Goal: Task Accomplishment & Management: Manage account settings

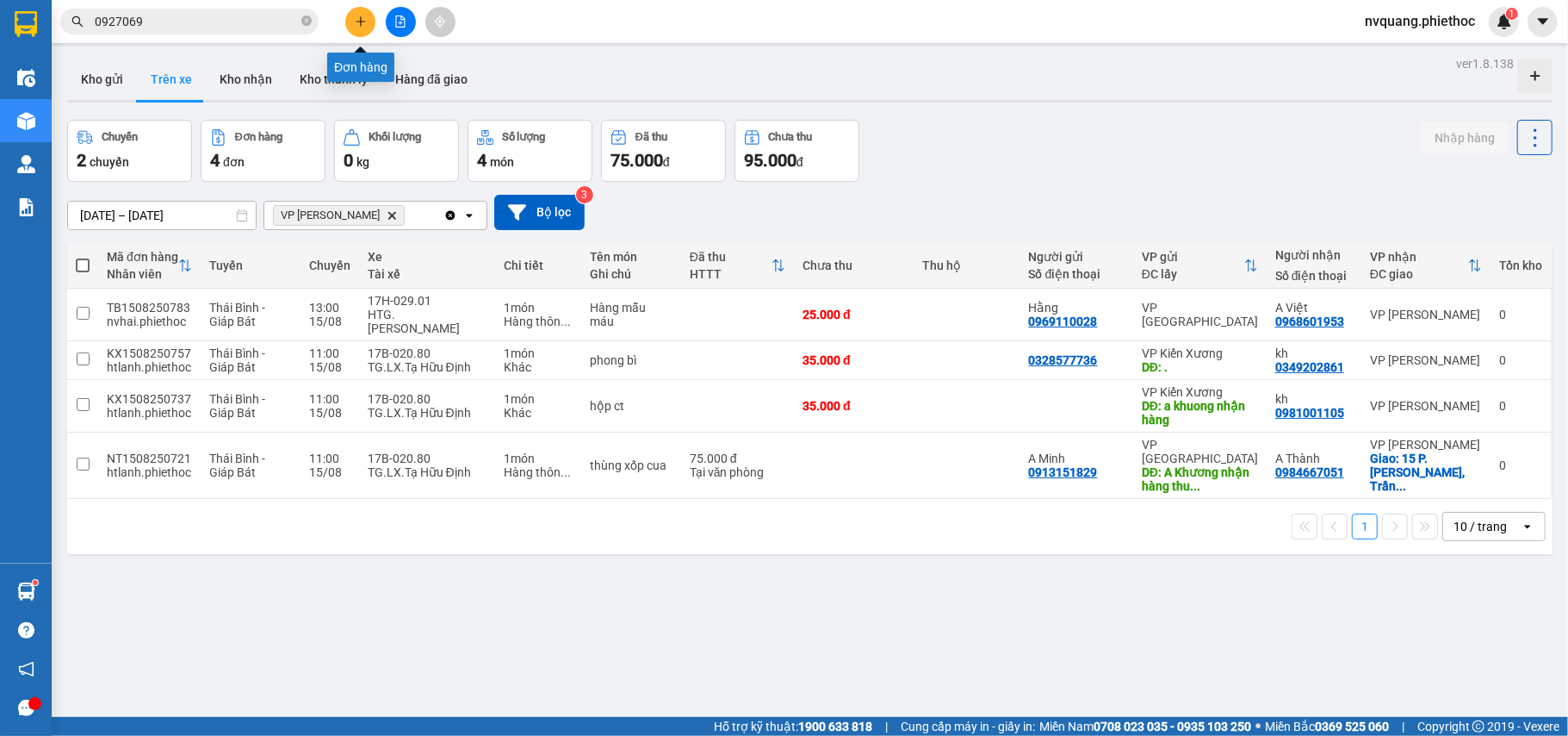
click at [362, 21] on icon "plus" at bounding box center [360, 20] width 10 height 1
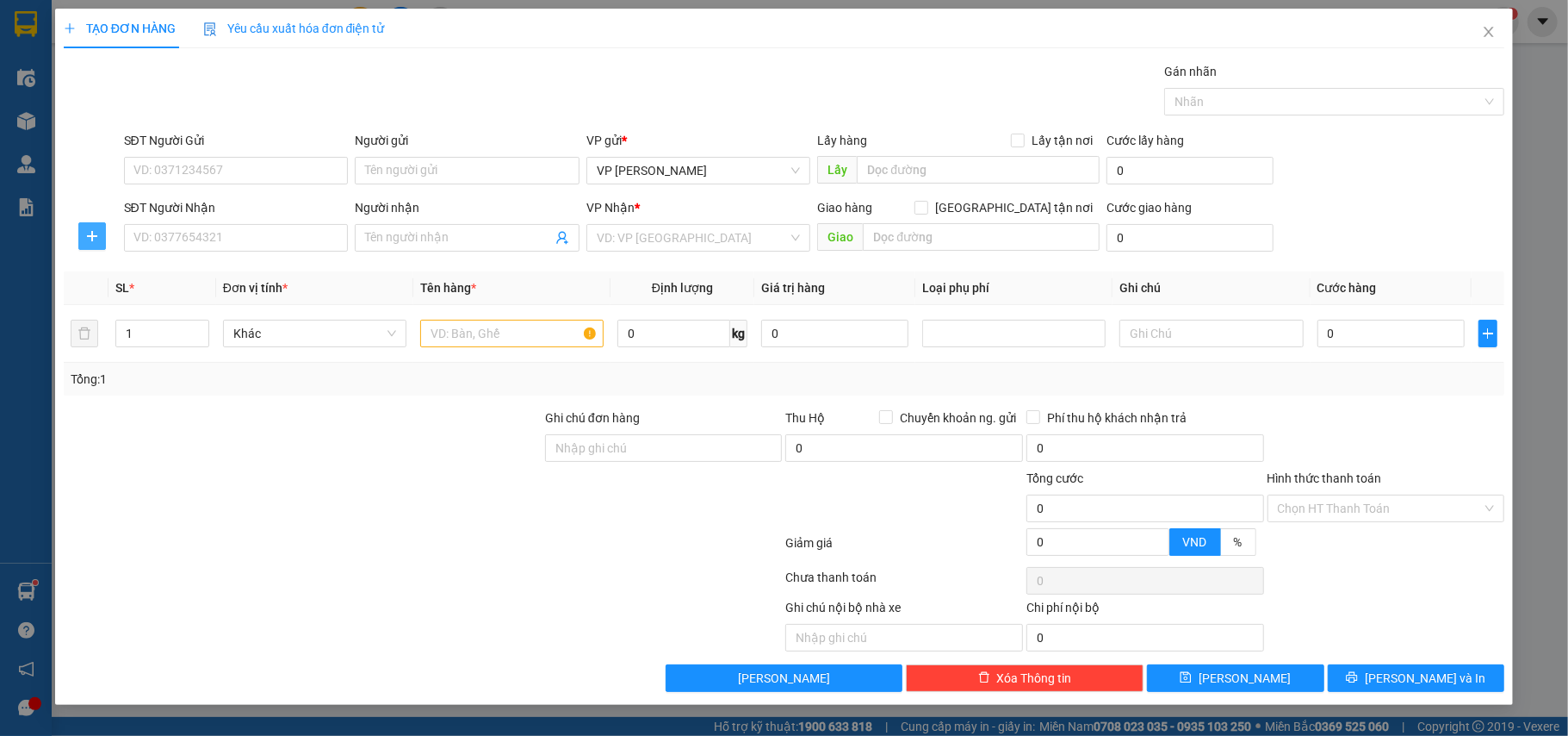
click at [98, 229] on icon "plus" at bounding box center [93, 237] width 14 height 14
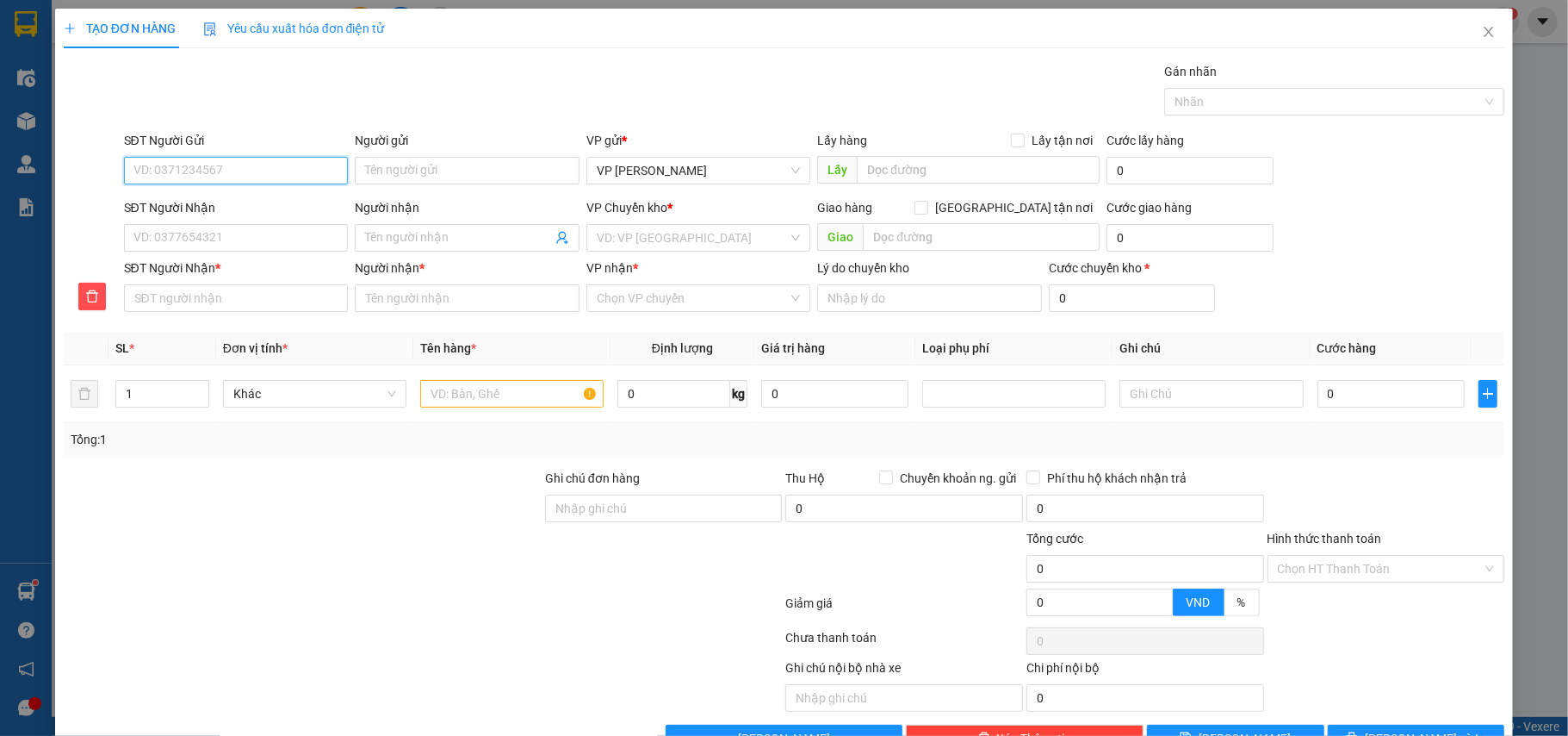
click at [166, 163] on input "SĐT Người Gửi" at bounding box center [236, 170] width 225 height 27
type input "0867863887"
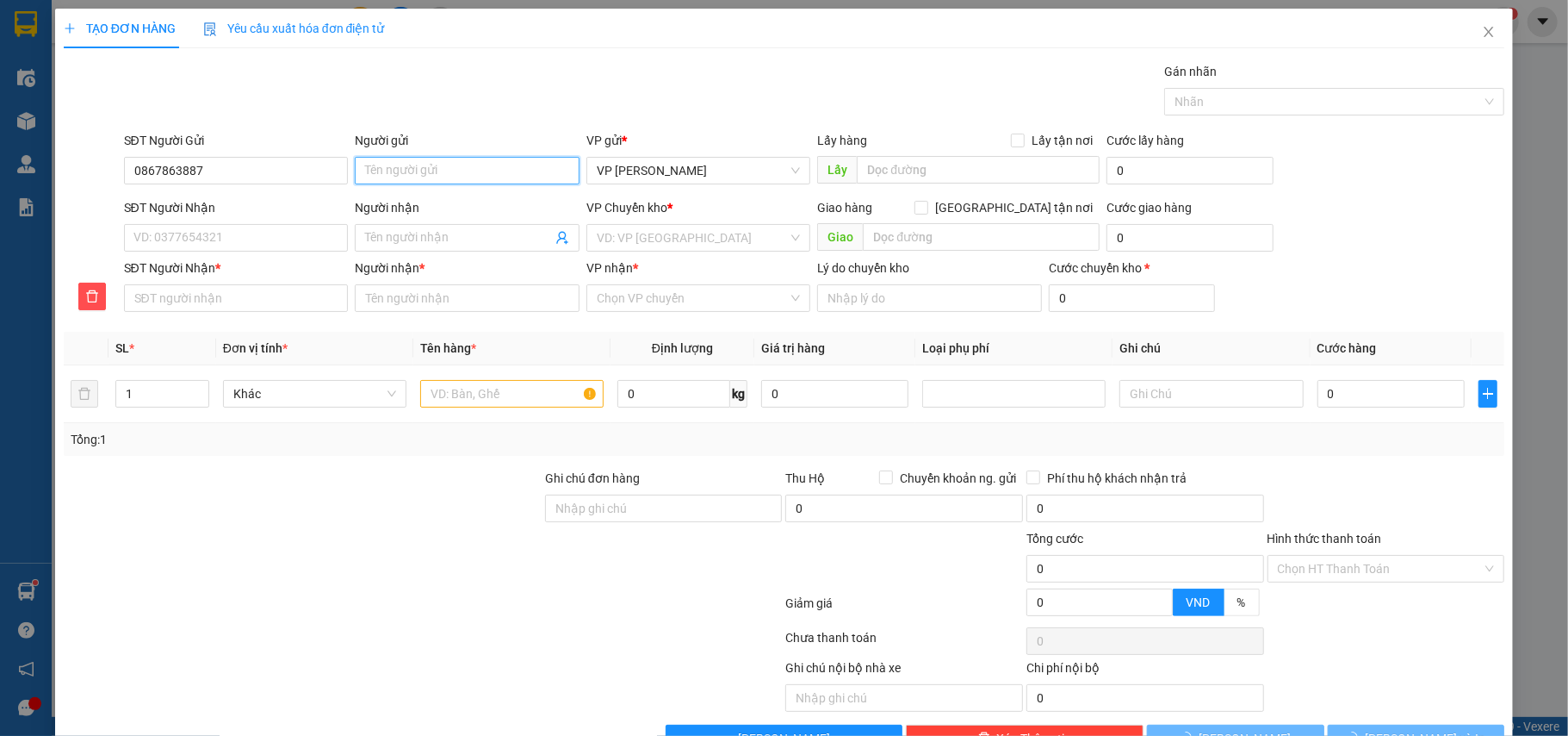
click at [439, 169] on input "Người gửi" at bounding box center [467, 170] width 225 height 27
type input "A Hưng"
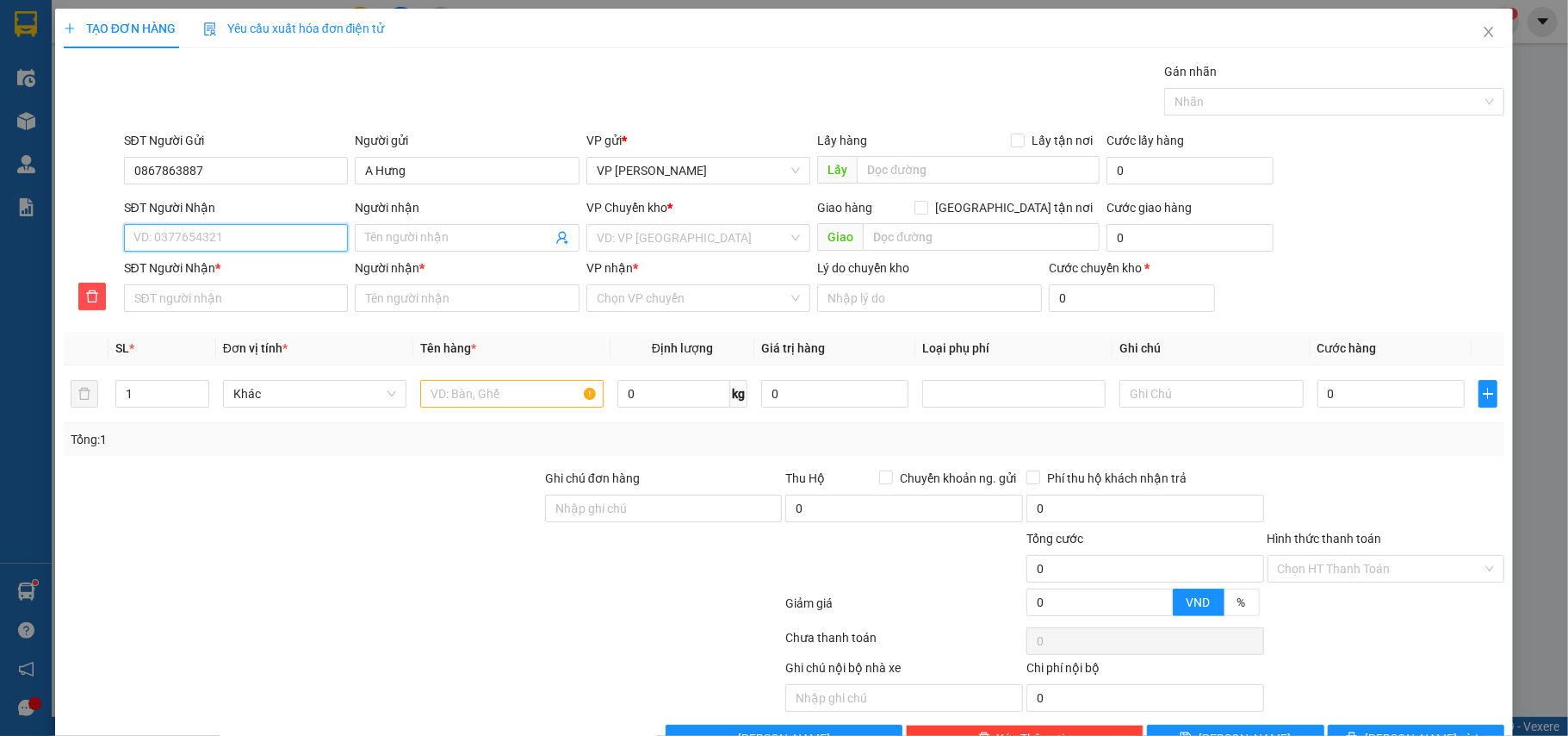
click at [132, 234] on input "SĐT Người Nhận" at bounding box center [236, 237] width 225 height 27
type input "0"
type input "03"
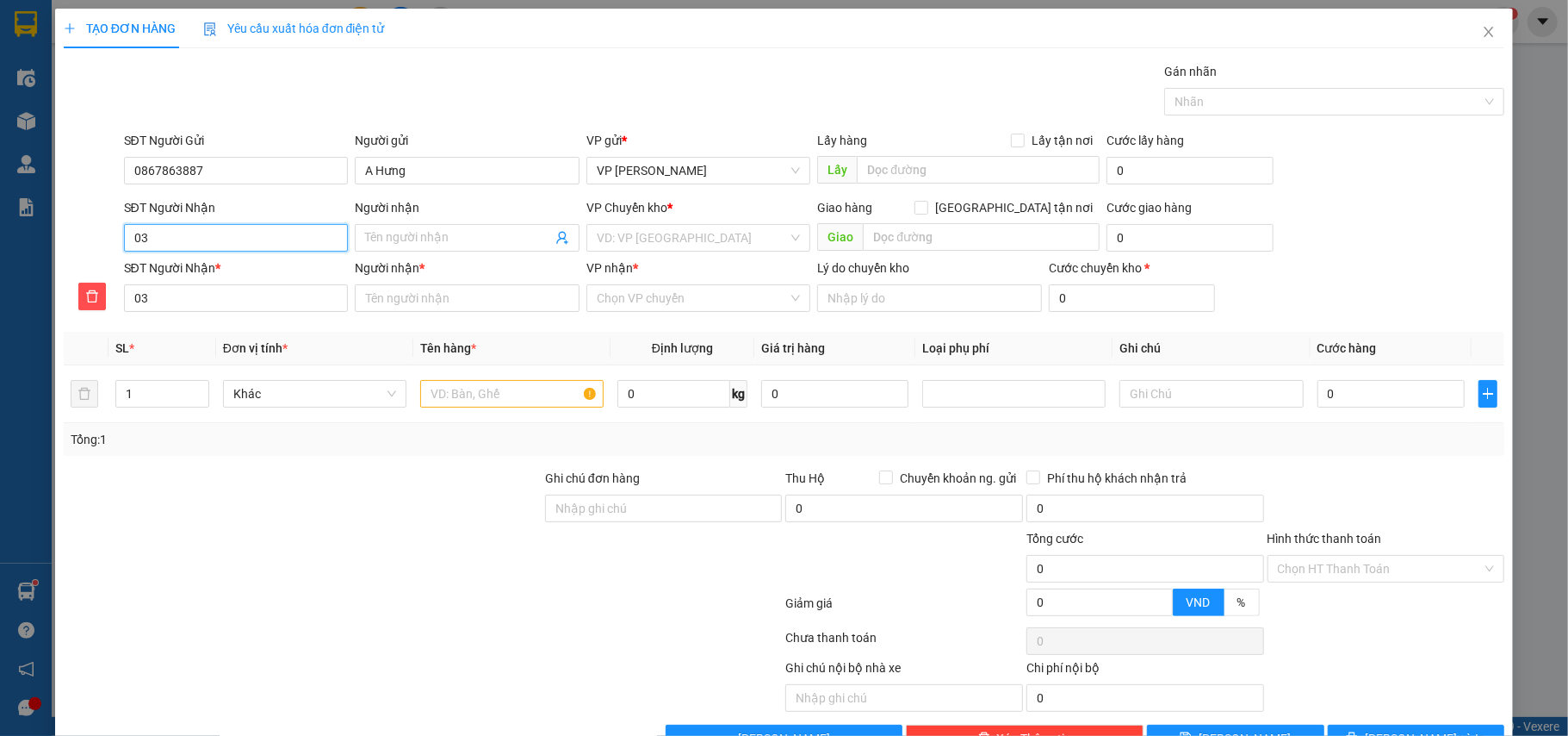
type input "034"
type input "0342"
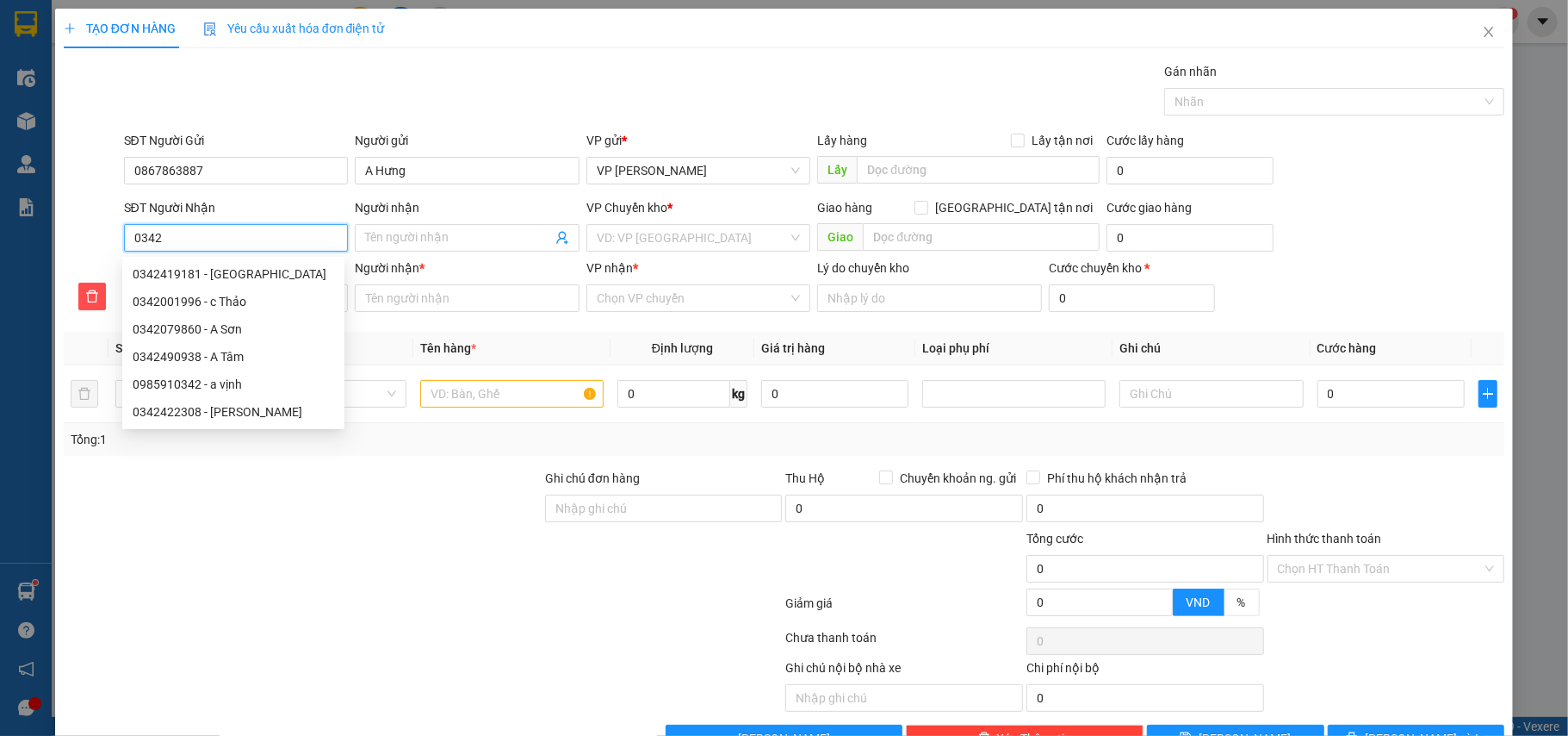
type input "03420"
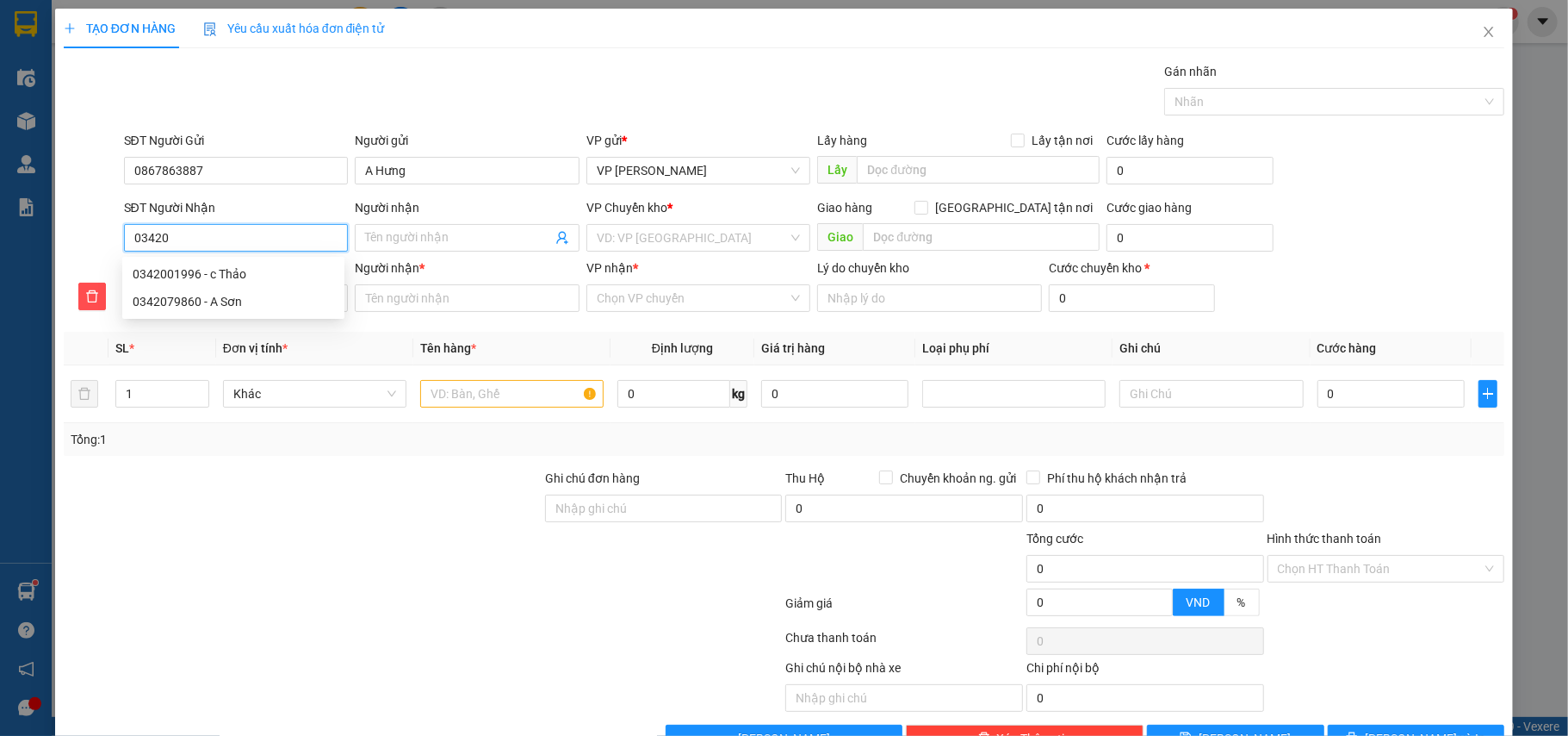
type input "034203"
type input "0342035"
type input "03420351"
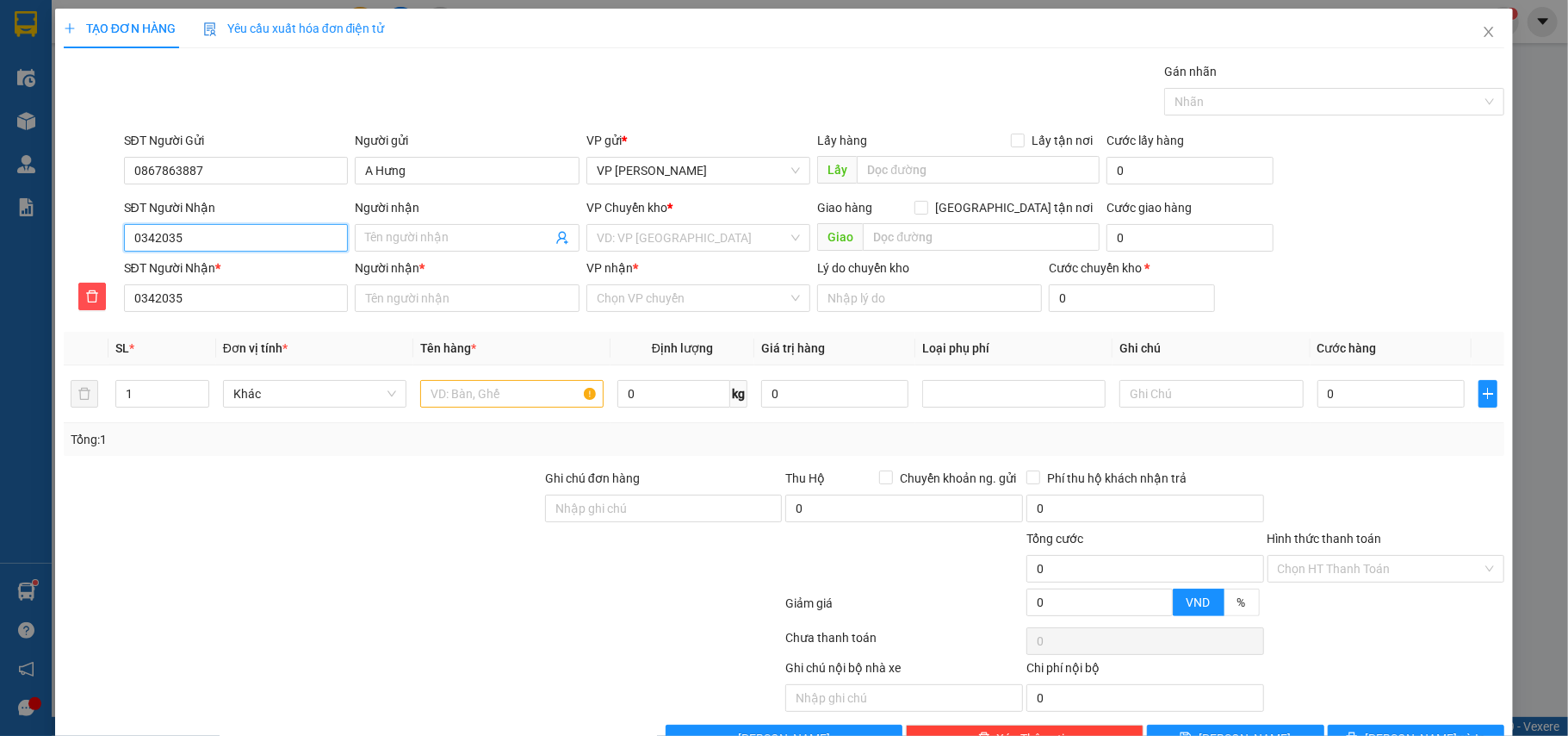
type input "03420351"
type input "034203512"
type input "0342035122"
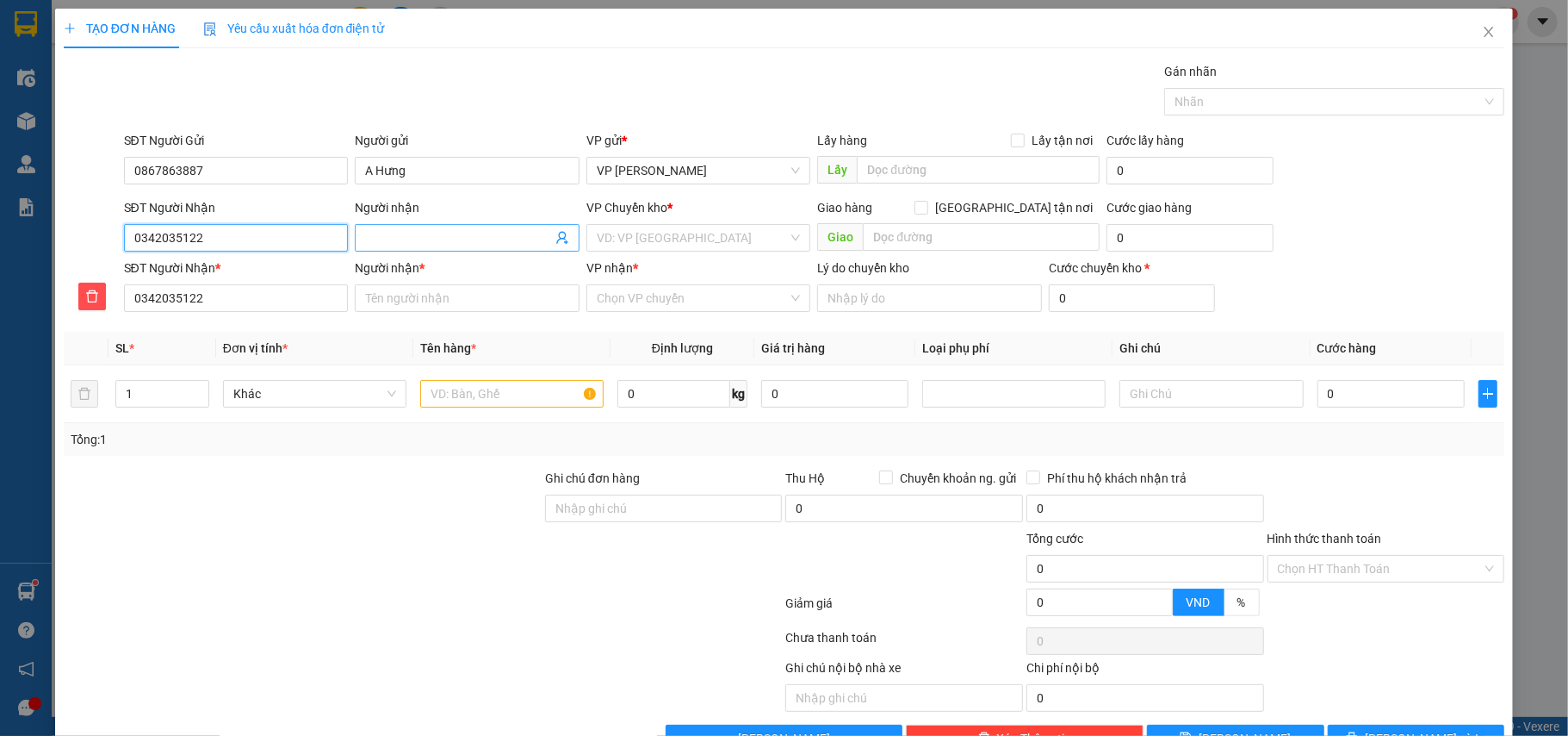
type input "0342035122"
click at [442, 247] on input "Người nhận" at bounding box center [459, 237] width 187 height 19
type input "c"
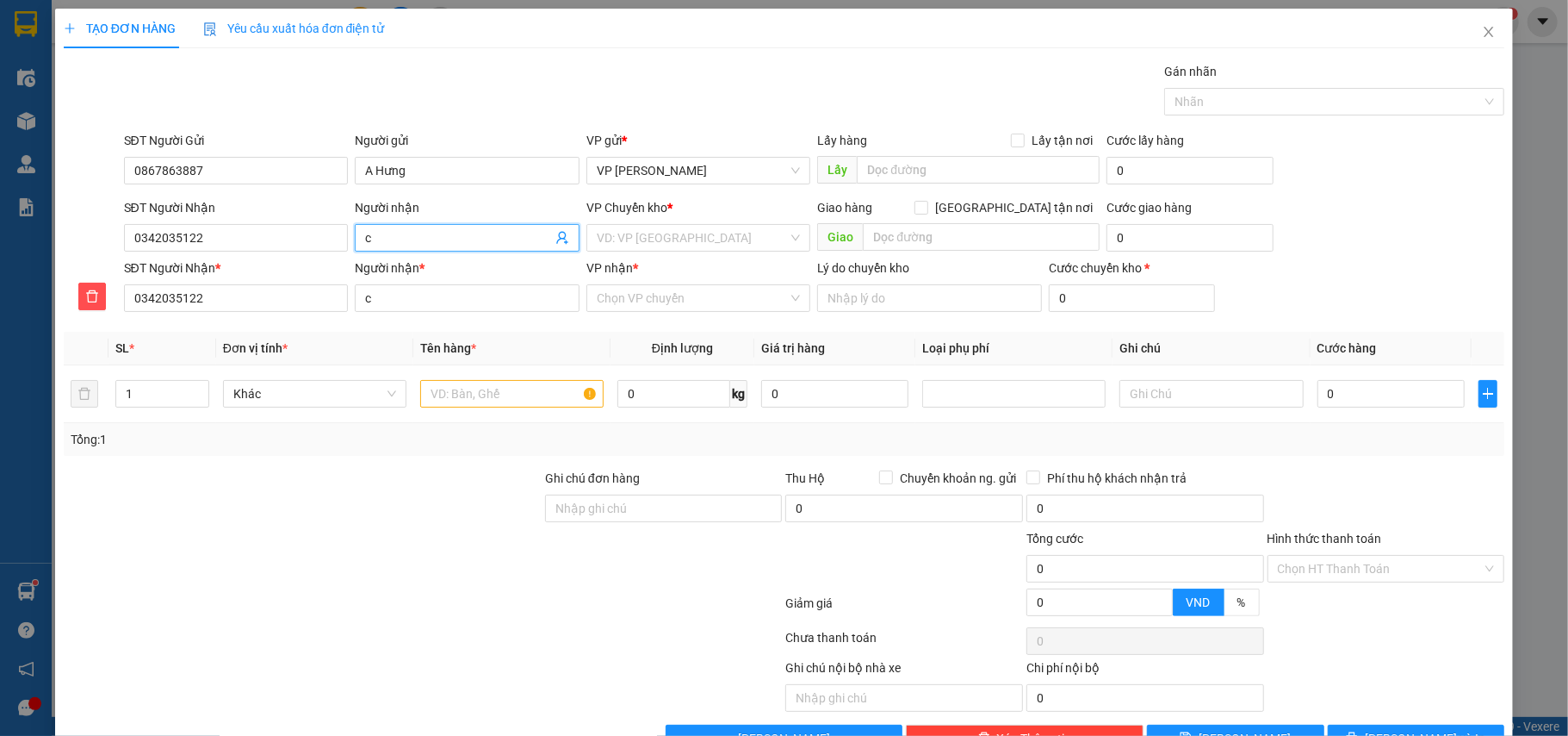
type input "c"
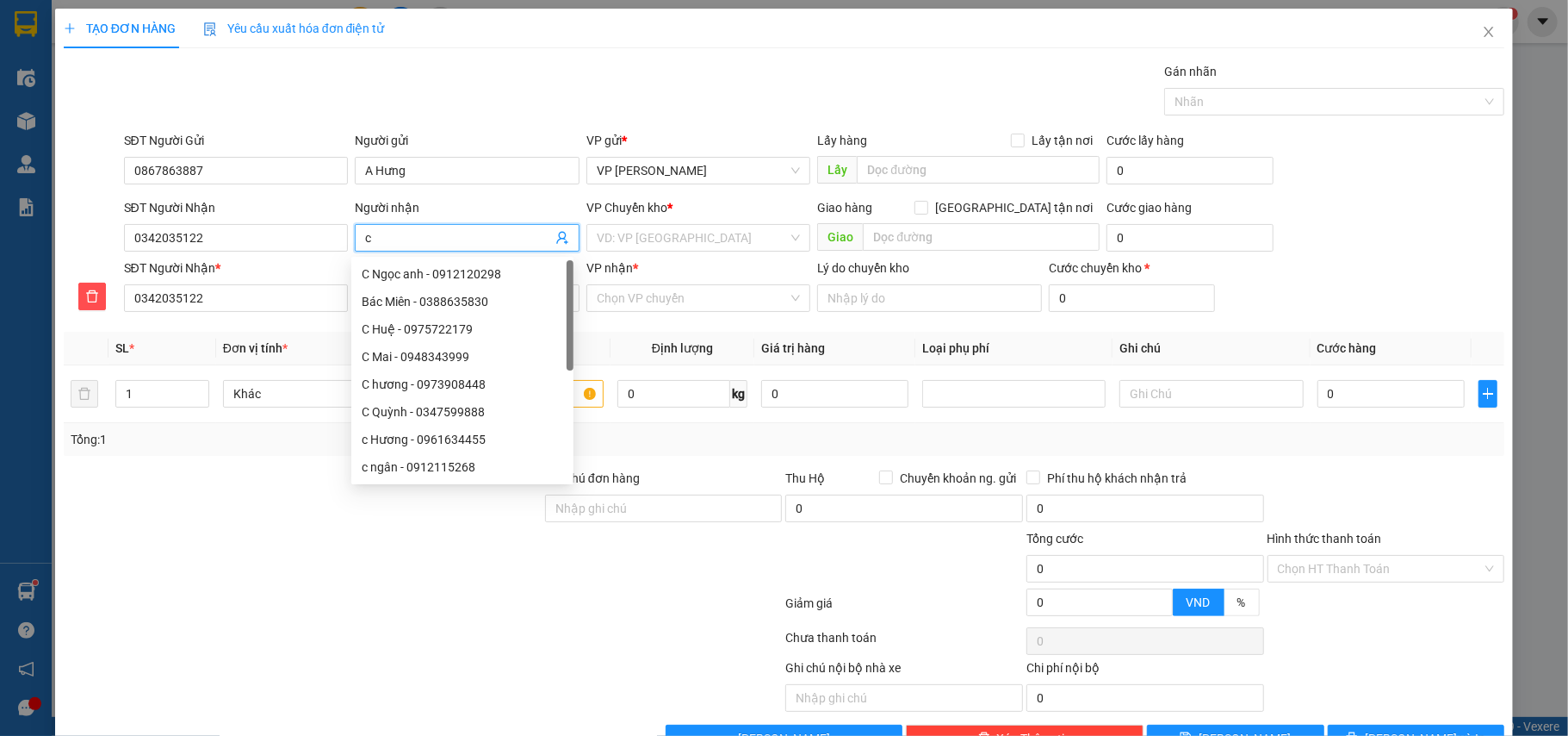
type input "c T"
type input "c TS"
type input "c TSS"
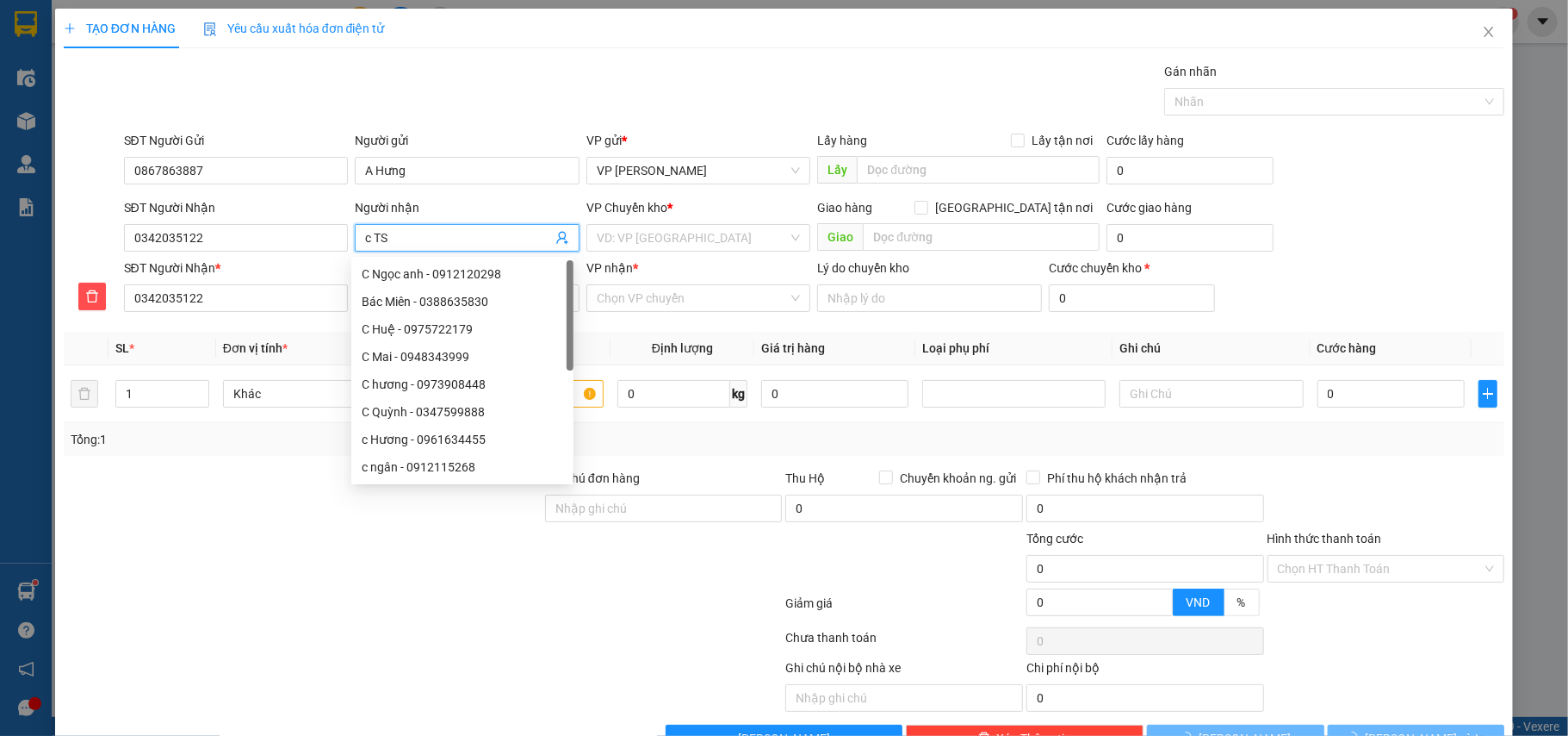
type input "c TSS"
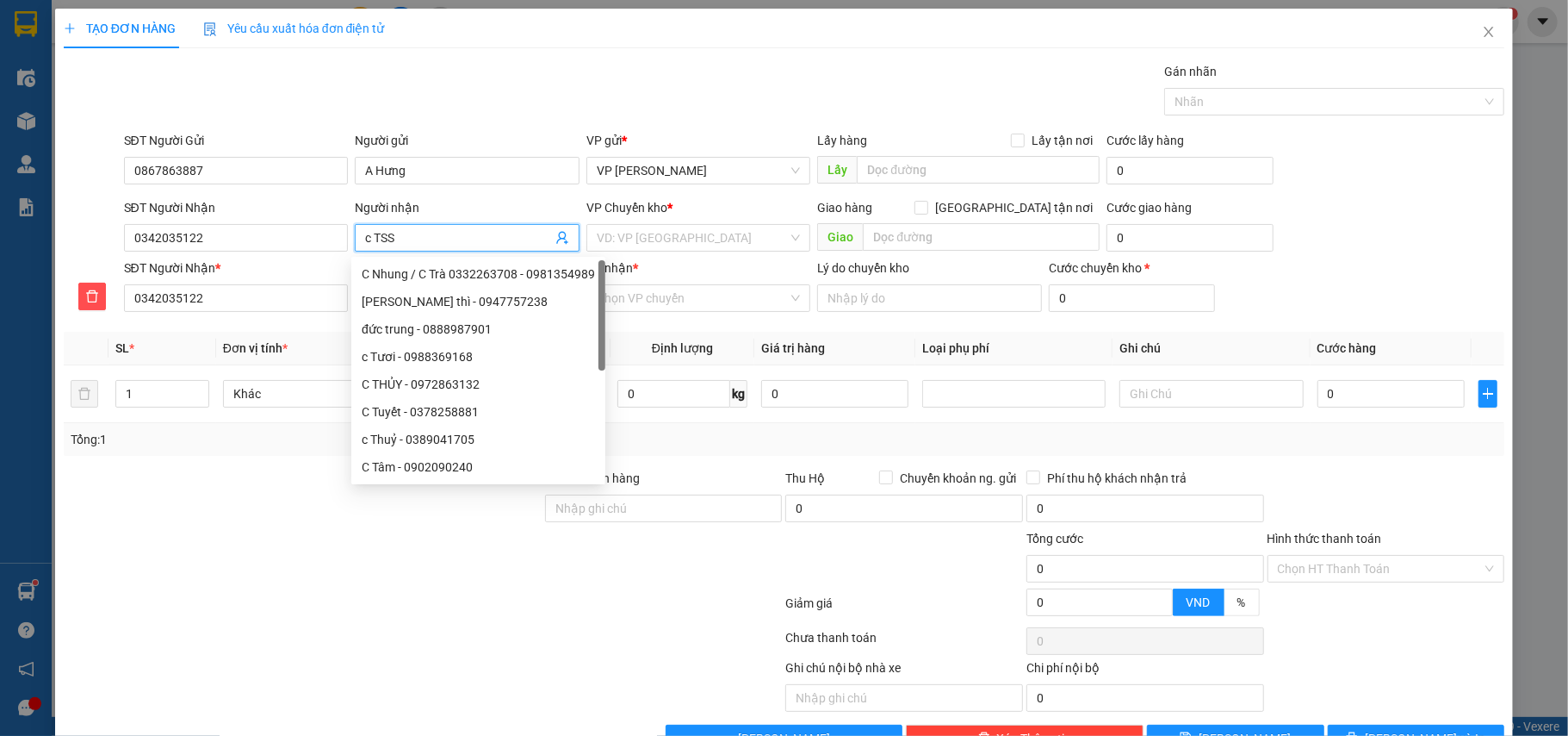
type input "c TS"
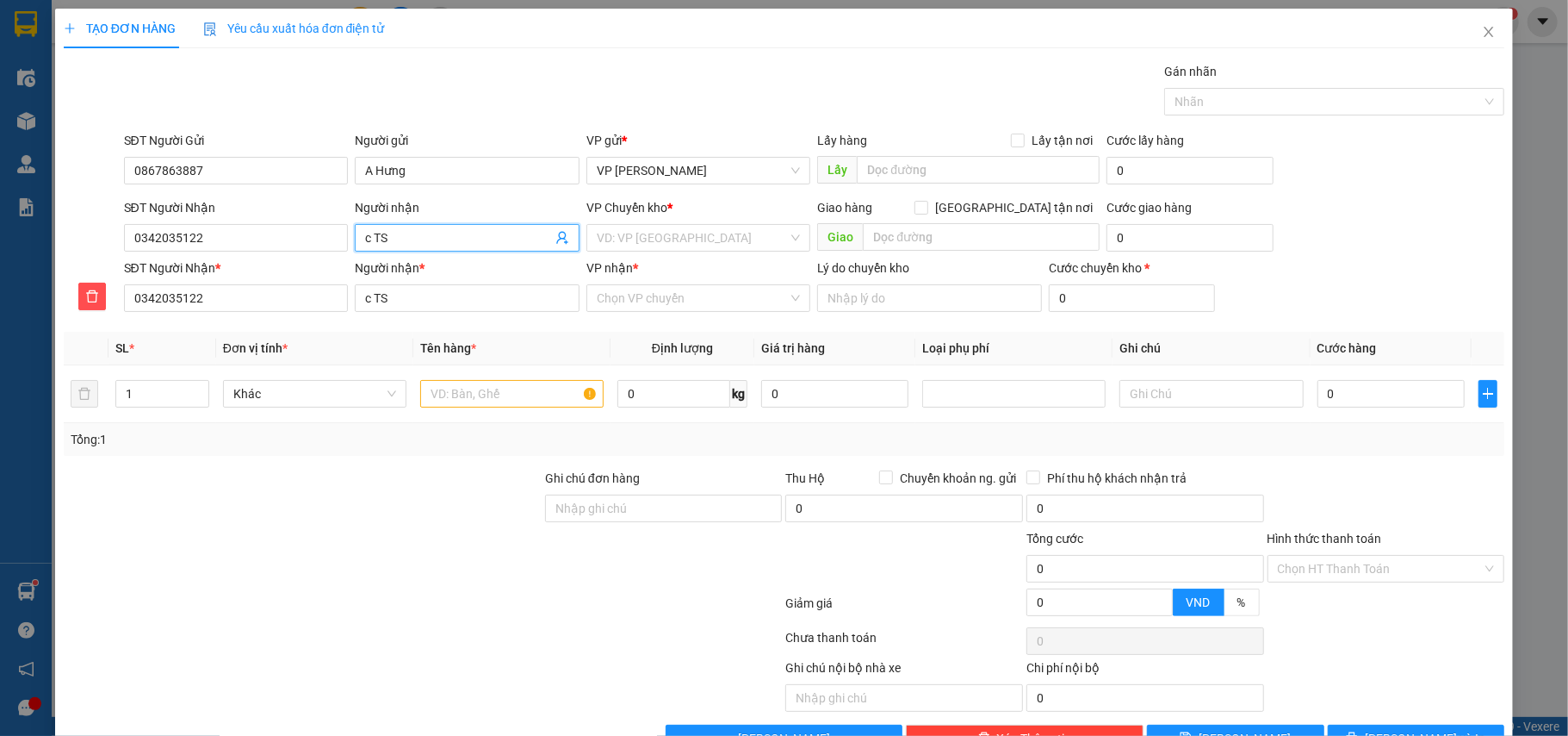
type input "c T"
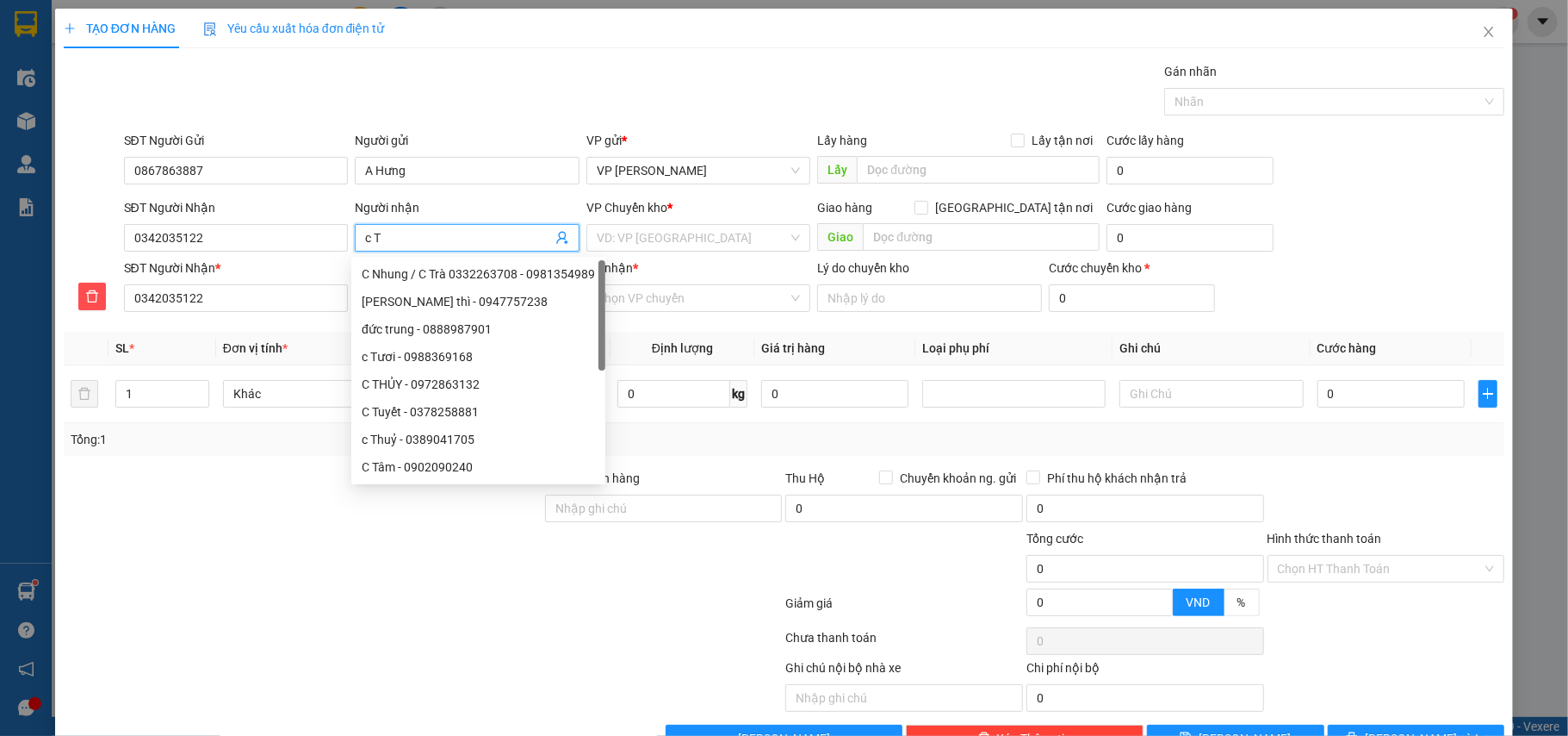
type input "c Ta"
type input "c Tâ"
type input "c Tâm"
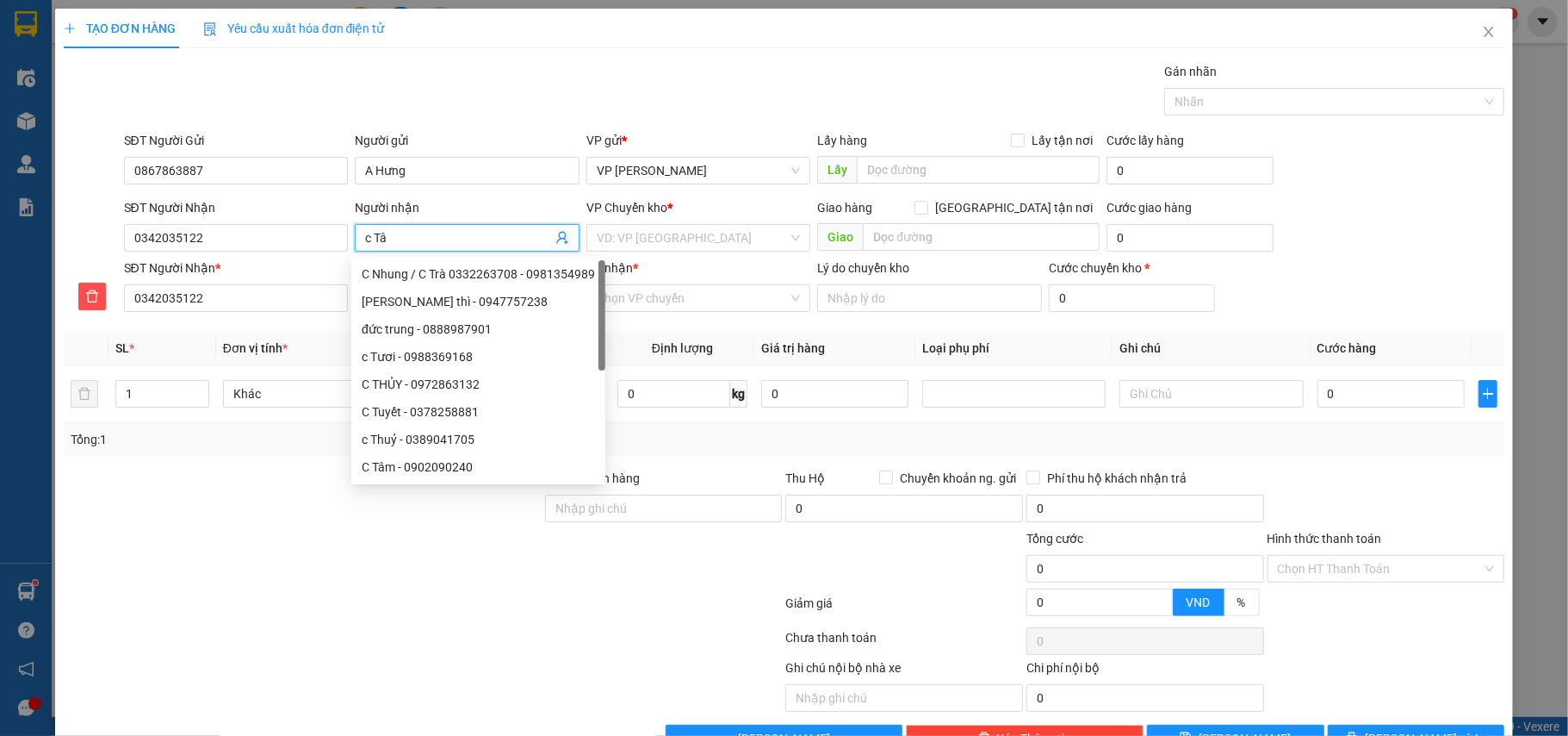
type input "c Tâm"
type input "c Tâm A"
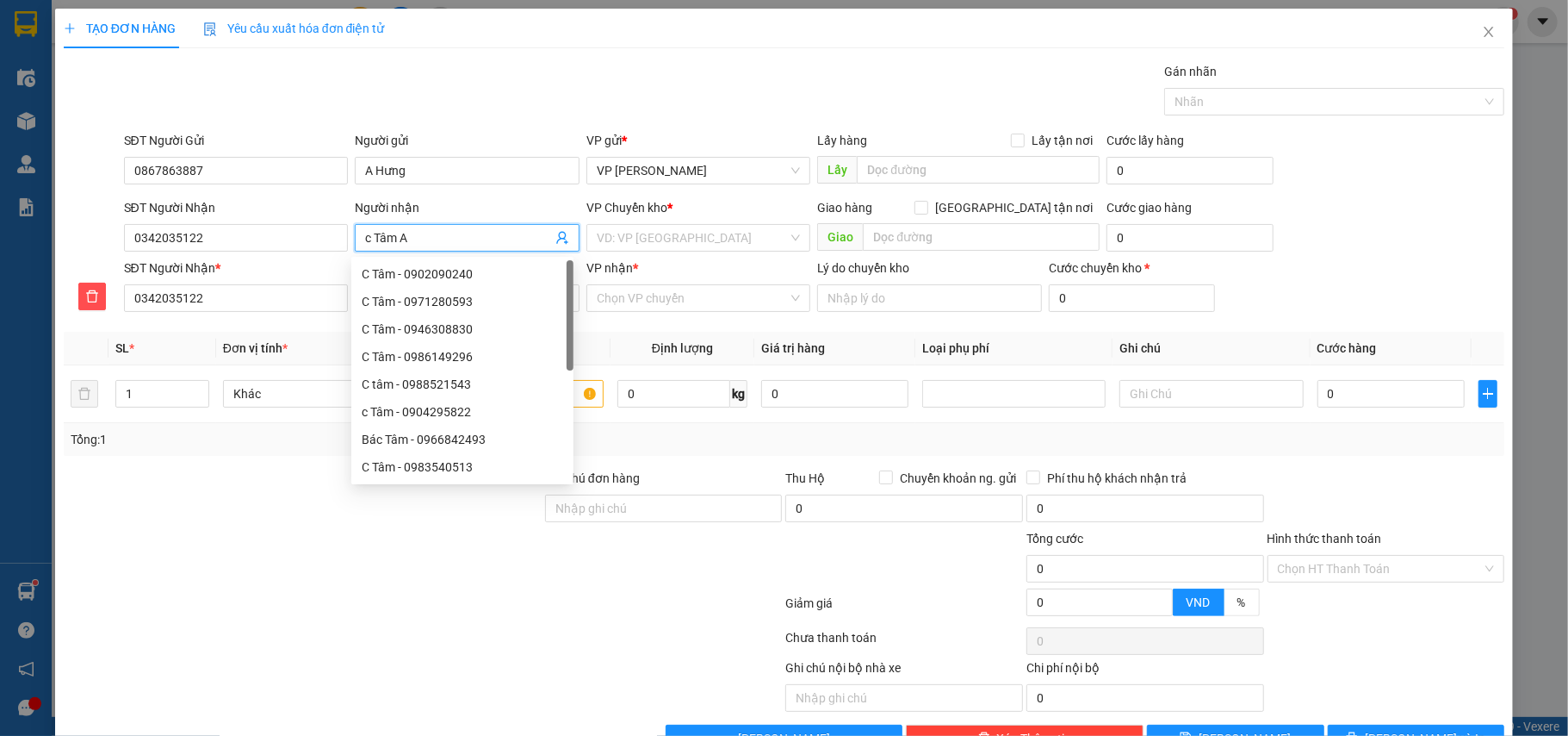
type input "c Tâm An"
type input "c Tâm Anh"
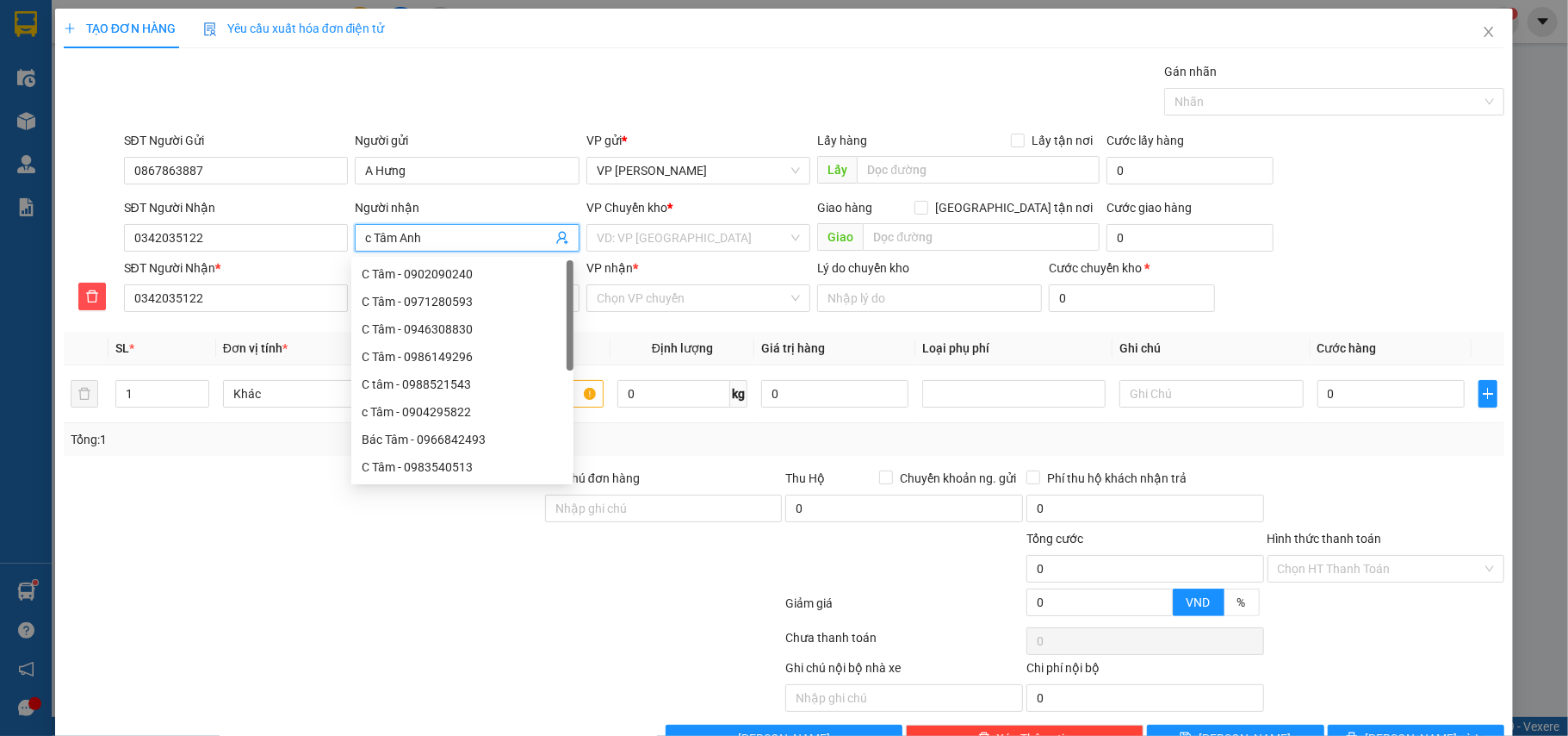
type input "c Tâm Anh"
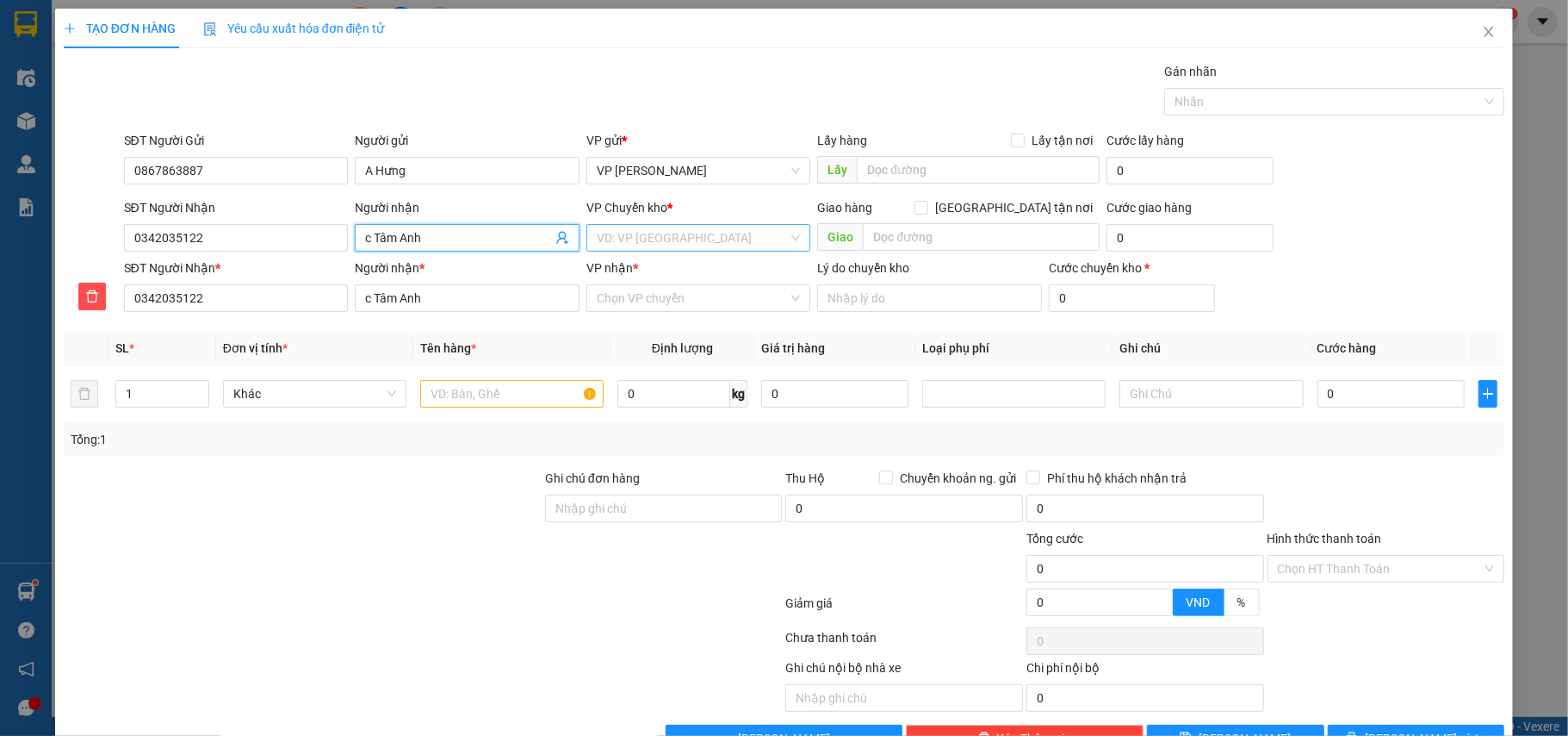
type input "c Tâm Anh"
click at [646, 238] on input "search" at bounding box center [693, 237] width 192 height 26
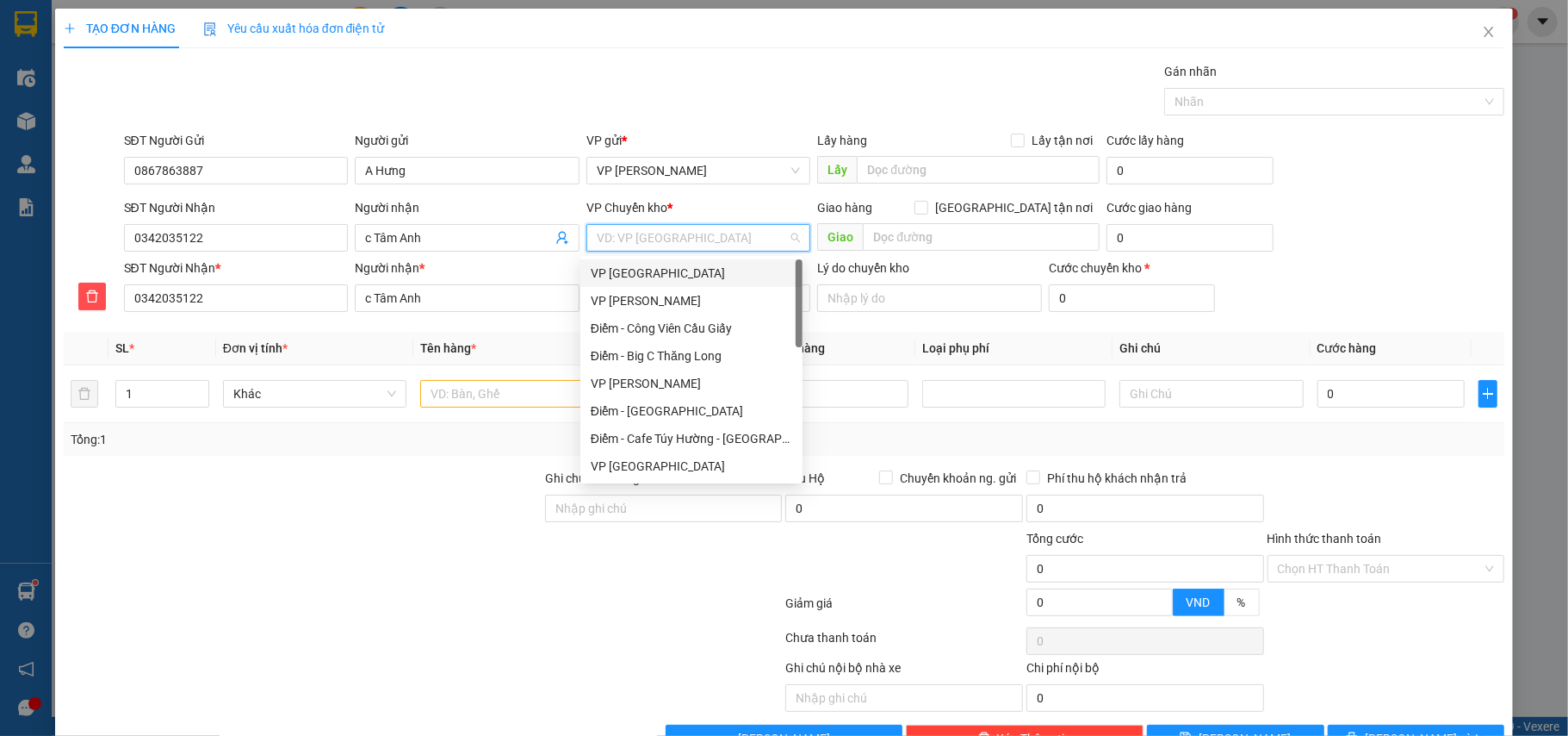
click at [656, 269] on div "VP [GEOGRAPHIC_DATA]" at bounding box center [692, 273] width 201 height 19
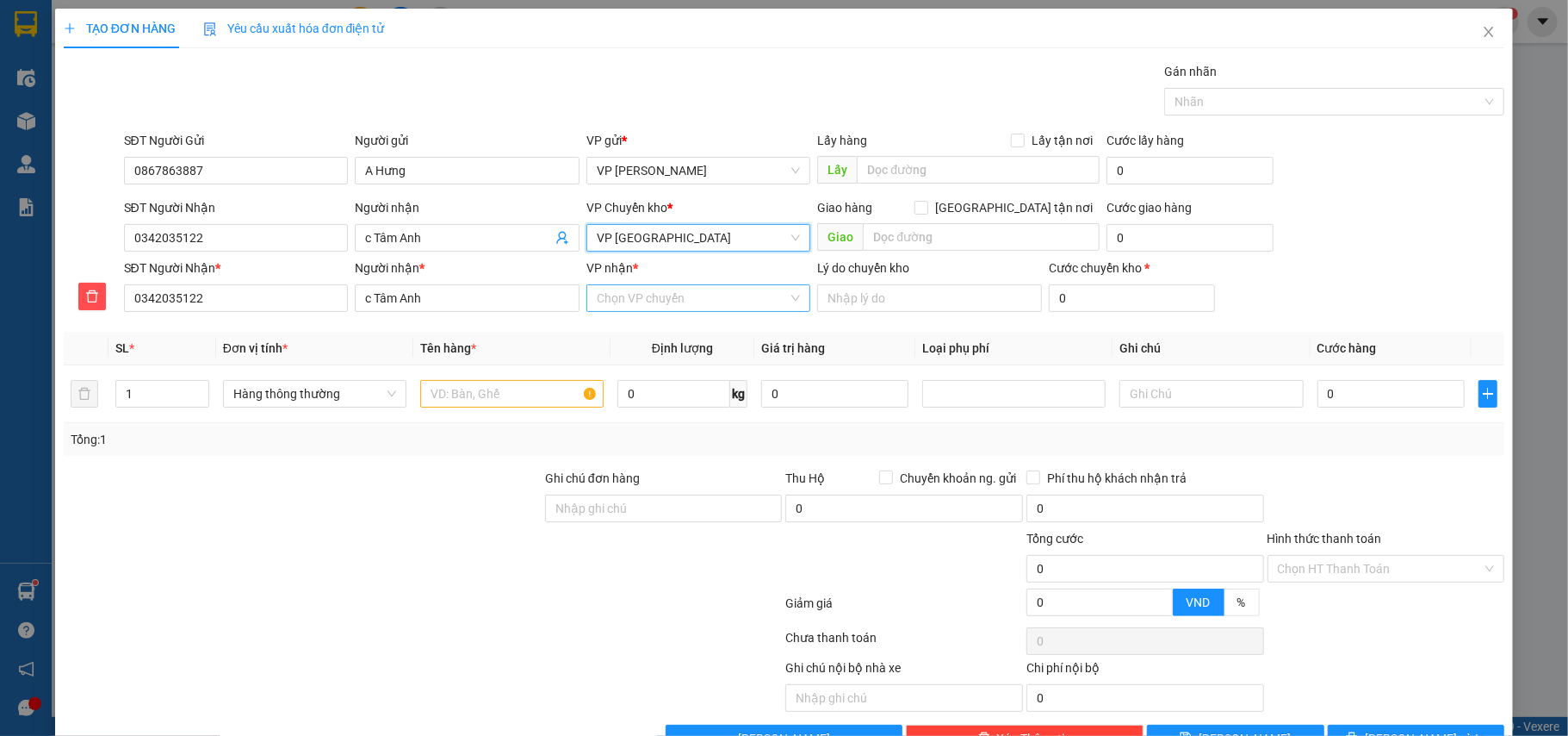
click at [656, 295] on input "VP nhận *" at bounding box center [693, 297] width 192 height 26
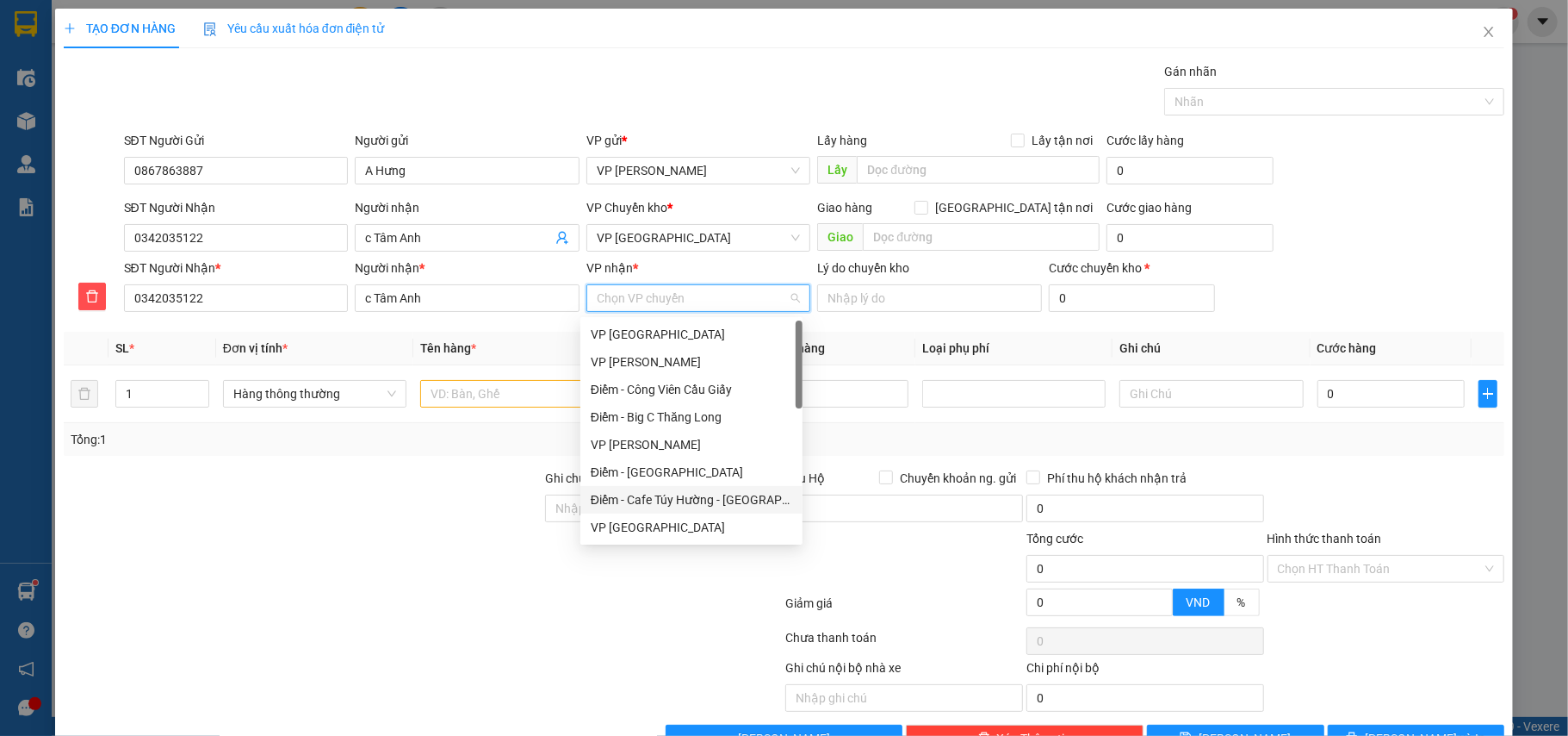
click at [684, 491] on div "Điểm - Cafe Túy Hường - [GEOGRAPHIC_DATA]" at bounding box center [692, 499] width 201 height 19
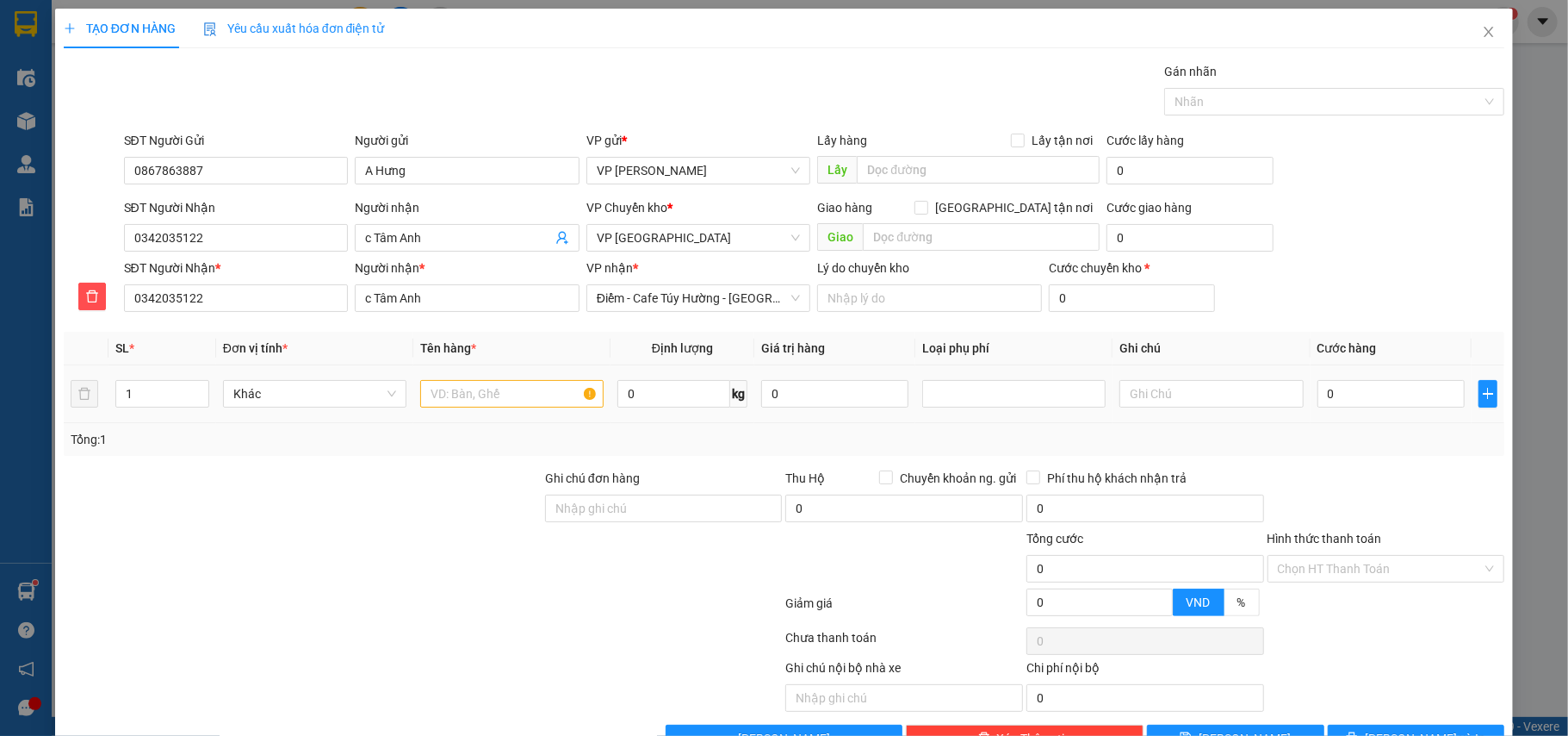
click at [466, 411] on div at bounding box center [512, 394] width 184 height 34
click at [452, 397] on input "text" at bounding box center [512, 393] width 184 height 27
click at [1018, 403] on div at bounding box center [1014, 393] width 175 height 20
type input "hộp ct bọc đen máy in"
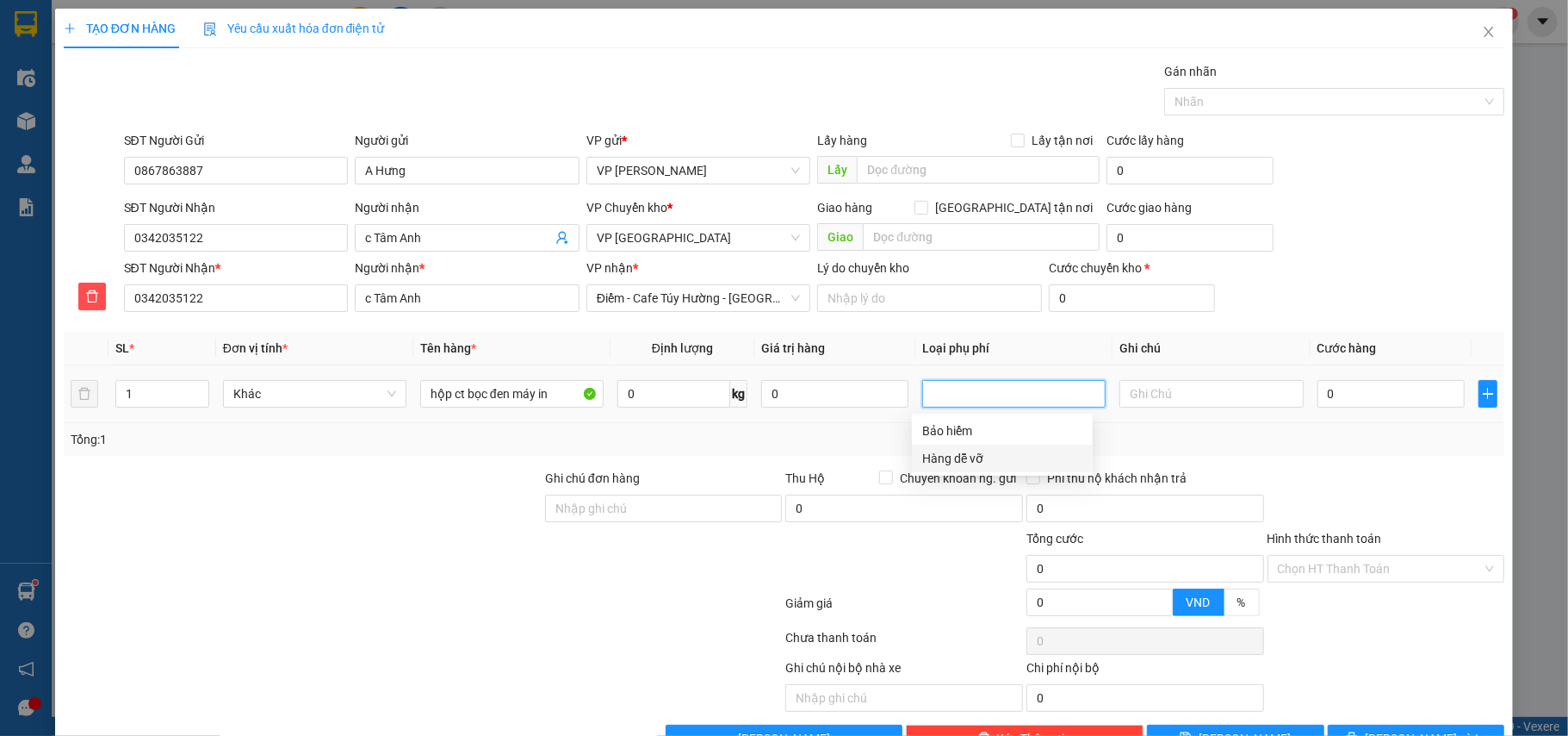
click at [987, 460] on div "Hàng dễ vỡ" at bounding box center [1002, 458] width 161 height 19
type input "10.000"
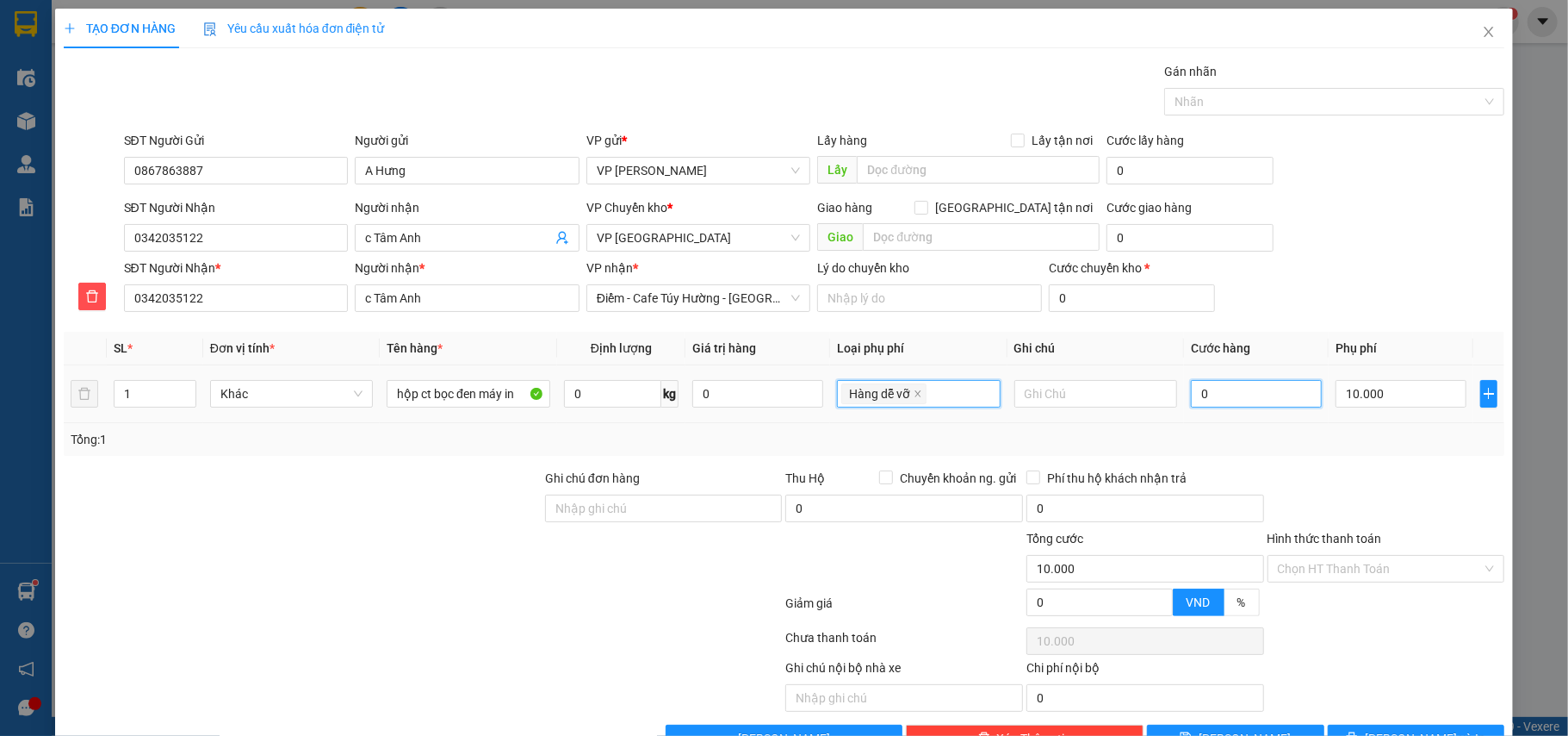
click at [1227, 400] on input "0" at bounding box center [1257, 393] width 131 height 27
type input "3"
type input "10.003"
type input "30"
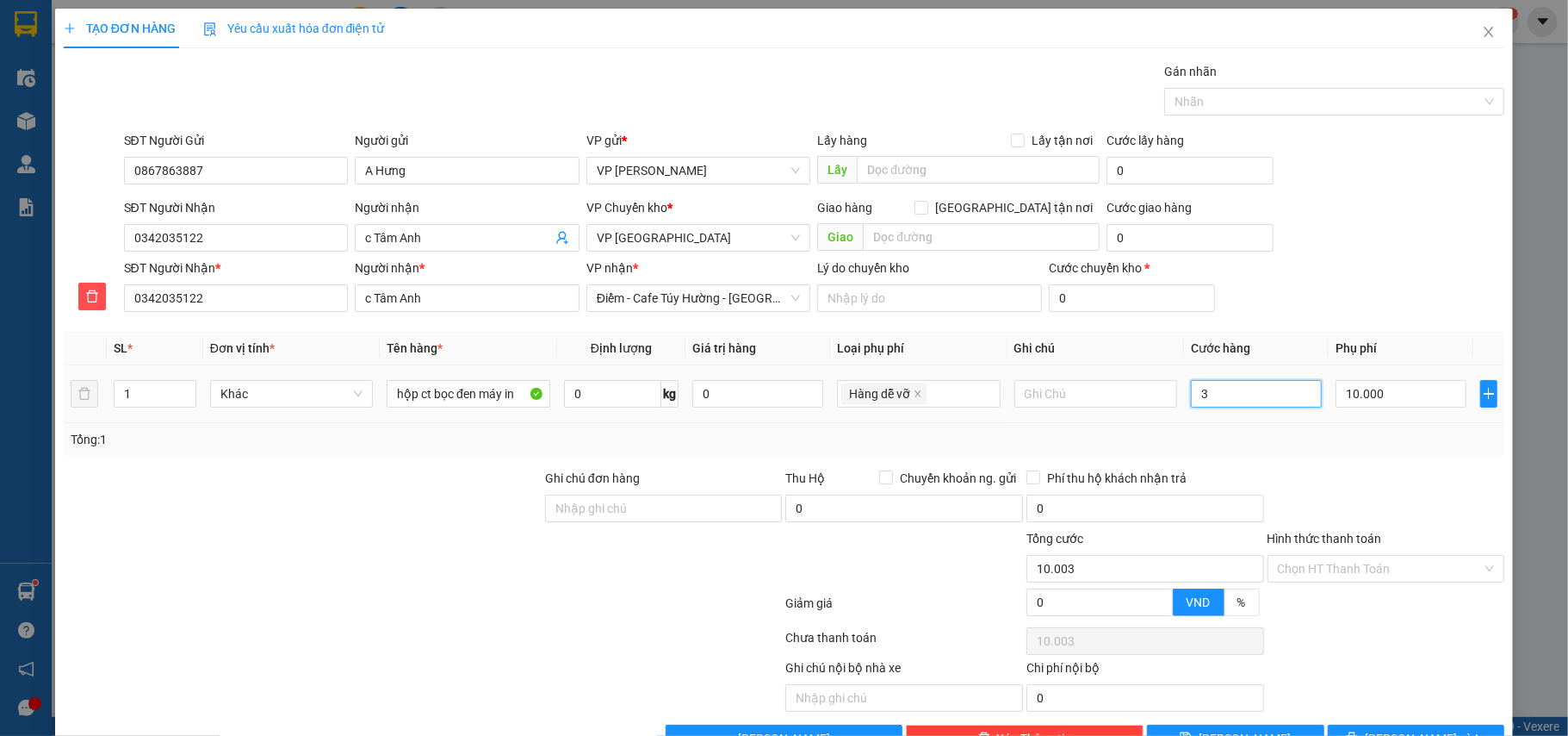
type input "10.030"
type input "30.000"
type input "40.000"
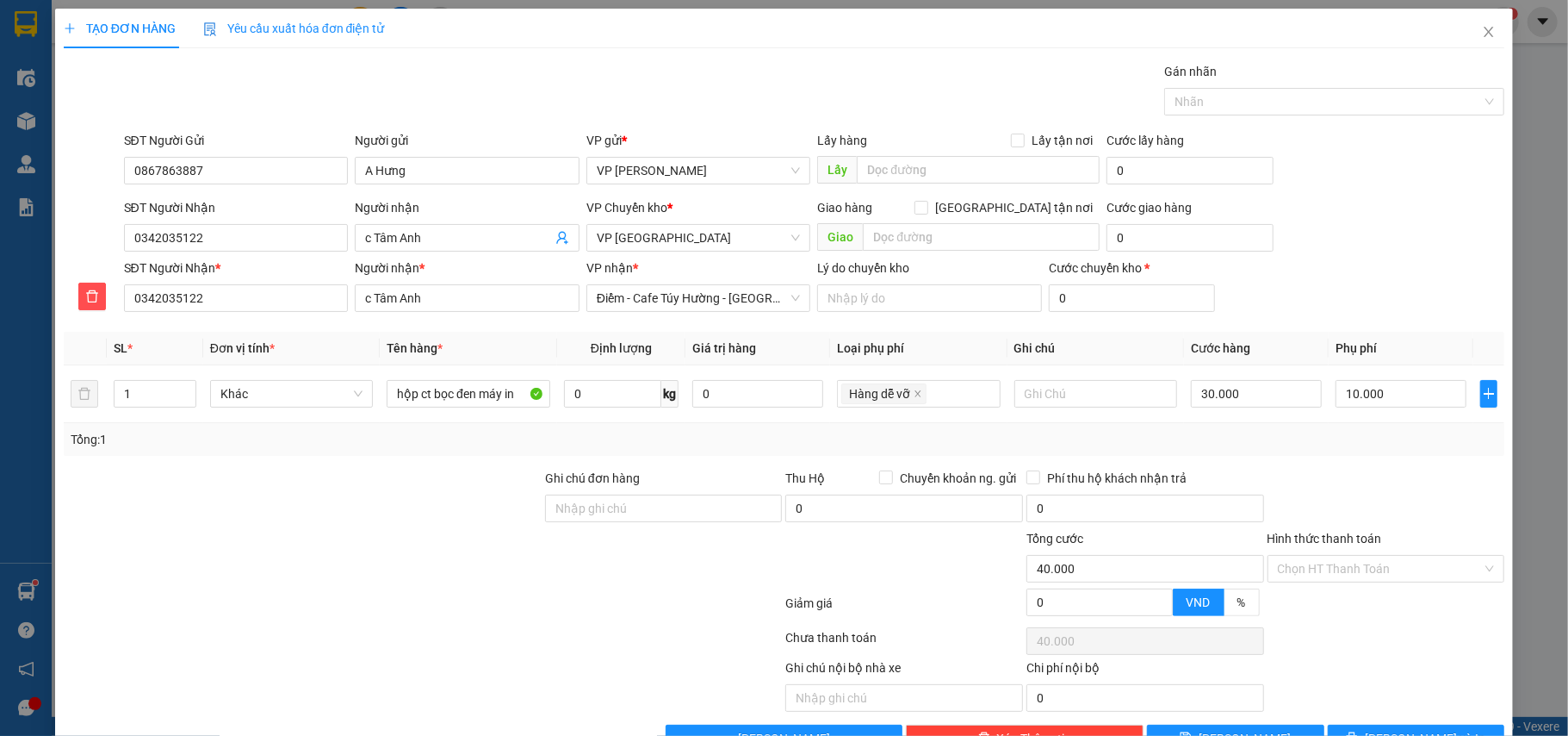
click at [1297, 476] on div at bounding box center [1386, 499] width 241 height 60
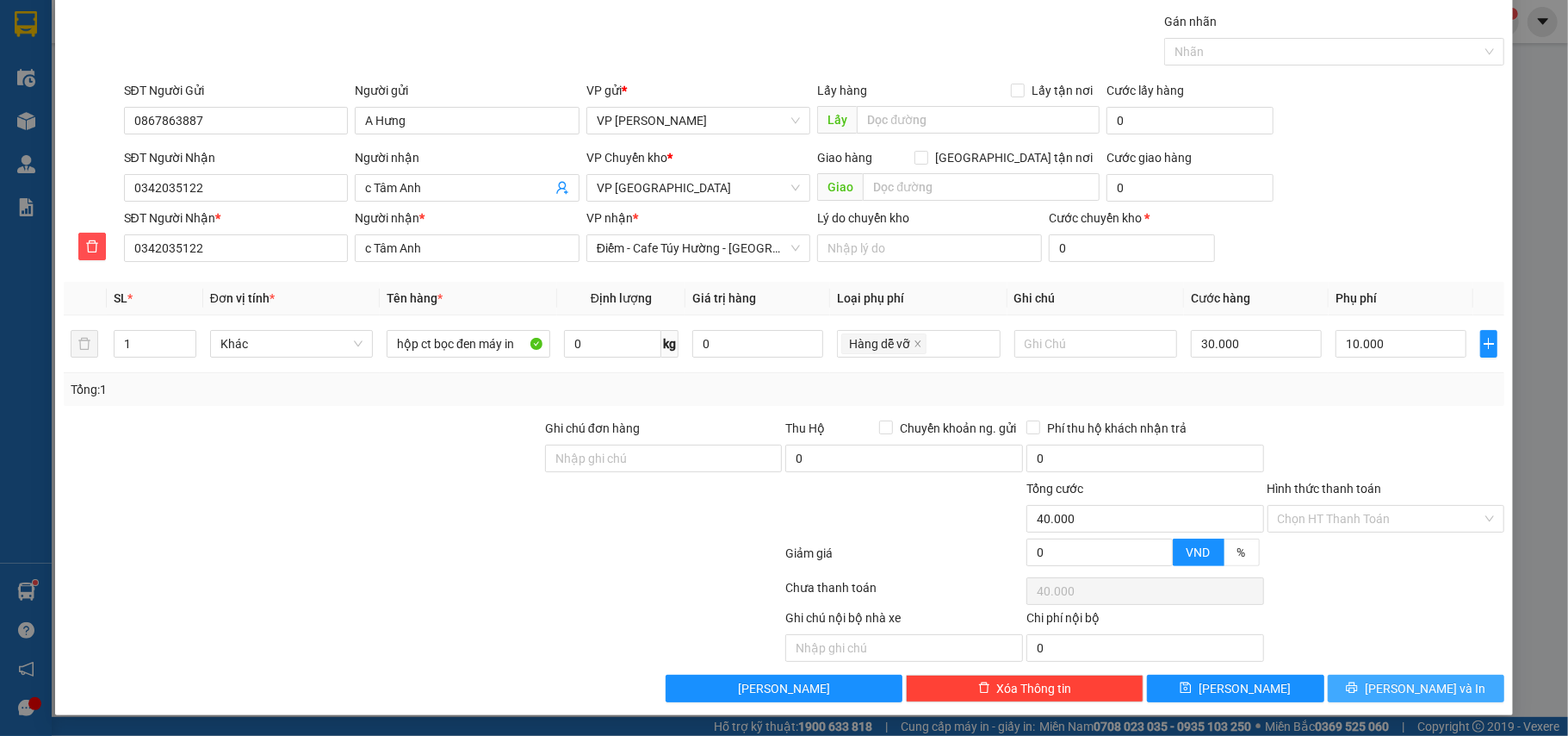
click at [1358, 682] on button "[PERSON_NAME] và In" at bounding box center [1416, 687] width 177 height 27
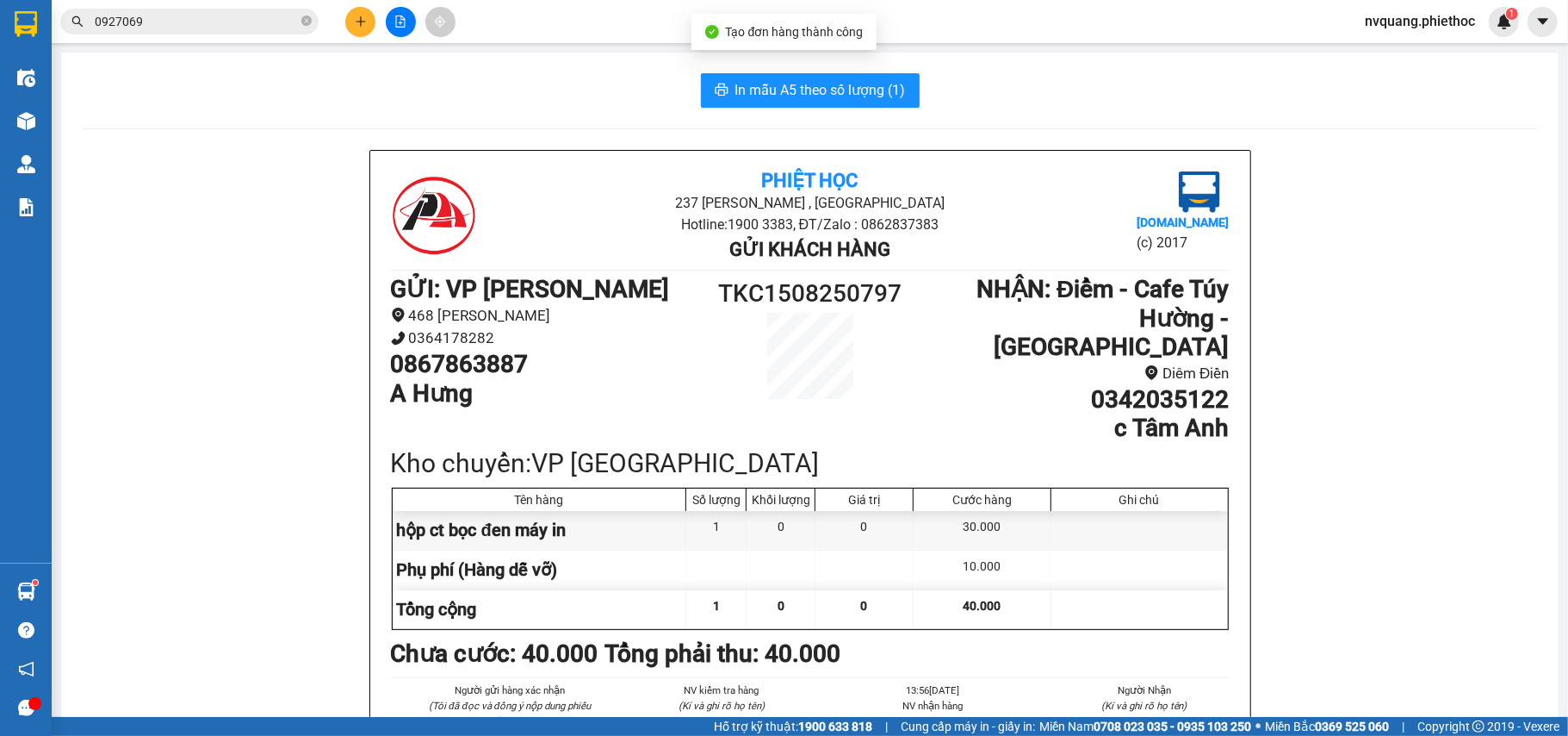
click at [774, 78] on button "In mẫu A5 theo số lượng (1)" at bounding box center [811, 90] width 219 height 34
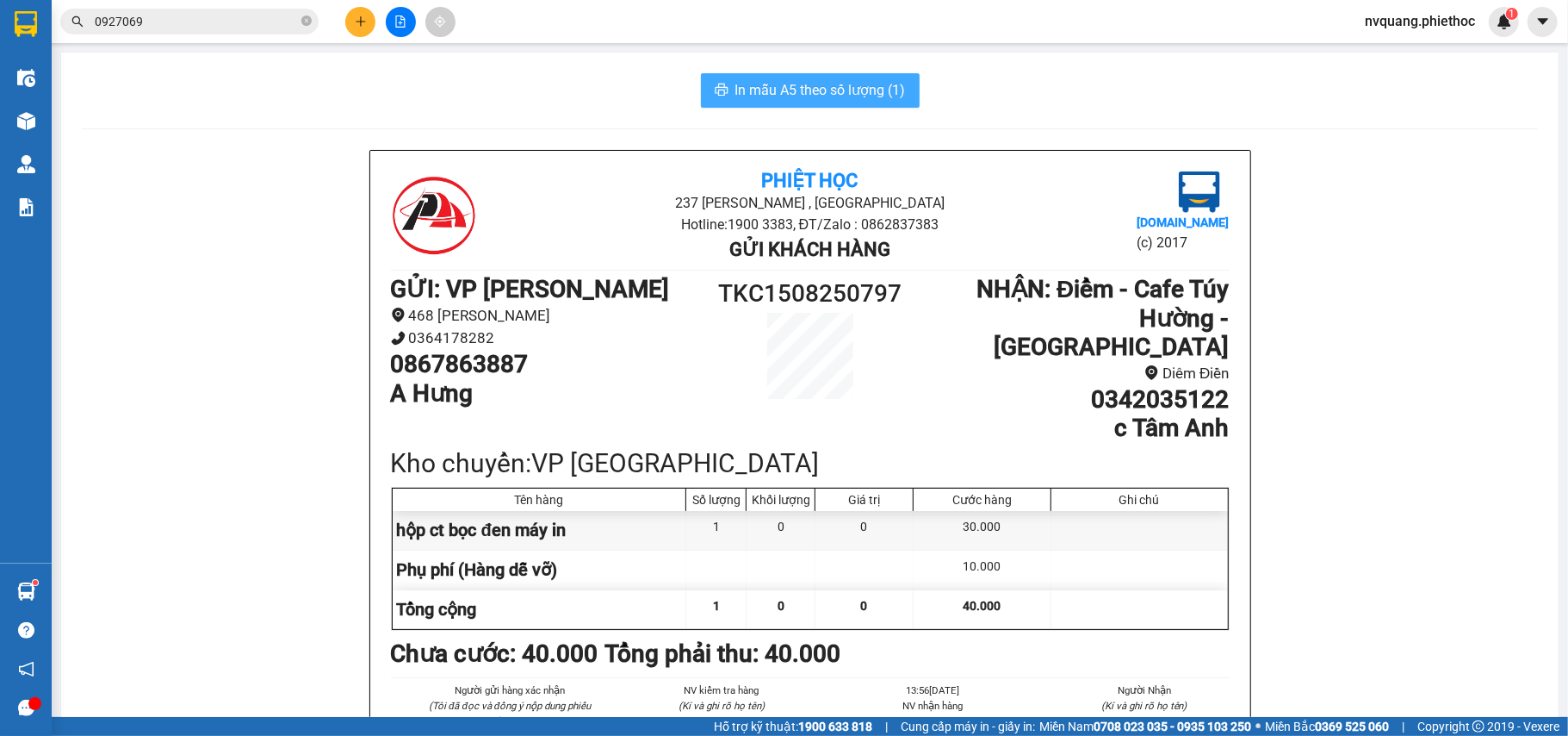
click at [827, 86] on span "In mẫu A5 theo số lượng (1)" at bounding box center [821, 90] width 170 height 21
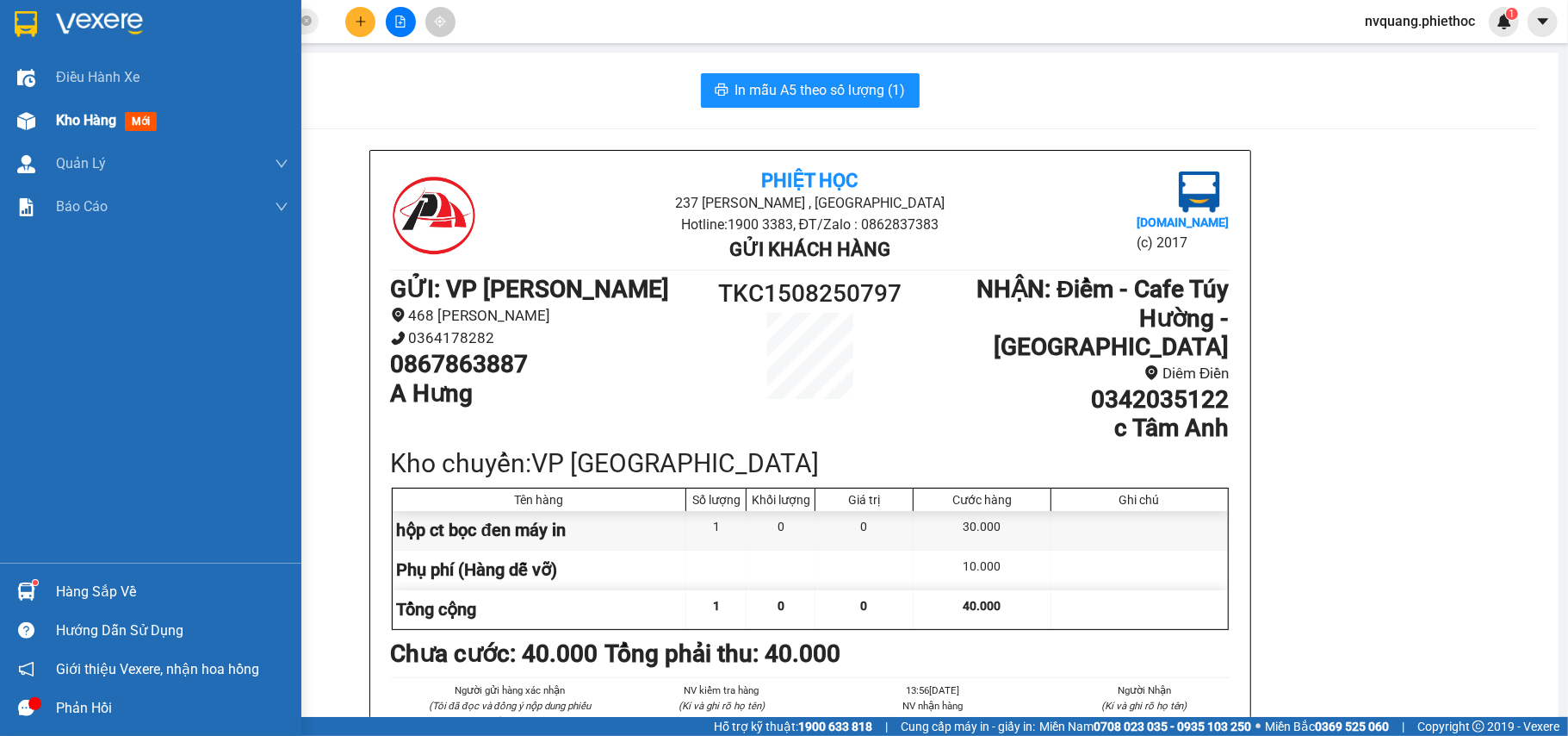
click at [76, 115] on span "Kho hàng" at bounding box center [86, 120] width 60 height 17
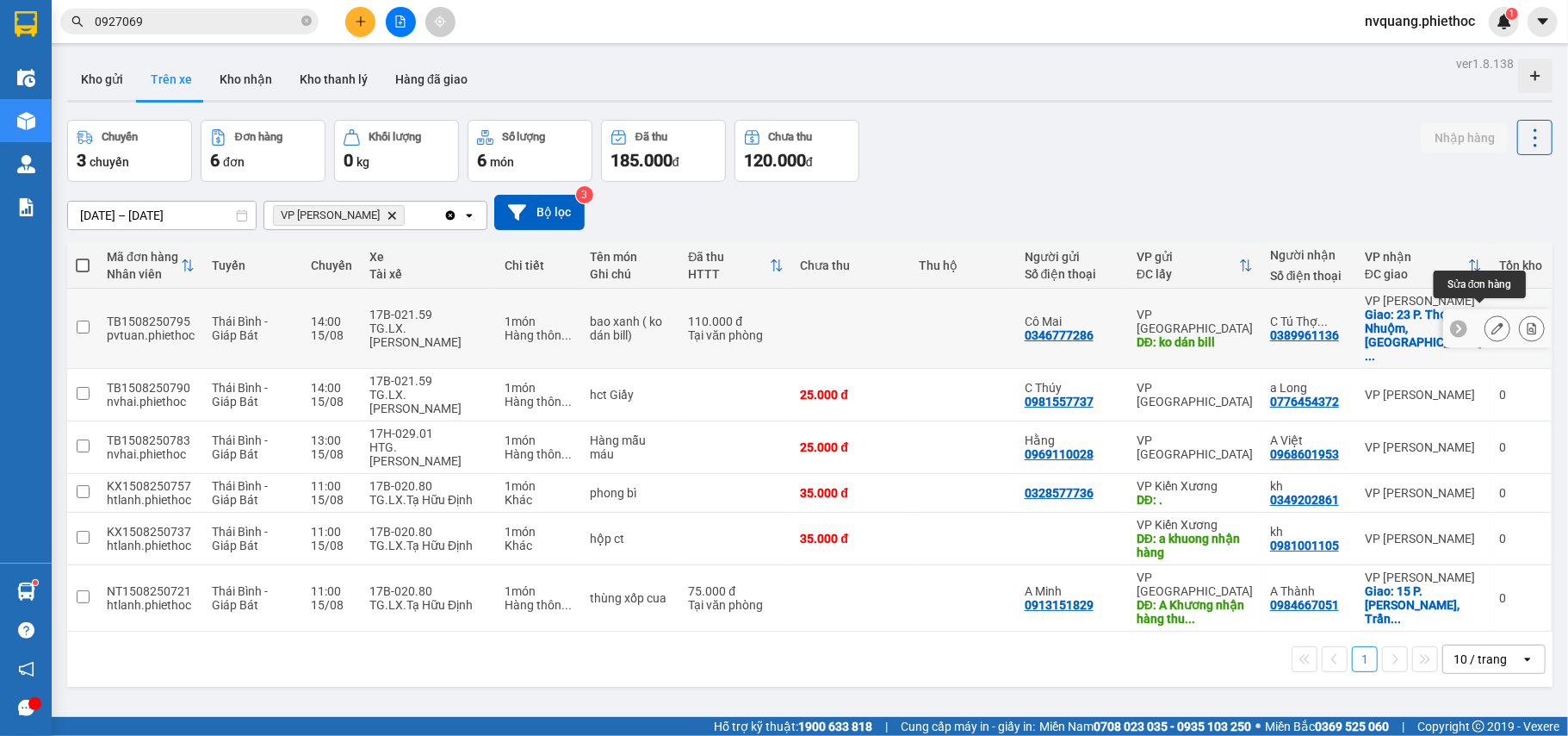
click at [1486, 313] on button at bounding box center [1497, 328] width 24 height 30
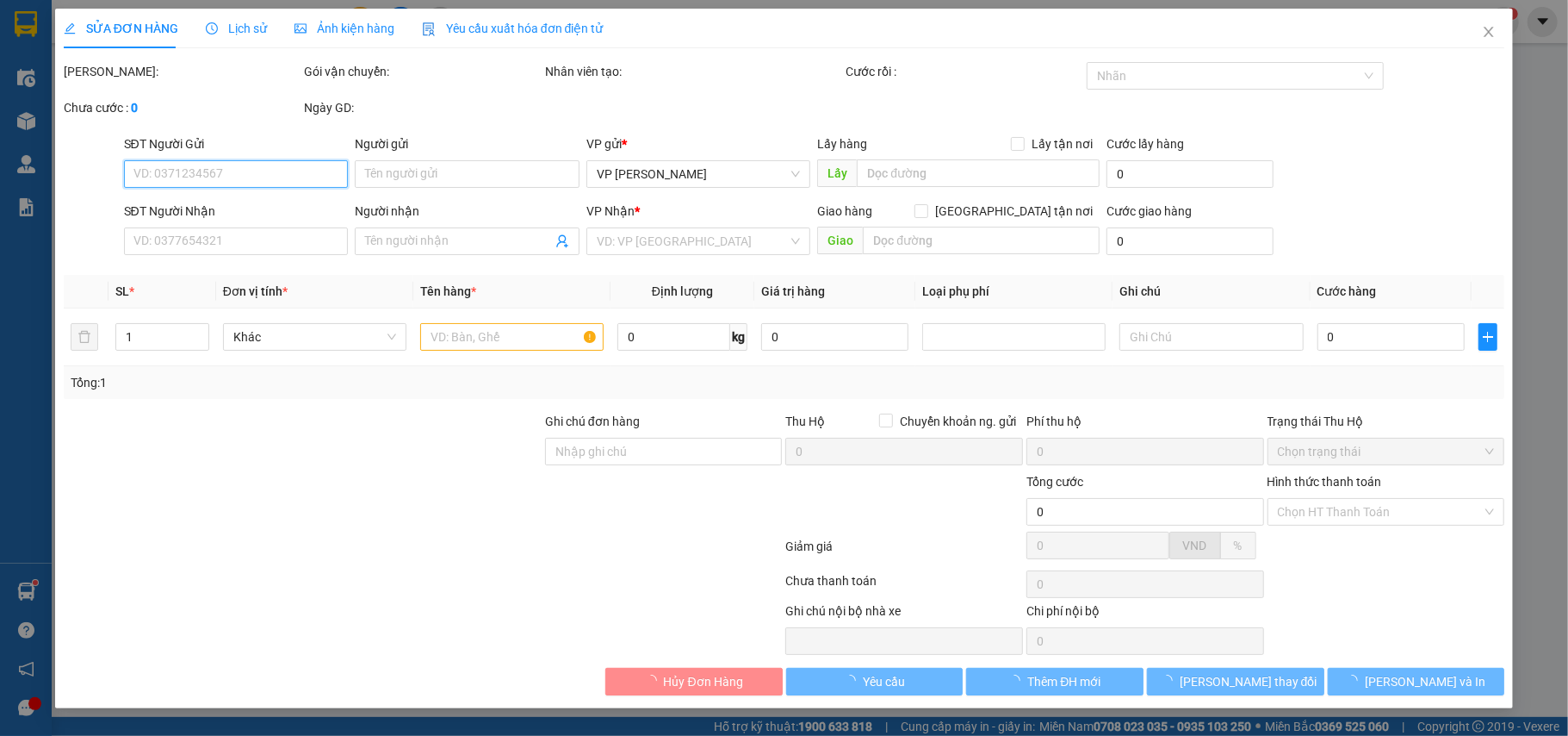
type input "0346777286"
type input "Cô Mai"
type input "ko dán bill"
type input "0389961136"
type input "C Tú Thợ Nhuộm"
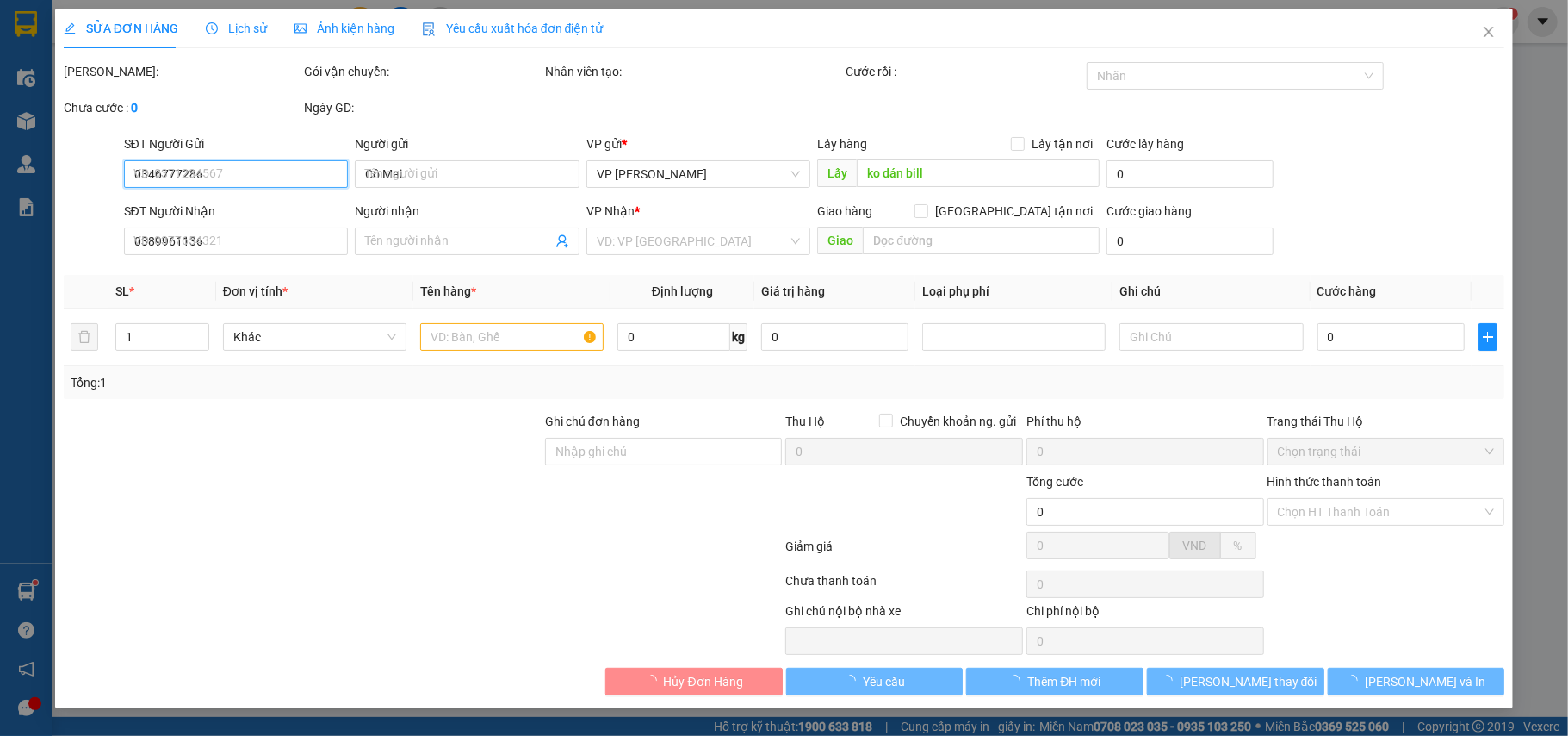
checkbox input "true"
type input "23 P. [GEOGRAPHIC_DATA], [GEOGRAPHIC_DATA], [GEOGRAPHIC_DATA], [GEOGRAPHIC_DATA…"
type input "110.000"
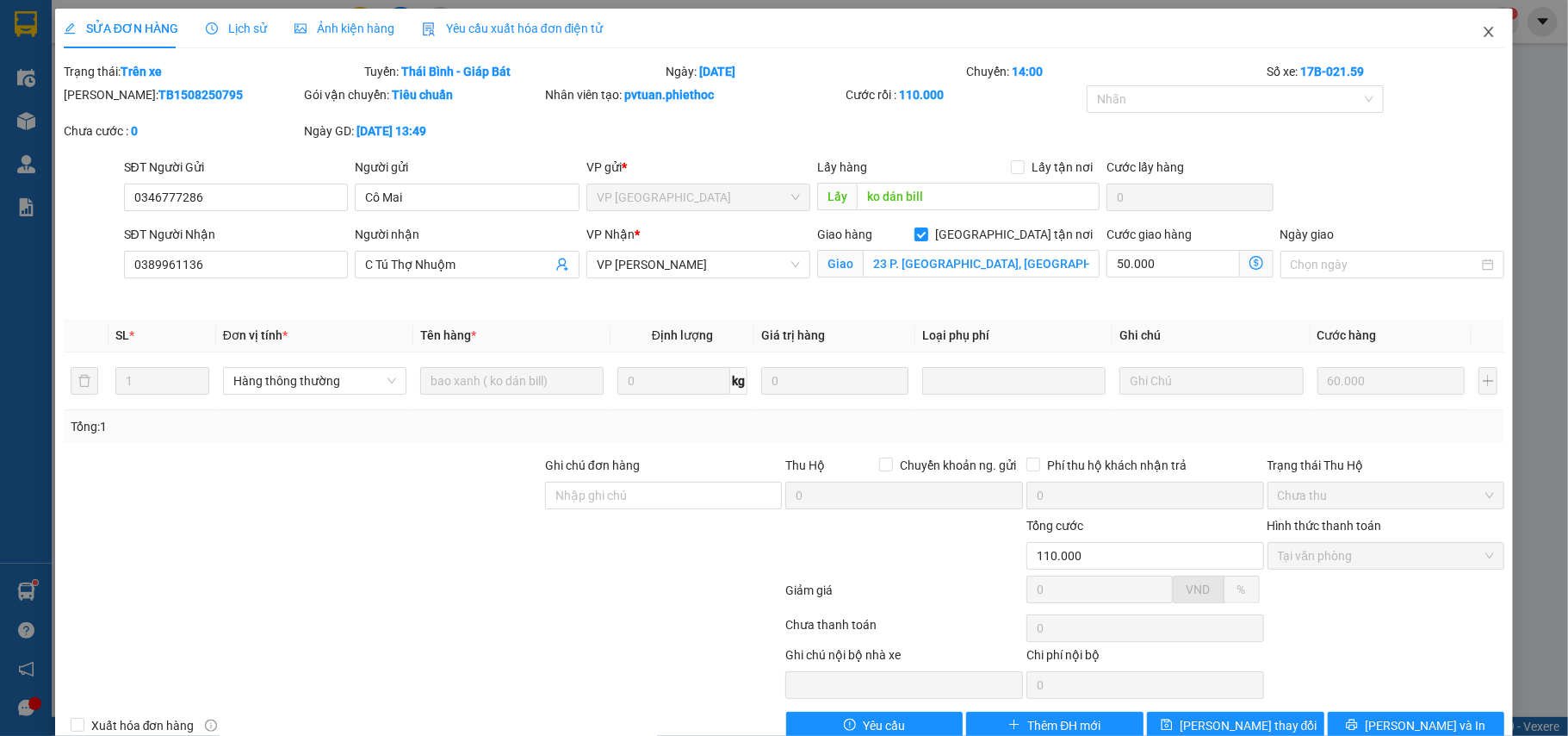
click at [1482, 34] on icon "close" at bounding box center [1489, 32] width 14 height 14
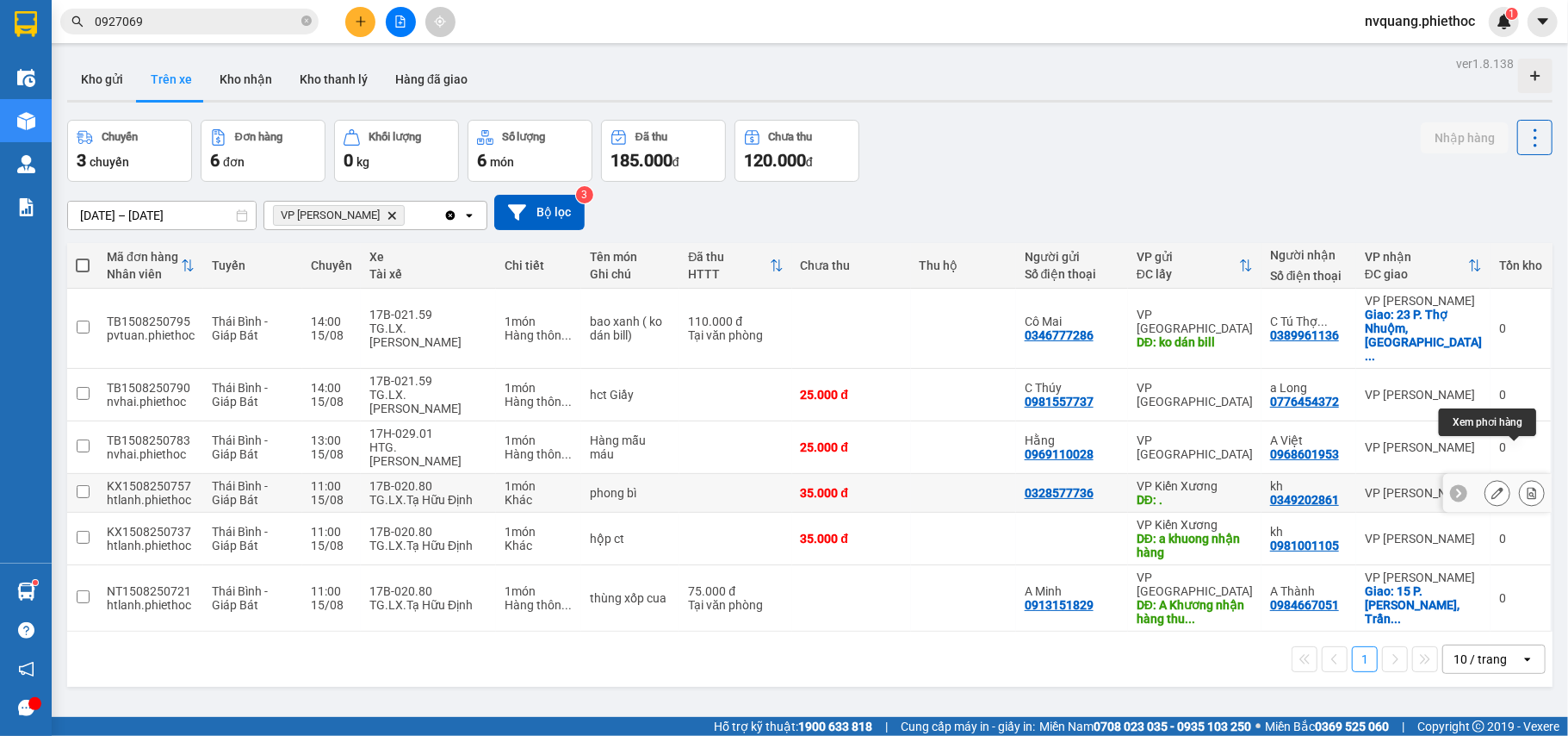
click at [1524, 478] on button at bounding box center [1532, 493] width 24 height 30
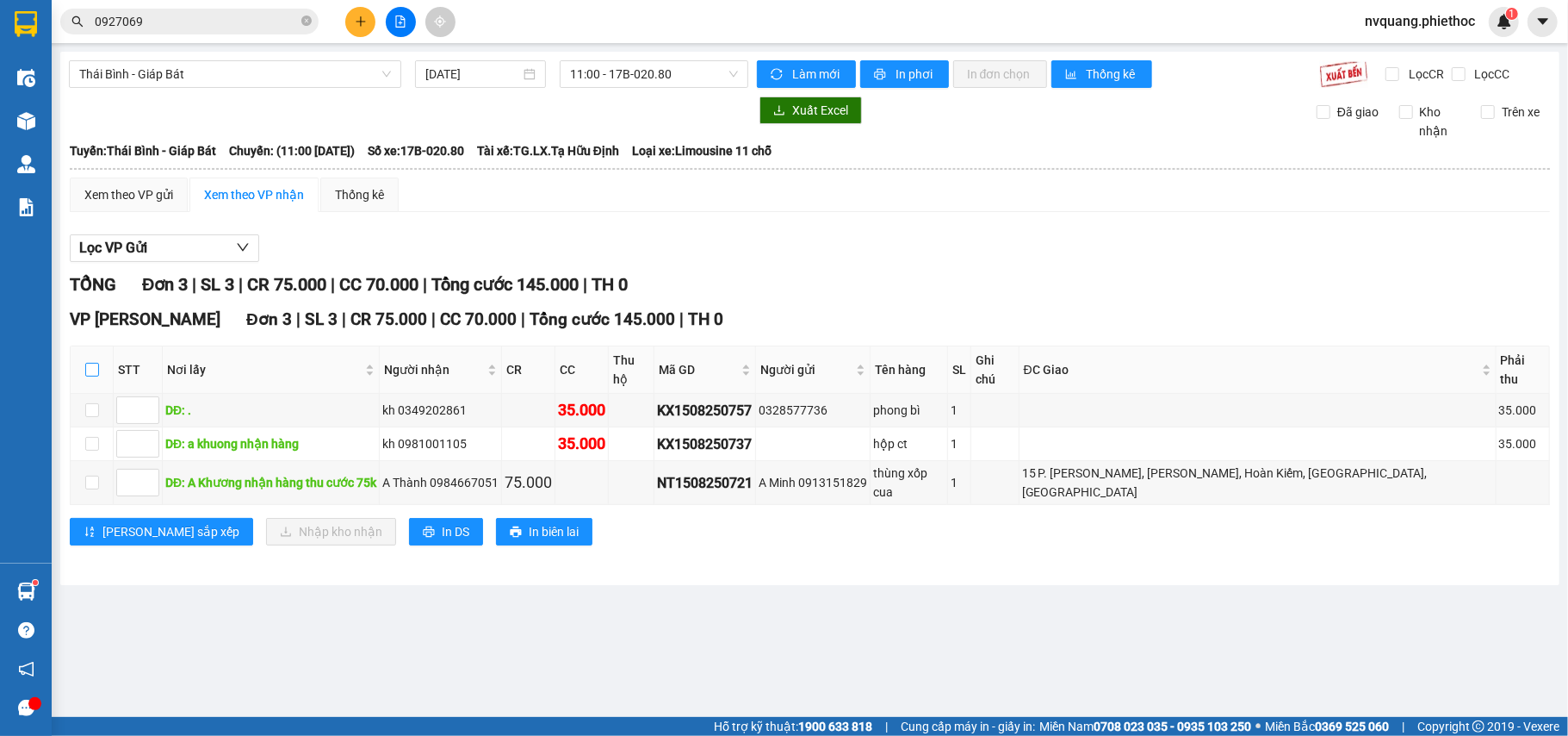
click at [90, 363] on input "checkbox" at bounding box center [93, 370] width 14 height 14
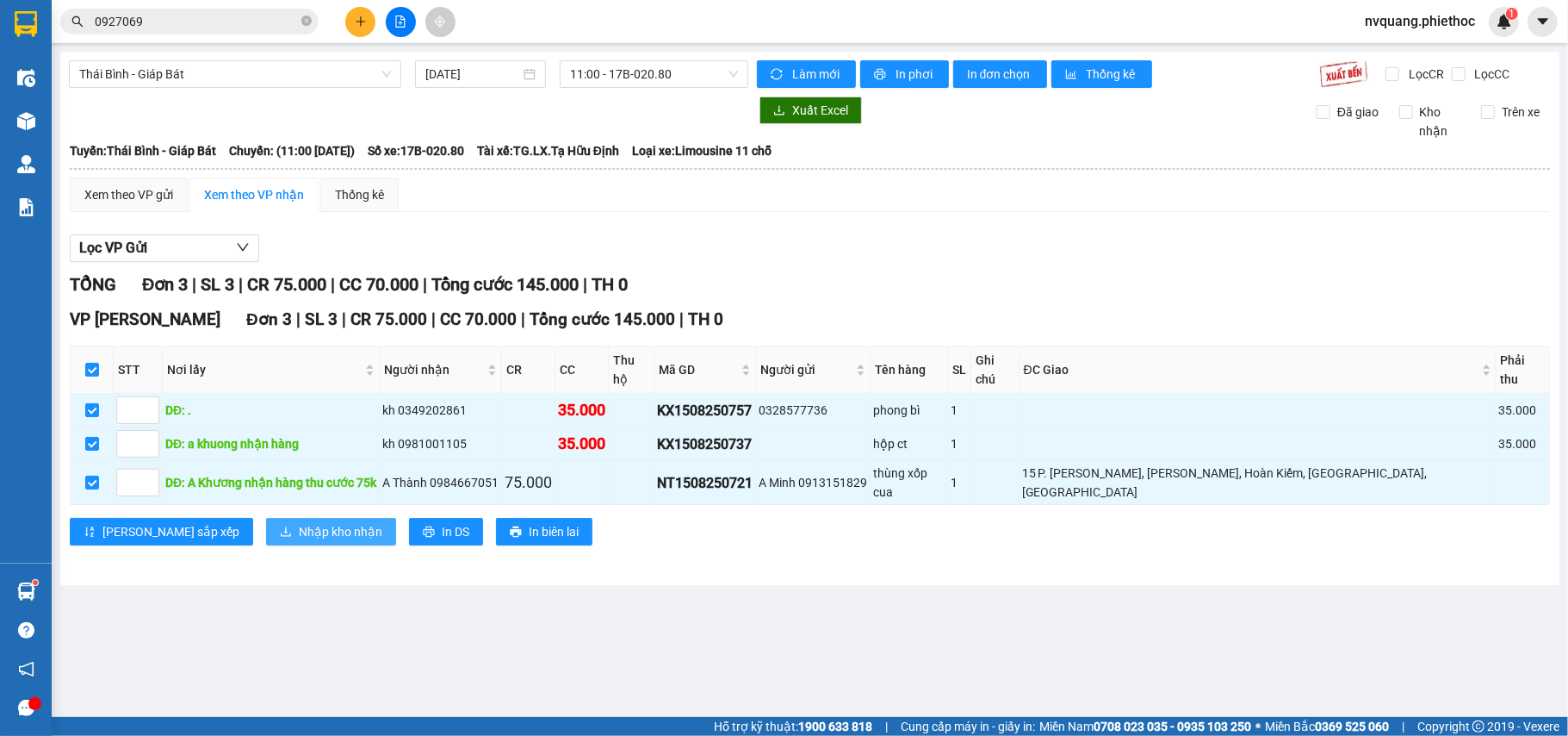
click at [299, 522] on span "Nhập kho nhận" at bounding box center [341, 531] width 84 height 19
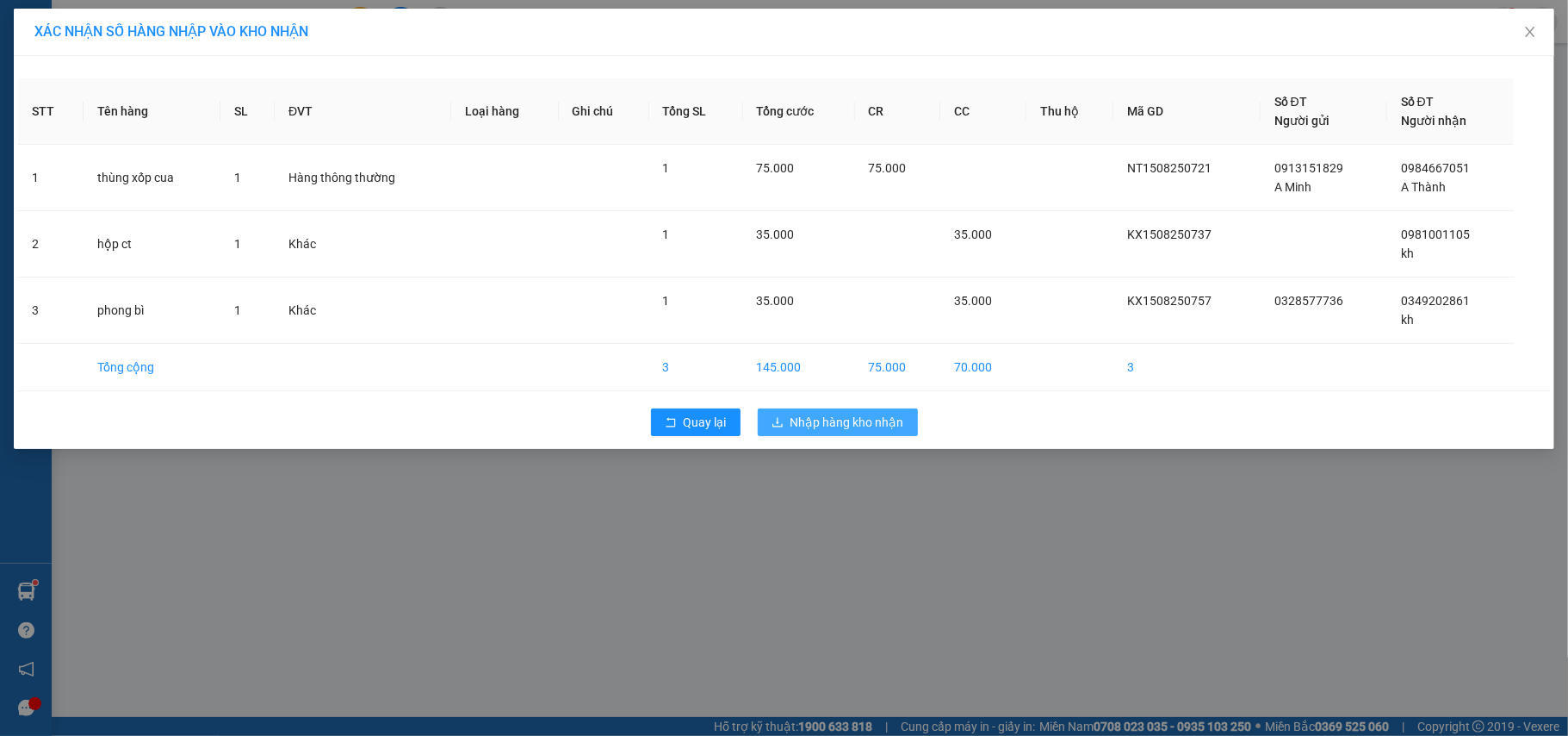
click at [790, 422] on button "Nhập hàng kho nhận" at bounding box center [838, 422] width 161 height 27
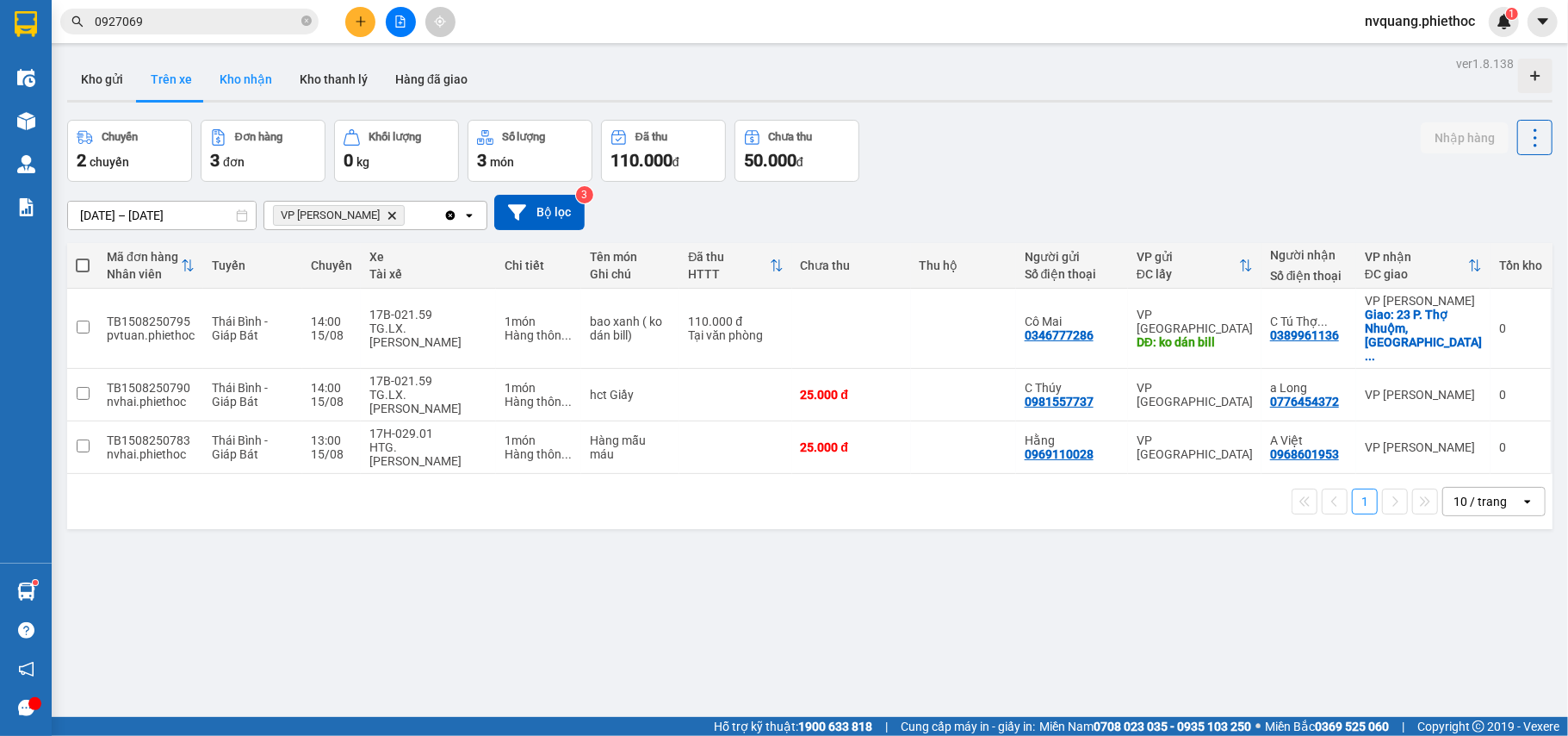
click at [259, 73] on button "Kho nhận" at bounding box center [245, 79] width 80 height 41
type input "[DATE] – [DATE]"
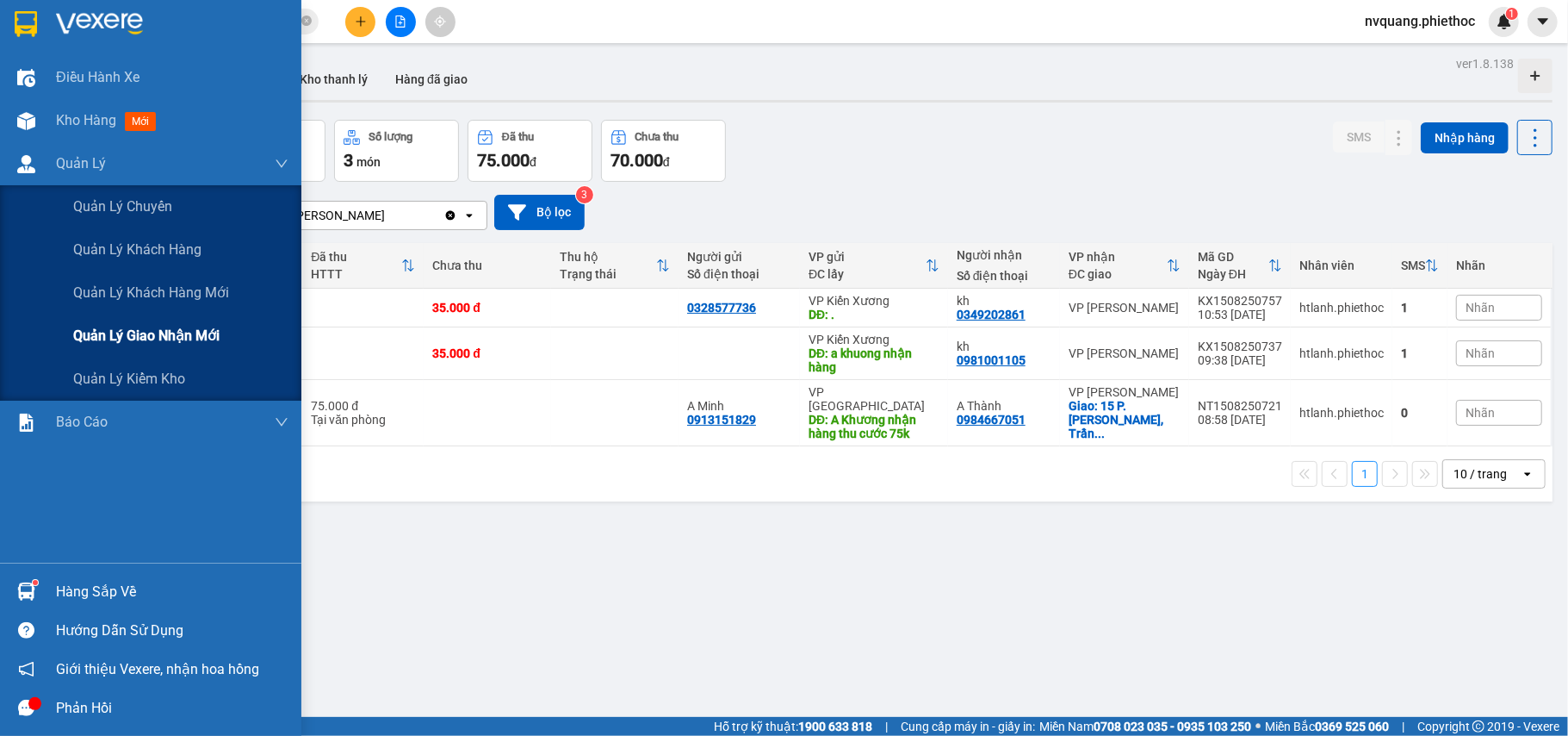
click at [156, 319] on div "Quản lý giao nhận mới" at bounding box center [181, 335] width 215 height 43
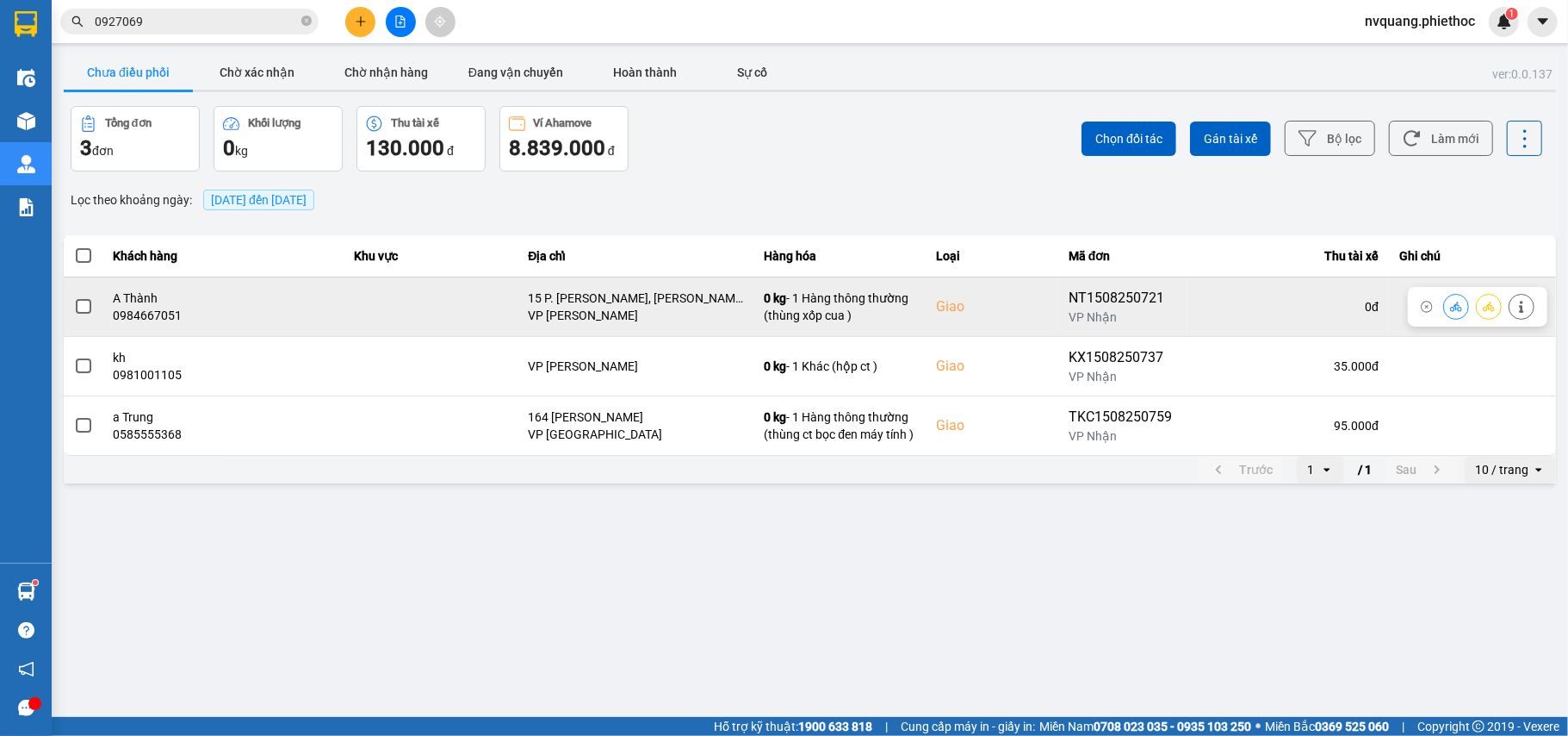
click at [80, 301] on span at bounding box center [84, 307] width 16 height 16
click at [74, 297] on input "checkbox" at bounding box center [74, 297] width 0 height 0
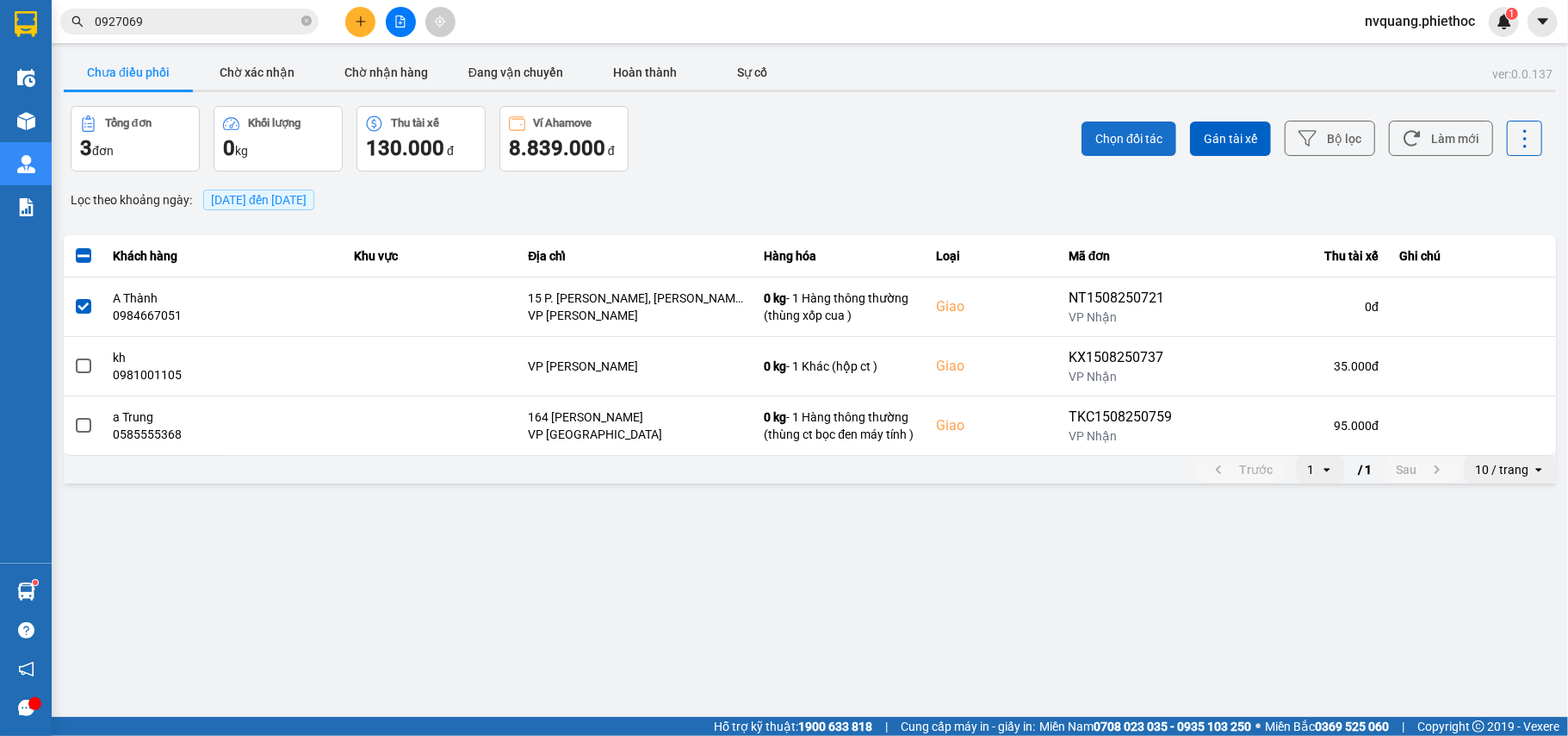
click at [1111, 131] on span "Chọn đối tác" at bounding box center [1129, 139] width 67 height 18
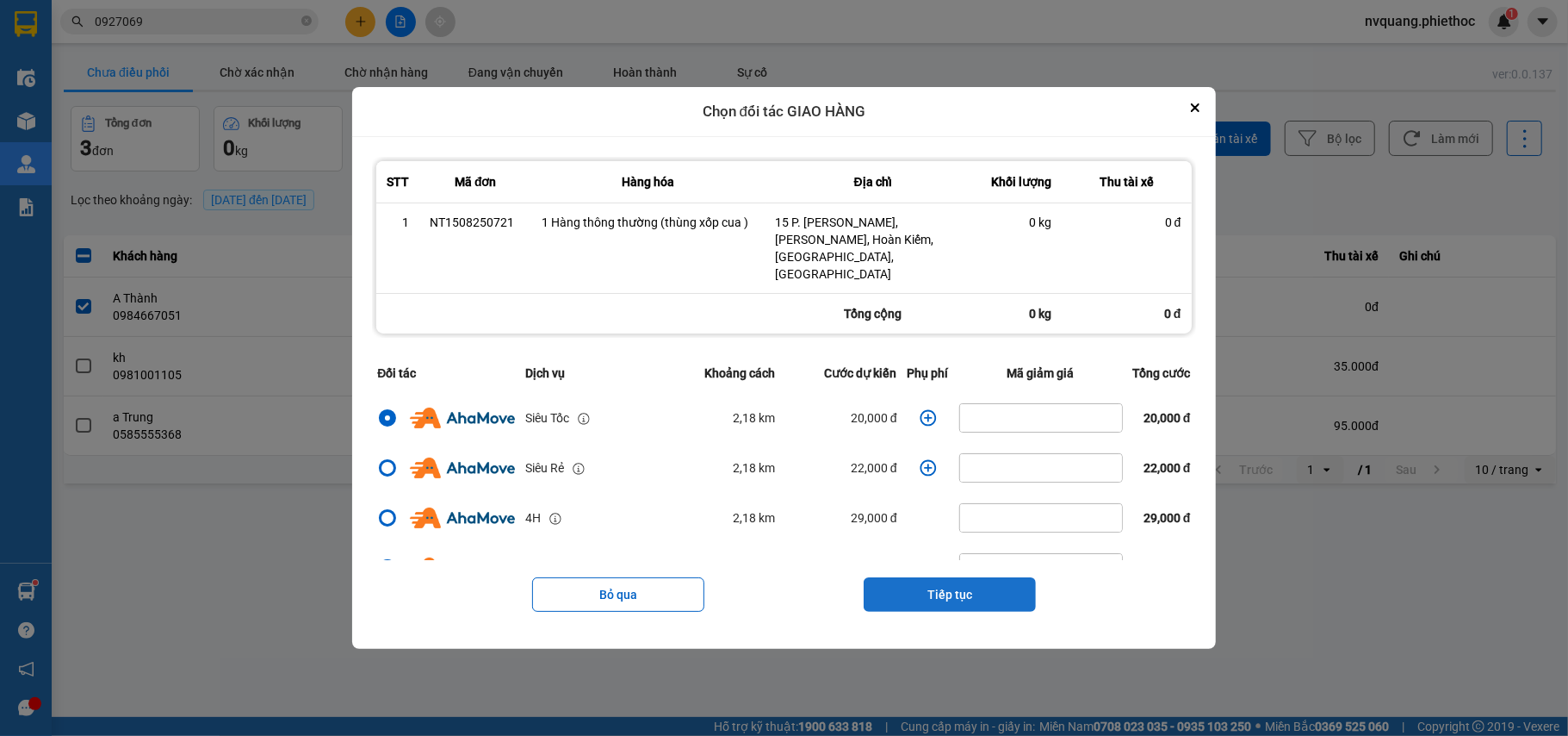
click at [941, 581] on button "Tiếp tục" at bounding box center [949, 594] width 172 height 34
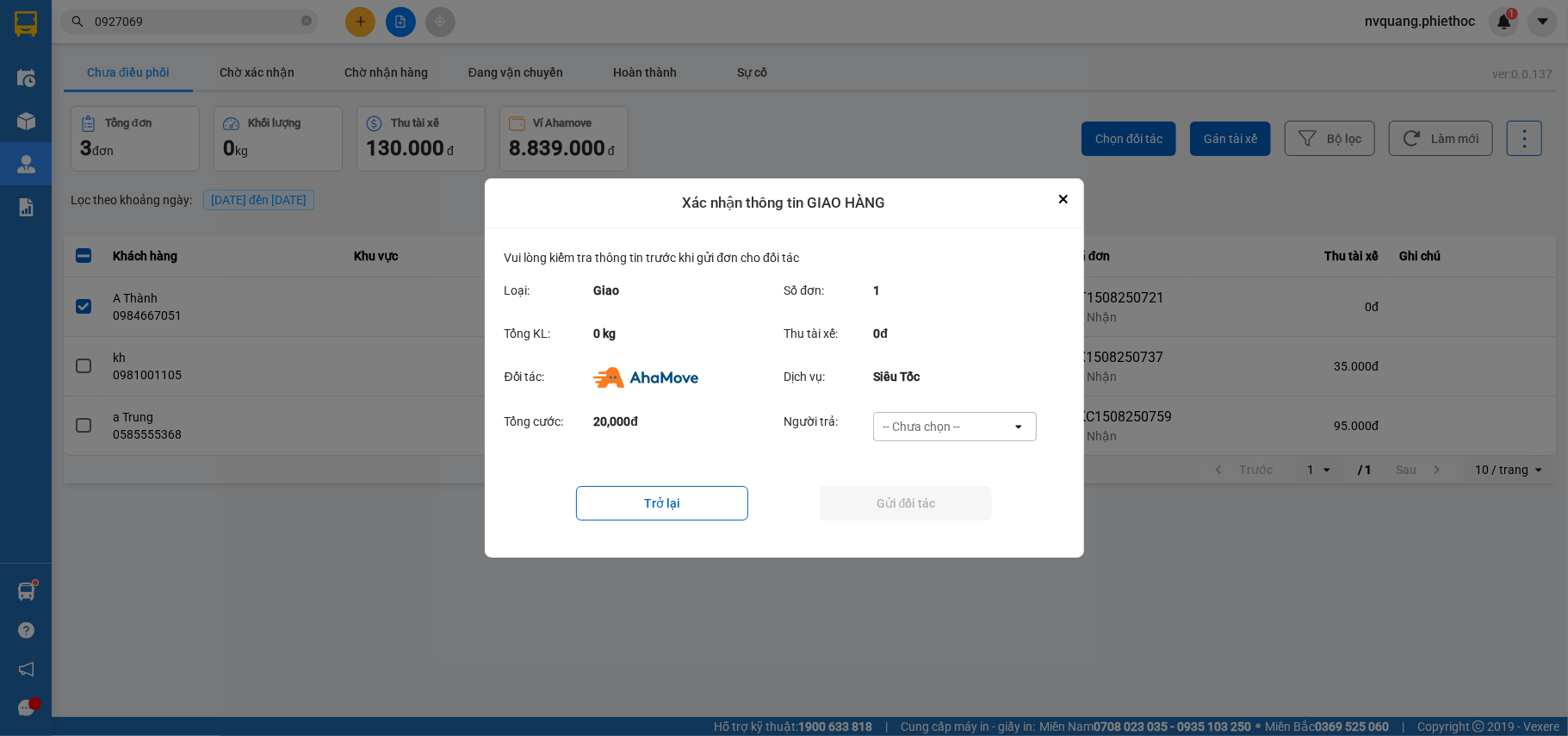
click at [897, 415] on div "-- Chưa chọn --" at bounding box center [943, 426] width 138 height 27
click at [927, 508] on div "Nhà xe trả tiền mặt" at bounding box center [955, 494] width 163 height 31
click at [921, 415] on div "Nhà xe trả tiền mặt" at bounding box center [943, 426] width 138 height 27
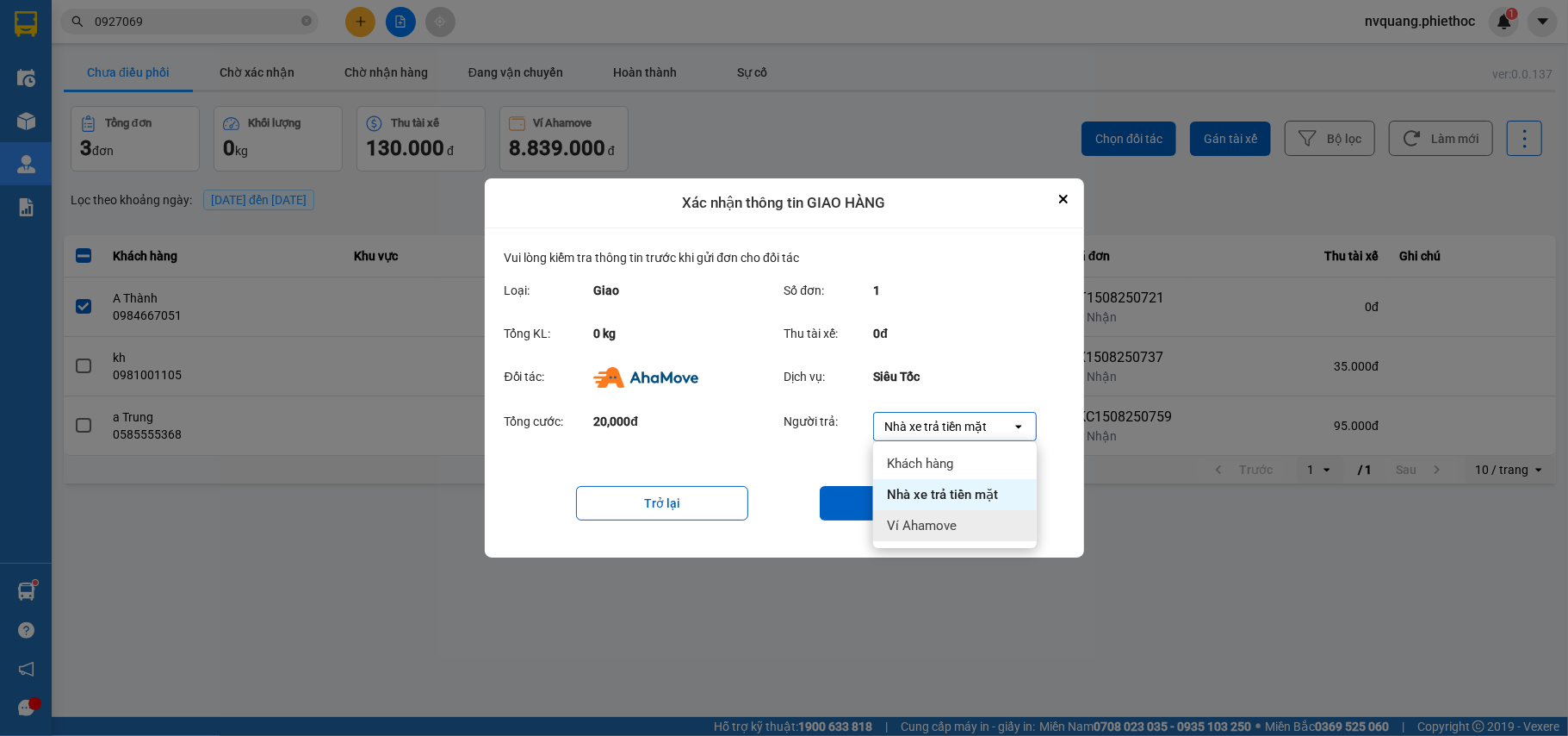
click at [913, 523] on span "Ví Ahamove" at bounding box center [921, 526] width 70 height 18
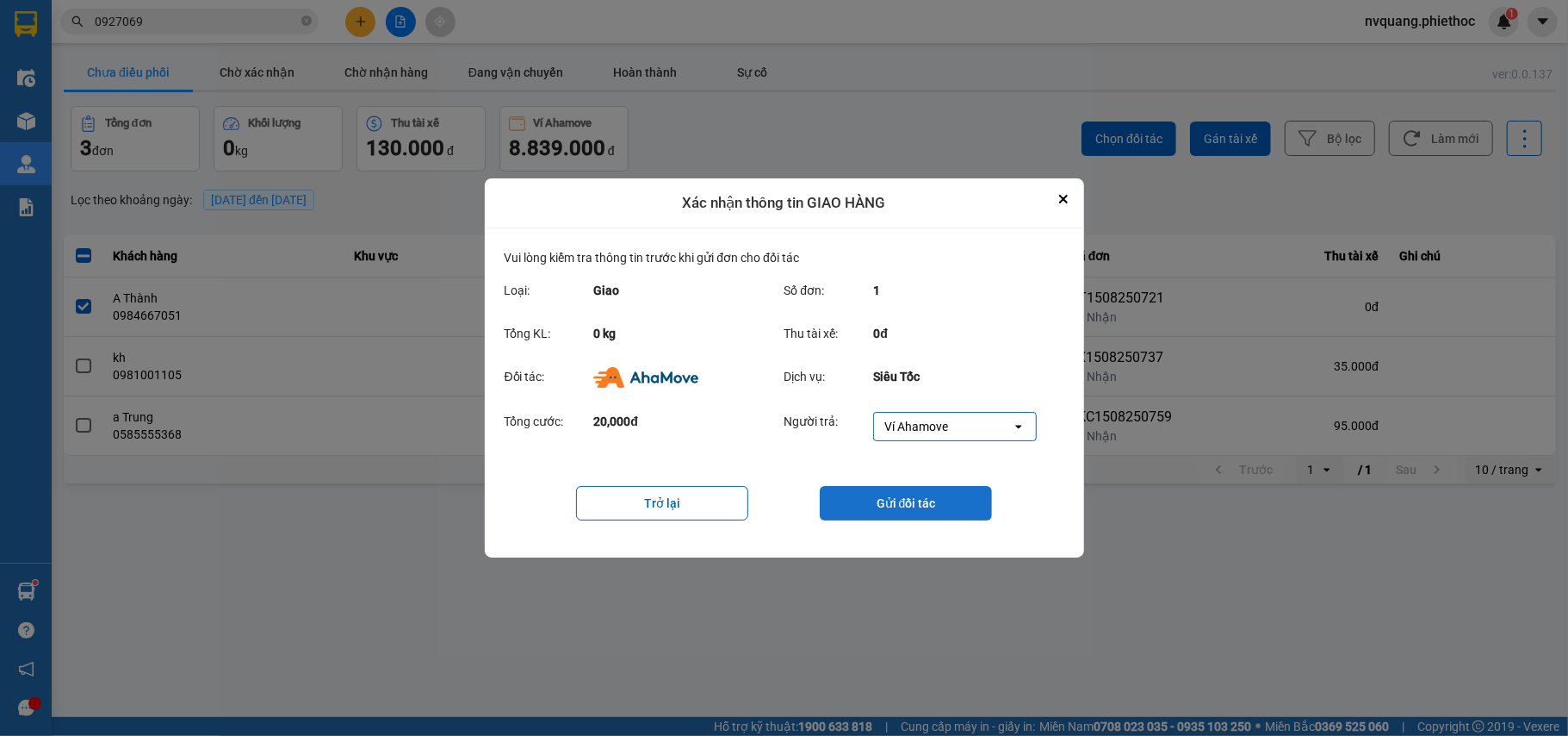
click at [889, 504] on button "Gửi đối tác" at bounding box center [905, 503] width 172 height 34
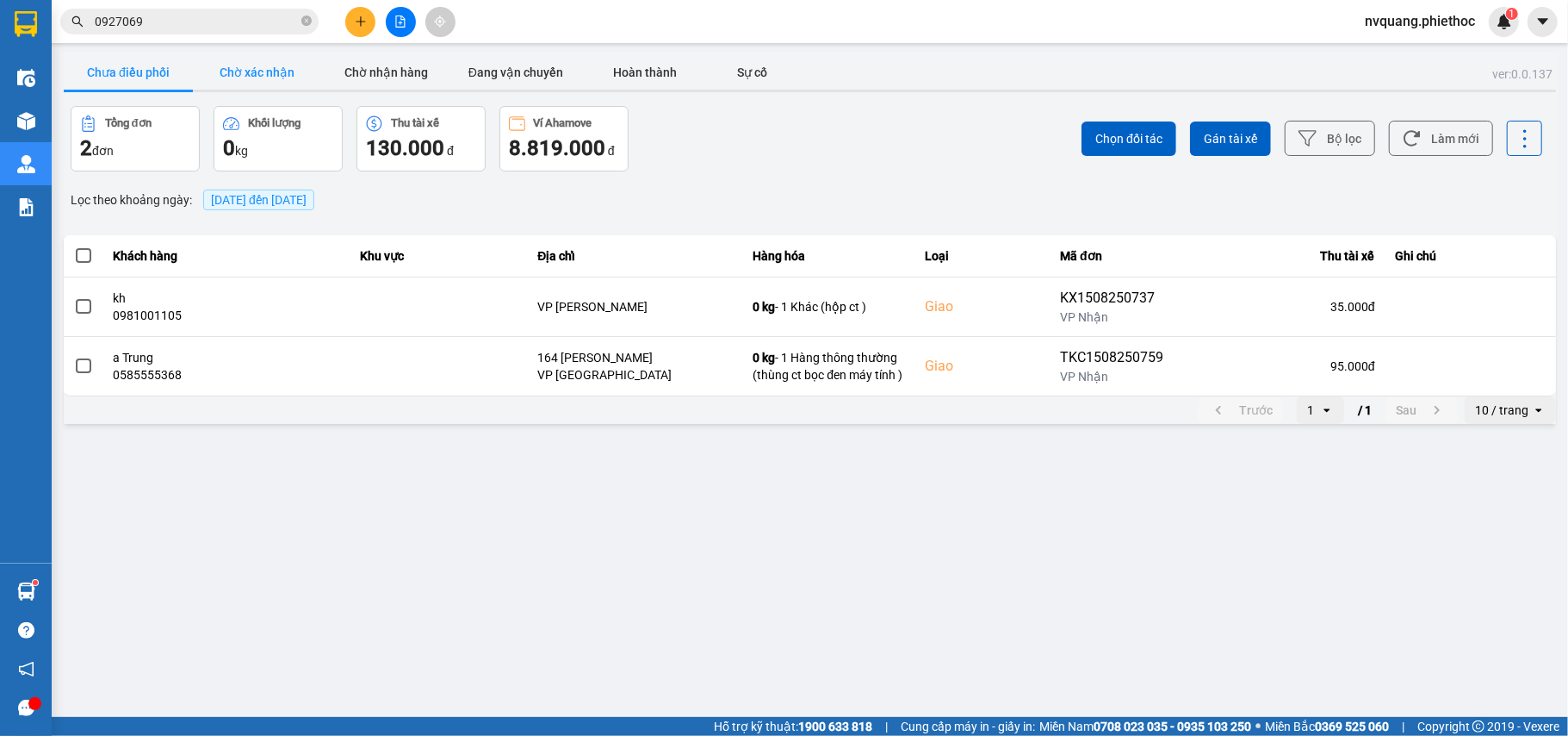
click at [269, 78] on button "Chờ xác nhận" at bounding box center [258, 71] width 129 height 34
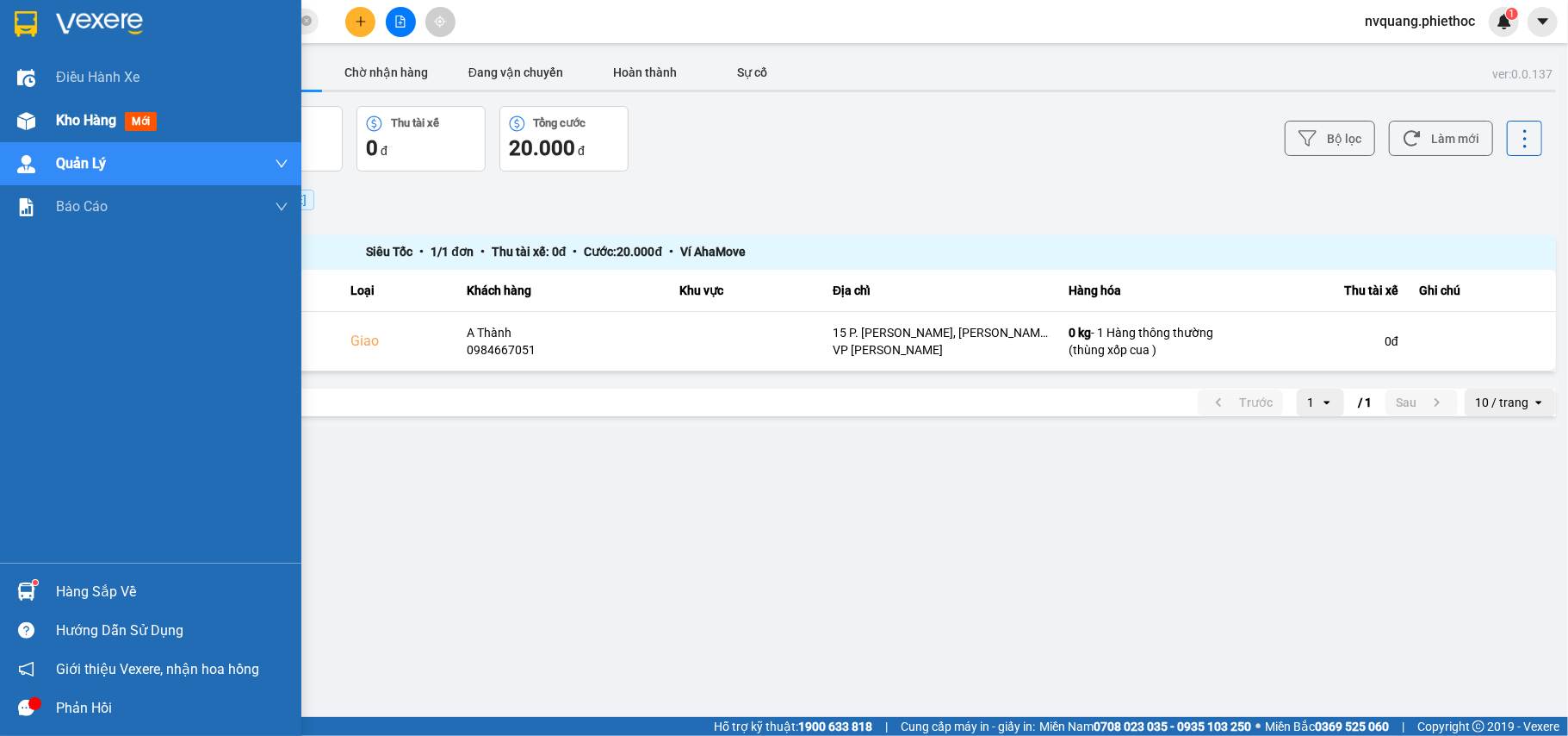
click at [65, 119] on span "Kho hàng" at bounding box center [86, 120] width 60 height 17
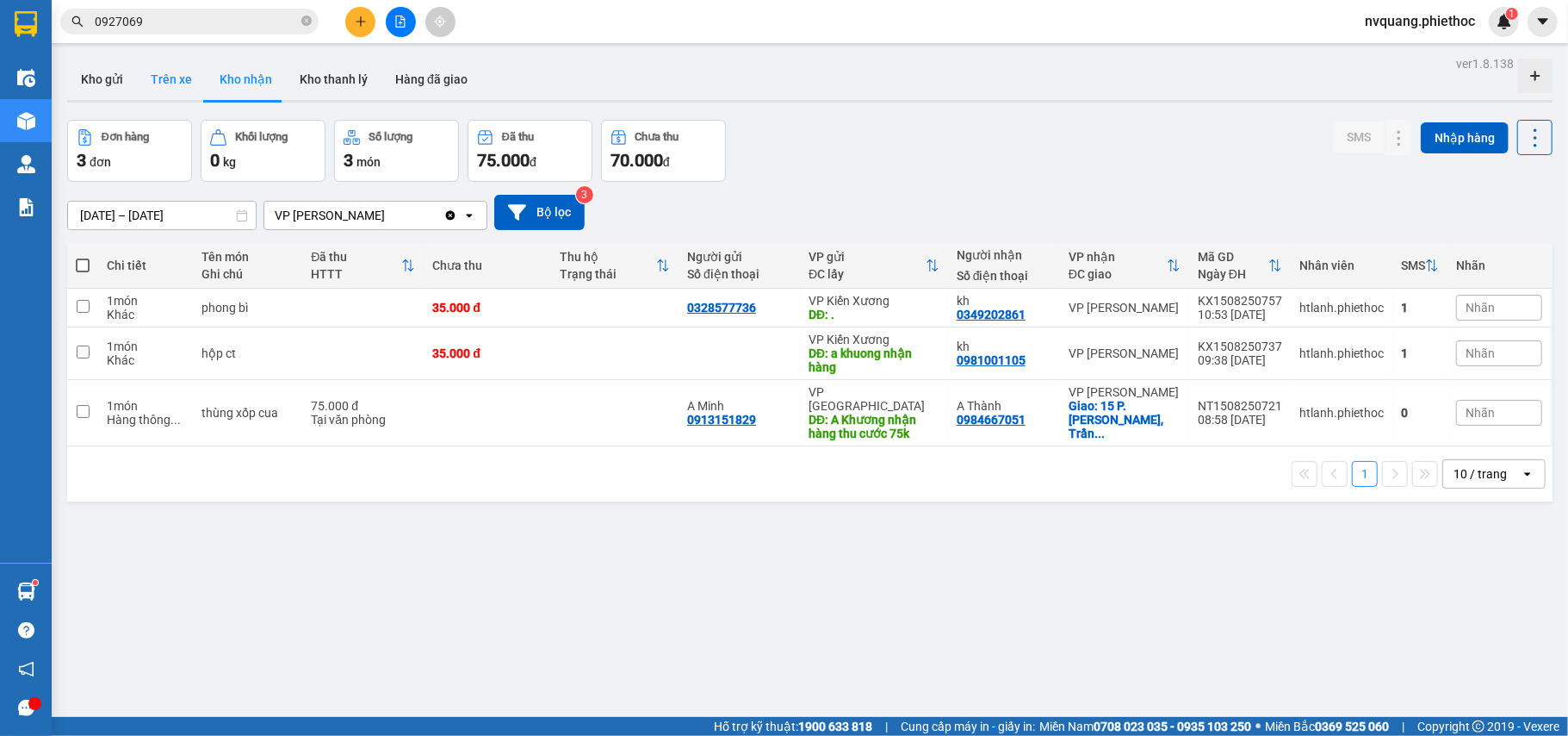
click at [179, 80] on button "Trên xe" at bounding box center [171, 79] width 69 height 41
type input "[DATE] – [DATE]"
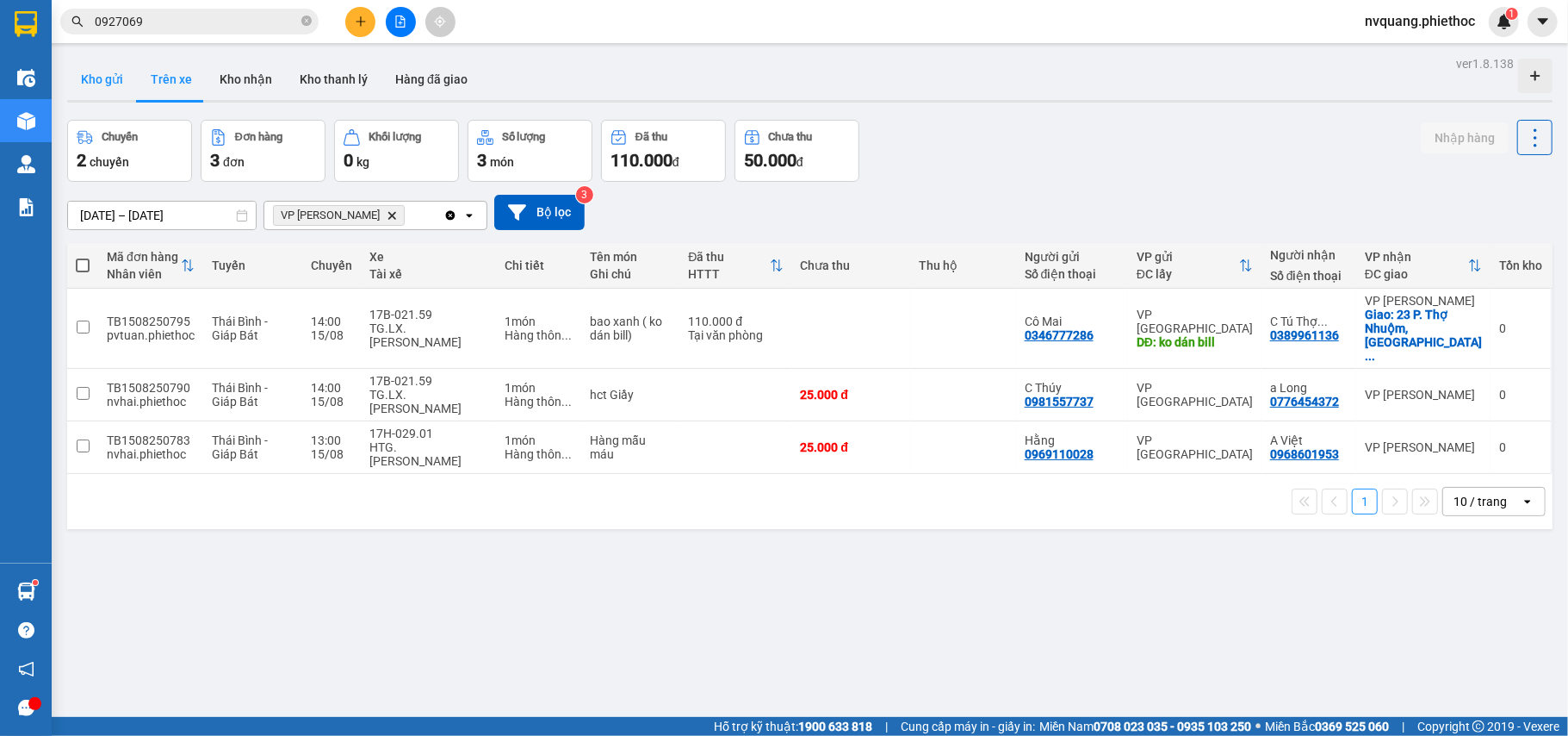
click at [108, 80] on button "Kho gửi" at bounding box center [101, 79] width 70 height 41
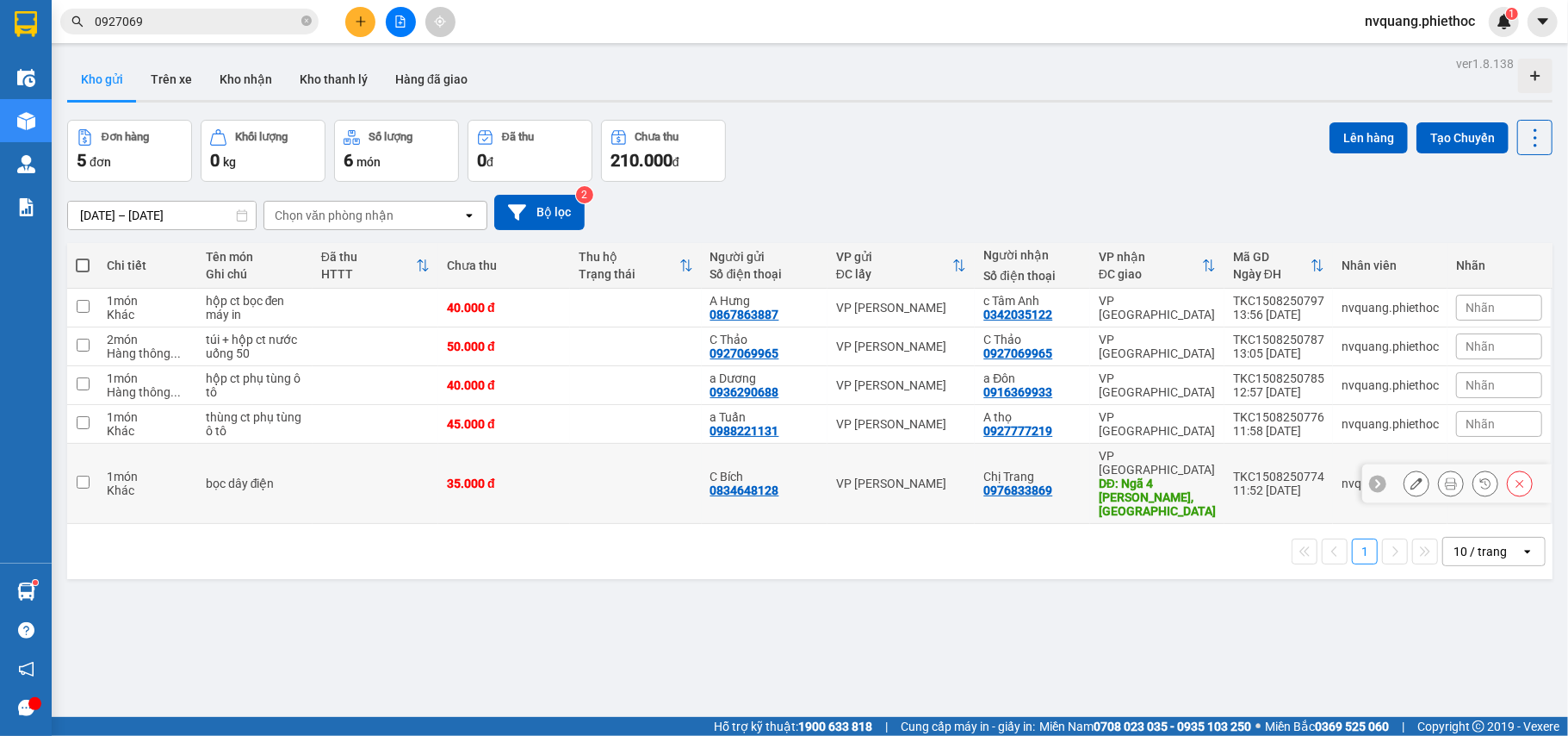
click at [380, 481] on td at bounding box center [375, 484] width 126 height 80
checkbox input "true"
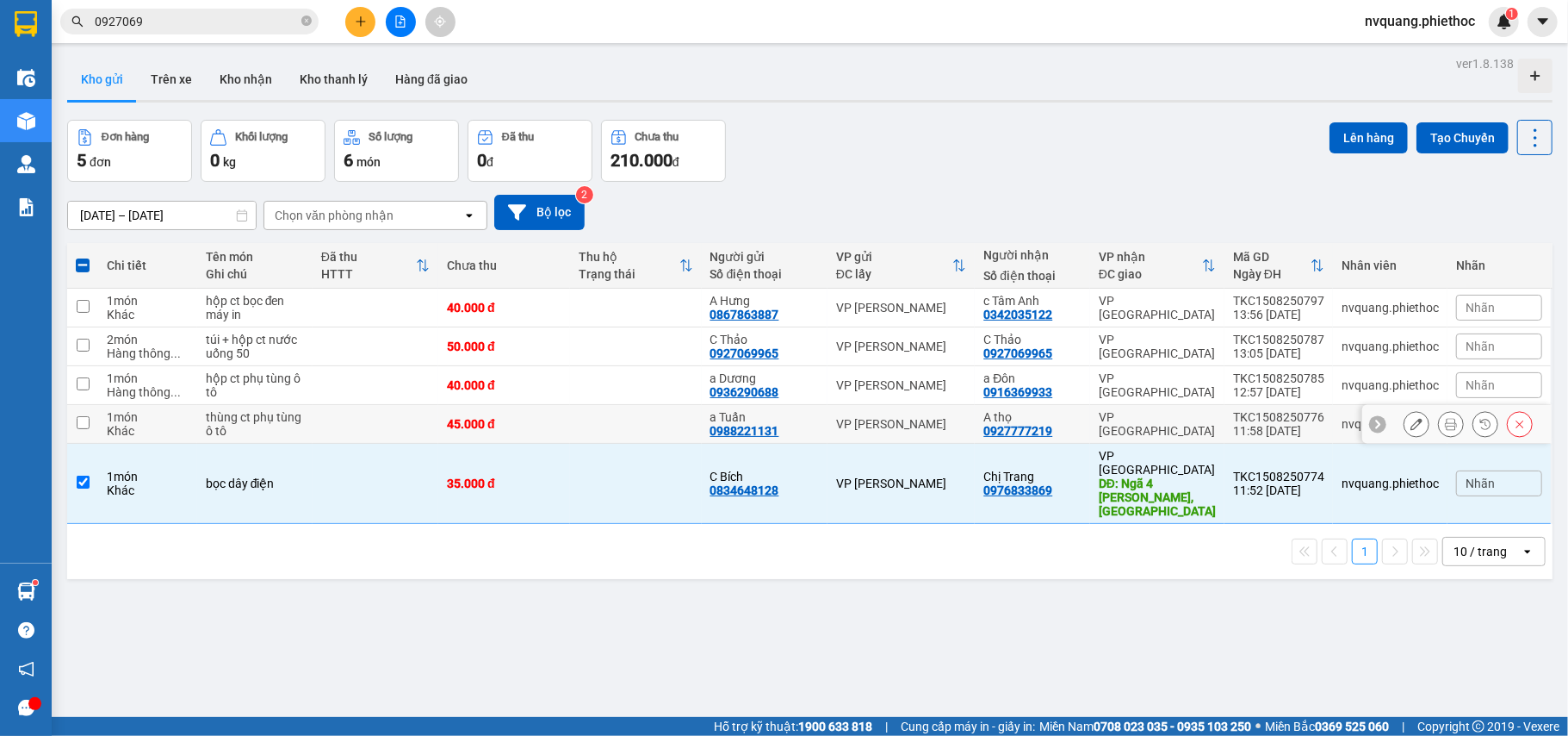
click at [374, 429] on td at bounding box center [375, 424] width 126 height 39
checkbox input "true"
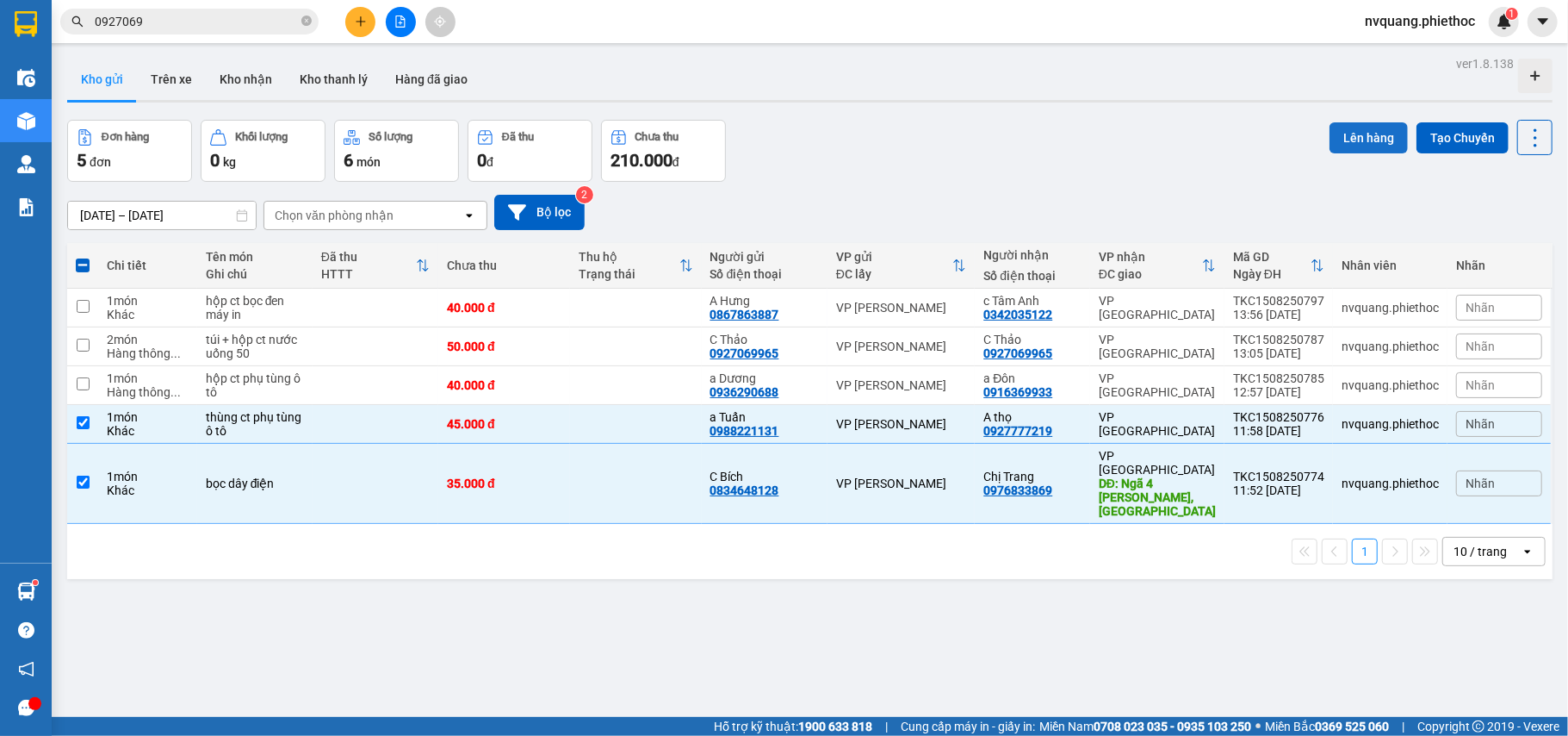
click at [1330, 129] on button "Lên hàng" at bounding box center [1369, 138] width 79 height 31
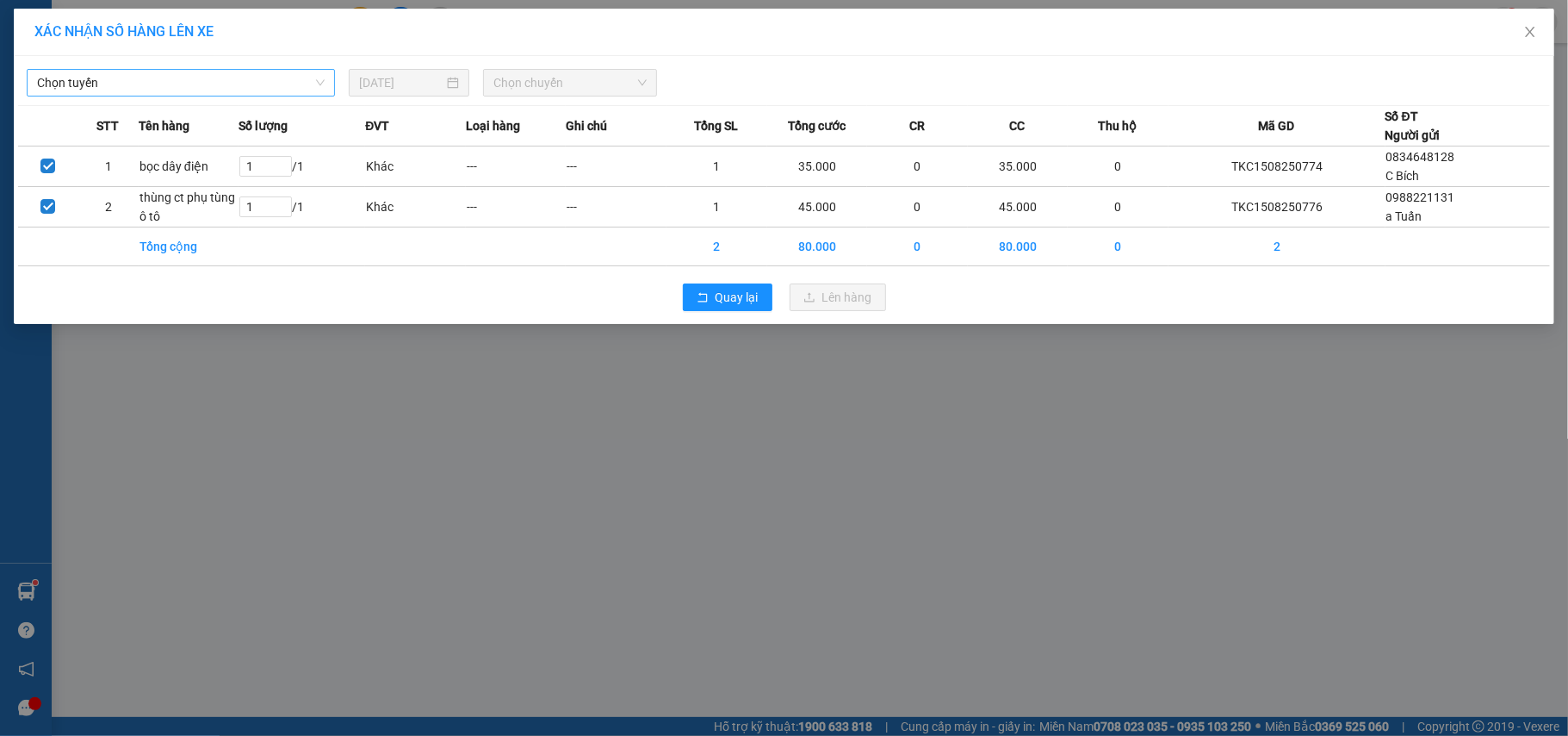
click at [234, 90] on span "Chọn tuyến" at bounding box center [181, 82] width 288 height 26
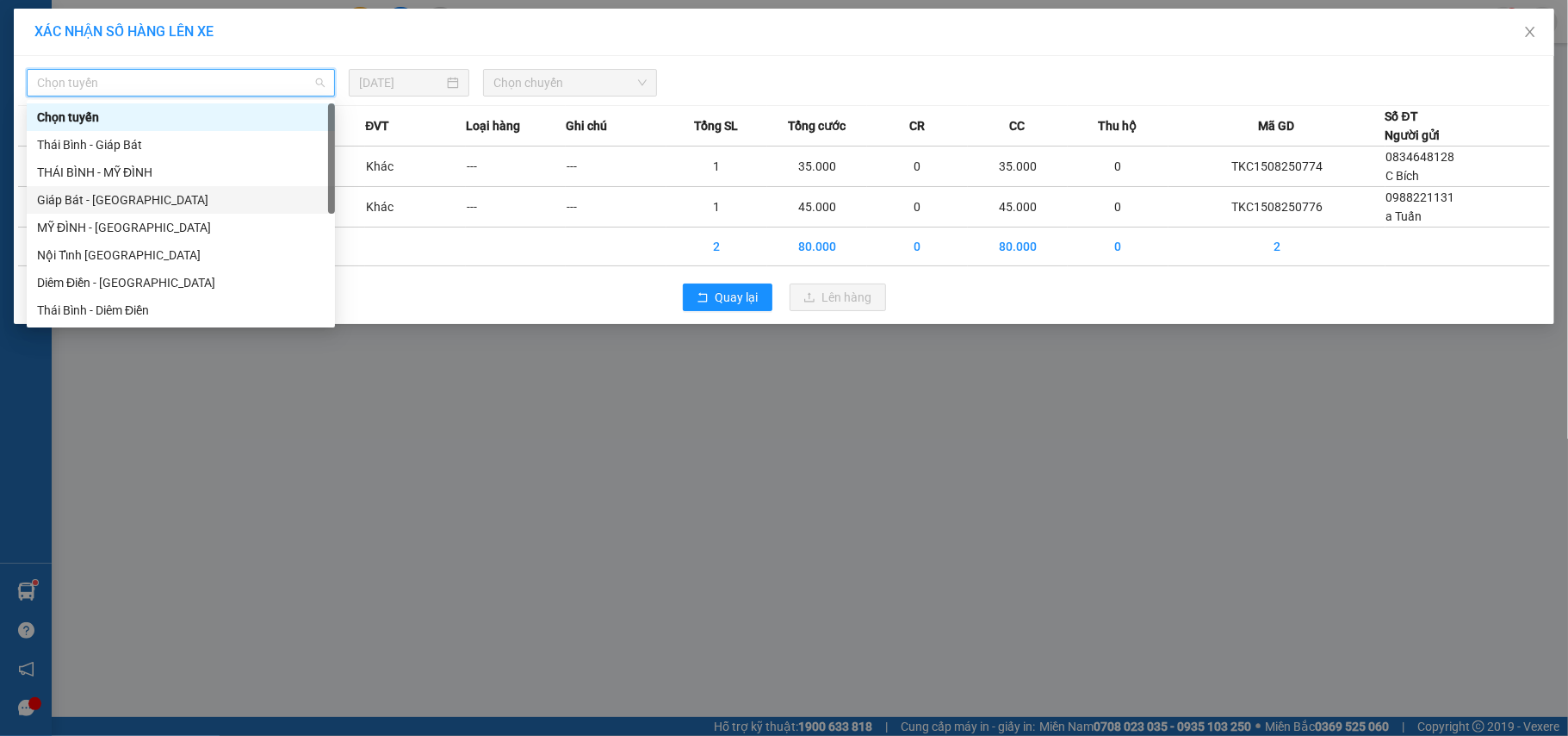
click at [90, 200] on div "Giáp Bát - [GEOGRAPHIC_DATA]" at bounding box center [181, 199] width 288 height 19
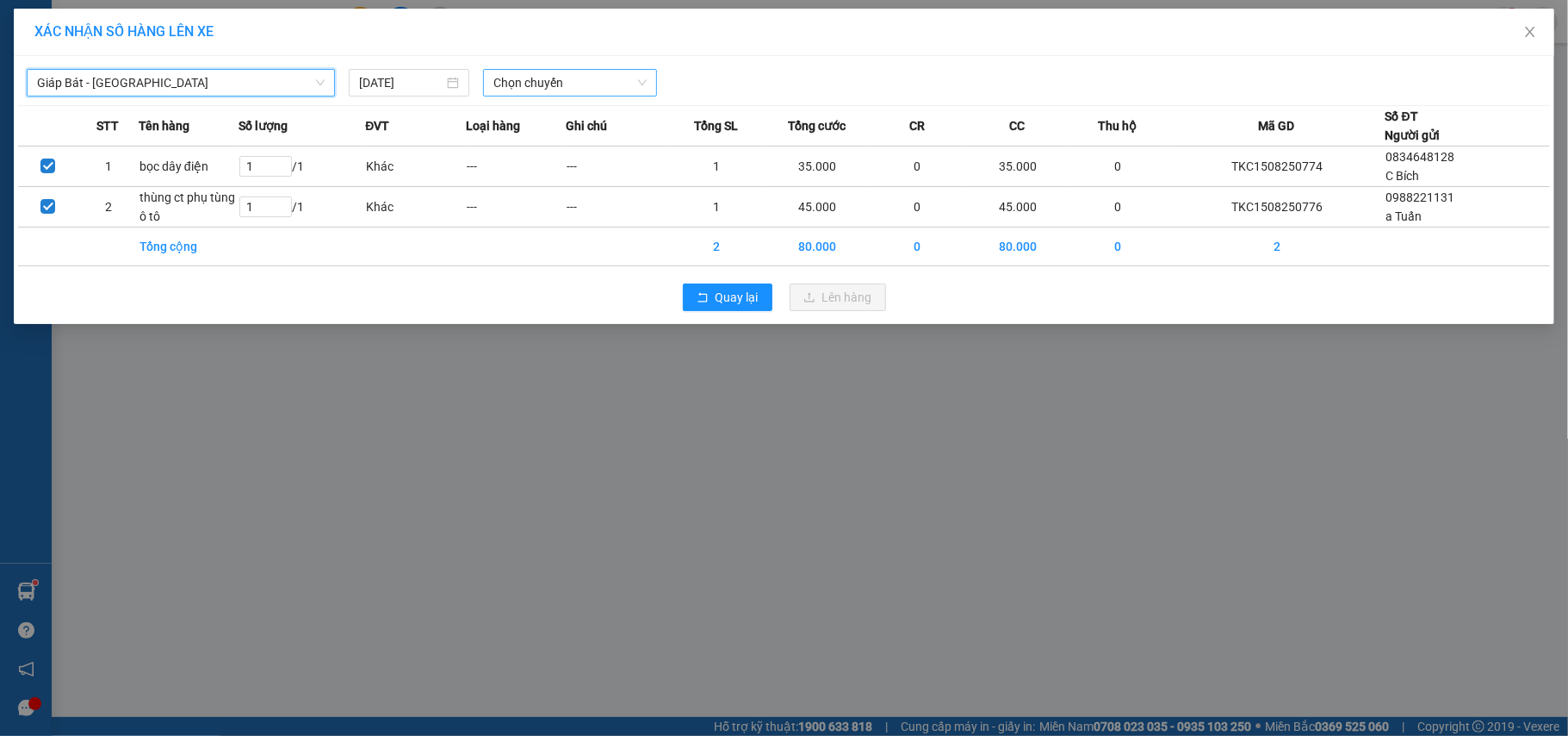
click at [504, 79] on span "Chọn chuyến" at bounding box center [570, 82] width 154 height 26
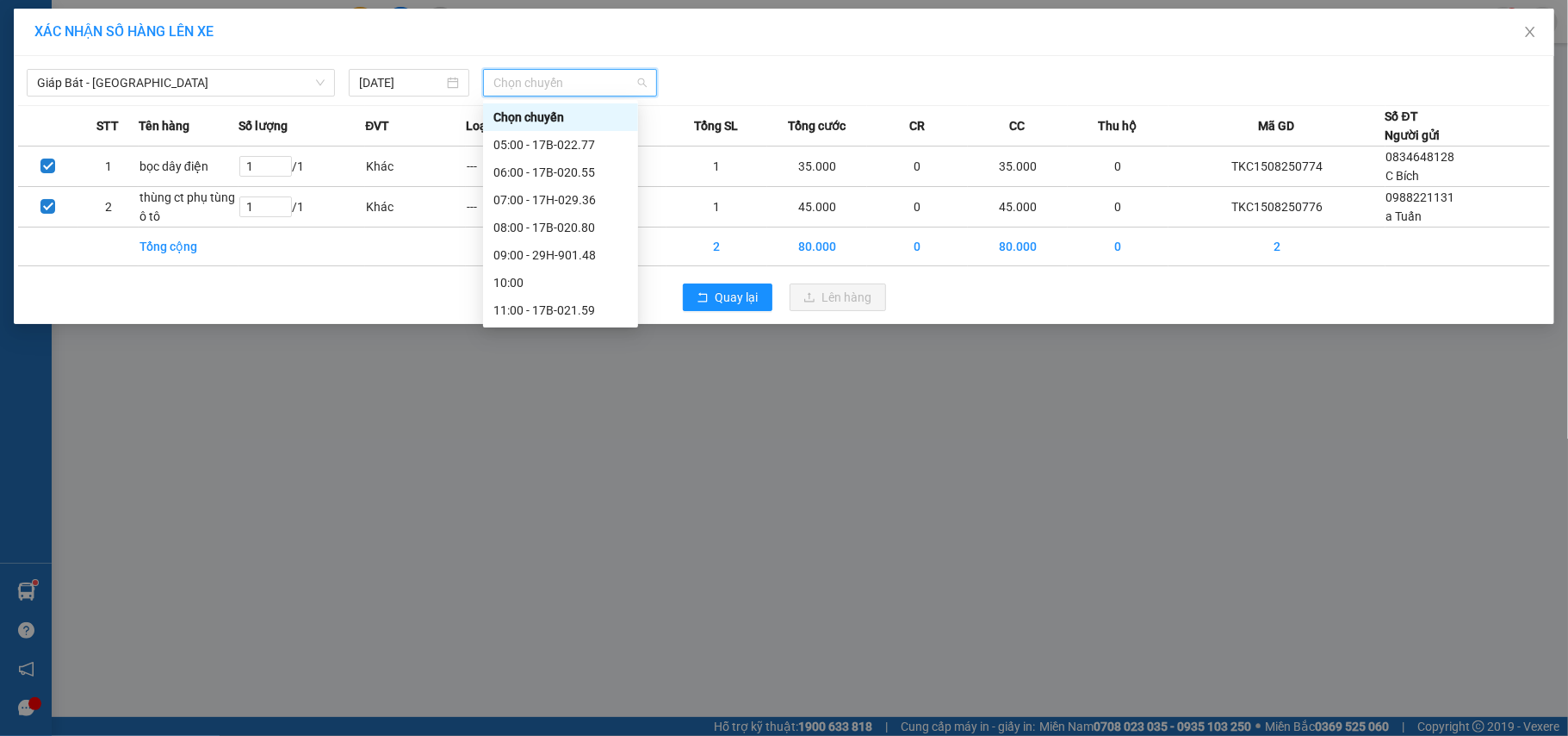
click at [579, 356] on div "13:00 - 17B-020.55" at bounding box center [560, 364] width 134 height 19
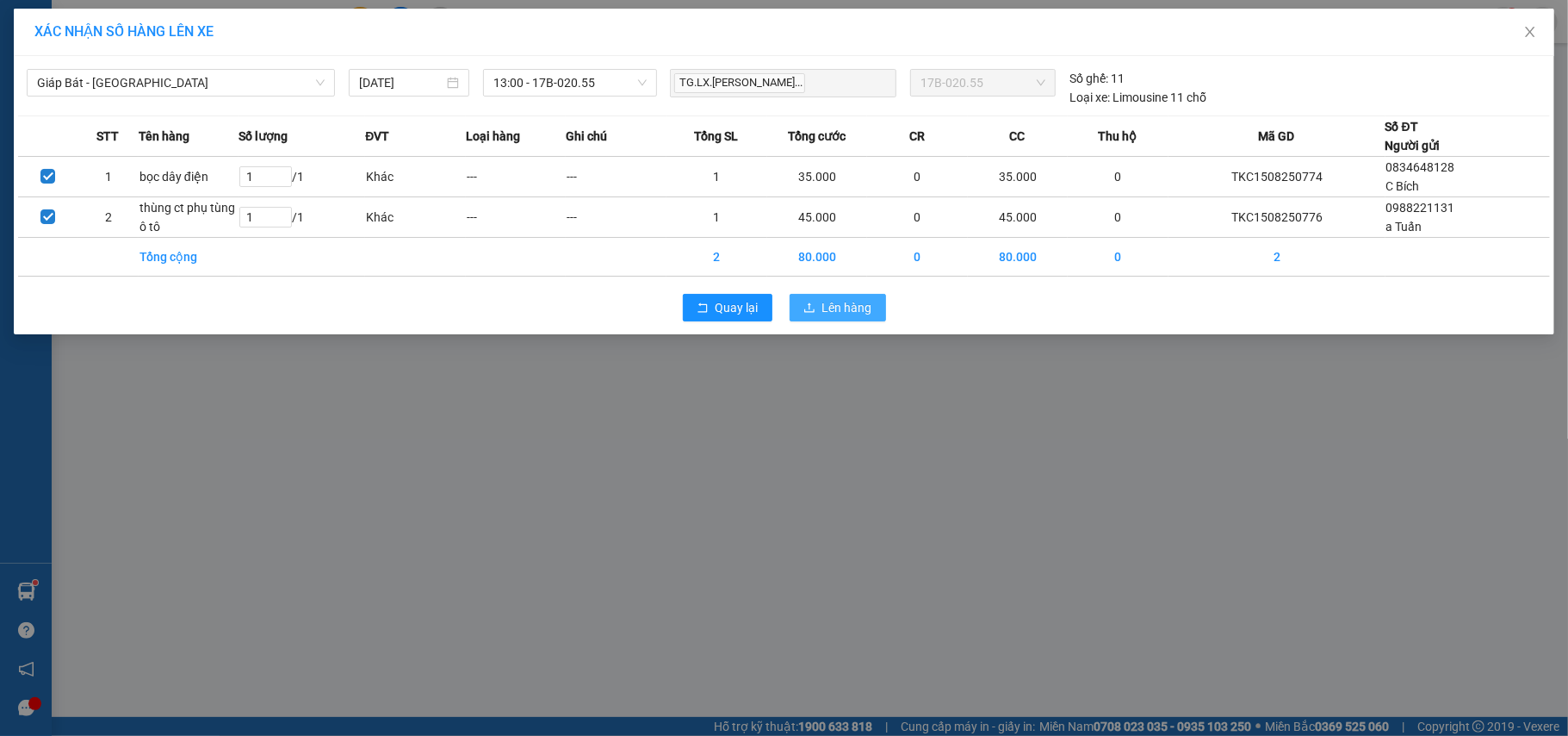
click at [836, 307] on span "Lên hàng" at bounding box center [847, 307] width 50 height 19
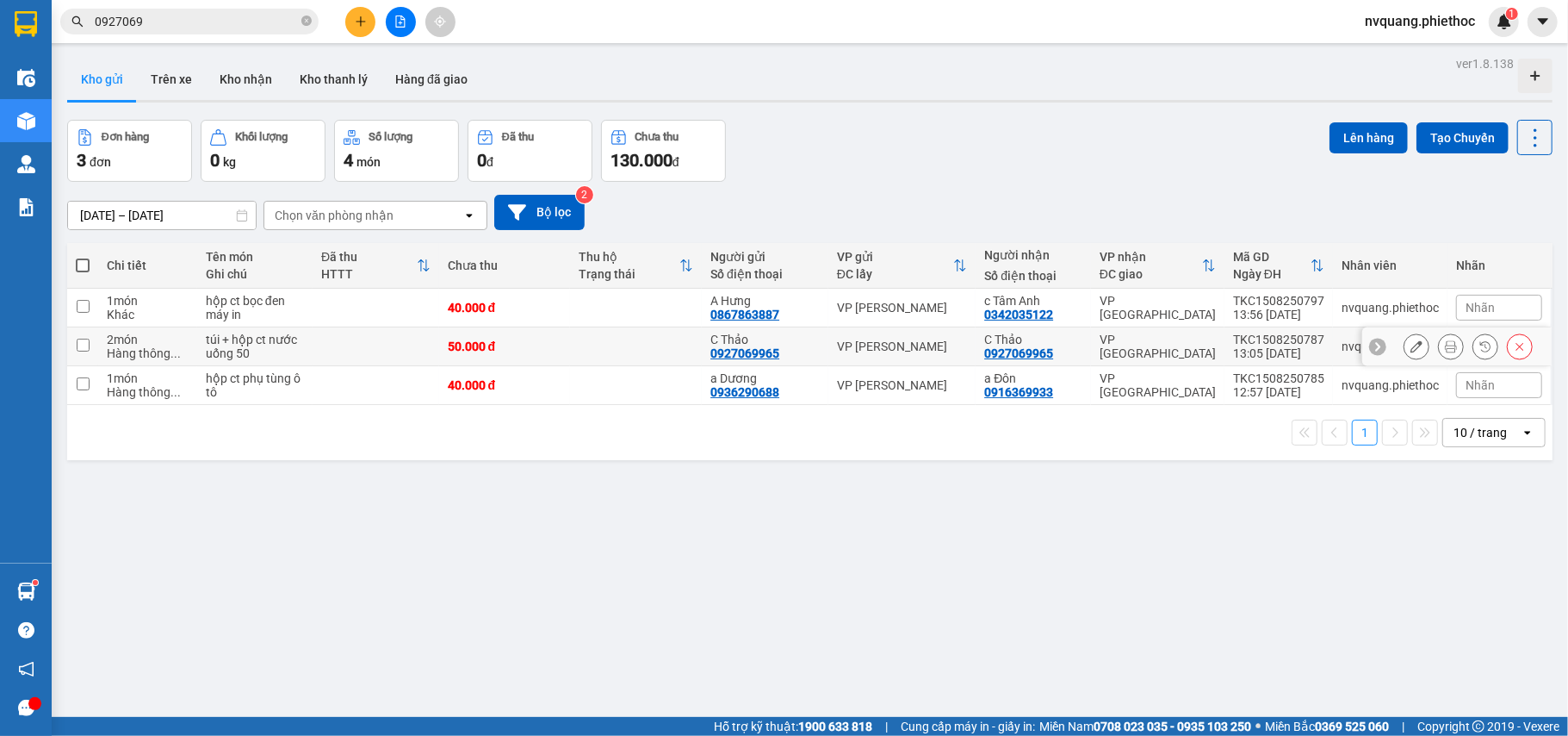
click at [454, 351] on div "50.000 đ" at bounding box center [506, 347] width 115 height 14
checkbox input "true"
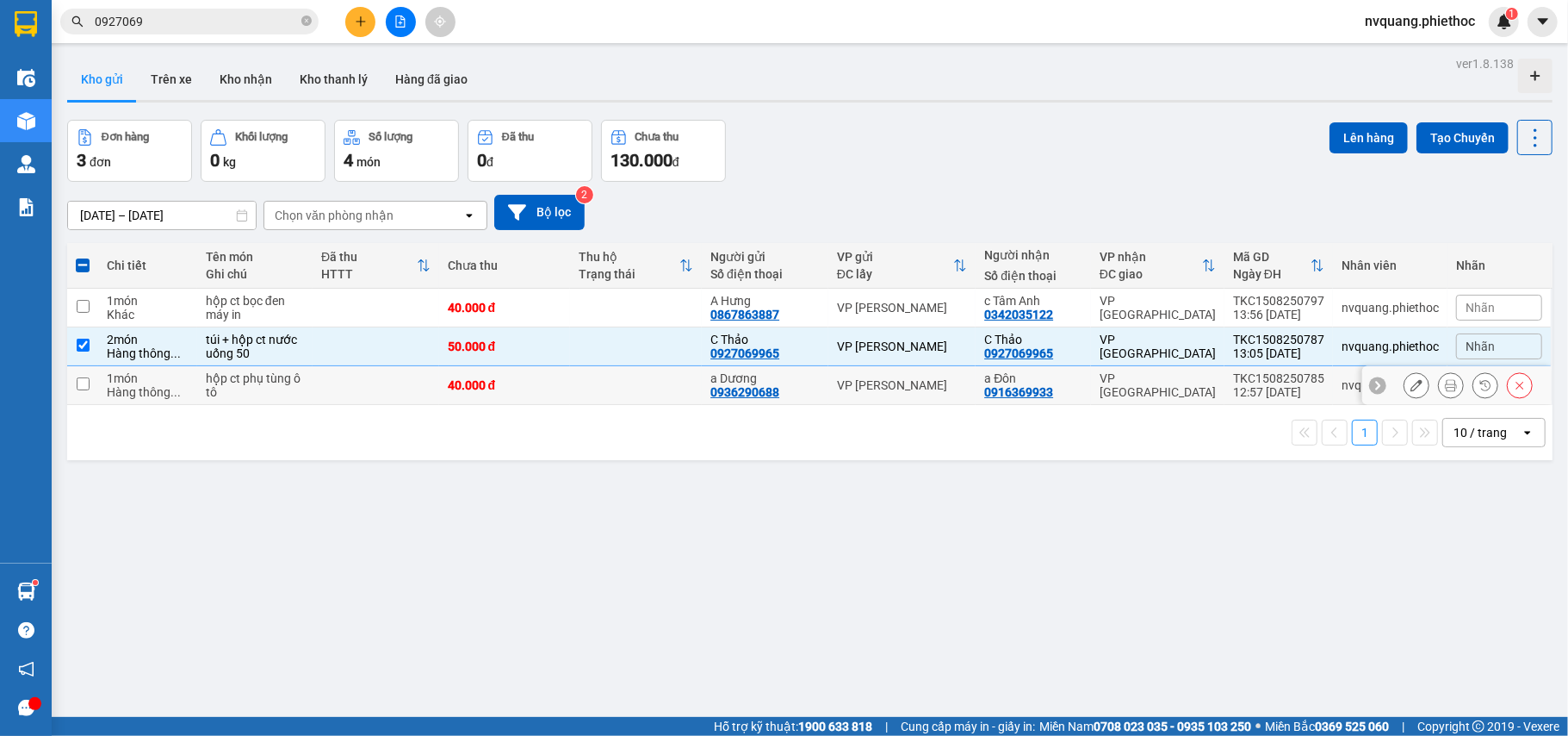
click at [408, 383] on td at bounding box center [375, 386] width 126 height 39
checkbox input "true"
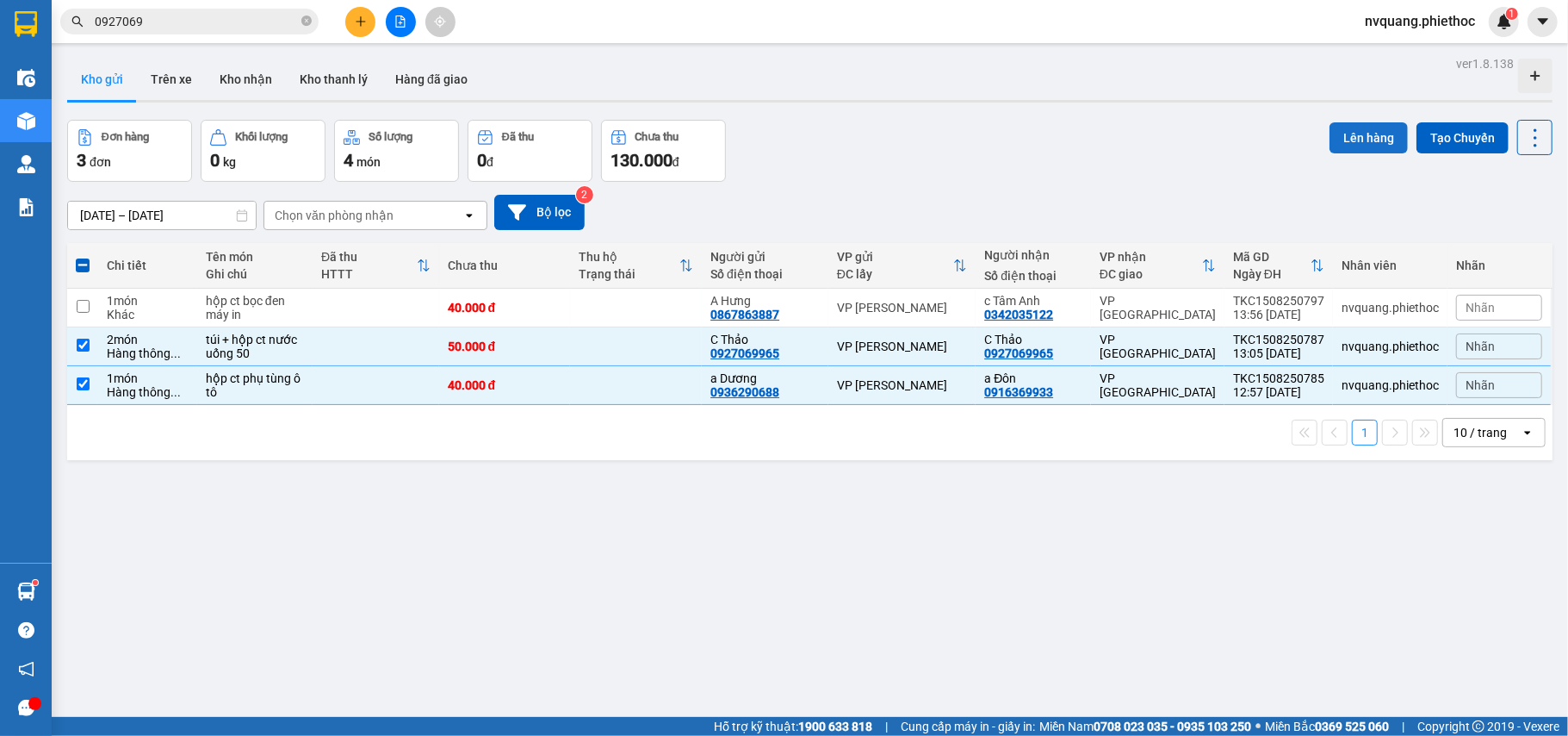
click at [1330, 141] on button "Lên hàng" at bounding box center [1369, 138] width 79 height 31
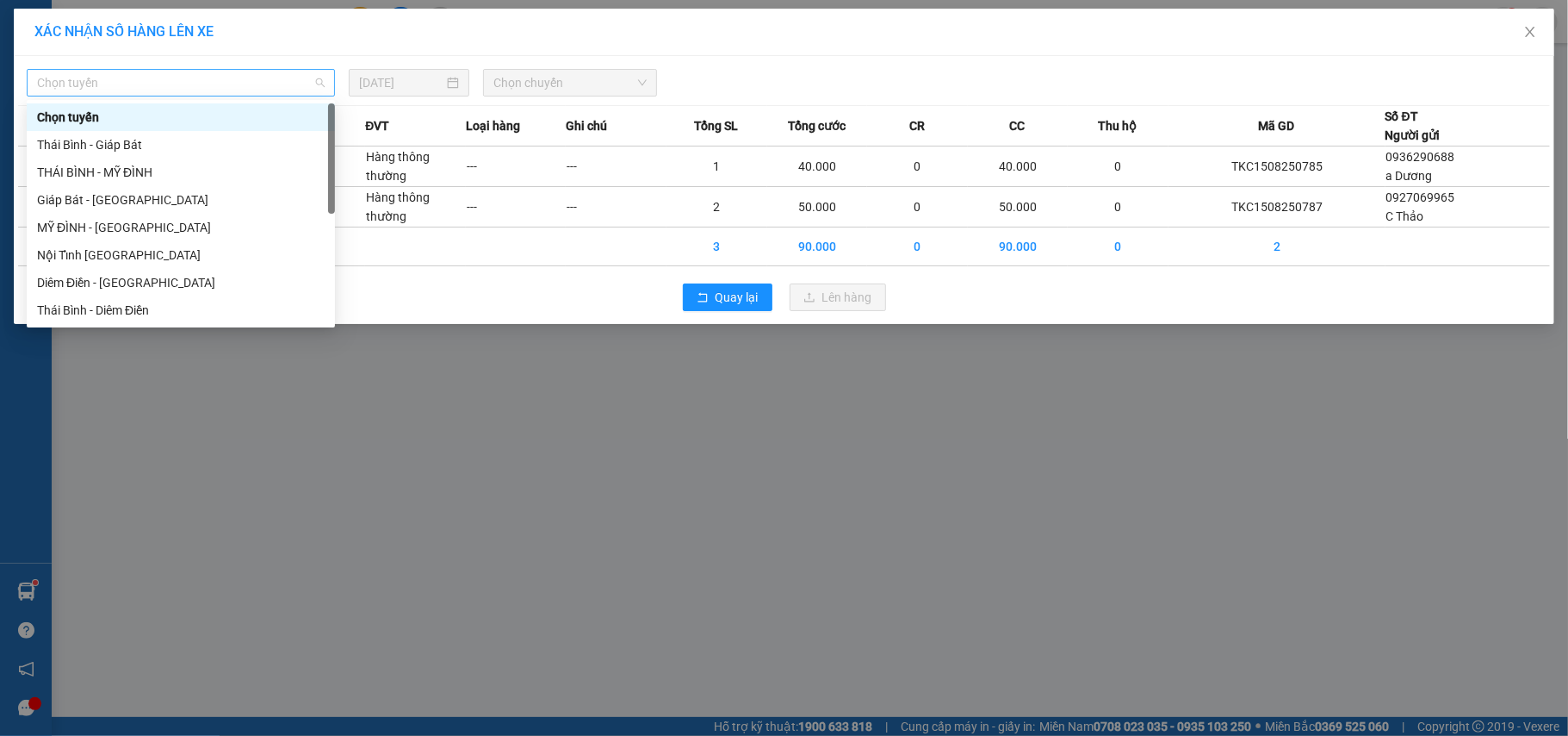
click at [88, 79] on span "Chọn tuyến" at bounding box center [181, 82] width 288 height 26
click at [47, 194] on div "Giáp Bát - [GEOGRAPHIC_DATA]" at bounding box center [181, 199] width 288 height 19
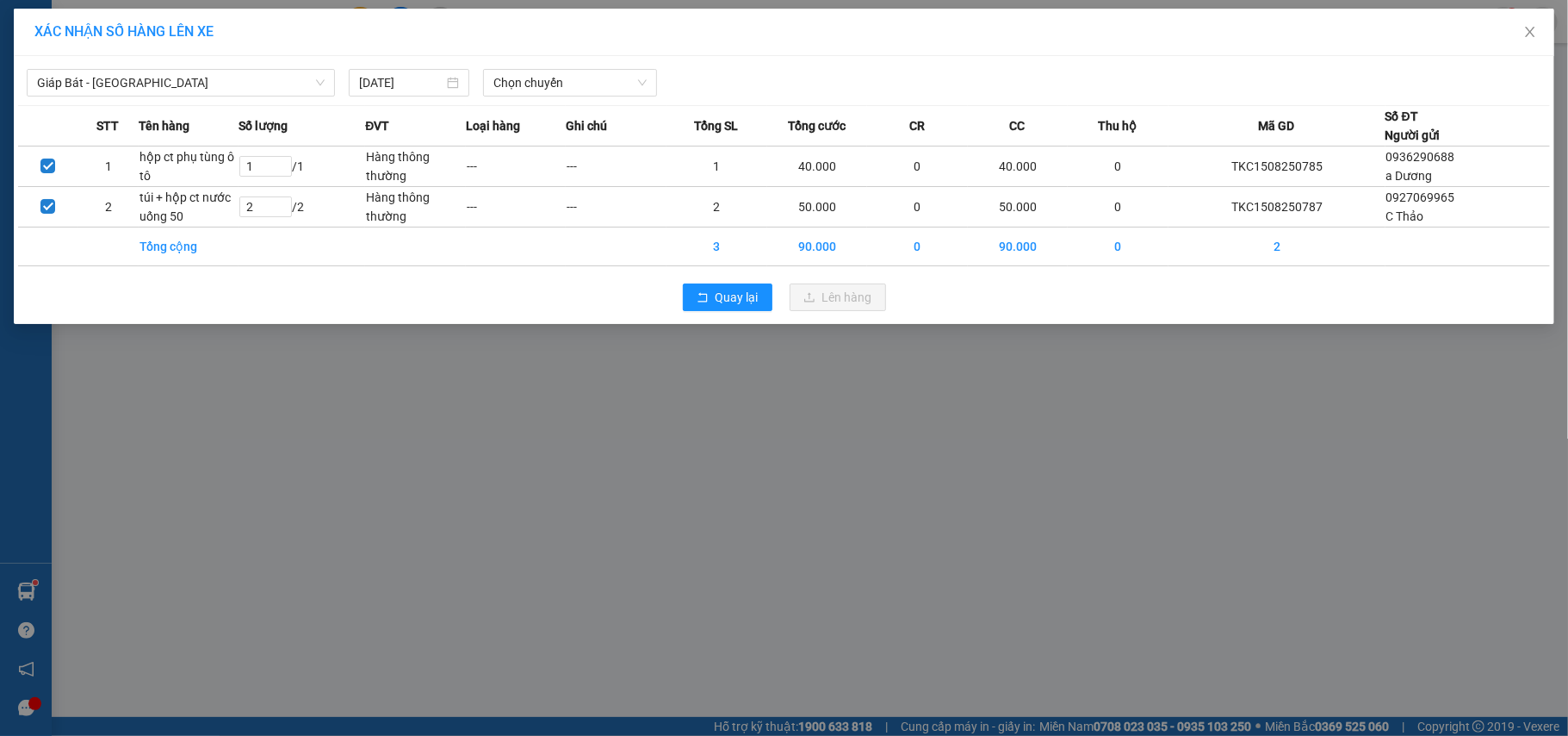
click at [557, 67] on div "Giáp Bát - [GEOGRAPHIC_DATA] [DATE] Chọn chuyến" at bounding box center [784, 78] width 1532 height 36
click at [557, 87] on span "Chọn chuyến" at bounding box center [570, 82] width 154 height 26
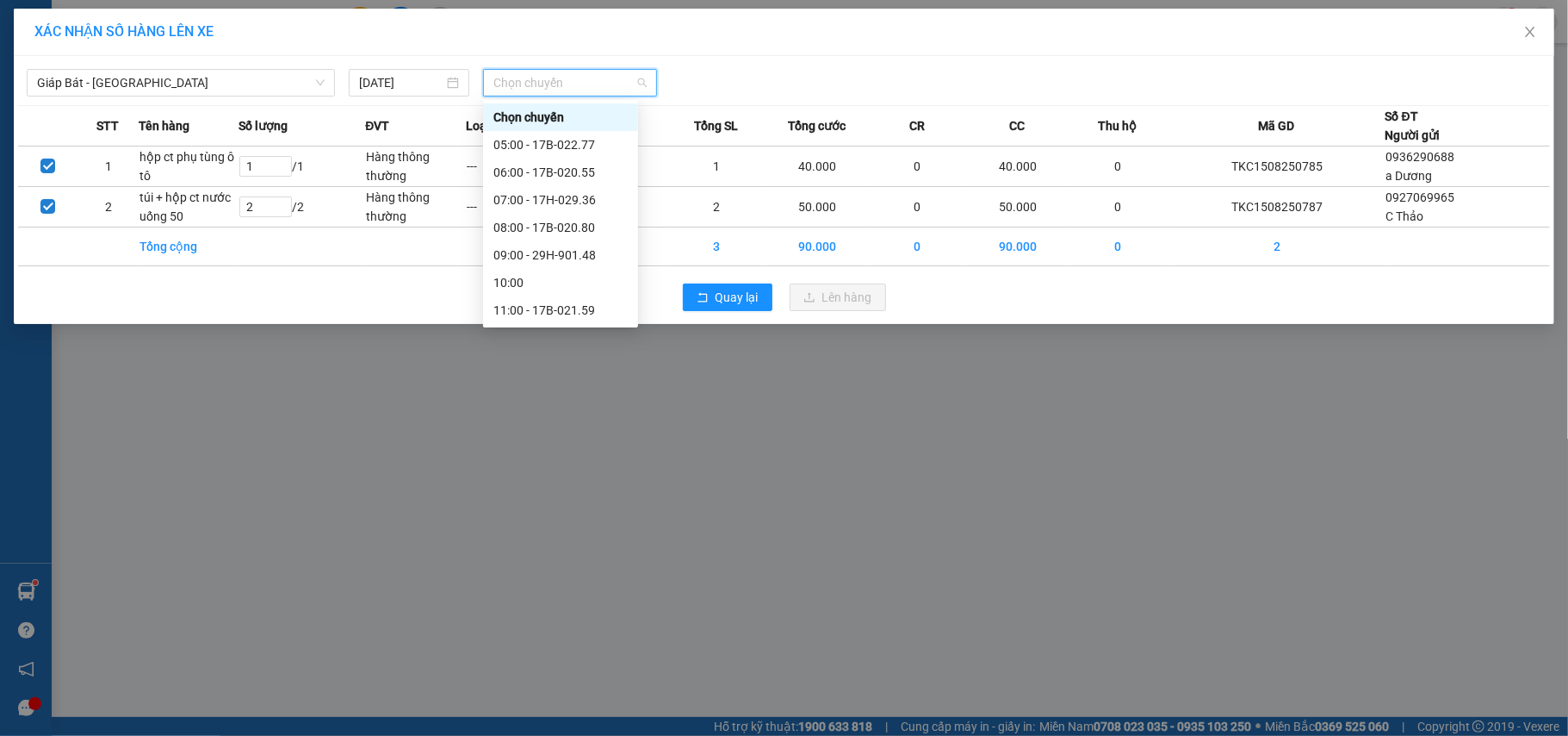
click at [570, 383] on div "14:00 - 17H-029.36" at bounding box center [560, 392] width 134 height 19
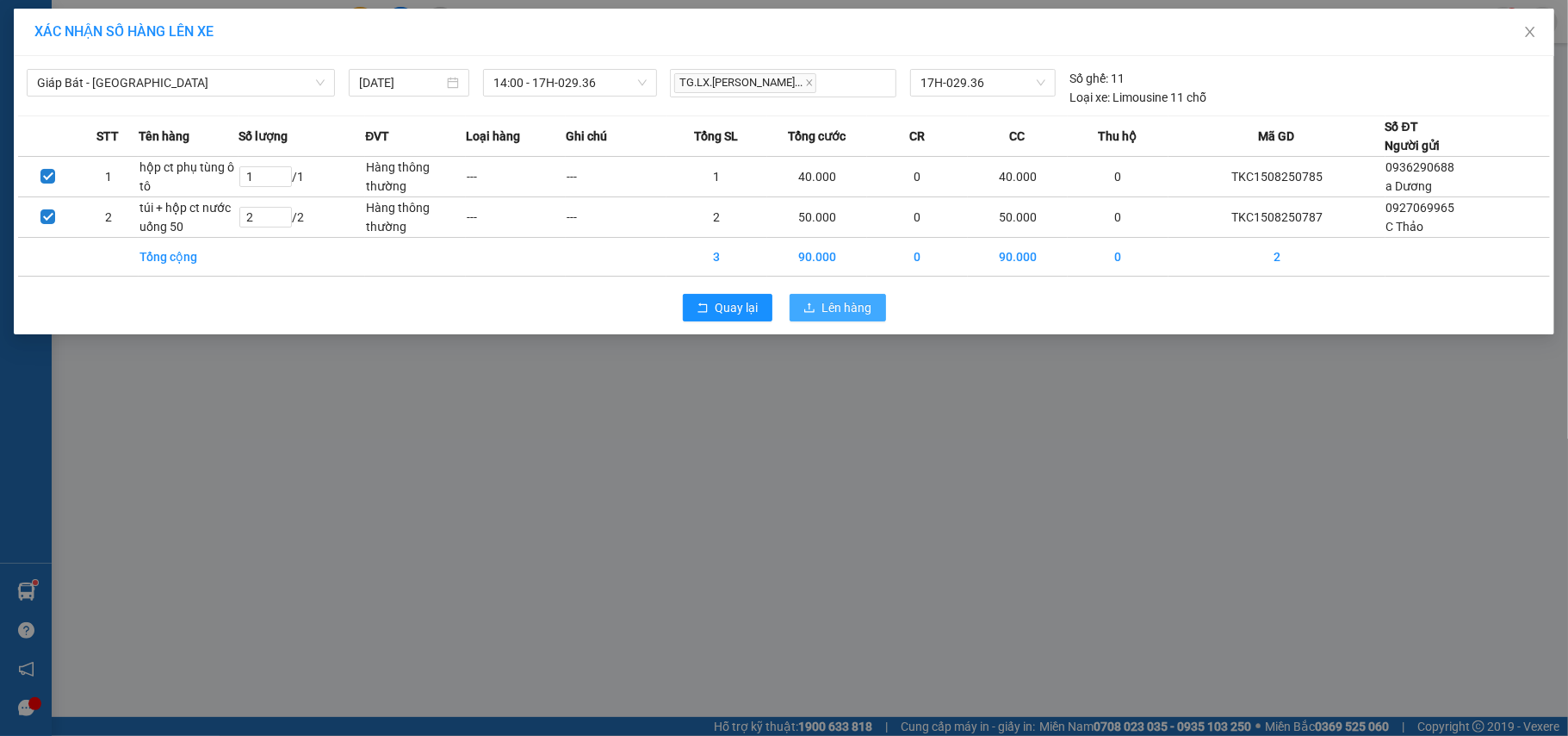
click at [832, 311] on span "Lên hàng" at bounding box center [847, 307] width 50 height 19
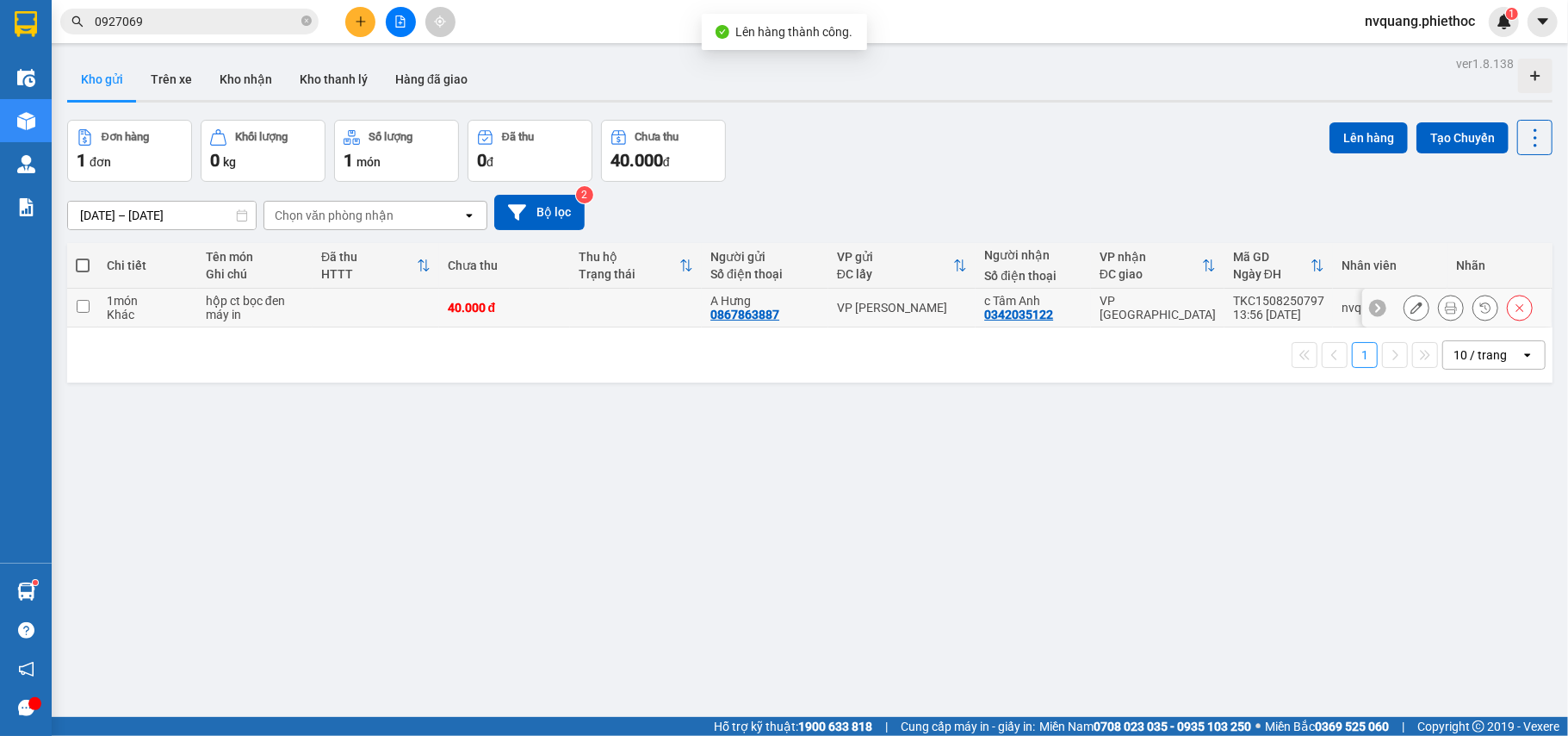
click at [394, 311] on td at bounding box center [375, 308] width 126 height 39
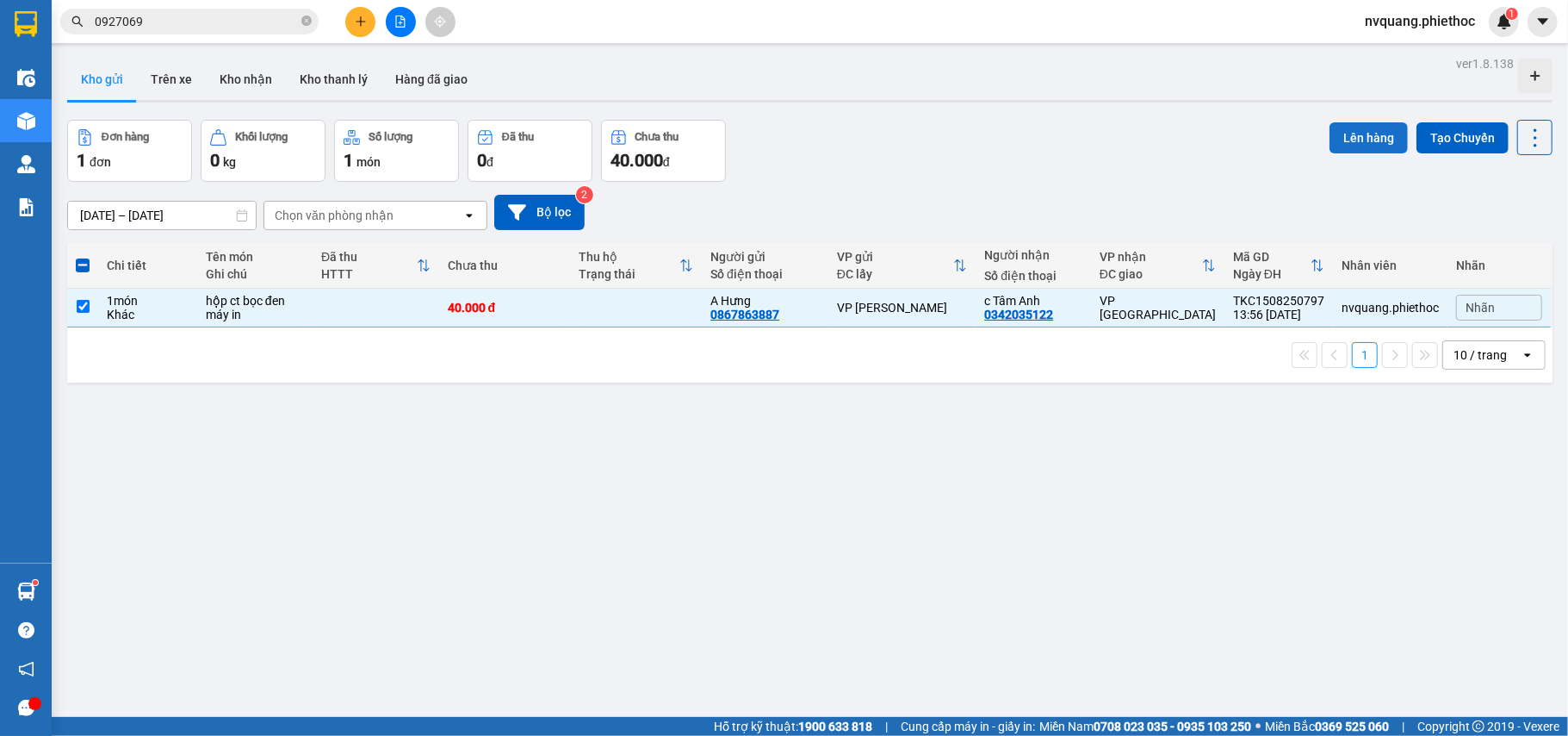
click at [1344, 127] on button "Lên hàng" at bounding box center [1369, 138] width 79 height 31
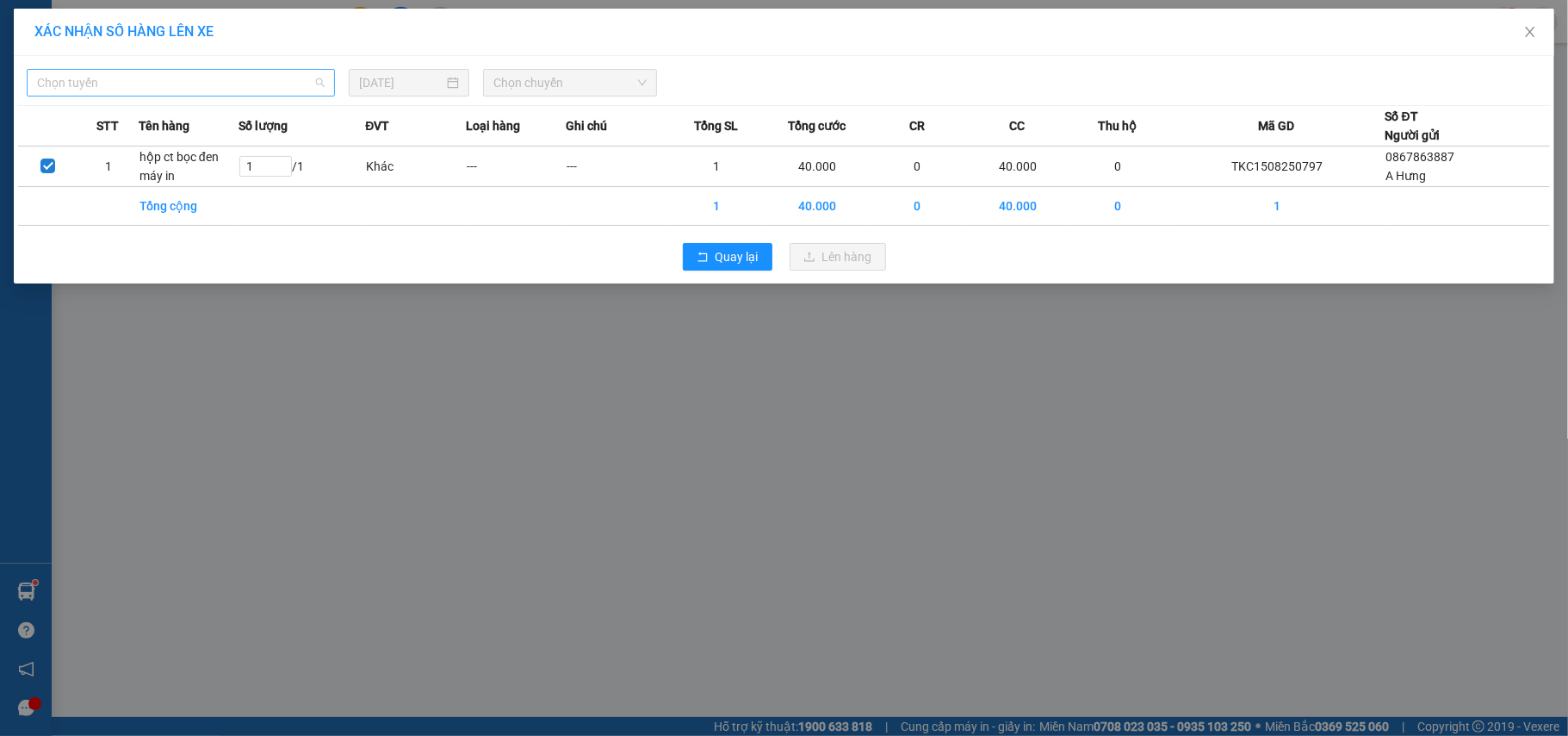
click at [118, 84] on span "Chọn tuyến" at bounding box center [181, 82] width 288 height 26
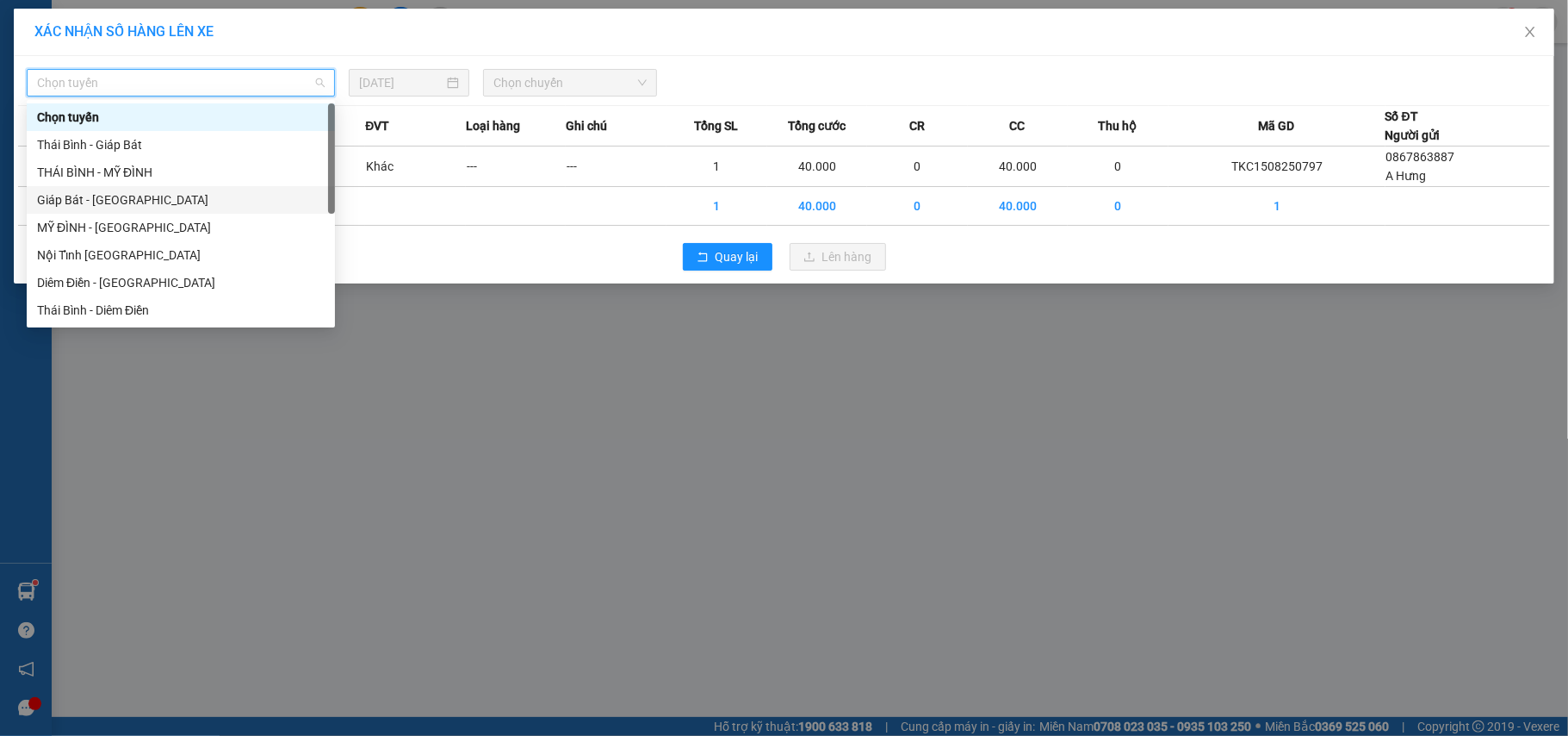
click at [74, 194] on div "Giáp Bát - [GEOGRAPHIC_DATA]" at bounding box center [181, 199] width 288 height 19
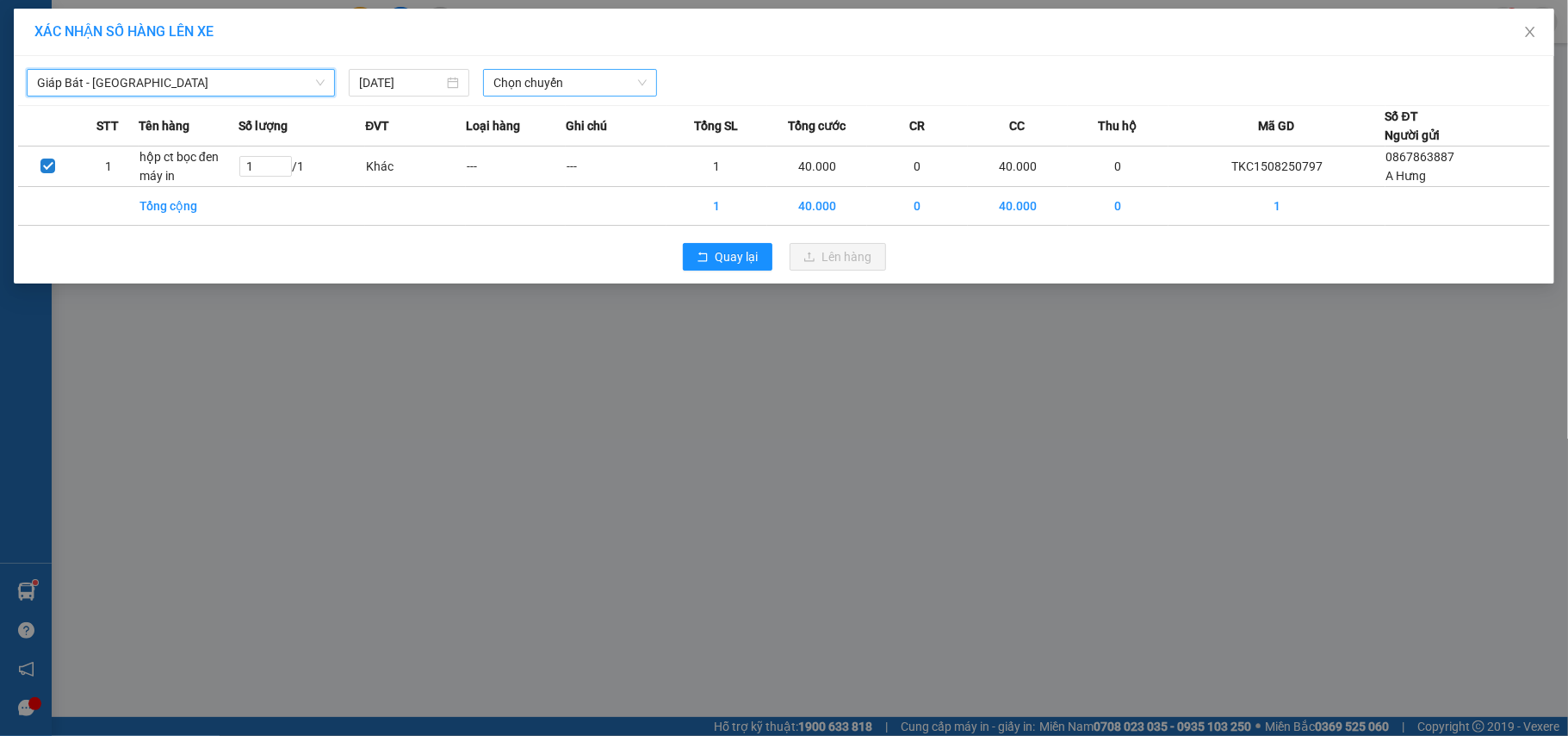
click at [542, 94] on span "Chọn chuyến" at bounding box center [570, 82] width 154 height 26
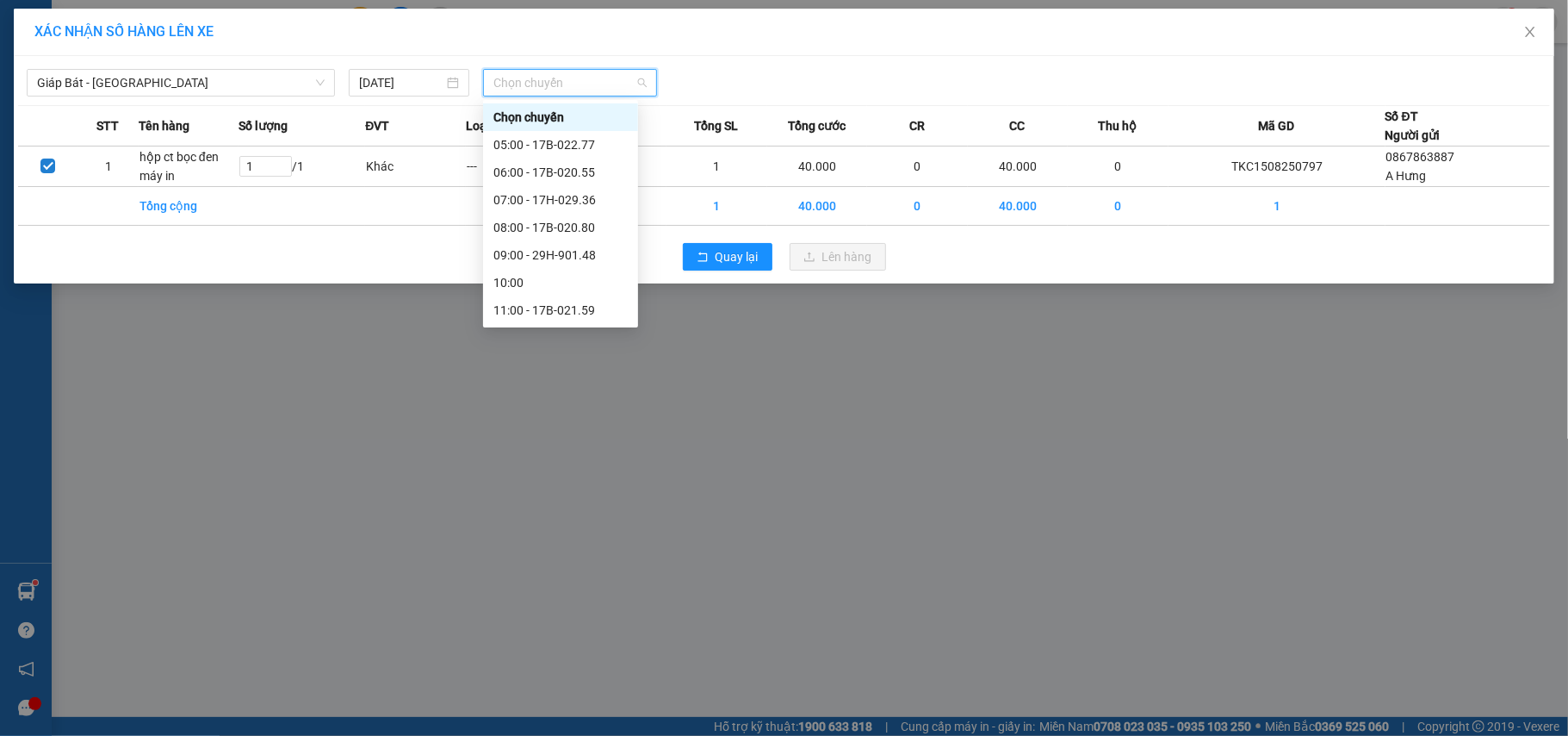
click at [572, 411] on div "15:00 - 17B-020.80" at bounding box center [560, 420] width 134 height 19
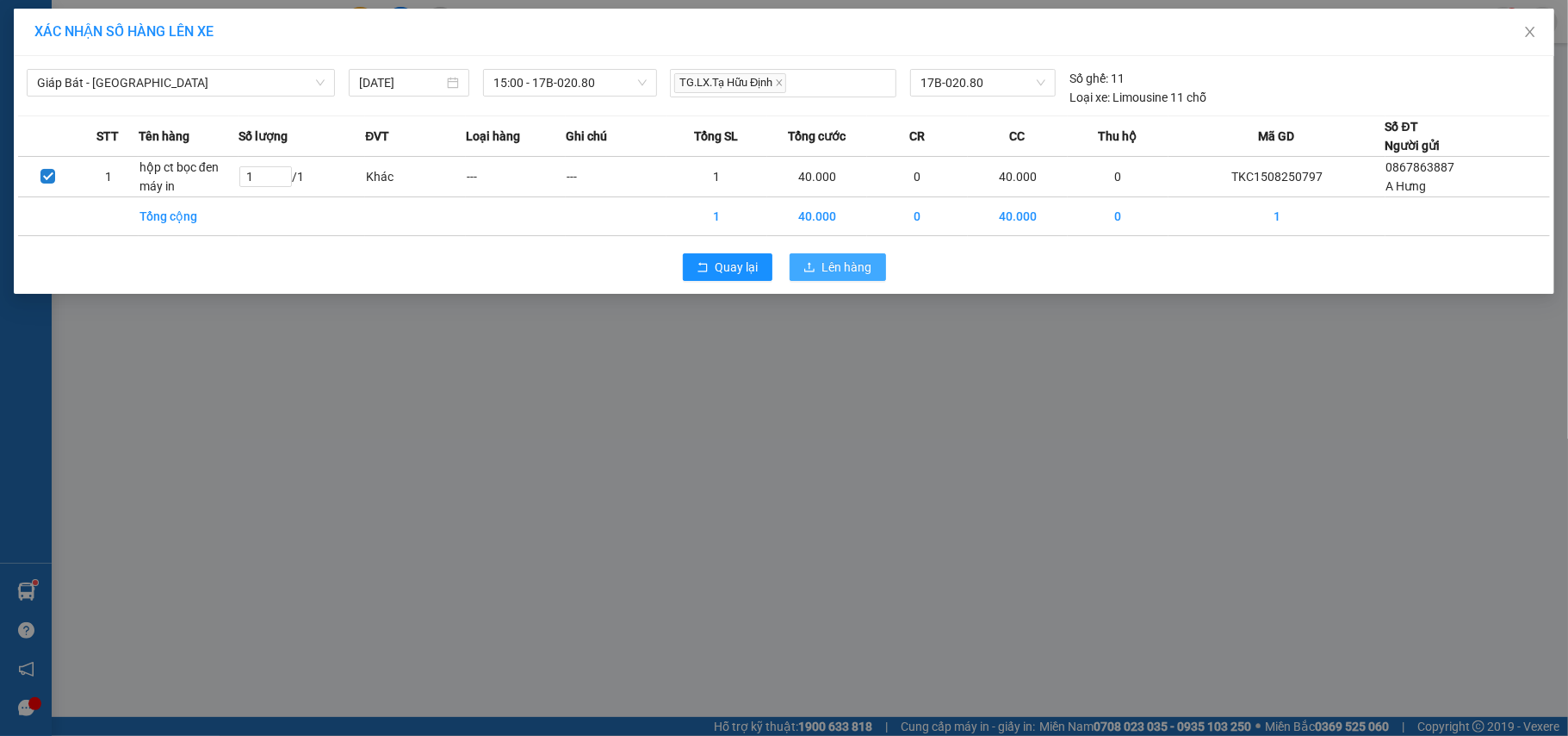
click at [814, 259] on button "Lên hàng" at bounding box center [837, 267] width 96 height 27
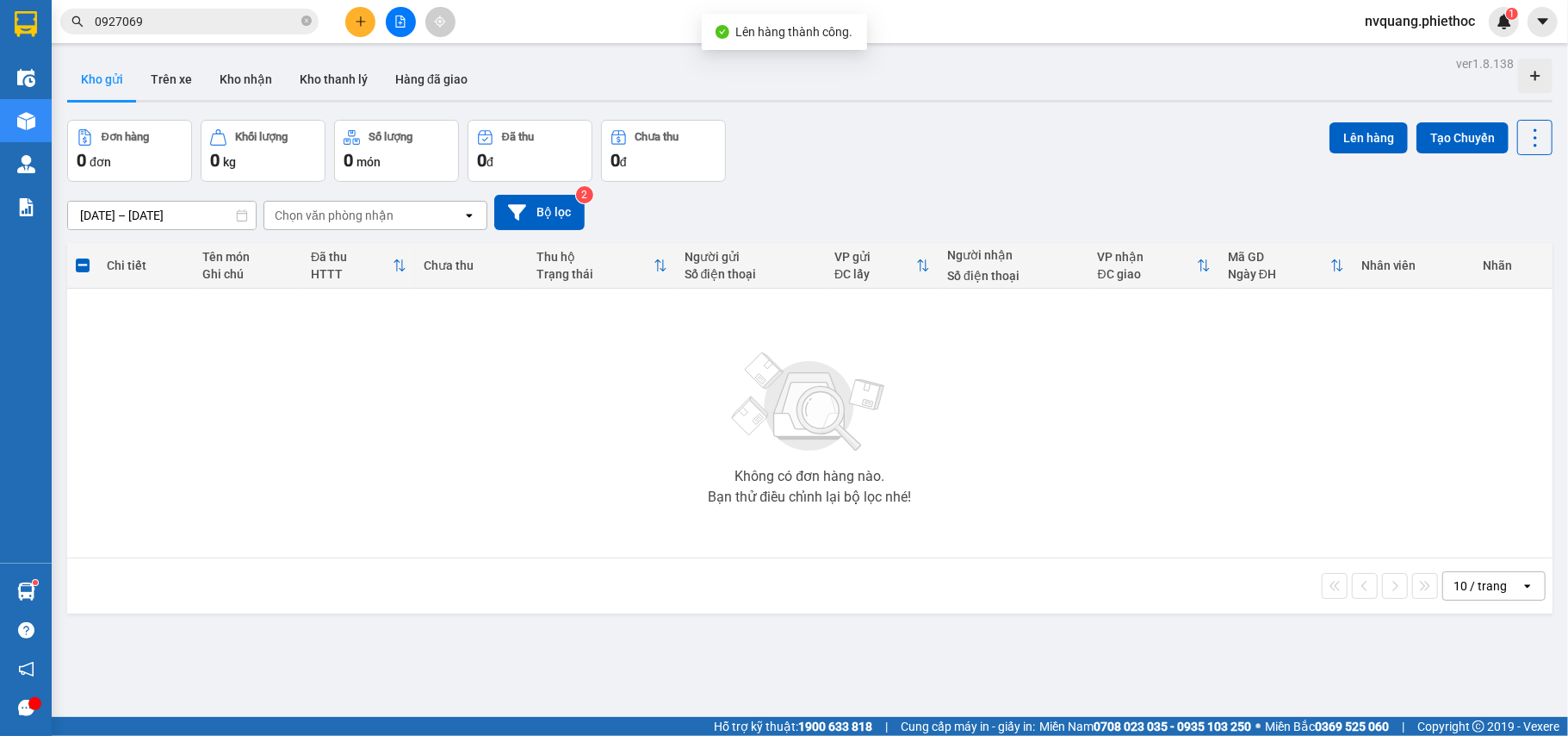
drag, startPoint x: 150, startPoint y: 19, endPoint x: 149, endPoint y: 28, distance: 9.1
click at [149, 19] on input "0927069" at bounding box center [196, 21] width 203 height 19
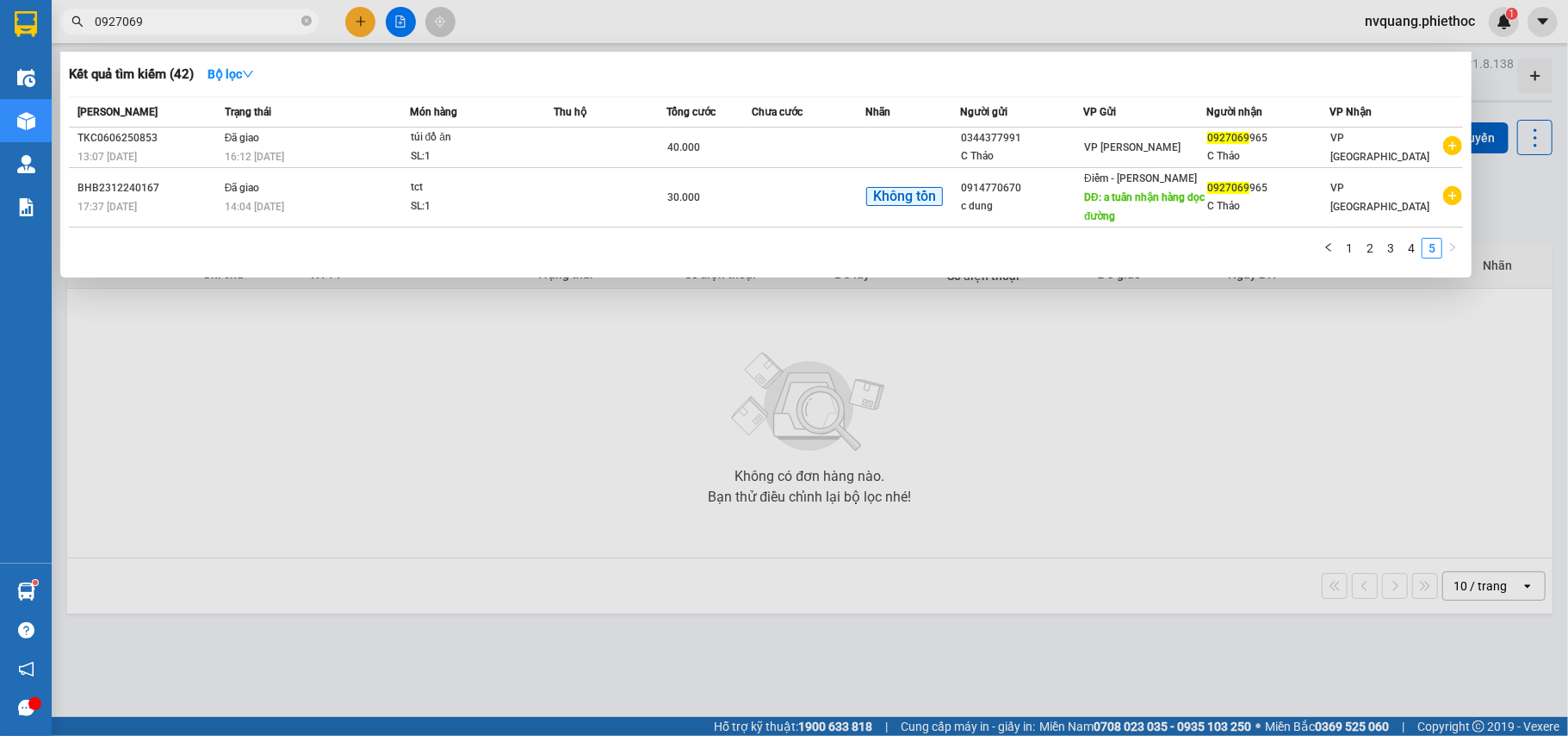
click at [1048, 383] on div at bounding box center [784, 368] width 1568 height 736
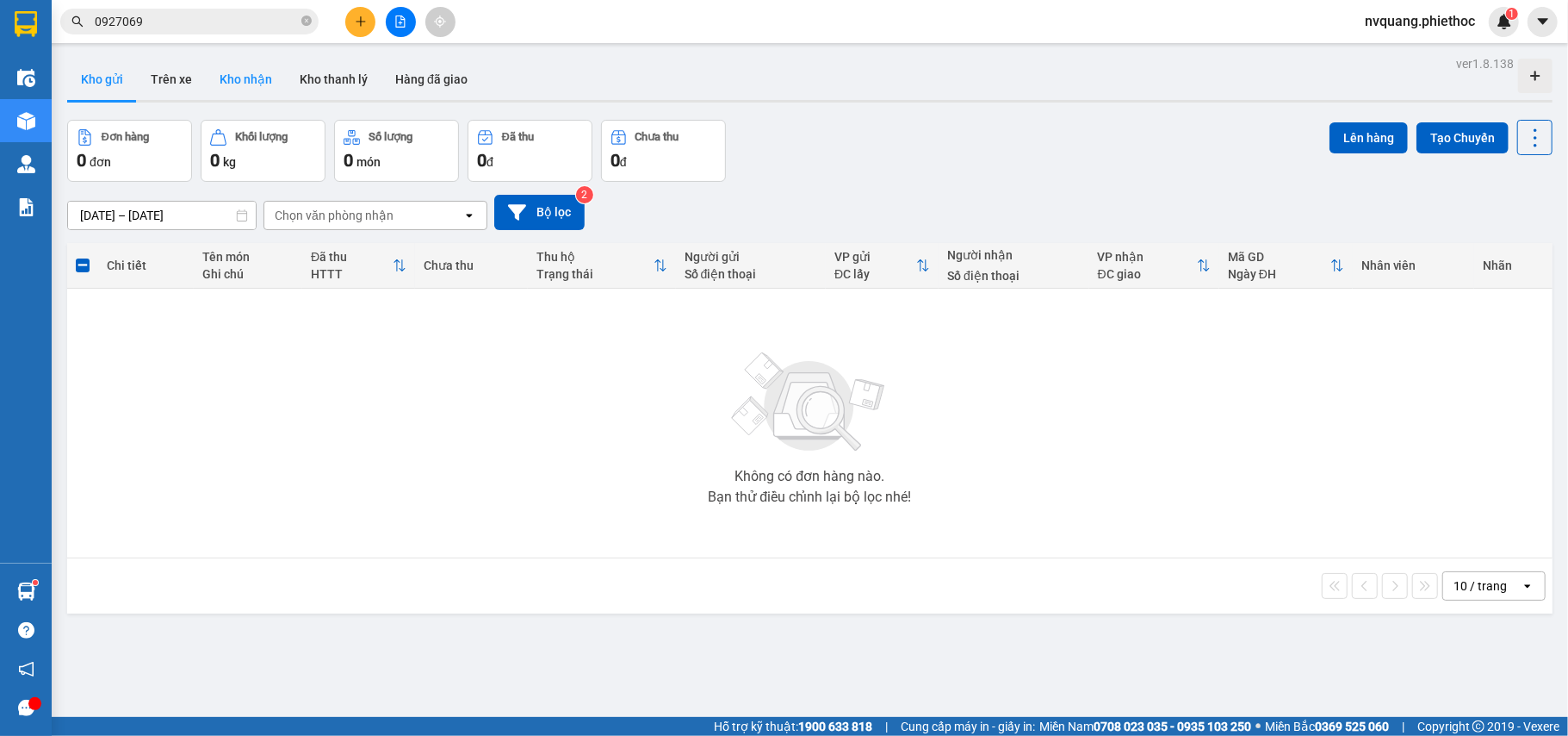
click at [242, 79] on button "Kho nhận" at bounding box center [245, 79] width 80 height 41
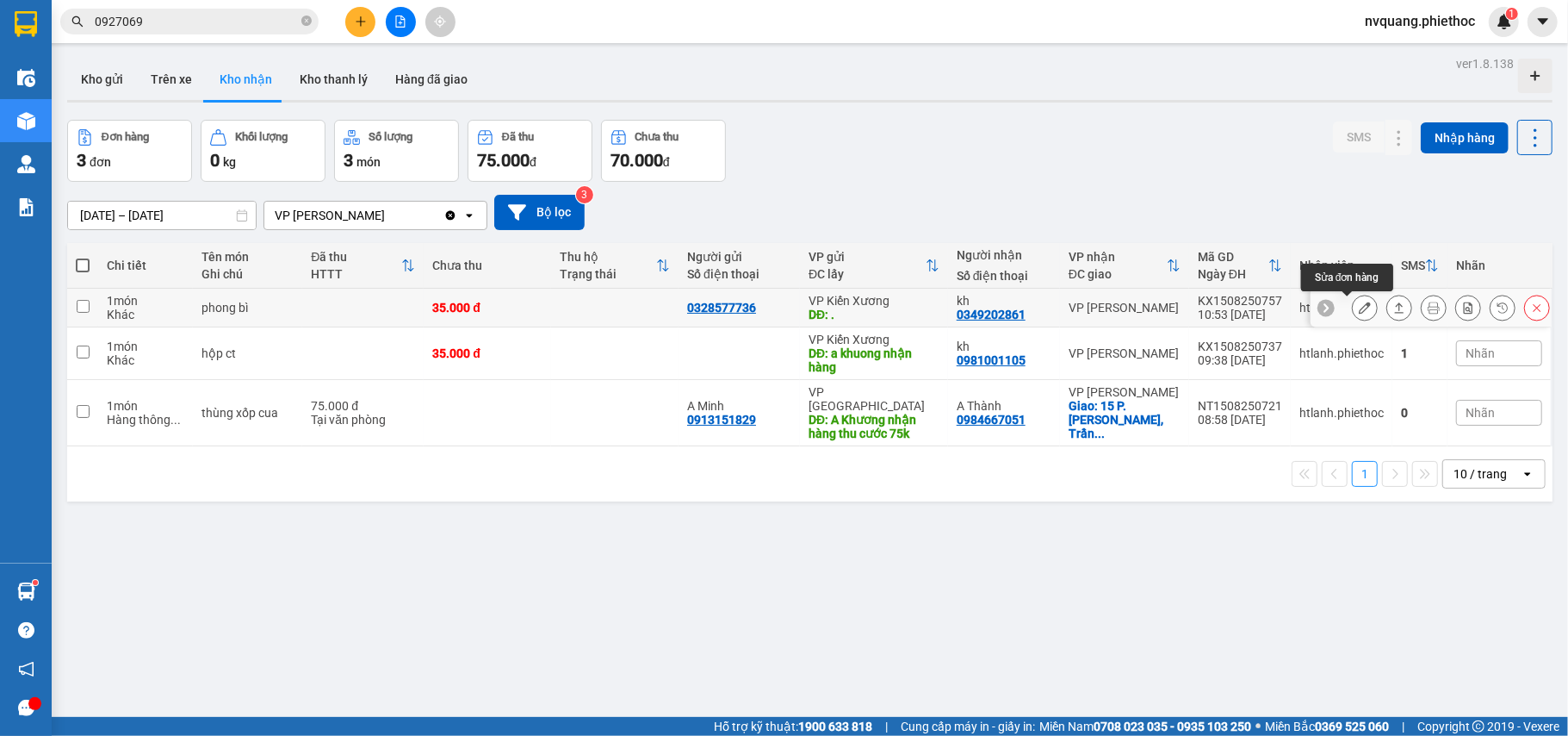
click at [1359, 313] on icon at bounding box center [1365, 308] width 12 height 12
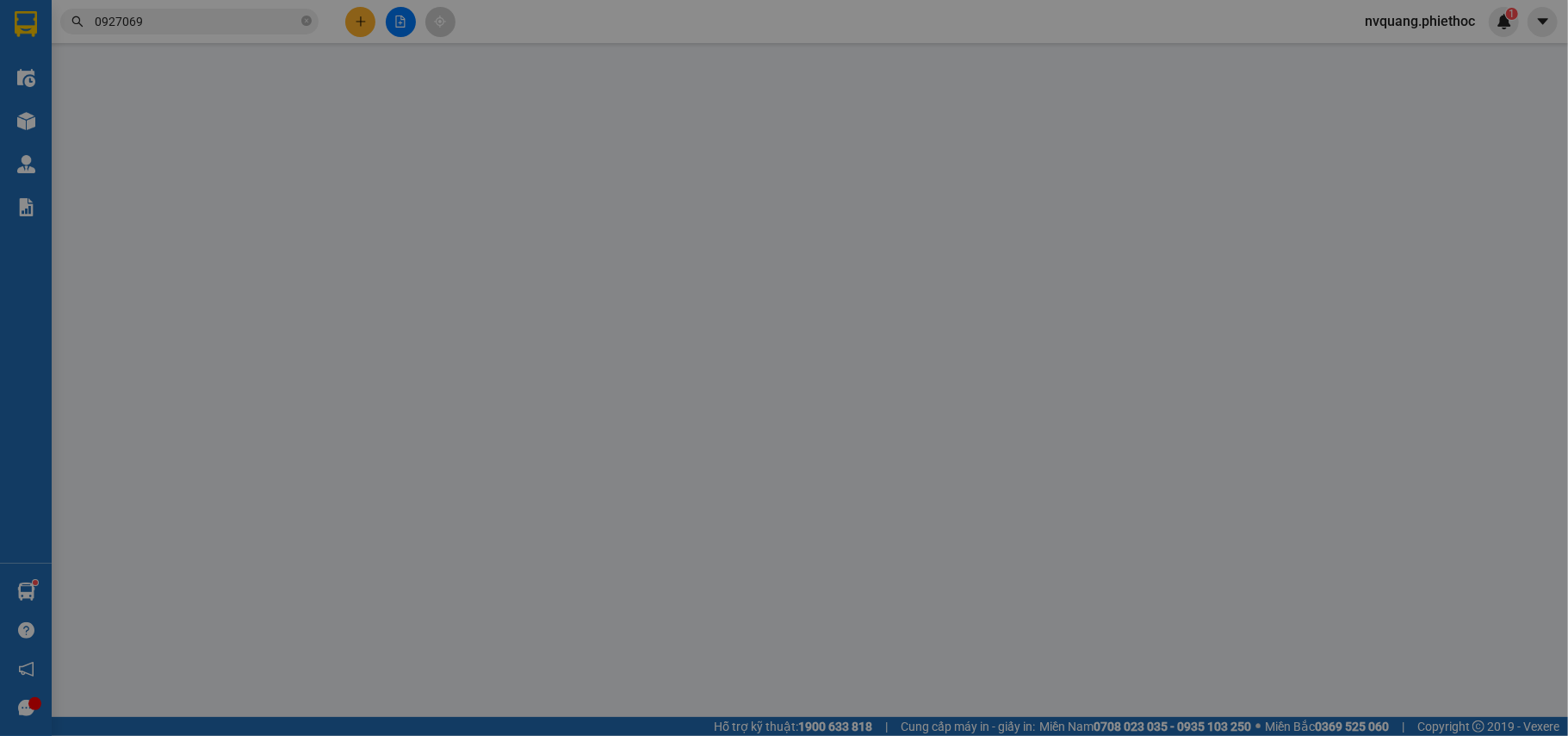
type input "0328577736"
type input "."
type input "5.000"
type input "0349202861"
type input "kh"
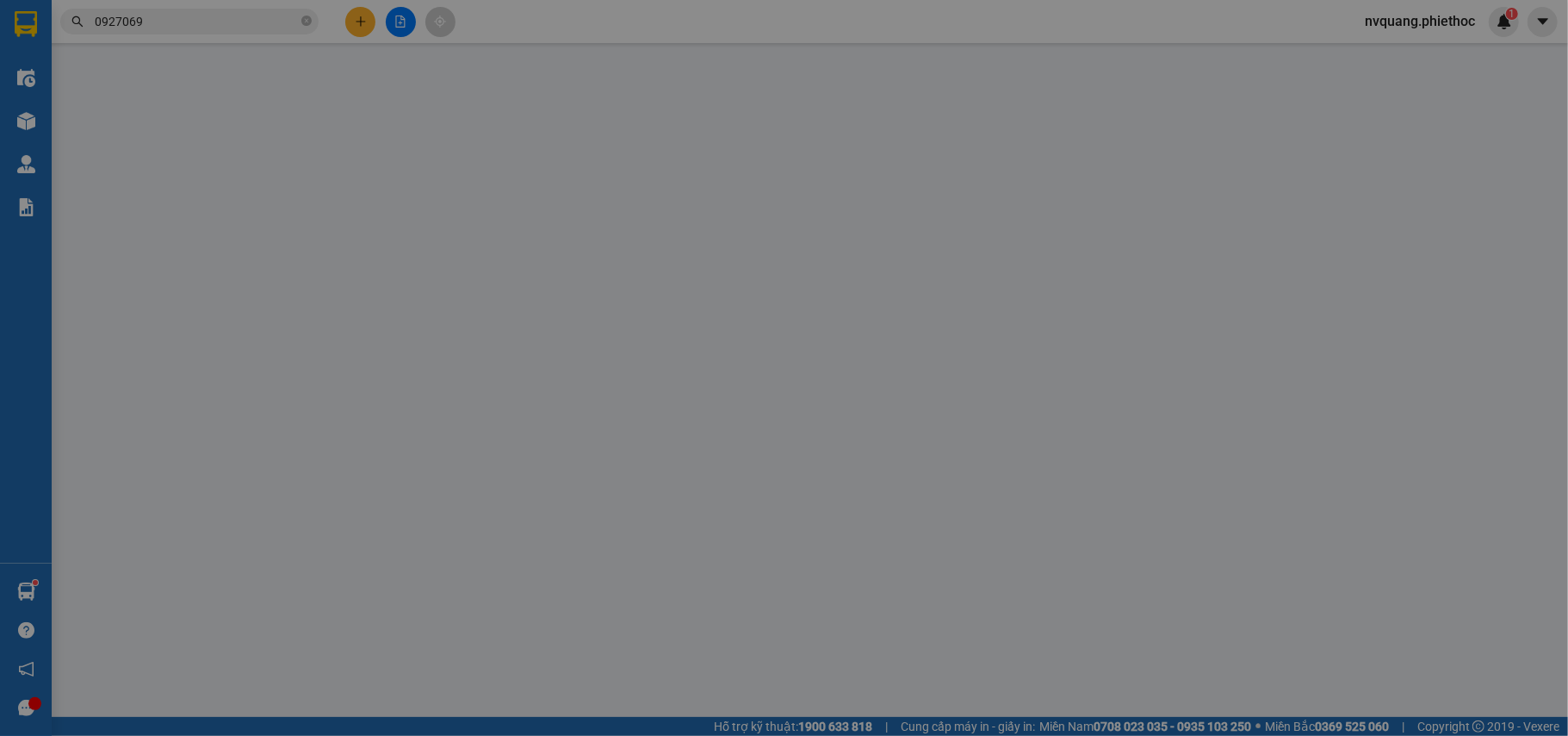
type input "35.000"
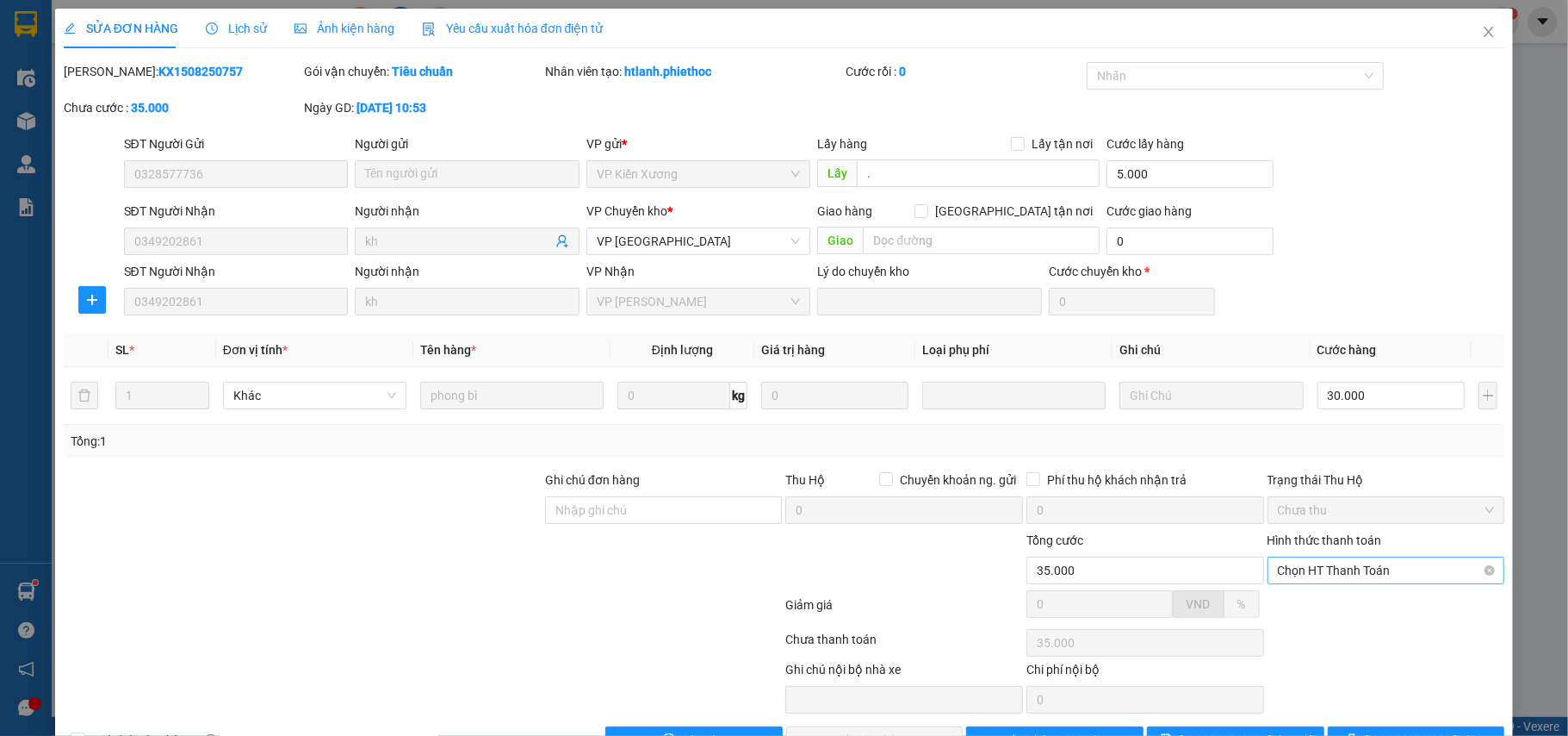
click at [1342, 577] on span "Chọn HT Thanh Toán" at bounding box center [1387, 570] width 217 height 26
click at [1324, 597] on div "Tại văn phòng" at bounding box center [1372, 605] width 214 height 19
type input "0"
click at [904, 726] on button "[PERSON_NAME] và Giao hàng" at bounding box center [874, 740] width 177 height 27
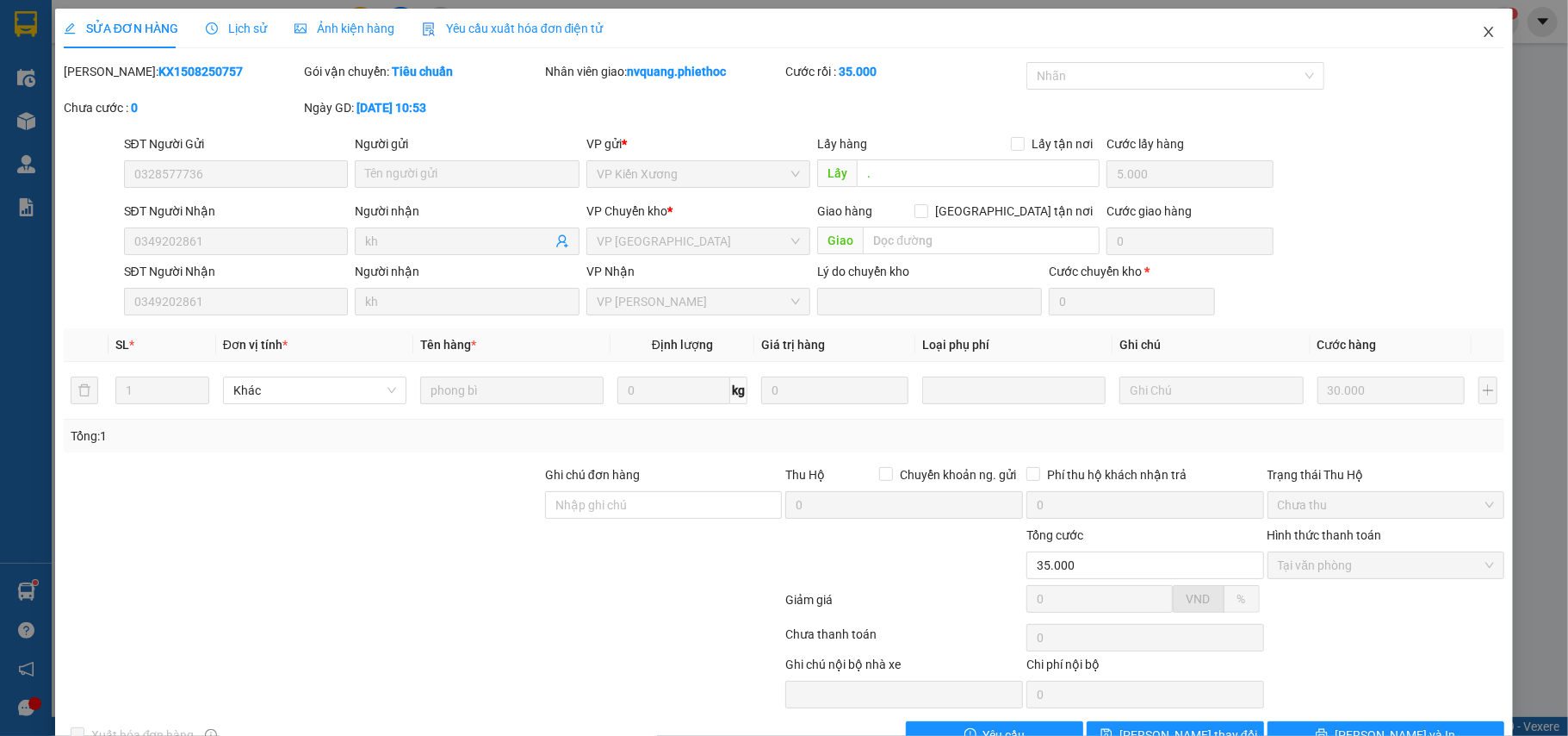
click at [1482, 28] on icon "close" at bounding box center [1489, 32] width 14 height 14
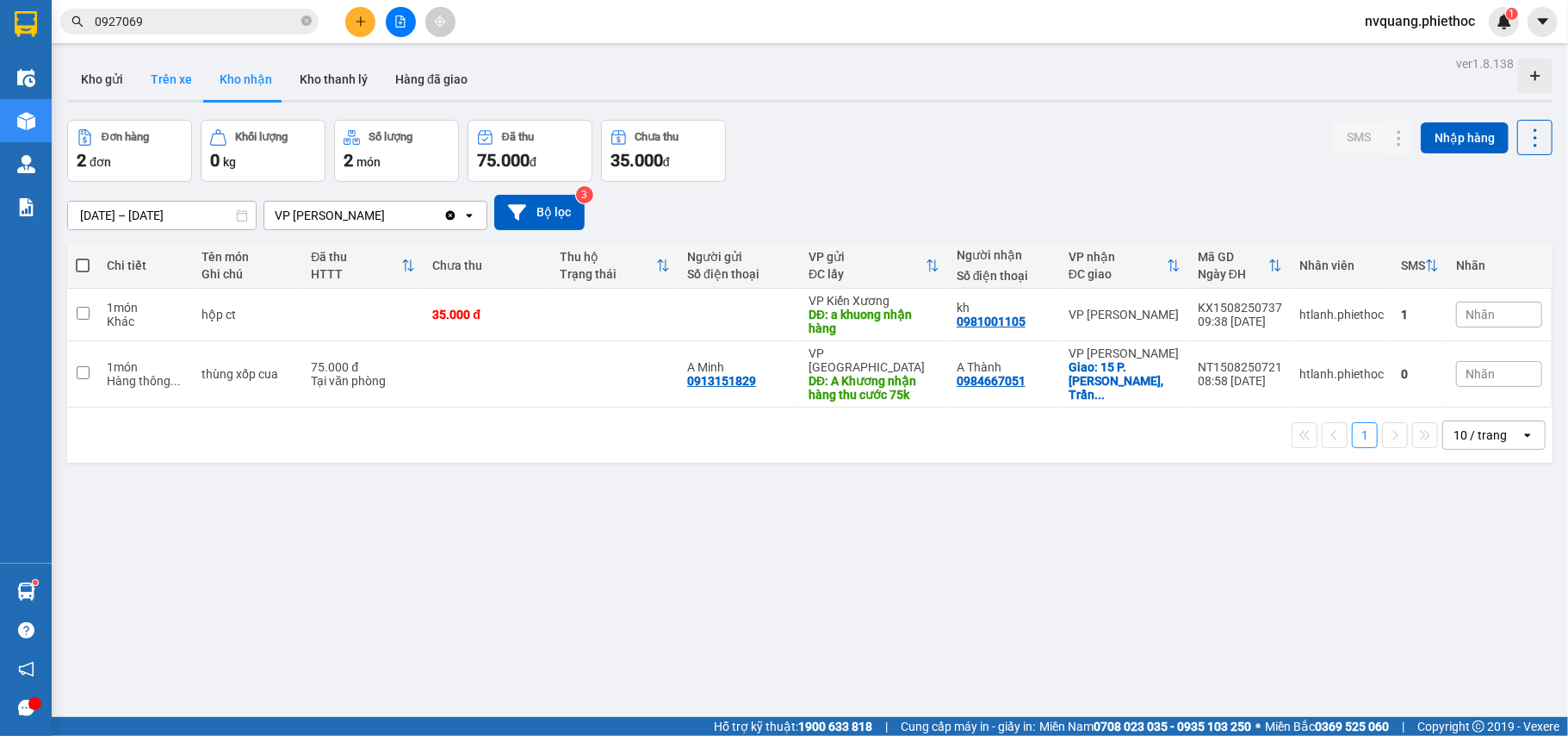
click at [163, 66] on button "Trên xe" at bounding box center [171, 79] width 69 height 41
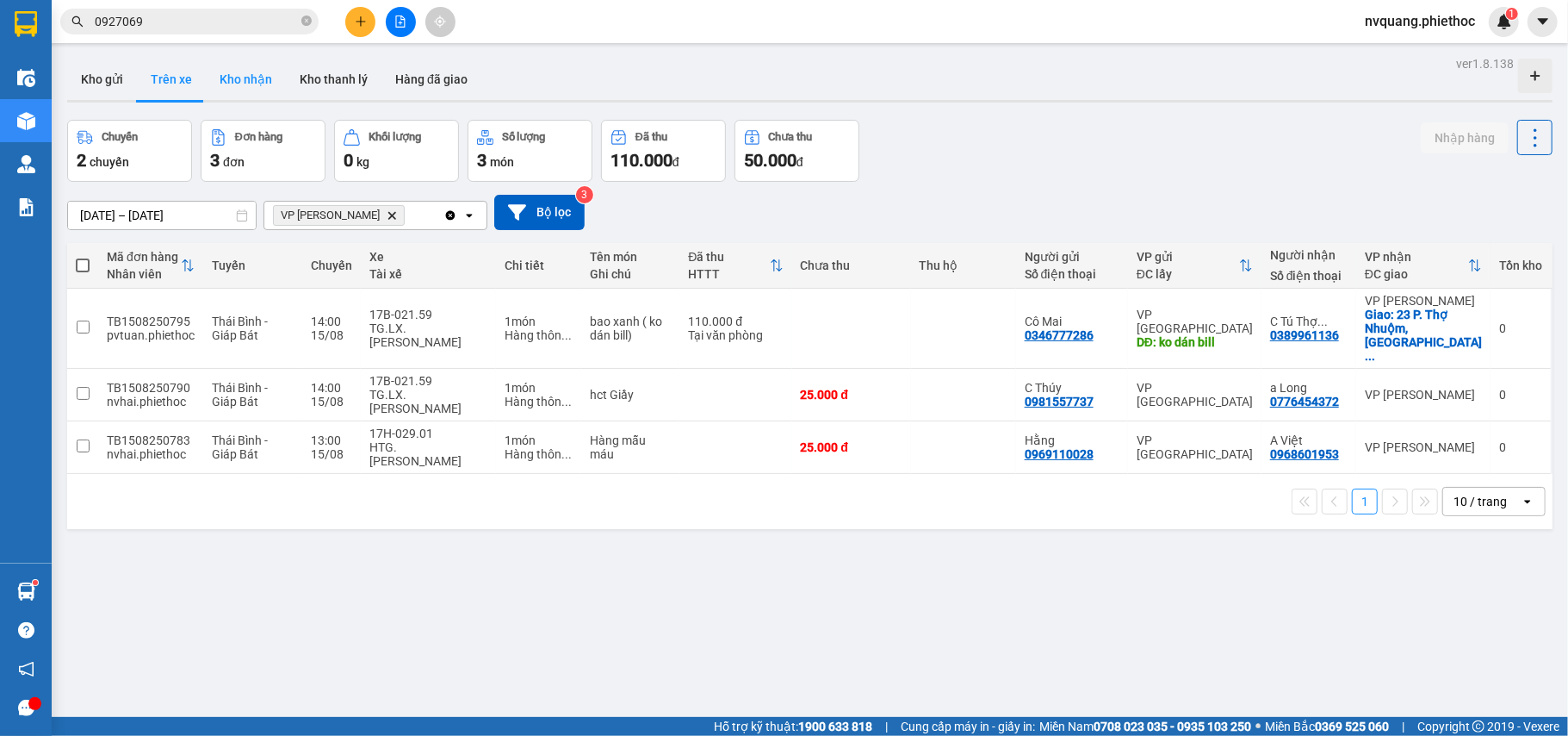
click at [234, 90] on button "Kho nhận" at bounding box center [245, 79] width 80 height 41
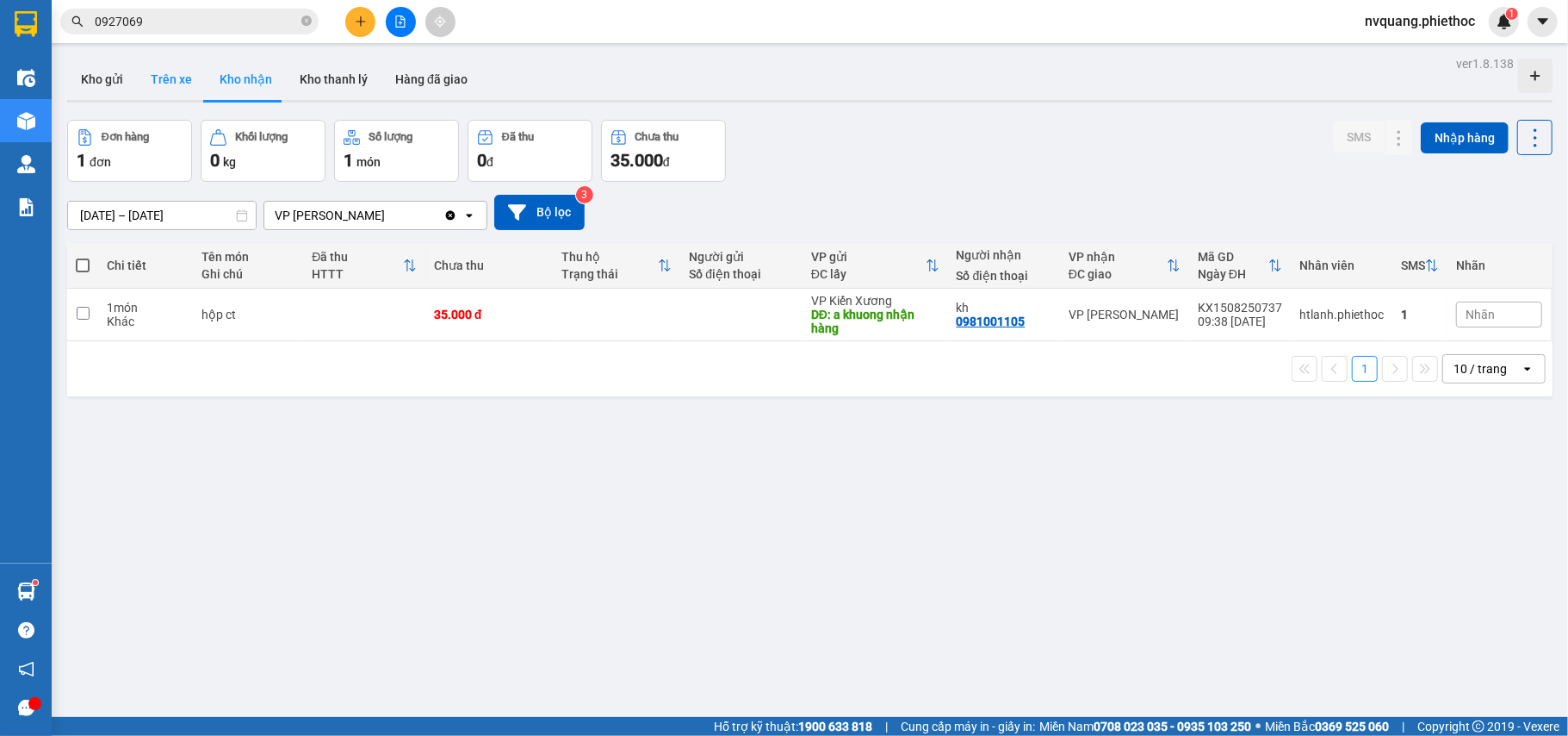
click at [177, 74] on button "Trên xe" at bounding box center [171, 79] width 69 height 41
type input "[DATE] – [DATE]"
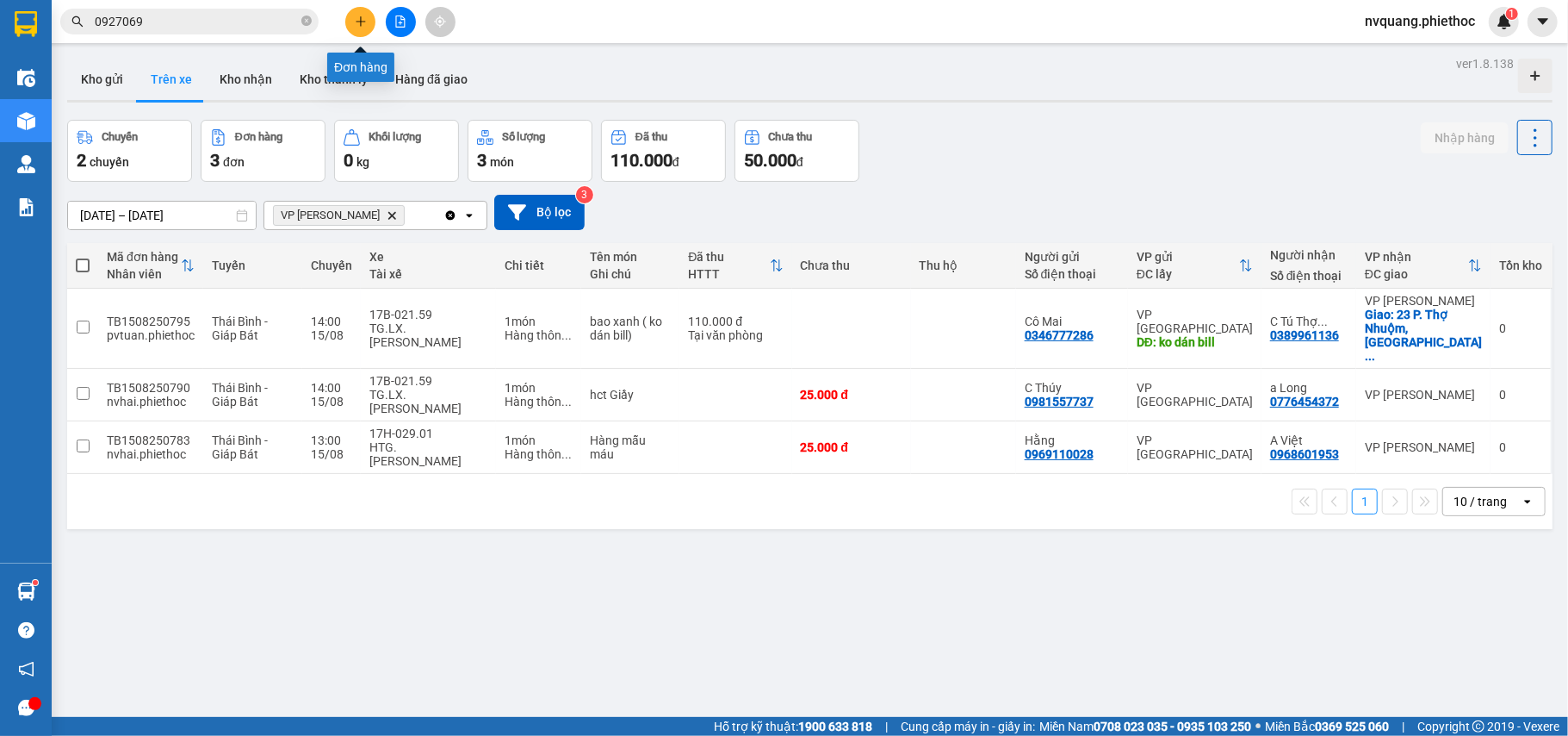
click at [356, 34] on button at bounding box center [360, 22] width 30 height 30
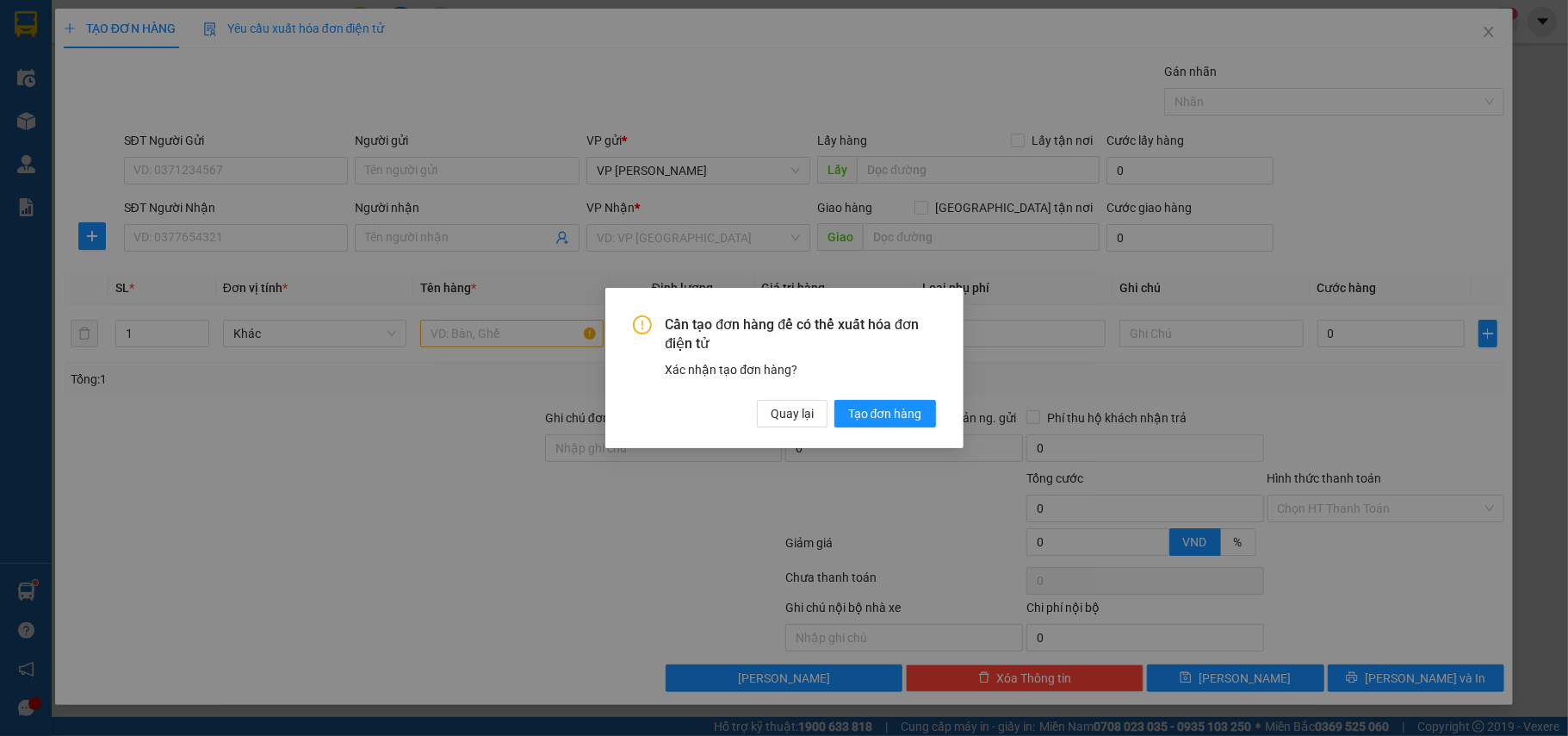
click at [706, 474] on div "Cần tạo đơn hàng để có thể xuất hóa đơn điện tử Xác nhận tạo đơn hàng? Quay lại…" at bounding box center [784, 368] width 1568 height 736
click at [803, 415] on span "Quay lại" at bounding box center [792, 413] width 43 height 19
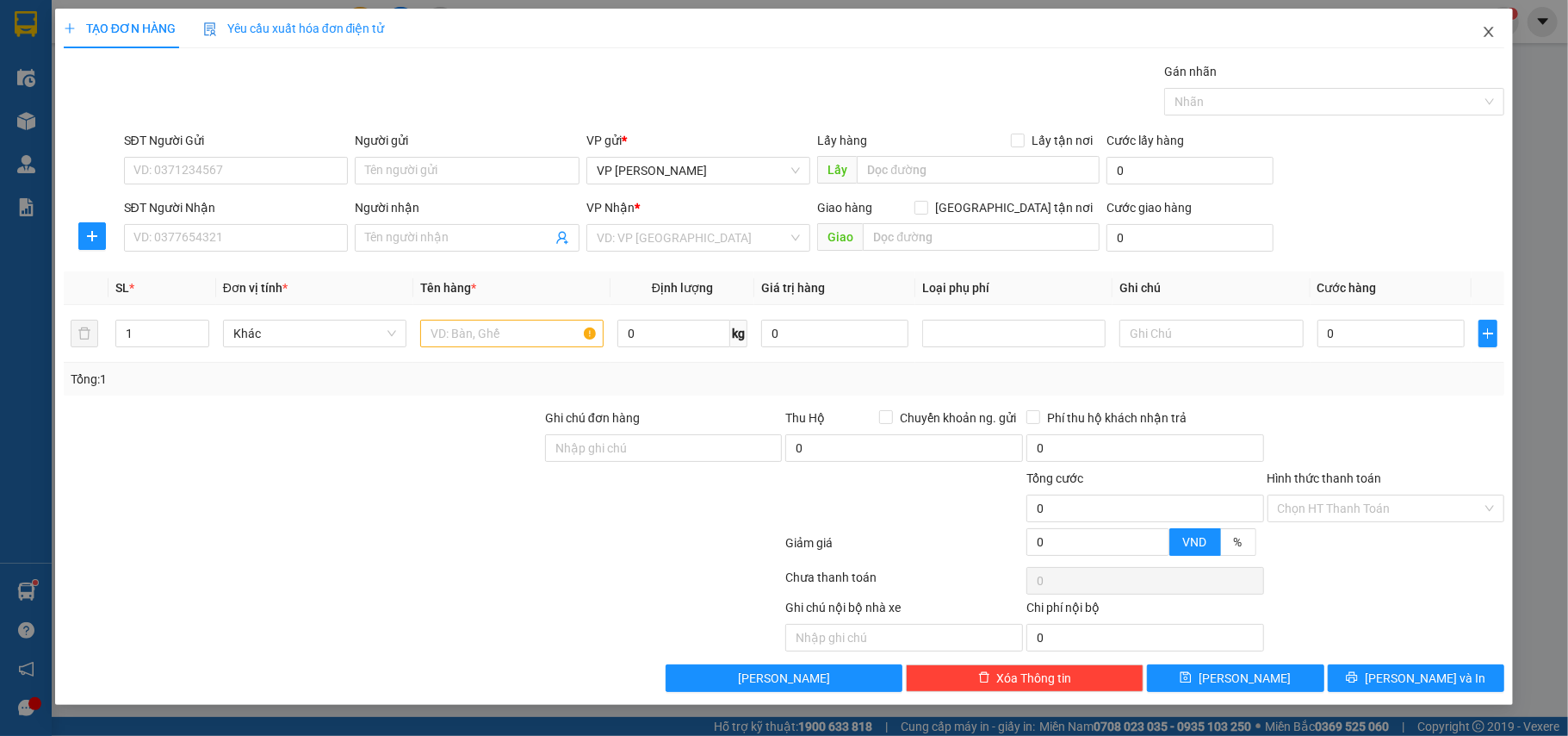
click at [1495, 31] on icon "close" at bounding box center [1489, 32] width 14 height 14
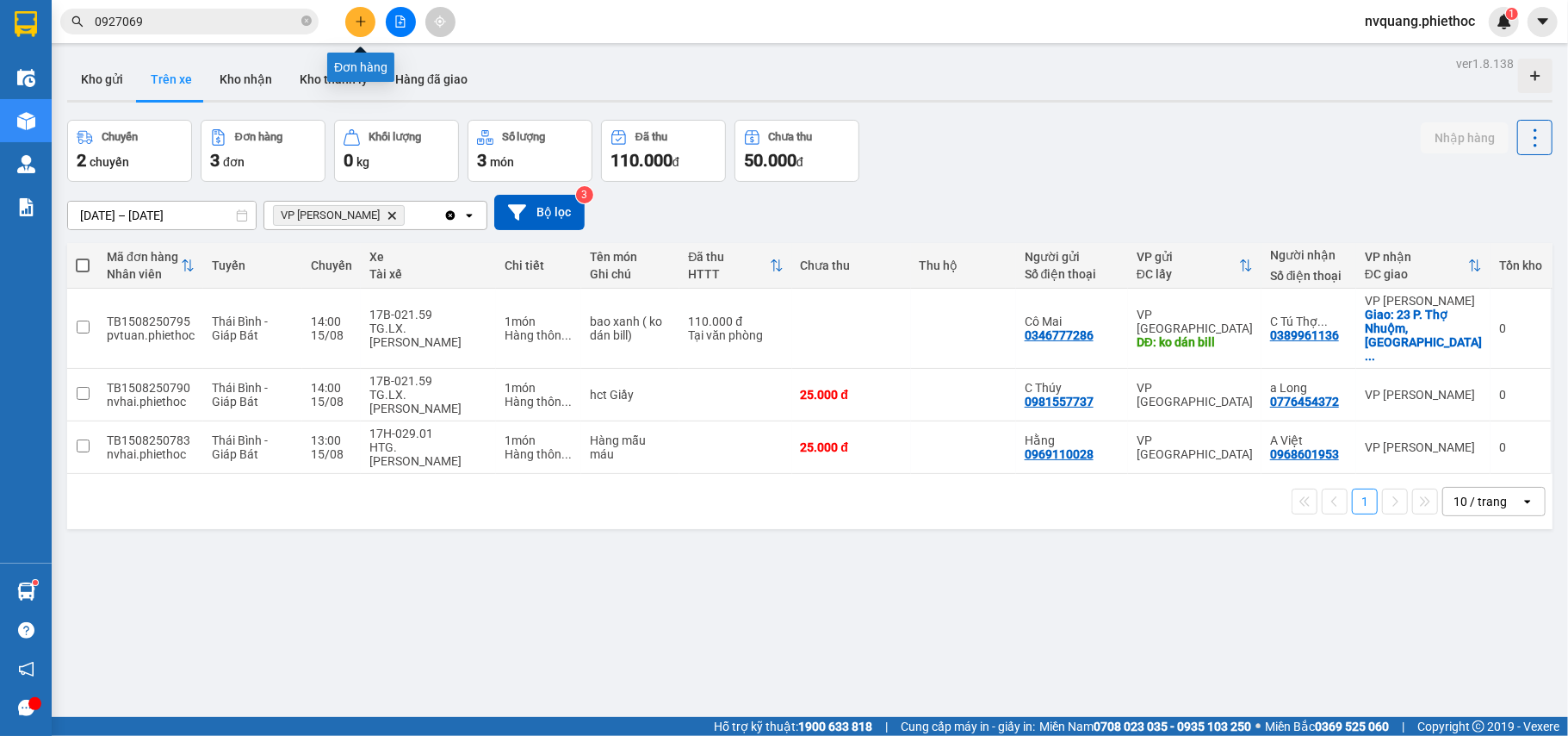
click at [349, 18] on button at bounding box center [360, 22] width 30 height 30
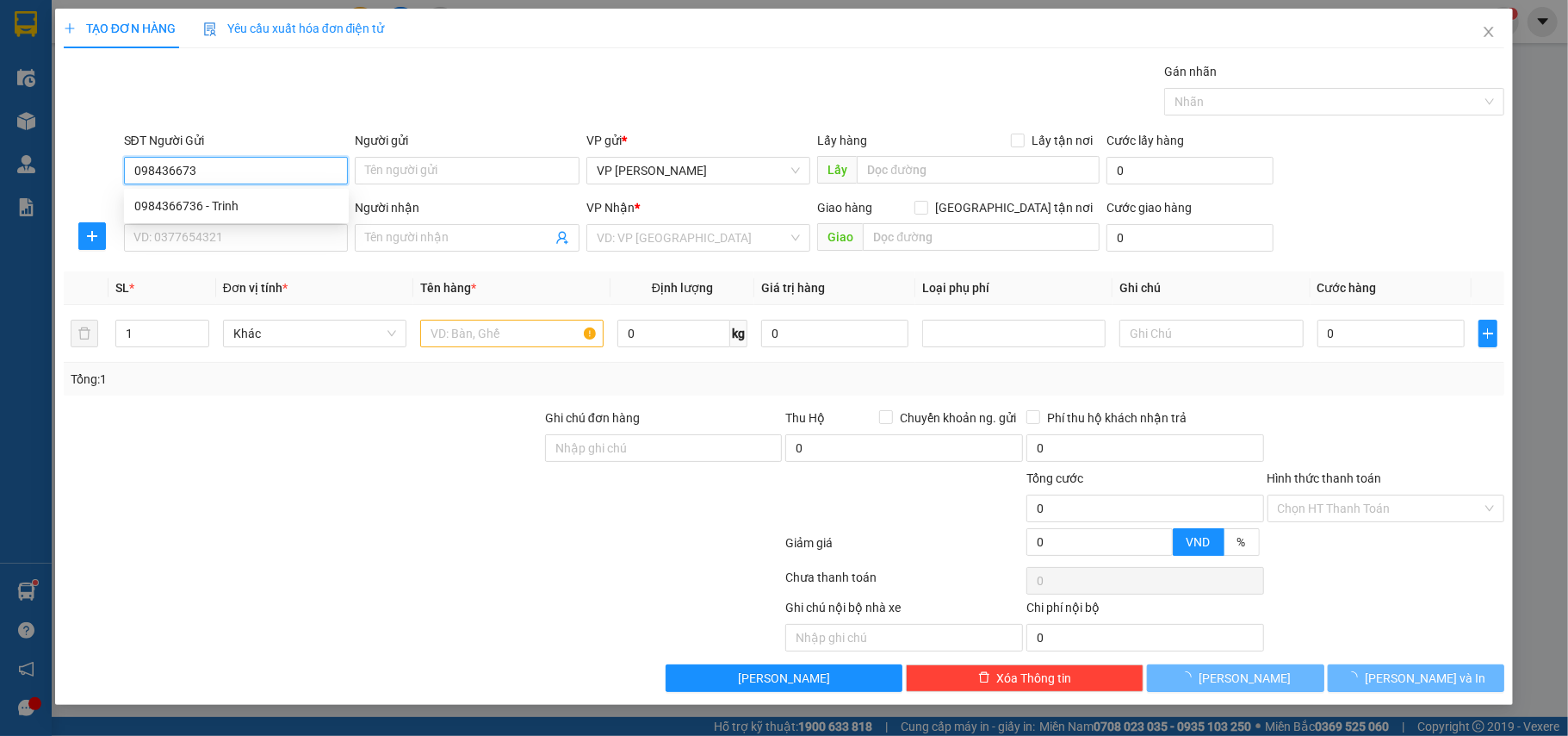
type input "0984366736"
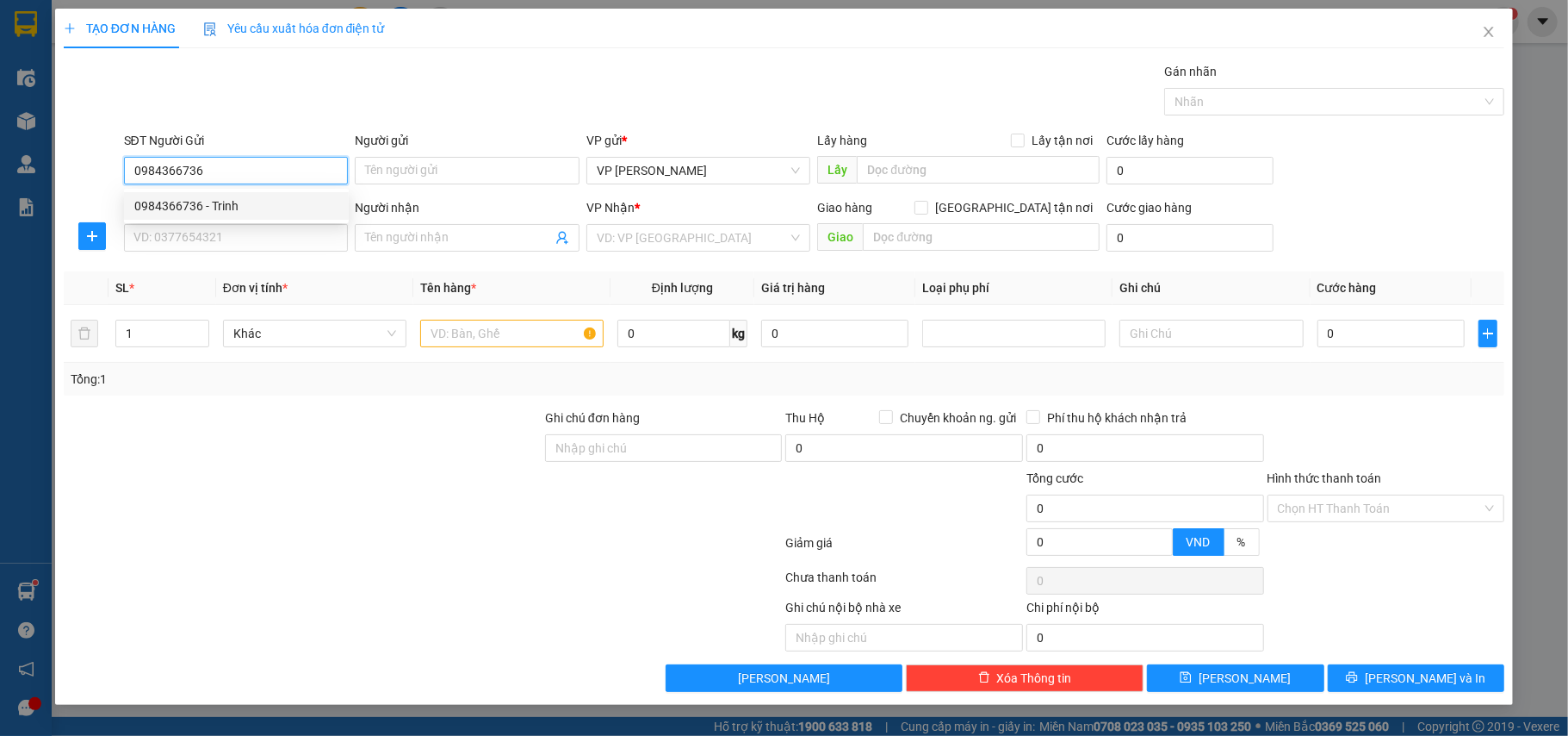
click at [233, 199] on div "0984366736 - Trinh" at bounding box center [236, 206] width 204 height 19
type input "Trinh"
type input "0984366736"
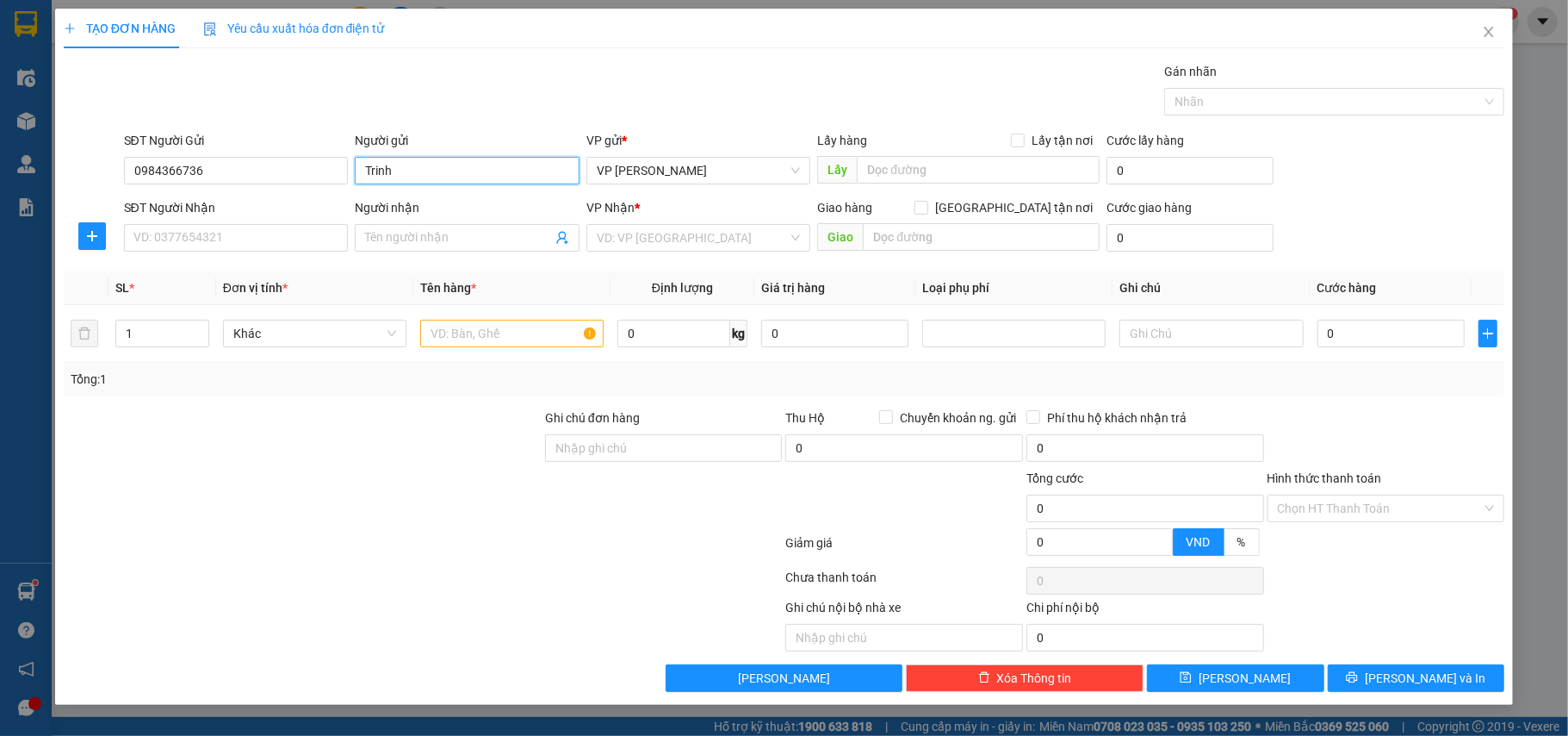
click at [363, 169] on input "Trinh" at bounding box center [467, 170] width 225 height 27
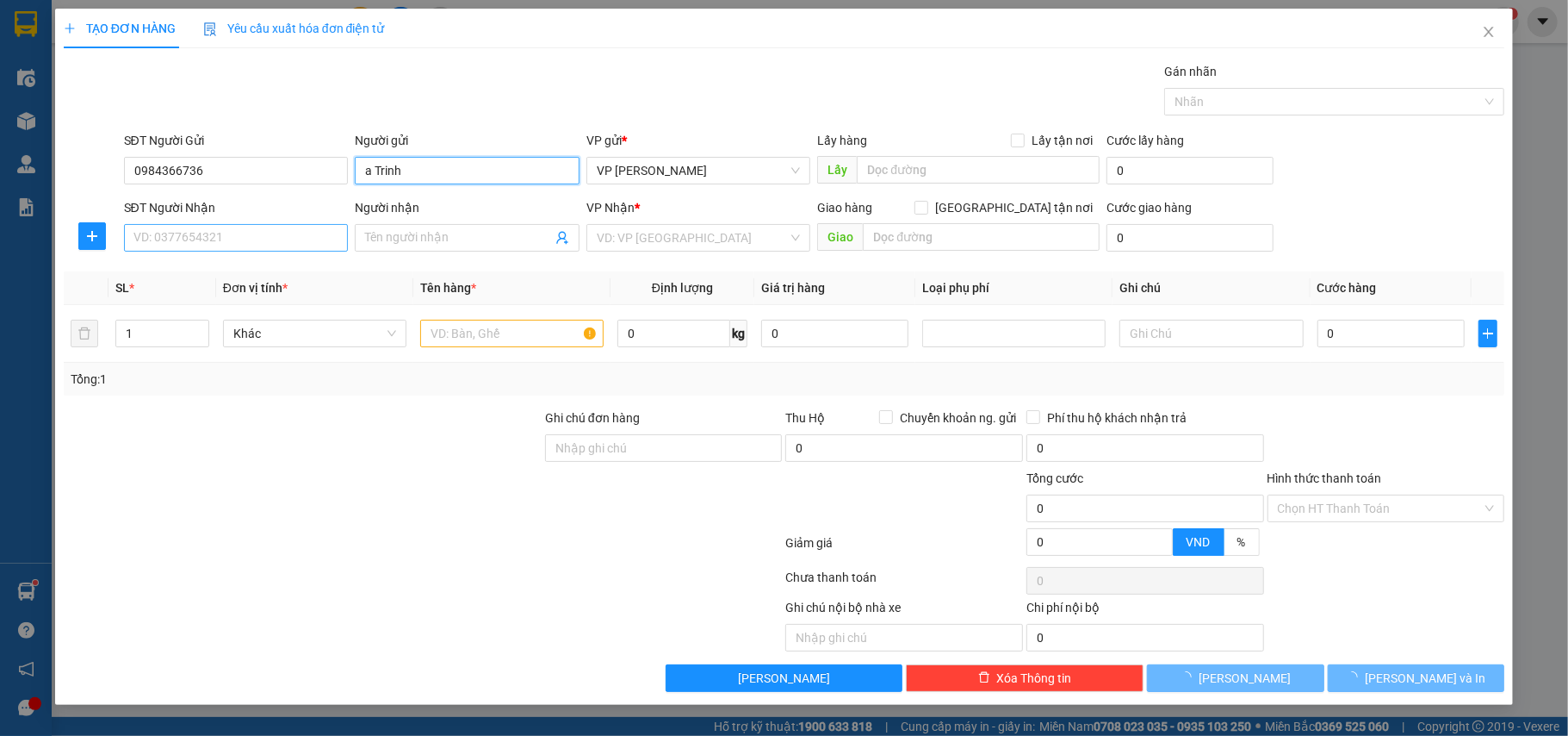
type input "a Trinh"
click at [236, 232] on input "SĐT Người Nhận" at bounding box center [236, 237] width 225 height 27
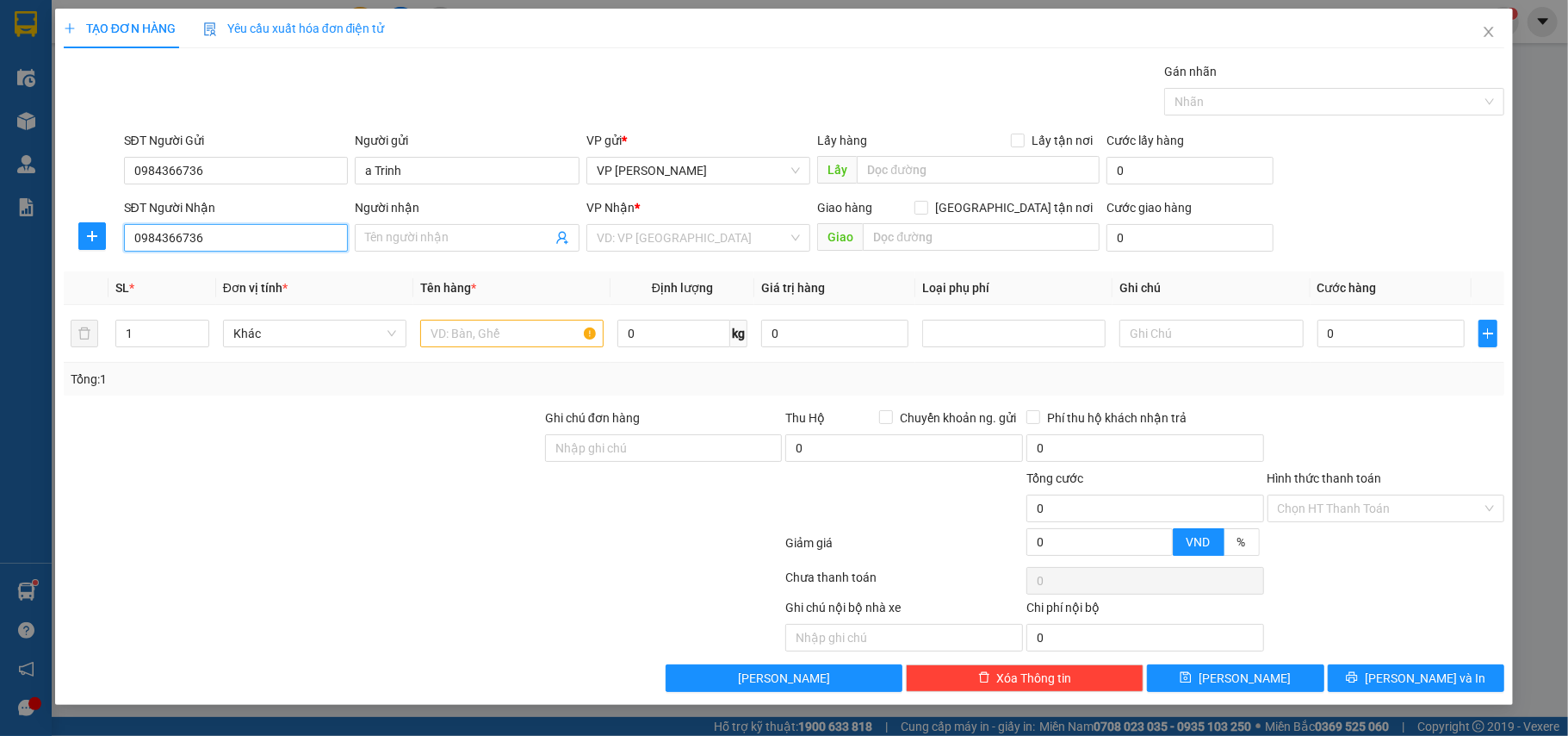
click at [305, 236] on input "0984366736" at bounding box center [236, 237] width 225 height 27
type input "0984366736"
click at [415, 252] on span at bounding box center [467, 237] width 225 height 27
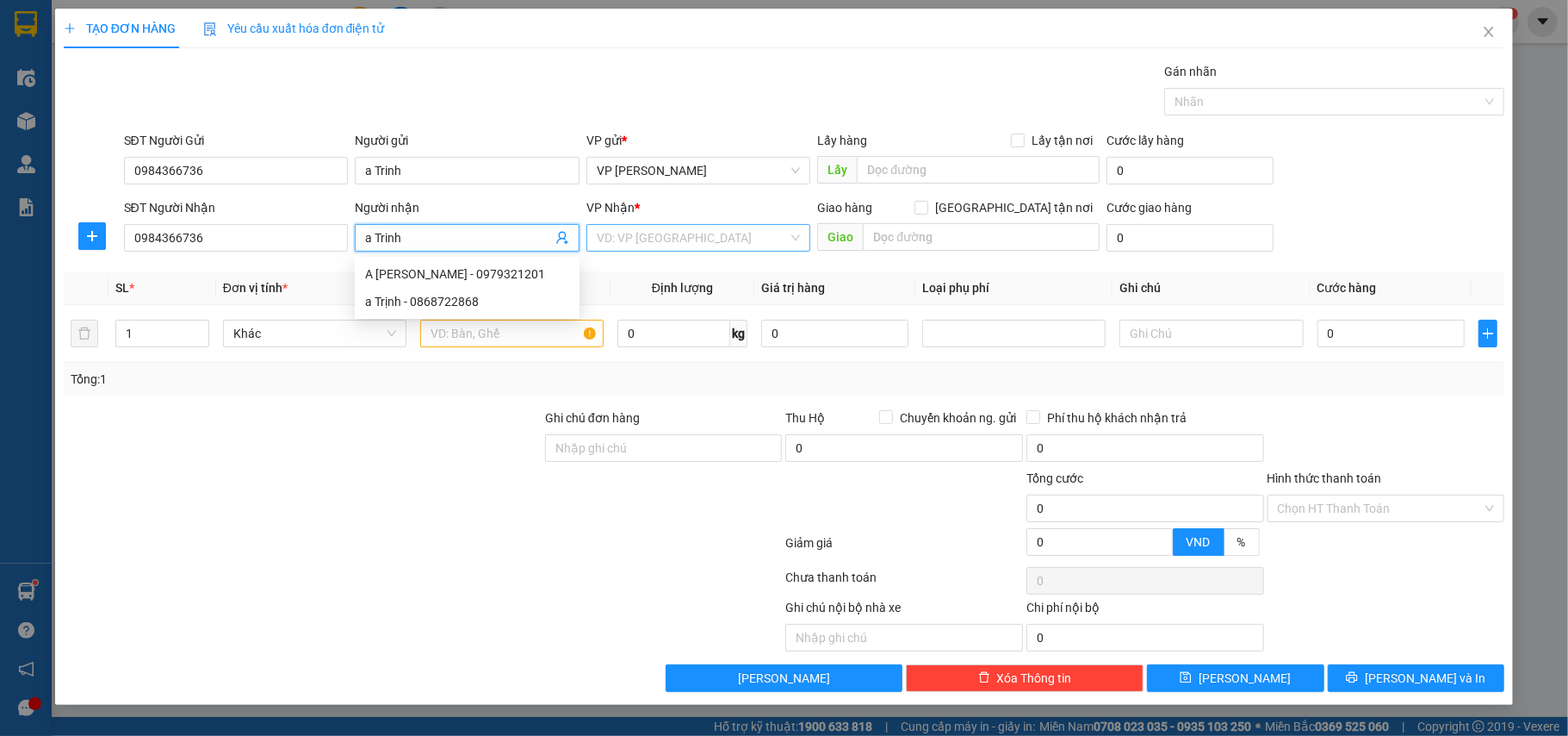
type input "a Trinh"
click at [626, 235] on input "search" at bounding box center [693, 237] width 192 height 26
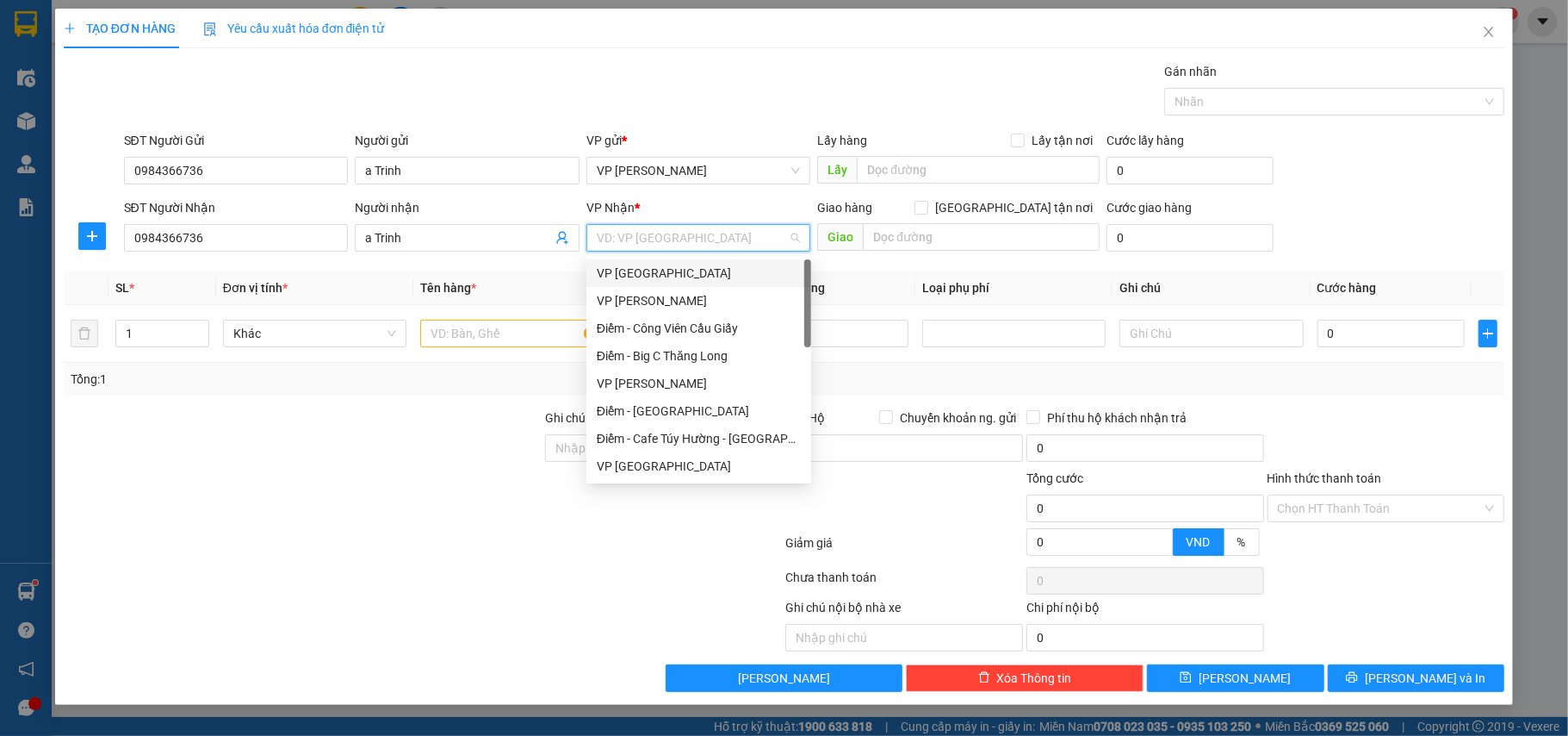
click at [624, 260] on div "VP [GEOGRAPHIC_DATA]" at bounding box center [699, 273] width 225 height 27
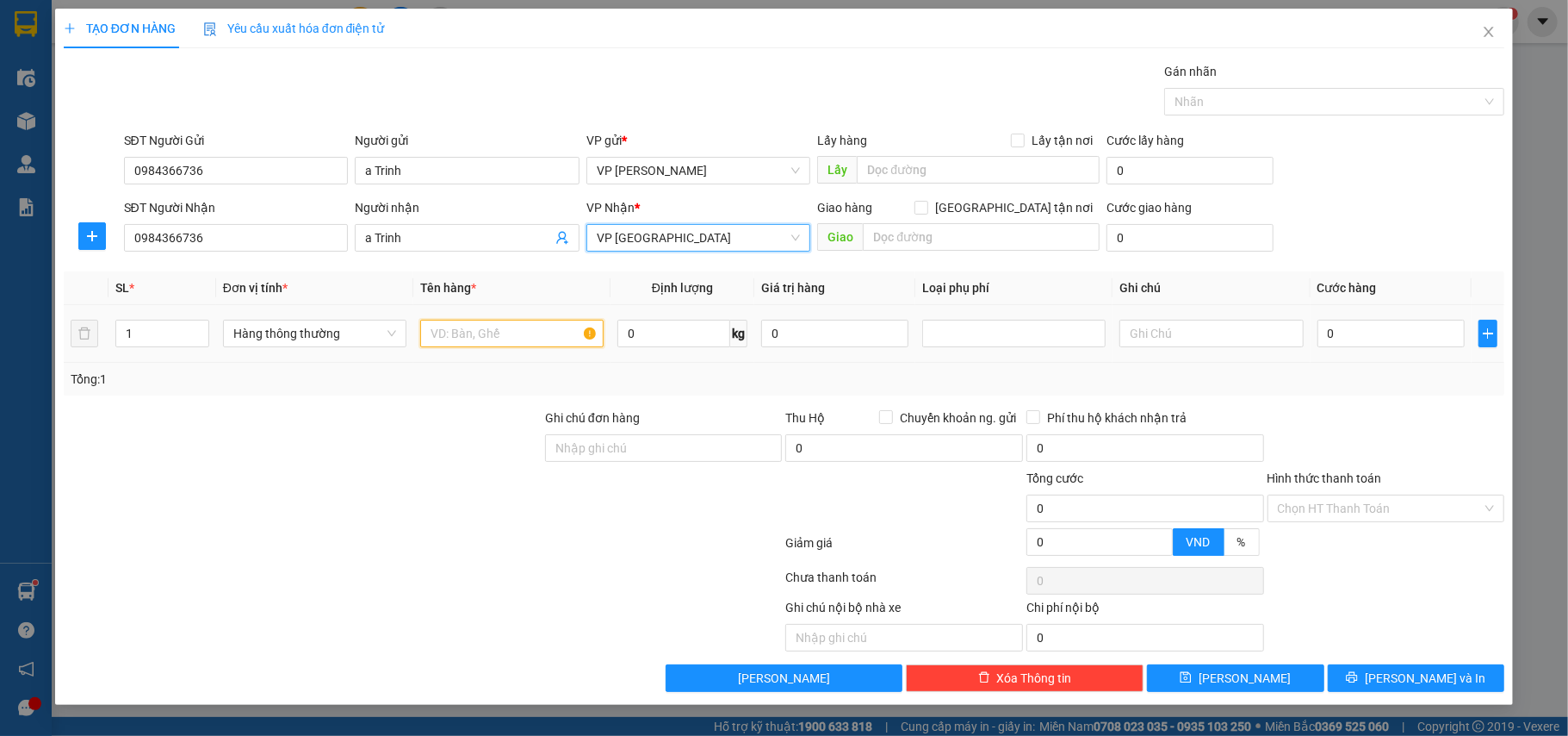
click at [491, 332] on input "text" at bounding box center [512, 333] width 184 height 27
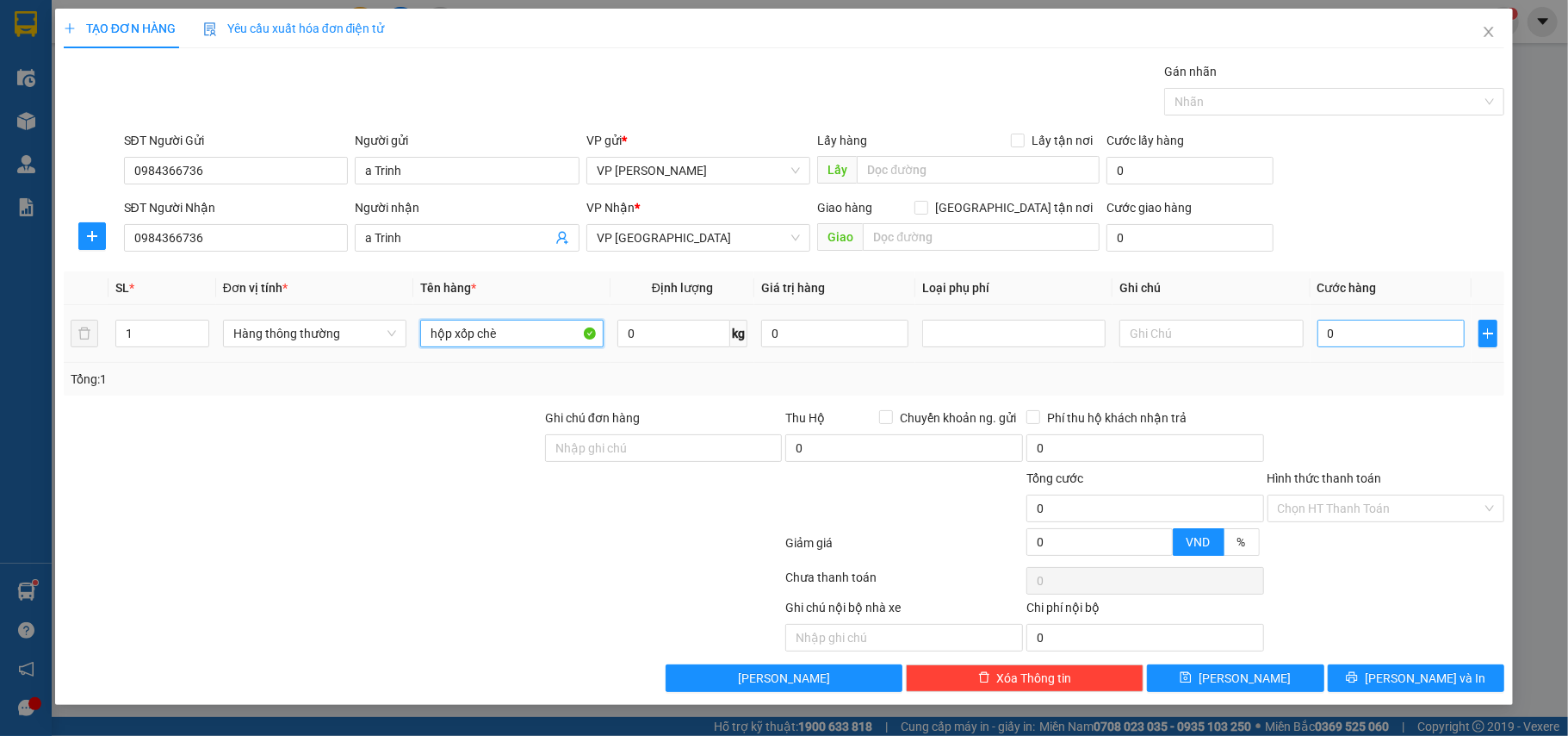
type input "hộp xốp chè"
click at [1376, 342] on input "0" at bounding box center [1391, 333] width 147 height 27
type input "2"
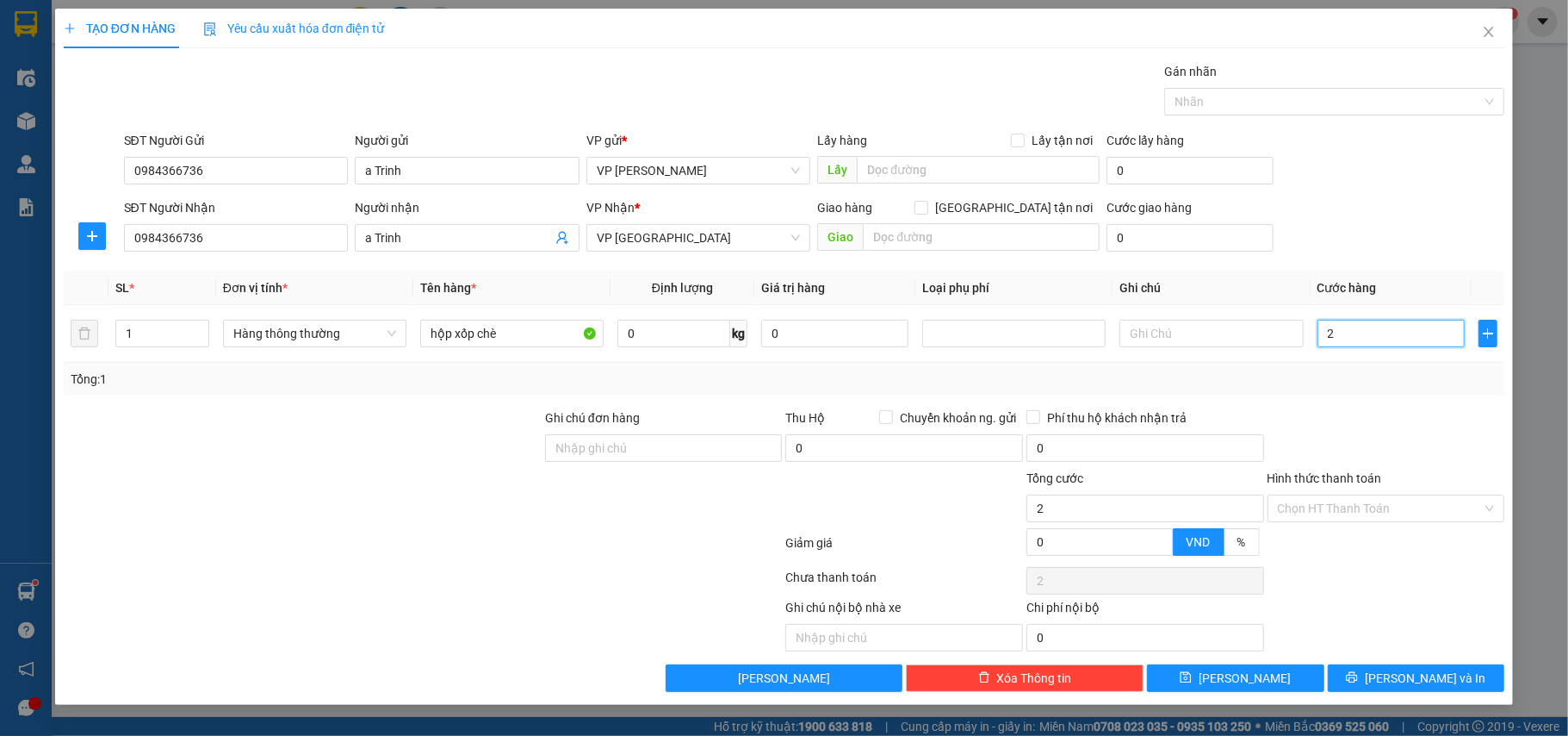
type input "25"
click at [1366, 331] on input "25" at bounding box center [1391, 333] width 147 height 27
click at [1372, 369] on div "Tổng: 1" at bounding box center [784, 379] width 1442 height 33
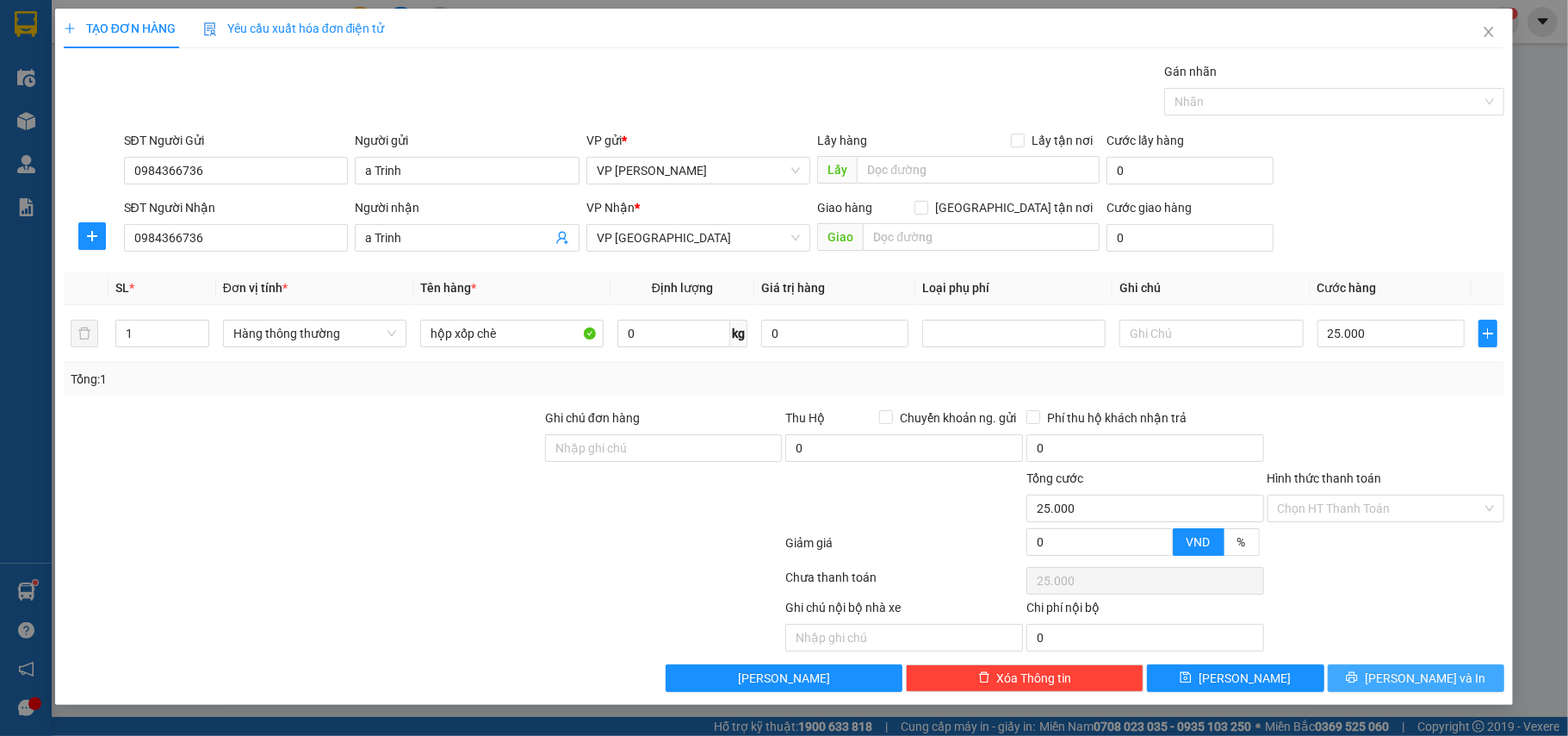
click at [1385, 668] on button "[PERSON_NAME] và In" at bounding box center [1416, 678] width 177 height 27
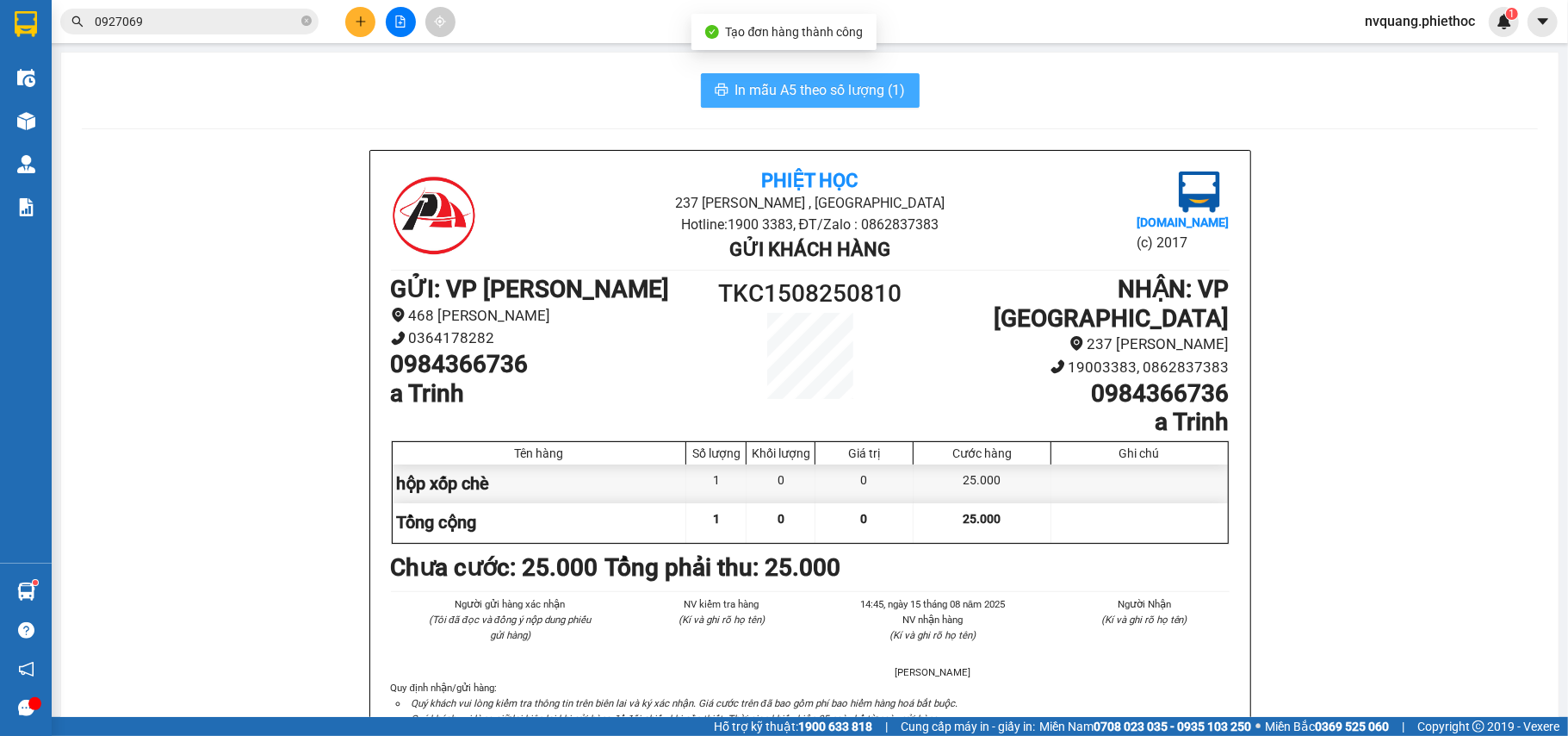
click at [863, 90] on span "In mẫu A5 theo số lượng (1)" at bounding box center [821, 90] width 170 height 21
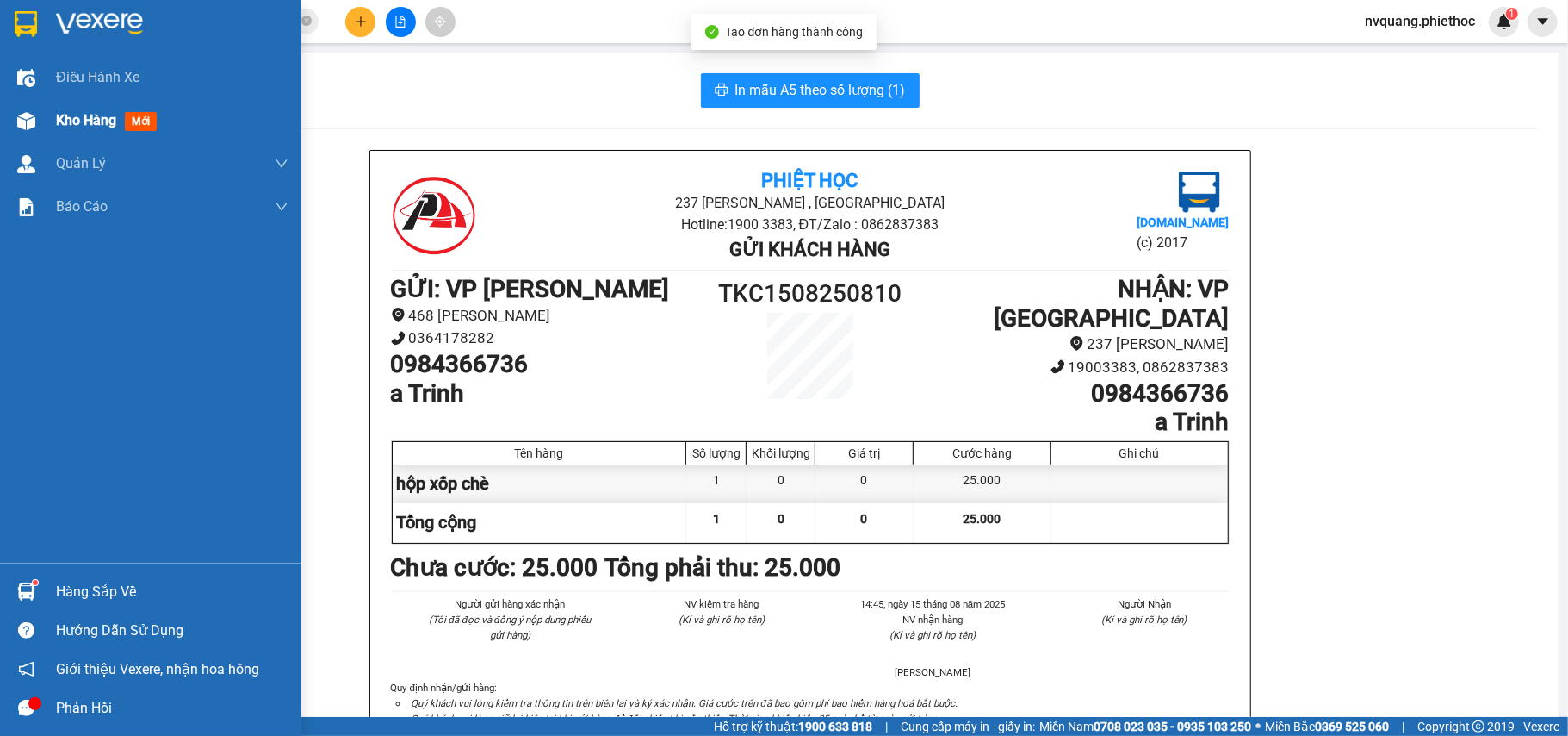
click at [76, 114] on span "Kho hàng" at bounding box center [86, 120] width 60 height 17
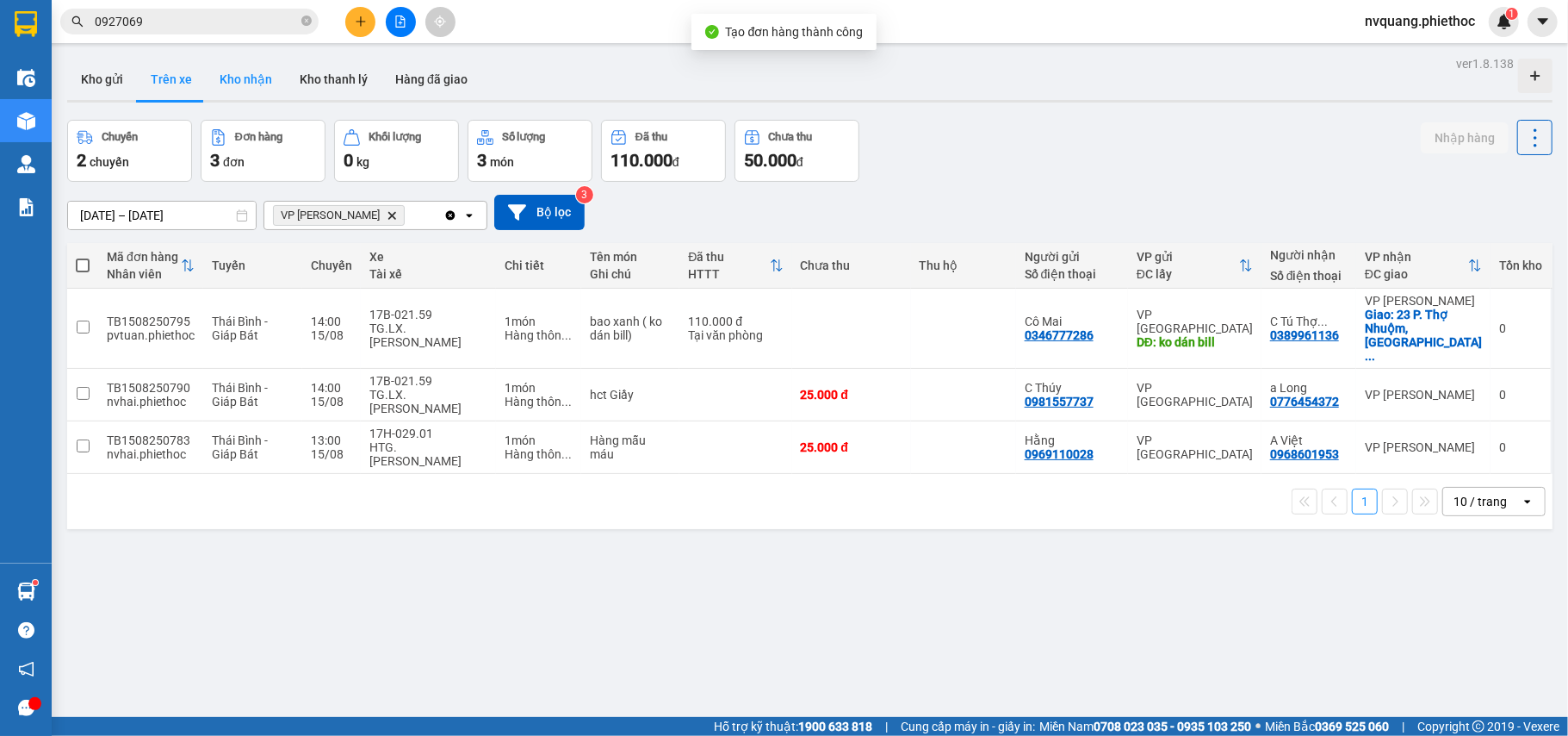
click at [238, 79] on button "Kho nhận" at bounding box center [245, 79] width 80 height 41
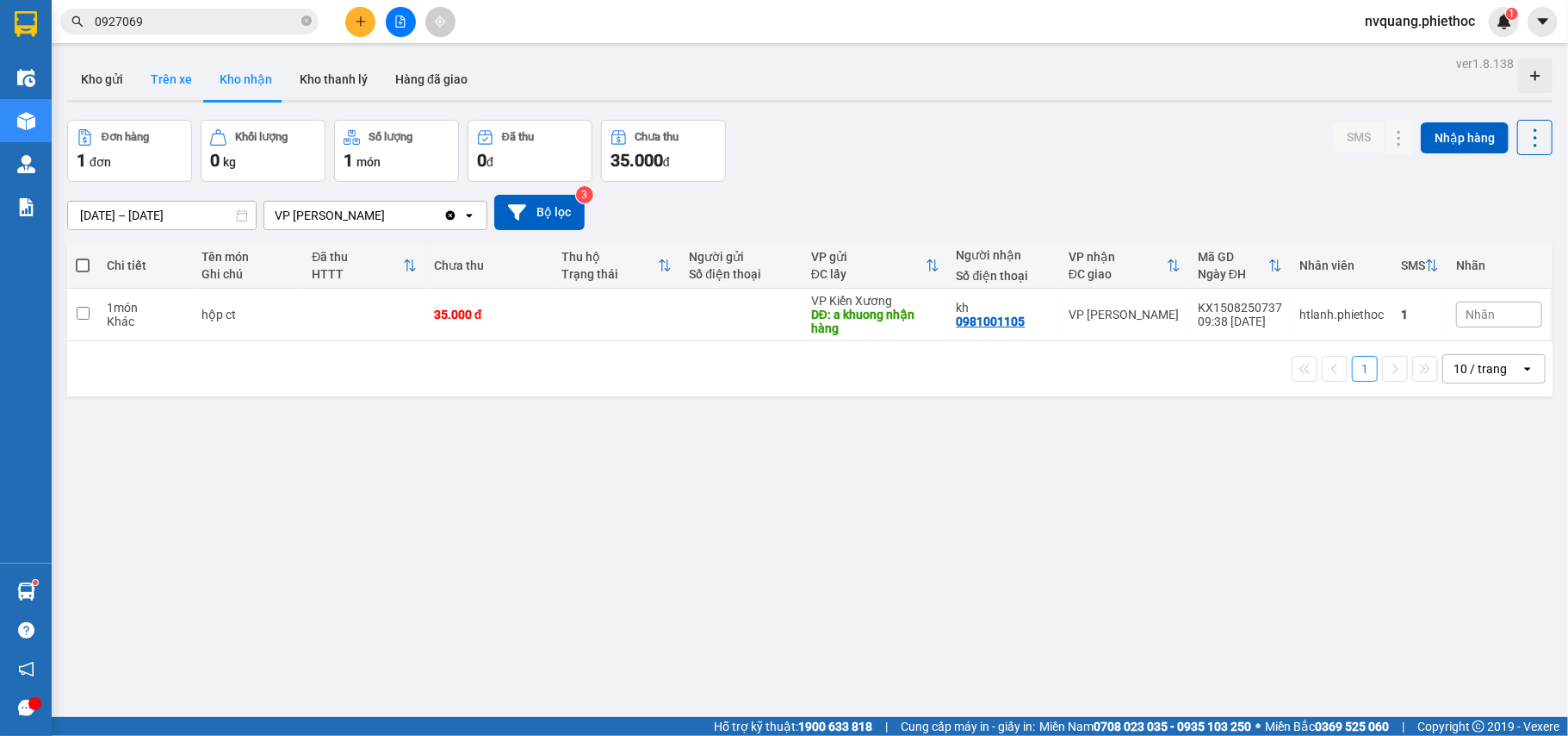
click at [160, 62] on button "Trên xe" at bounding box center [171, 79] width 69 height 41
type input "[DATE] – [DATE]"
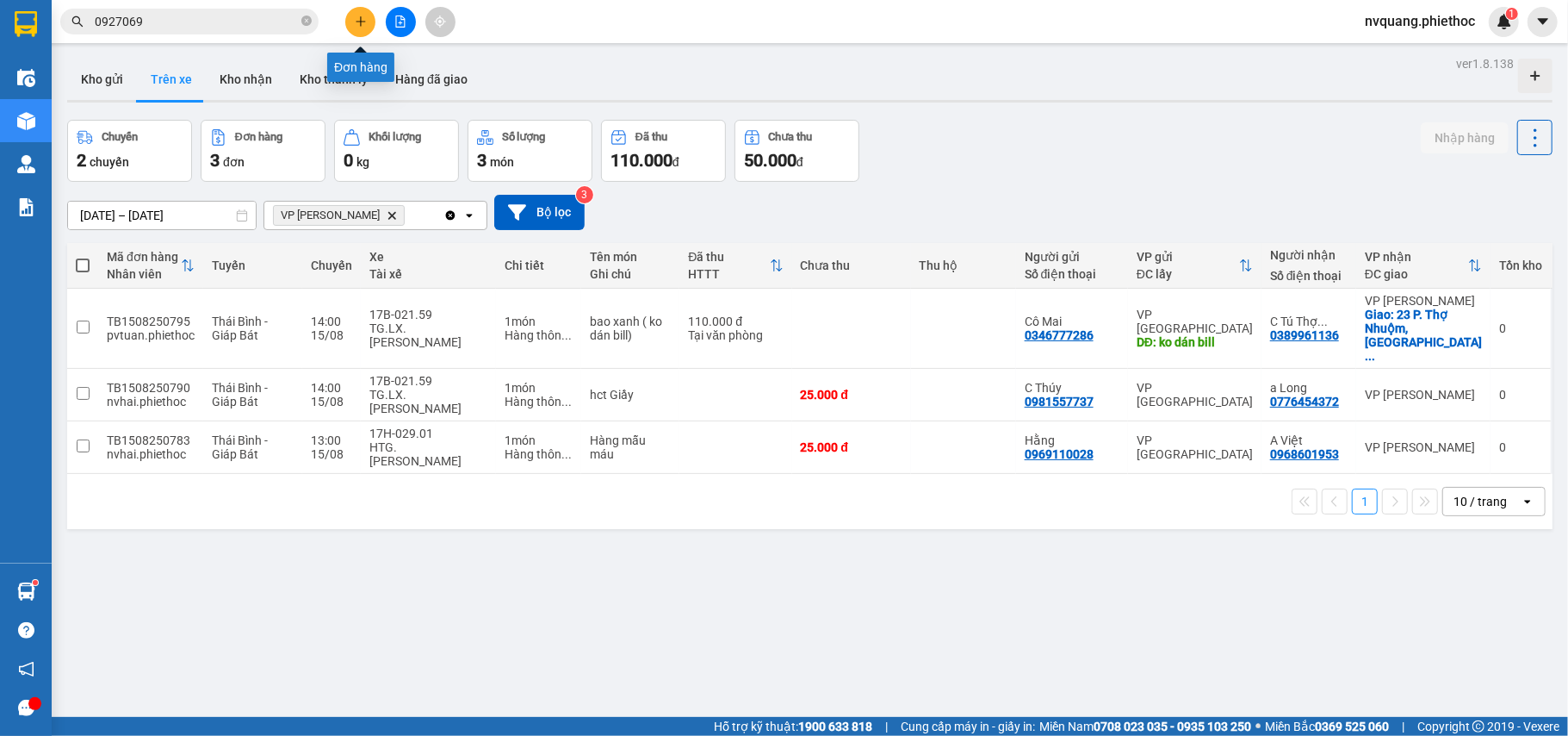
click at [358, 16] on icon "plus" at bounding box center [361, 22] width 12 height 12
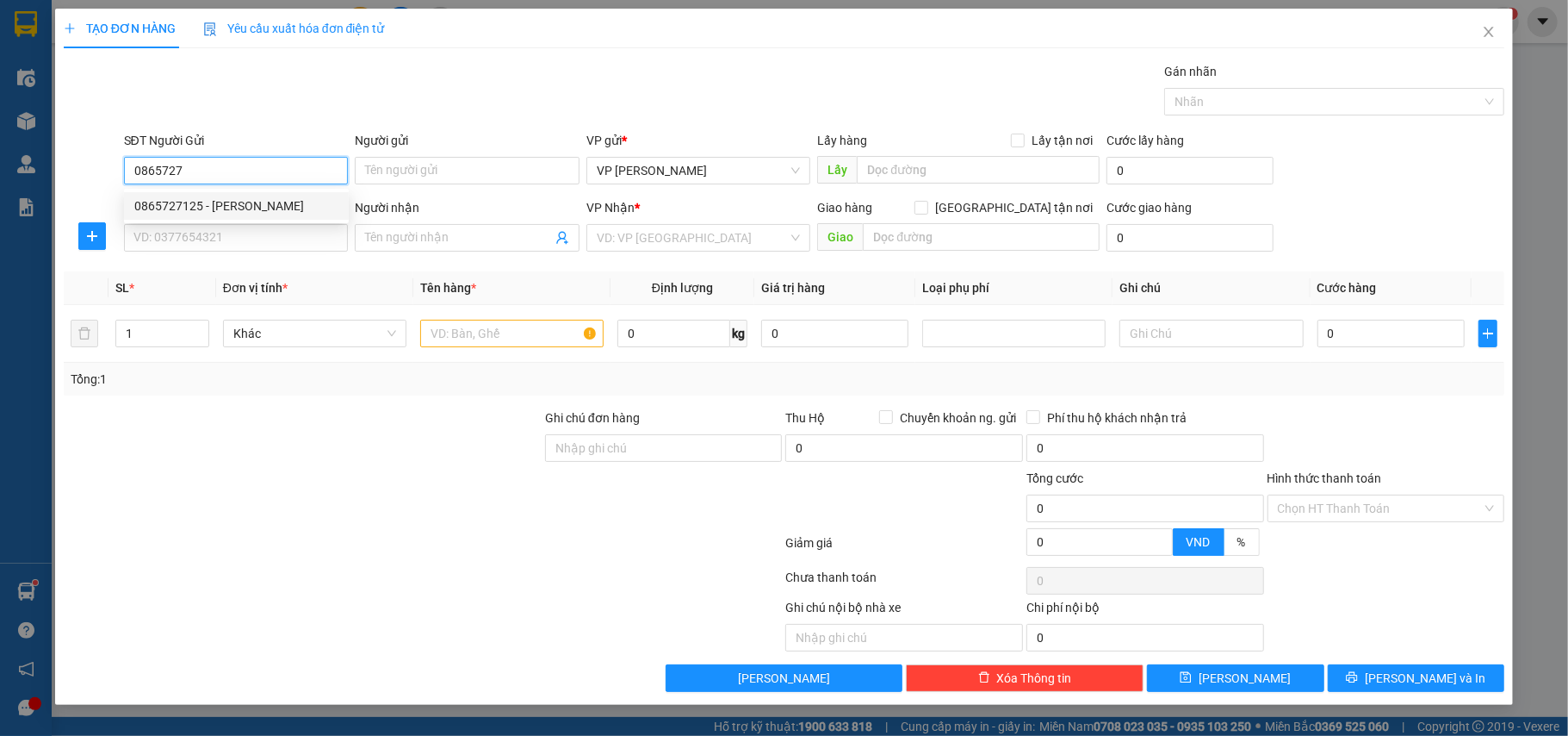
click at [211, 207] on div "0865727125 - [PERSON_NAME]" at bounding box center [236, 206] width 204 height 19
type input "0865727125"
type input "Thành Công"
type input "0865727125"
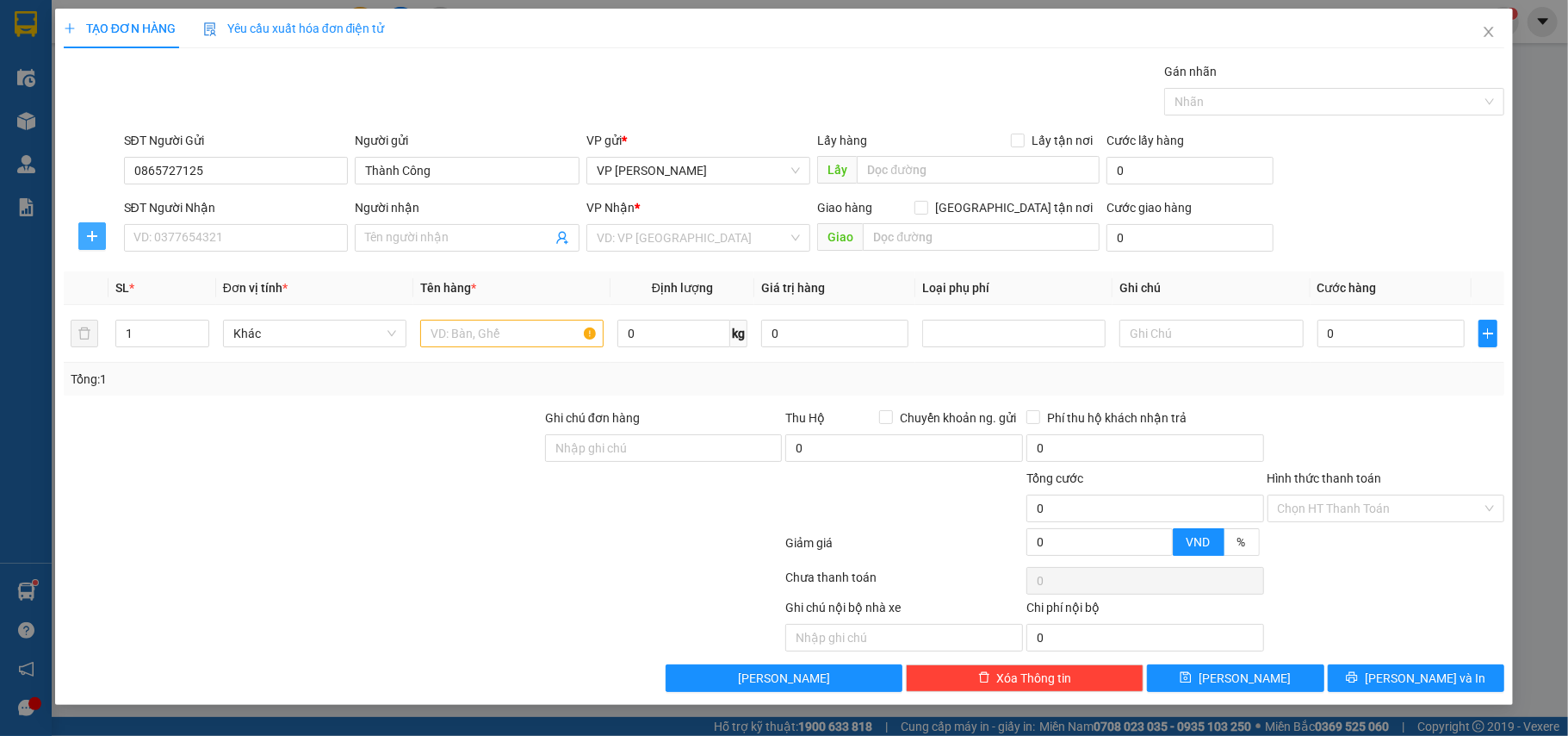
click at [87, 236] on icon "plus" at bounding box center [93, 235] width 11 height 1
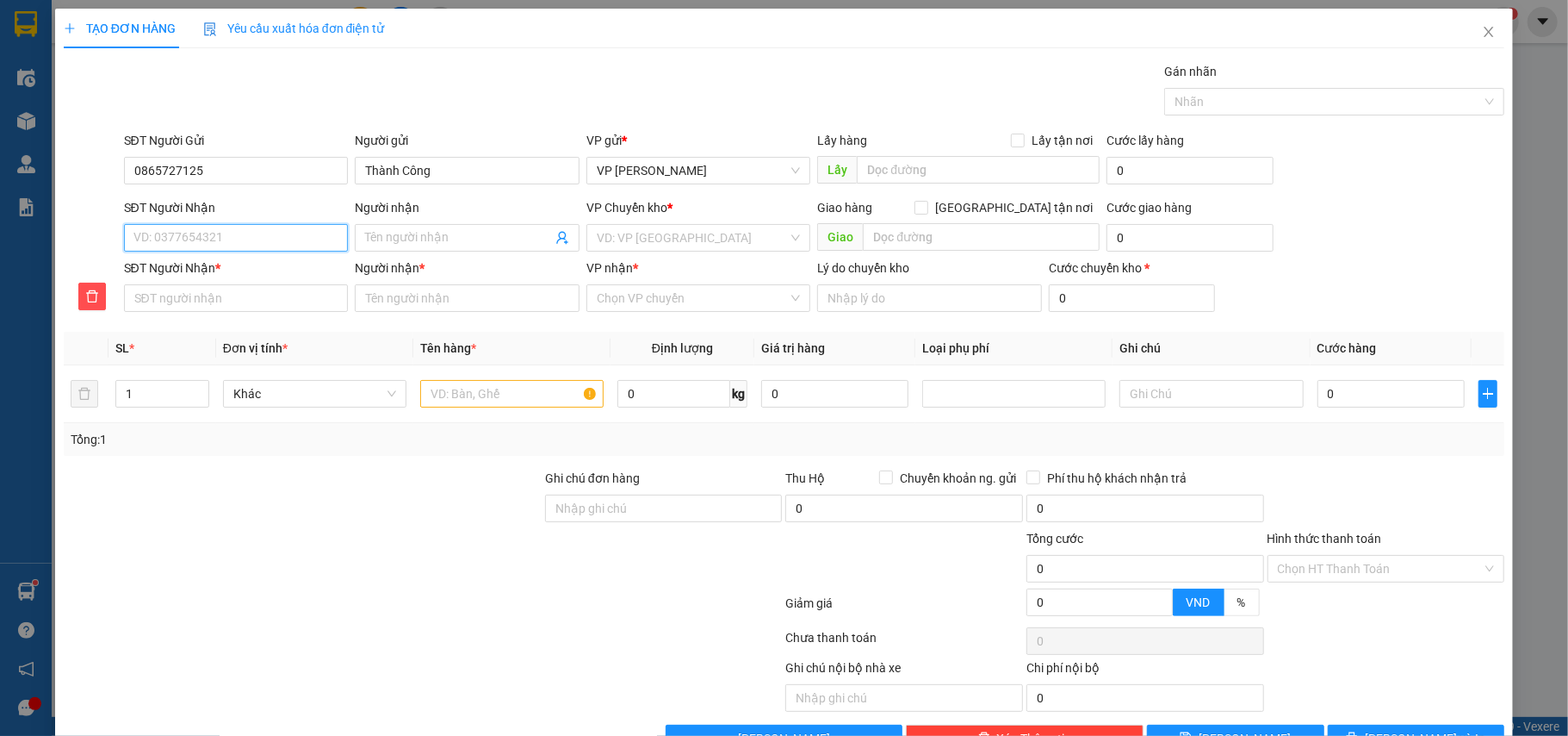
click at [154, 234] on input "SĐT Người Nhận" at bounding box center [236, 237] width 225 height 27
type input "0"
type input "09"
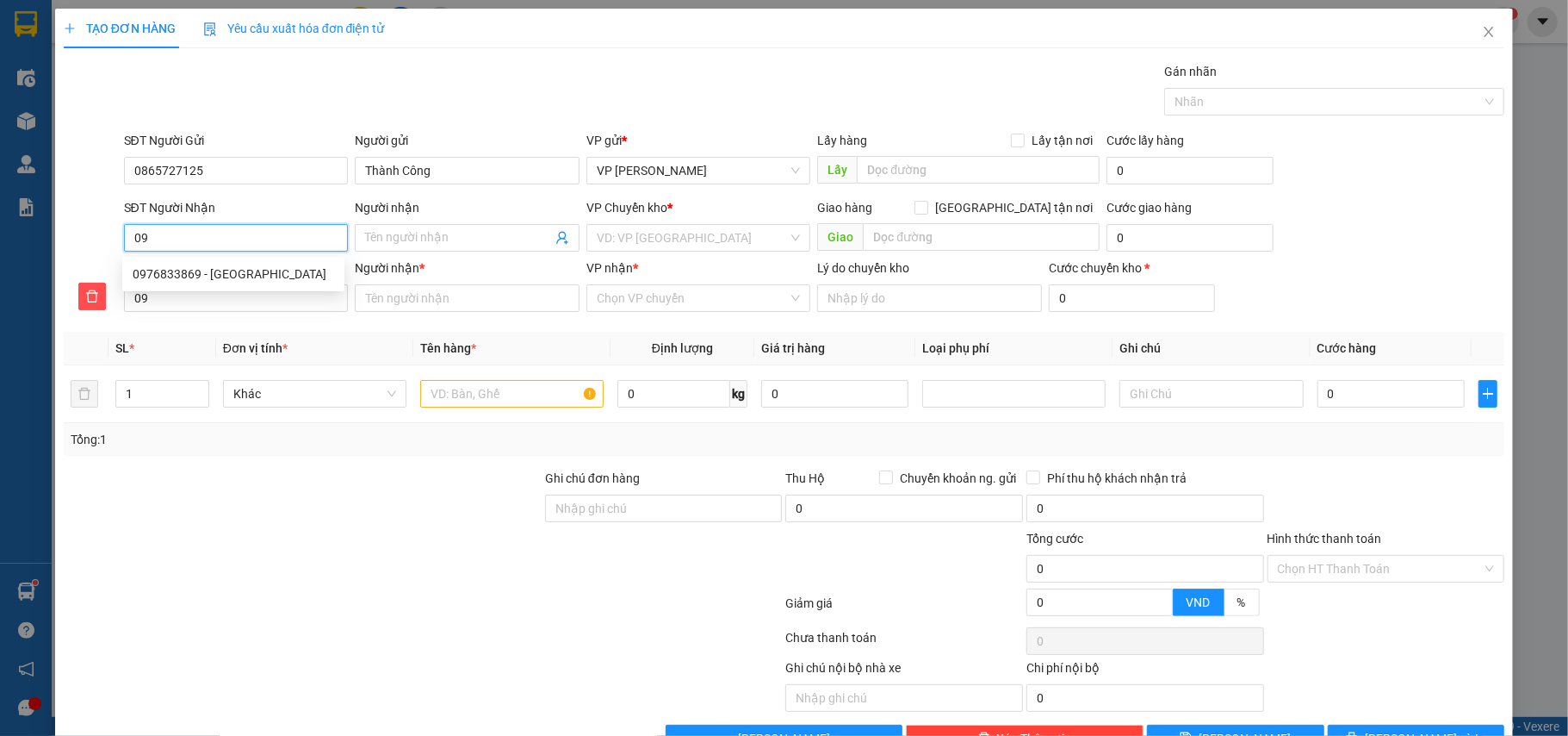
type input "097"
type input "0976"
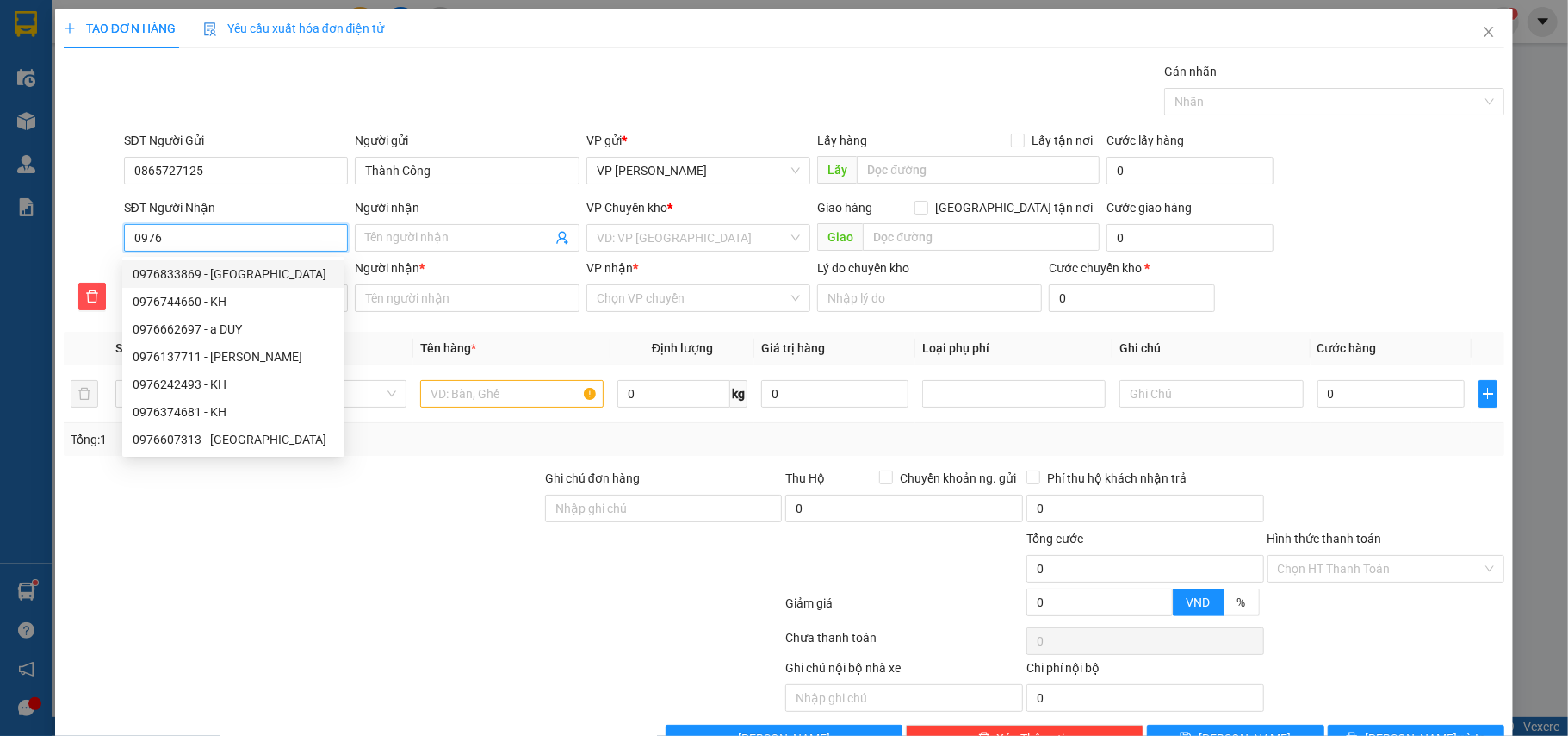
click at [210, 279] on div "0976833869 - [GEOGRAPHIC_DATA]" at bounding box center [233, 274] width 201 height 19
type input "0976833869"
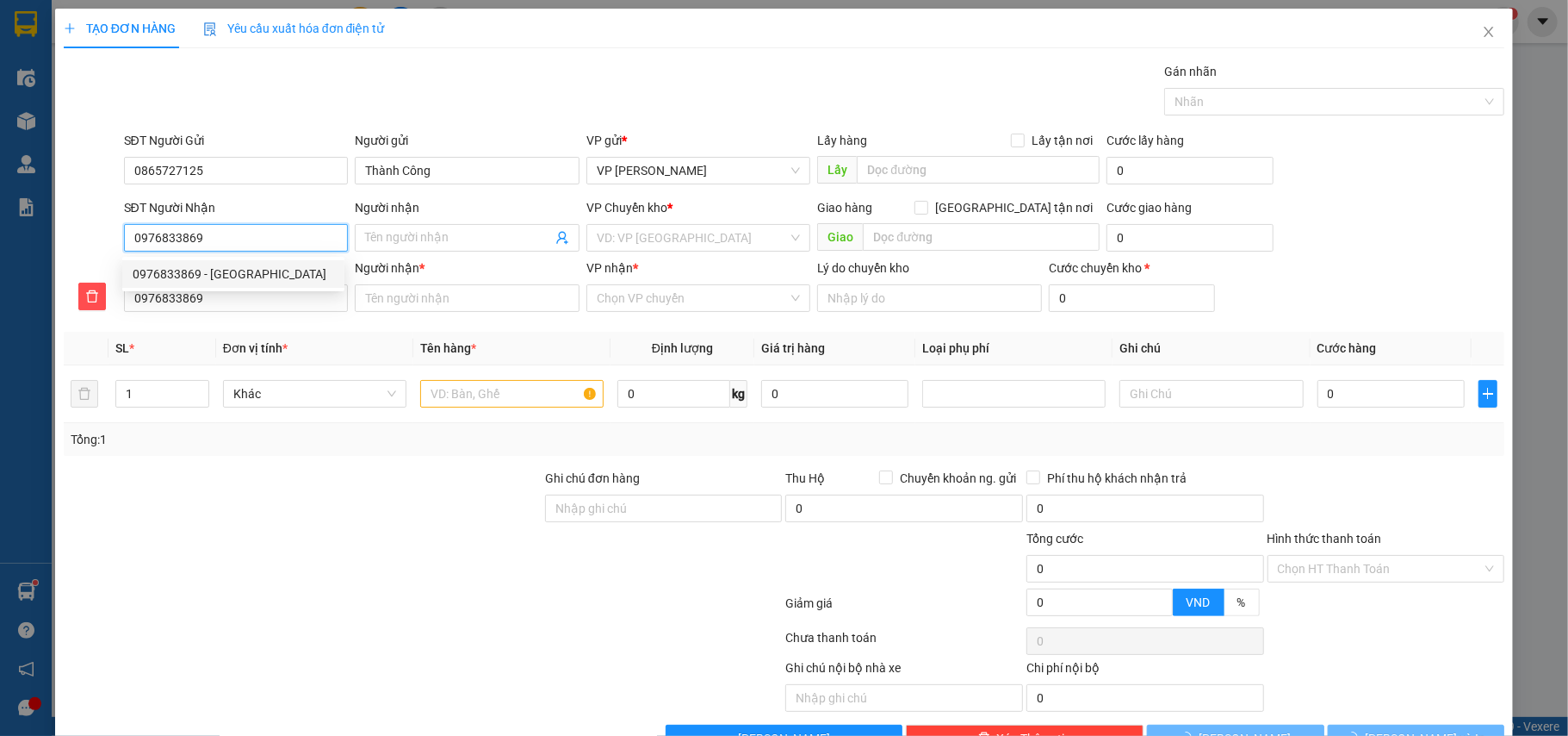
type input "Chị Trang"
type input "Ngã 4 [PERSON_NAME], [GEOGRAPHIC_DATA]"
type input "5.000"
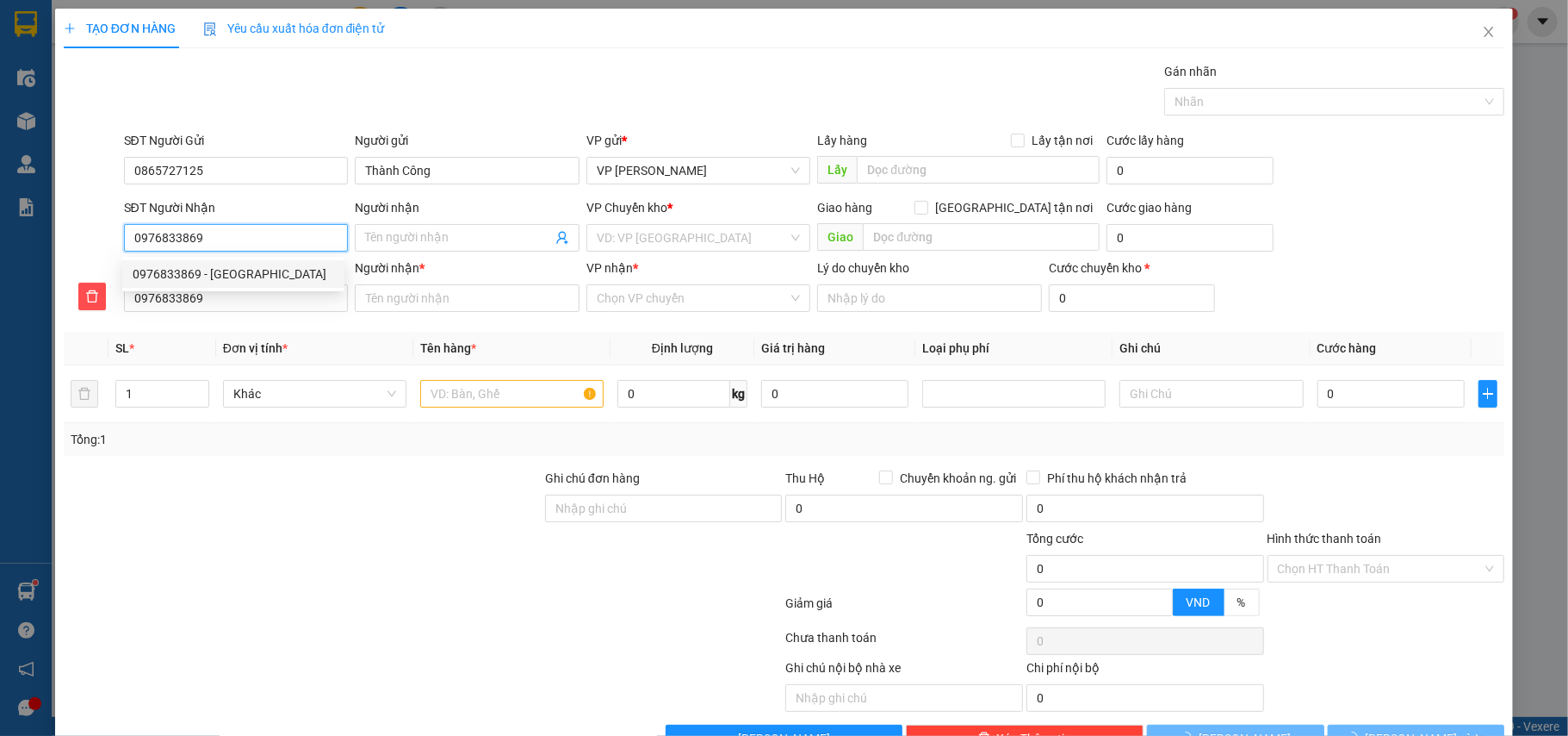
type input "Chị Trang"
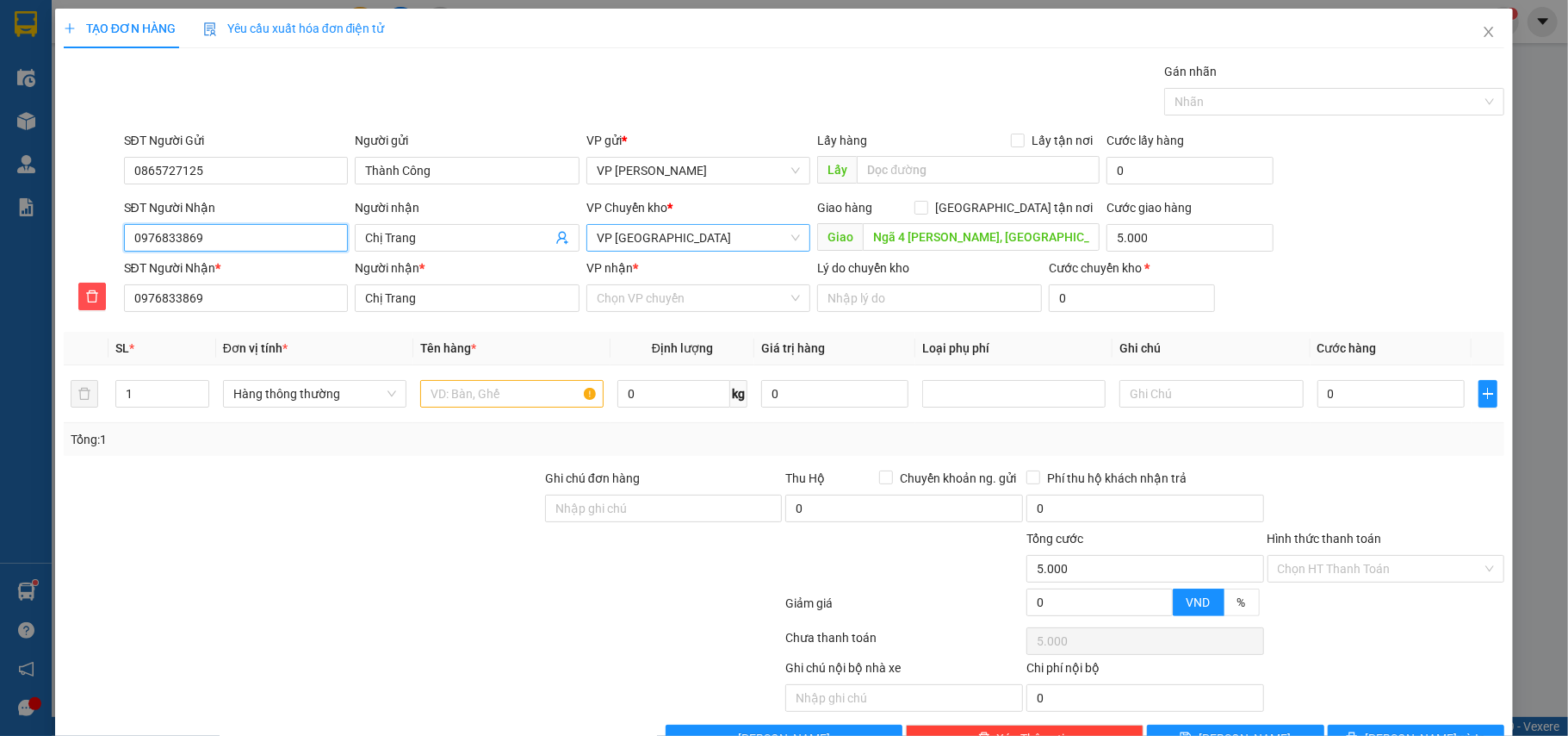
click at [694, 243] on span "VP [GEOGRAPHIC_DATA]" at bounding box center [698, 237] width 204 height 26
type input "0976833869"
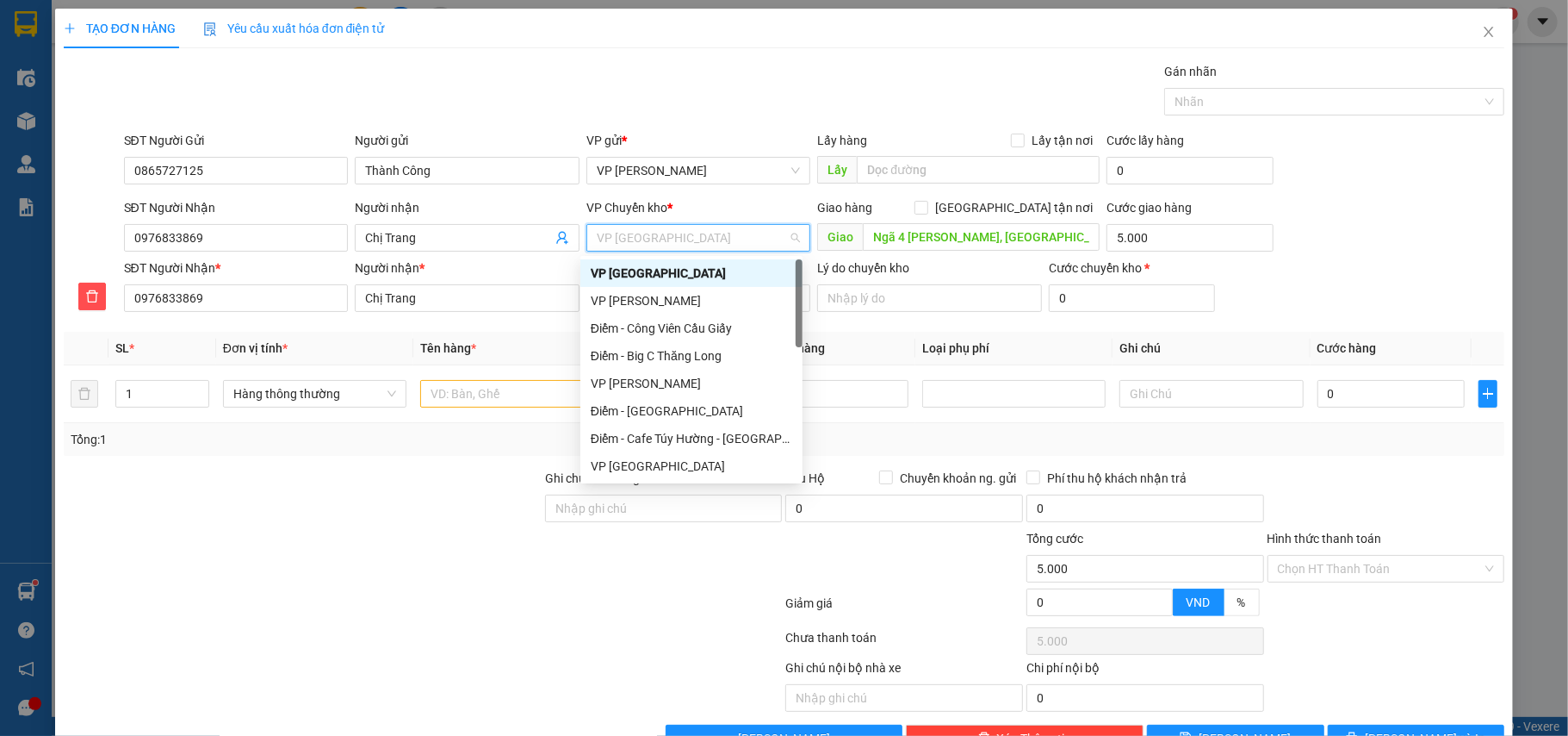
click at [494, 207] on div "Người nhận" at bounding box center [467, 207] width 225 height 19
click at [494, 229] on input "Chị Trang" at bounding box center [459, 237] width 187 height 19
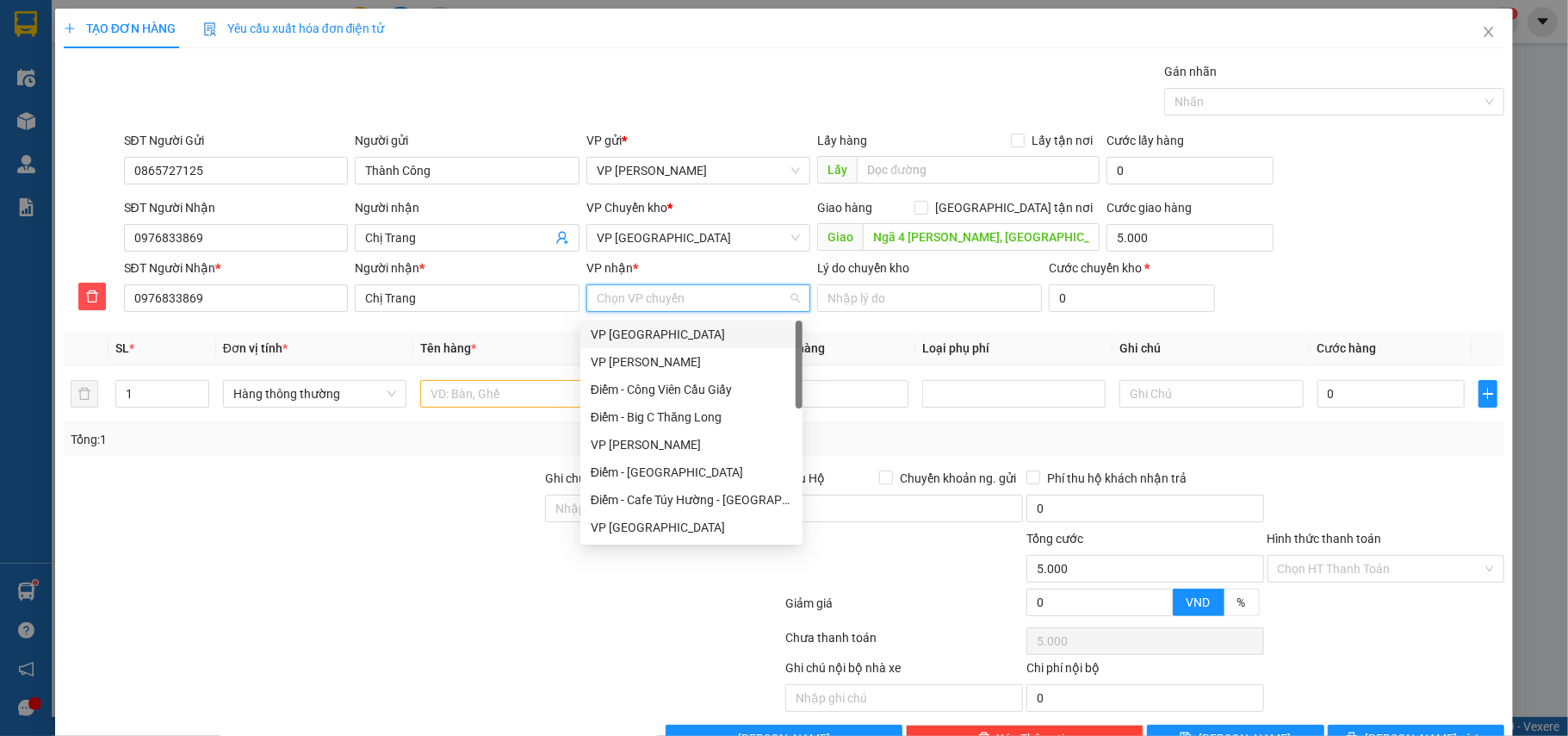
click at [652, 298] on input "VP nhận *" at bounding box center [693, 297] width 192 height 26
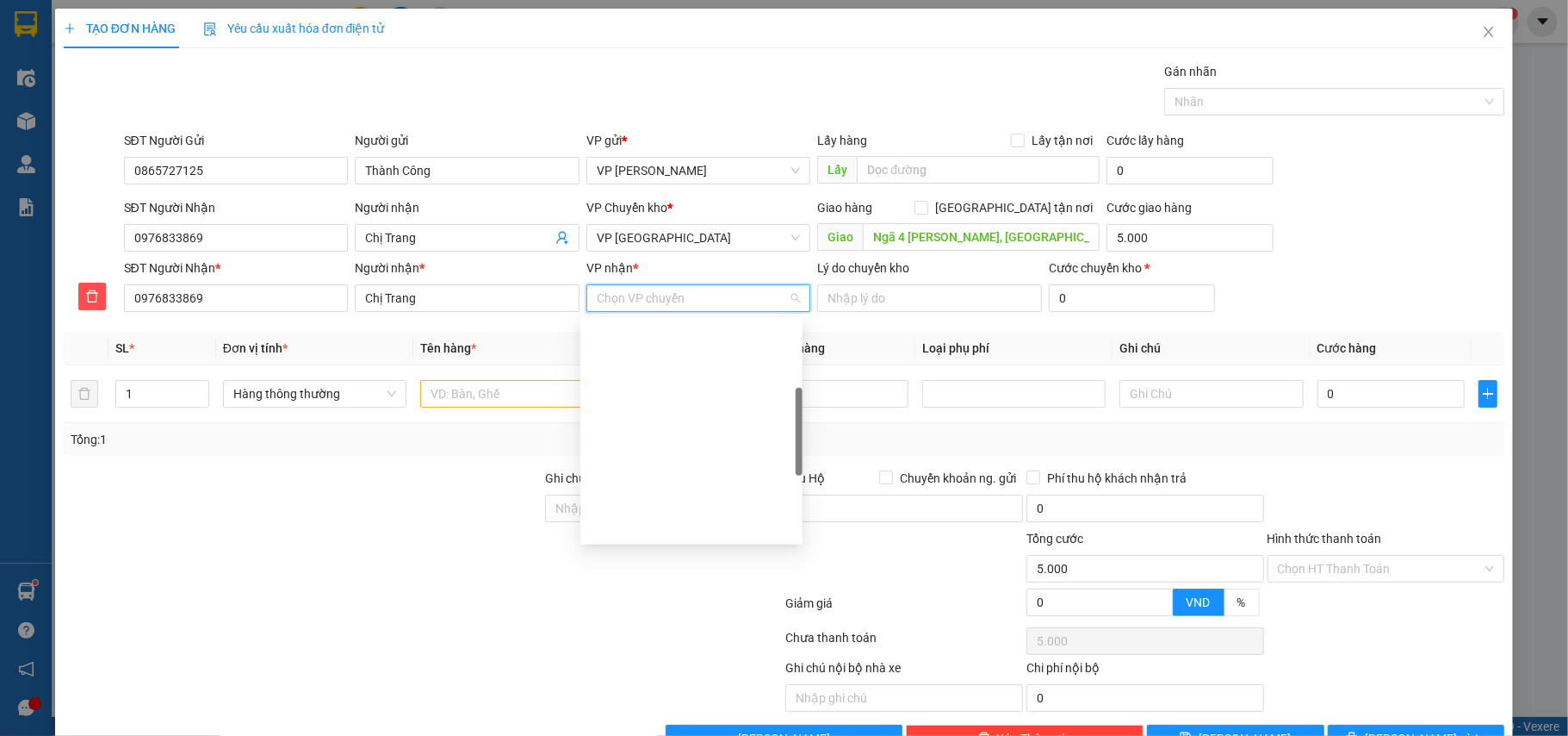
click at [651, 735] on div "VP Kiến Xương" at bounding box center [692, 747] width 201 height 19
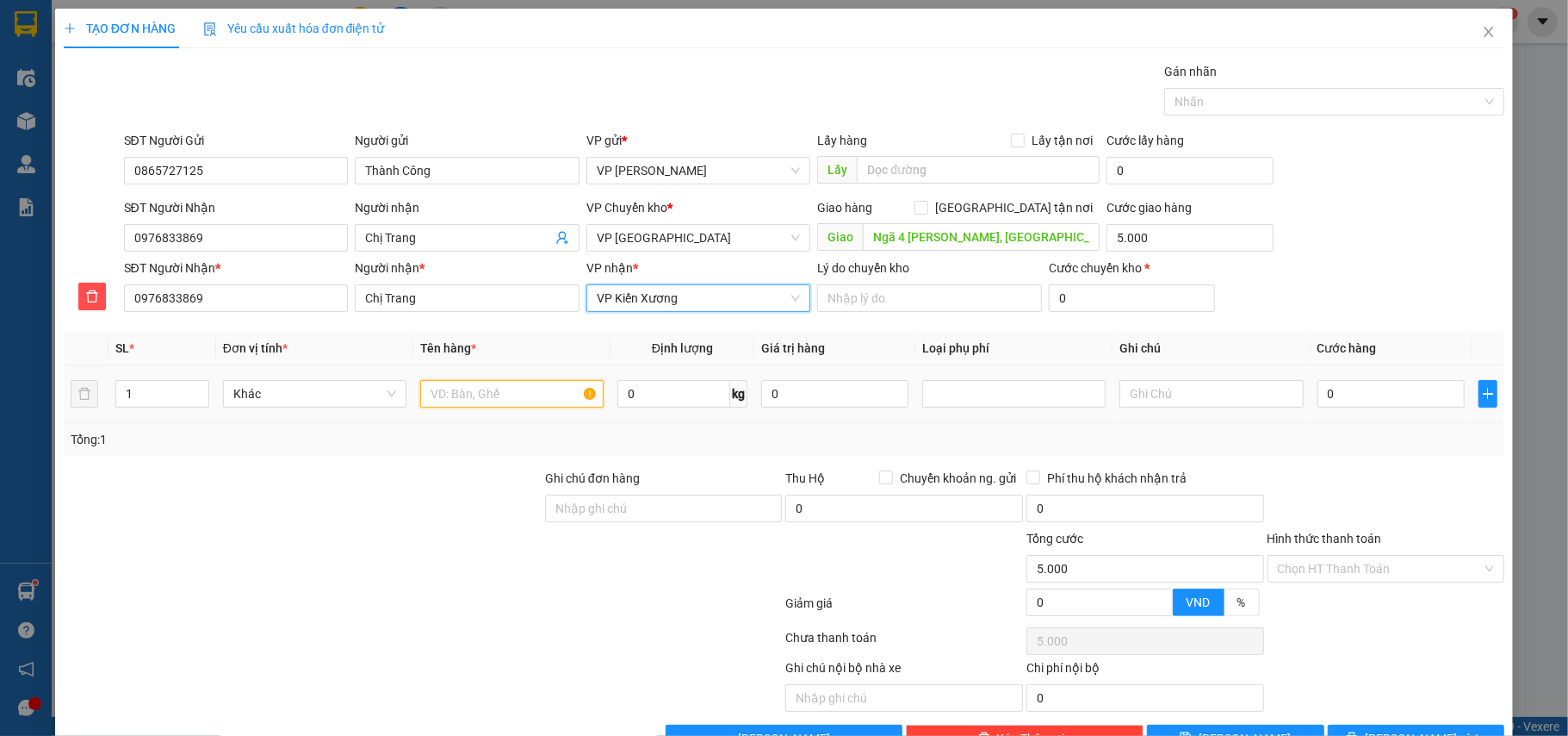
click at [491, 402] on input "text" at bounding box center [512, 393] width 184 height 27
click at [927, 401] on div at bounding box center [1014, 393] width 175 height 20
type input "thùng ct linh kiện"
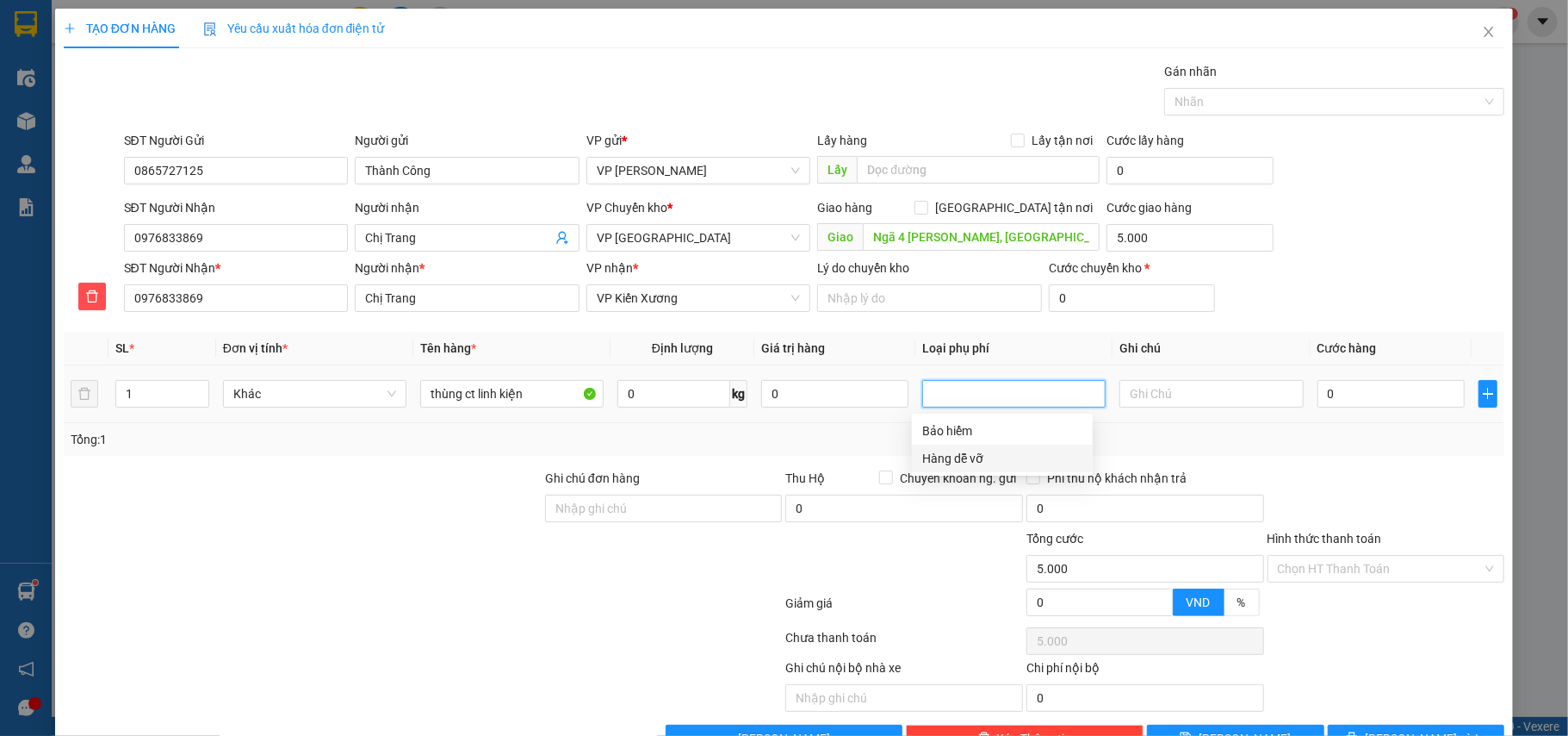
click at [930, 453] on div "Hàng dễ vỡ" at bounding box center [1002, 458] width 161 height 19
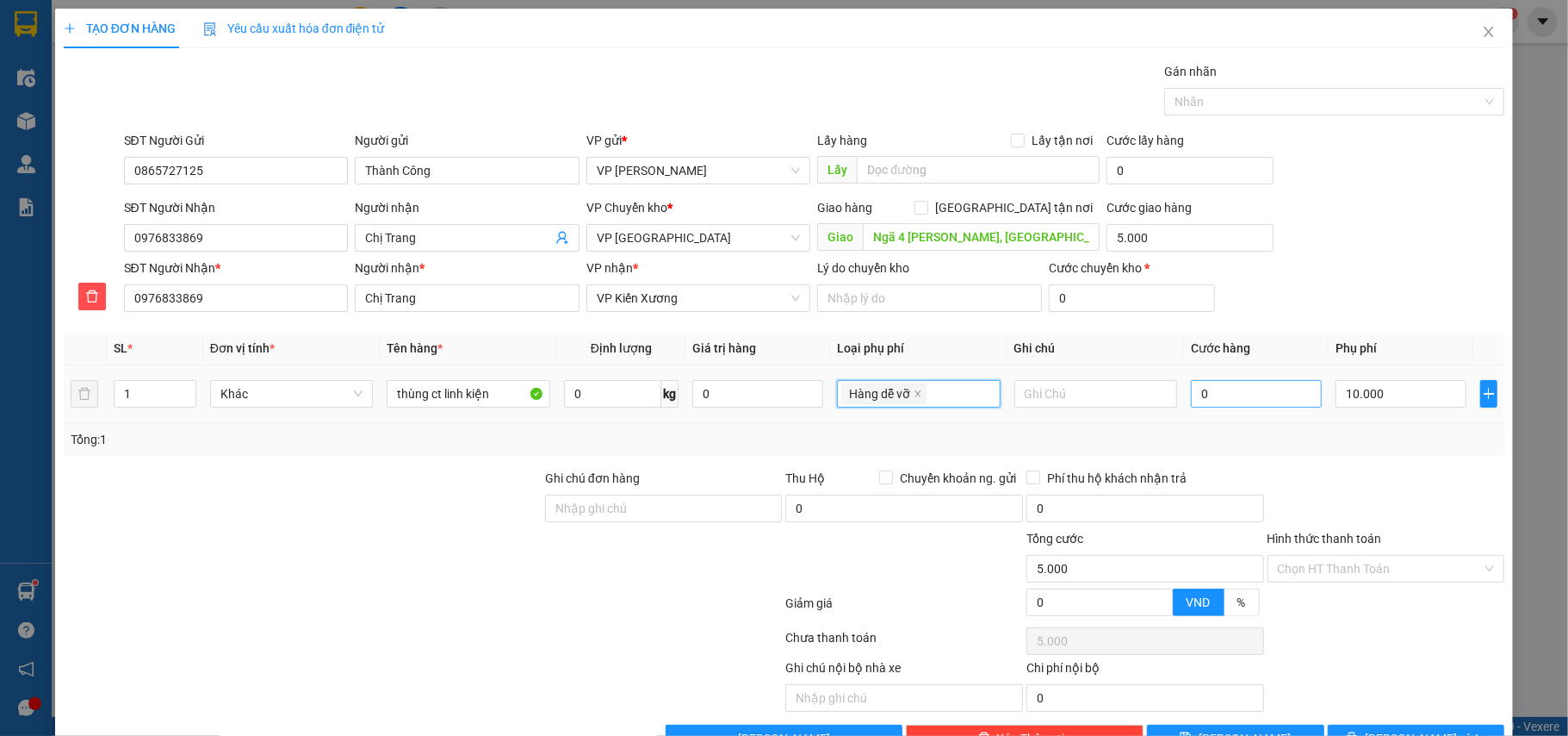
type input "15.000"
type input "10.000"
click at [1220, 398] on input "0" at bounding box center [1257, 393] width 131 height 27
type input "4"
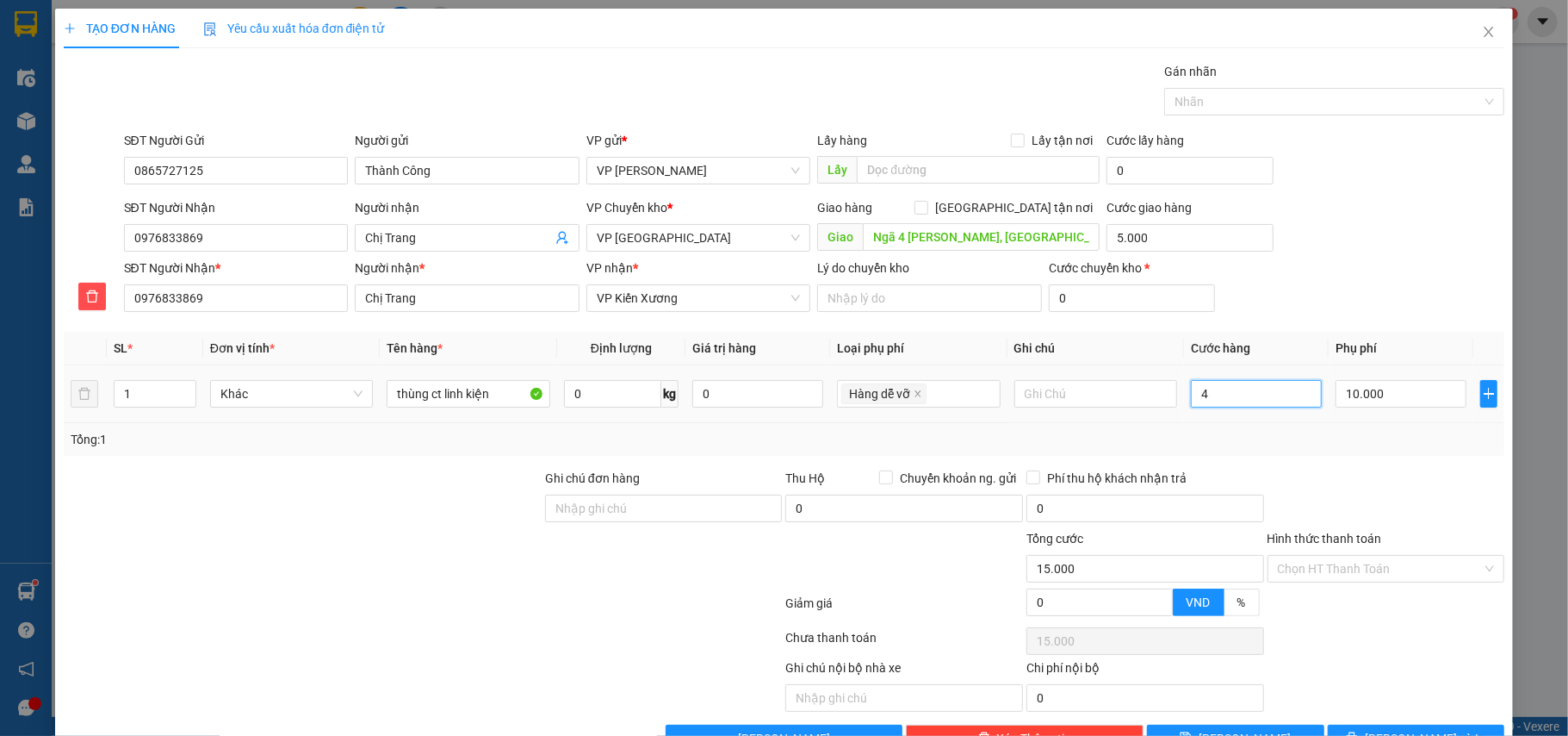
type input "15.004"
type input "45"
type input "15.045"
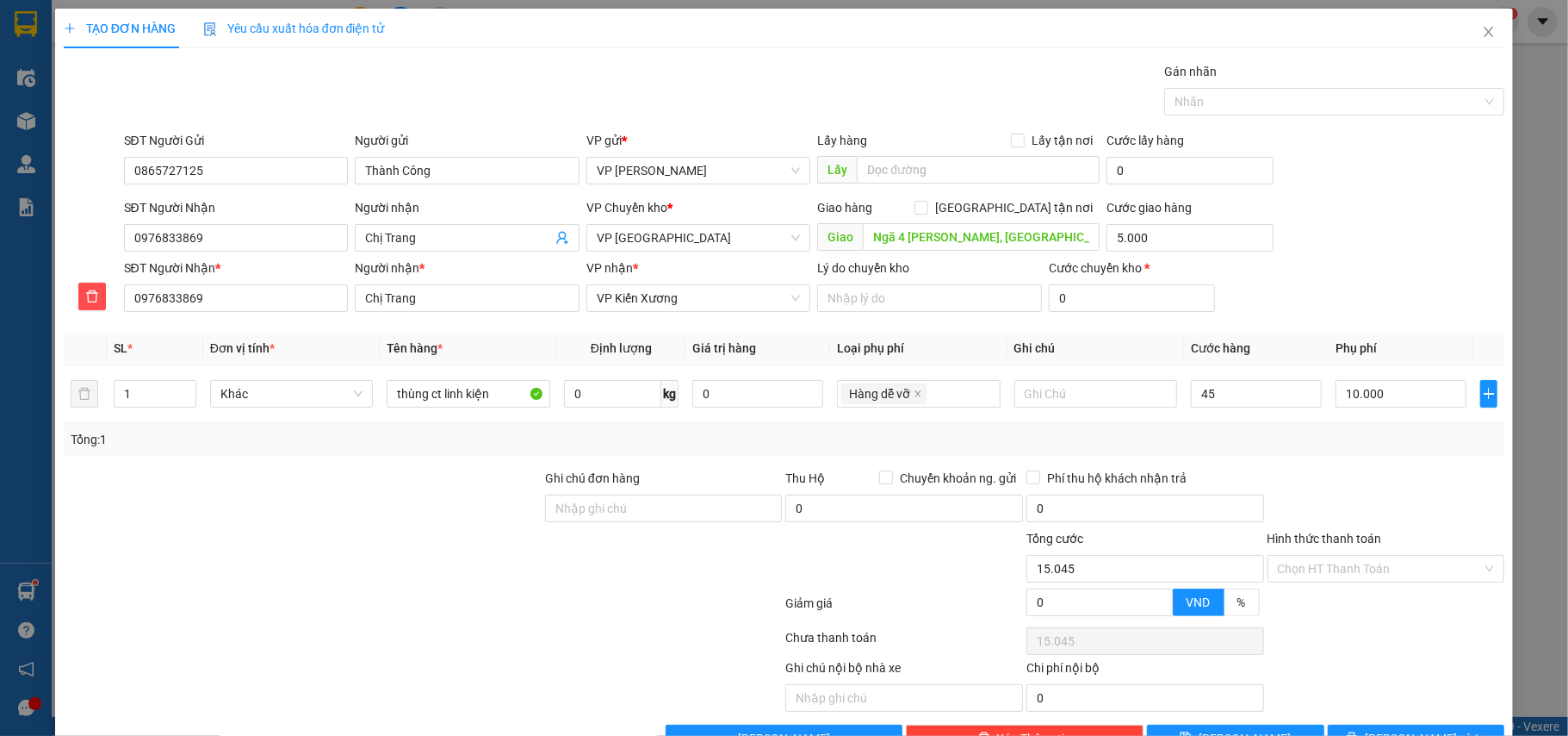
click at [1249, 438] on div "Tổng: 1" at bounding box center [784, 439] width 1428 height 19
type input "45.000"
type input "60.000"
click at [1396, 729] on span "[PERSON_NAME] và In" at bounding box center [1425, 738] width 121 height 19
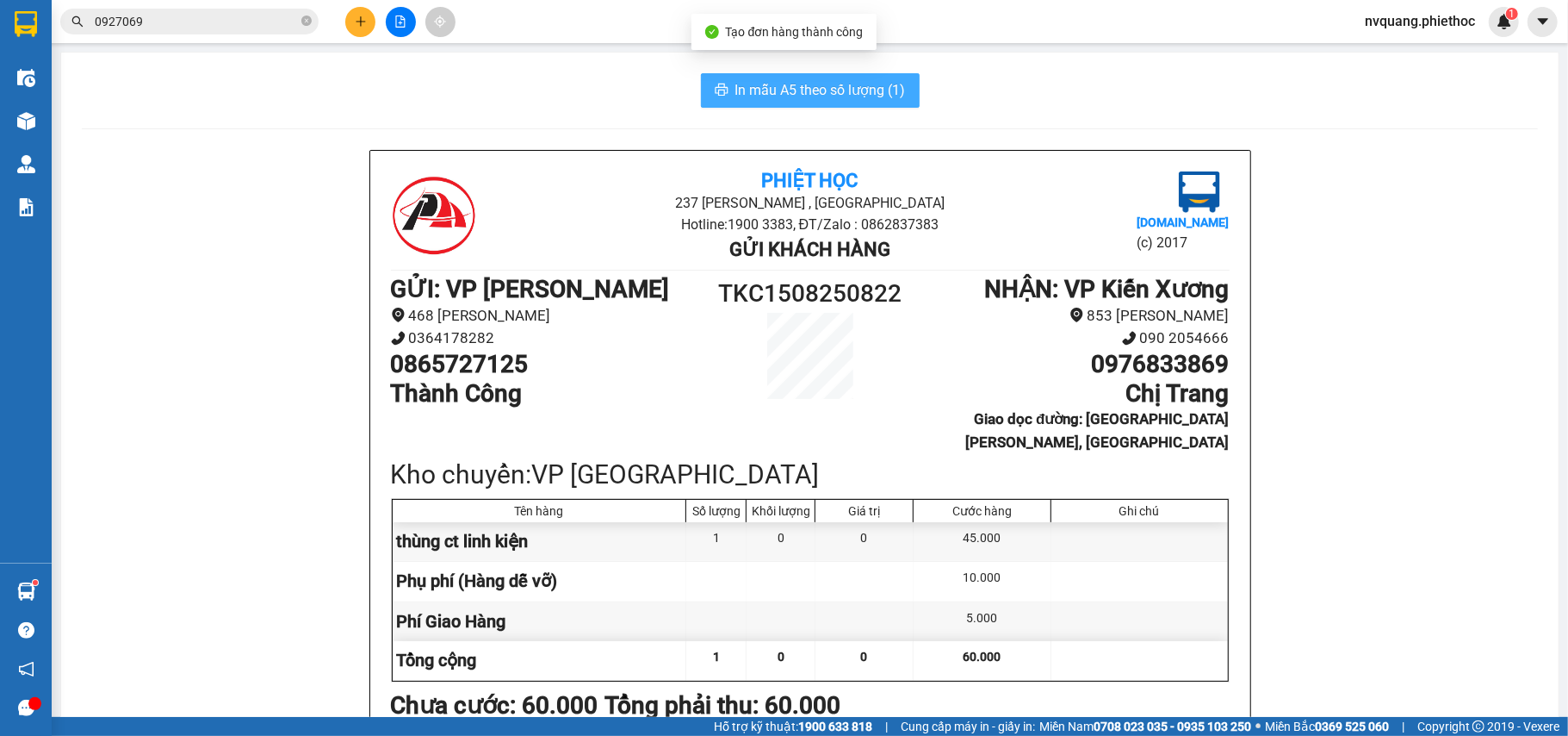
click at [846, 74] on button "In mẫu A5 theo số lượng (1)" at bounding box center [811, 90] width 219 height 34
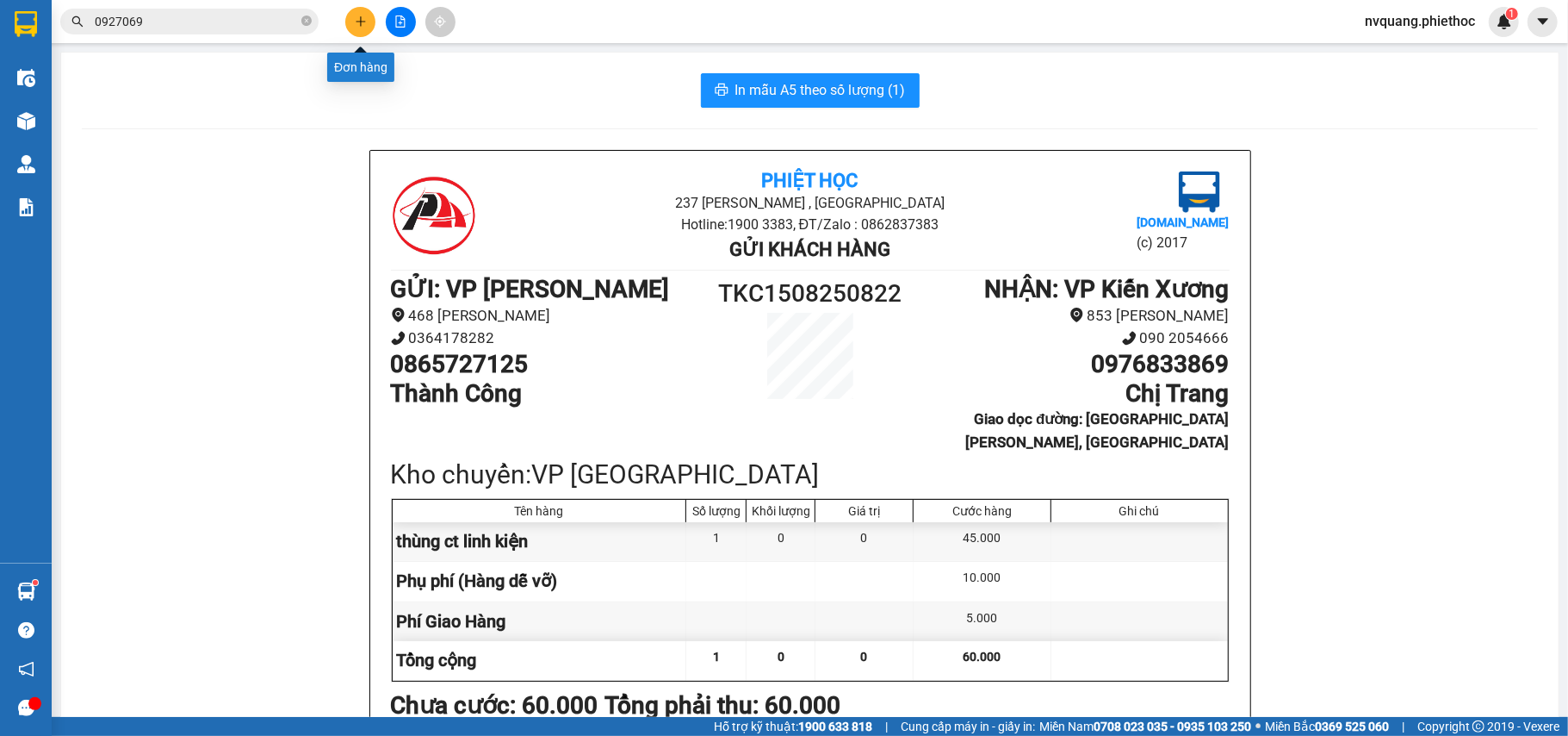
click at [348, 20] on button at bounding box center [360, 22] width 30 height 30
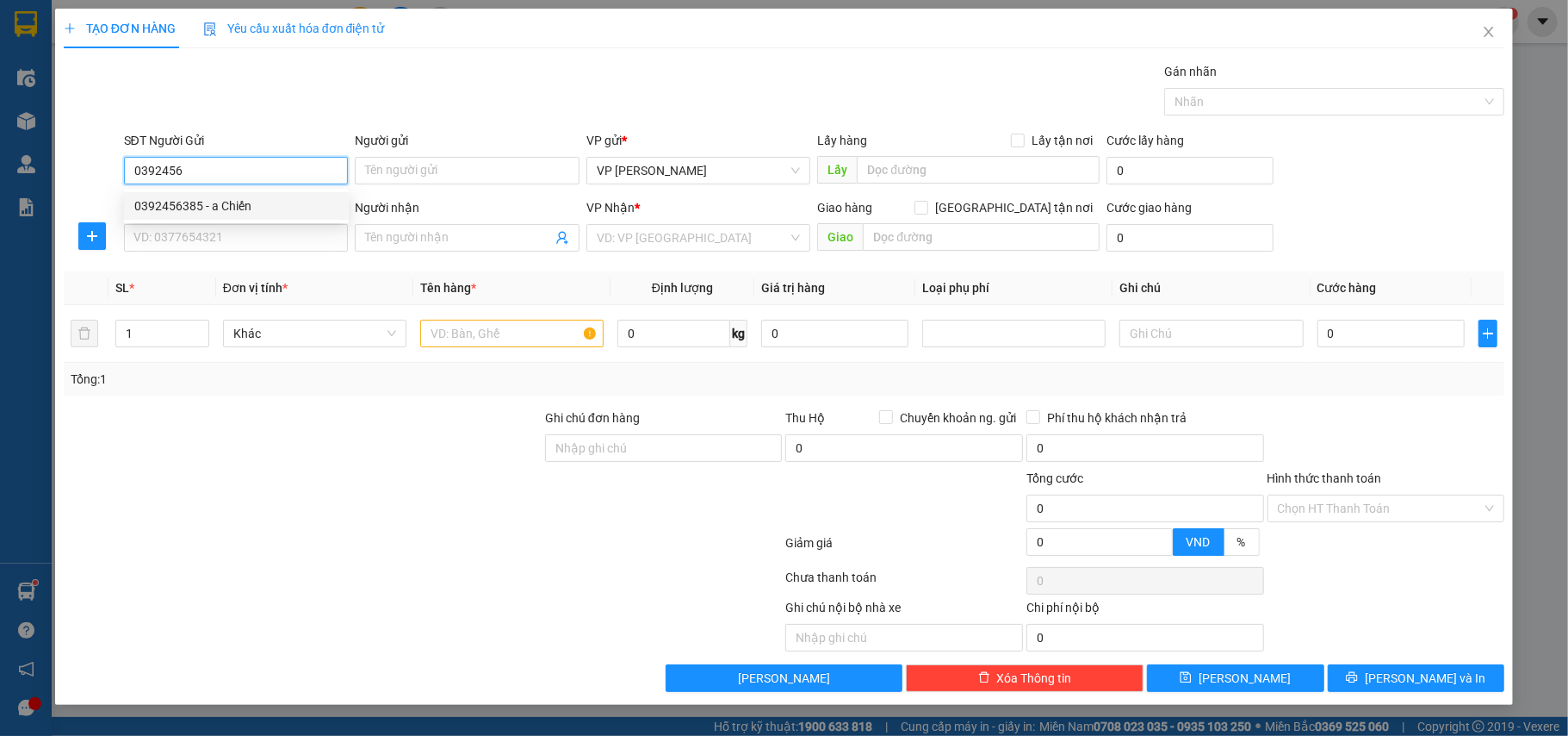
click at [221, 199] on div "0392456385 - a Chiến" at bounding box center [236, 206] width 204 height 19
type input "0392456385"
type input "a Chiến"
type input "0392456385"
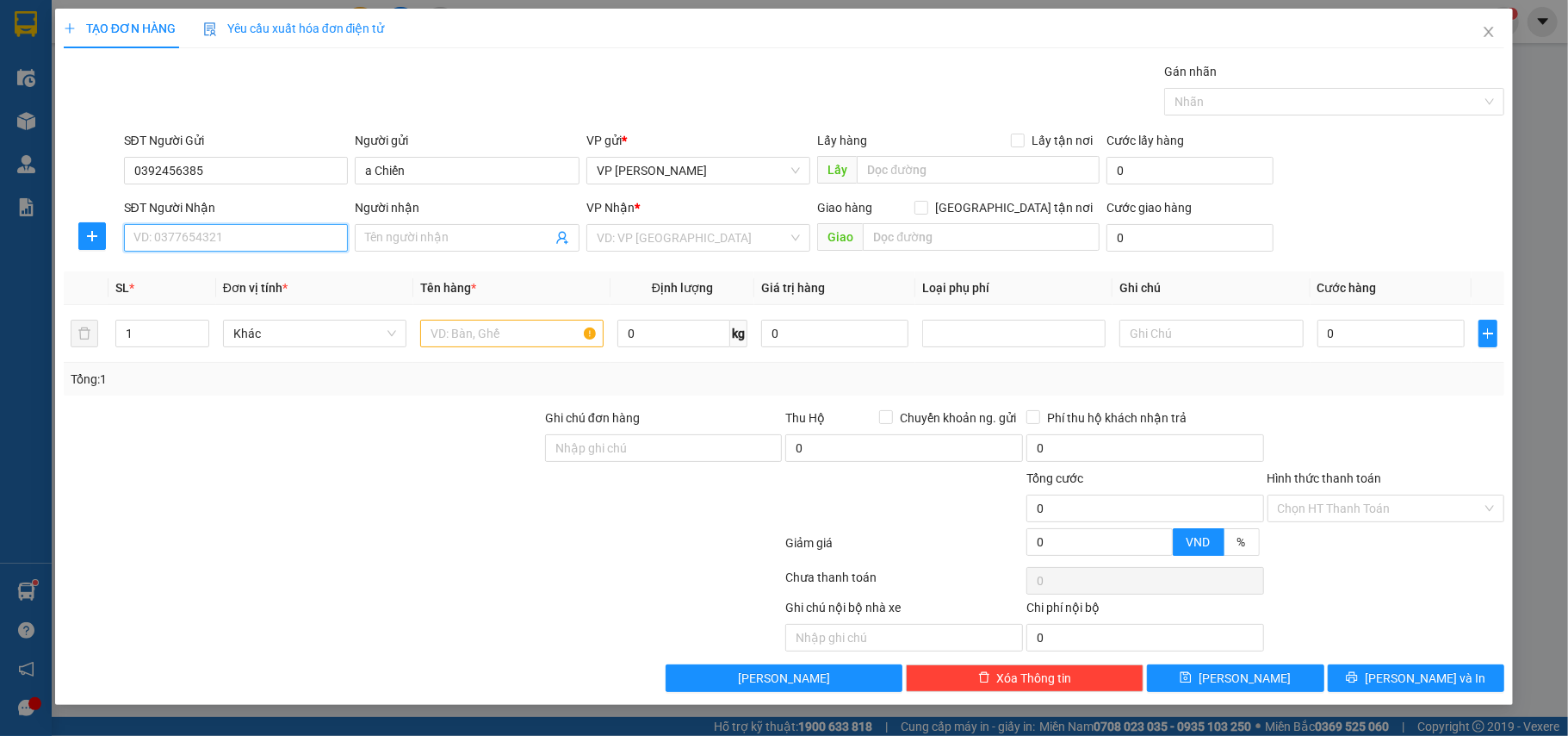
click at [253, 229] on input "SĐT Người Nhận" at bounding box center [236, 237] width 225 height 27
click at [207, 293] on div "0971879182 - [PERSON_NAME]" at bounding box center [236, 301] width 204 height 19
type input "0971879182"
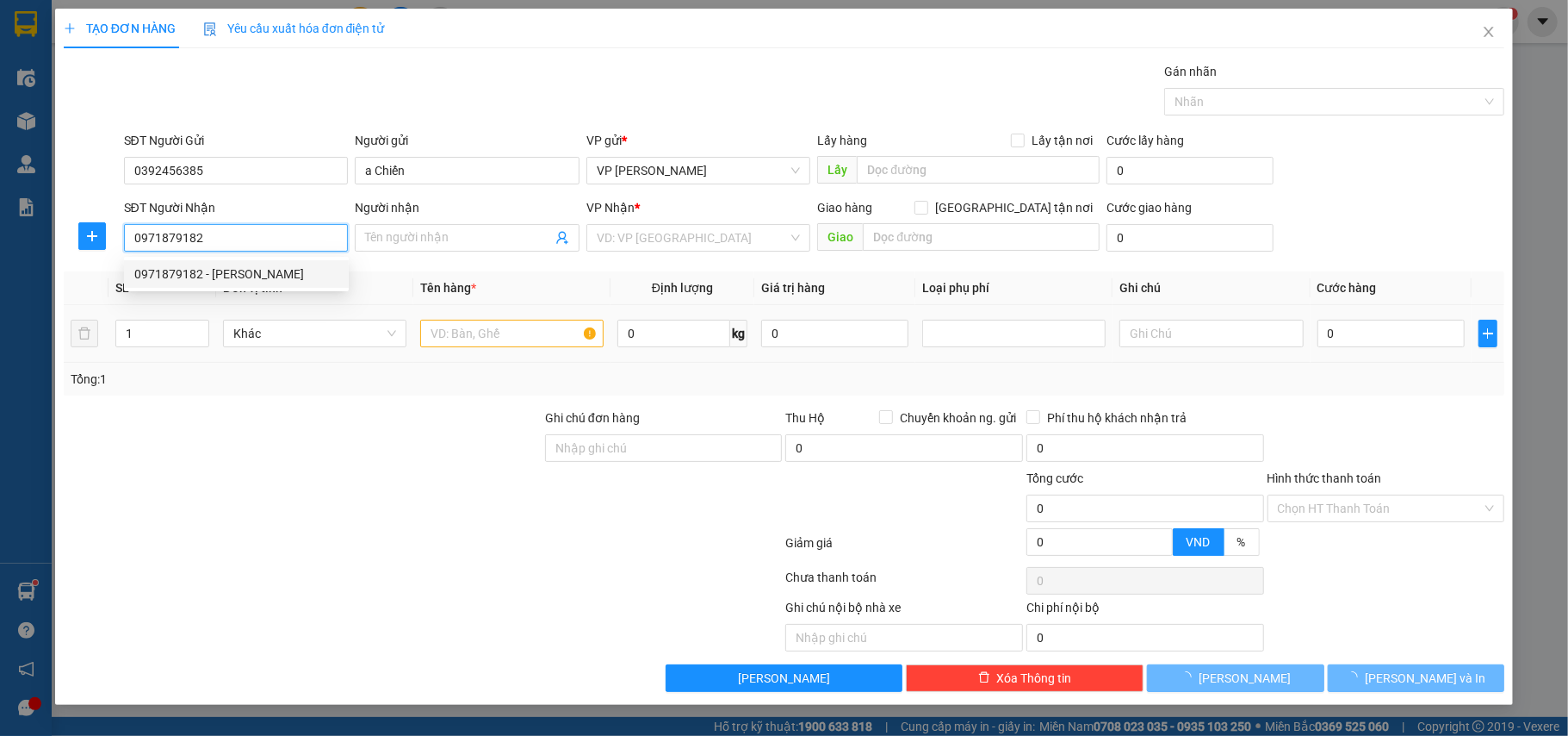
type input "Anh Đoàn"
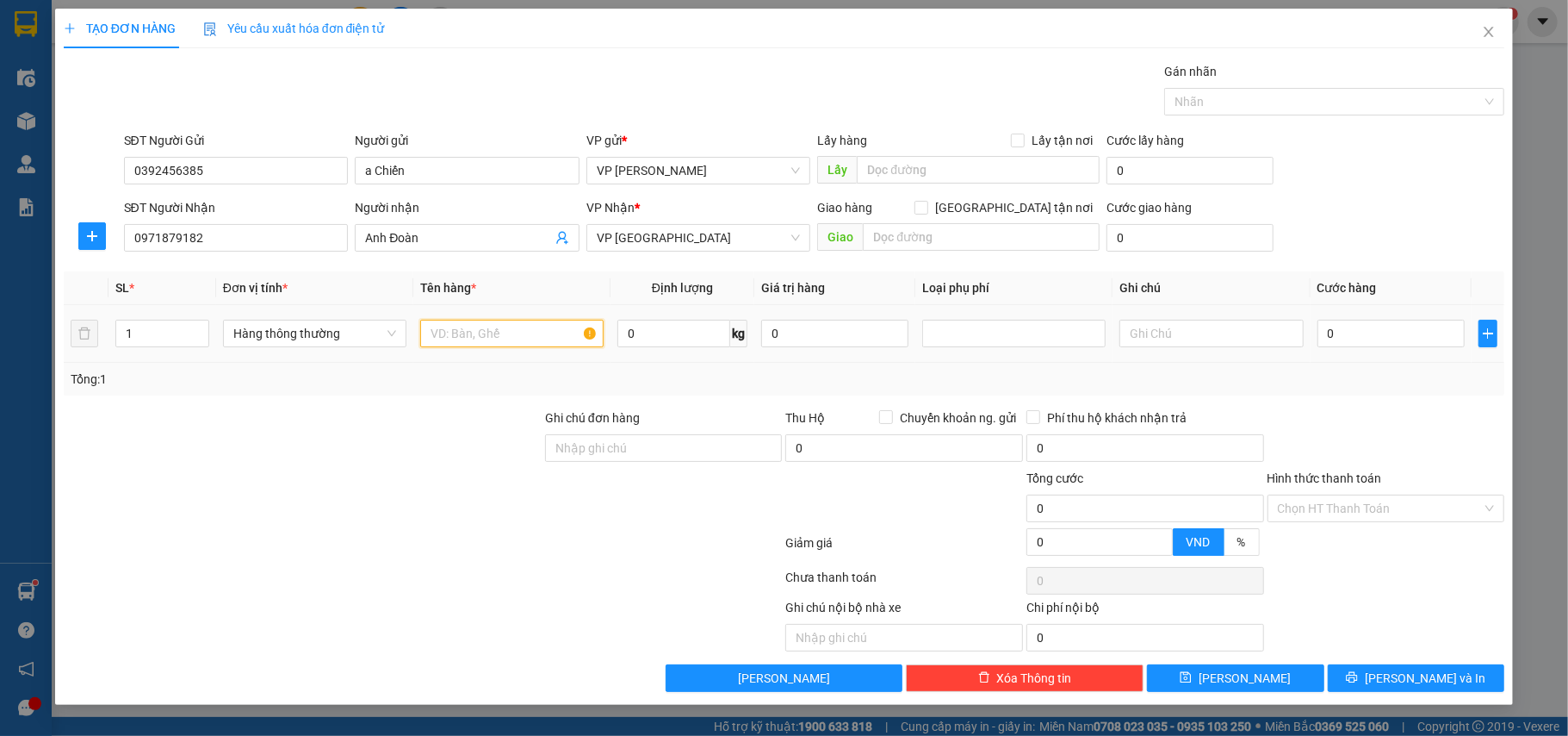
click at [525, 347] on input "text" at bounding box center [512, 333] width 184 height 27
type input "hộp ct nha khoa"
click at [1399, 346] on input "0" at bounding box center [1391, 333] width 147 height 27
type input "2"
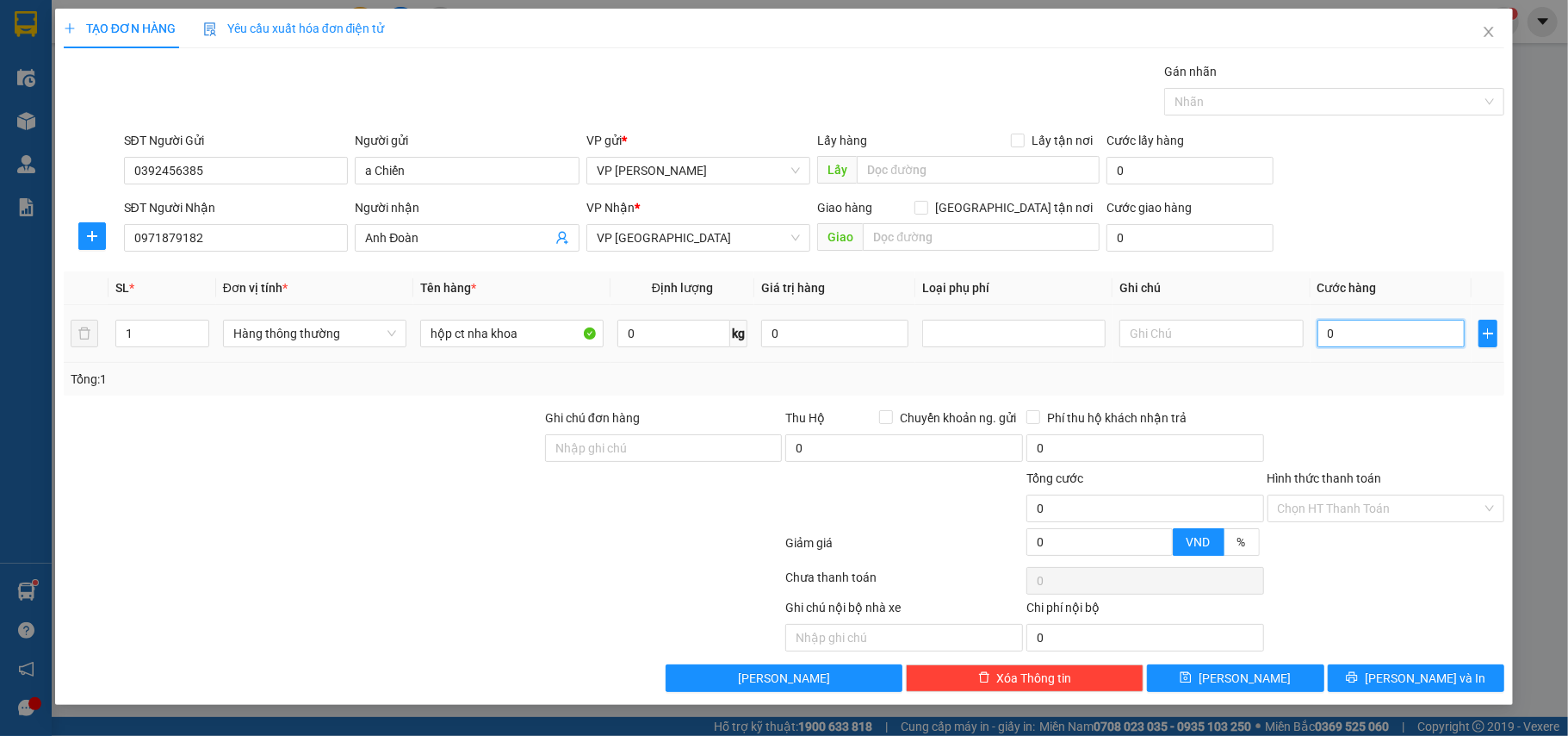
type input "2"
type input "25"
type input "25.000"
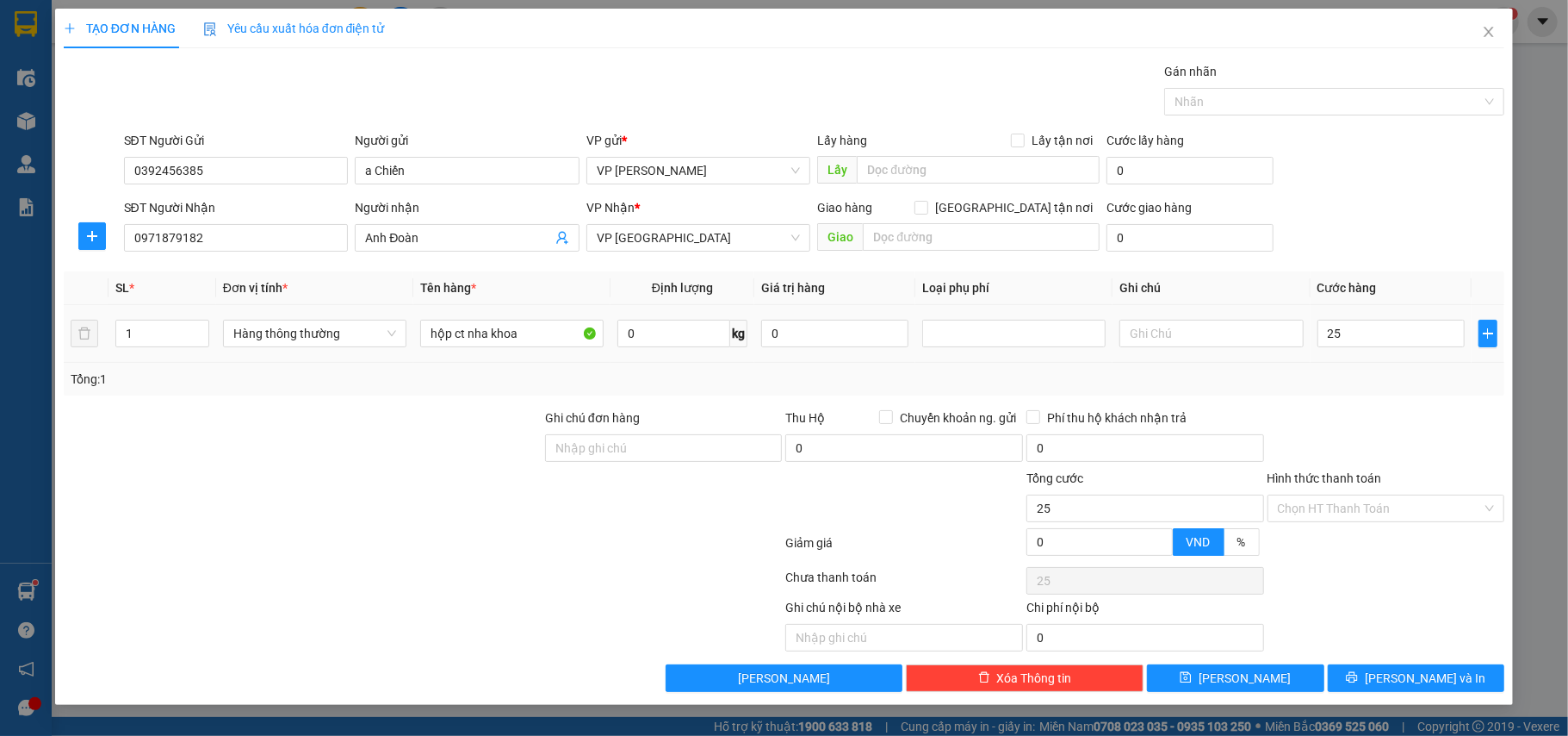
type input "25.000"
click at [1332, 394] on div "Tổng: 1" at bounding box center [784, 379] width 1442 height 33
click at [1371, 668] on button "[PERSON_NAME] và In" at bounding box center [1416, 678] width 177 height 27
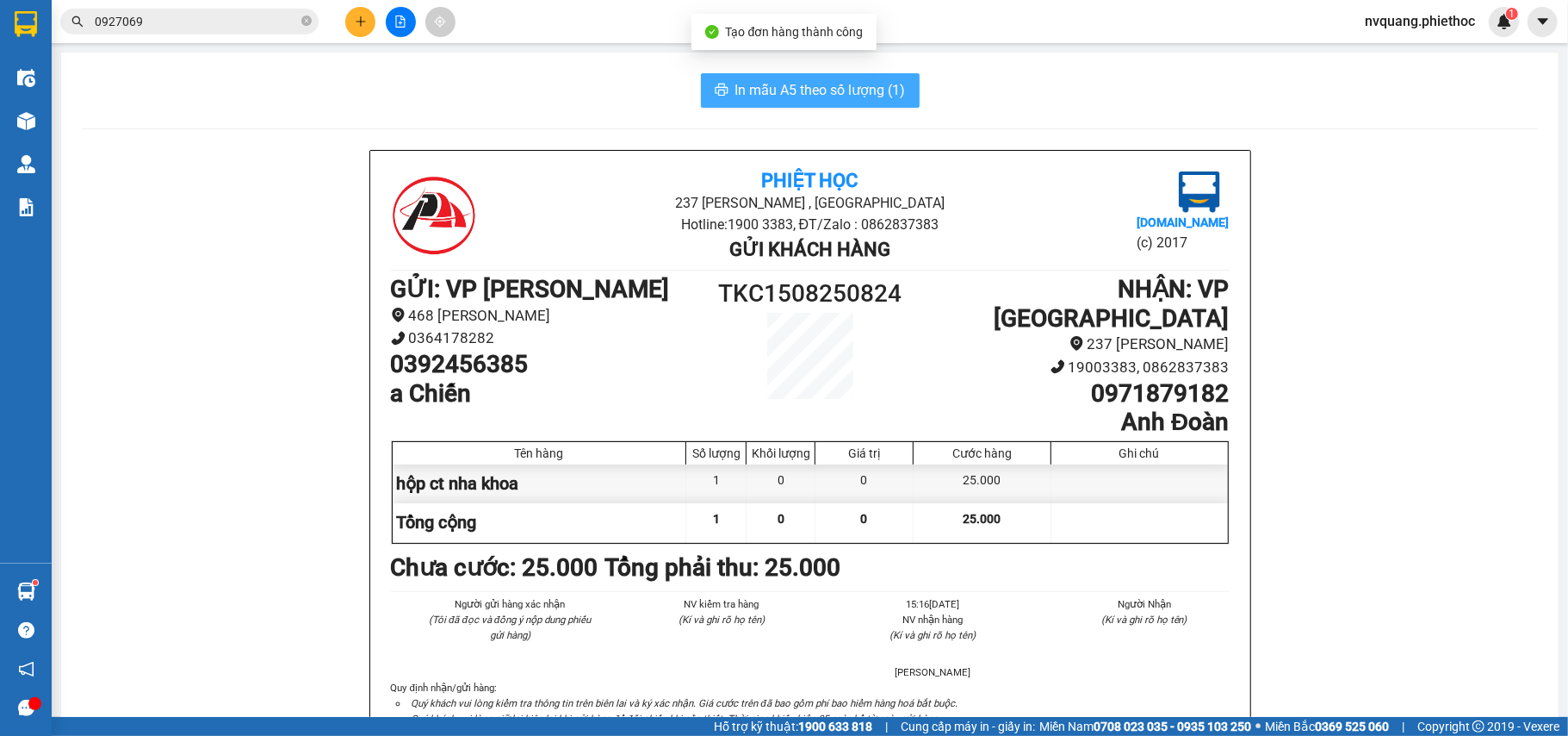
click at [814, 93] on span "In mẫu A5 theo số lượng (1)" at bounding box center [821, 90] width 170 height 21
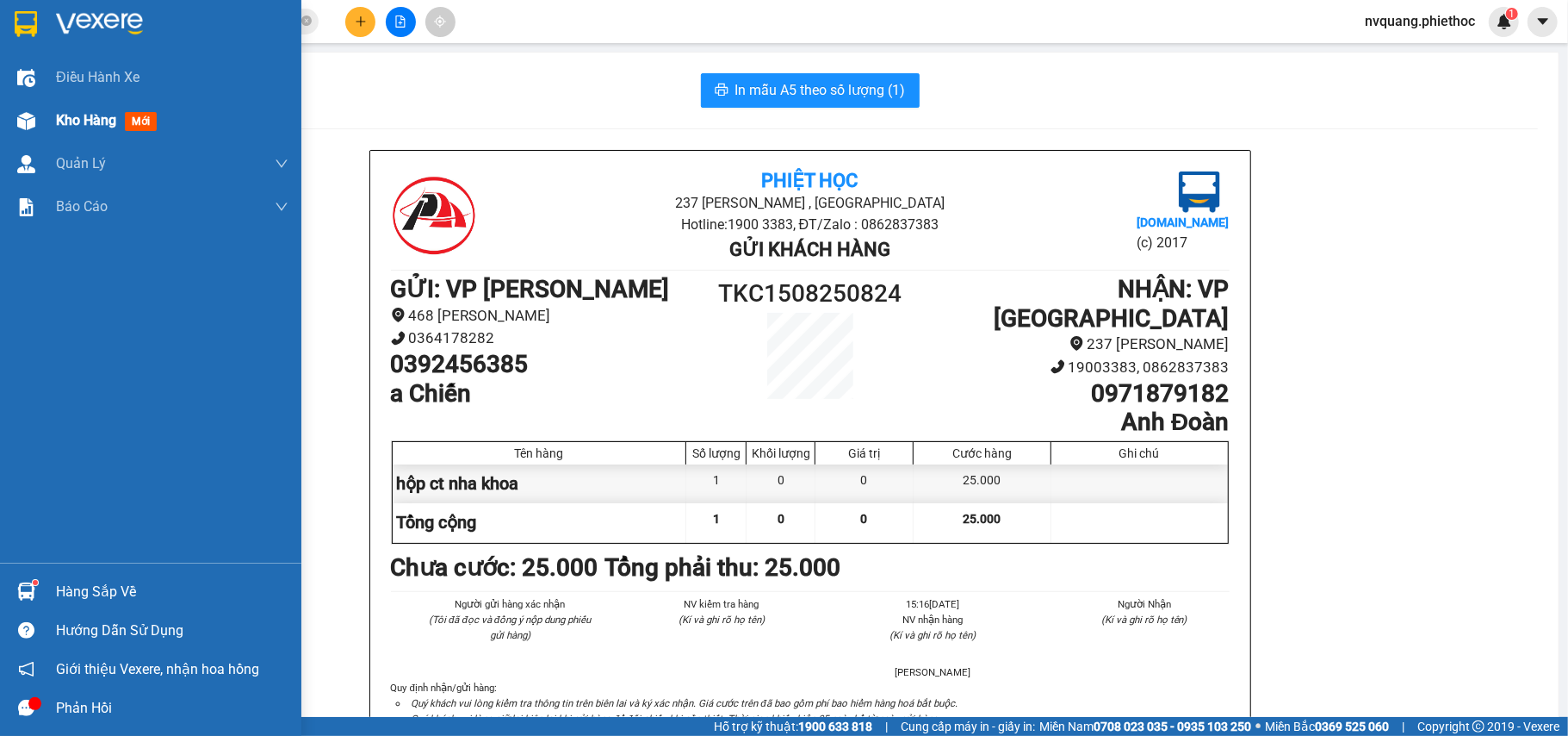
click at [60, 108] on div "Kho hàng mới" at bounding box center [172, 120] width 233 height 43
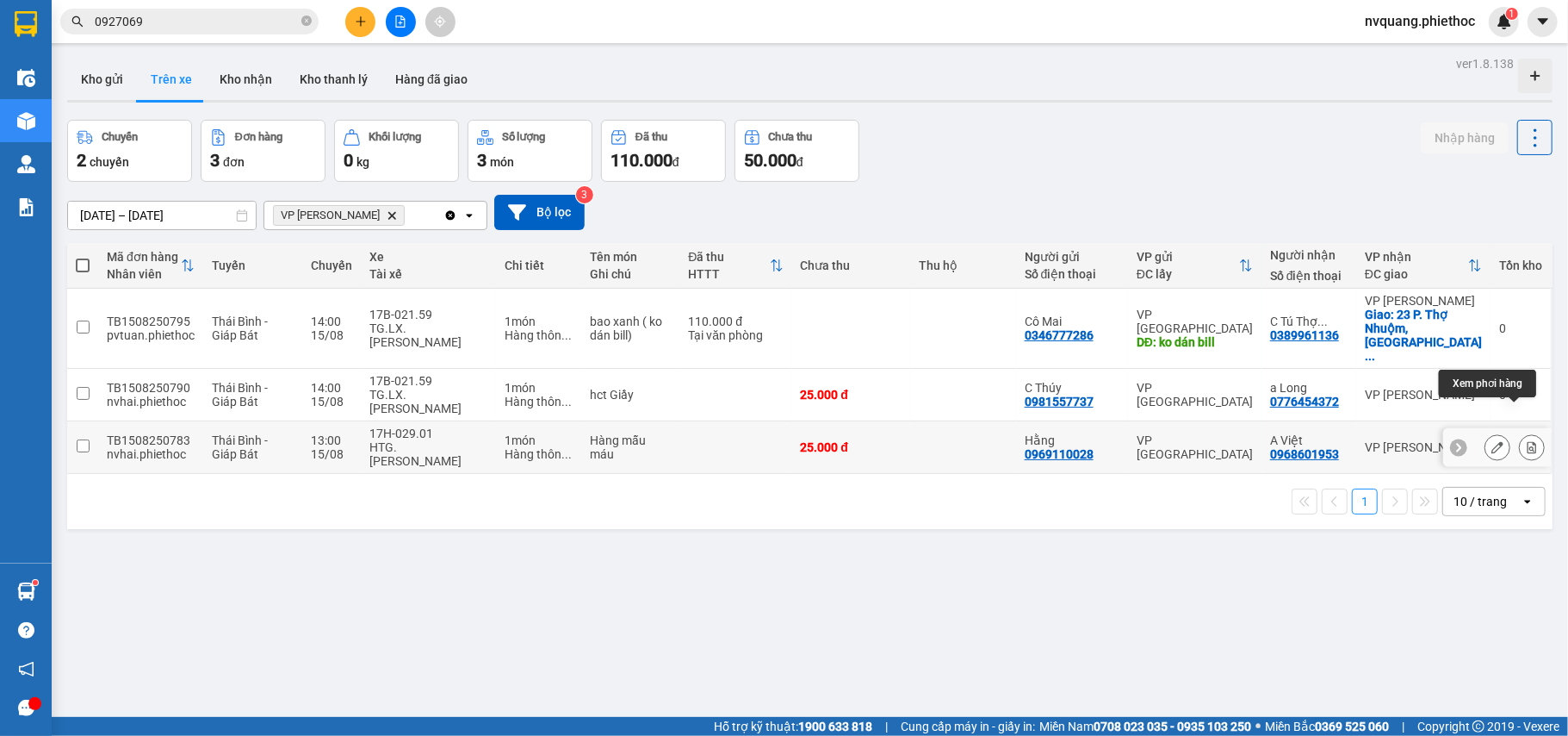
click at [1520, 432] on button at bounding box center [1532, 447] width 24 height 30
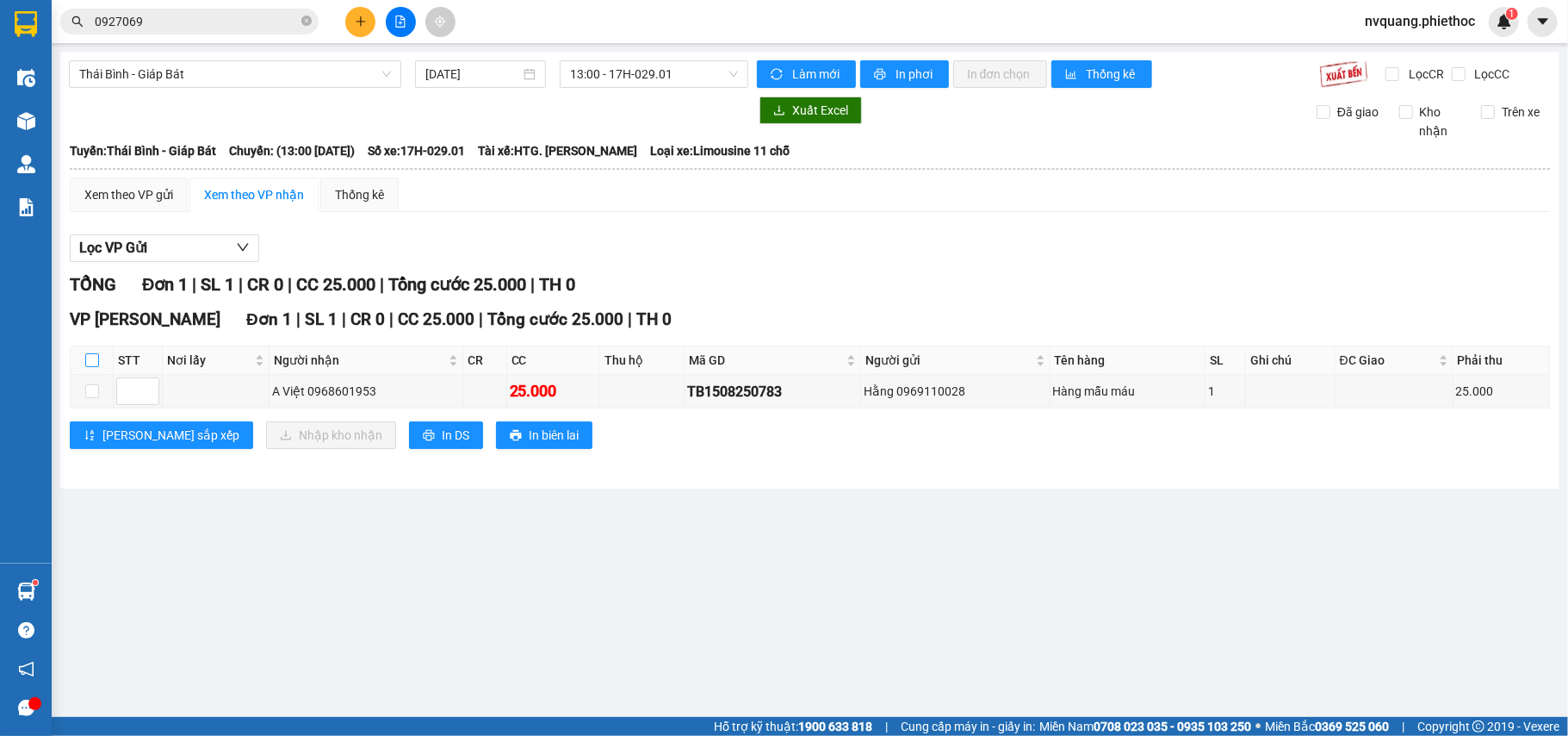
click at [90, 363] on input "checkbox" at bounding box center [93, 360] width 14 height 14
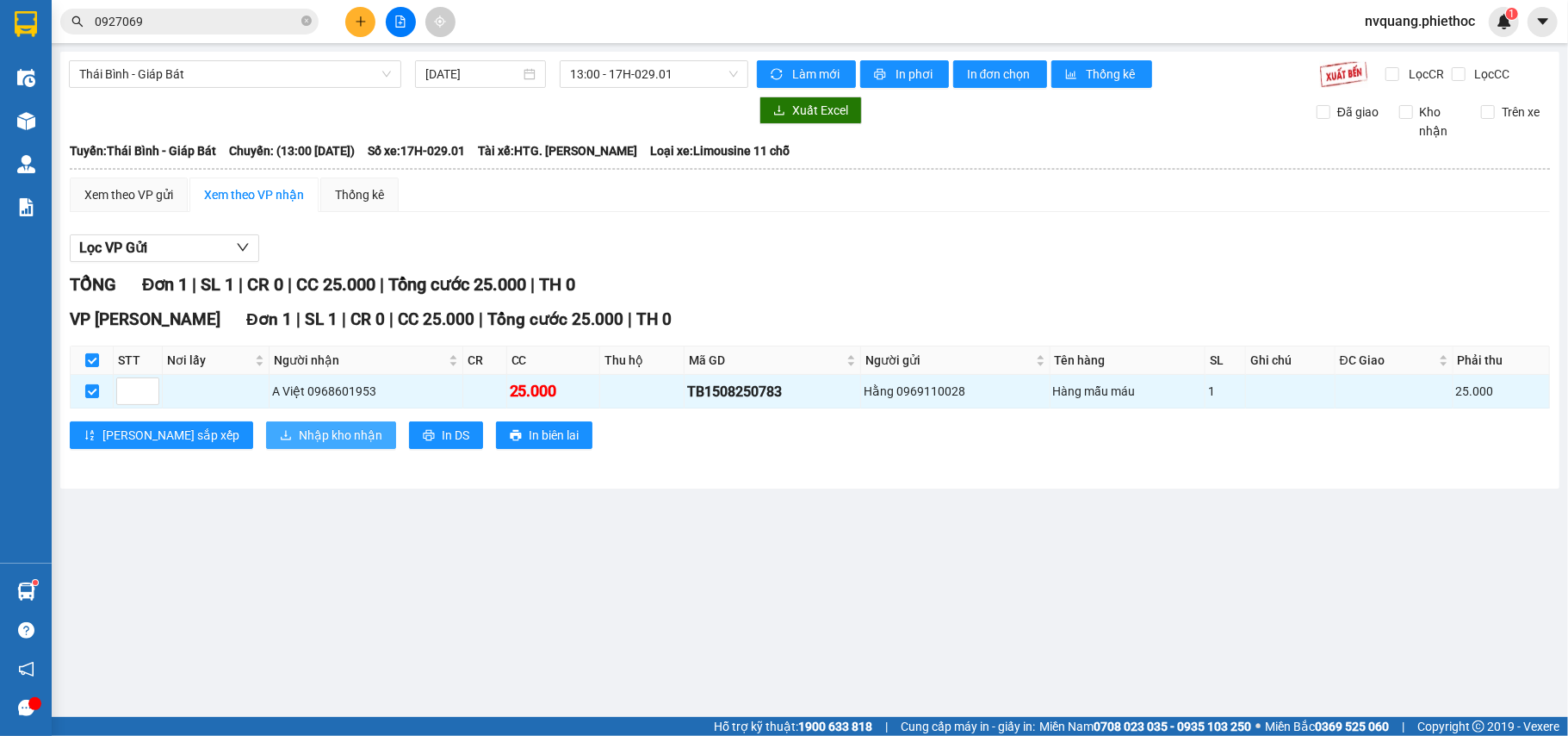
click at [266, 436] on button "Nhập kho nhận" at bounding box center [331, 434] width 130 height 27
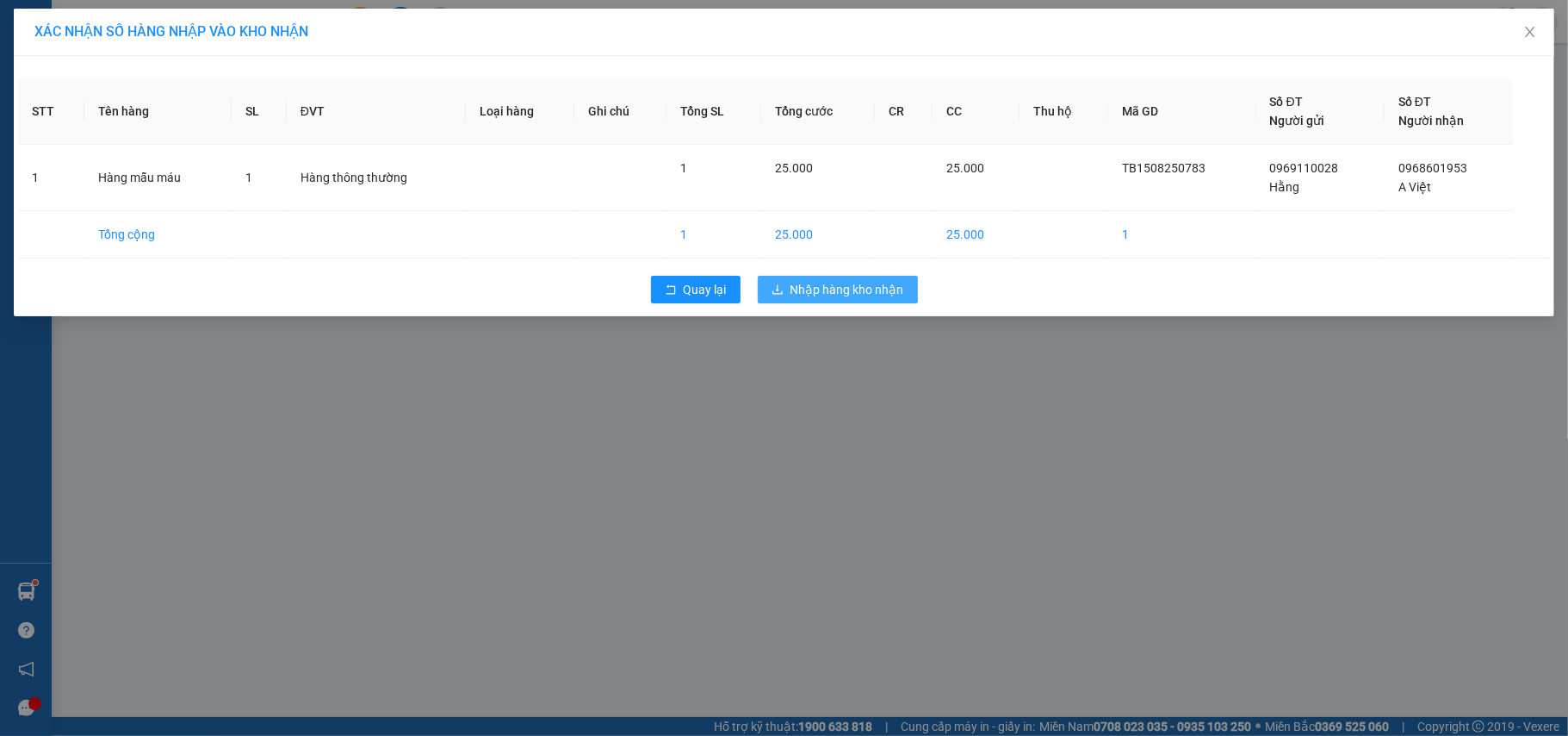
click at [767, 290] on button "Nhập hàng kho nhận" at bounding box center [838, 289] width 161 height 27
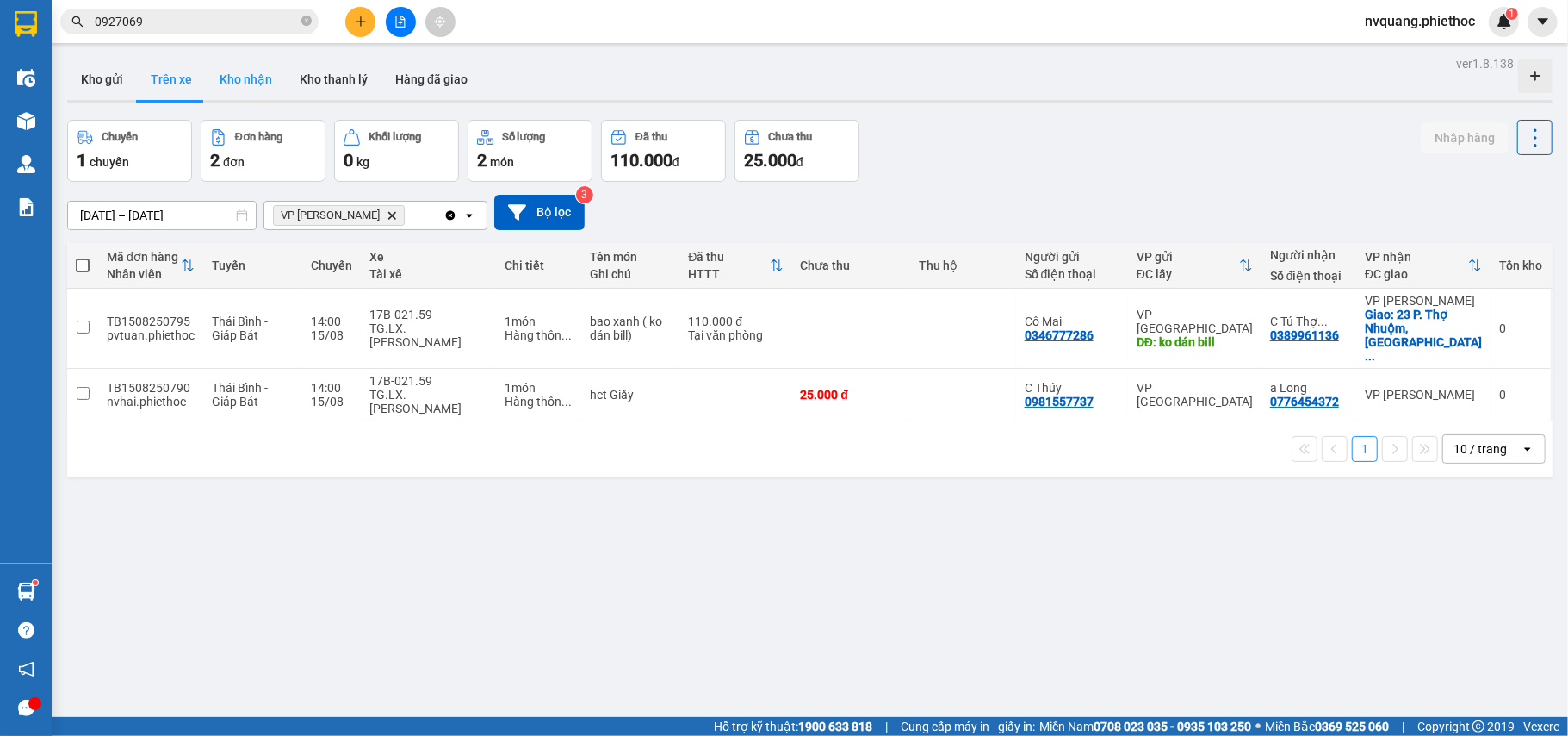
click at [256, 66] on button "Kho nhận" at bounding box center [245, 79] width 80 height 41
type input "[DATE] – [DATE]"
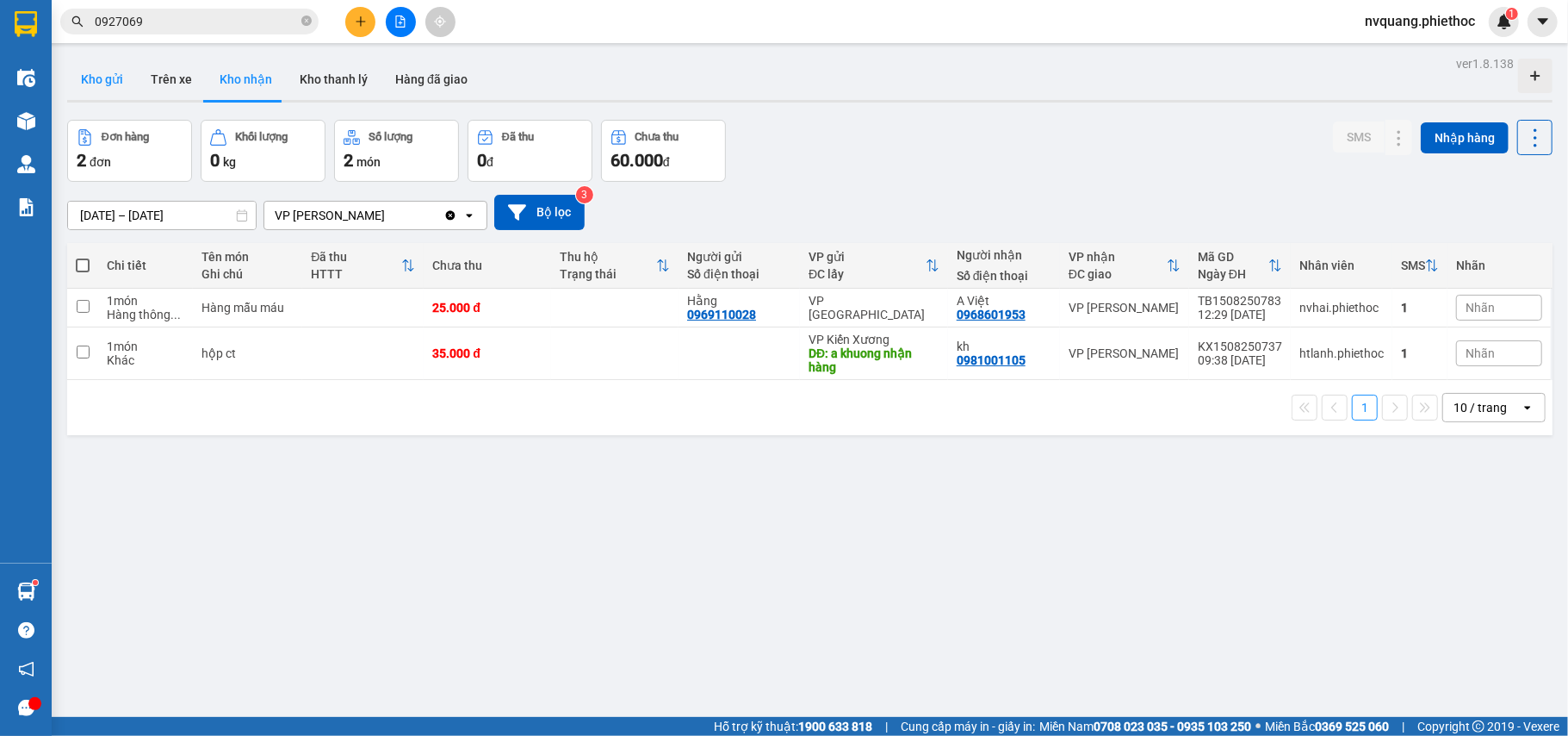
click at [107, 81] on button "Kho gửi" at bounding box center [101, 79] width 70 height 41
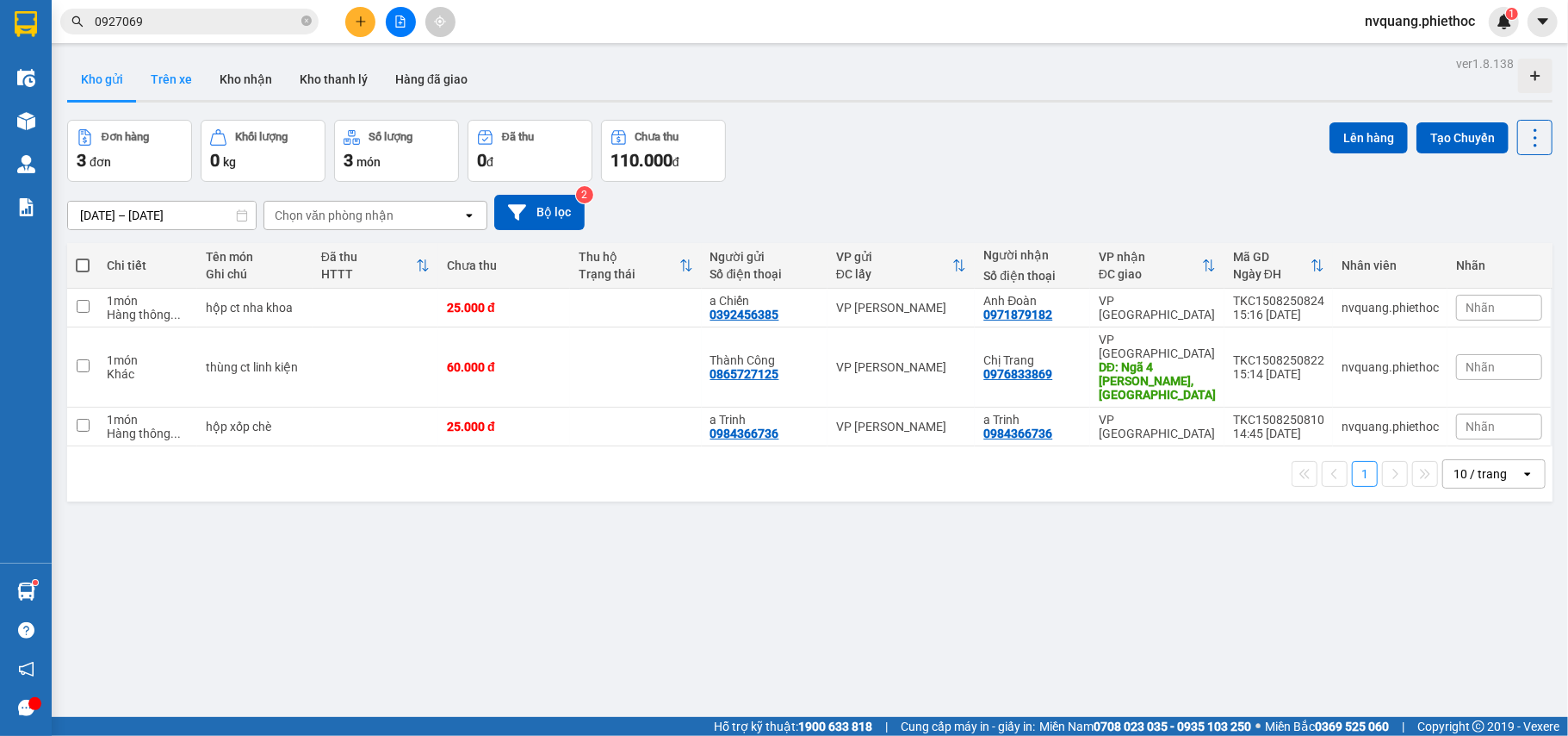
click at [161, 88] on button "Trên xe" at bounding box center [171, 79] width 69 height 41
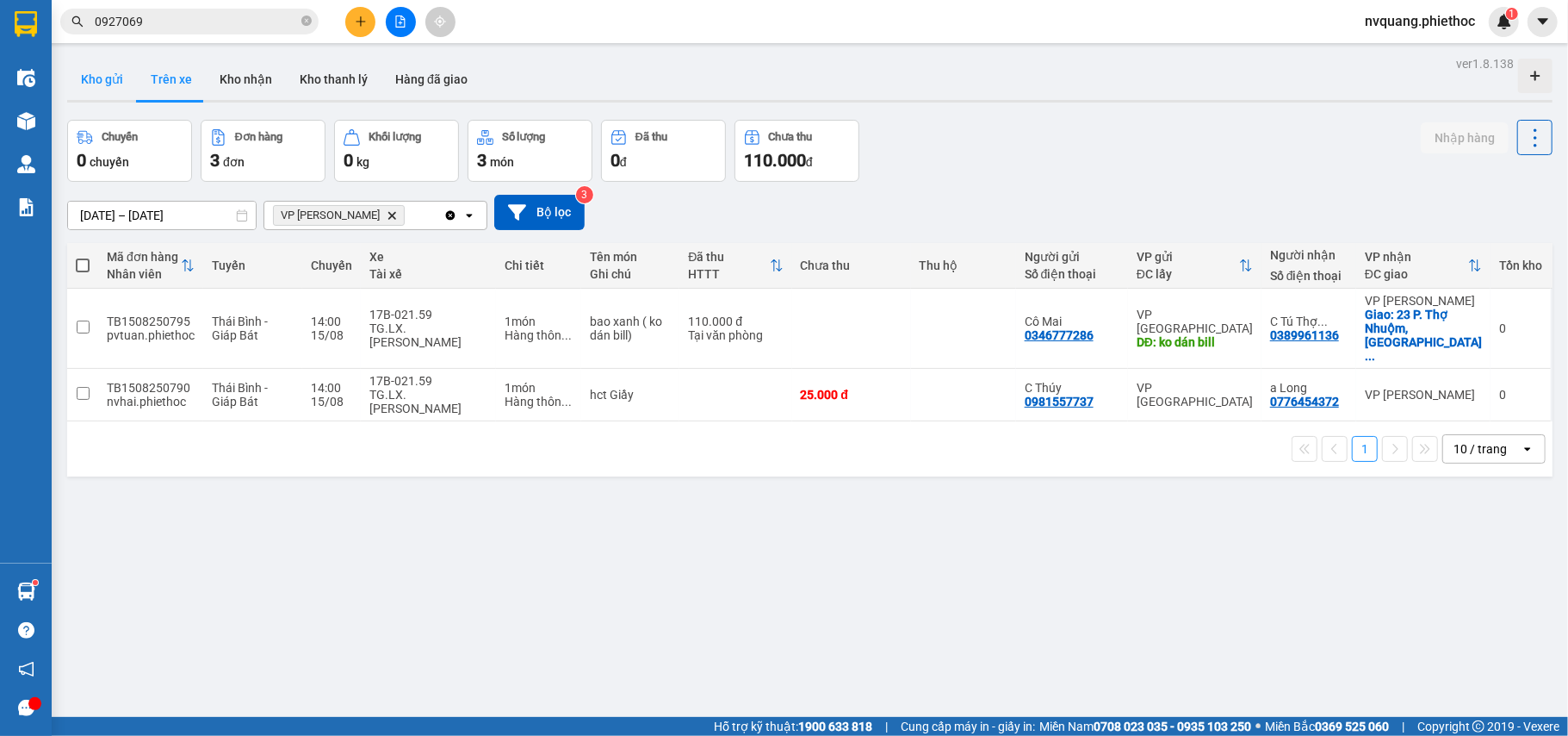
click at [103, 85] on button "Kho gửi" at bounding box center [101, 79] width 70 height 41
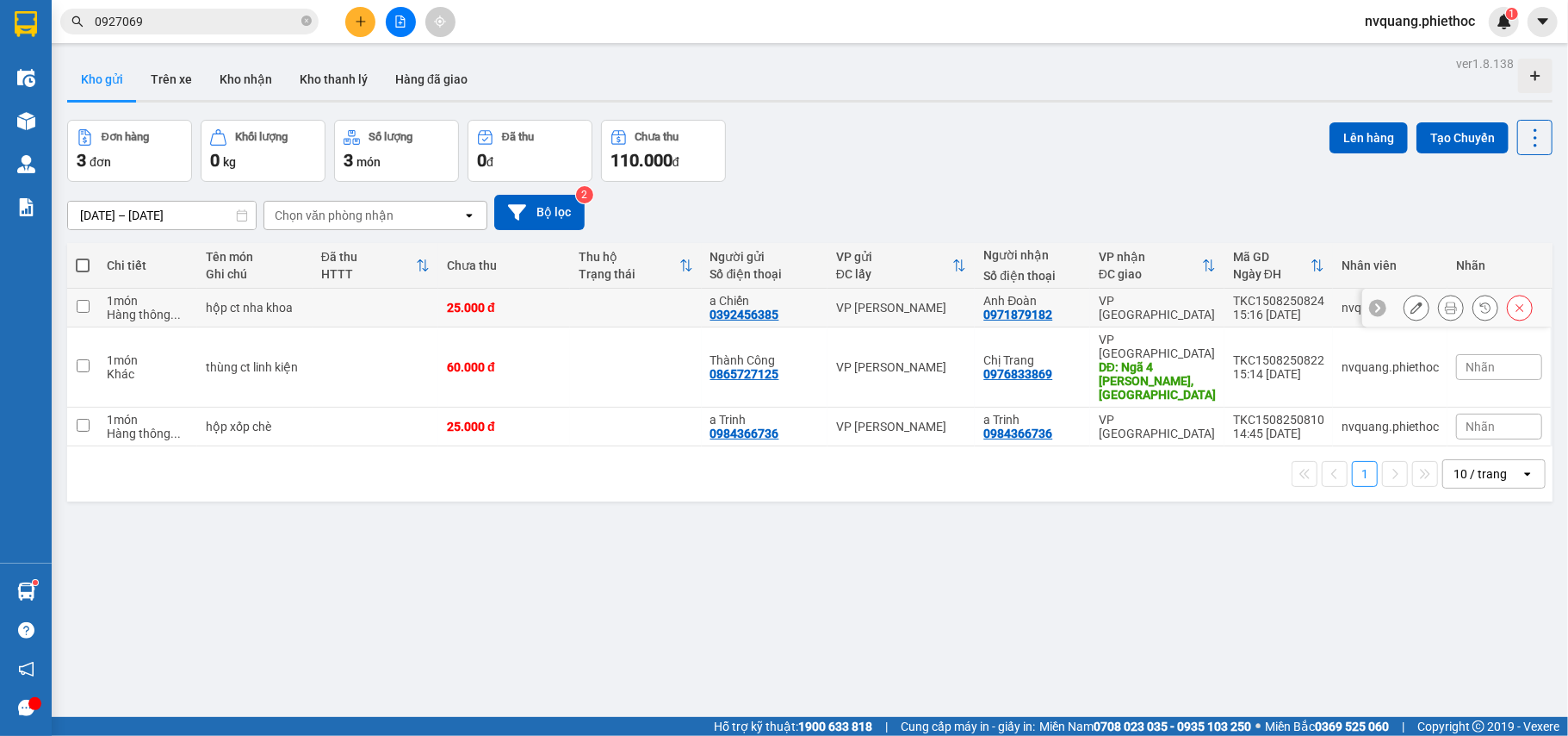
click at [366, 304] on td at bounding box center [375, 308] width 126 height 39
checkbox input "true"
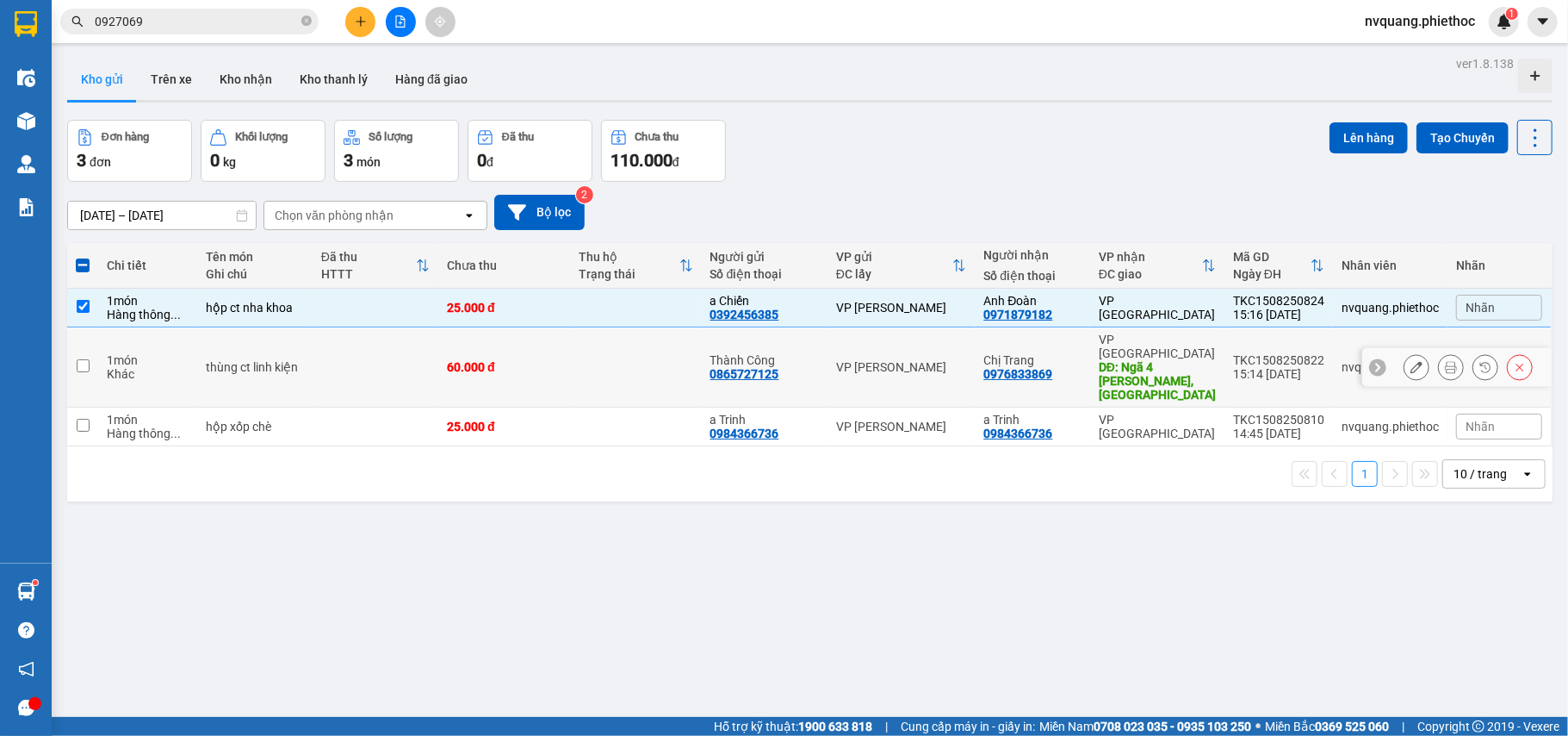
click at [349, 342] on td at bounding box center [375, 367] width 126 height 80
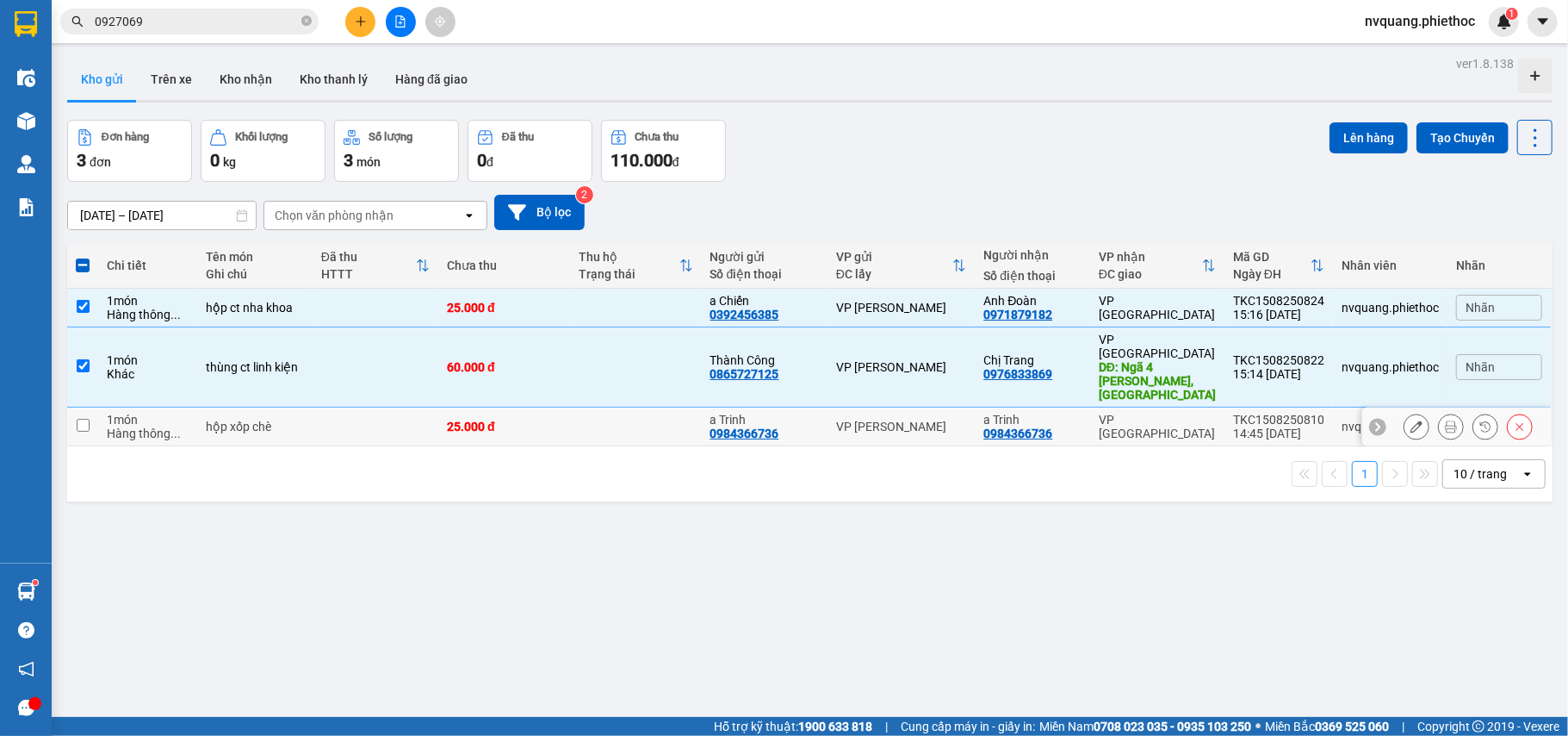
click at [360, 411] on td at bounding box center [375, 427] width 126 height 39
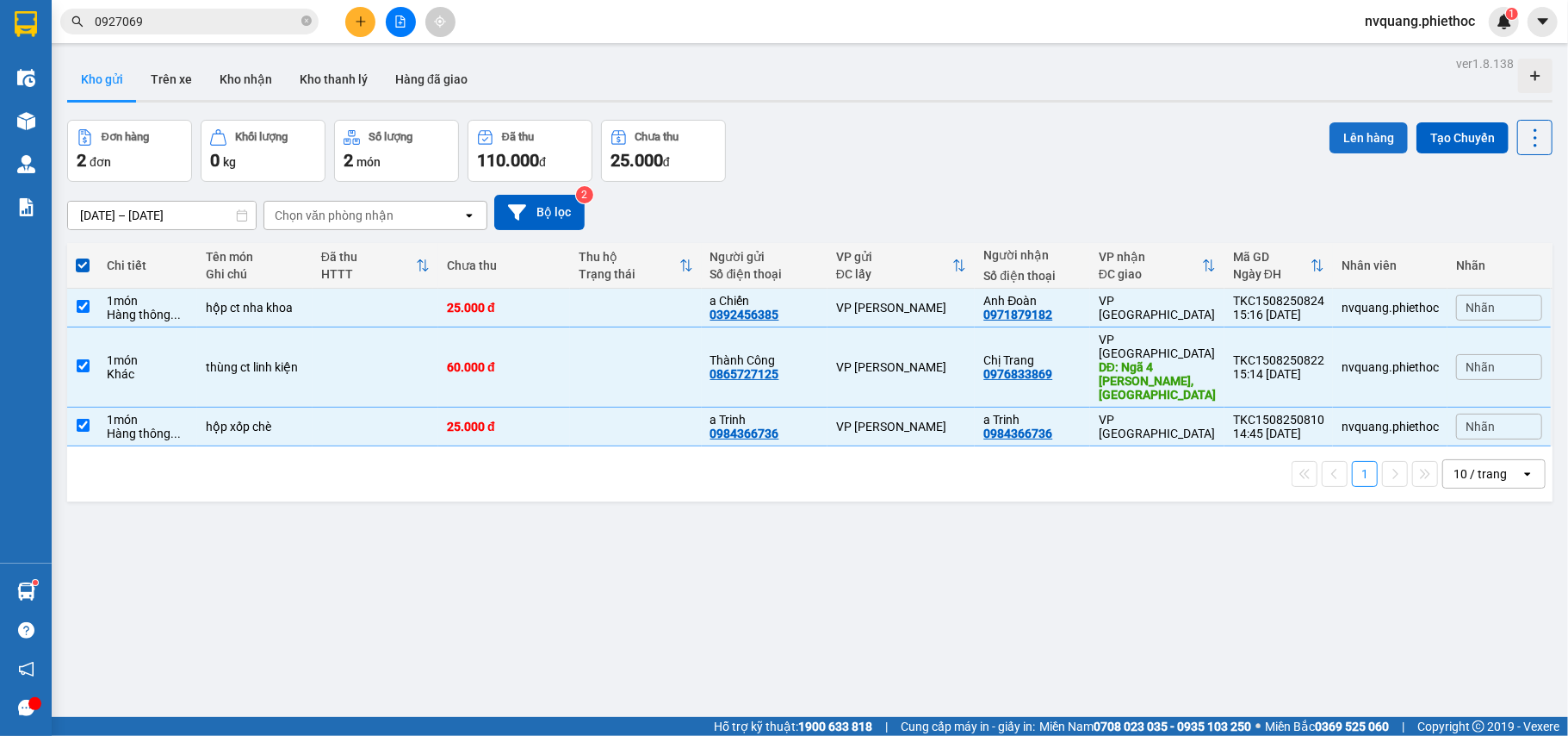
click at [1330, 125] on button "Lên hàng" at bounding box center [1369, 138] width 79 height 31
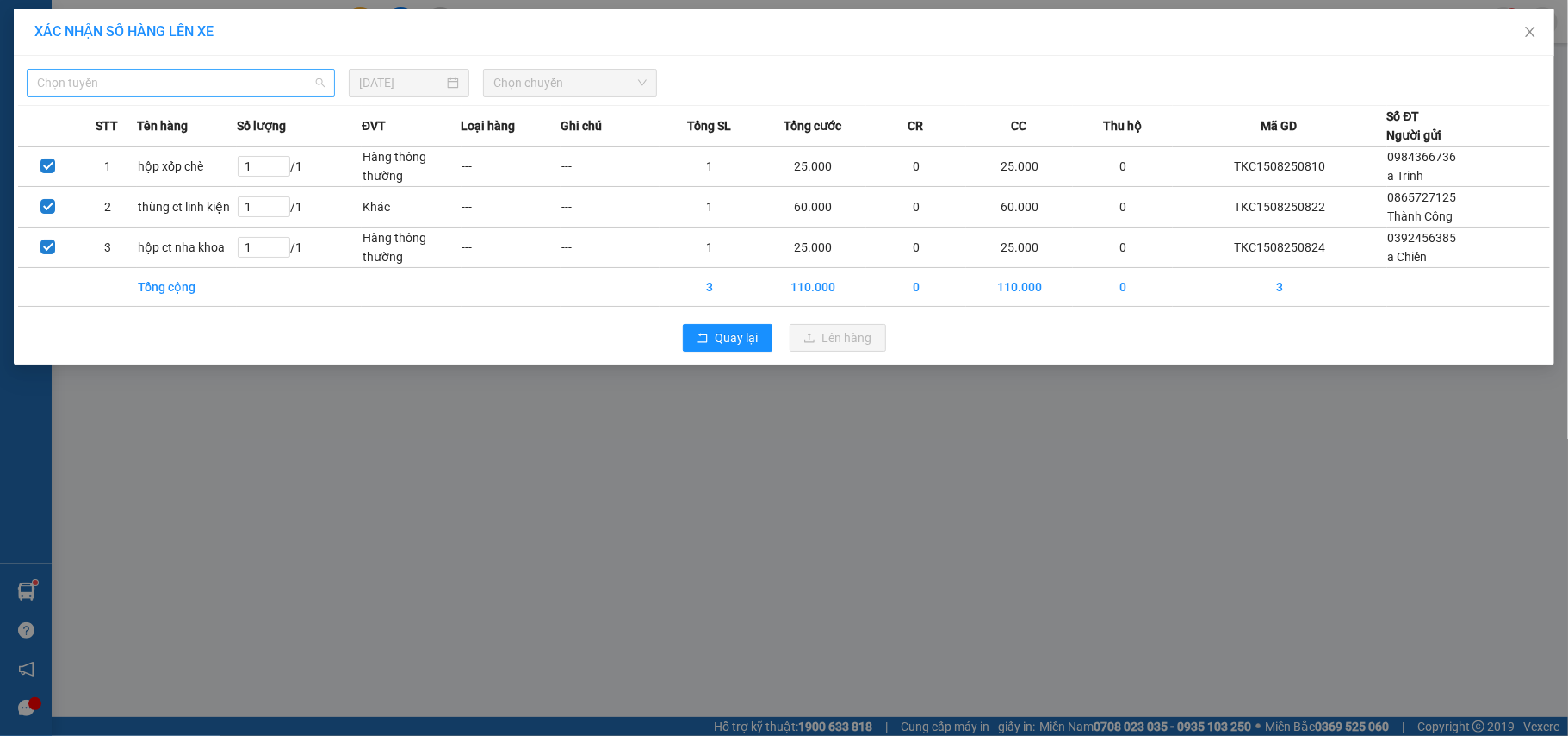
click at [193, 86] on span "Chọn tuyến" at bounding box center [181, 82] width 288 height 26
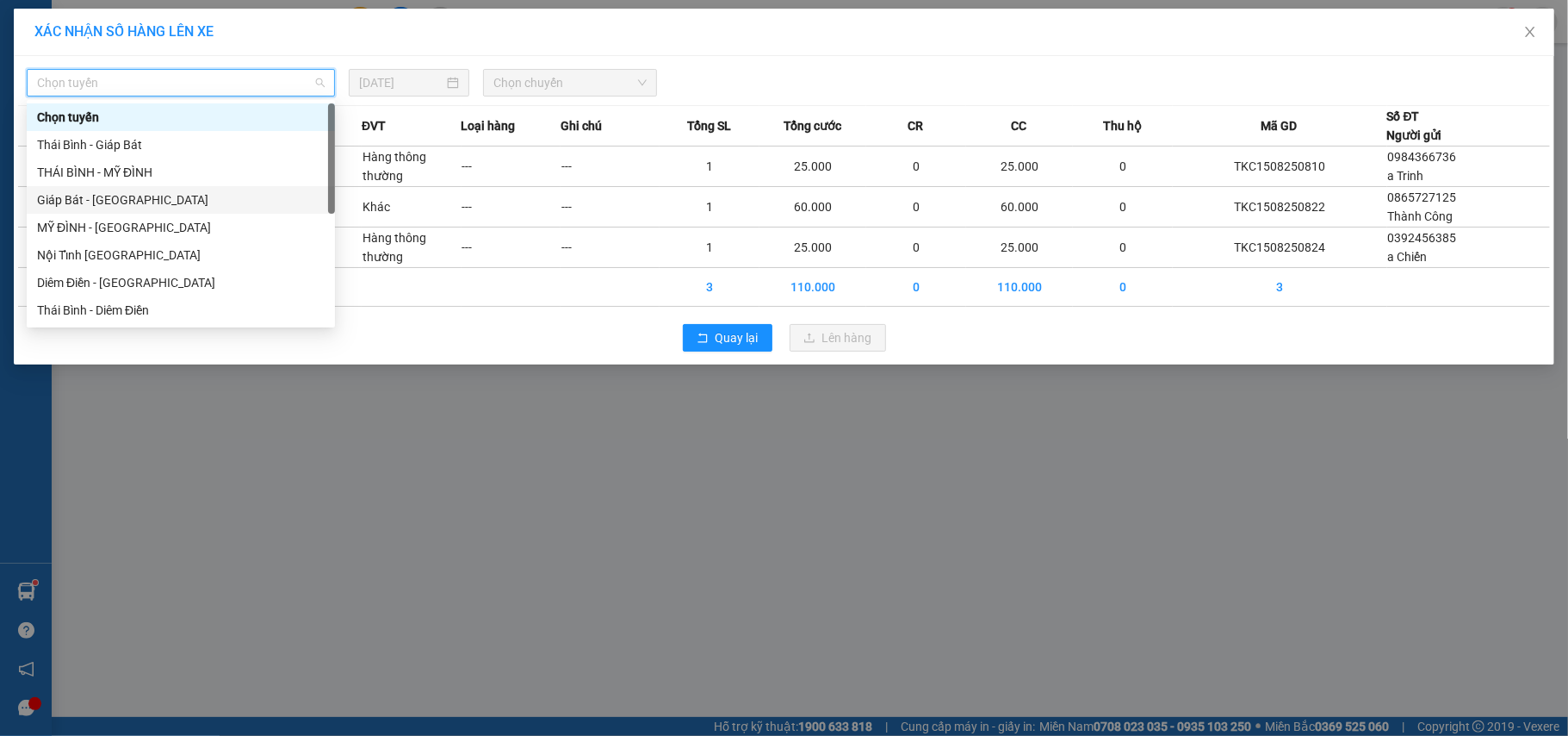
click at [101, 192] on div "Giáp Bát - [GEOGRAPHIC_DATA]" at bounding box center [181, 199] width 288 height 19
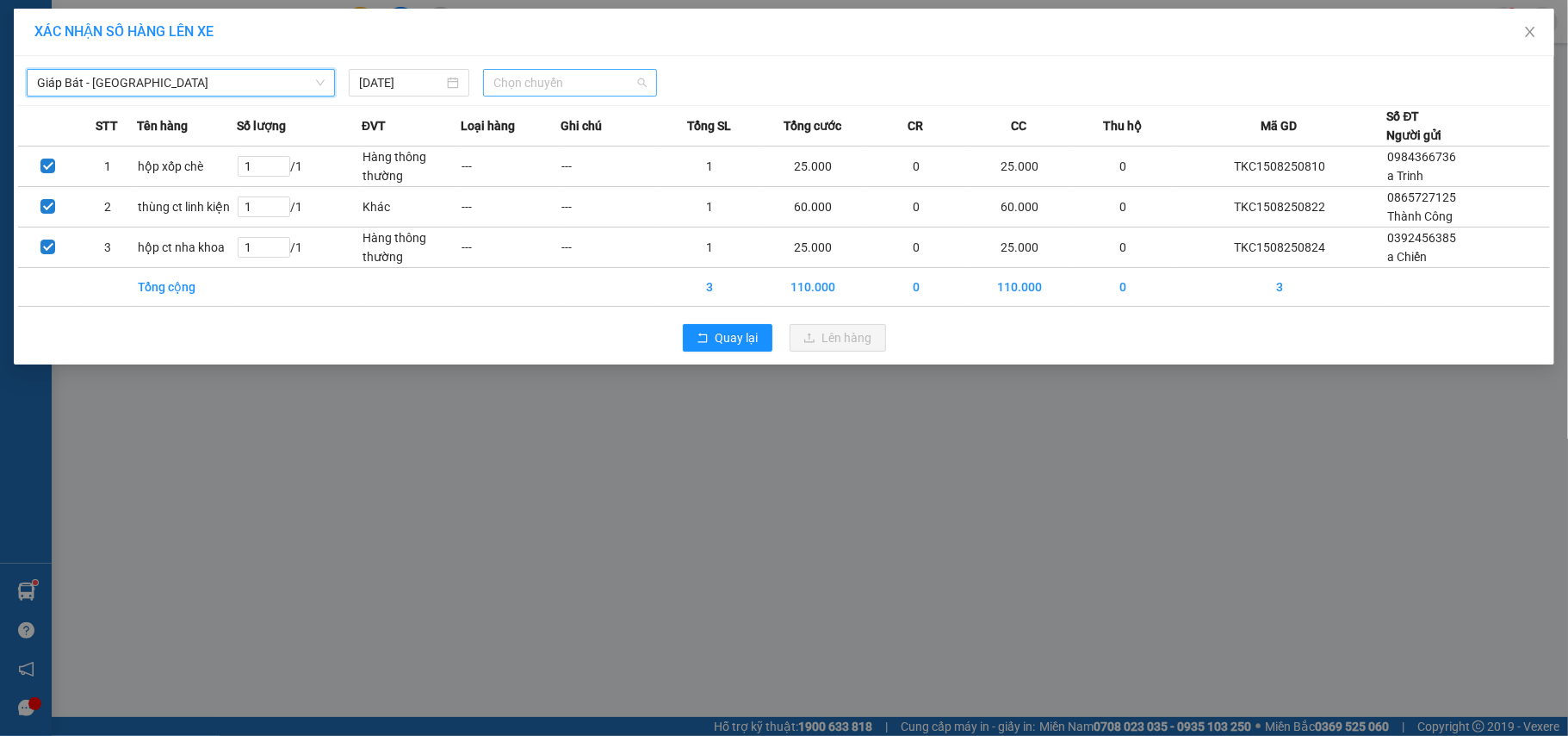
click at [497, 83] on span "Chọn chuyến" at bounding box center [570, 82] width 154 height 26
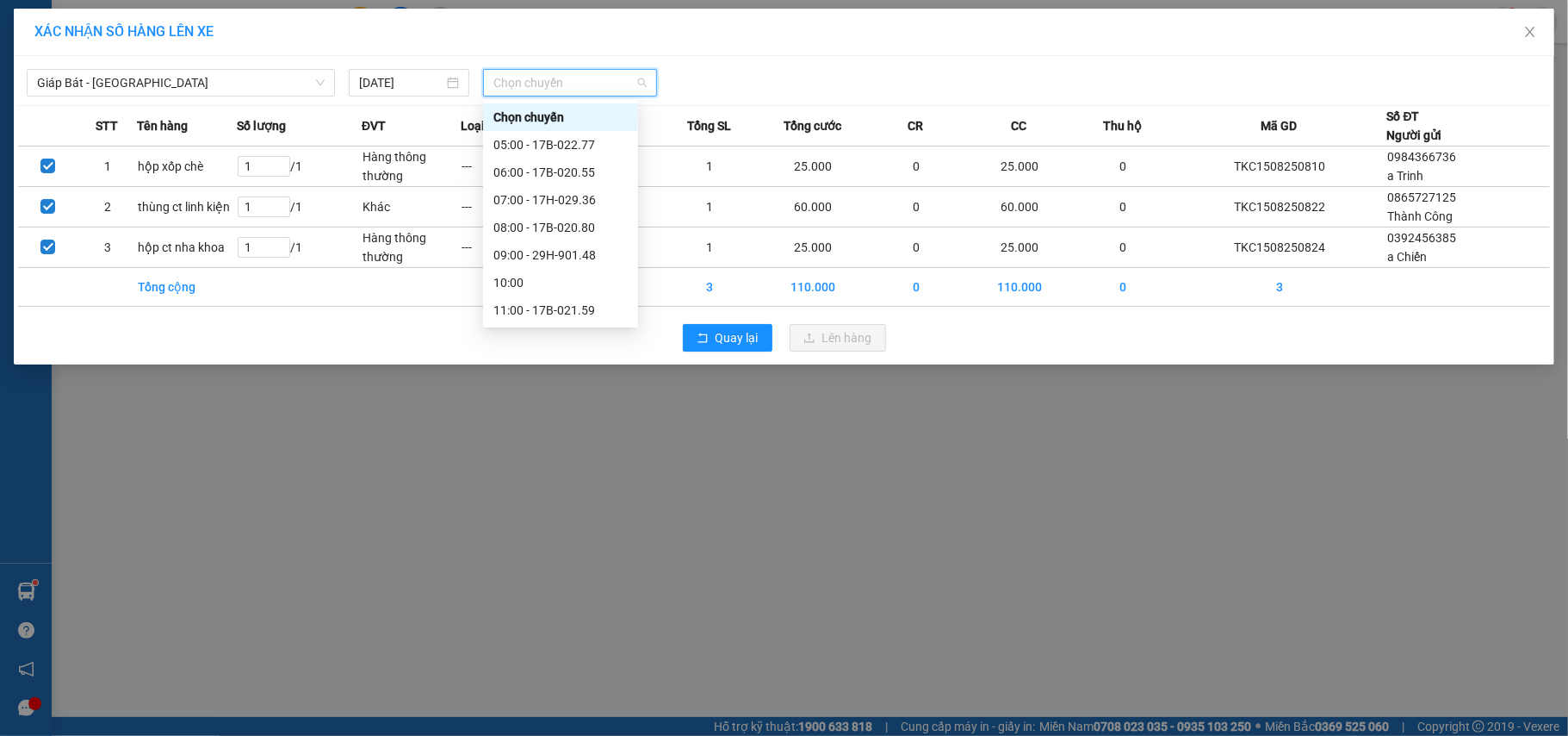
click at [574, 466] on div "16:00 - 17H-029.01" at bounding box center [560, 475] width 134 height 19
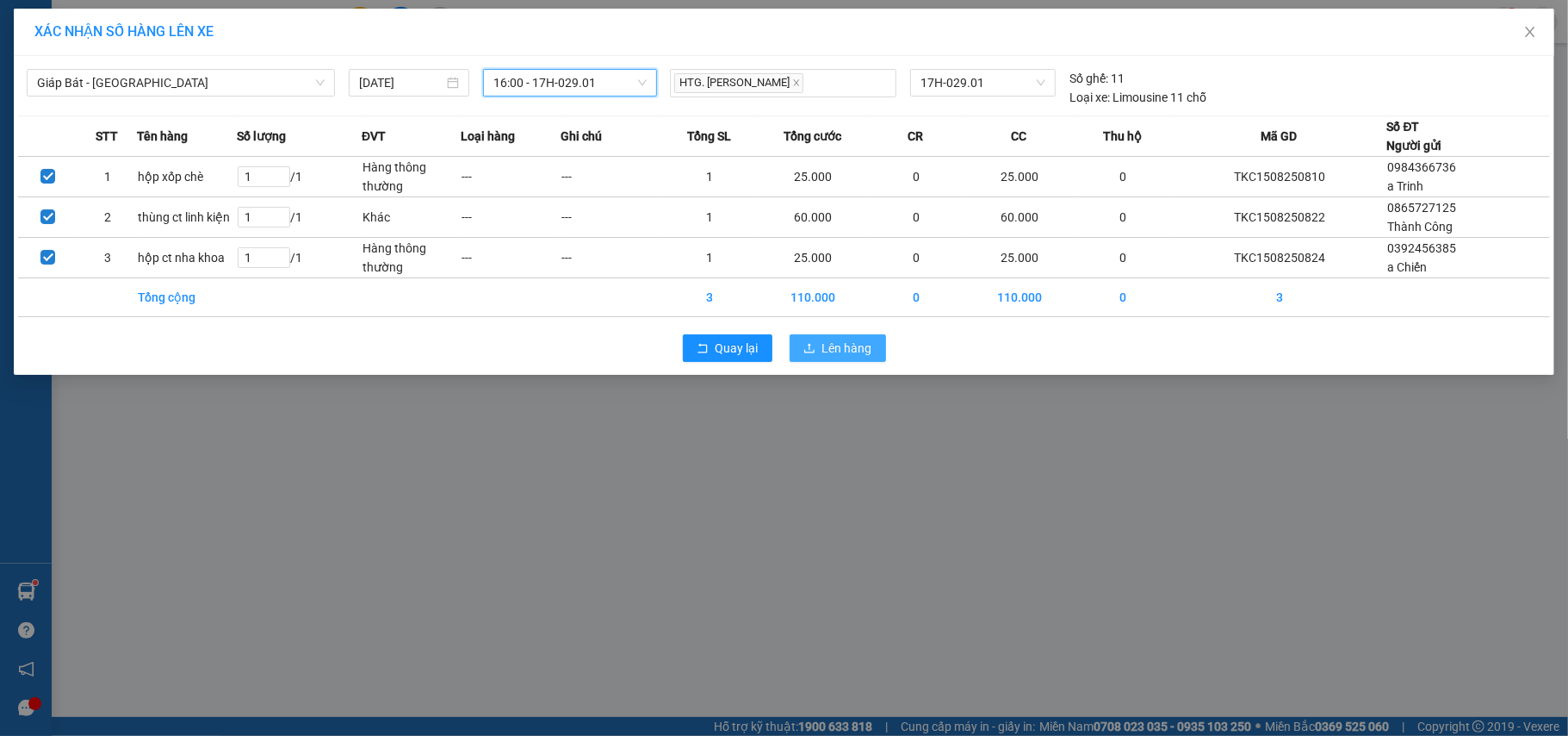
click at [829, 344] on span "Lên hàng" at bounding box center [847, 348] width 50 height 19
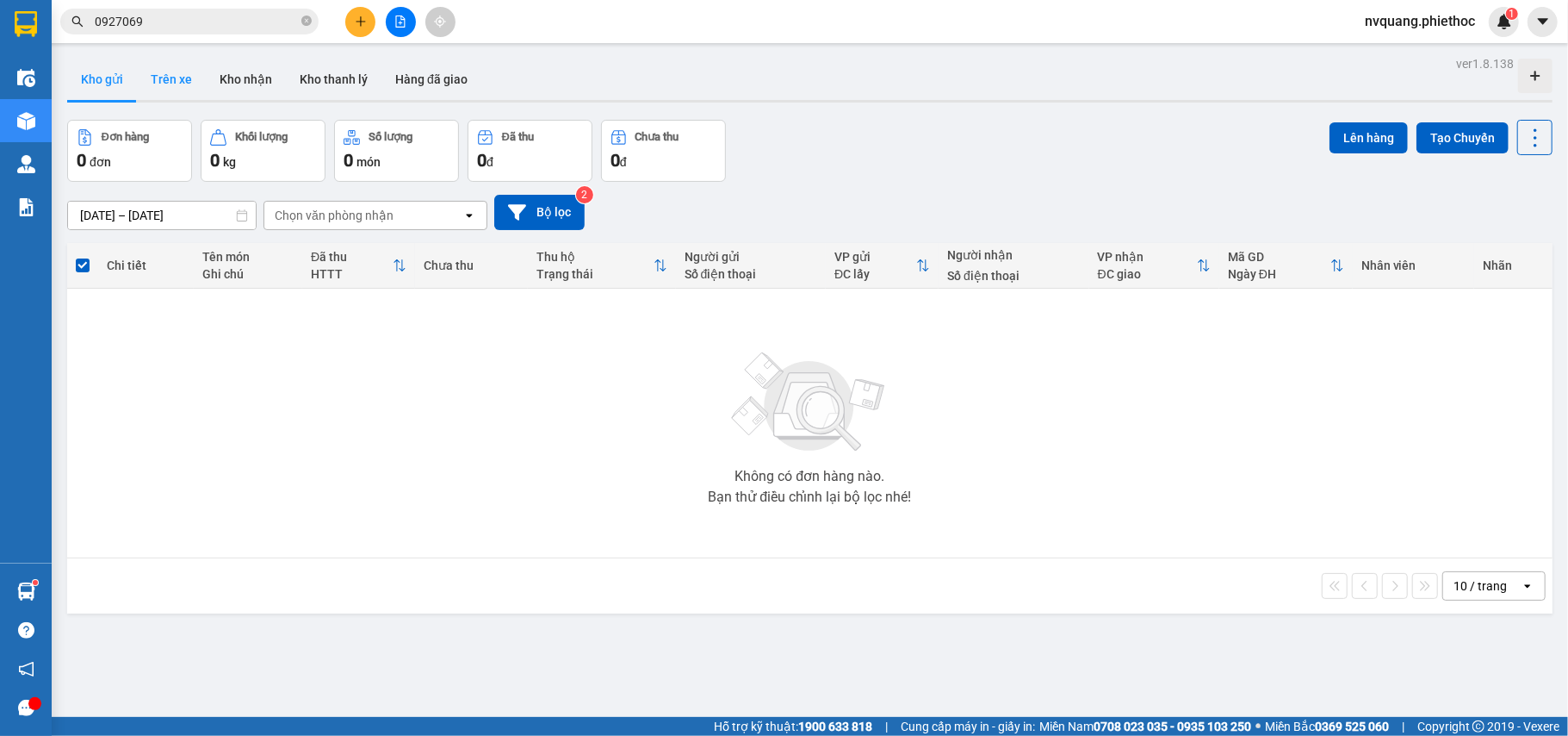
click at [176, 81] on button "Trên xe" at bounding box center [171, 79] width 69 height 41
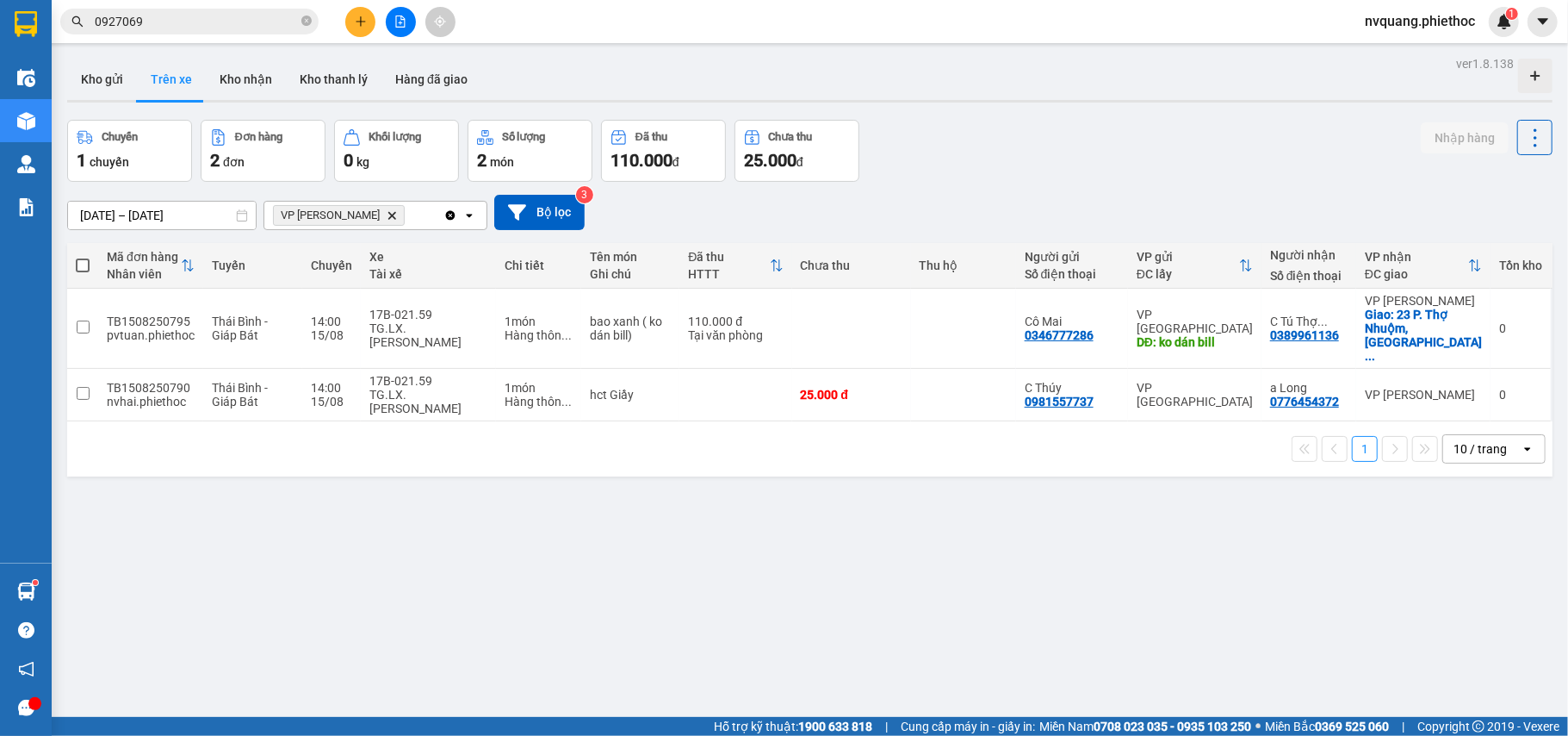
click at [388, 217] on icon "VP Trần Khát Chân, close by backspace" at bounding box center [392, 214] width 8 height 8
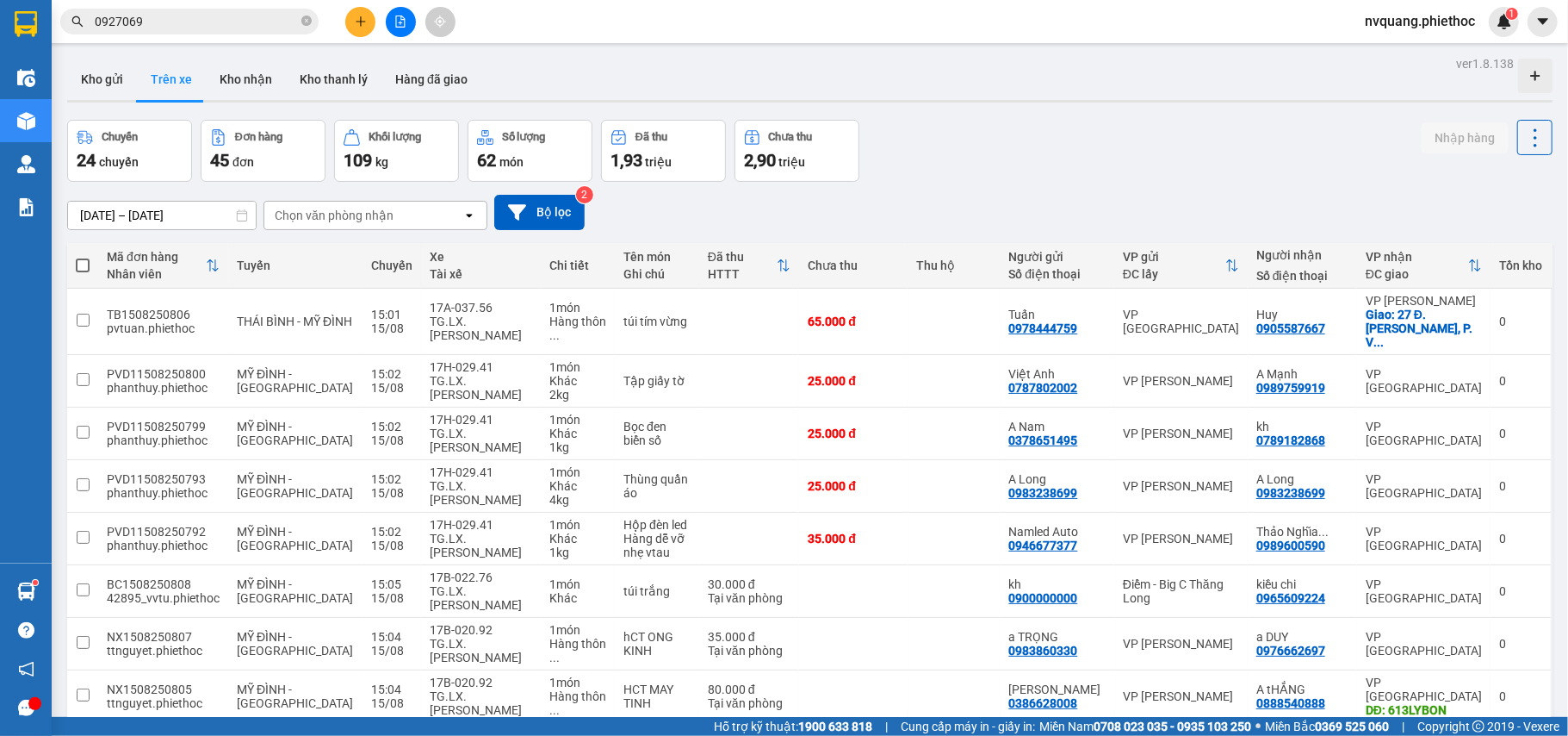
click at [367, 200] on div "Chọn văn phòng nhận open" at bounding box center [376, 214] width 224 height 29
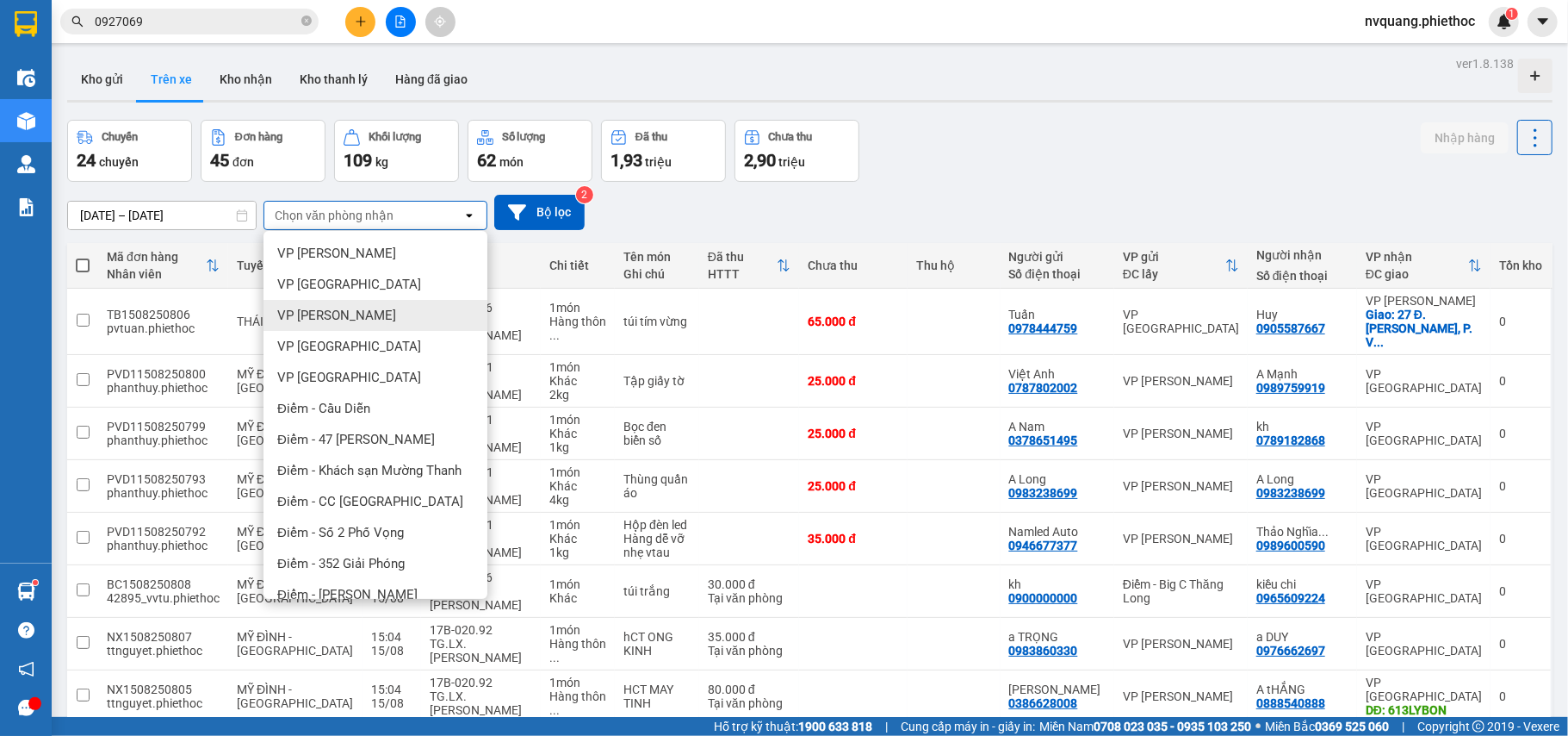
click at [345, 306] on span "VP [PERSON_NAME]" at bounding box center [336, 315] width 119 height 18
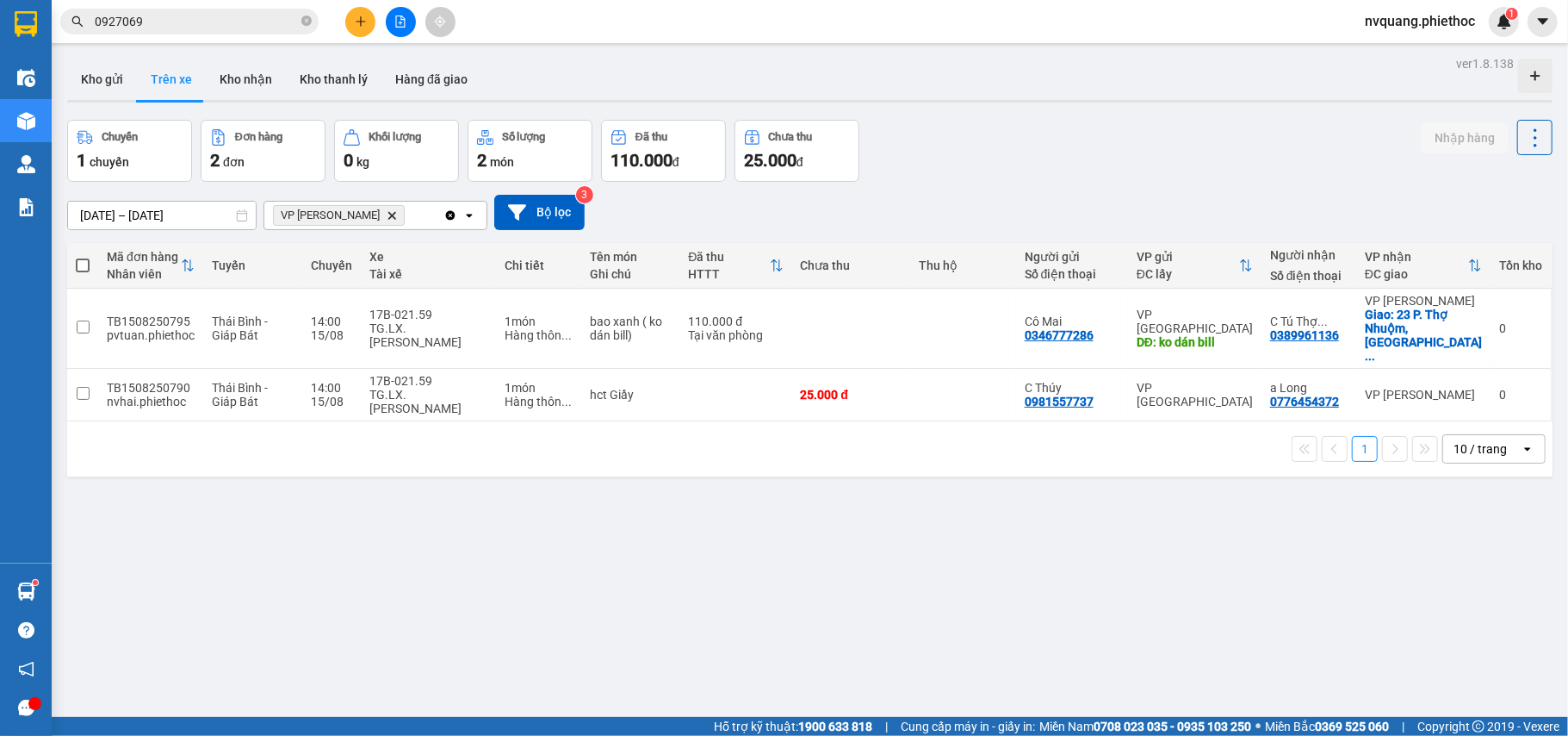
click at [355, 26] on icon "plus" at bounding box center [361, 22] width 12 height 12
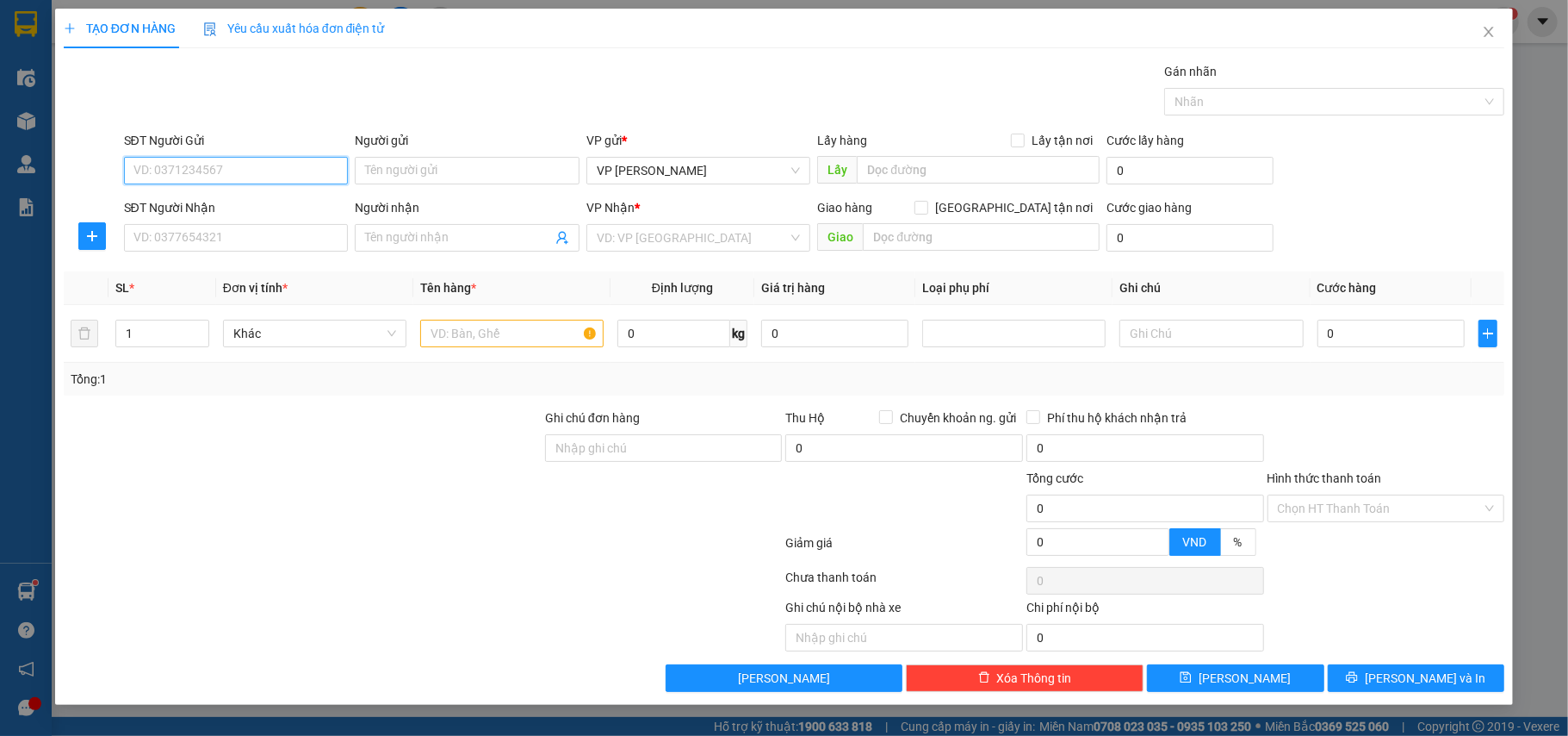
click at [200, 162] on input "SĐT Người Gửi" at bounding box center [236, 170] width 225 height 27
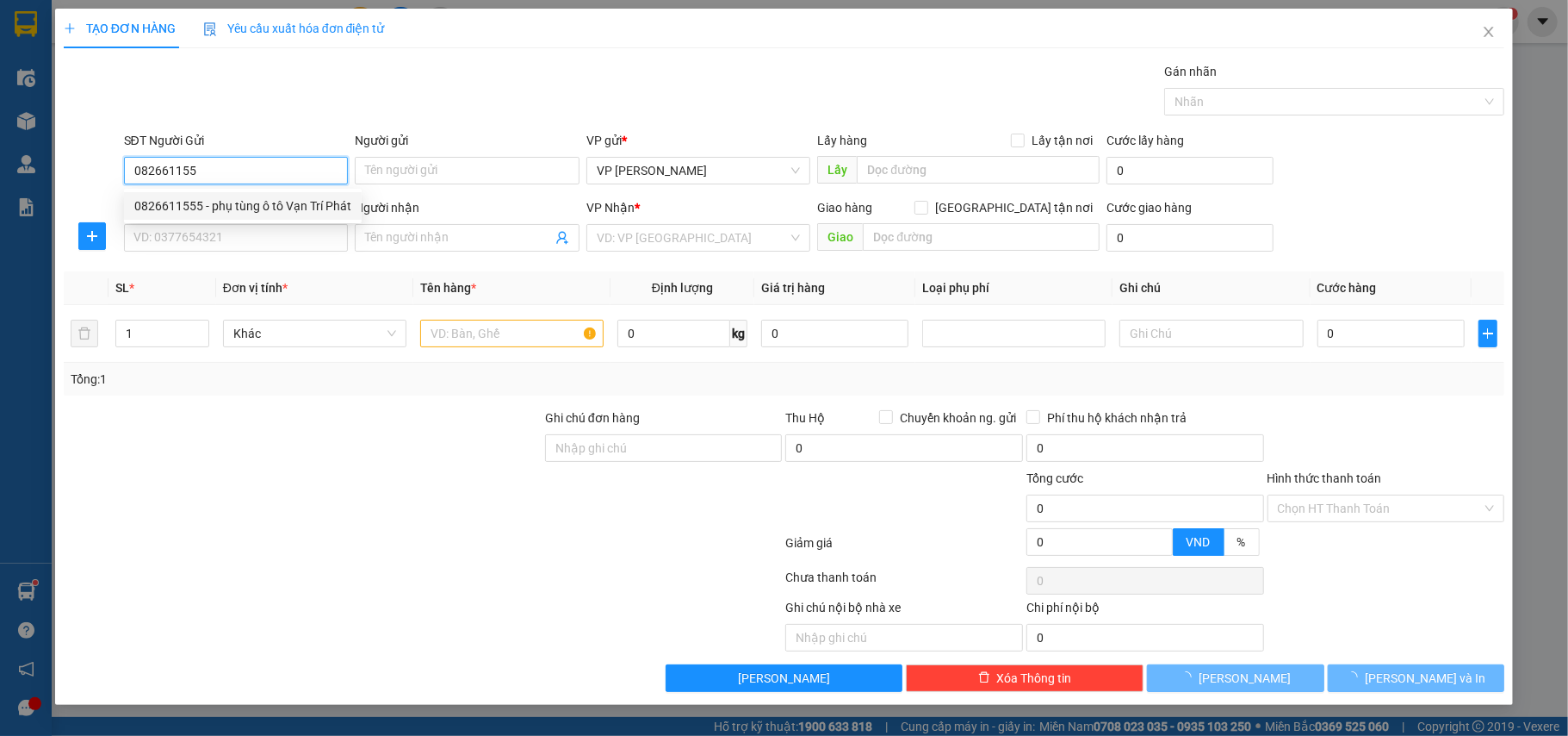
click at [229, 203] on div "0826611555 - phụ tùng ô tô Vạn Trí Phát" at bounding box center [243, 206] width 217 height 19
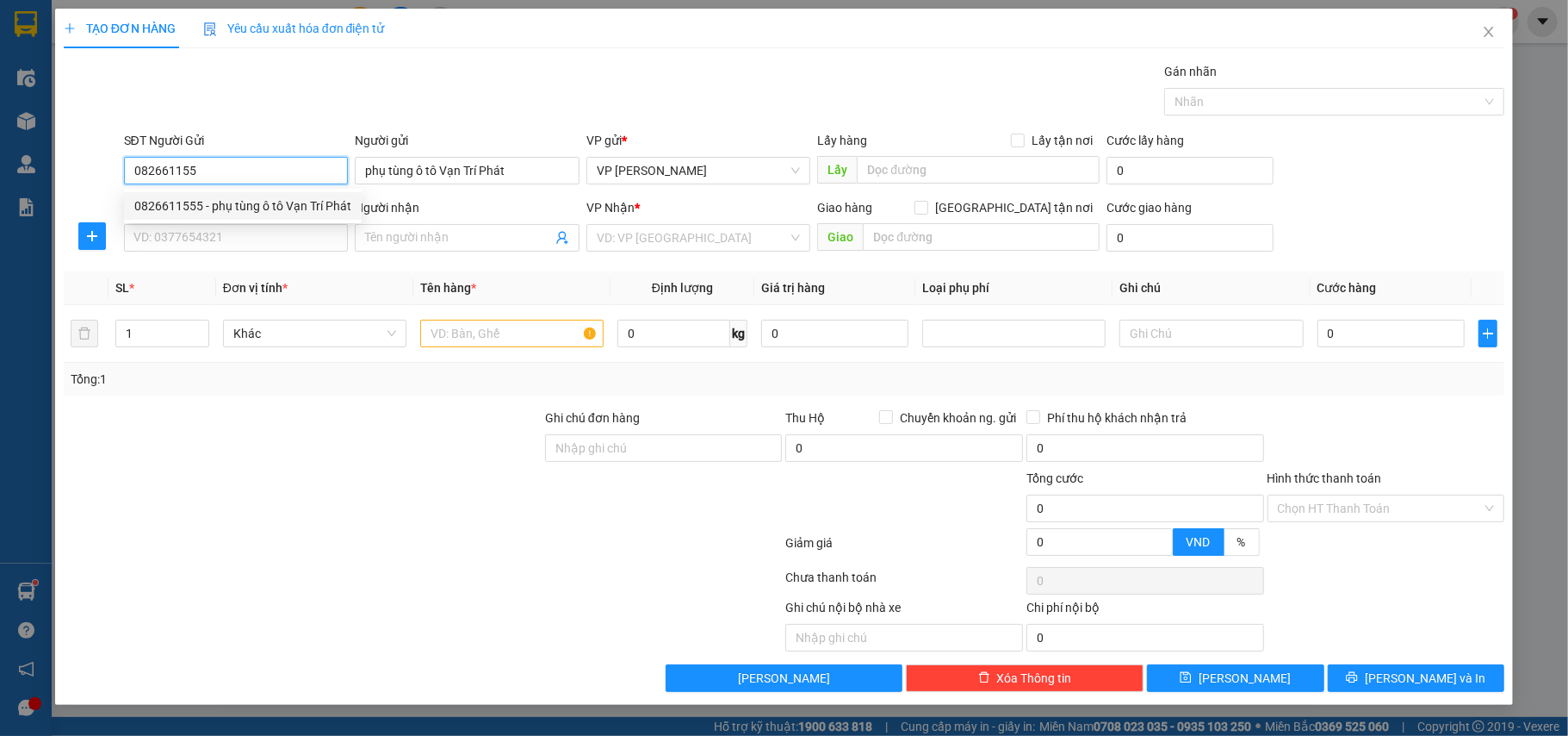
type input "0826611555"
type input "phụ tùng ô tô Vạn Trí Phát"
type input "0826611555"
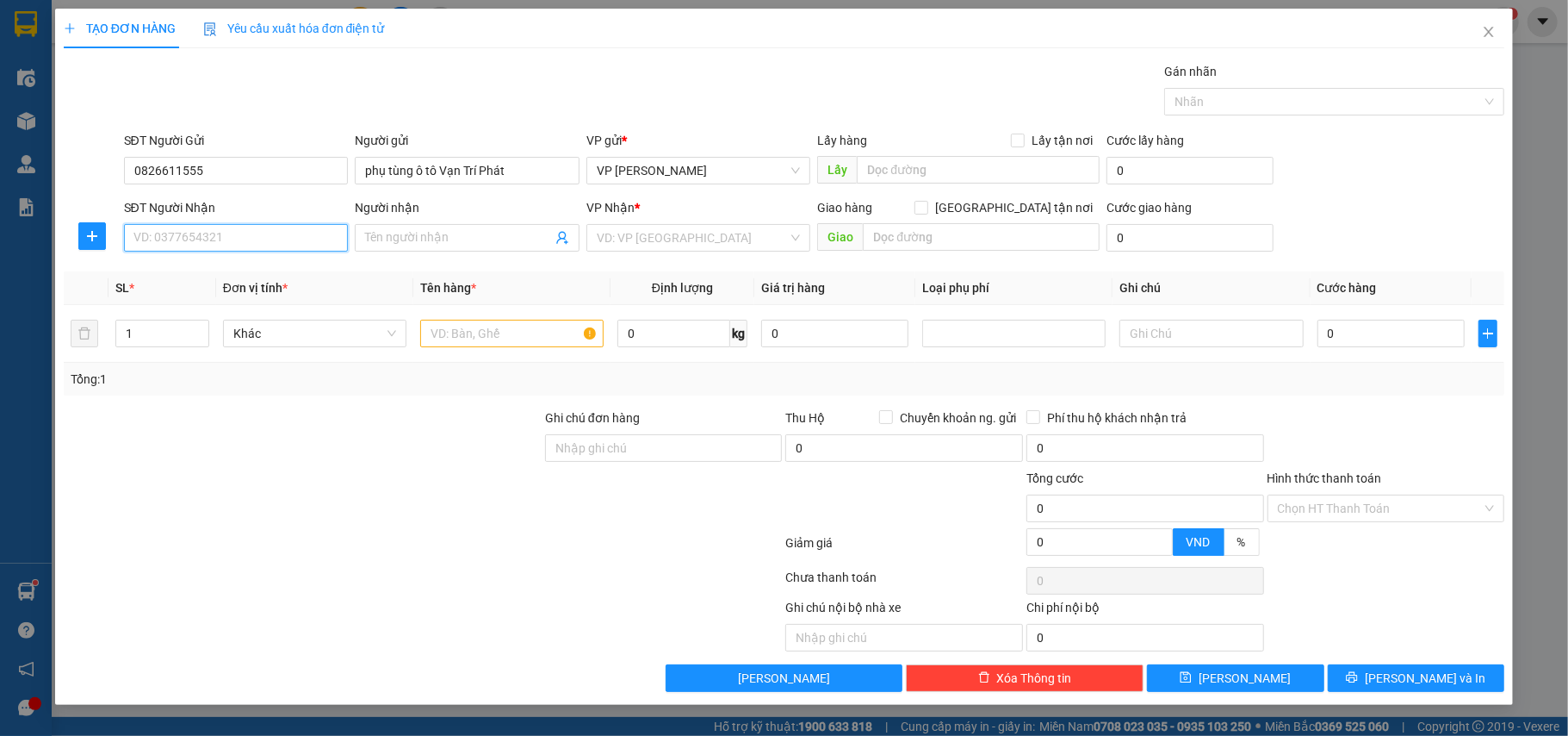
click at [214, 244] on input "SĐT Người Nhận" at bounding box center [236, 237] width 225 height 27
type input "0965402966"
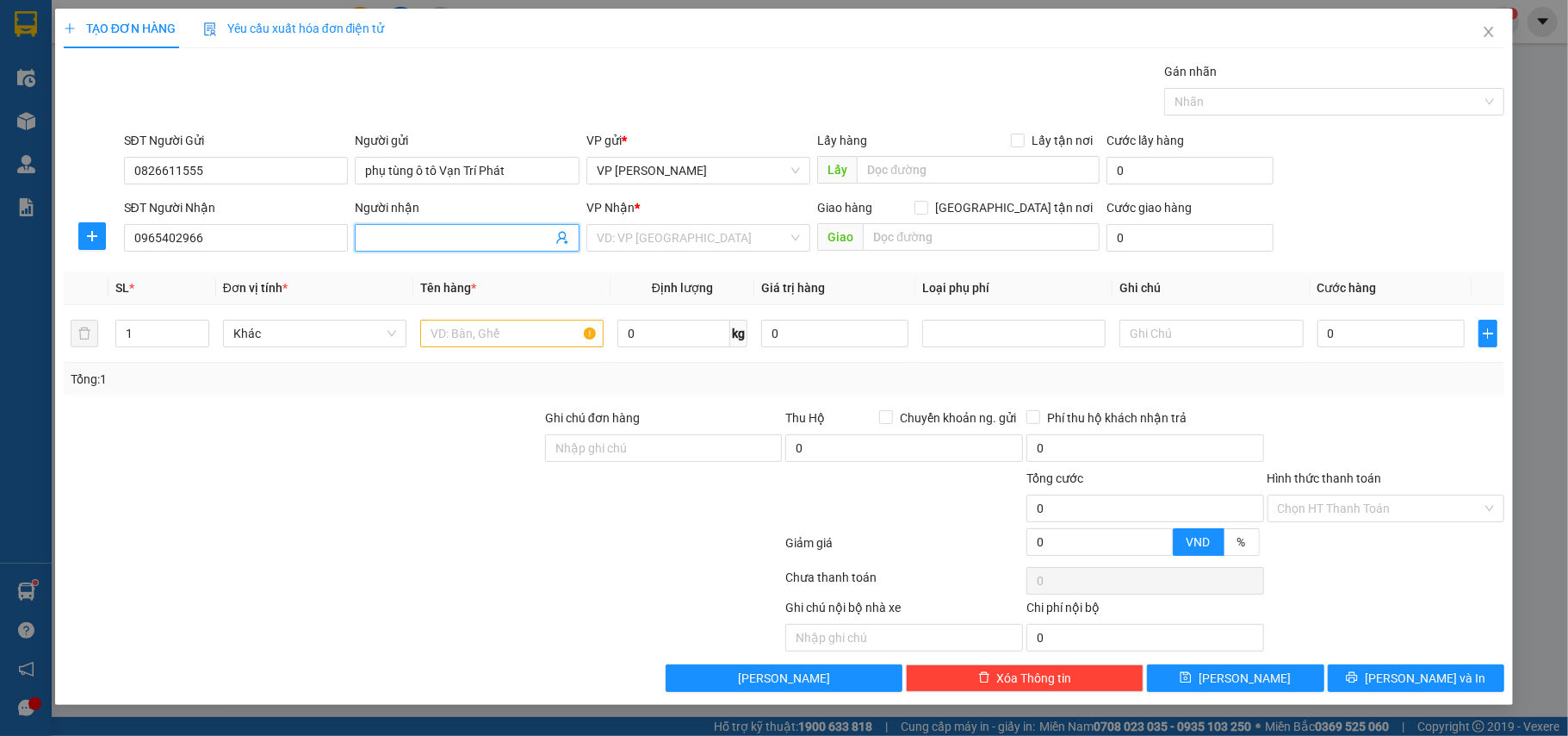
click at [451, 241] on input "Người nhận" at bounding box center [459, 237] width 187 height 19
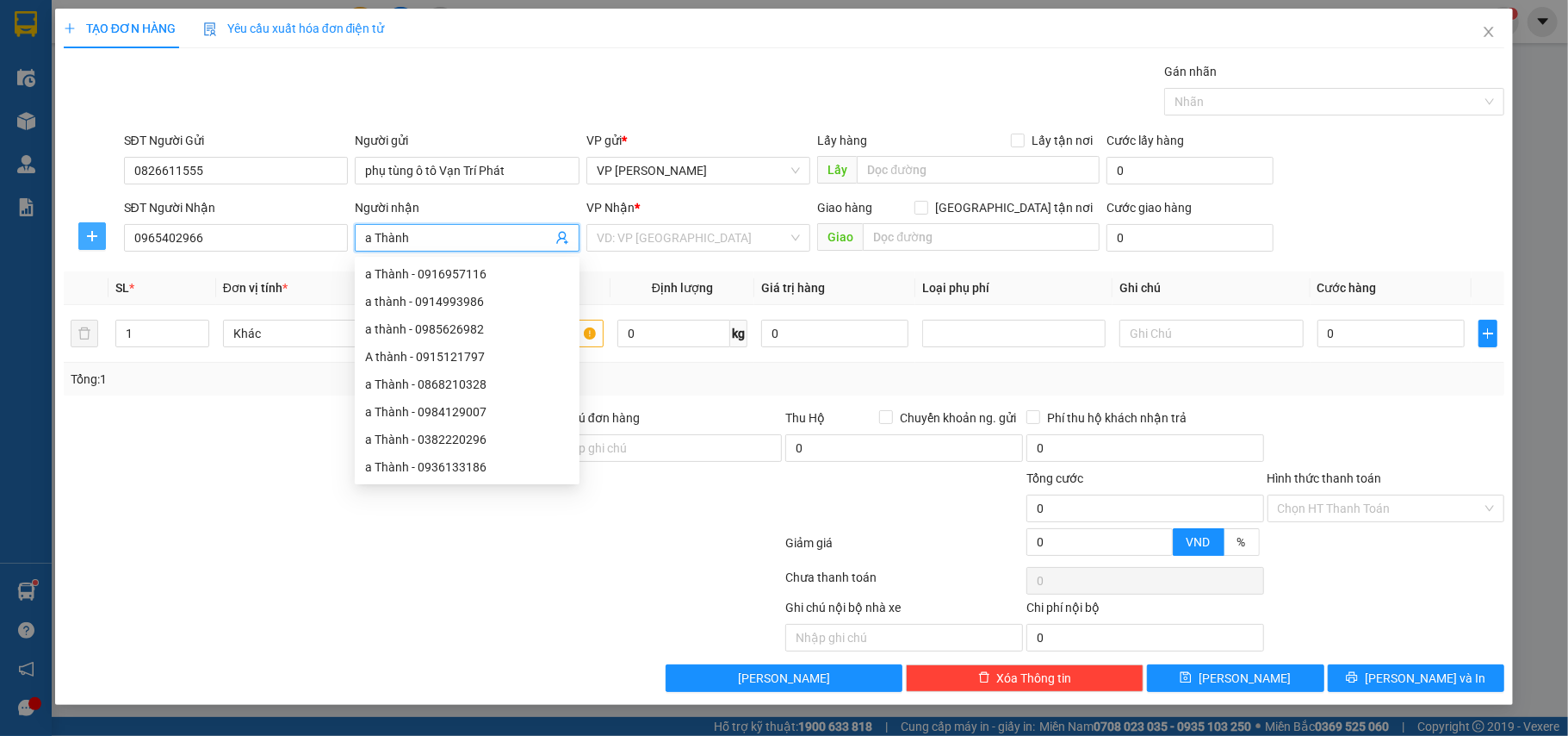
type input "a Thành"
click at [90, 235] on icon "plus" at bounding box center [93, 237] width 14 height 14
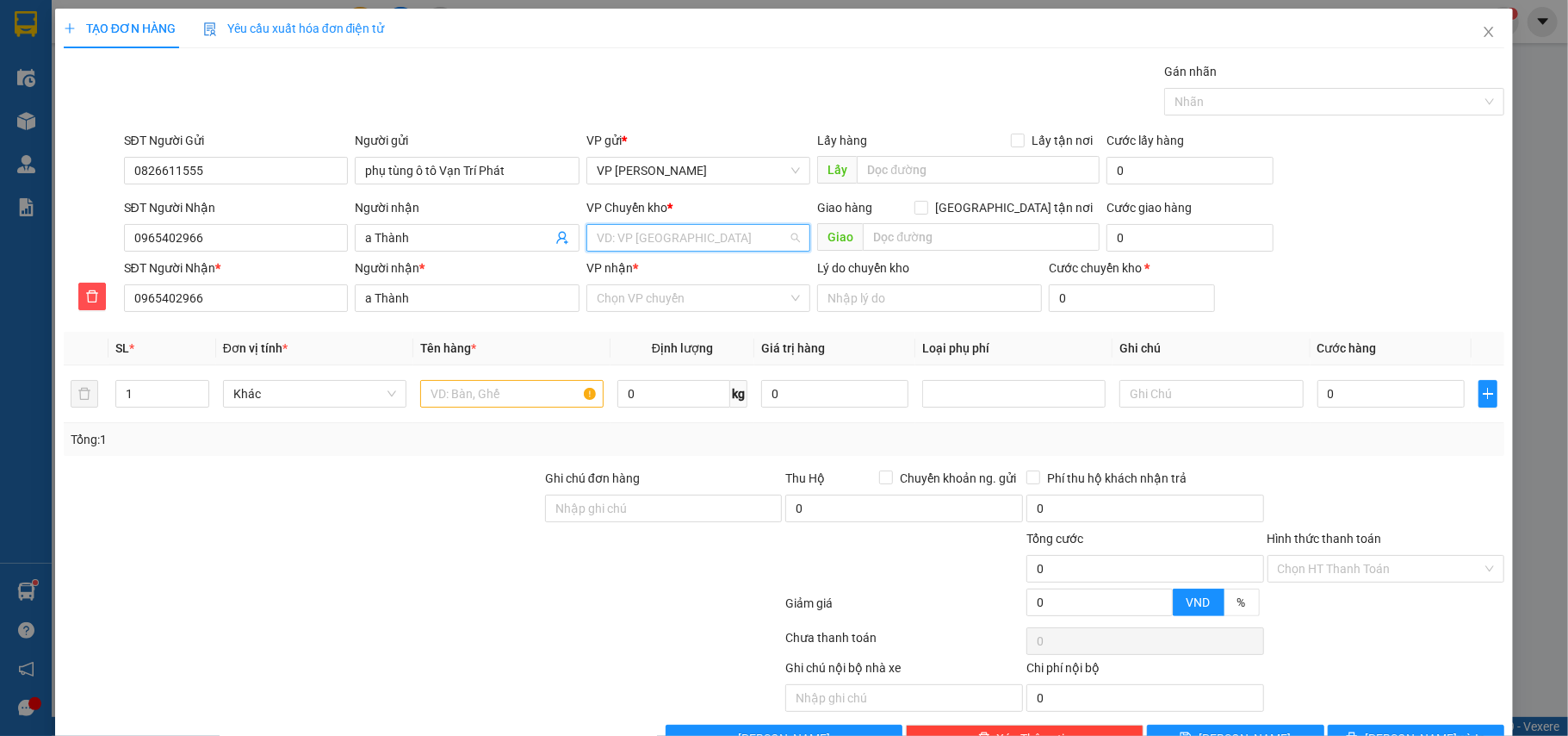
click at [659, 248] on input "search" at bounding box center [693, 237] width 192 height 26
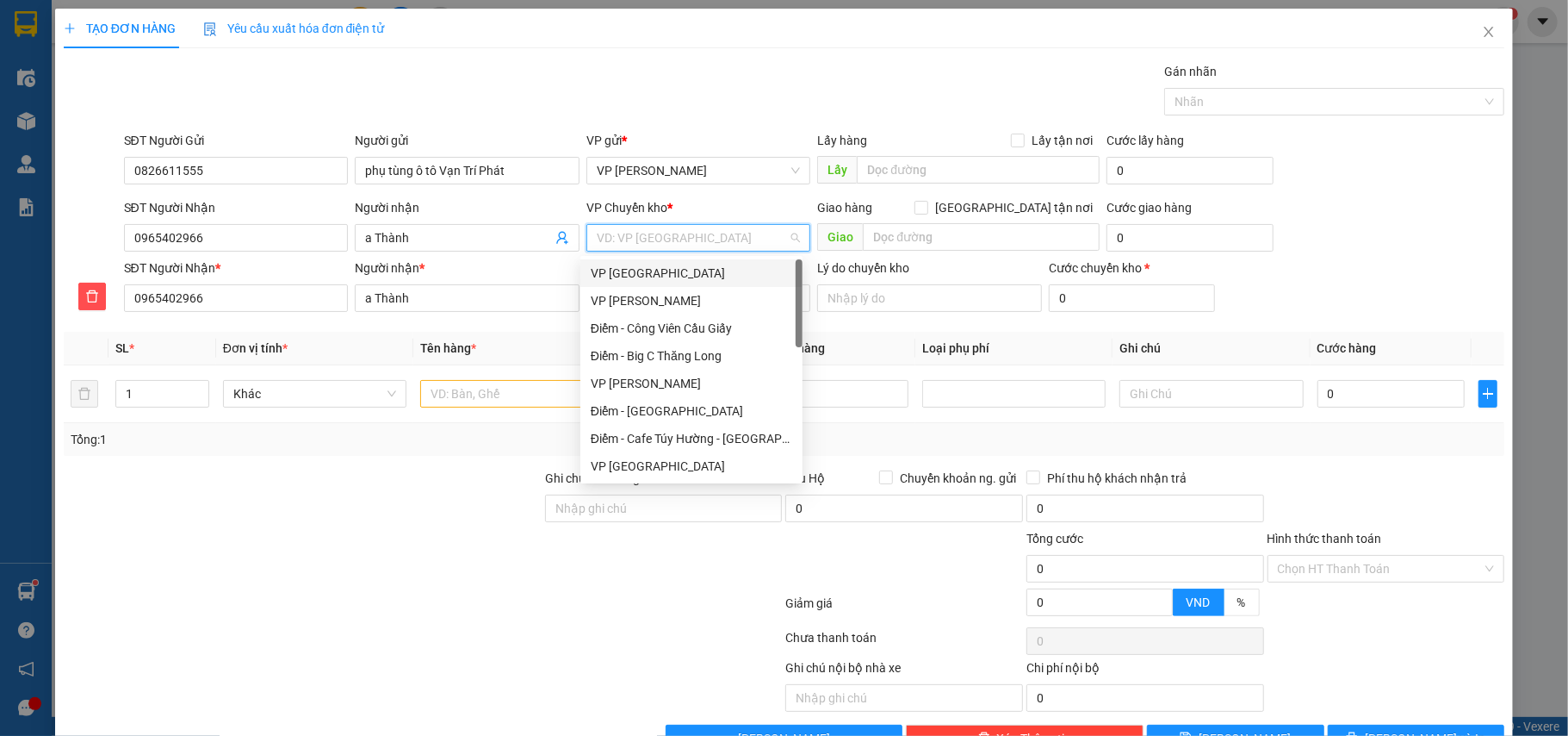
click at [641, 267] on div "VP [GEOGRAPHIC_DATA]" at bounding box center [692, 273] width 201 height 19
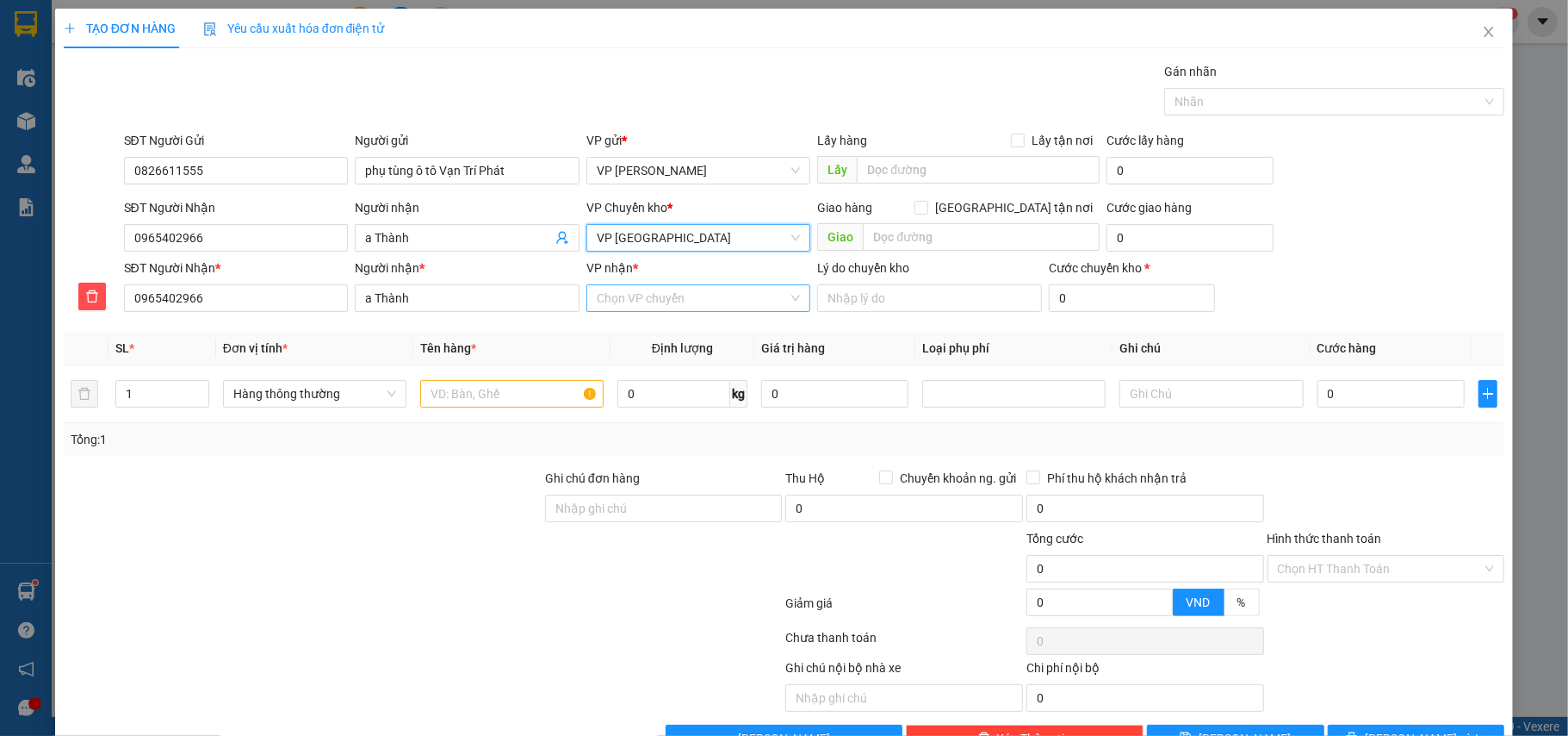
click at [656, 294] on input "VP nhận *" at bounding box center [693, 297] width 192 height 26
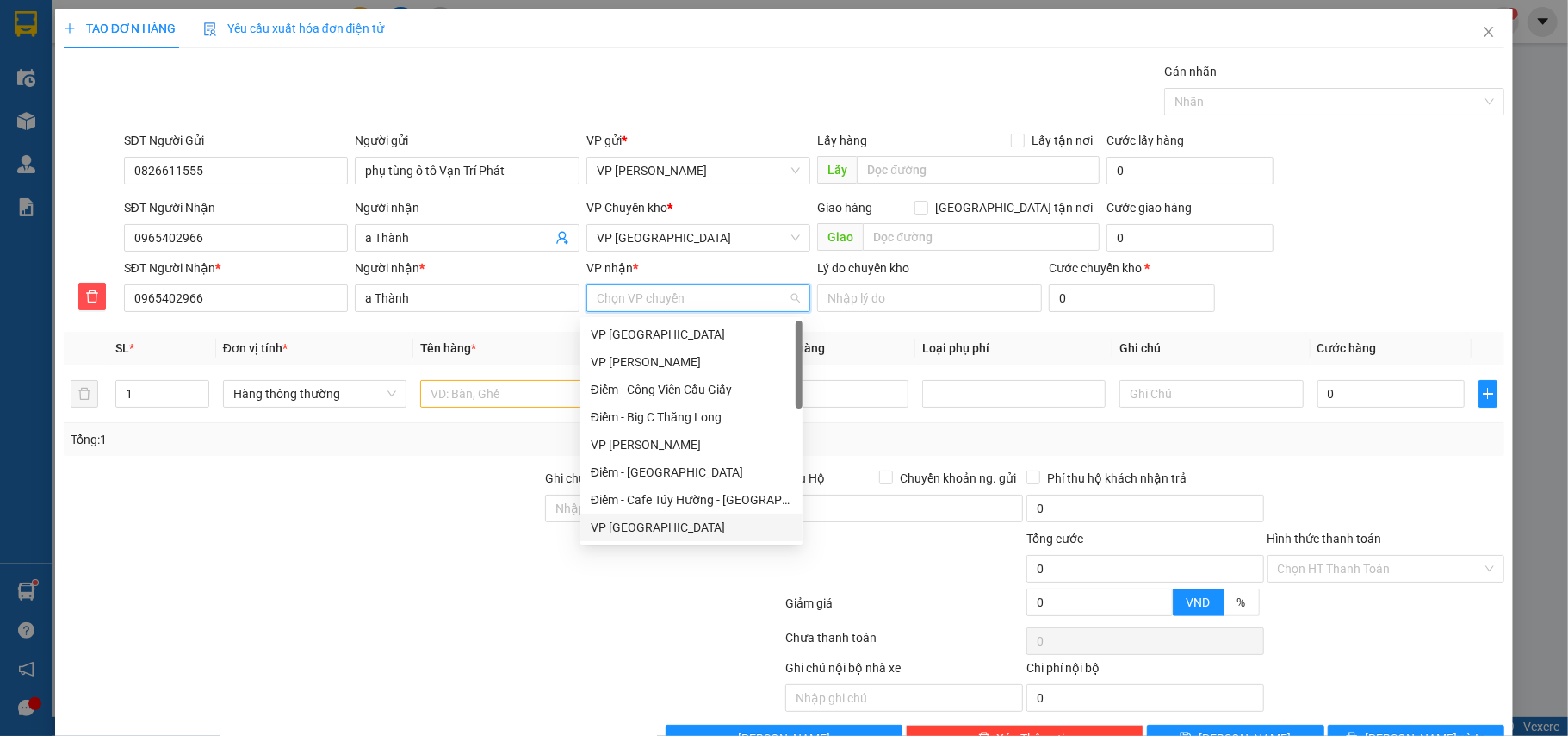
click at [634, 518] on div "VP [GEOGRAPHIC_DATA]" at bounding box center [692, 527] width 201 height 19
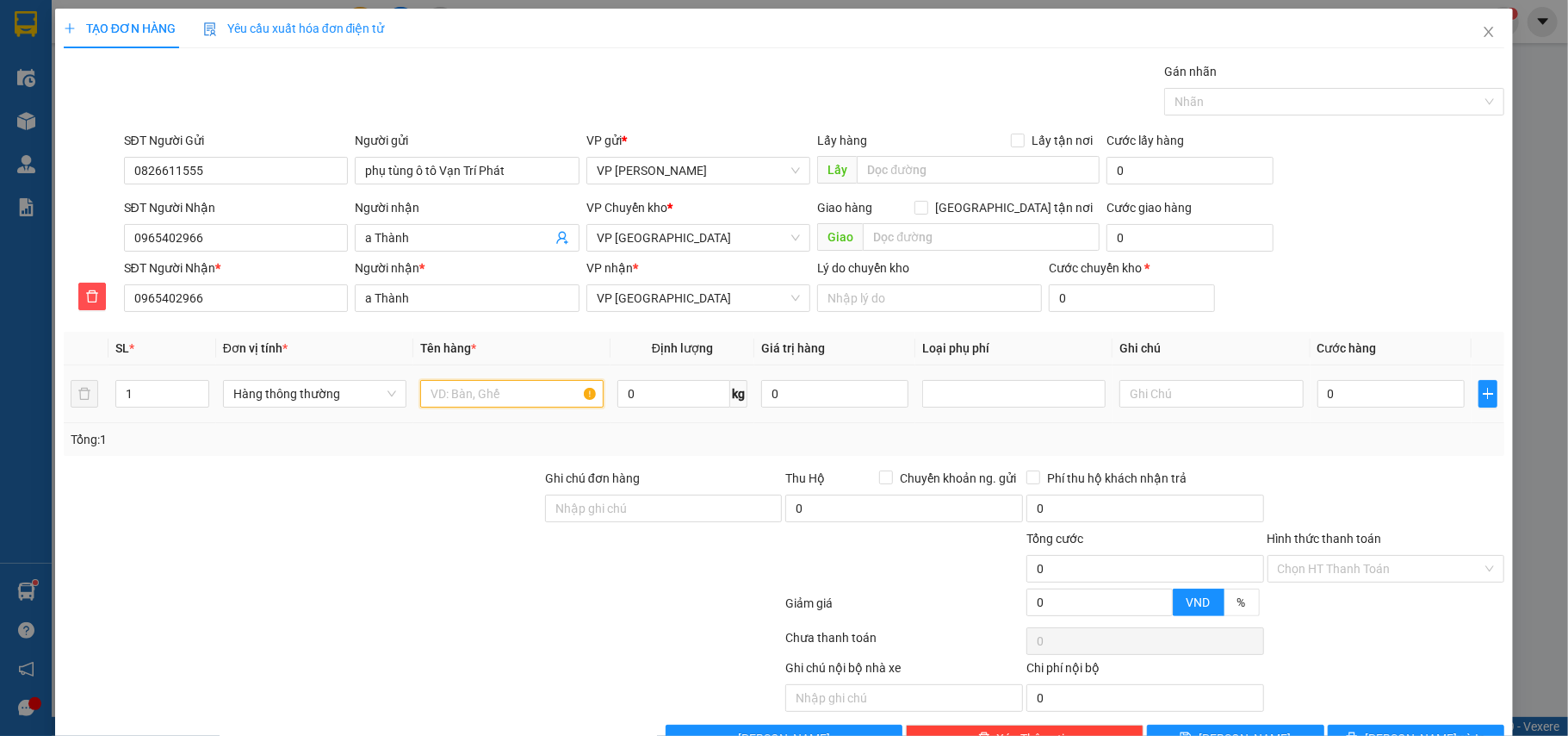
click at [469, 394] on input "text" at bounding box center [512, 393] width 184 height 27
type input "hộp ct phụ tùng ô tô"
click at [1135, 408] on input "text" at bounding box center [1212, 393] width 184 height 27
type input "gọi điện người nhận khi hàng về tới vp"
click at [1355, 404] on input "0" at bounding box center [1391, 393] width 147 height 27
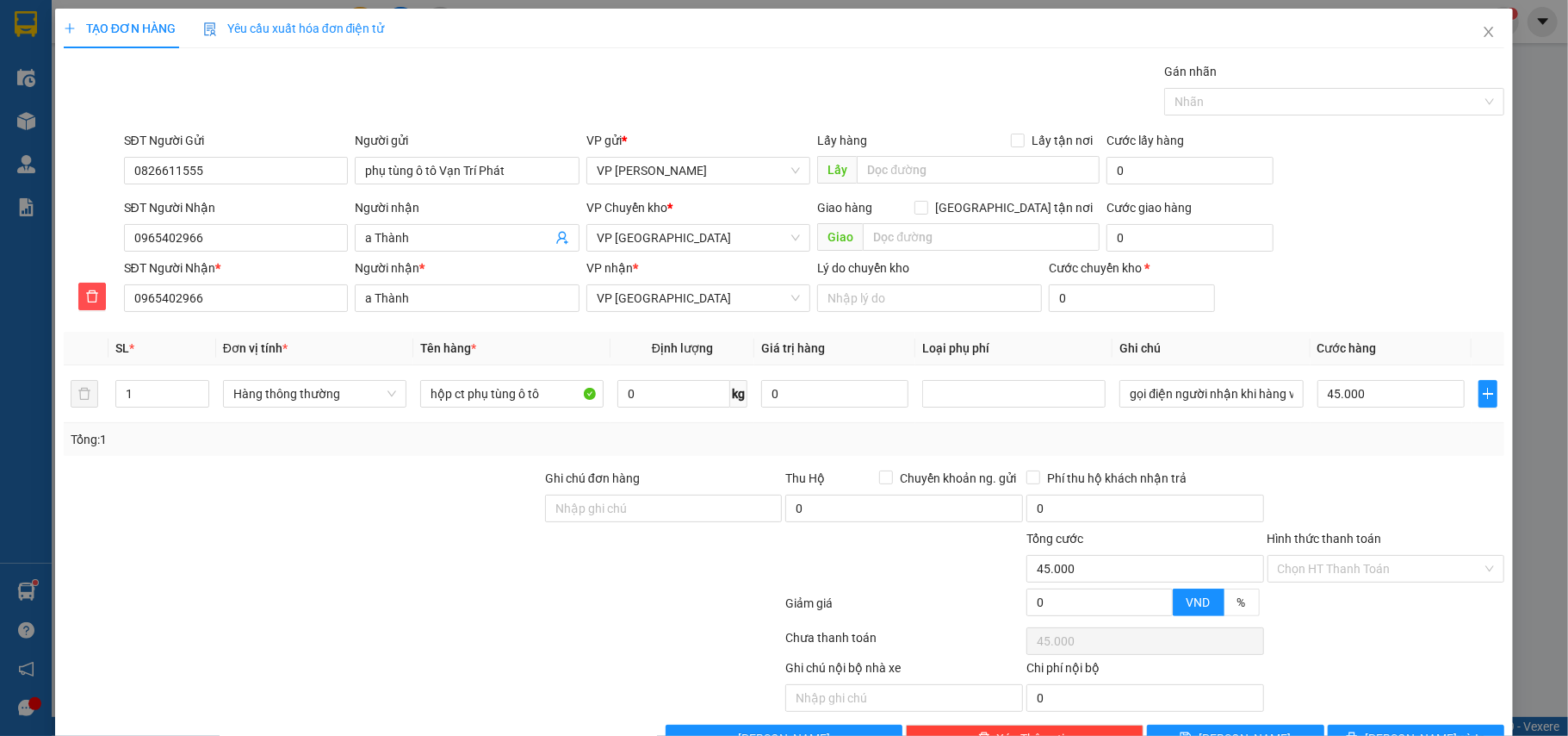
click at [1388, 439] on div "Tổng: 1" at bounding box center [784, 439] width 1428 height 19
click at [1416, 729] on span "[PERSON_NAME] và In" at bounding box center [1425, 738] width 121 height 19
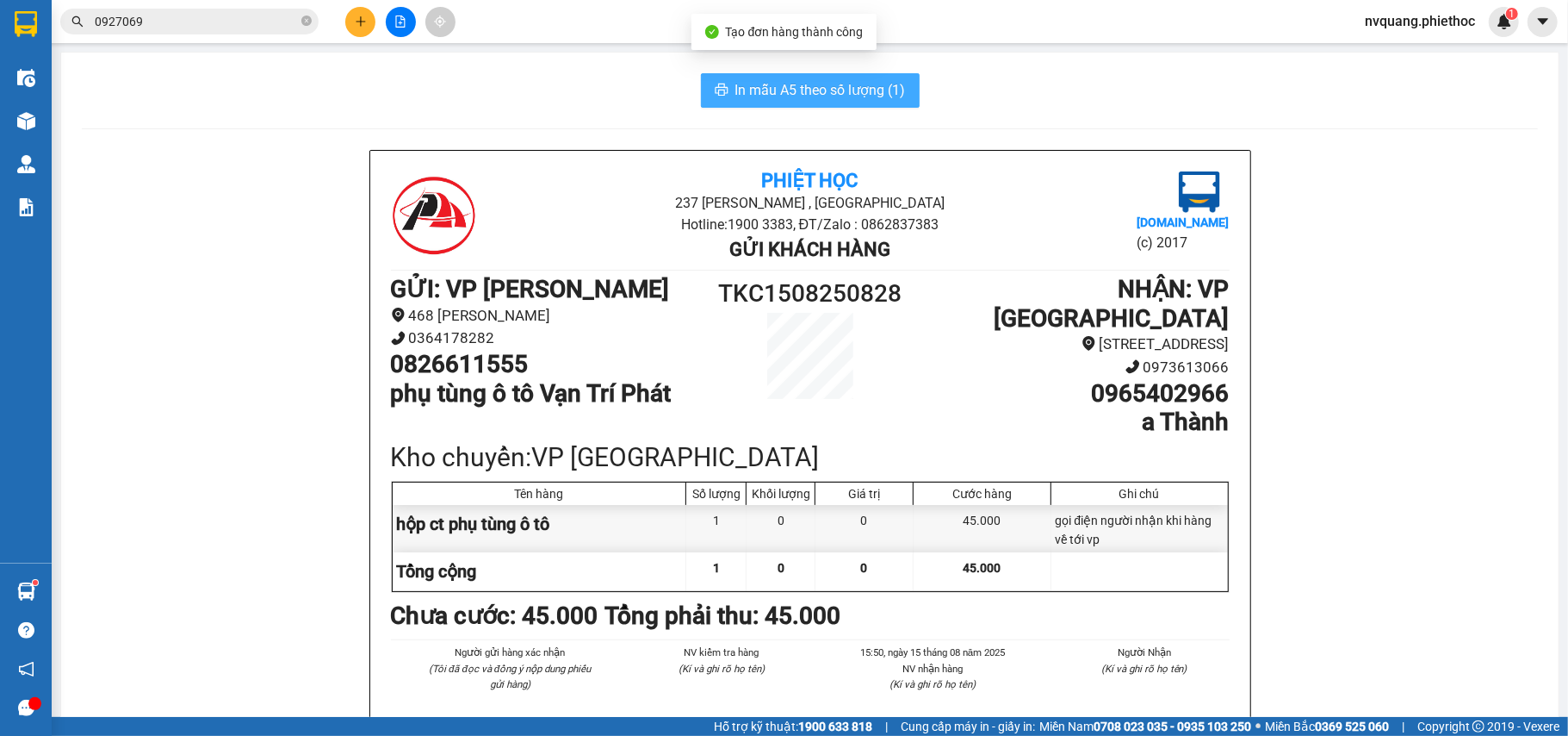
click at [787, 87] on span "In mẫu A5 theo số lượng (1)" at bounding box center [821, 90] width 170 height 21
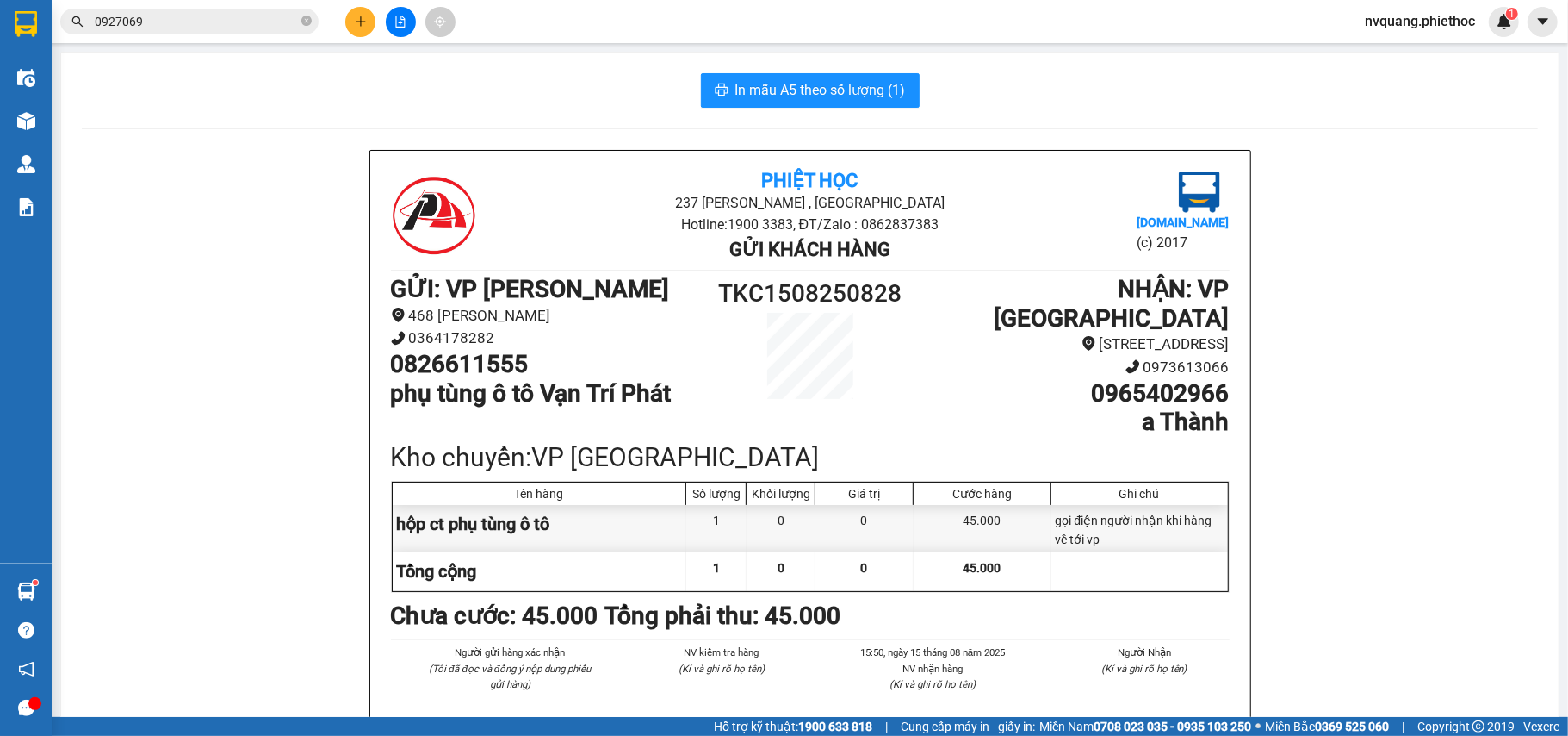
click at [342, 19] on div at bounding box center [401, 22] width 129 height 30
click at [360, 16] on icon "plus" at bounding box center [361, 22] width 12 height 12
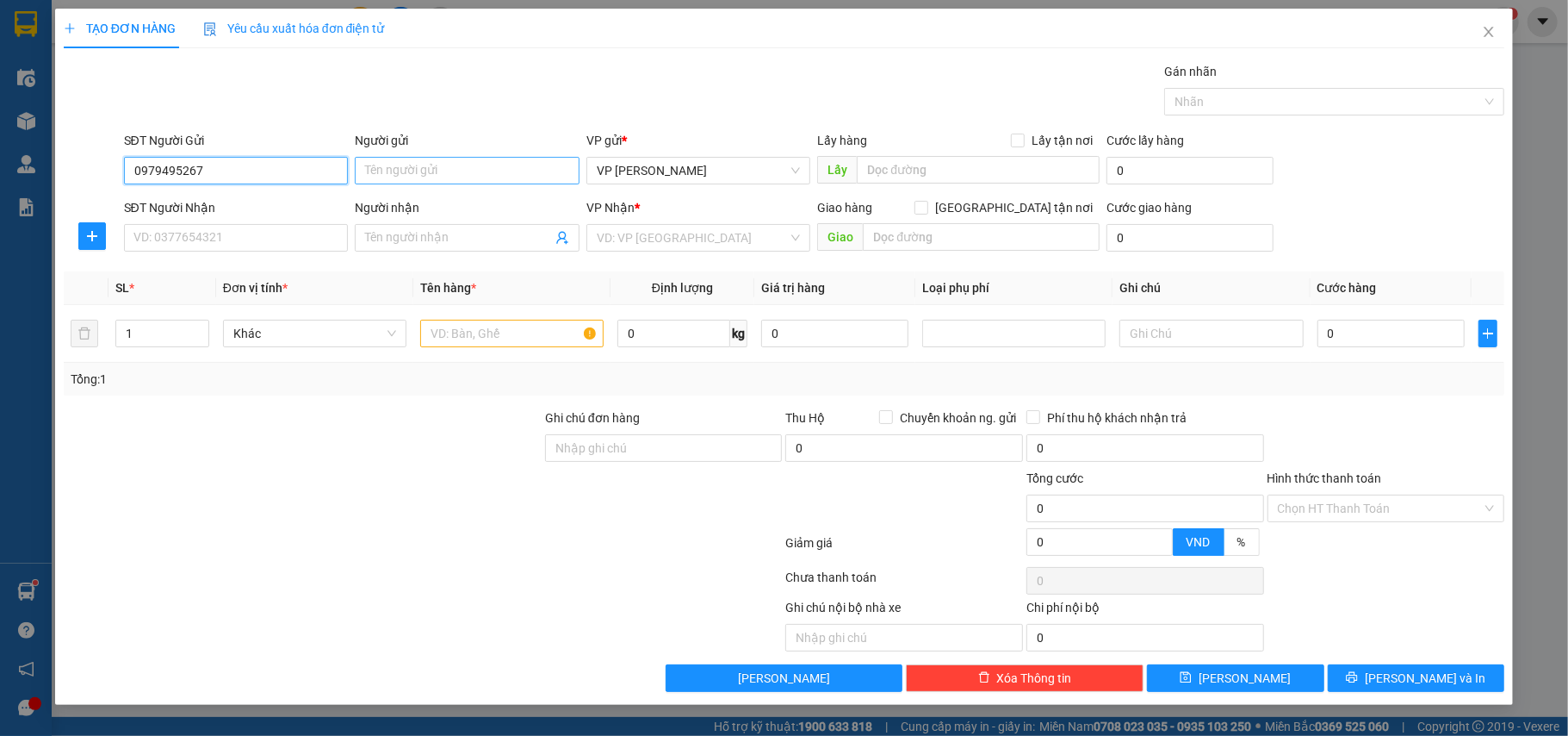
type input "0979495267"
click at [448, 169] on input "Người gửi" at bounding box center [467, 170] width 225 height 27
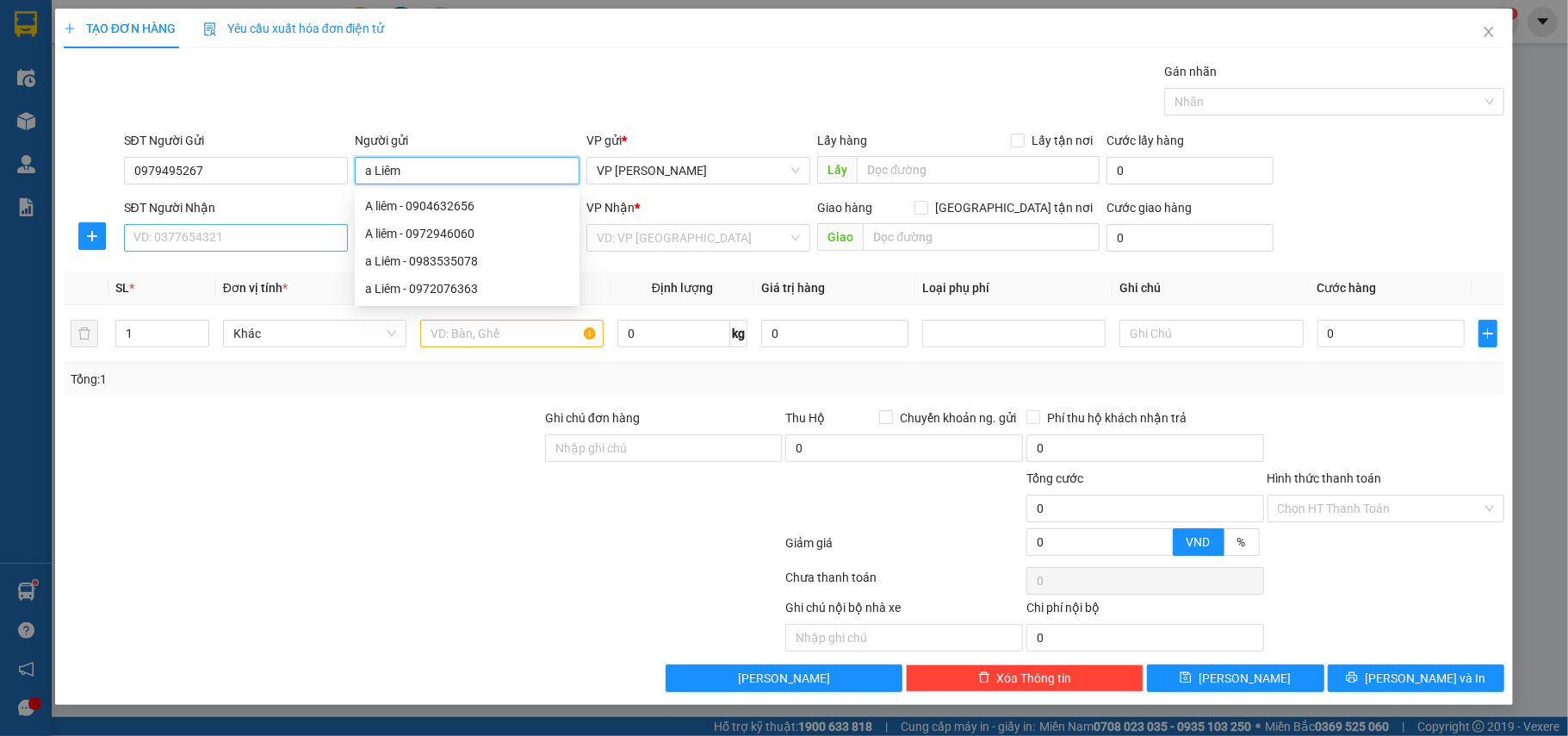
type input "a Liêm"
click at [244, 242] on input "SĐT Người Nhận" at bounding box center [236, 237] width 225 height 27
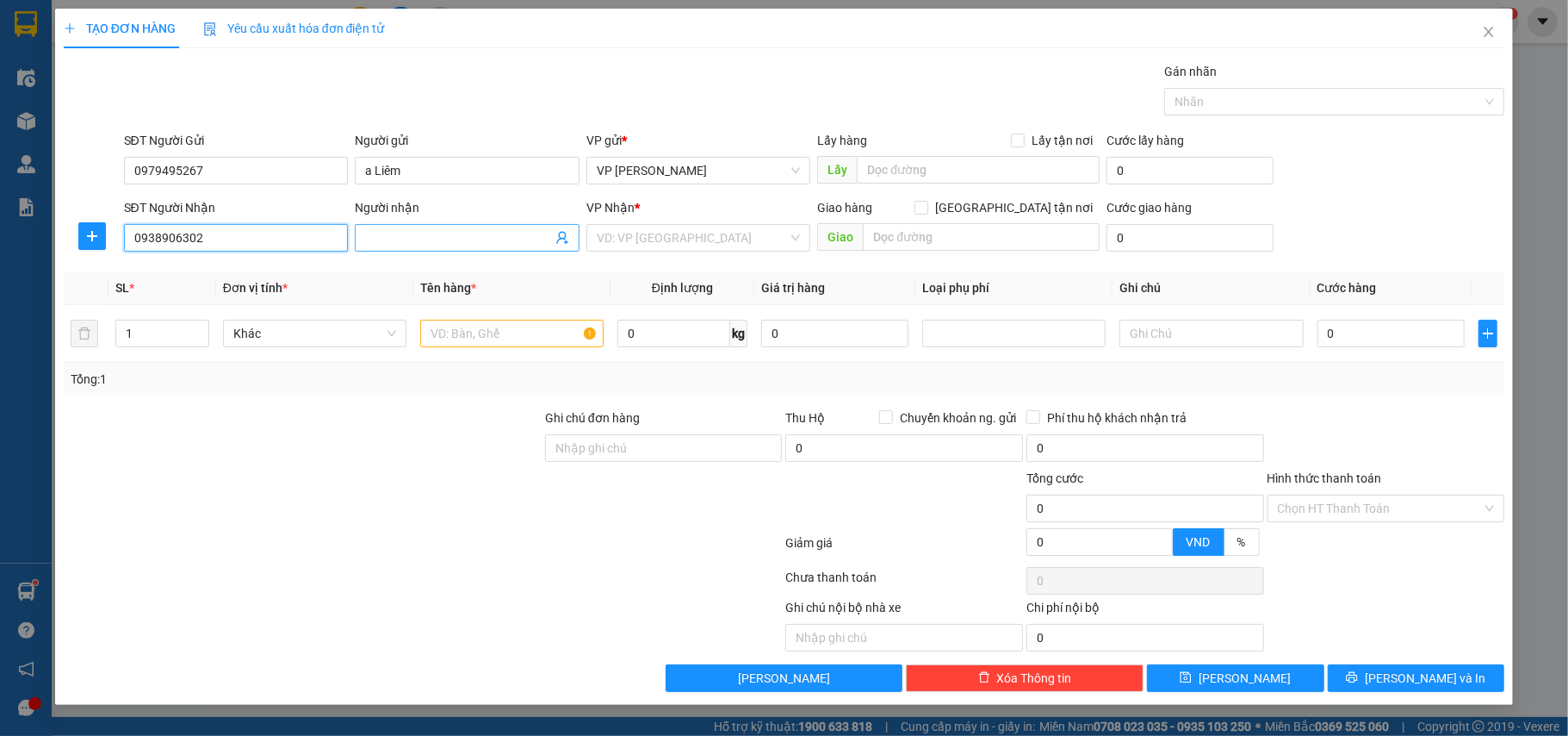
type input "0938906302"
click at [403, 239] on input "Người nhận" at bounding box center [459, 237] width 187 height 19
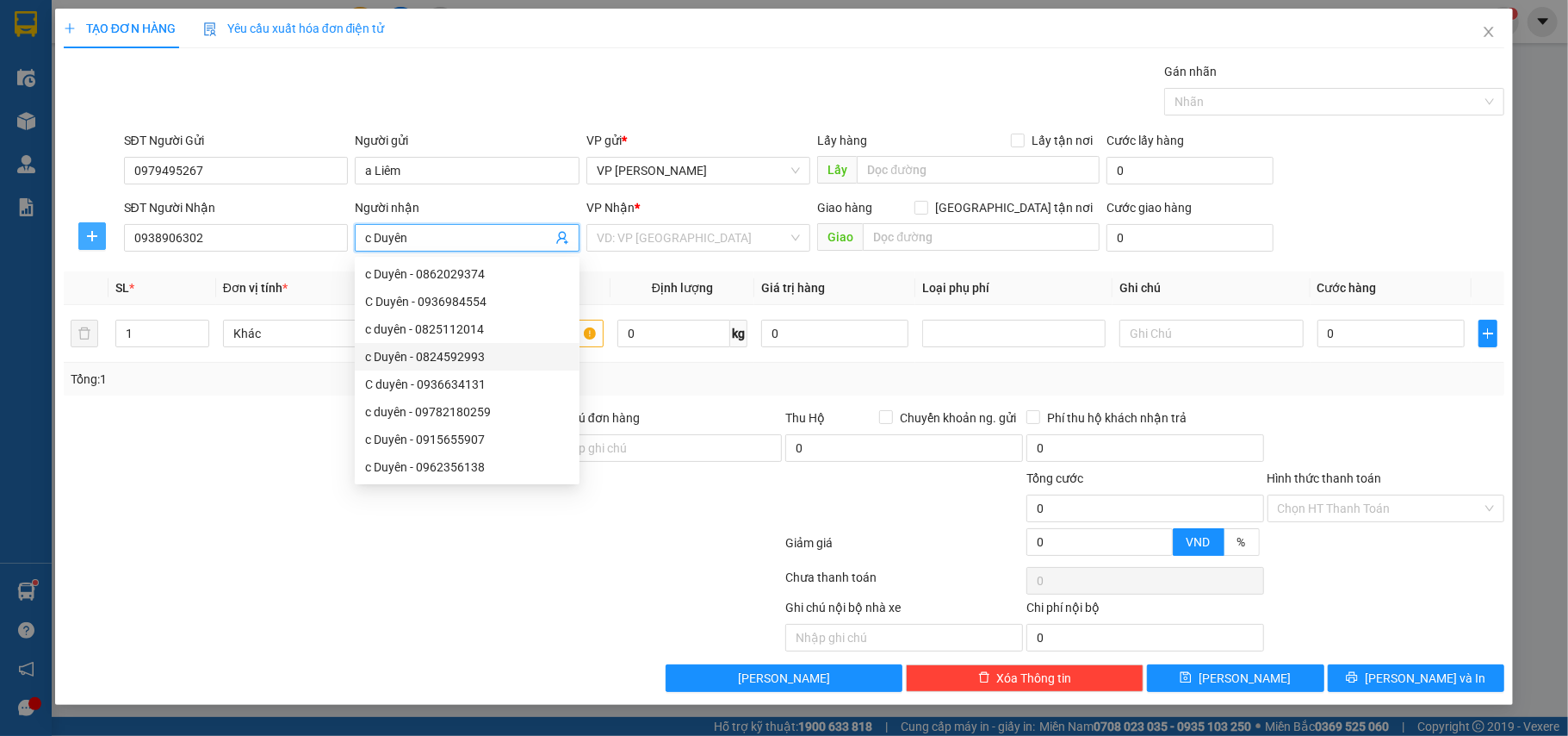
type input "c Duyên"
click at [97, 243] on icon "plus" at bounding box center [93, 237] width 14 height 14
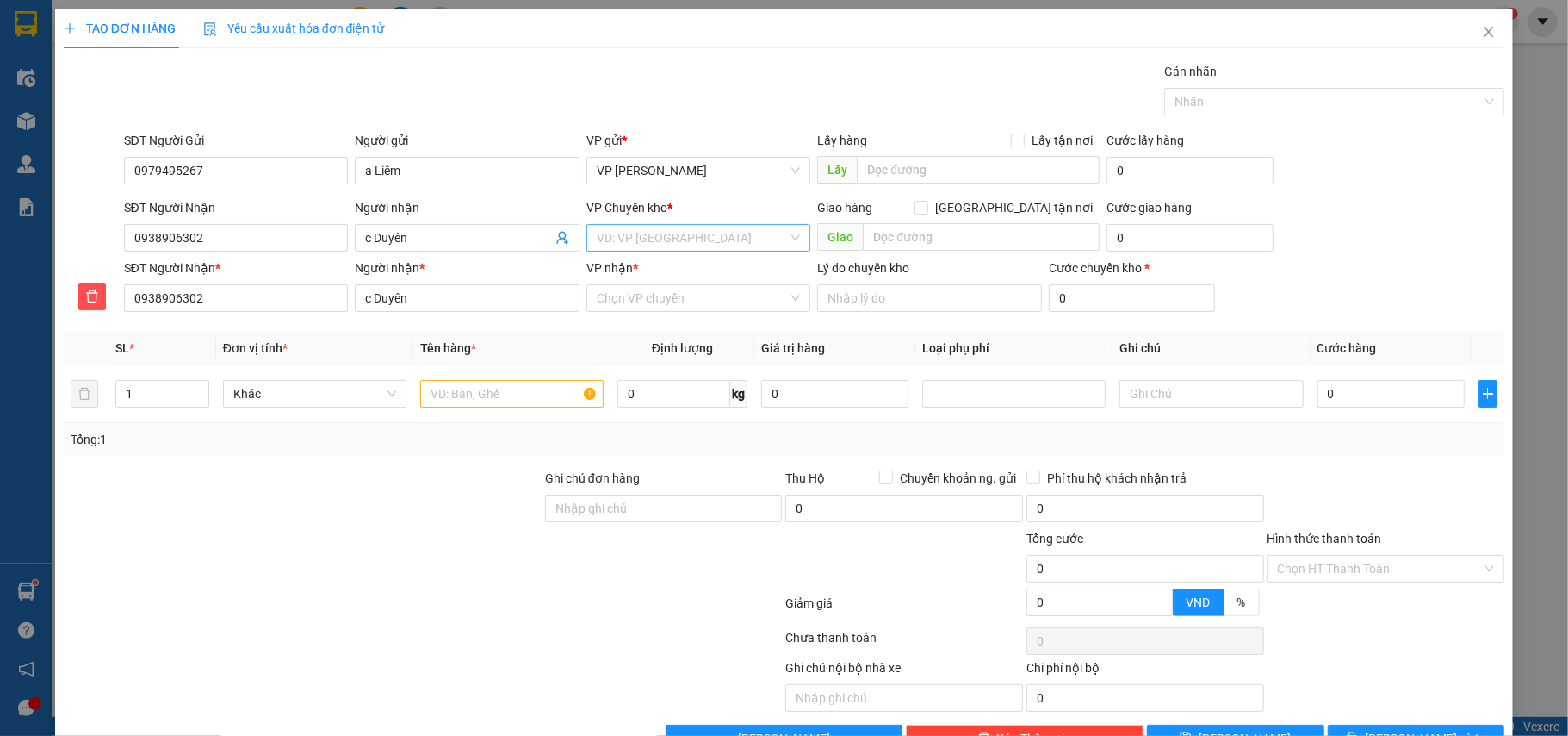
click at [655, 238] on input "search" at bounding box center [693, 237] width 192 height 26
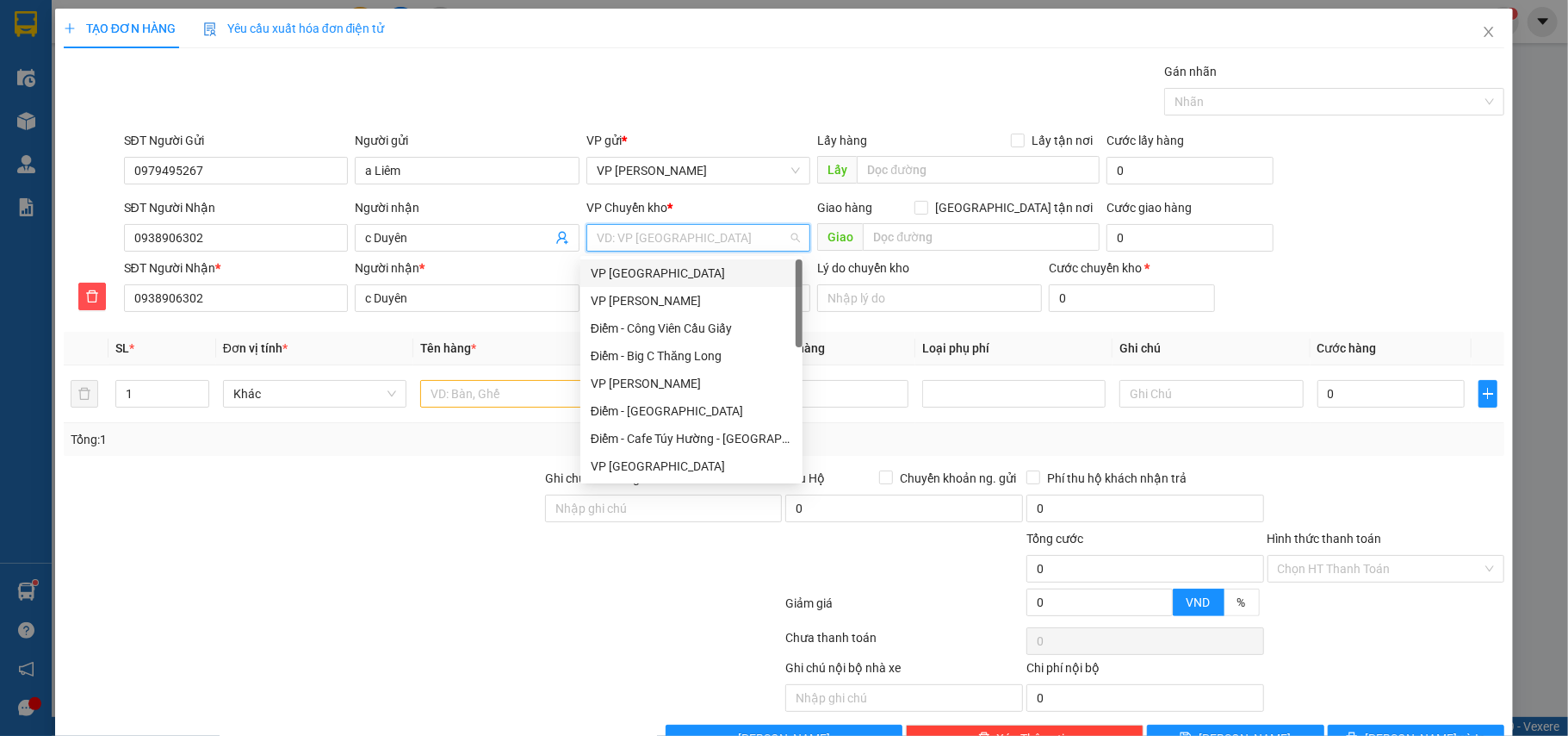
click at [634, 270] on div "VP [GEOGRAPHIC_DATA]" at bounding box center [692, 273] width 201 height 19
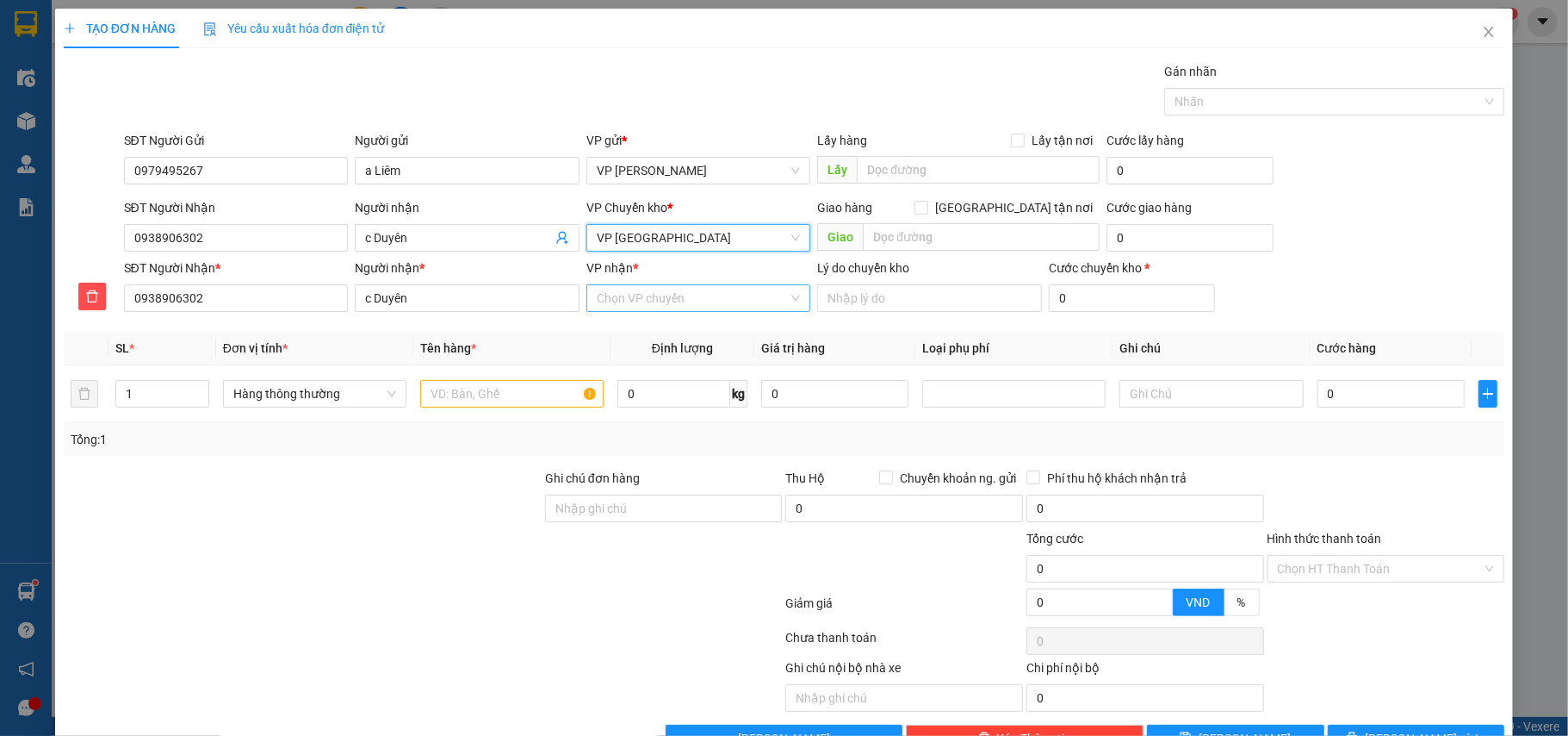
click at [679, 298] on input "VP nhận *" at bounding box center [693, 297] width 192 height 26
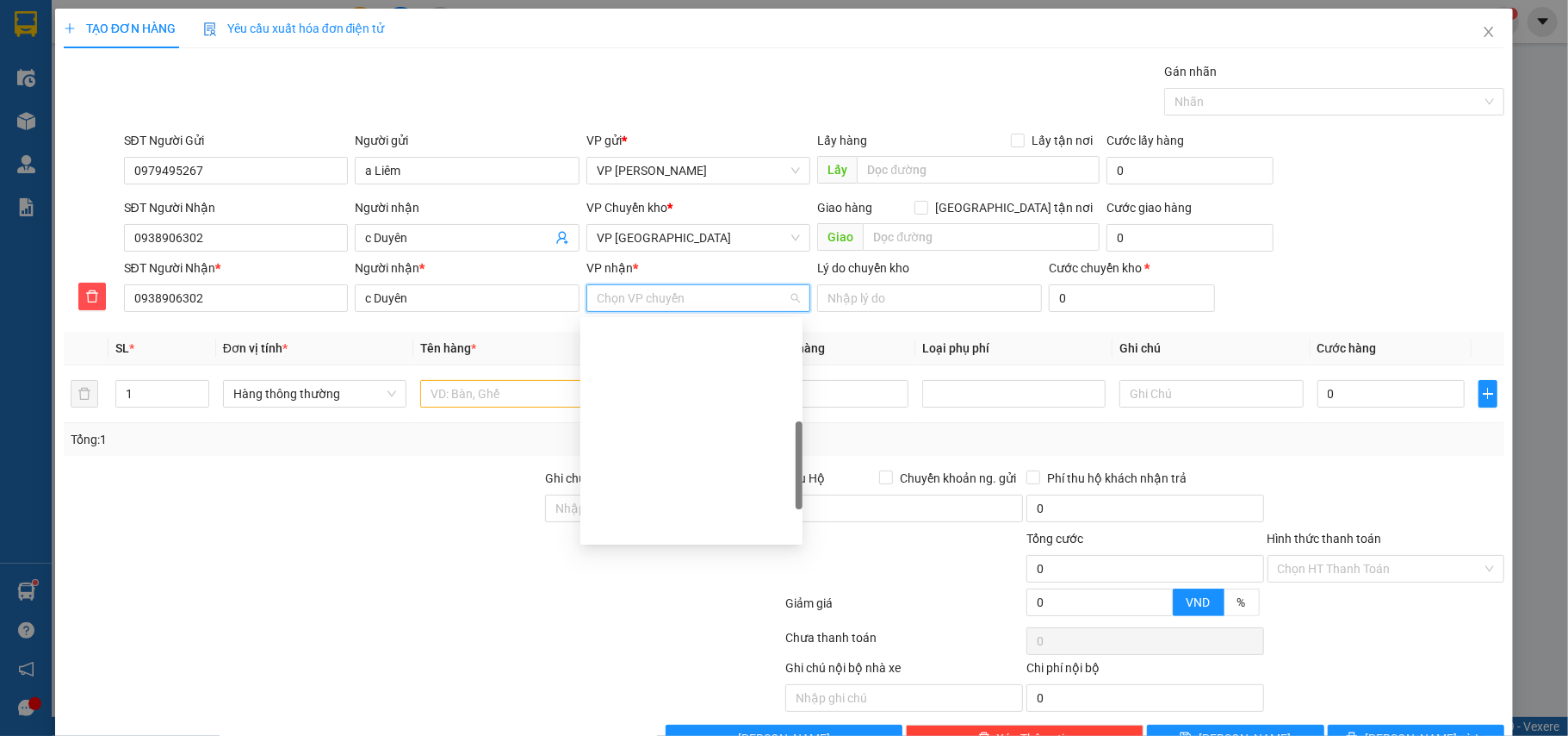
click at [645, 710] on div "VP [GEOGRAPHIC_DATA]" at bounding box center [692, 719] width 201 height 19
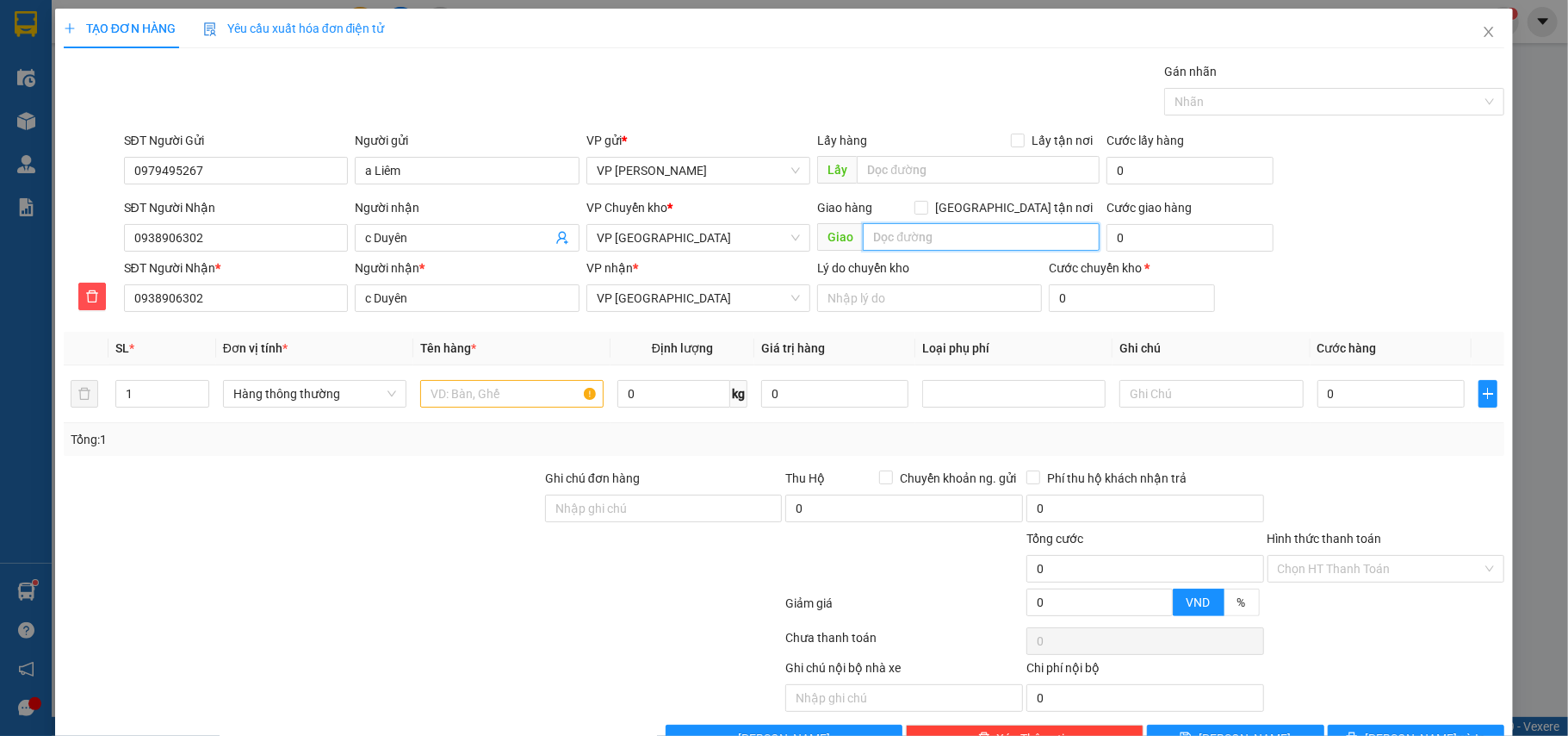
click at [885, 235] on input "text" at bounding box center [981, 237] width 236 height 27
type input "n"
click at [1002, 245] on input "Nam TRung" at bounding box center [981, 237] width 236 height 27
type input "[PERSON_NAME]"
click at [1151, 233] on input "0" at bounding box center [1189, 237] width 166 height 27
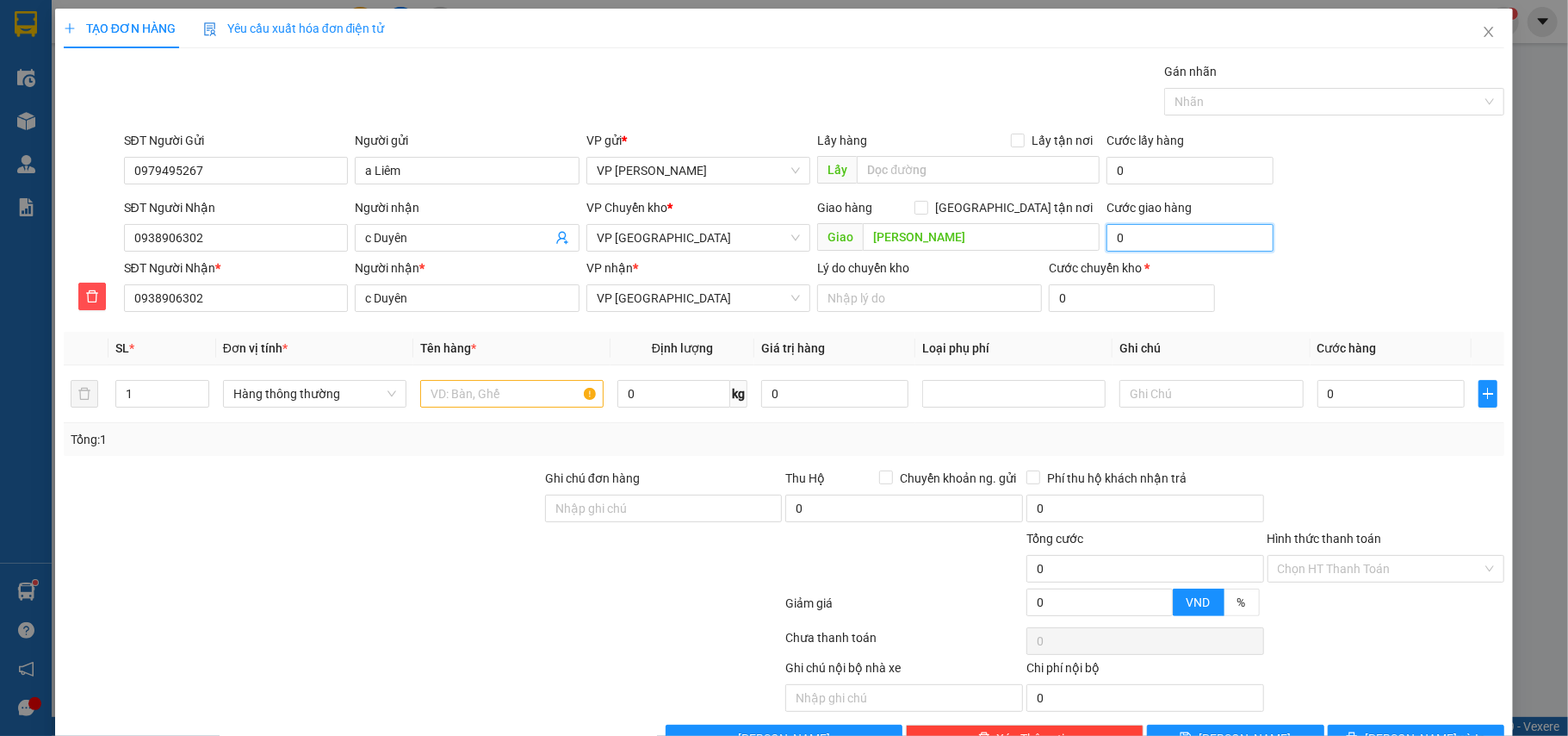
type input "5"
type input "5.000"
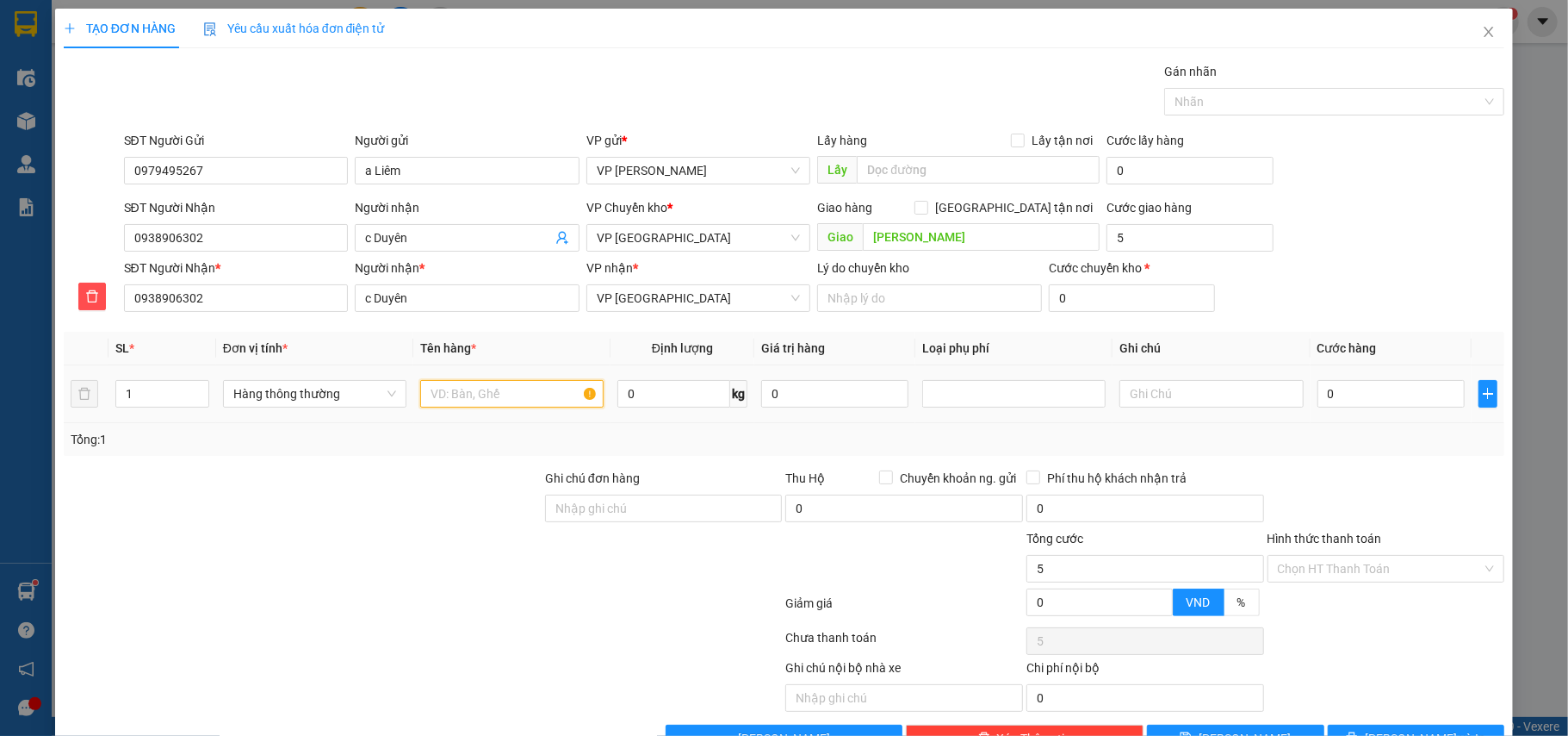
type input "5.000"
click at [518, 402] on input "text" at bounding box center [512, 393] width 184 height 27
click at [976, 408] on div at bounding box center [1014, 393] width 184 height 27
type input "hộp ct máy tính"
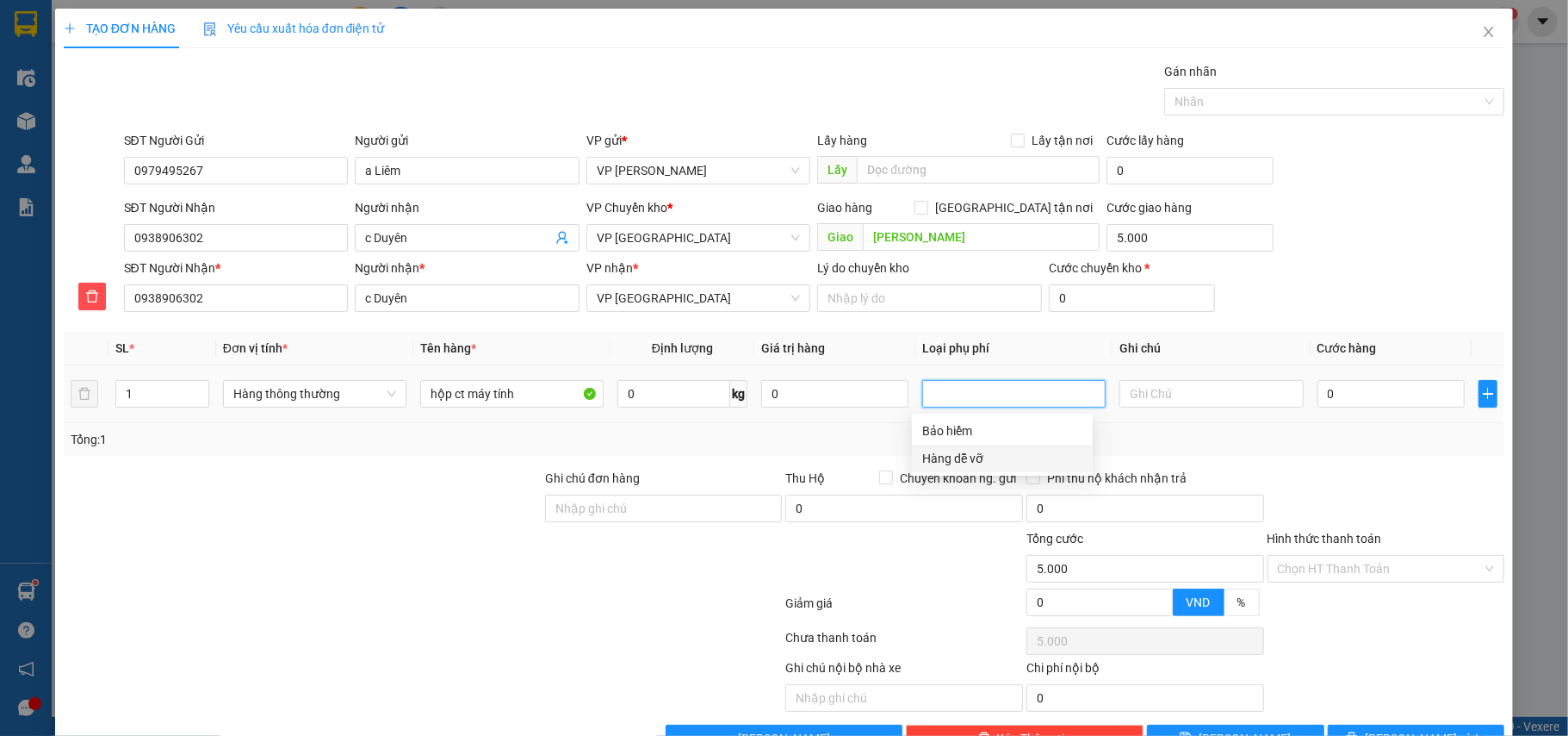
click at [975, 449] on div "Hàng dễ vỡ" at bounding box center [1002, 458] width 161 height 19
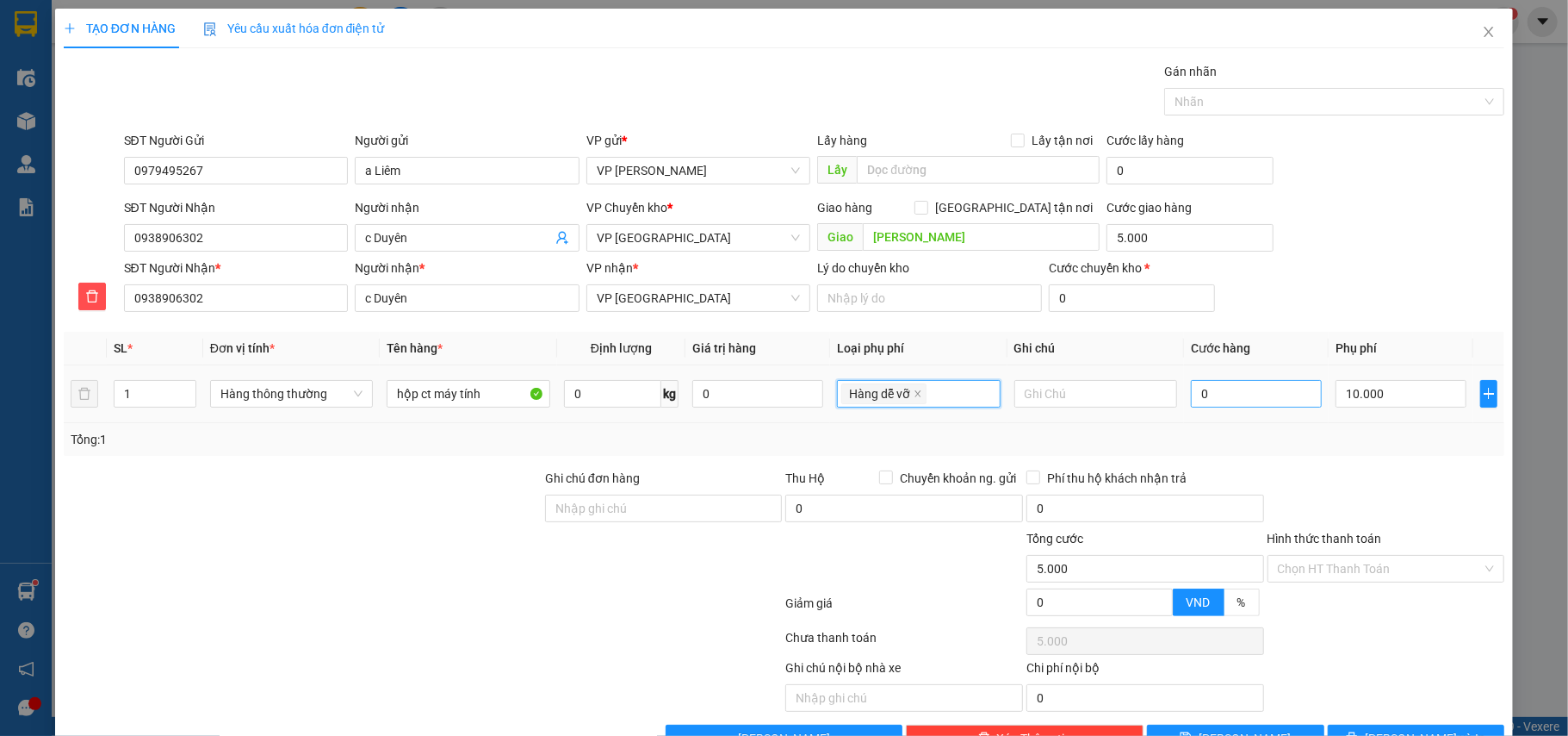
type input "15.000"
type input "10.000"
click at [1227, 394] on input "0" at bounding box center [1257, 393] width 131 height 27
click at [1194, 447] on div "Tổng: 1" at bounding box center [784, 439] width 1428 height 19
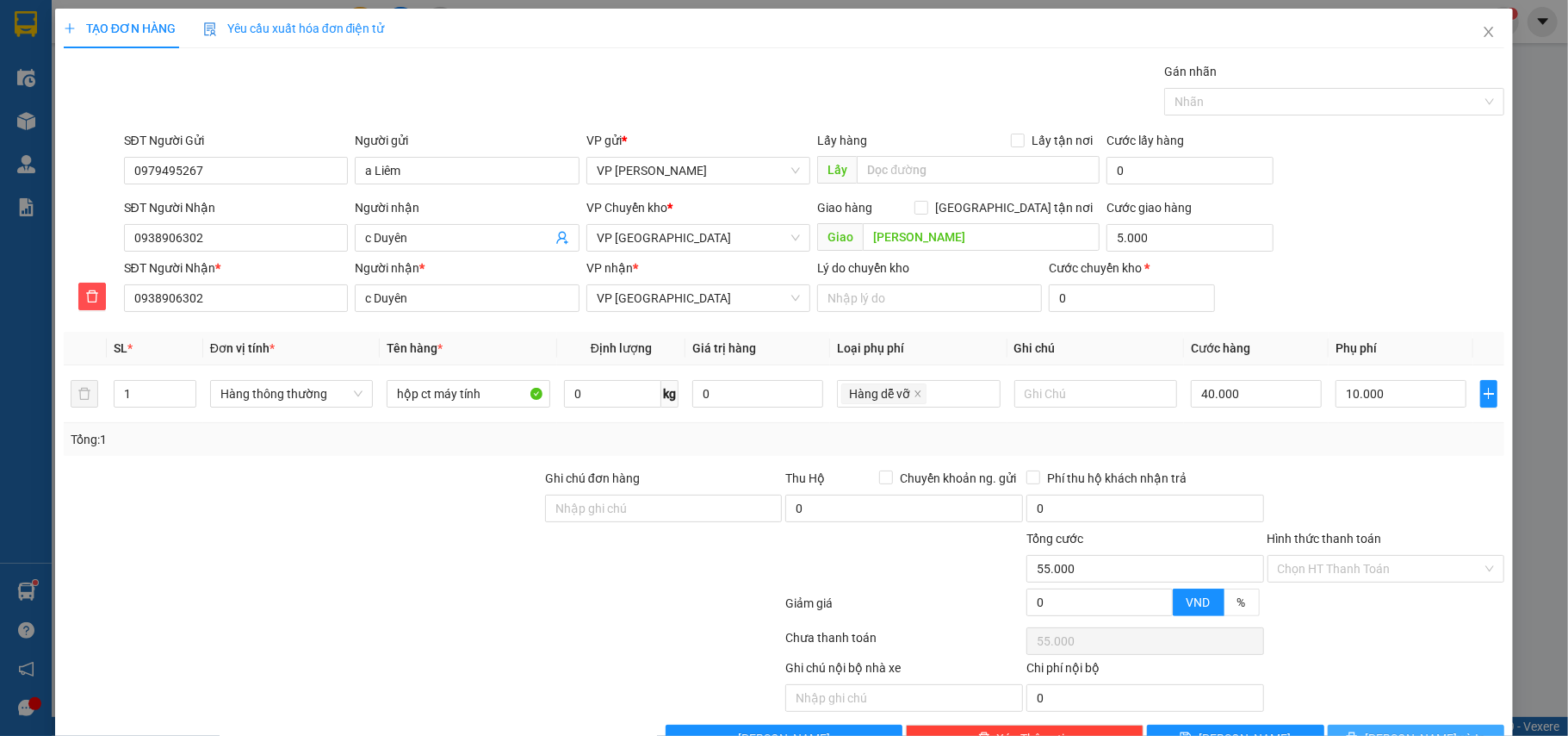
click at [1437, 725] on button "[PERSON_NAME] và In" at bounding box center [1416, 738] width 177 height 27
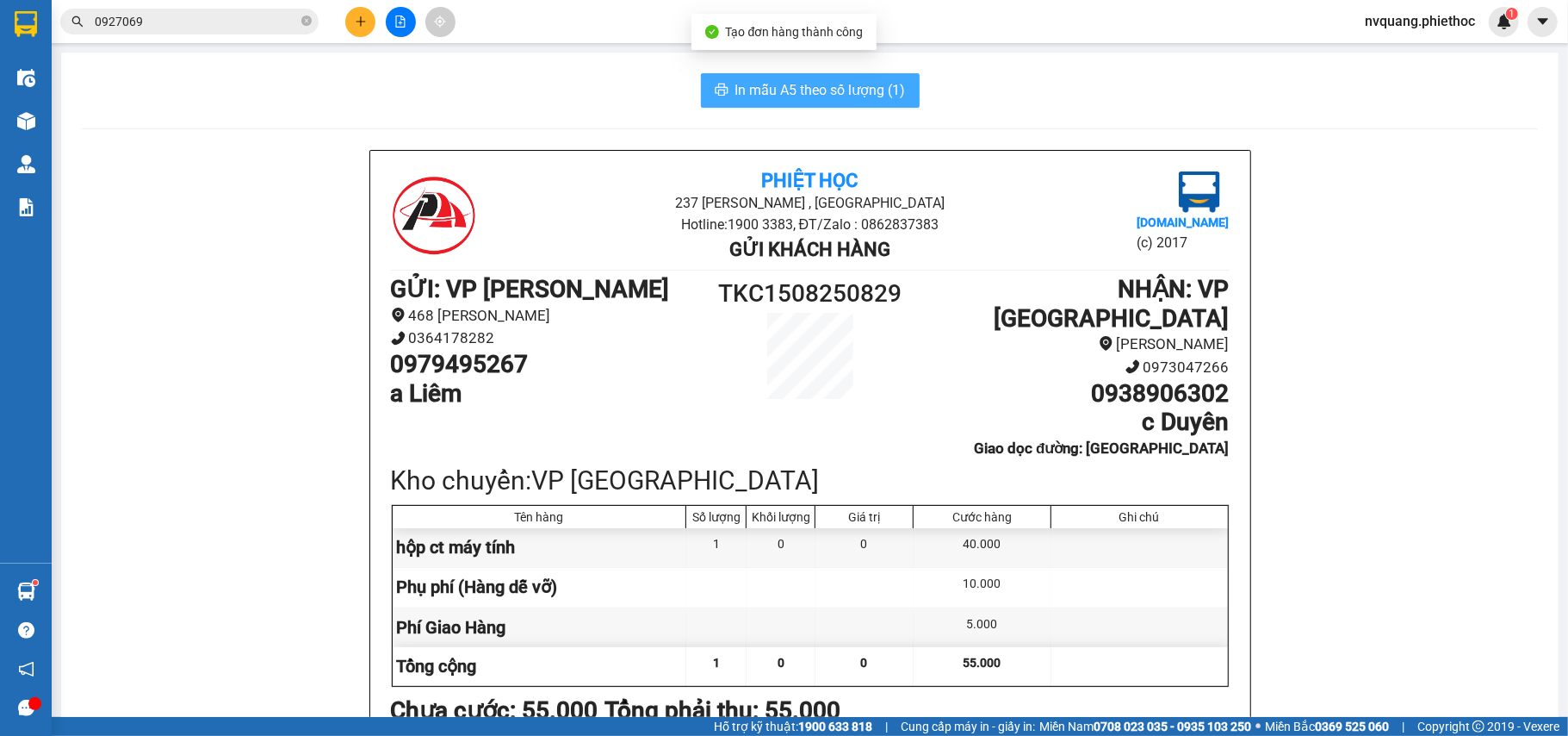
click at [814, 91] on span "In mẫu A5 theo số lượng (1)" at bounding box center [821, 90] width 170 height 21
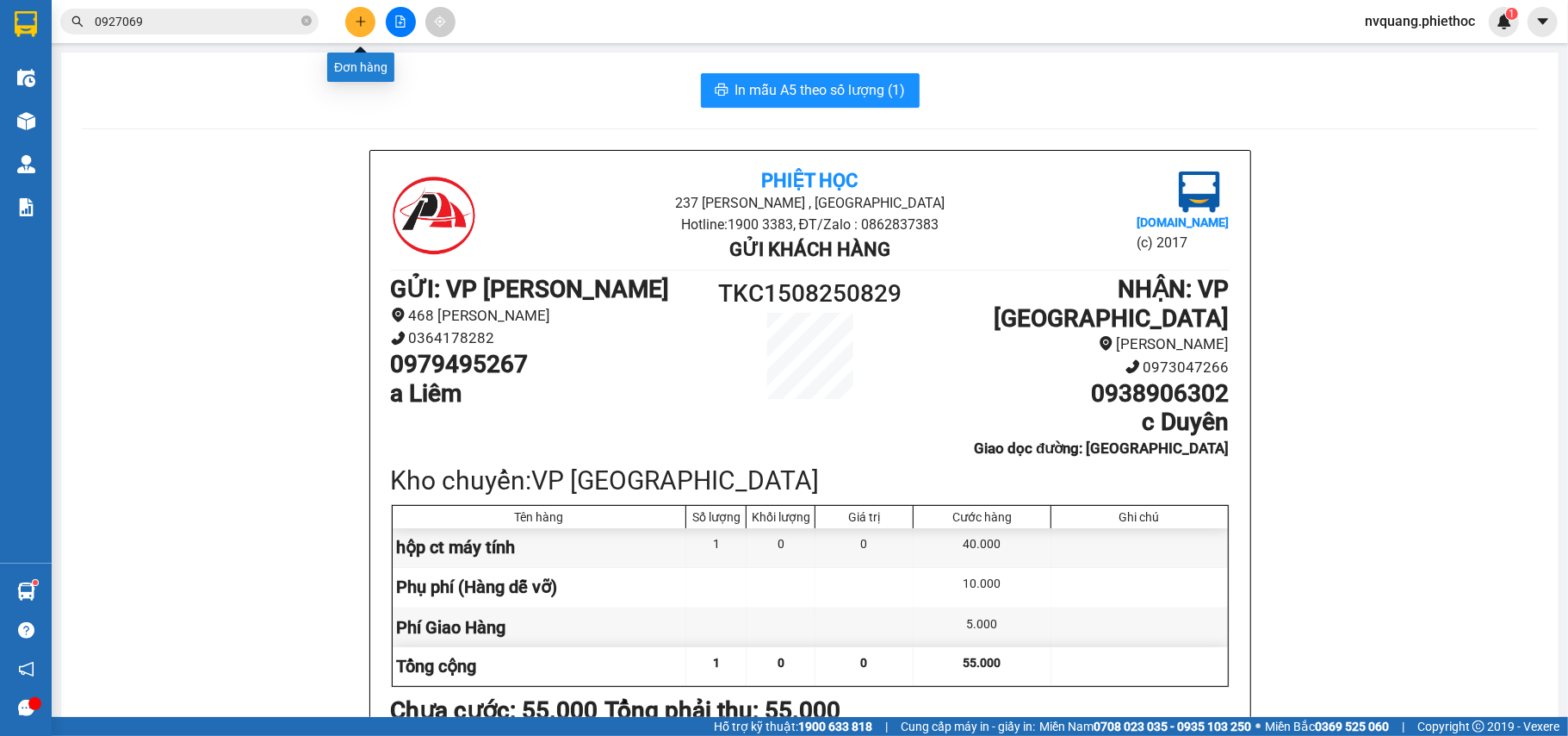
click at [372, 19] on button at bounding box center [360, 22] width 30 height 30
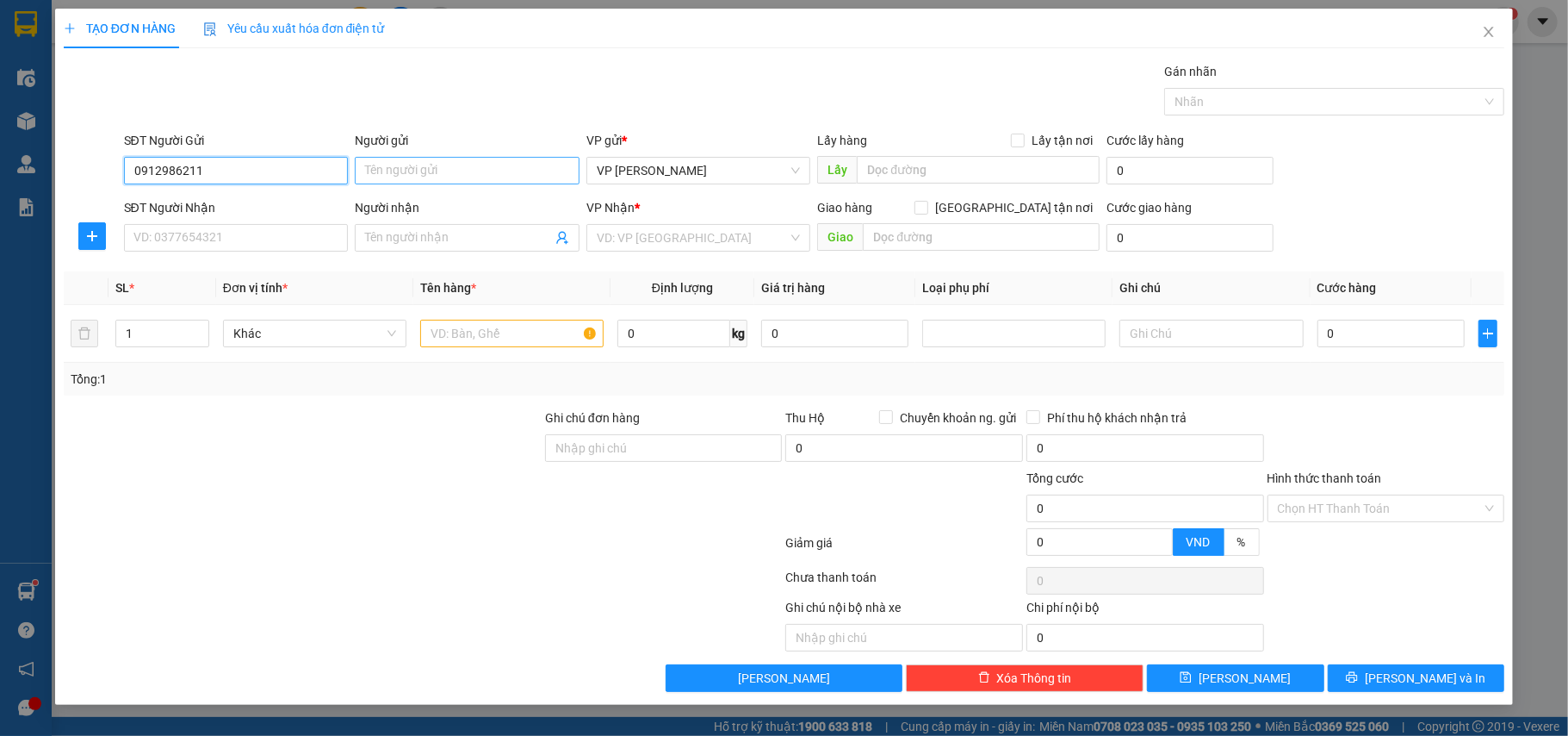
type input "0912986211"
click at [480, 170] on input "Người gửi" at bounding box center [467, 170] width 225 height 27
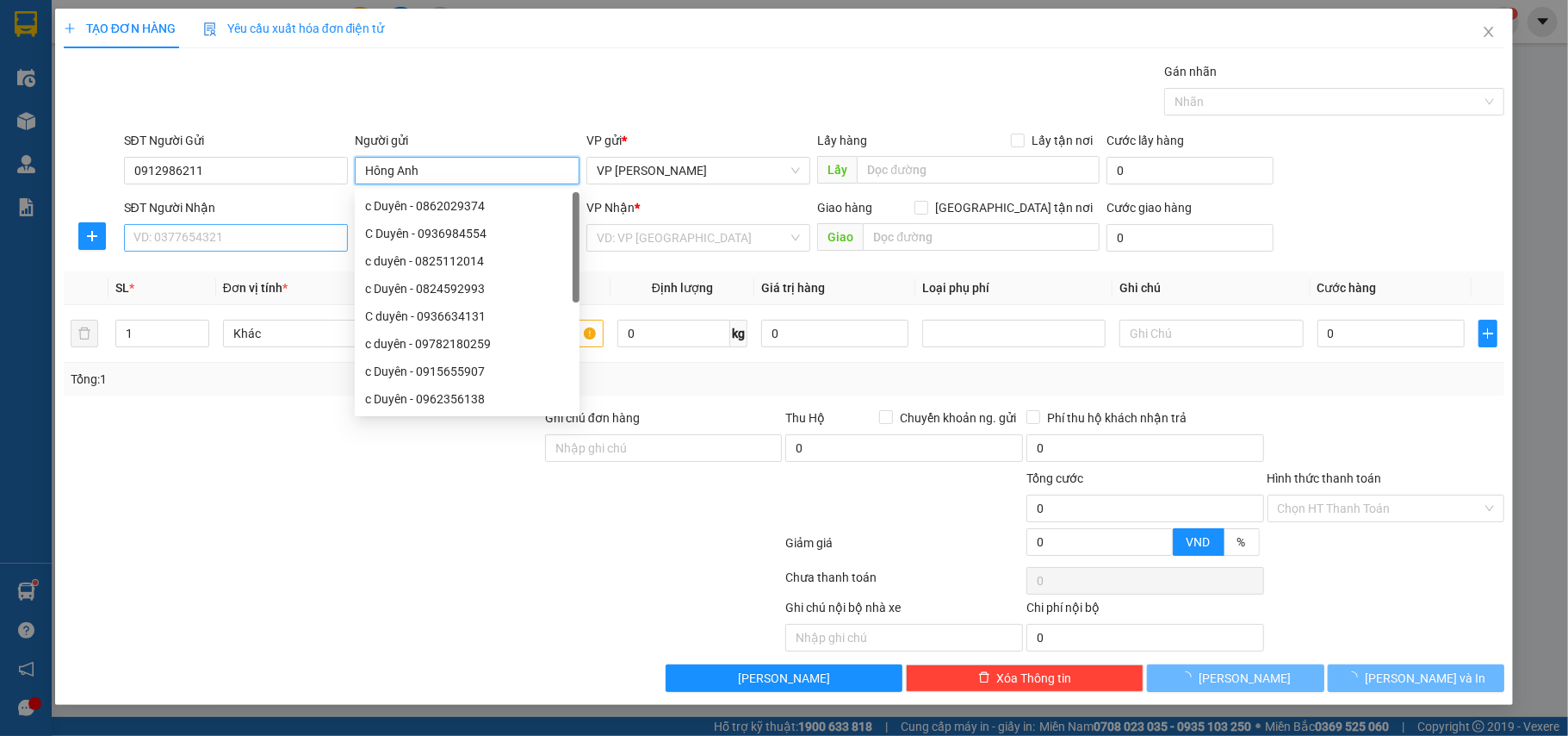
type input "Hông Anh"
click at [159, 237] on input "SĐT Người Nhận" at bounding box center [236, 237] width 225 height 27
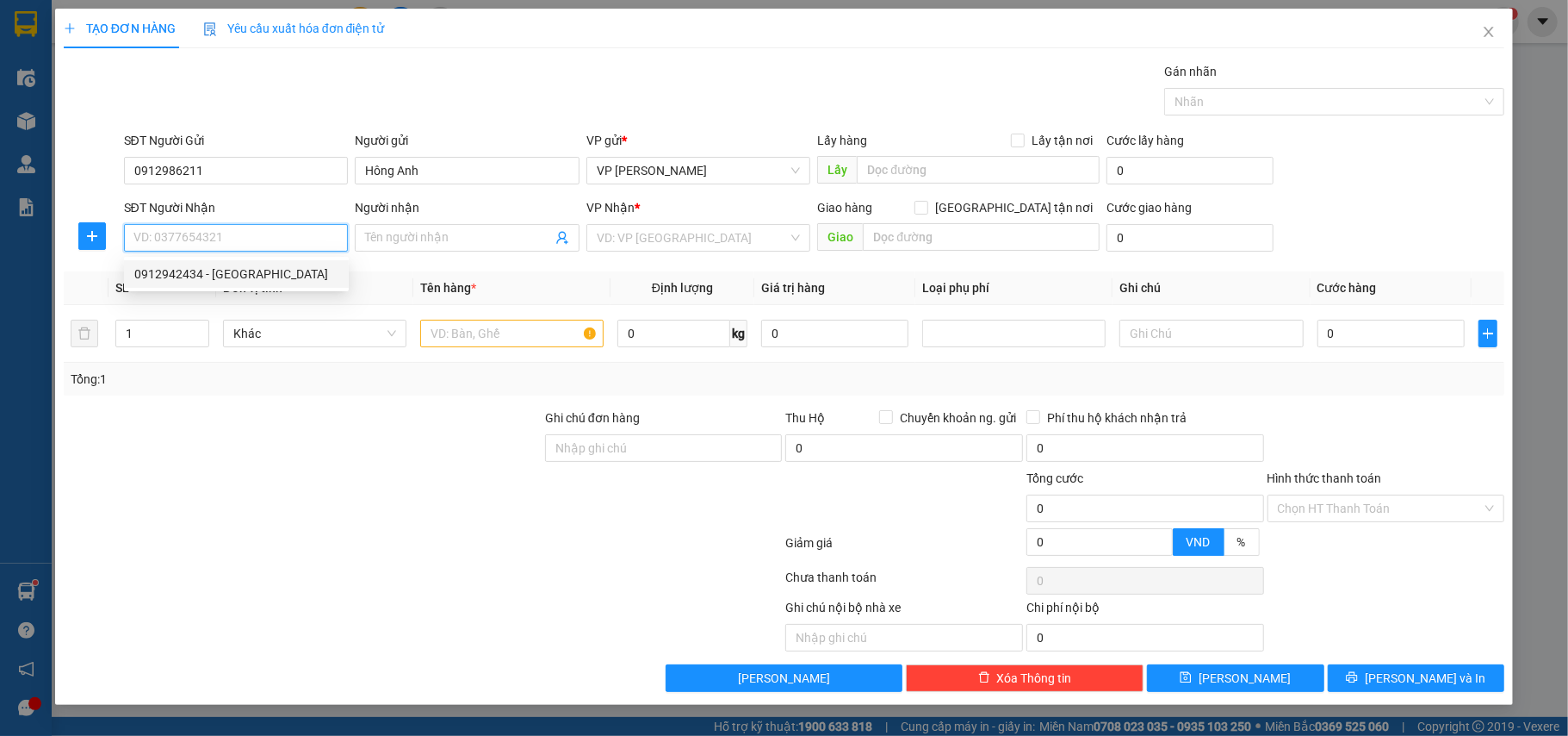
click at [197, 269] on div "0912942434 - [GEOGRAPHIC_DATA]" at bounding box center [236, 274] width 204 height 19
type input "0912942434"
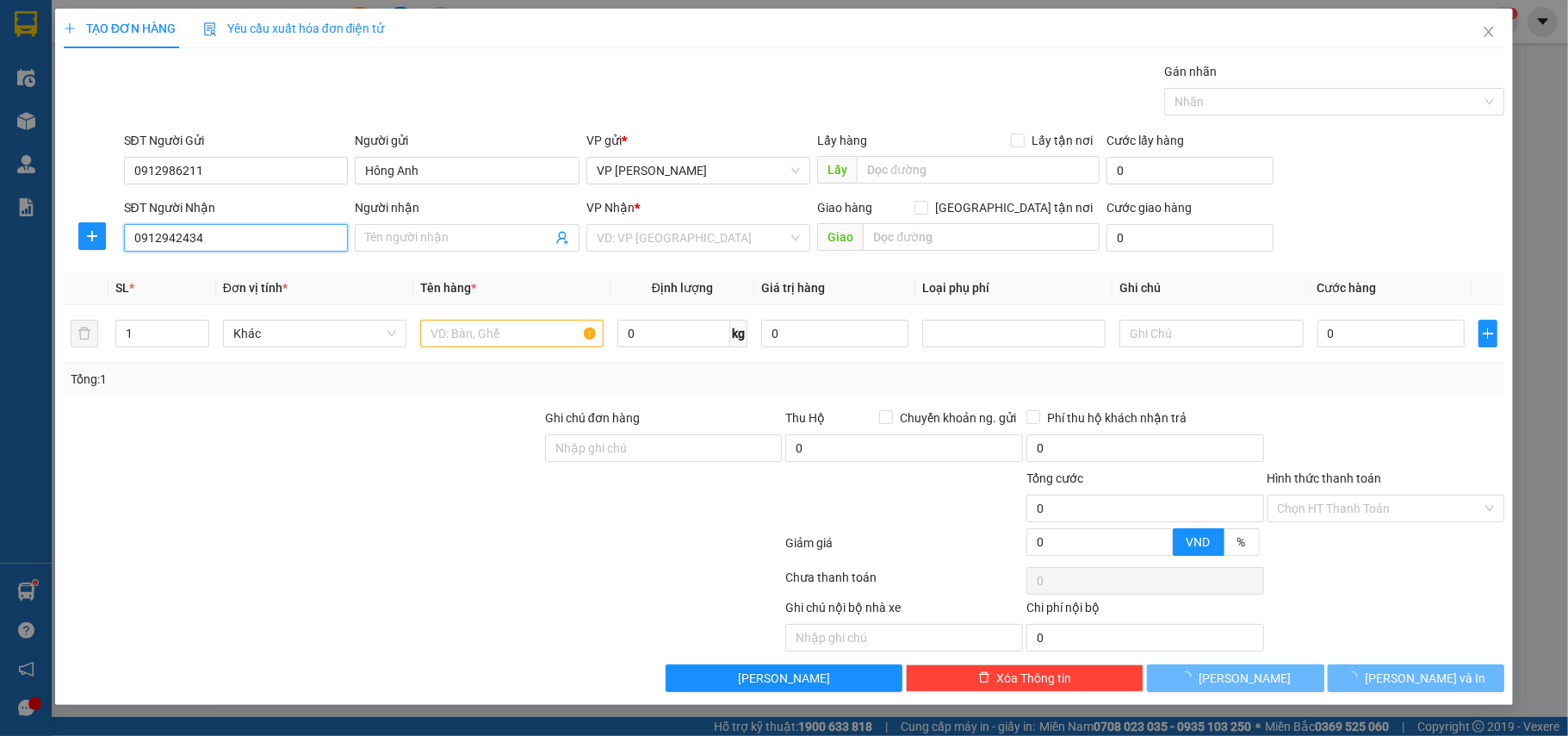
type input "[PERSON_NAME]"
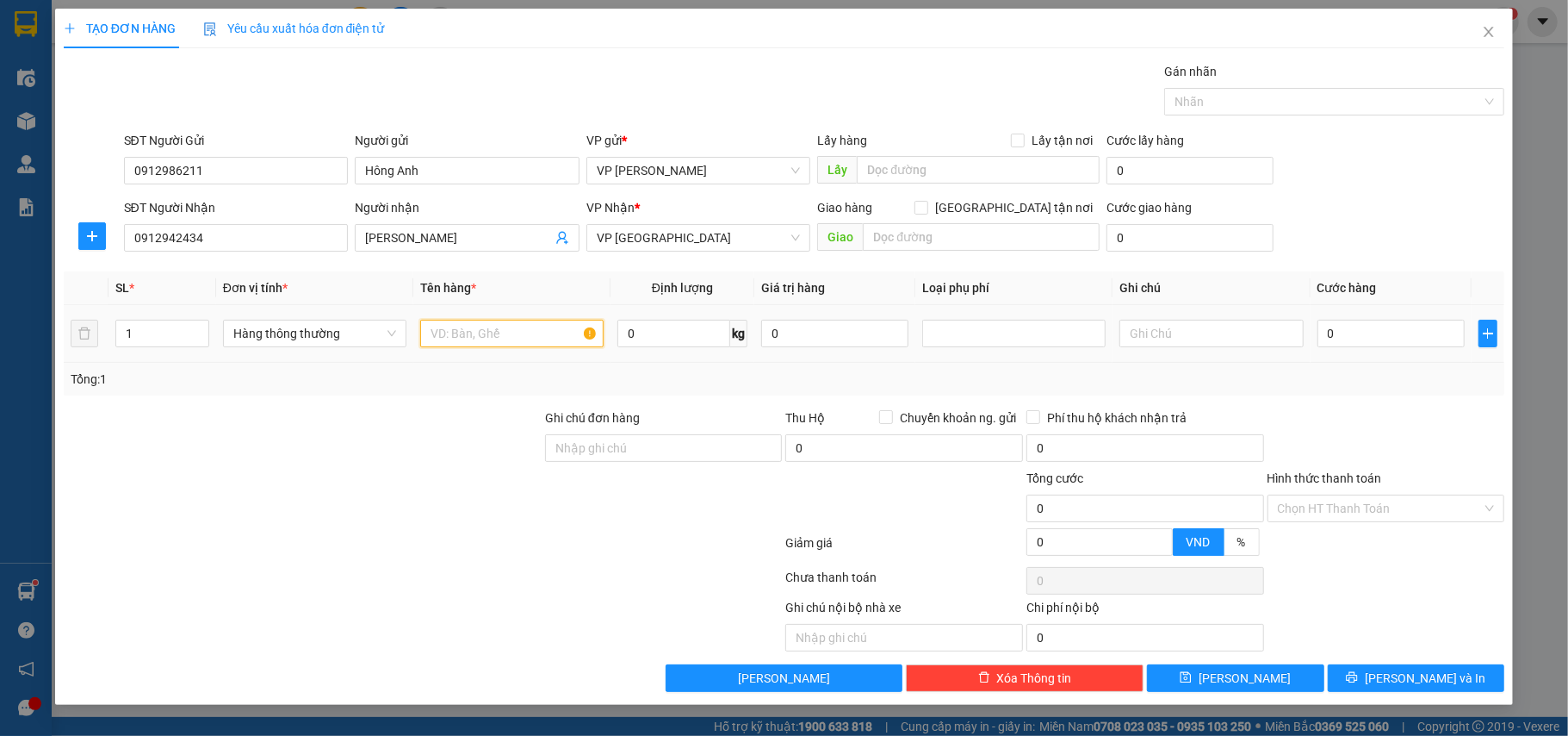
click at [451, 340] on input "text" at bounding box center [512, 333] width 184 height 27
click at [952, 336] on div at bounding box center [1014, 333] width 175 height 20
type input "thùng ct máy lọc nước"
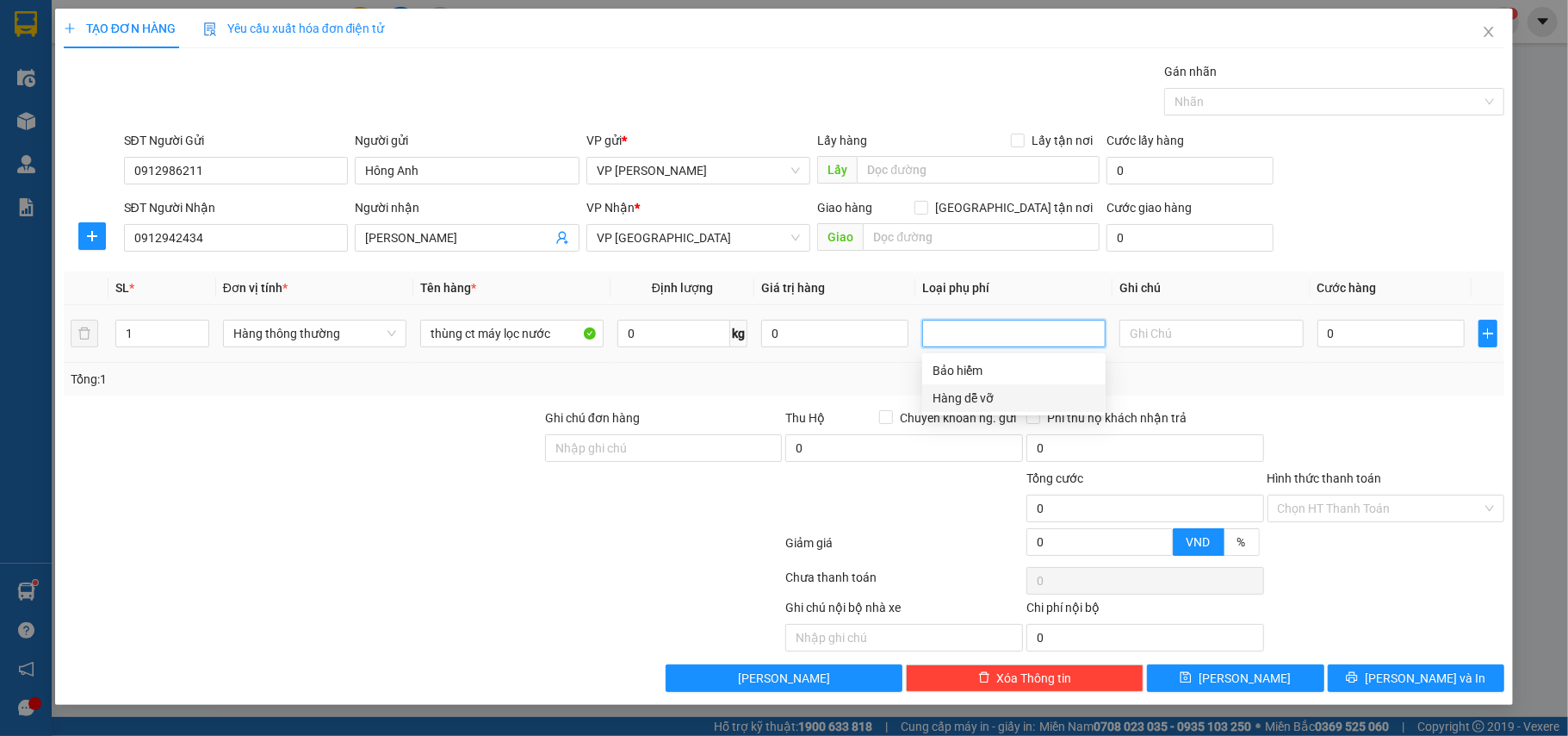
click at [952, 389] on div "Hàng dễ vỡ" at bounding box center [1014, 397] width 162 height 19
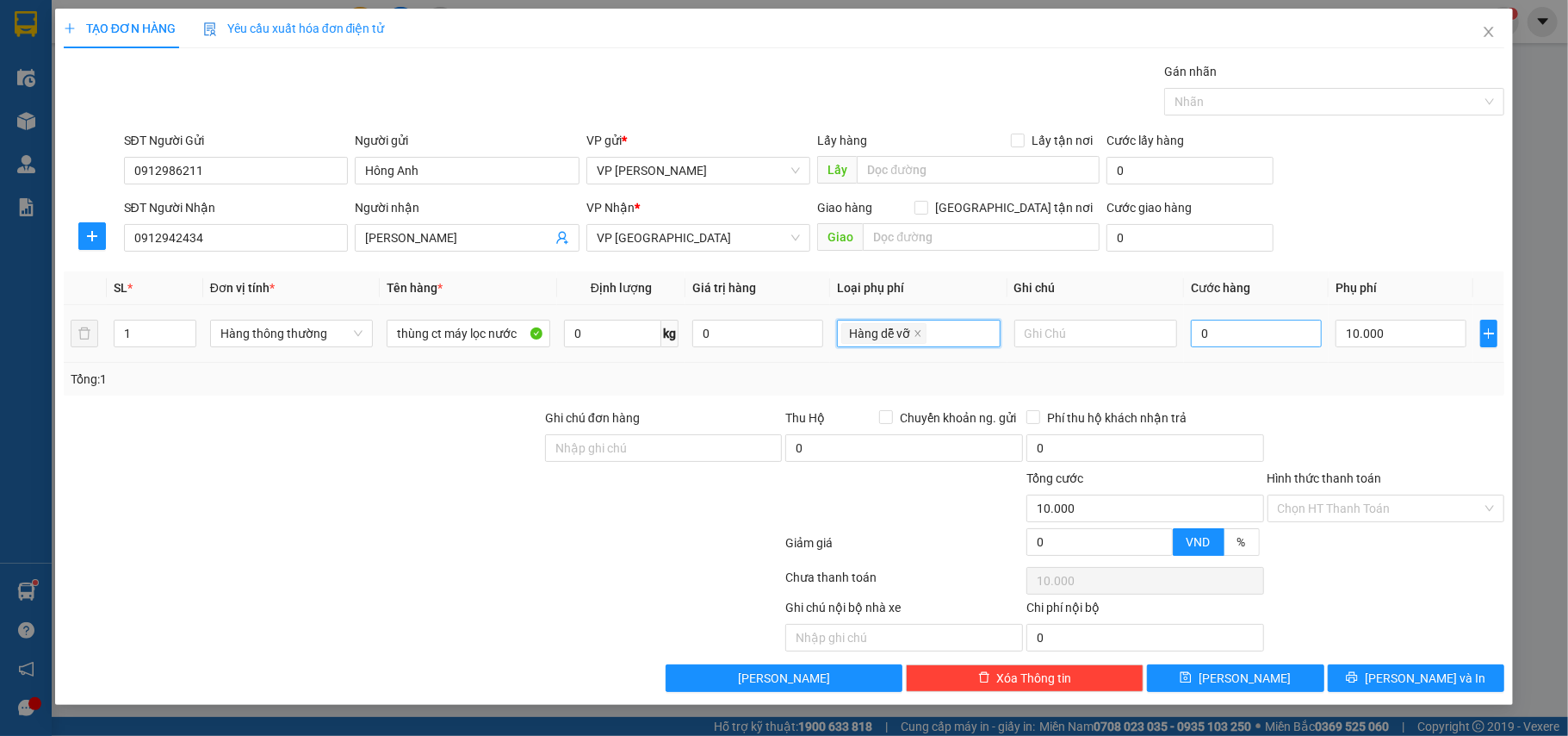
type input "10.000"
click at [1290, 333] on input "0" at bounding box center [1257, 333] width 131 height 27
click at [1317, 388] on div "Tổng: 1" at bounding box center [784, 379] width 1428 height 19
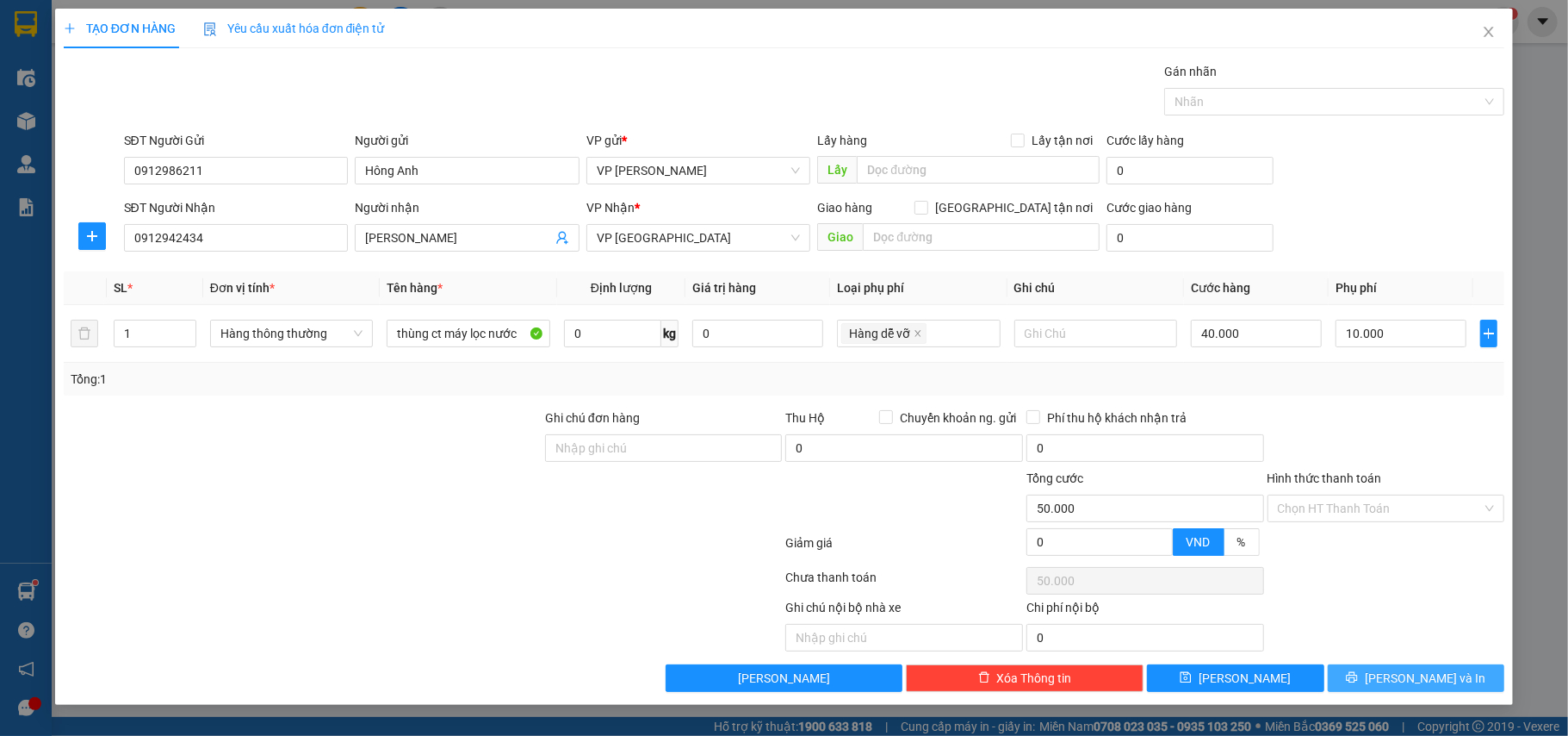
click at [1402, 669] on button "[PERSON_NAME] và In" at bounding box center [1416, 678] width 177 height 27
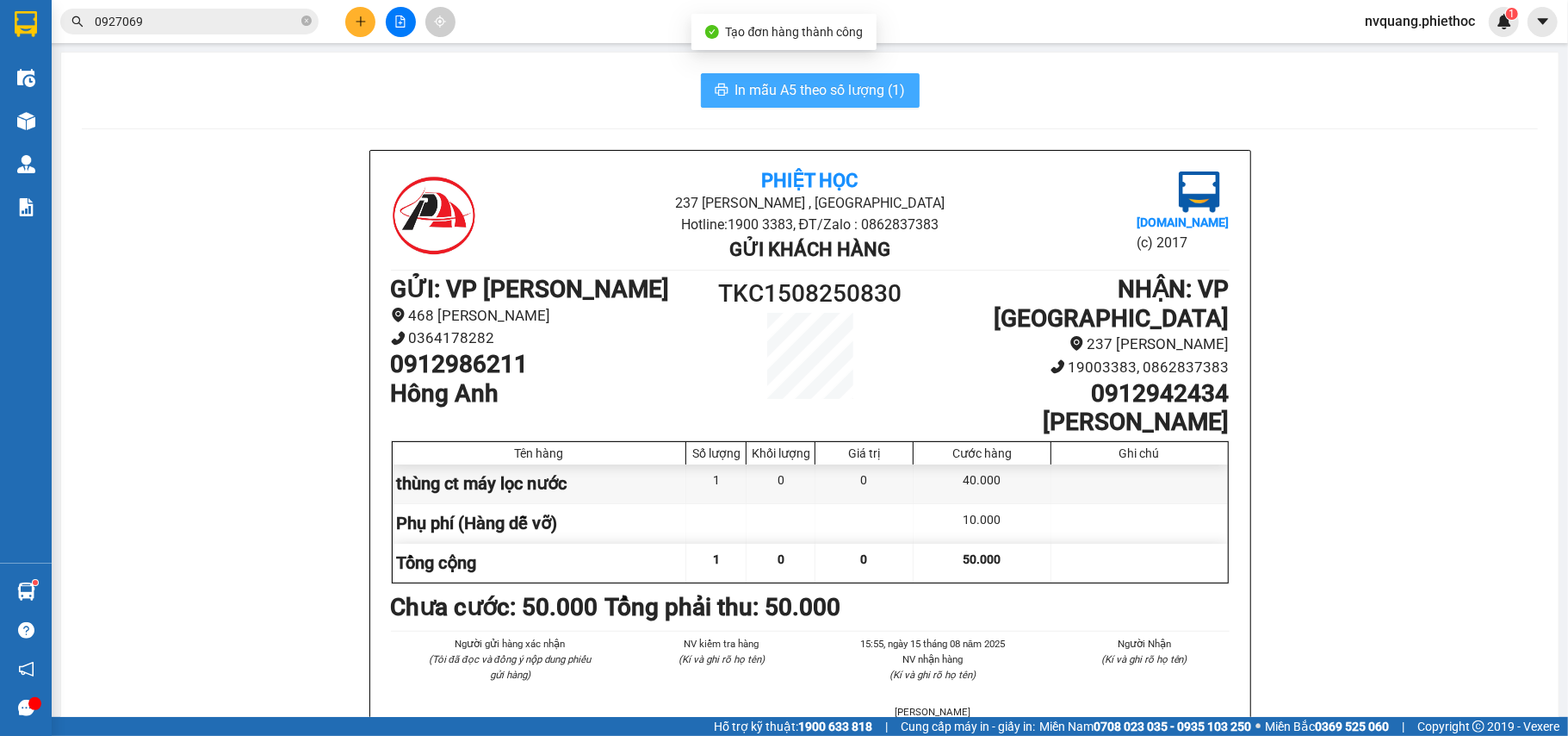
click at [766, 81] on span "In mẫu A5 theo số lượng (1)" at bounding box center [821, 90] width 170 height 21
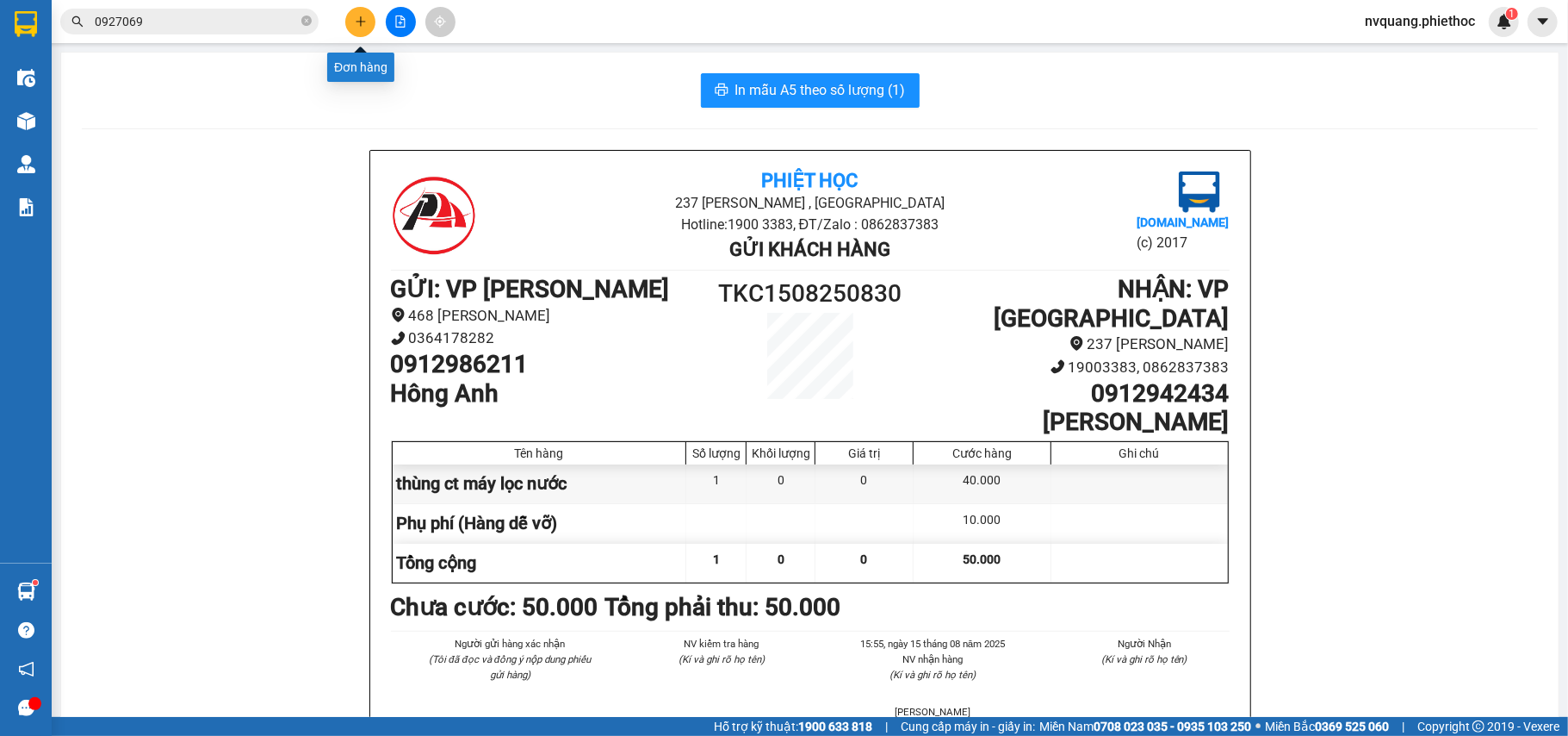
click at [358, 11] on button at bounding box center [360, 22] width 30 height 30
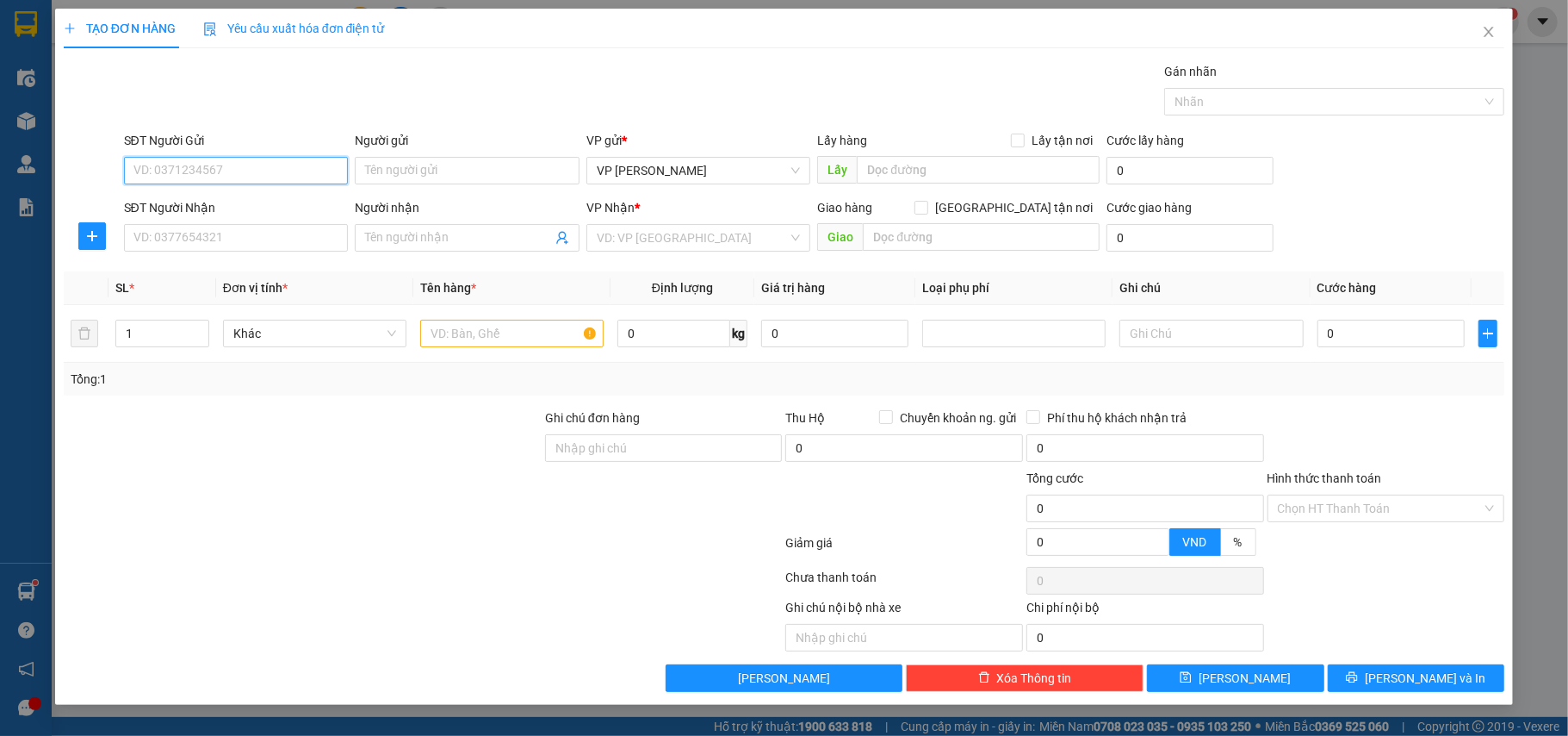
click at [169, 179] on input "SĐT Người Gửi" at bounding box center [236, 170] width 225 height 27
type input "02437339264"
click at [364, 167] on input "Người gửi" at bounding box center [467, 170] width 225 height 27
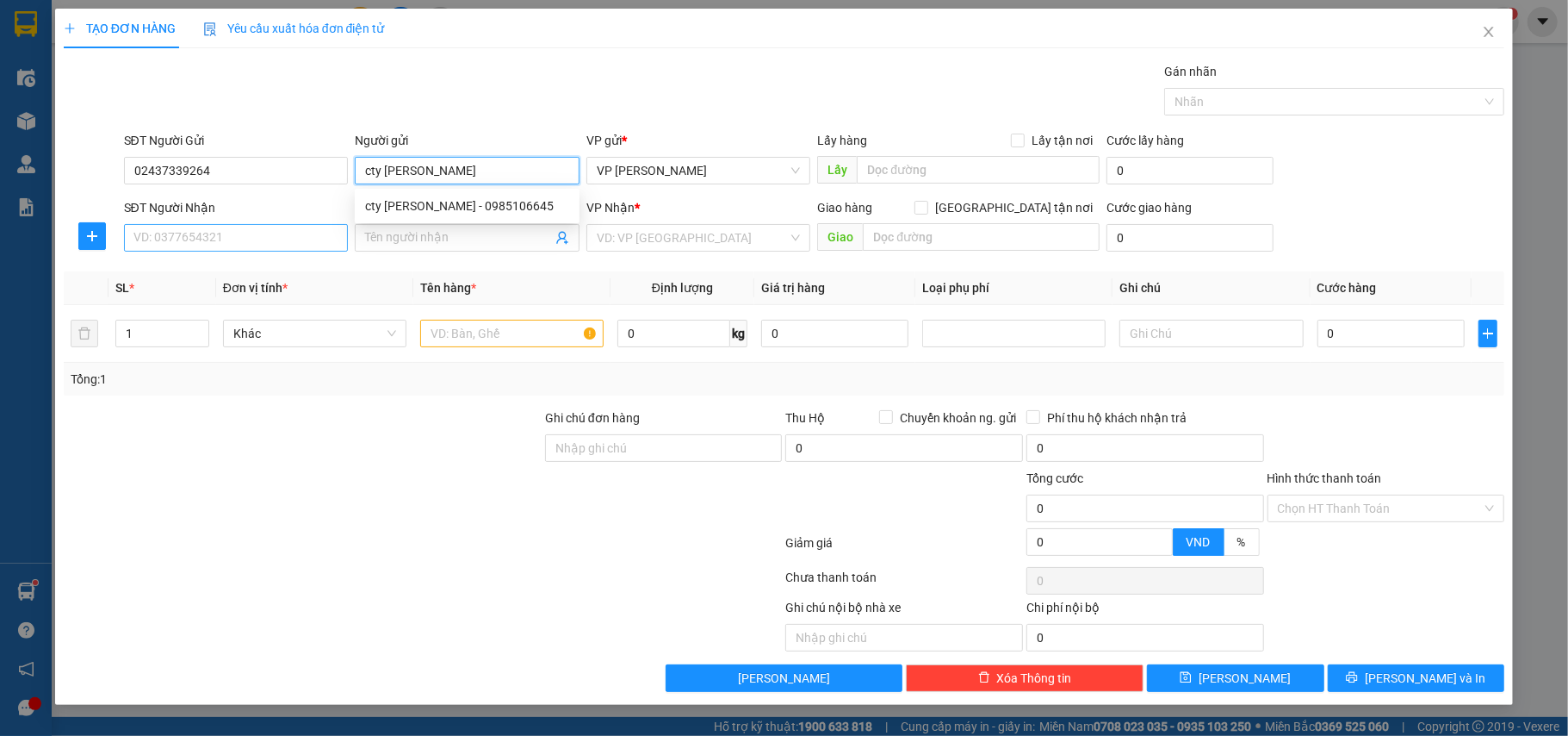
type input "cty [PERSON_NAME]"
click at [184, 237] on input "SĐT Người Nhận" at bounding box center [236, 237] width 225 height 27
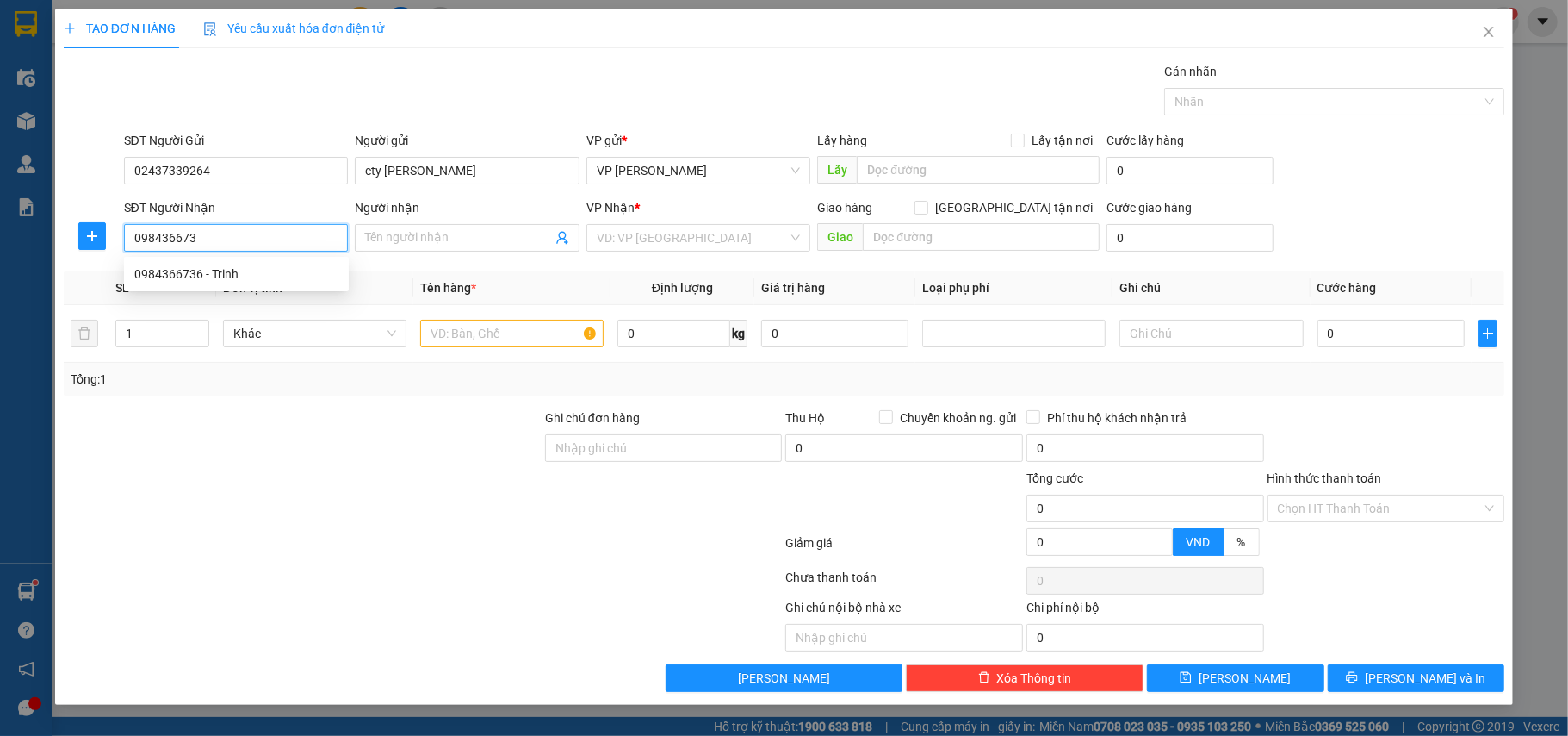
type input "0984366736"
click at [231, 275] on div "0984366736 - a Trinh" at bounding box center [236, 274] width 204 height 19
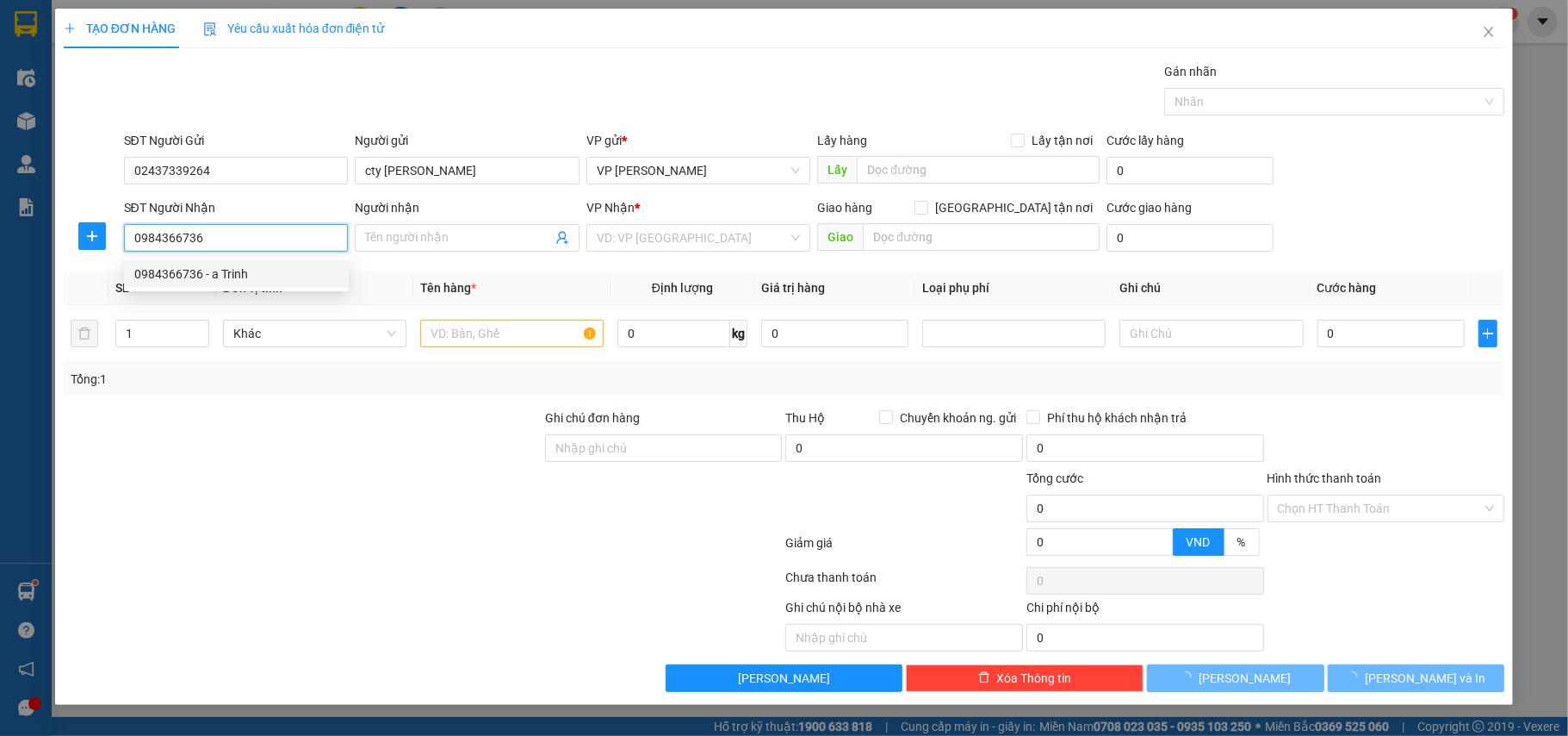
type input "a Trinh"
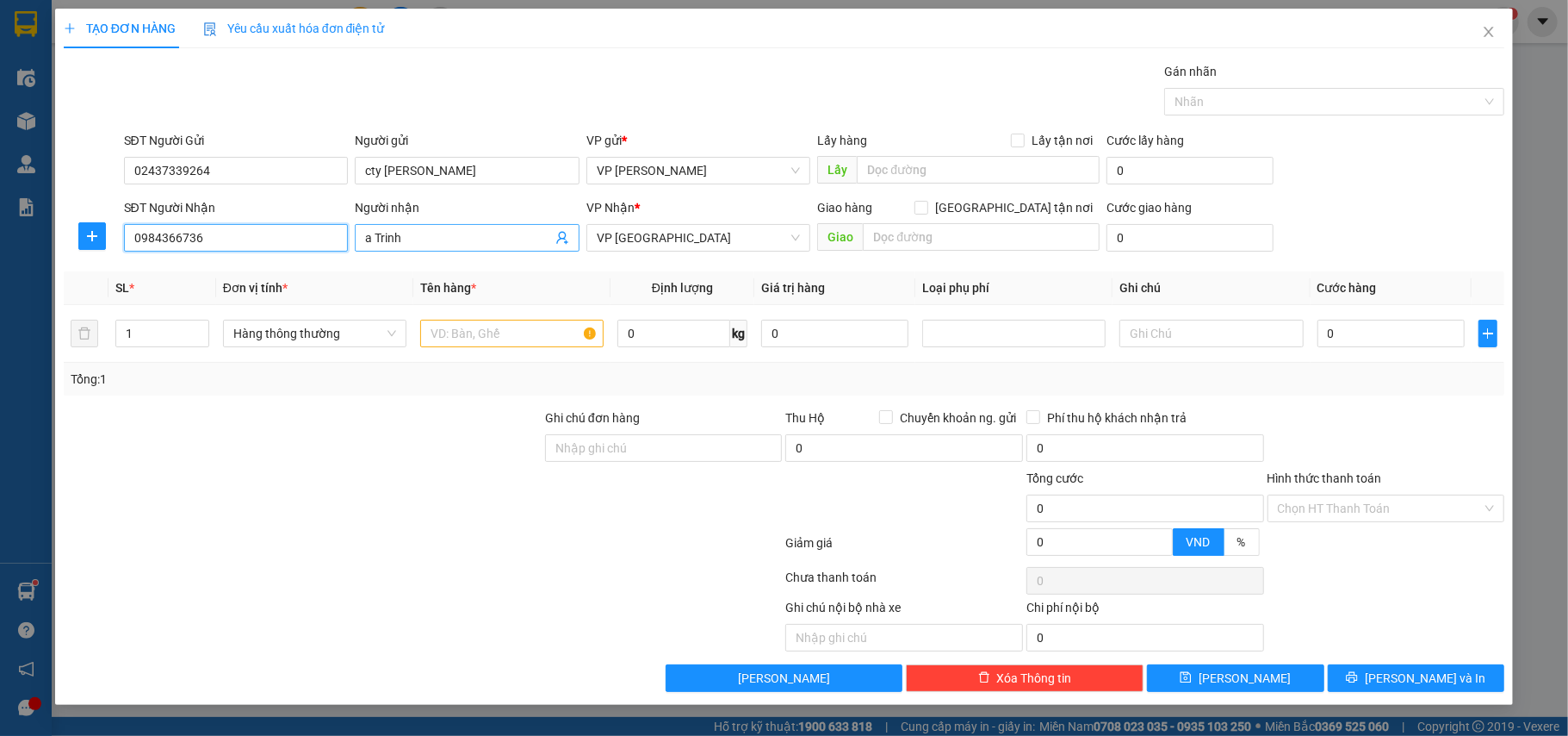
type input "0984366736"
drag, startPoint x: 403, startPoint y: 229, endPoint x: 378, endPoint y: 231, distance: 25.1
click at [378, 231] on span "a Trinh" at bounding box center [467, 237] width 225 height 27
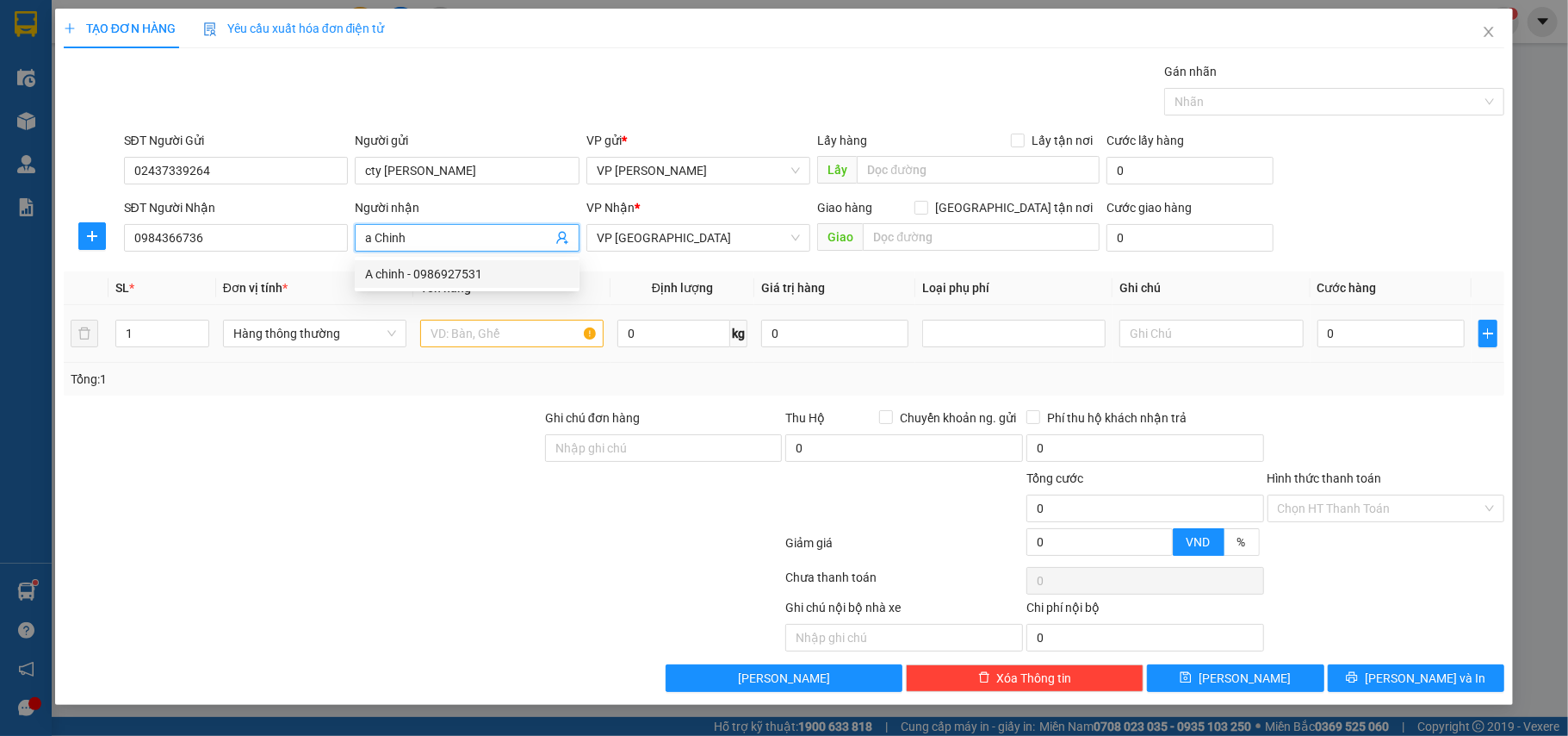
type input "a Chinh"
click at [492, 346] on input "text" at bounding box center [512, 333] width 184 height 27
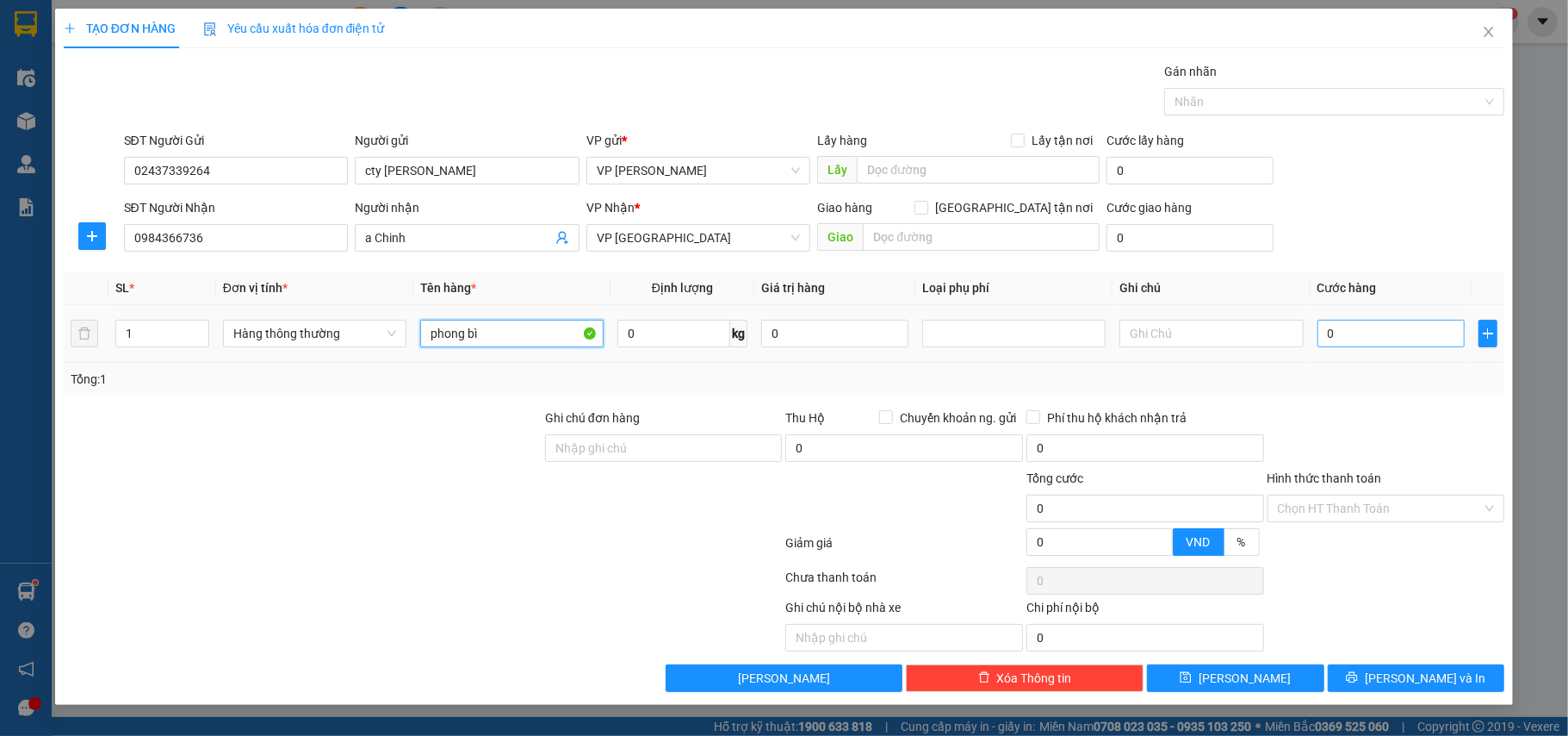
type input "phong bì"
click at [1337, 329] on input "0" at bounding box center [1391, 333] width 147 height 27
click at [1362, 383] on div "Tổng: 1" at bounding box center [784, 379] width 1428 height 19
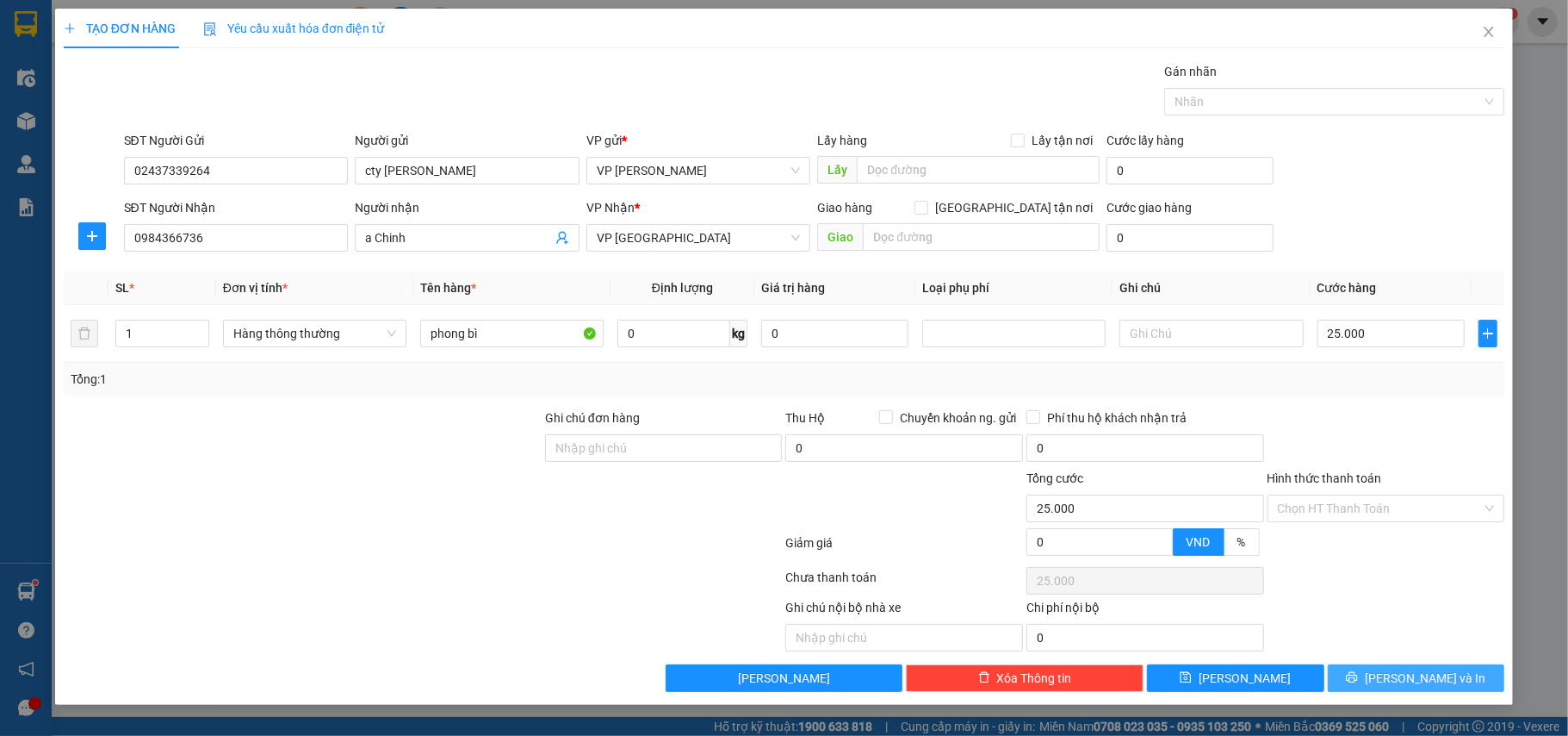
click at [1380, 690] on button "[PERSON_NAME] và In" at bounding box center [1416, 678] width 177 height 27
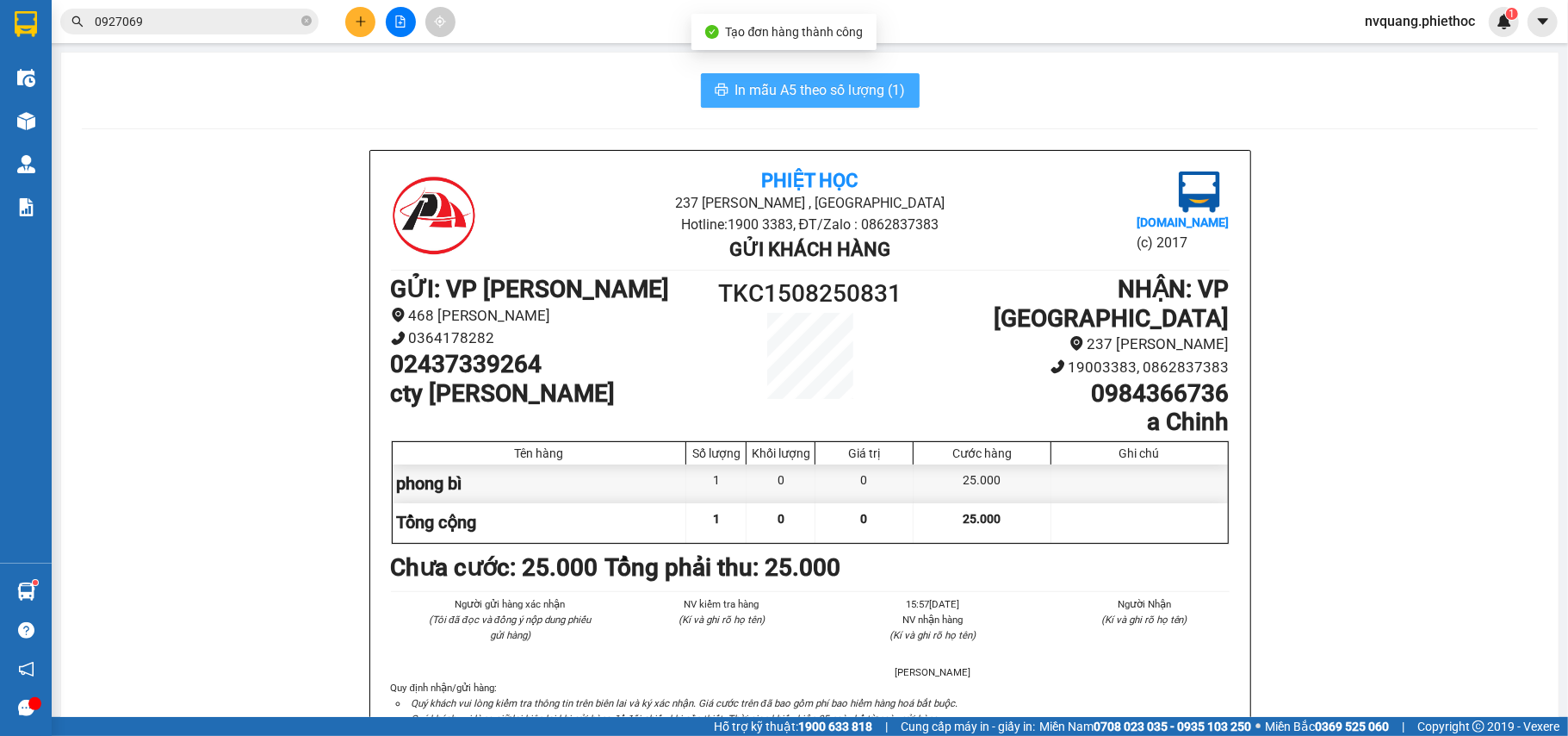
click at [801, 100] on span "In mẫu A5 theo số lượng (1)" at bounding box center [821, 90] width 170 height 21
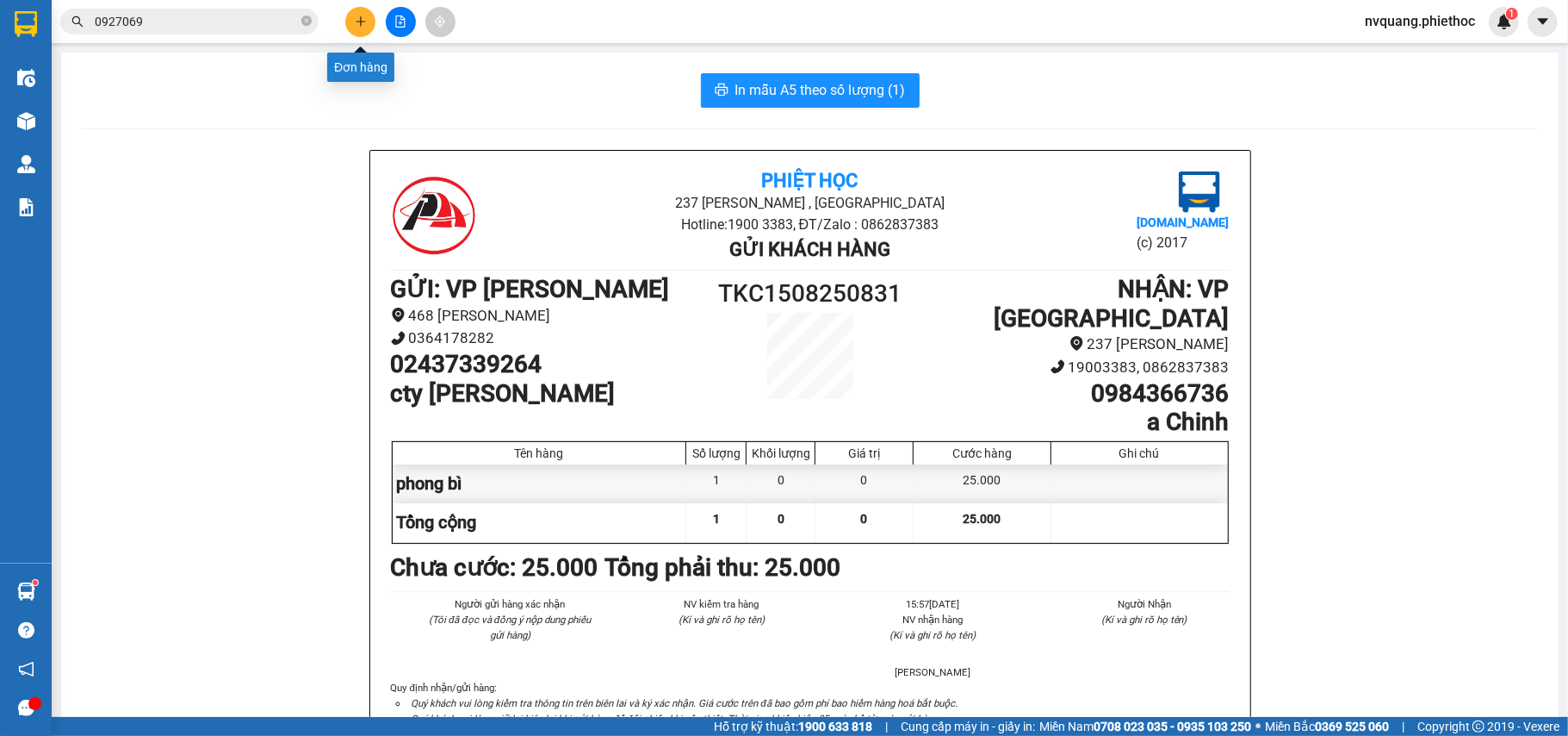
click at [353, 14] on button at bounding box center [360, 22] width 30 height 30
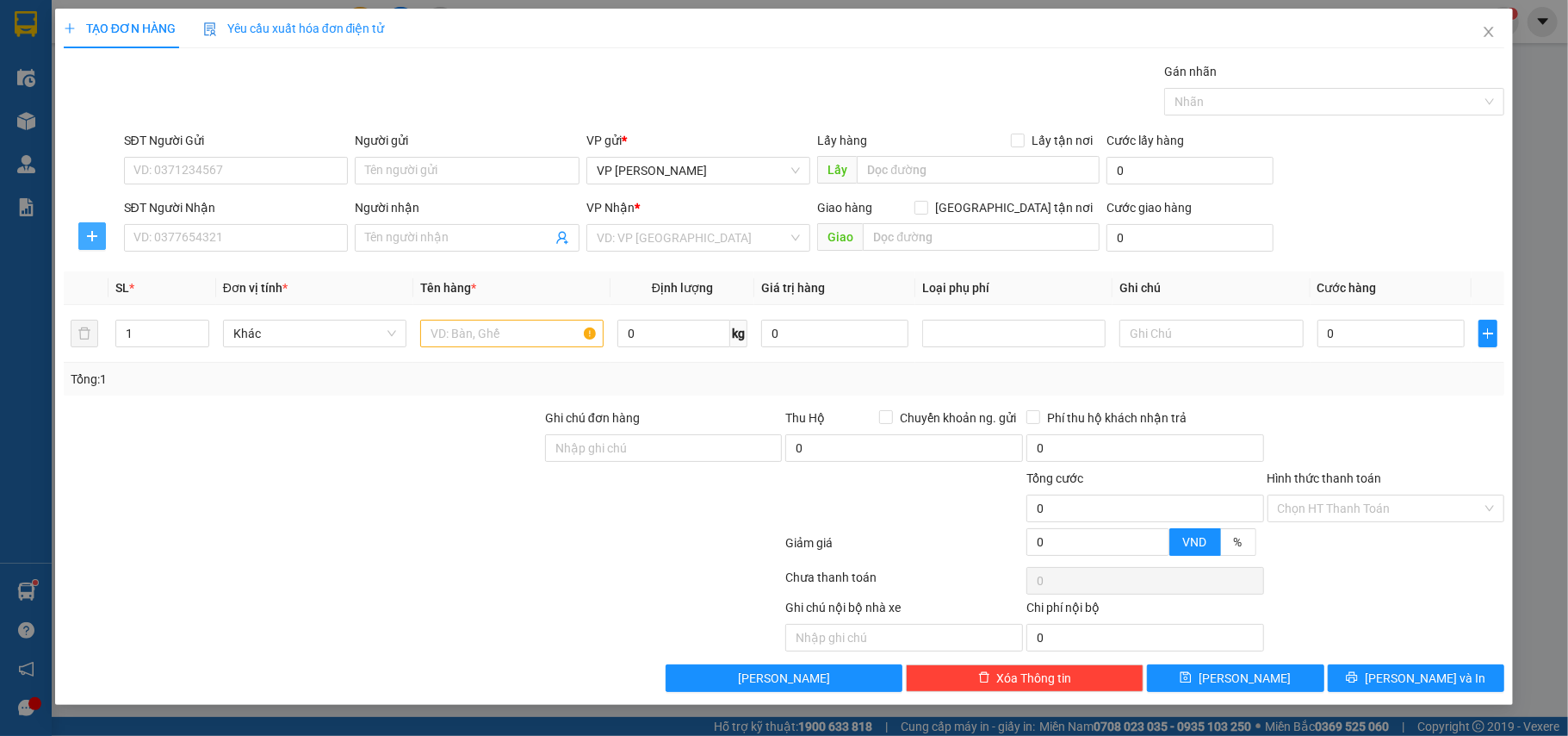
click at [90, 232] on icon "plus" at bounding box center [93, 237] width 14 height 14
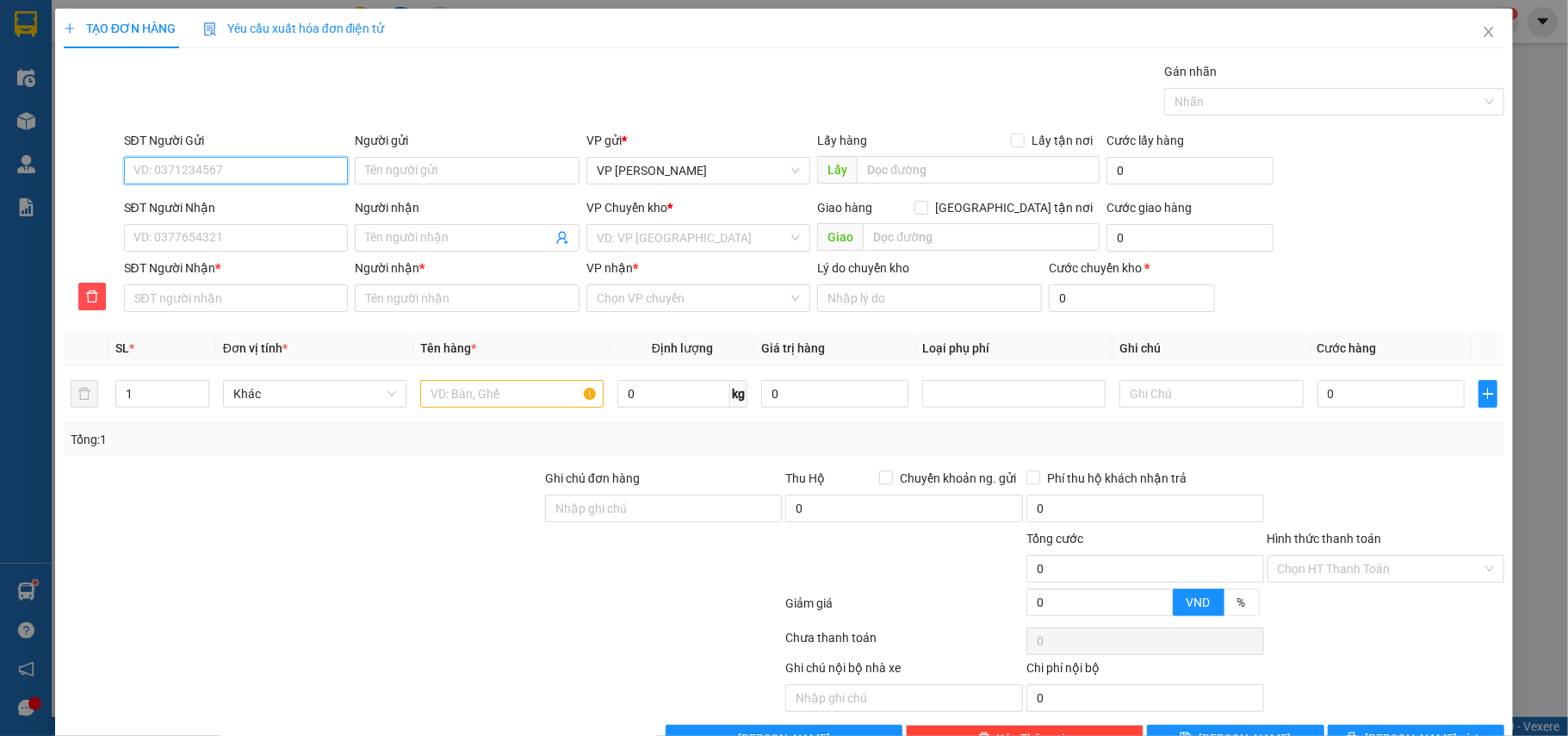
click at [155, 167] on input "SĐT Người Gửi" at bounding box center [236, 170] width 225 height 27
click at [229, 212] on div "0911544888 - Linh" at bounding box center [233, 206] width 201 height 19
type input "0911544888"
type input "[PERSON_NAME]"
type input "0911544888"
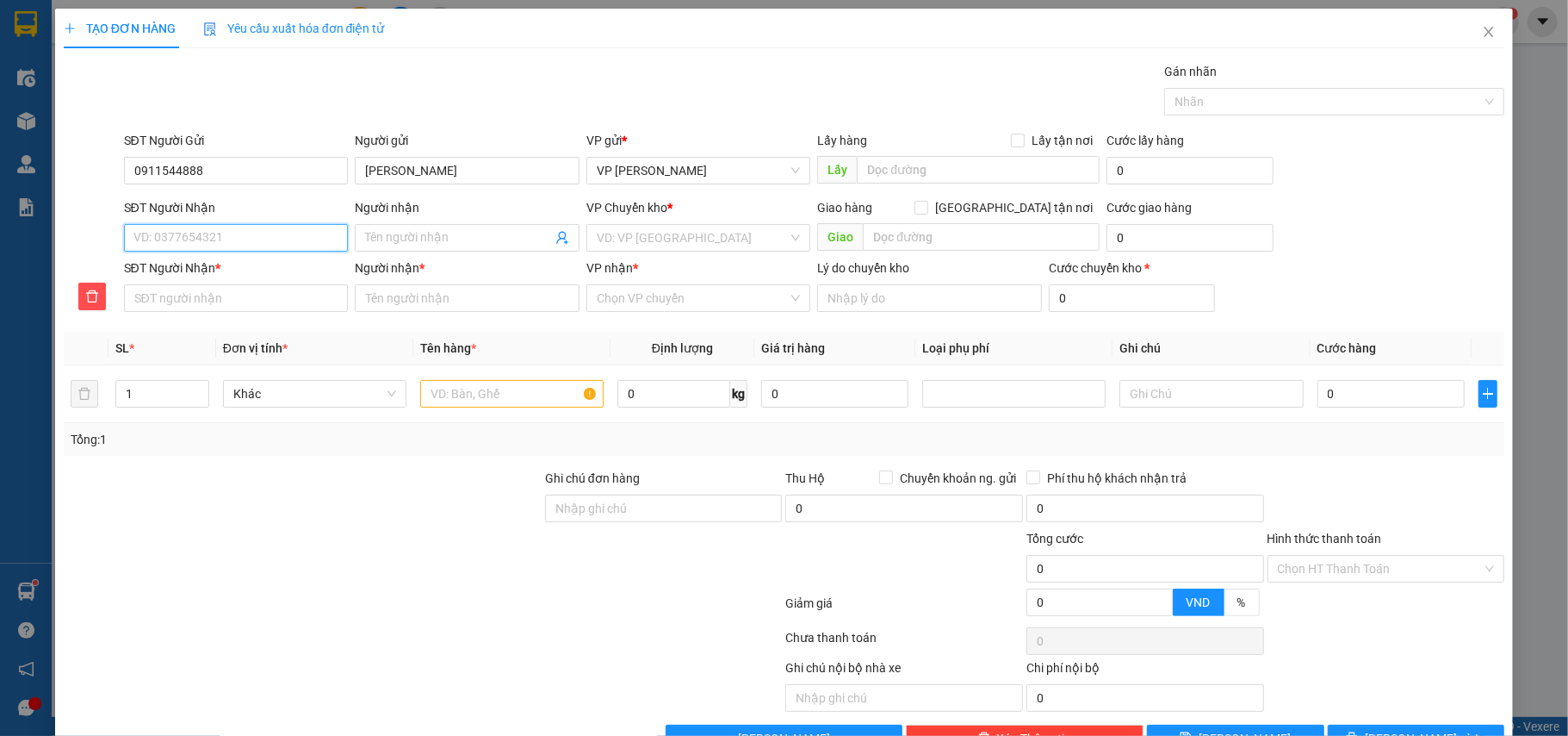
click at [228, 239] on input "SĐT Người Nhận" at bounding box center [236, 237] width 225 height 27
click at [228, 263] on div "0936780369 - A cảnh" at bounding box center [234, 274] width 222 height 27
type input "0936780369"
type input "A cảnh"
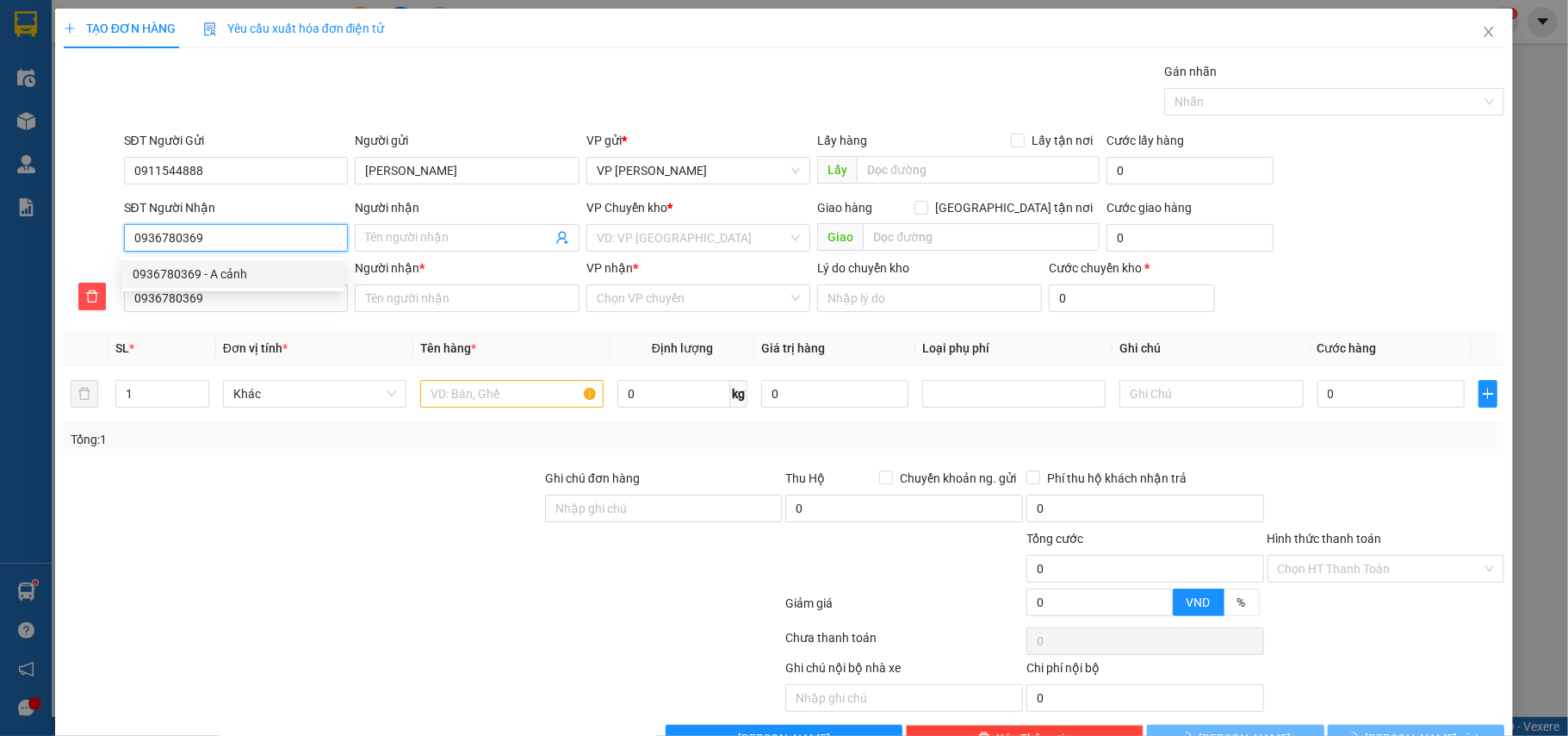
type input "A cảnh"
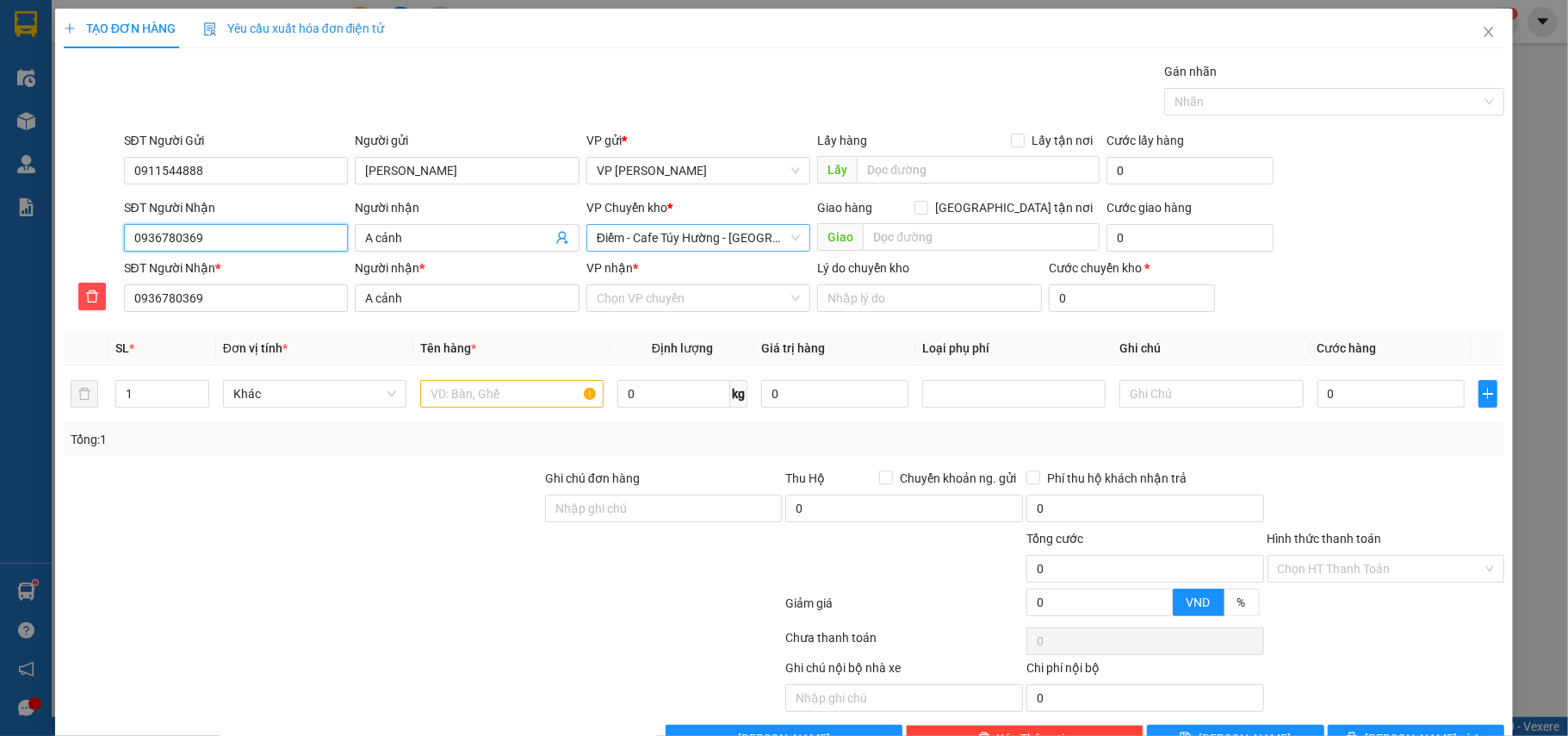
click at [660, 233] on span "Điểm - Cafe Túy Hường - [GEOGRAPHIC_DATA]" at bounding box center [698, 237] width 204 height 26
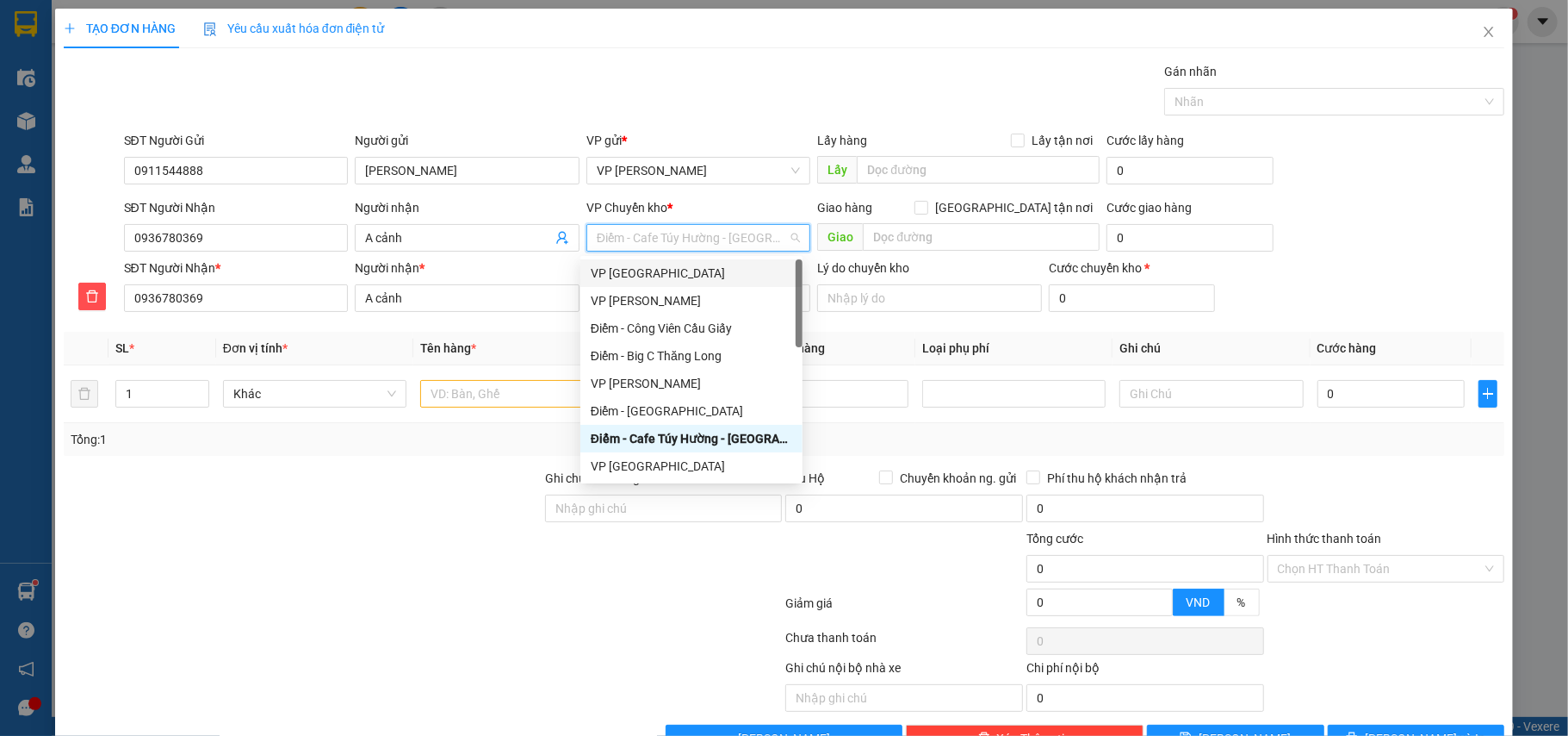
click at [656, 267] on div "VP [GEOGRAPHIC_DATA]" at bounding box center [692, 273] width 201 height 19
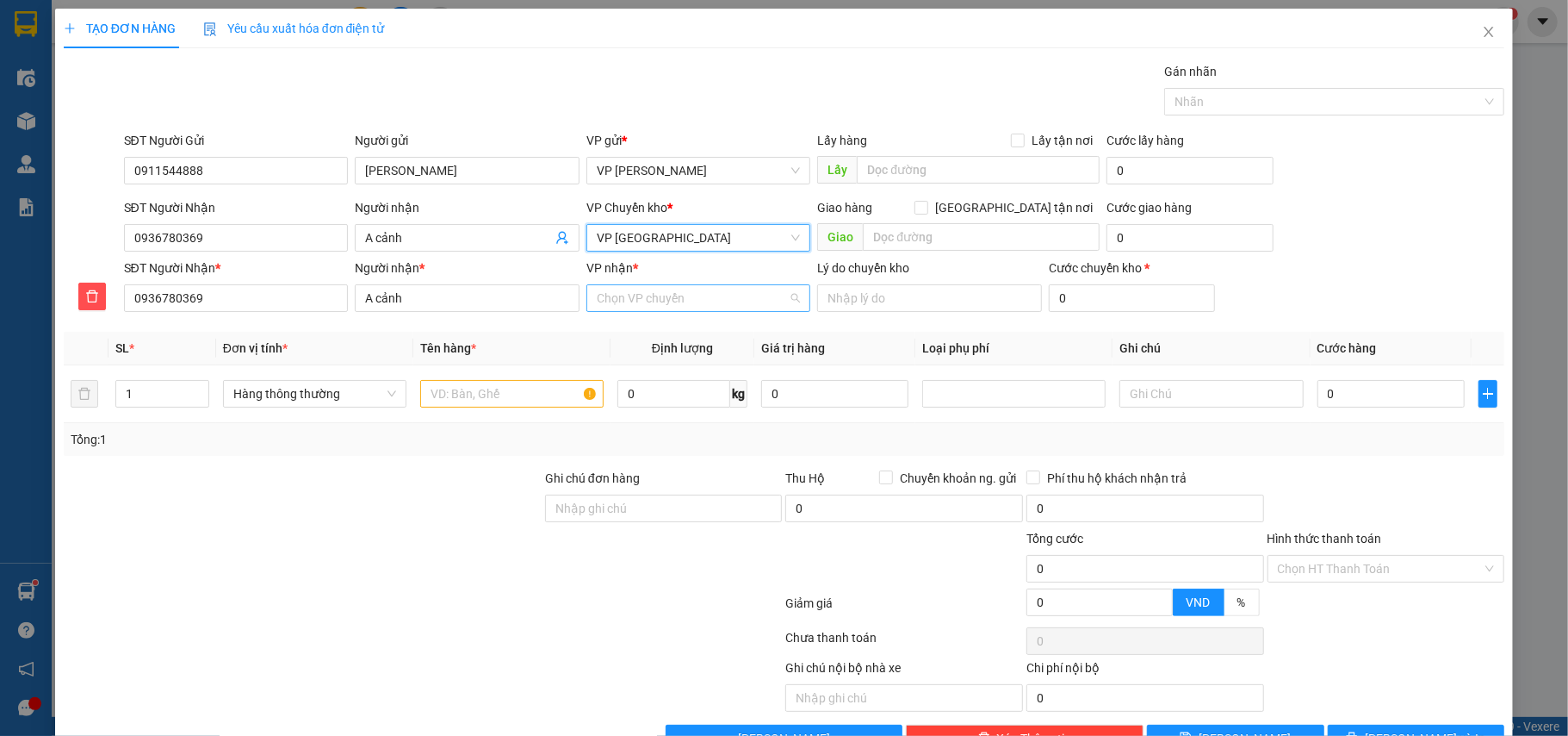
click at [663, 310] on input "VP nhận *" at bounding box center [693, 297] width 192 height 26
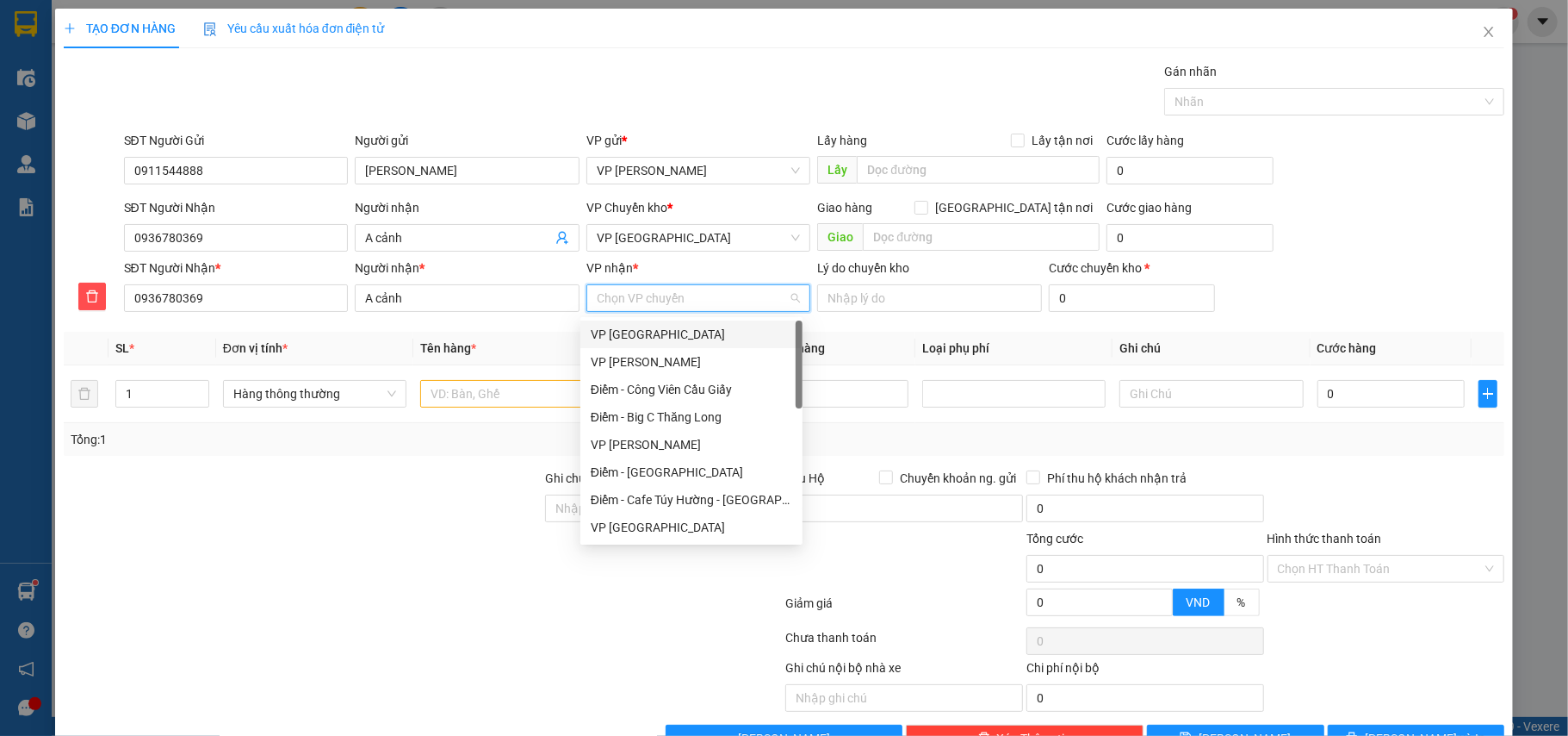
click at [618, 332] on div "VP [GEOGRAPHIC_DATA]" at bounding box center [692, 334] width 201 height 19
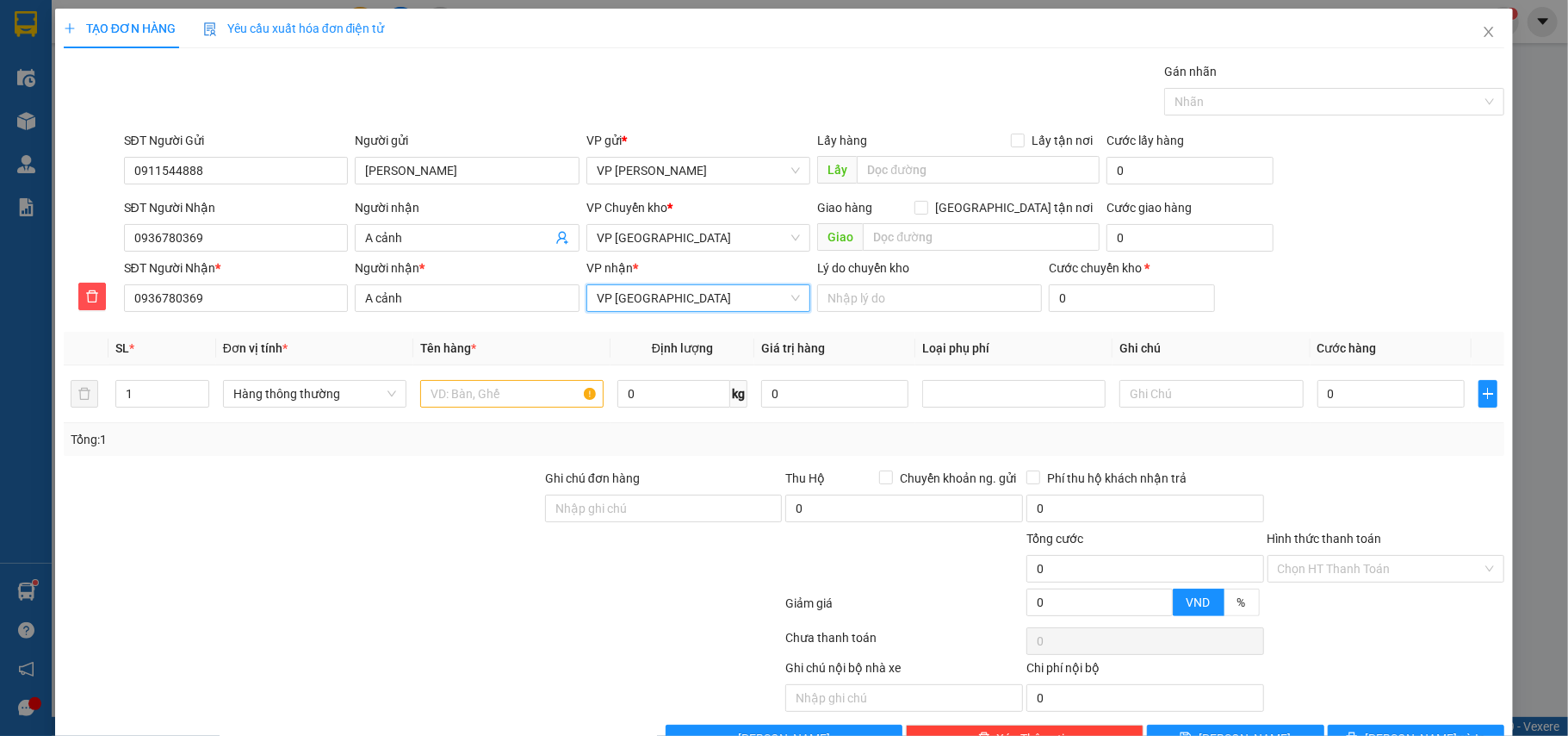
click at [653, 304] on span "VP [GEOGRAPHIC_DATA]" at bounding box center [698, 297] width 204 height 26
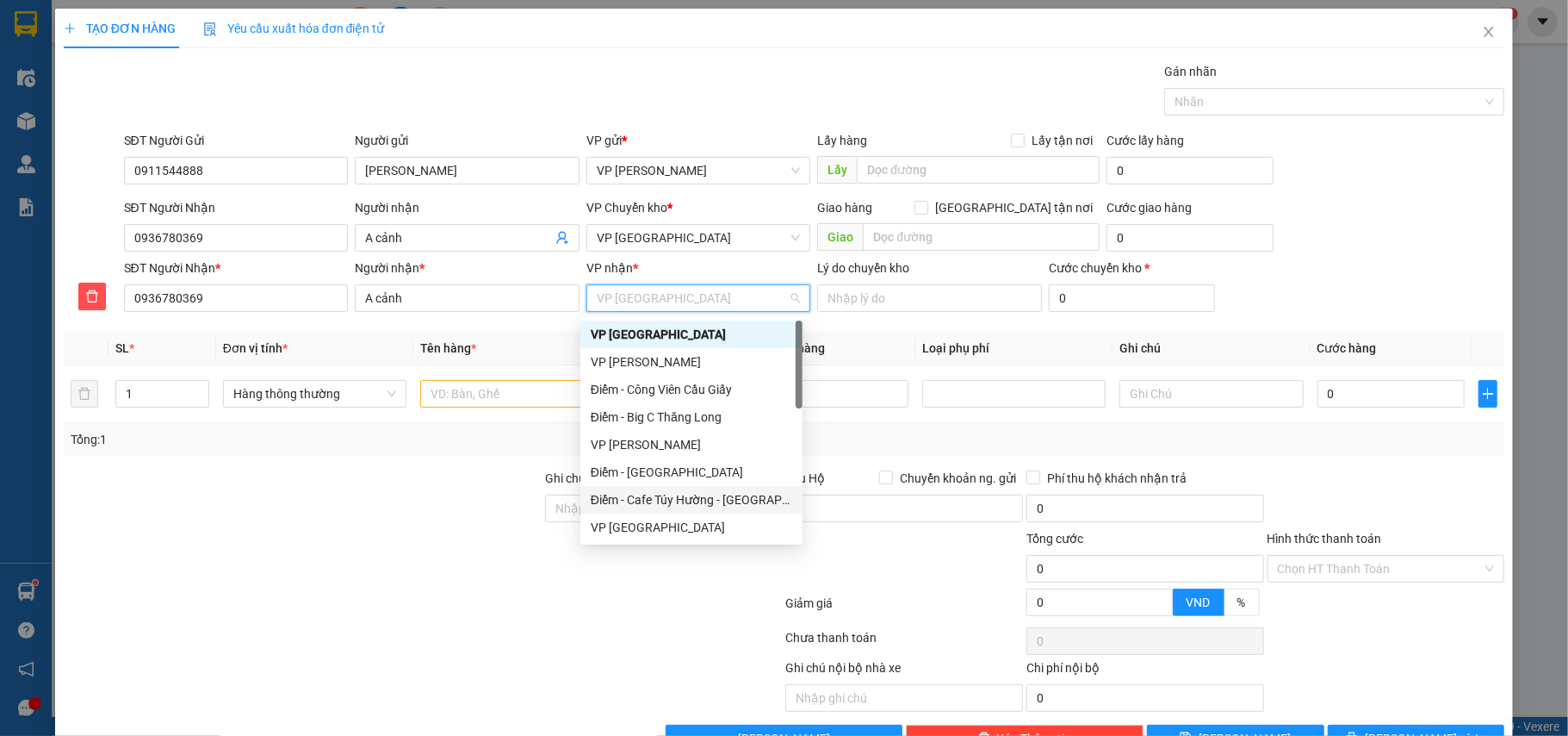
click at [707, 494] on div "Điểm - Cafe Túy Hường - [GEOGRAPHIC_DATA]" at bounding box center [692, 499] width 201 height 19
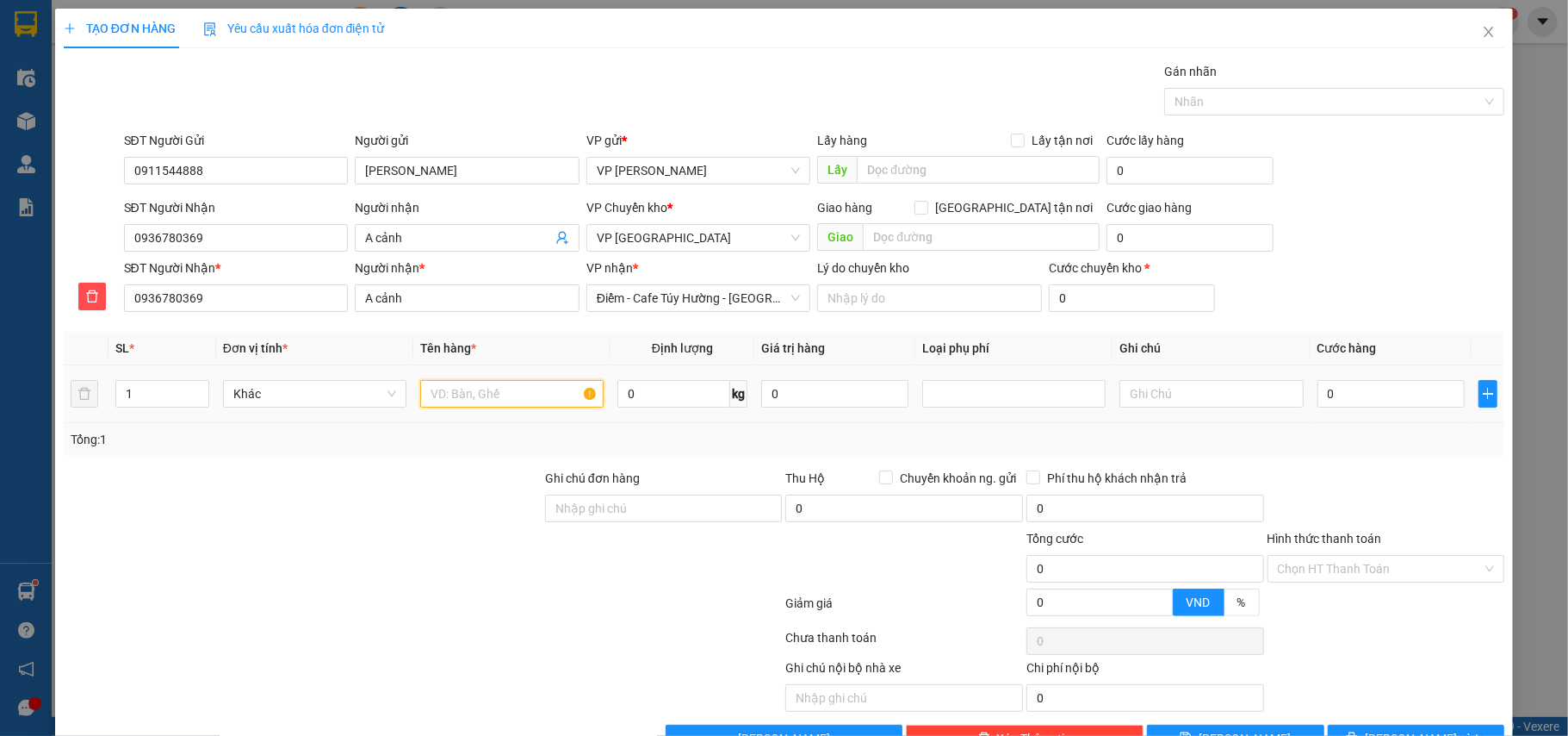
click at [490, 403] on input "text" at bounding box center [512, 393] width 184 height 27
click at [992, 400] on div at bounding box center [1014, 393] width 175 height 20
type input "bọc điện thoại"
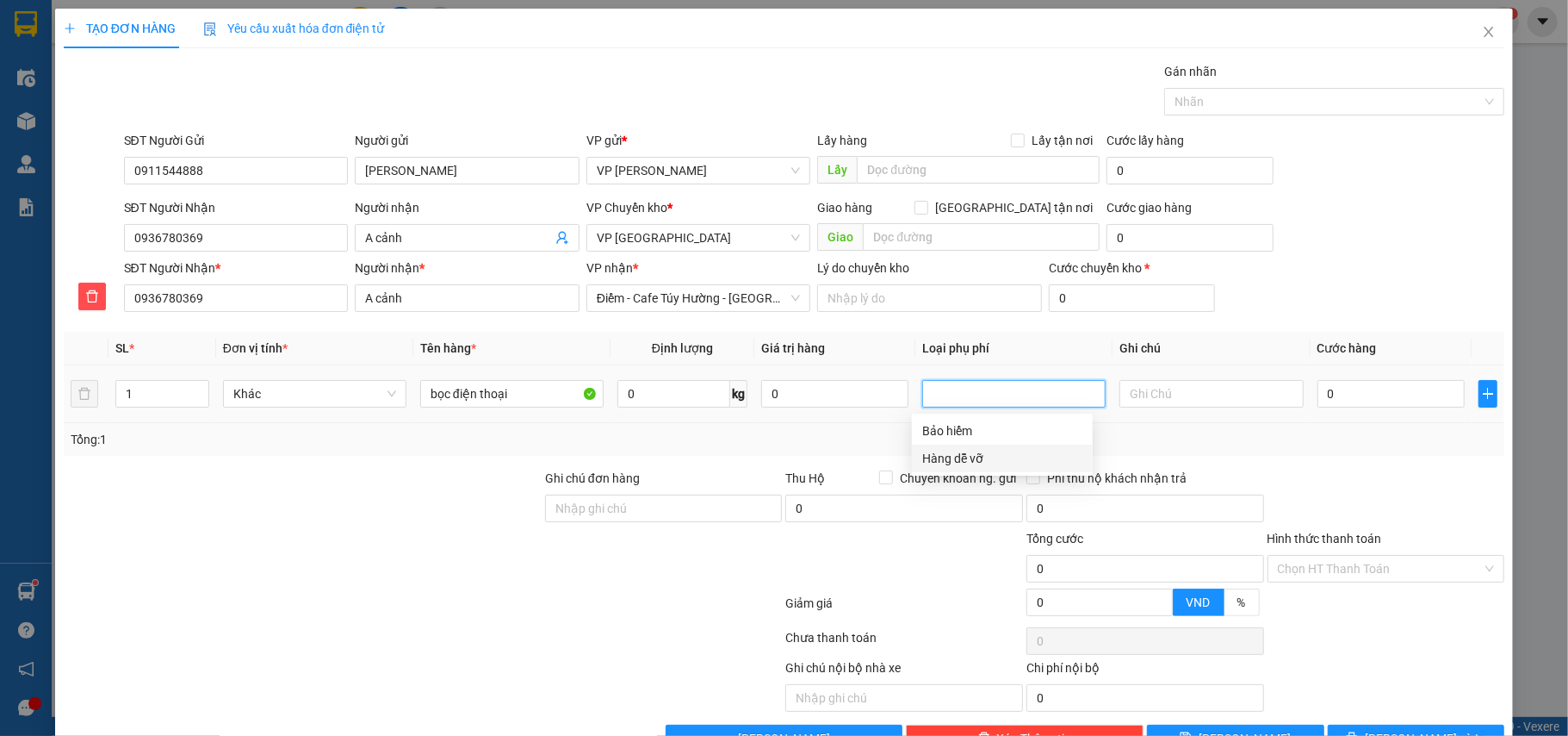
click at [966, 449] on div "Hàng dễ vỡ" at bounding box center [1002, 458] width 161 height 19
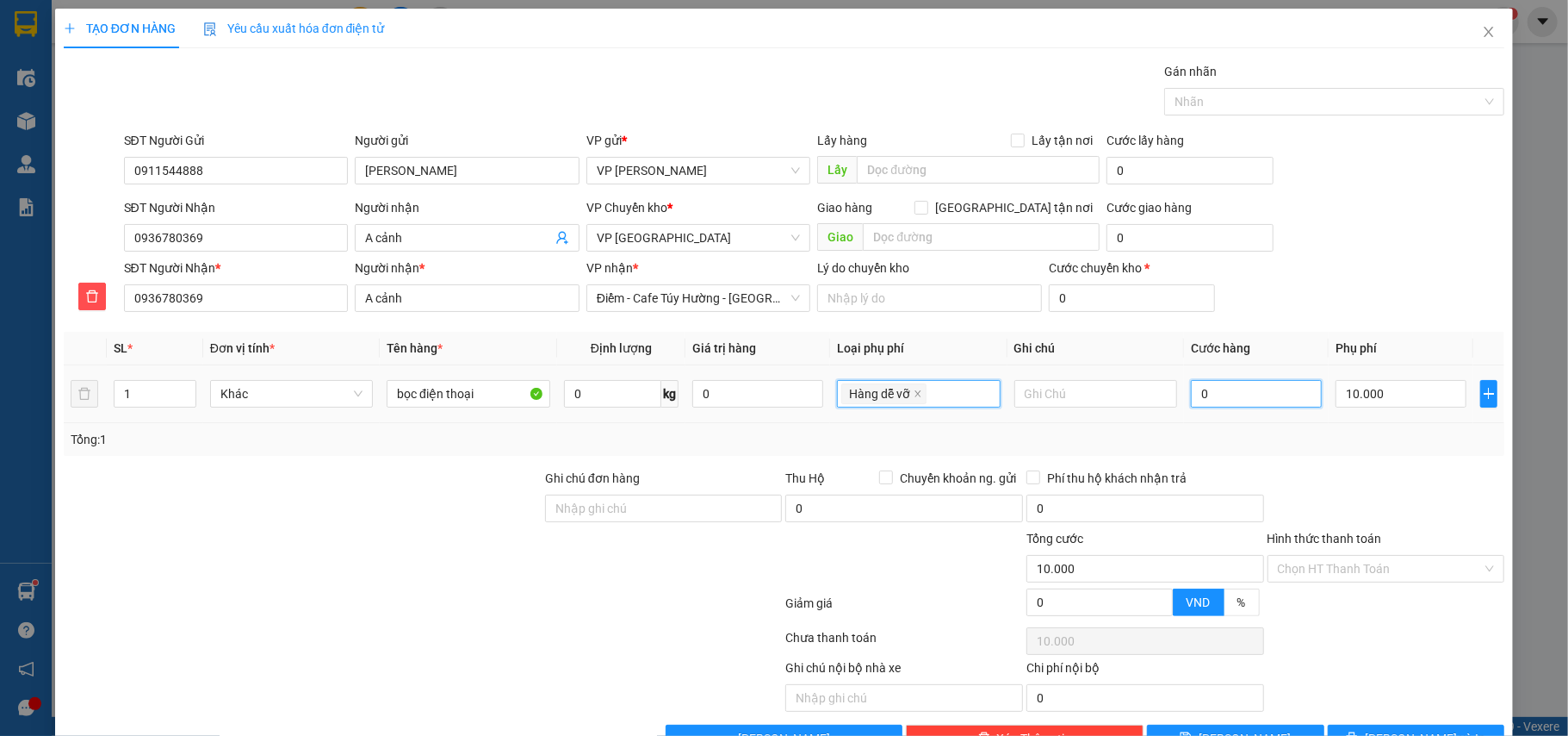
type input "10.000"
click at [1223, 383] on input "0" at bounding box center [1257, 393] width 131 height 27
click at [1266, 436] on div "Tổng: 1" at bounding box center [784, 439] width 1428 height 19
click at [1413, 725] on button "[PERSON_NAME] và In" at bounding box center [1416, 738] width 177 height 27
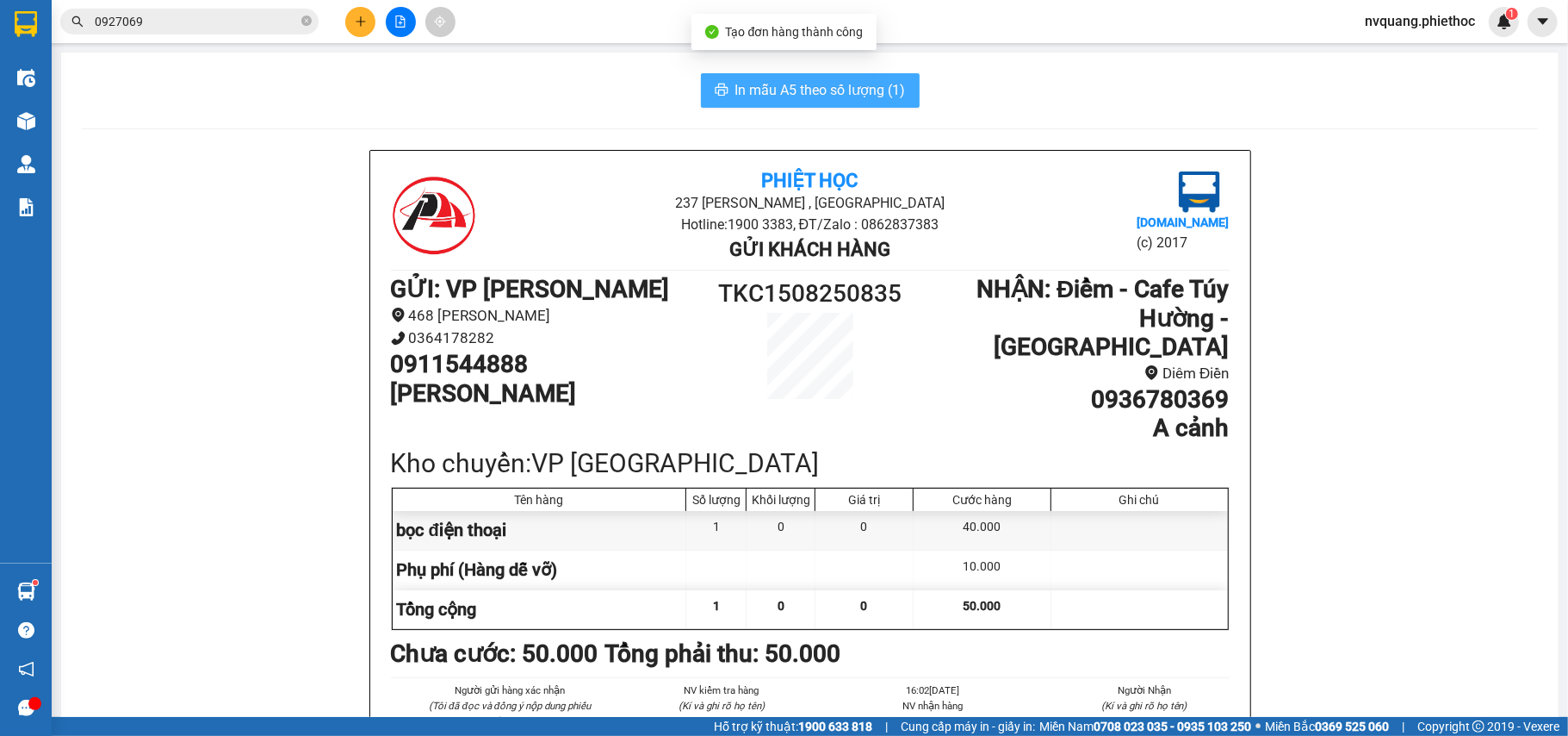
click at [749, 84] on span "In mẫu A5 theo số lượng (1)" at bounding box center [821, 90] width 170 height 21
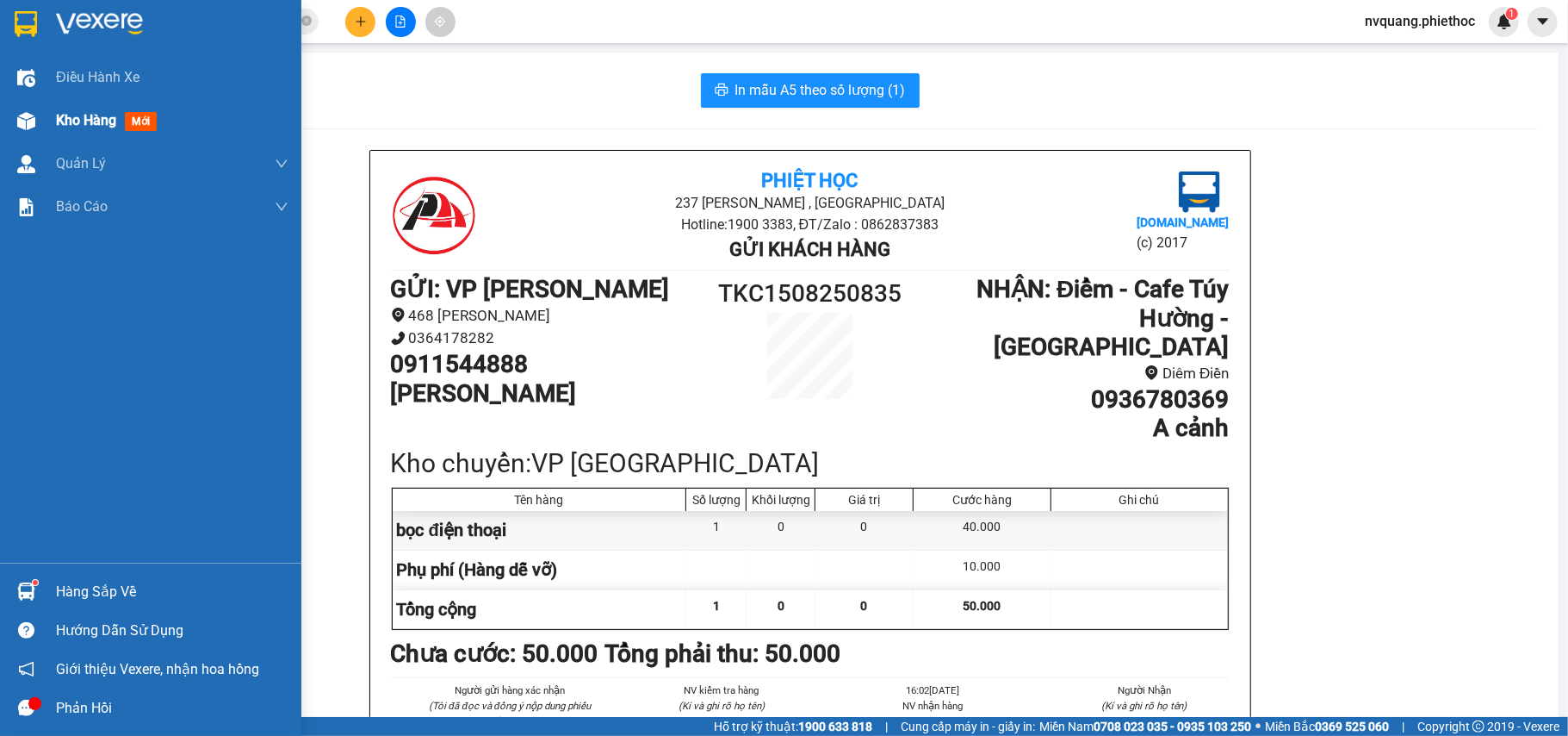
click at [72, 126] on span "Kho hàng" at bounding box center [86, 120] width 60 height 17
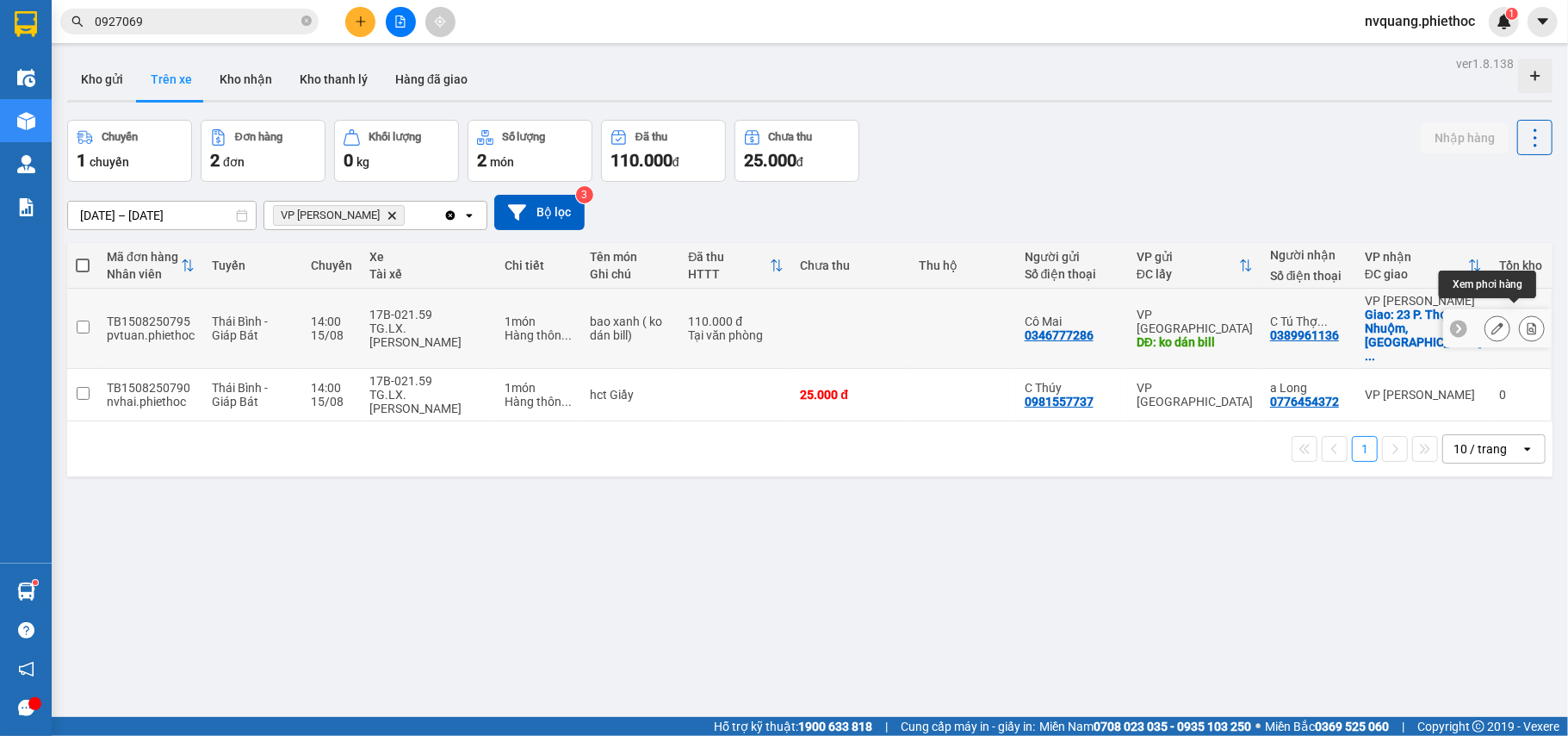
click at [1527, 322] on icon at bounding box center [1533, 328] width 12 height 12
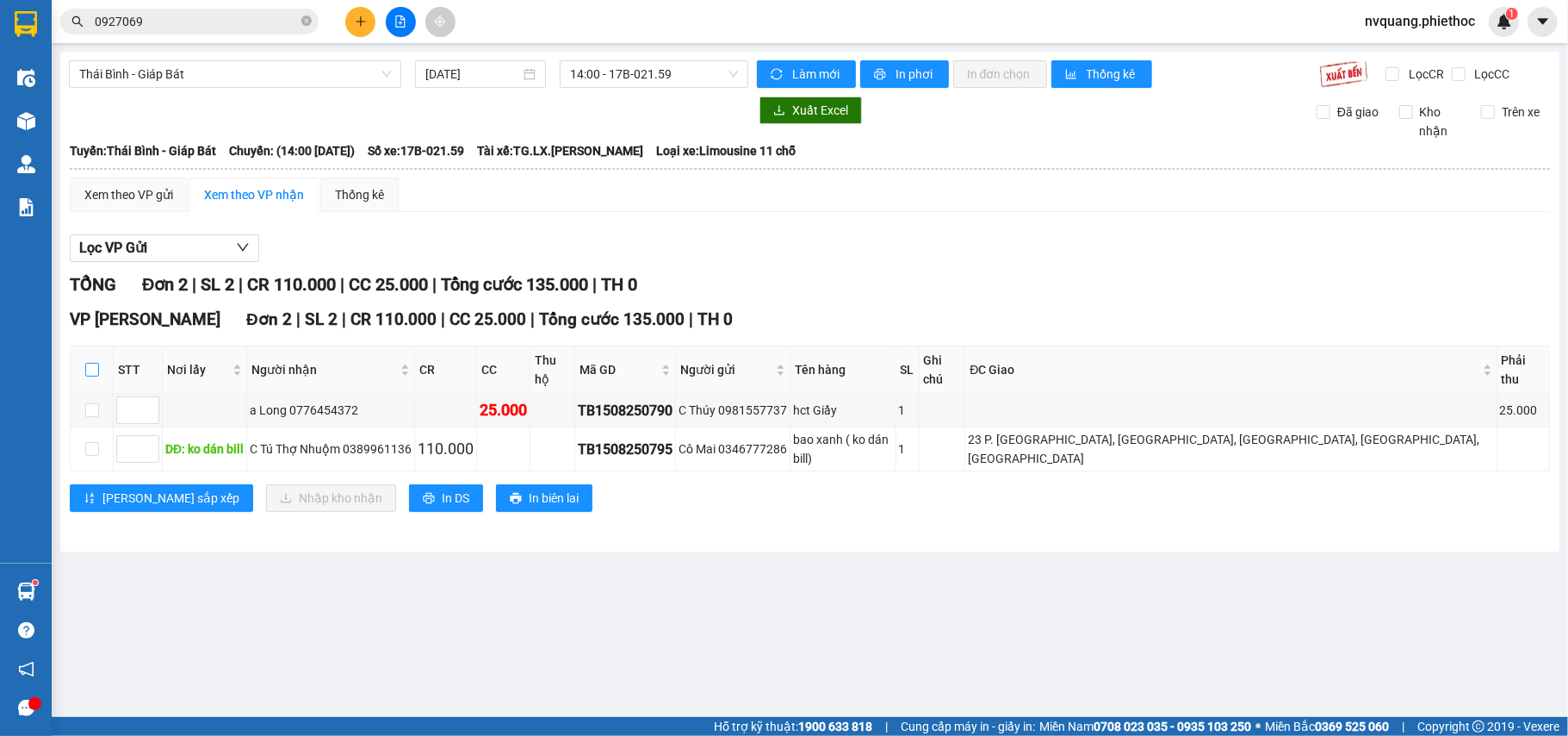
click at [87, 363] on input "checkbox" at bounding box center [93, 370] width 14 height 14
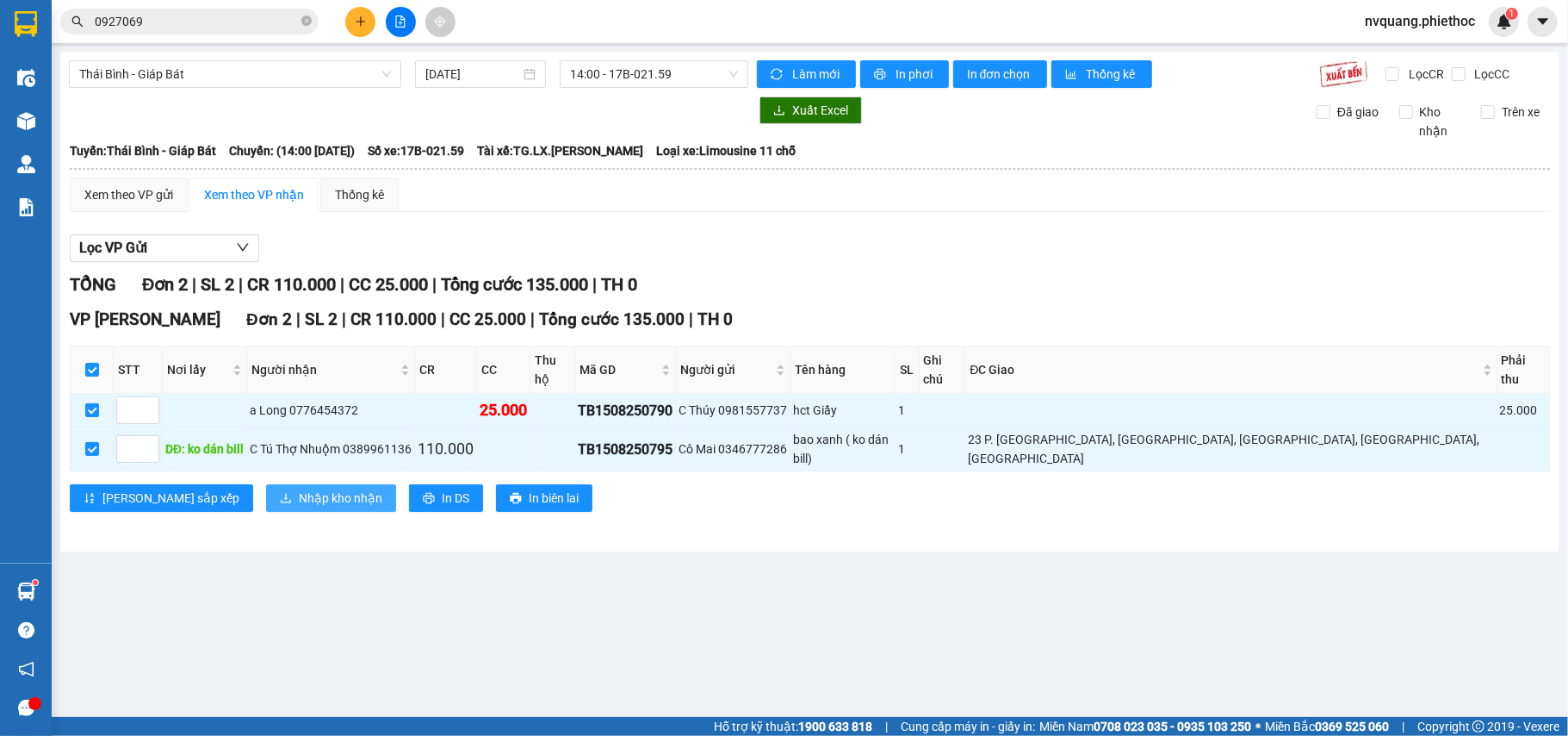
click at [266, 484] on button "Nhập kho nhận" at bounding box center [331, 498] width 130 height 27
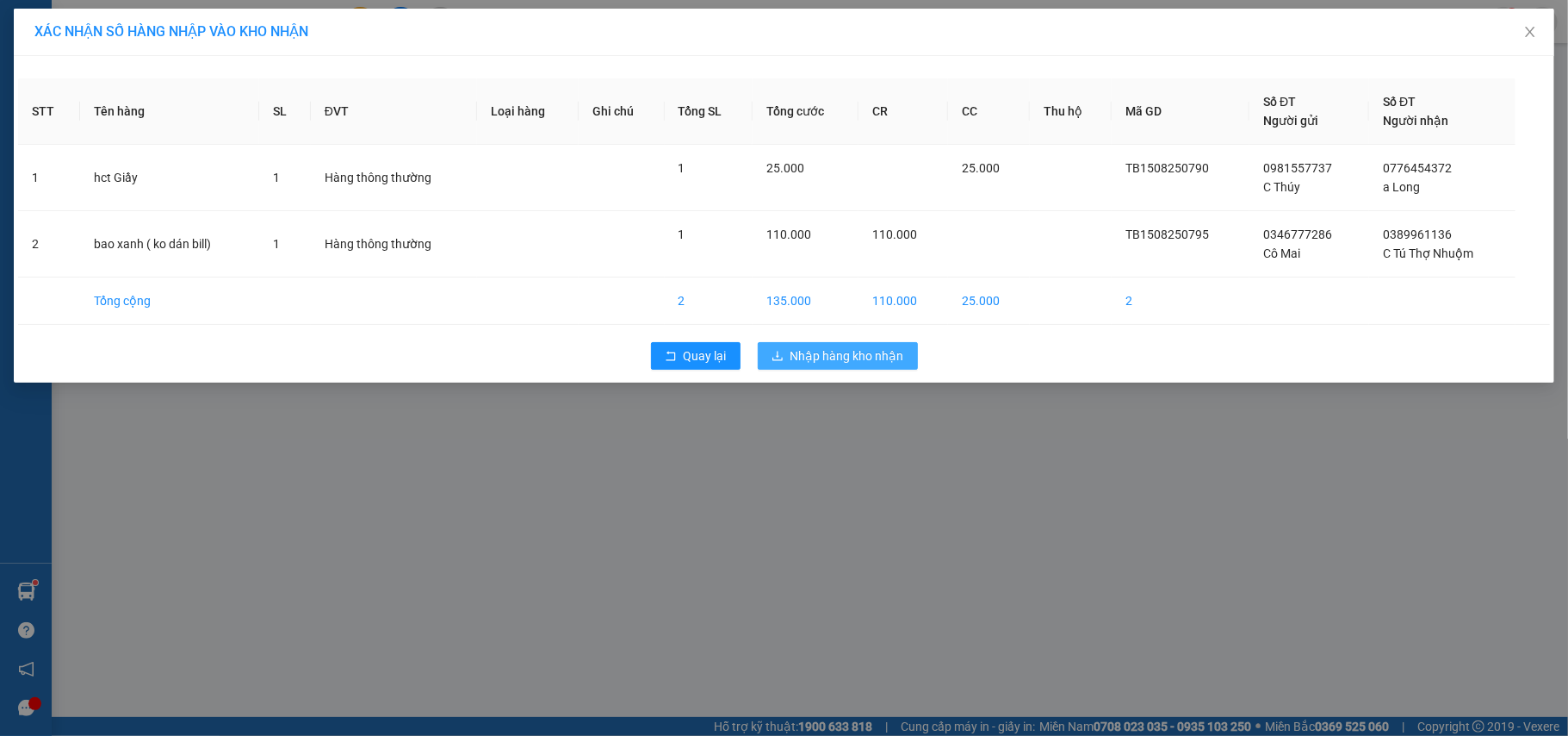
click at [786, 351] on button "Nhập hàng kho nhận" at bounding box center [838, 356] width 161 height 27
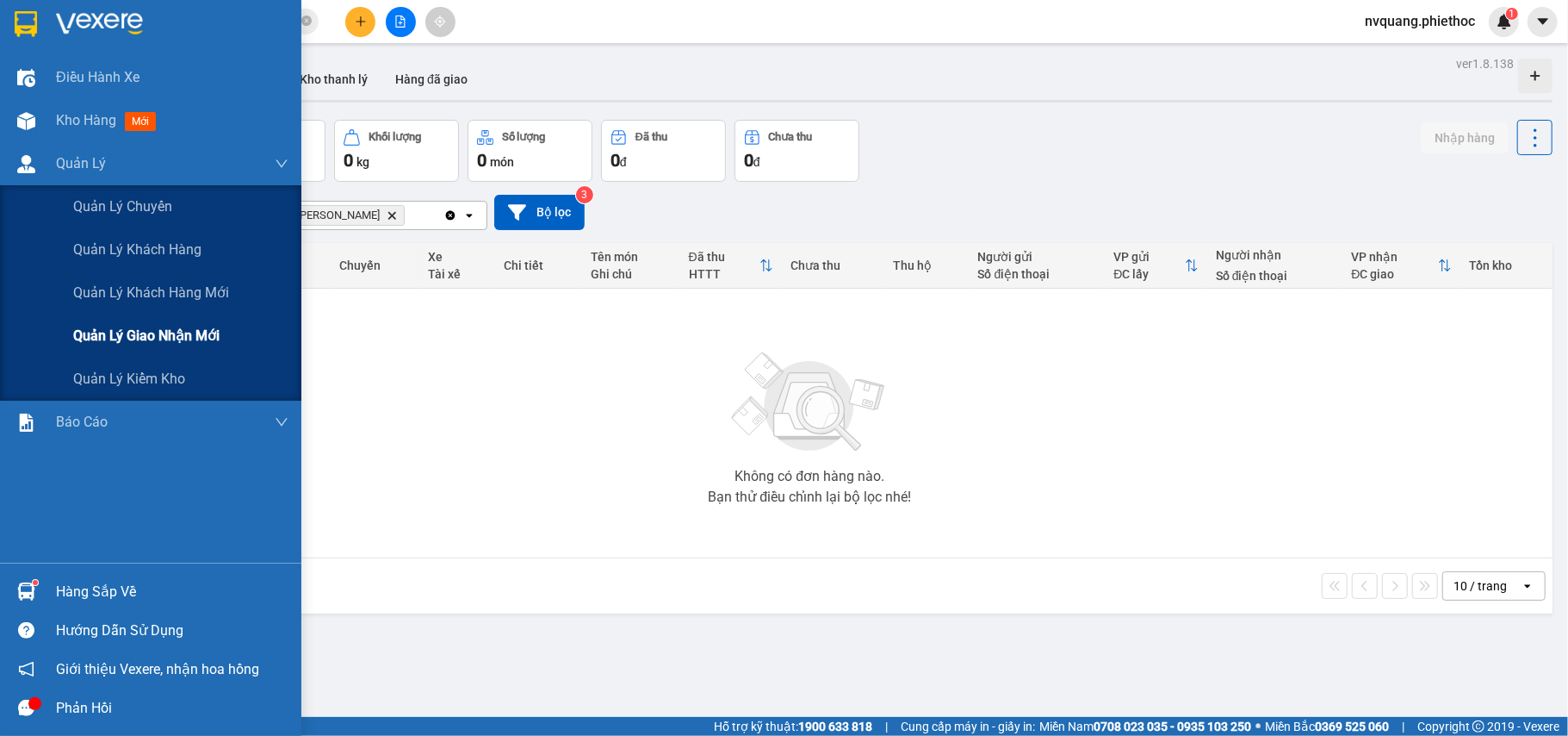
click at [114, 321] on div "Quản lý giao nhận mới" at bounding box center [181, 335] width 215 height 43
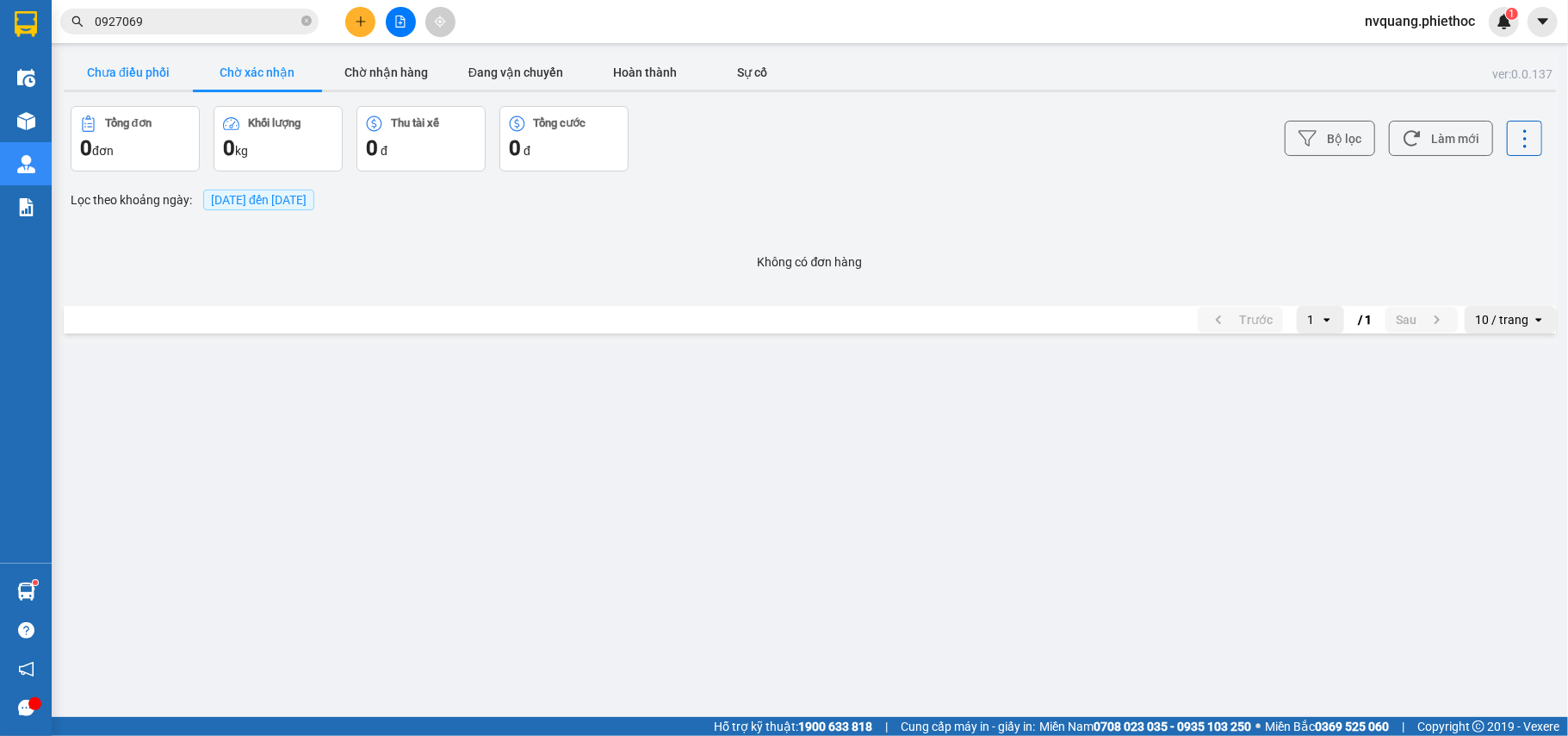
click at [129, 56] on button "Chưa điều phối" at bounding box center [128, 71] width 129 height 34
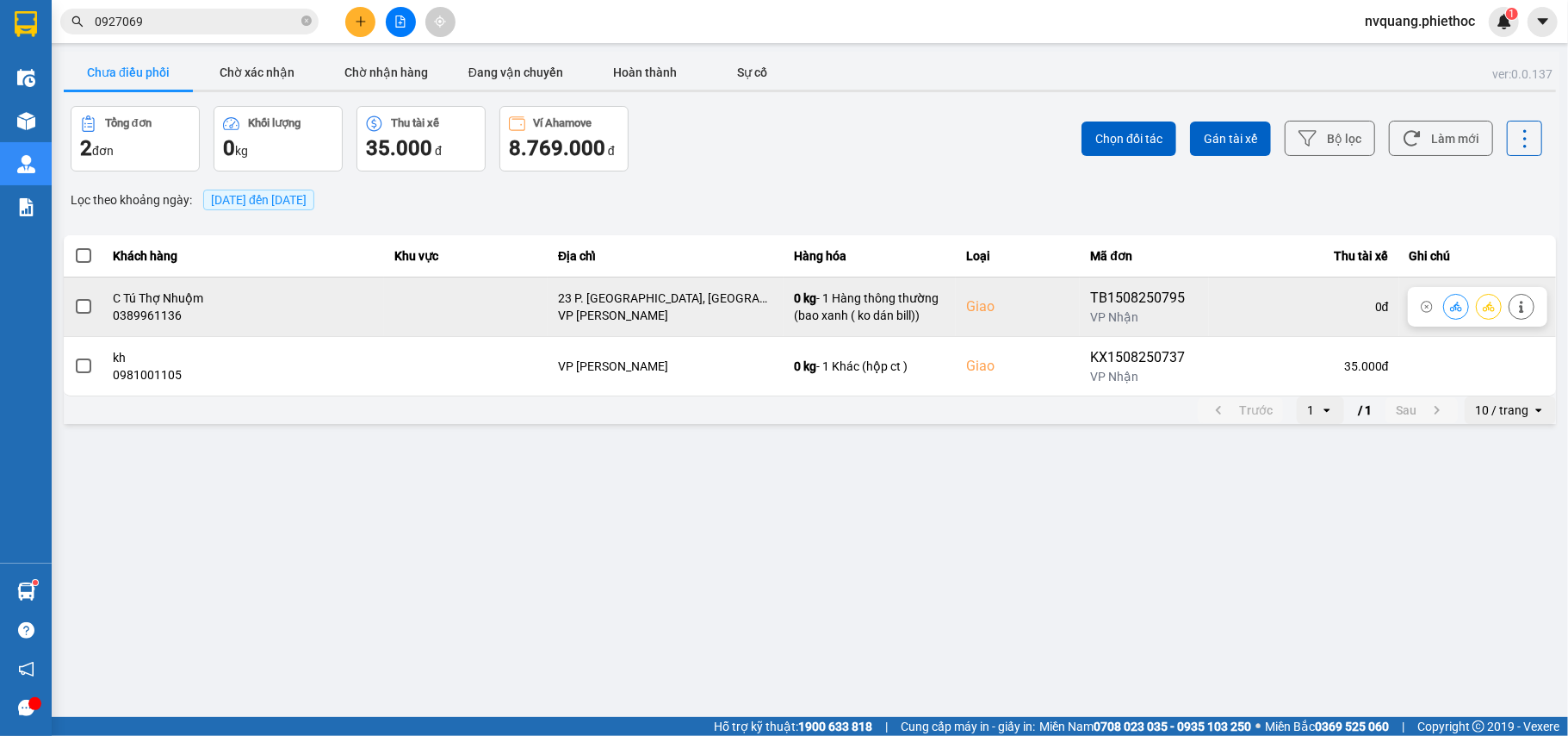
click at [78, 308] on span at bounding box center [84, 307] width 16 height 16
click at [74, 297] on input "checkbox" at bounding box center [74, 297] width 0 height 0
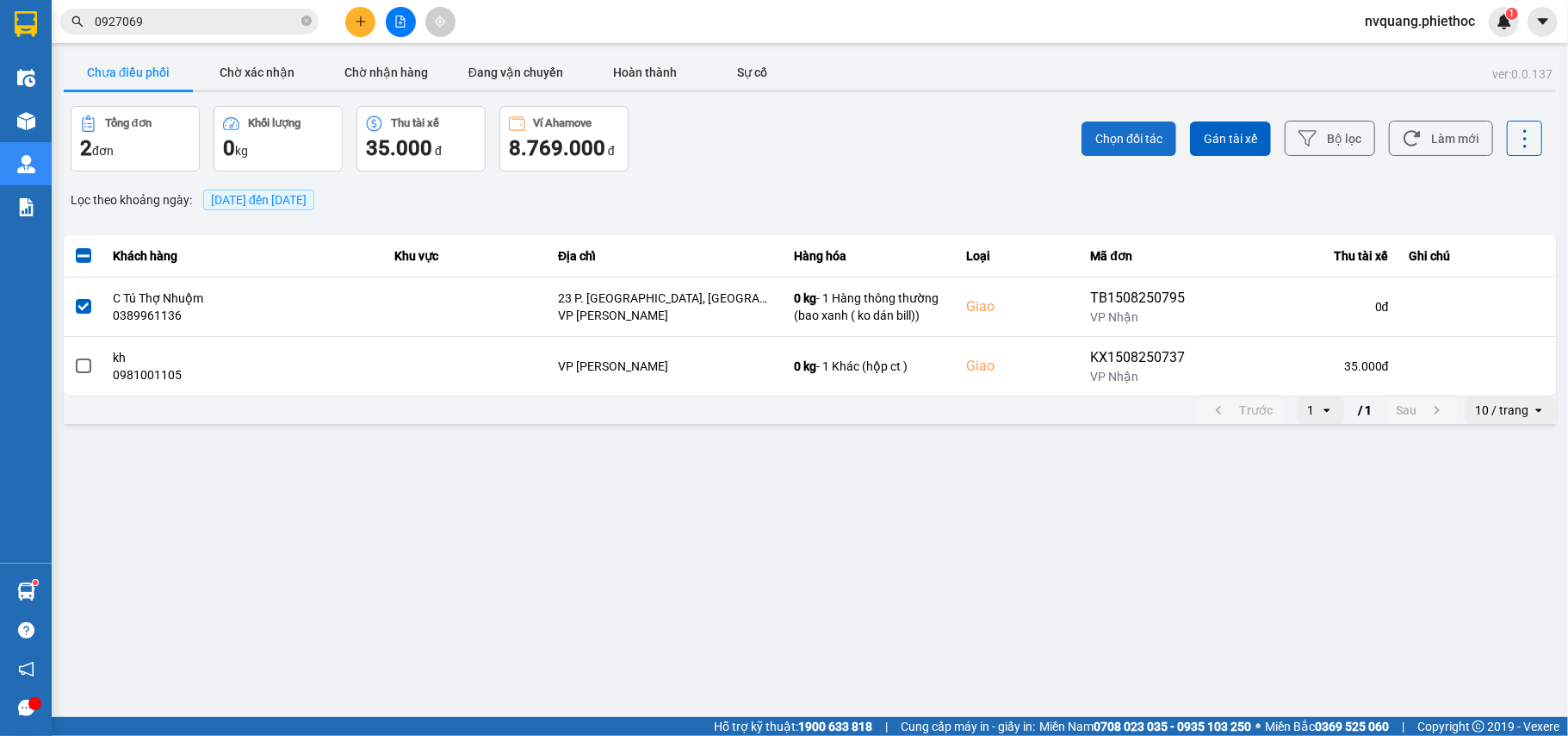
click at [1120, 138] on span "Chọn đối tác" at bounding box center [1129, 139] width 67 height 18
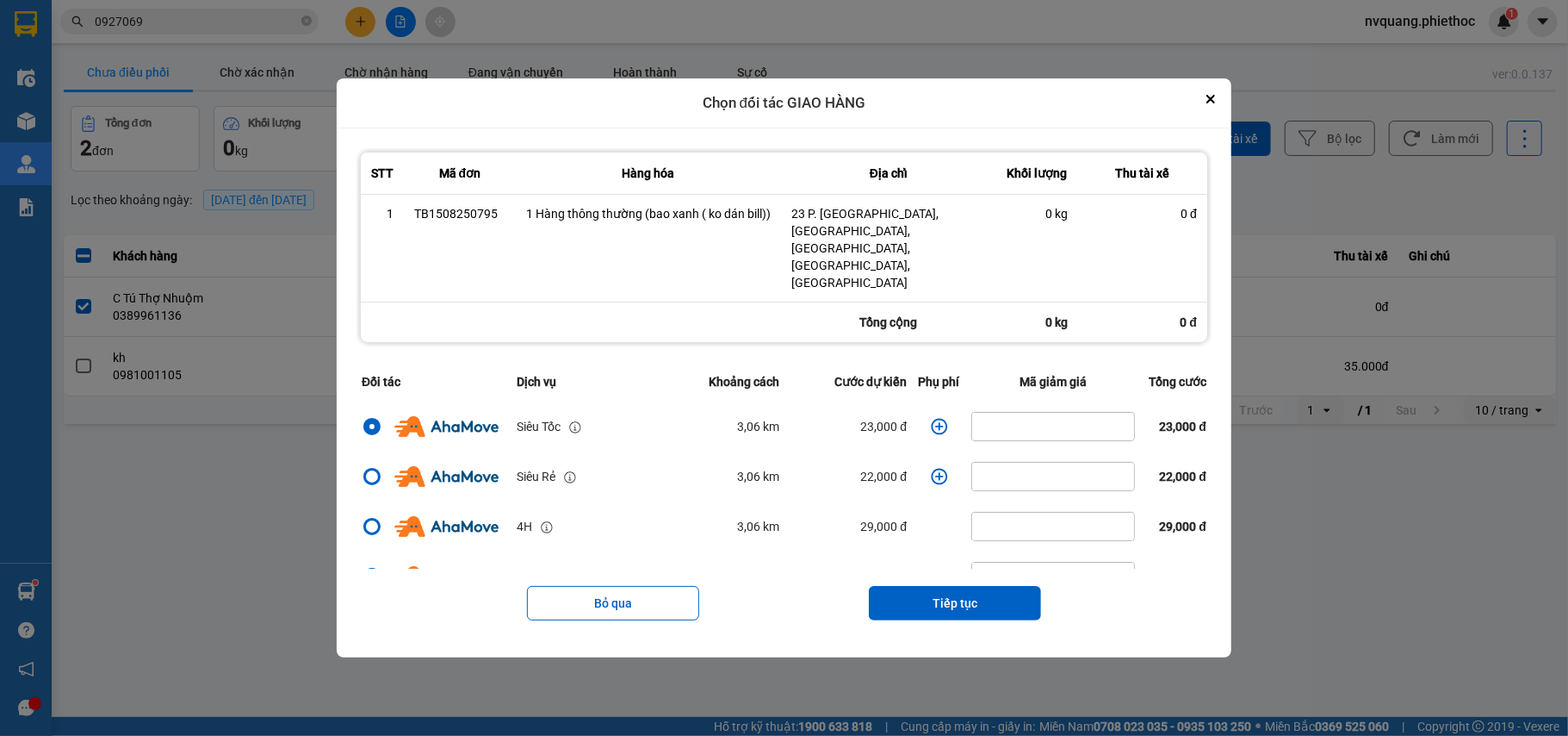
click at [931, 417] on icon "dialog" at bounding box center [939, 425] width 17 height 17
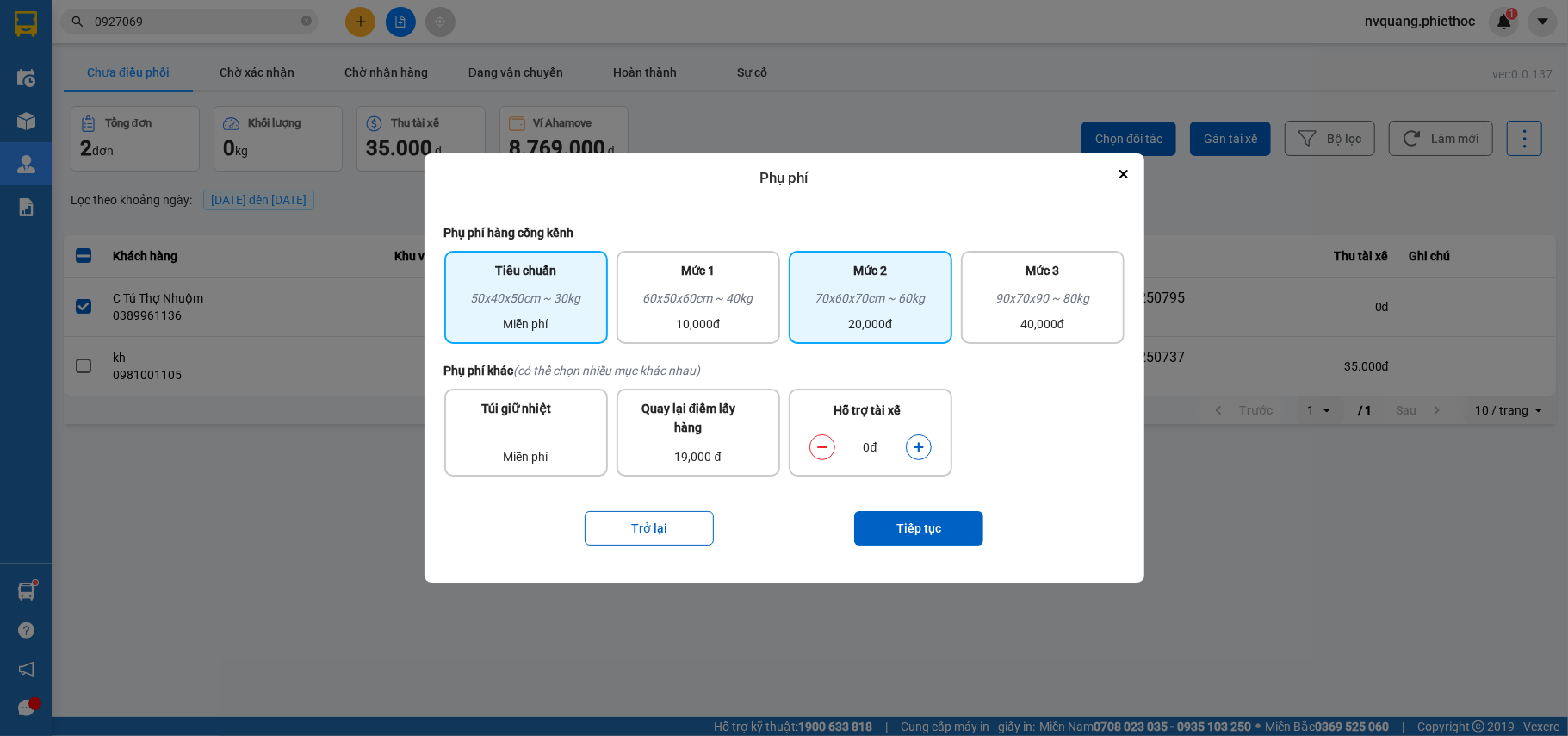
click at [901, 326] on div "20,000đ" at bounding box center [871, 323] width 143 height 19
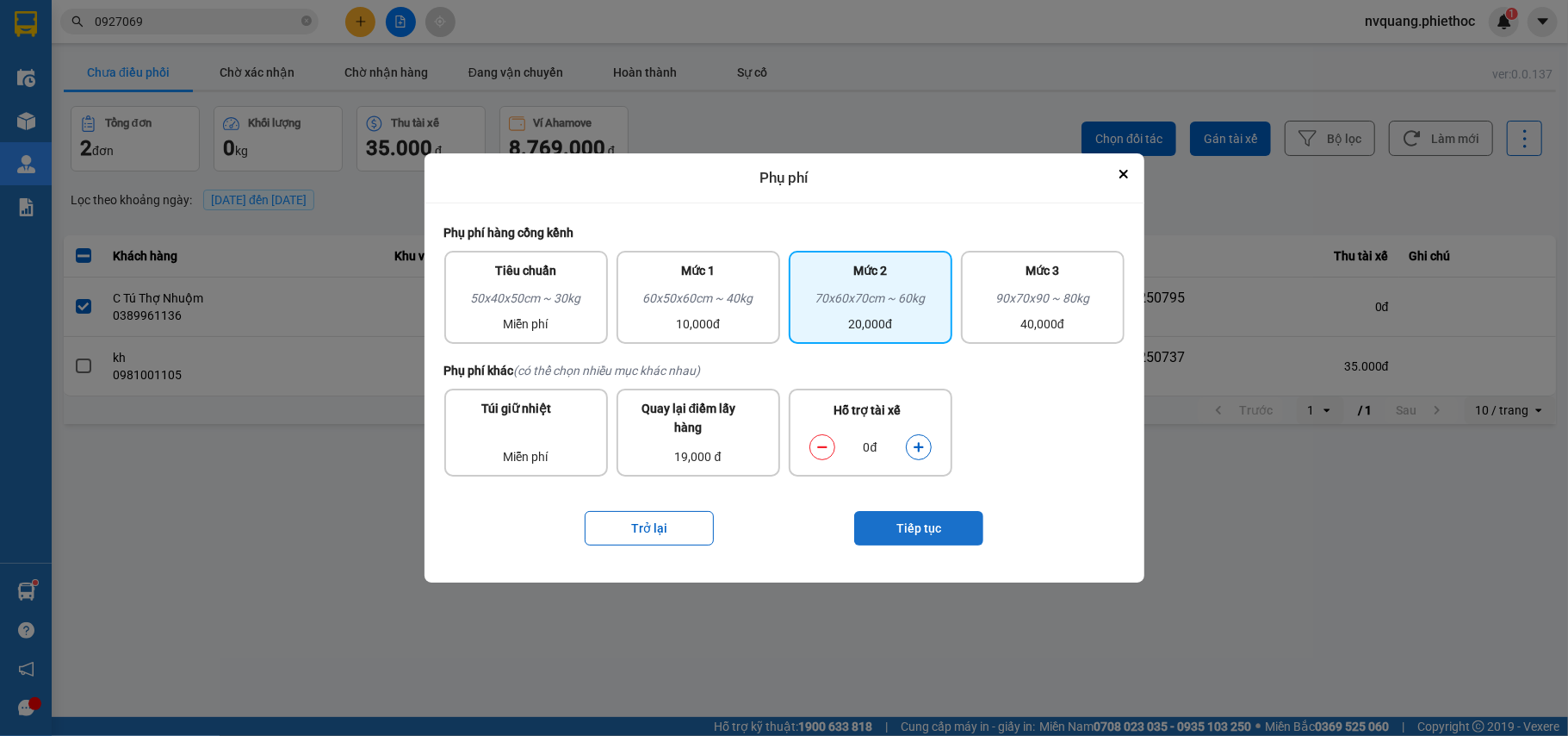
click at [923, 528] on button "Tiếp tục" at bounding box center [919, 528] width 129 height 34
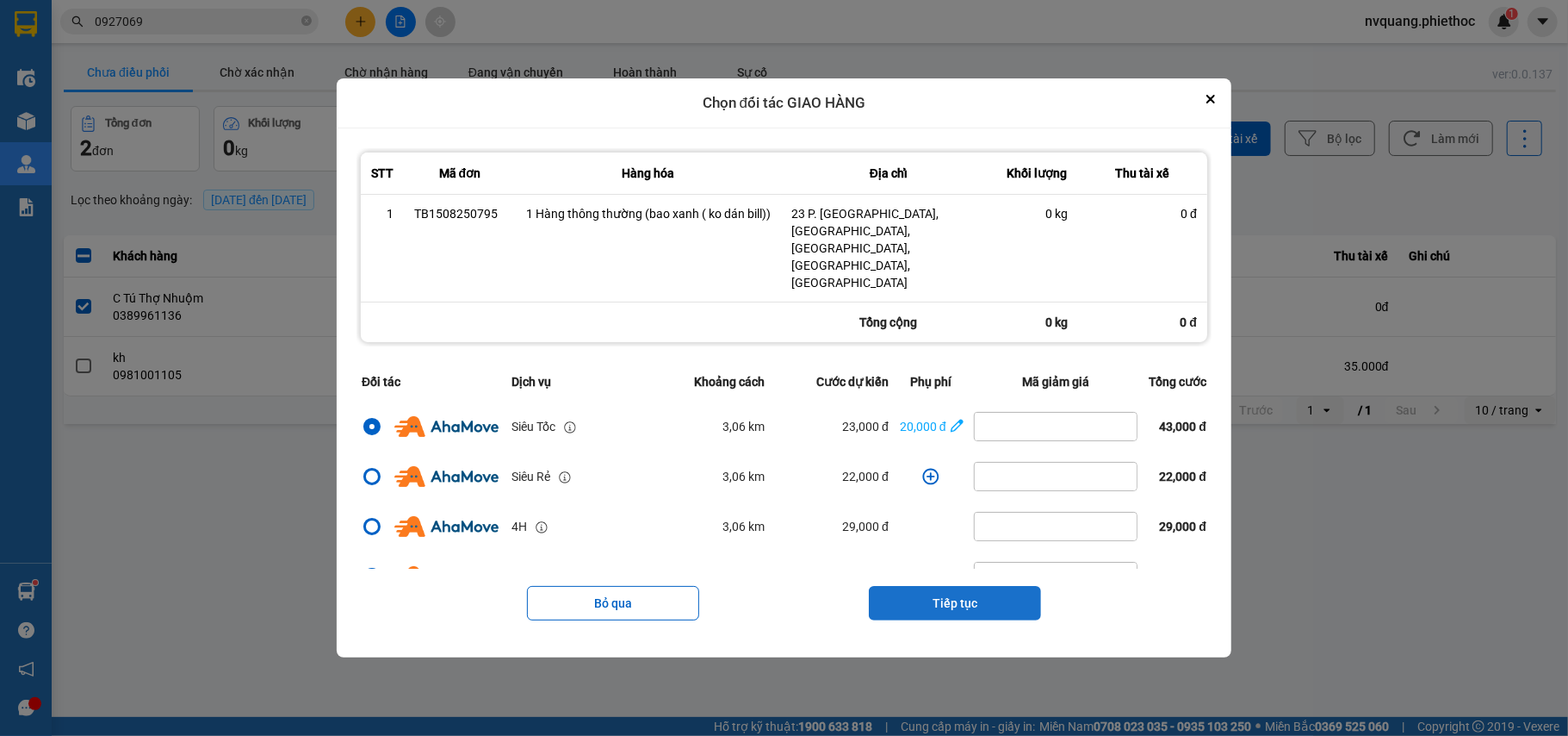
click at [944, 586] on button "Tiếp tục" at bounding box center [955, 603] width 172 height 34
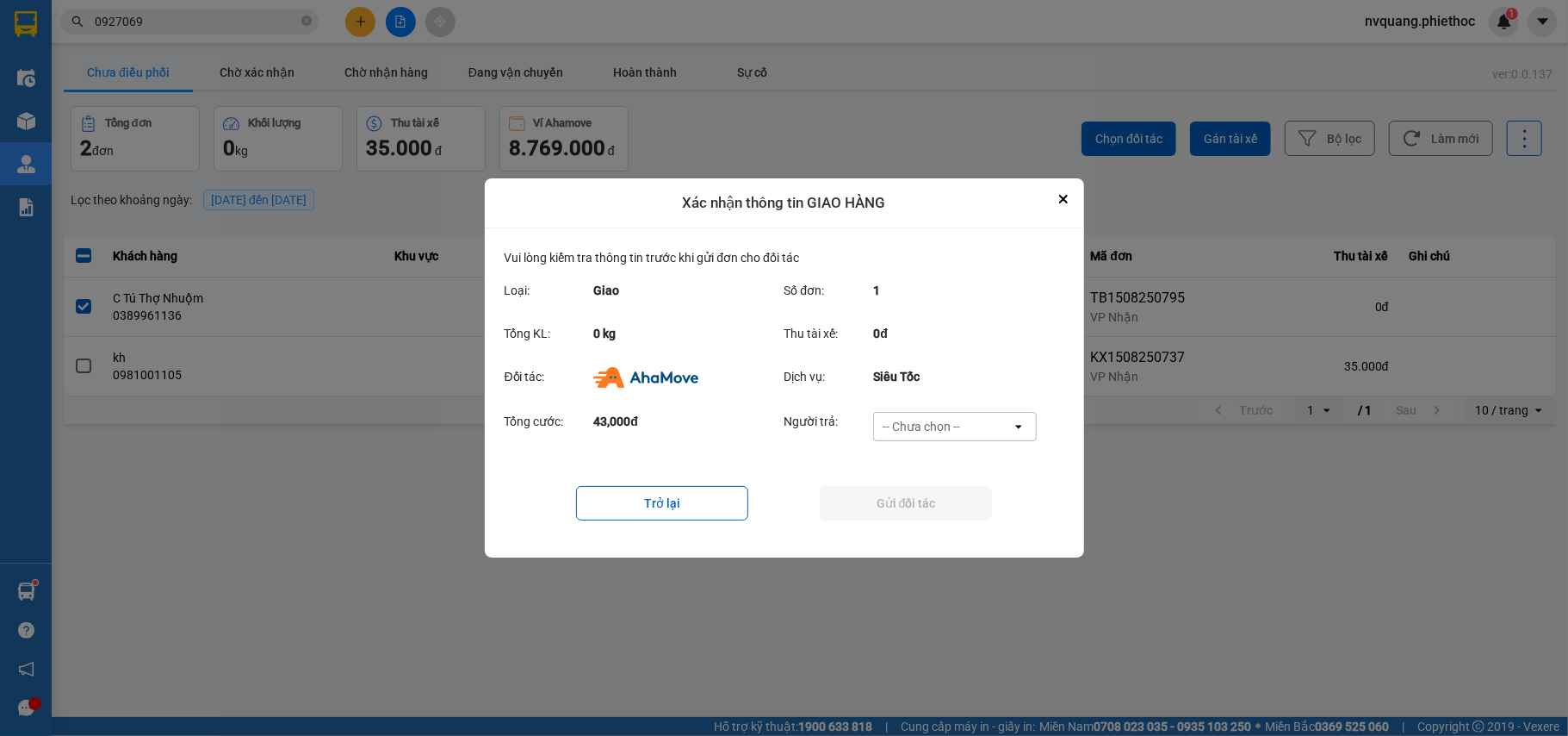
click at [938, 435] on div "-- Chưa chọn --" at bounding box center [943, 426] width 138 height 27
click at [949, 524] on span "Ví Ahamove" at bounding box center [921, 526] width 70 height 18
click at [959, 510] on button "Gửi đối tác" at bounding box center [905, 503] width 172 height 34
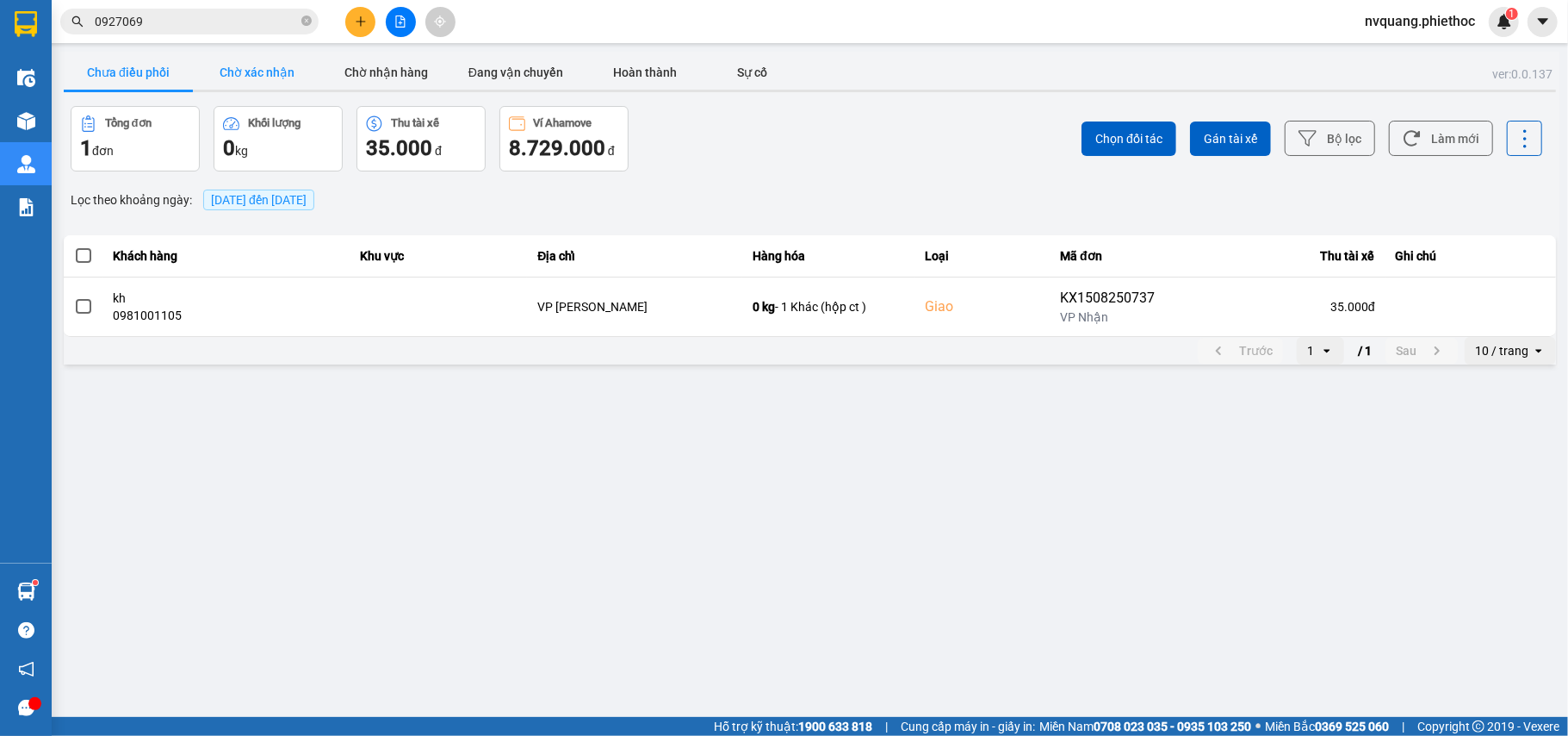
click at [232, 86] on button "Chờ xác nhận" at bounding box center [258, 71] width 129 height 34
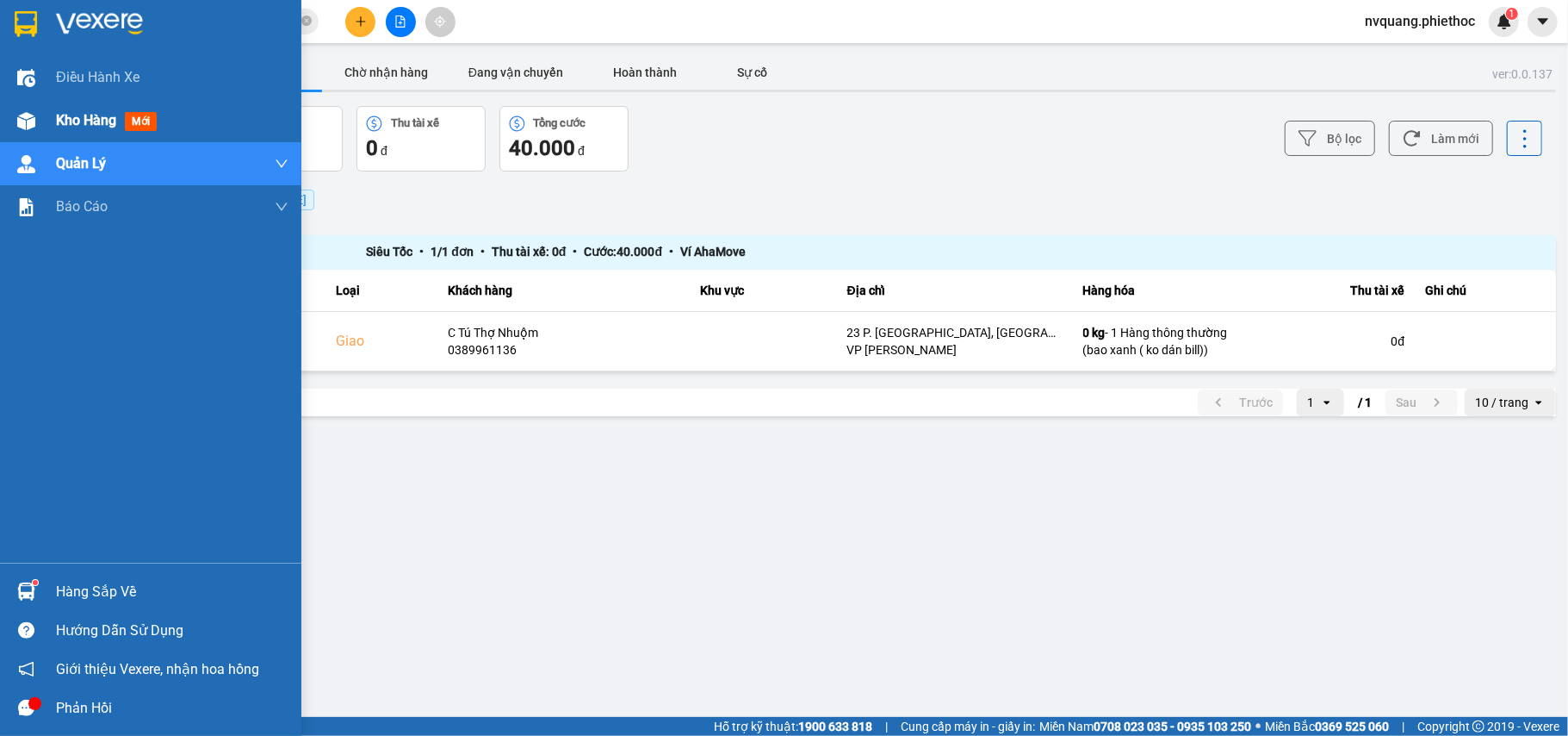
click at [64, 117] on span "Kho hàng" at bounding box center [86, 120] width 60 height 17
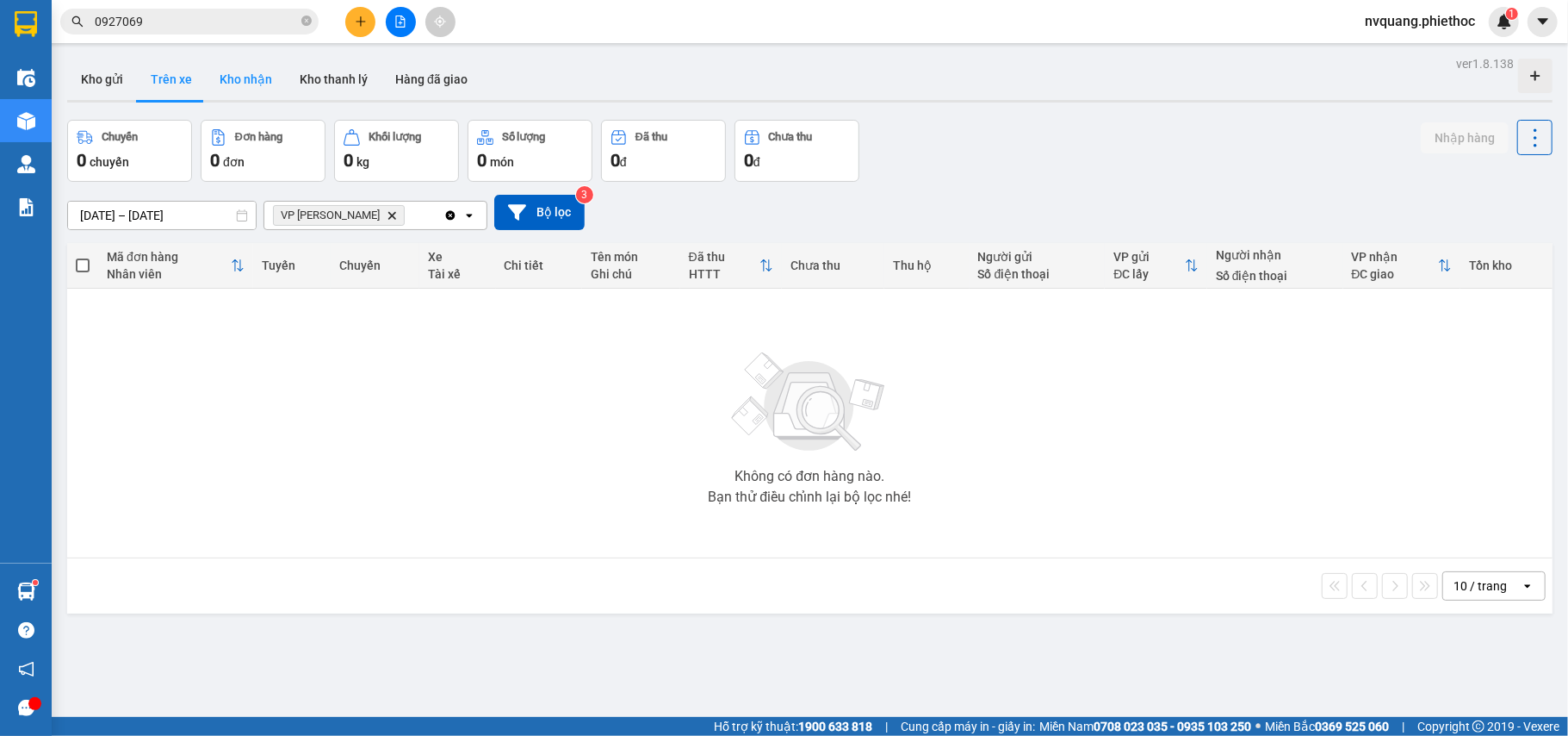
click at [241, 90] on button "Kho nhận" at bounding box center [245, 79] width 80 height 41
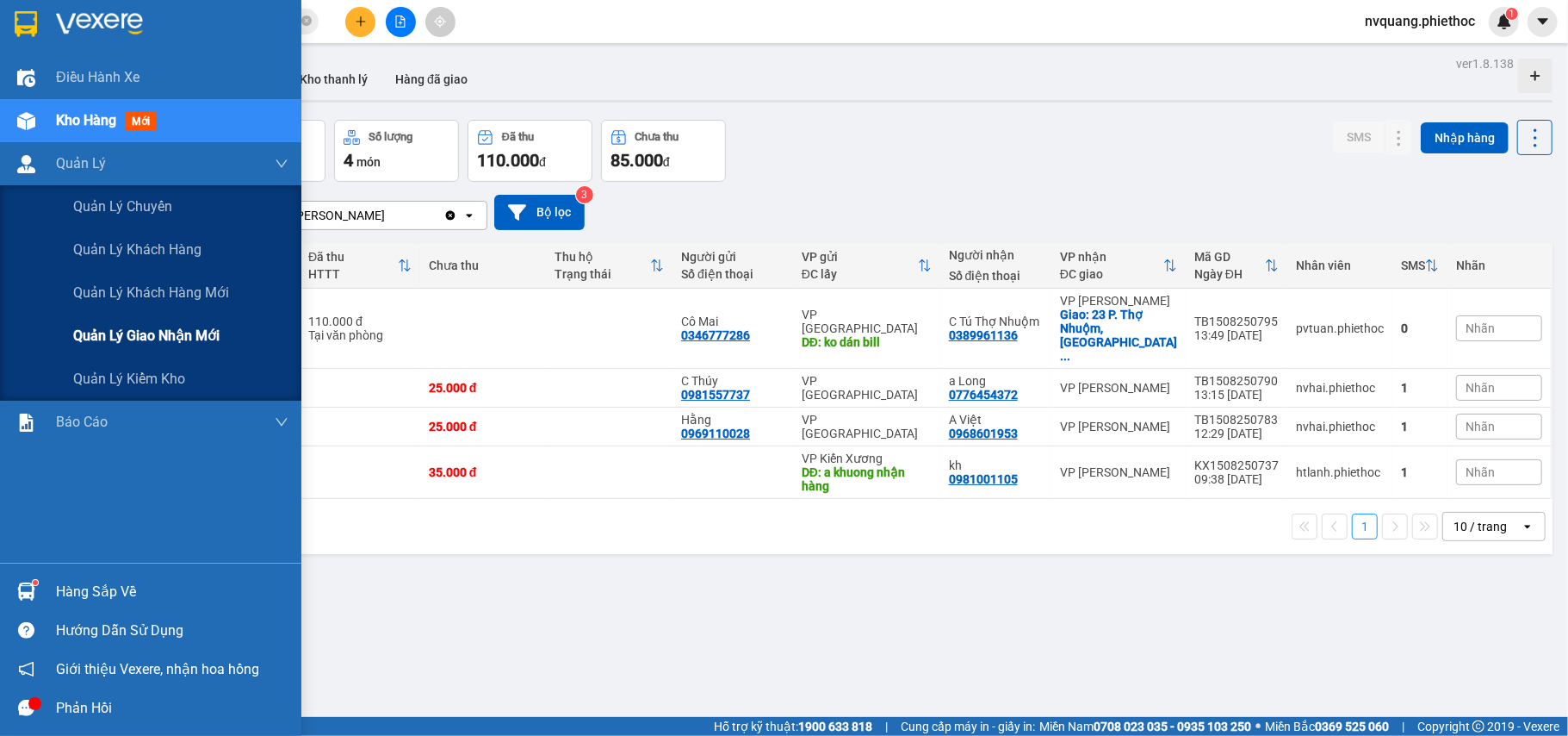
click at [135, 333] on span "Quản lý giao nhận mới" at bounding box center [146, 335] width 146 height 21
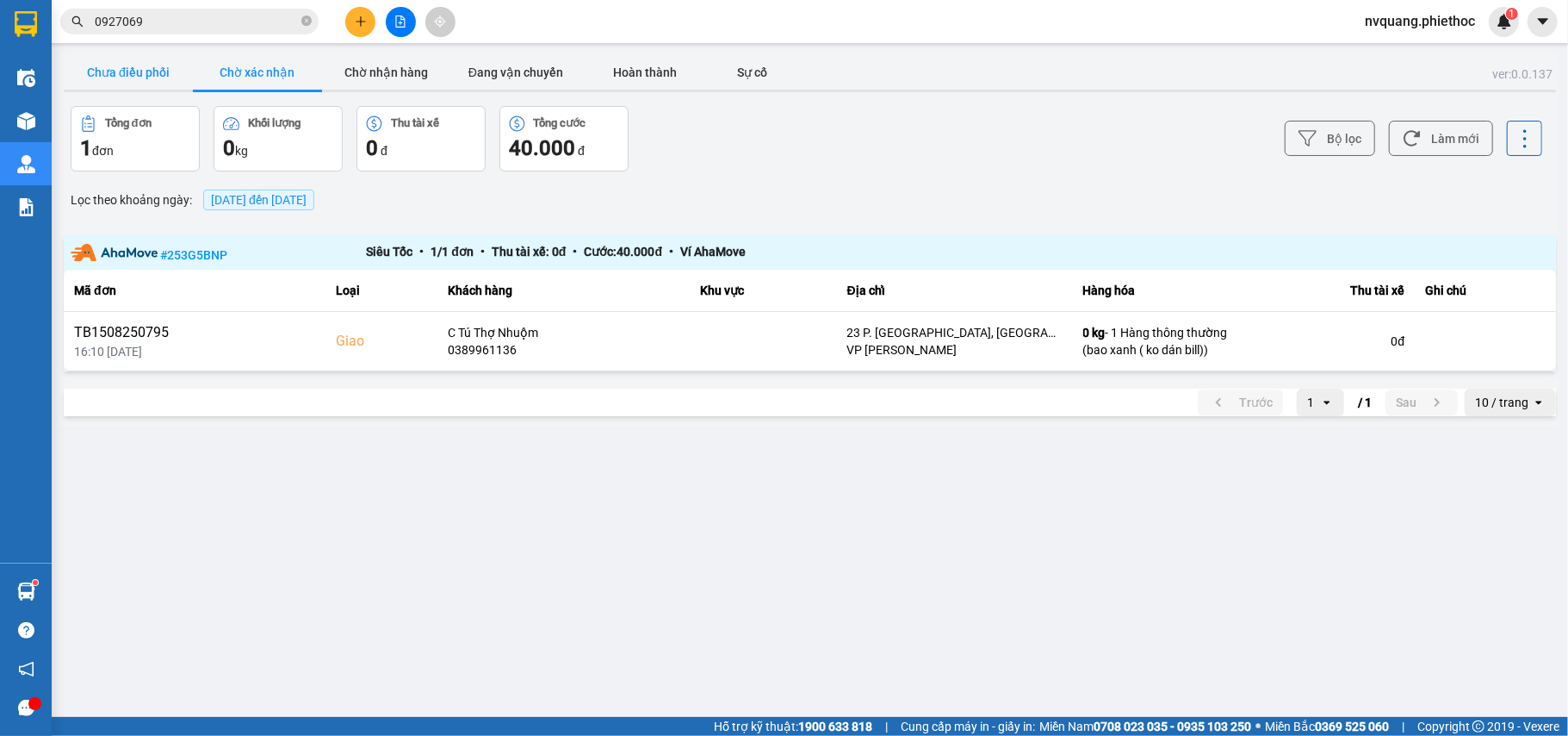
click at [149, 72] on button "Chưa điều phối" at bounding box center [128, 71] width 129 height 34
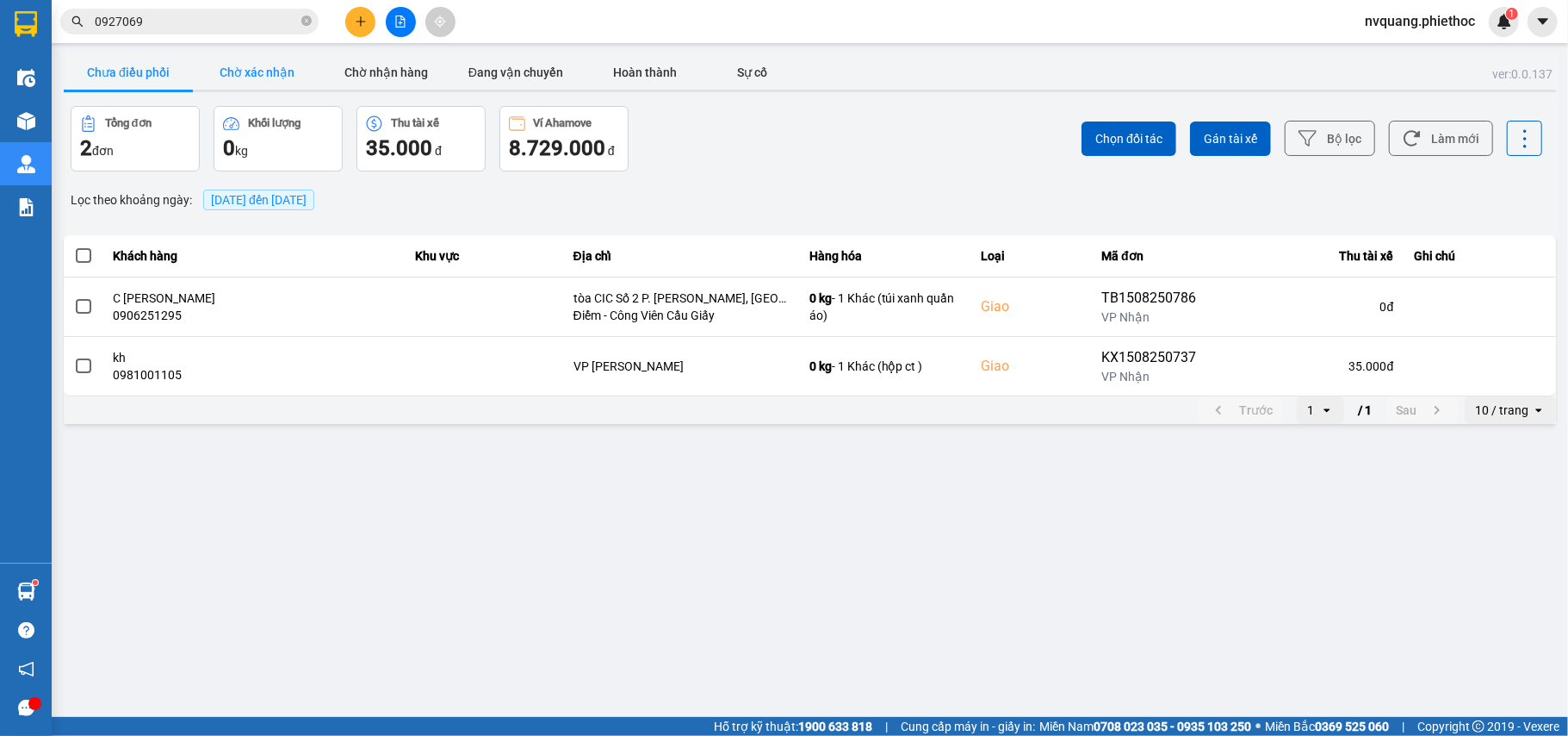
click at [270, 70] on button "Chờ xác nhận" at bounding box center [258, 71] width 129 height 34
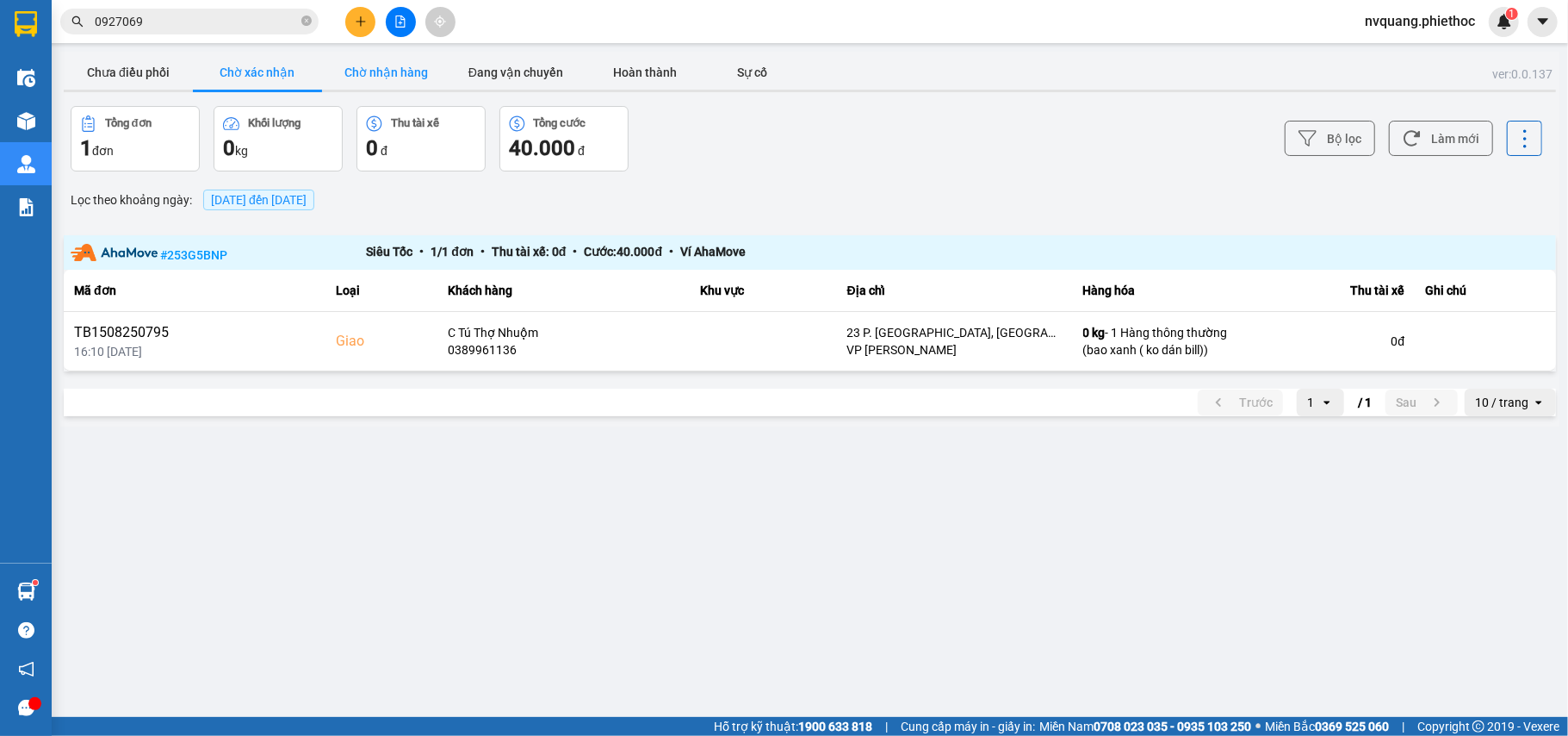
click at [408, 70] on button "Chờ nhận hàng" at bounding box center [386, 71] width 129 height 34
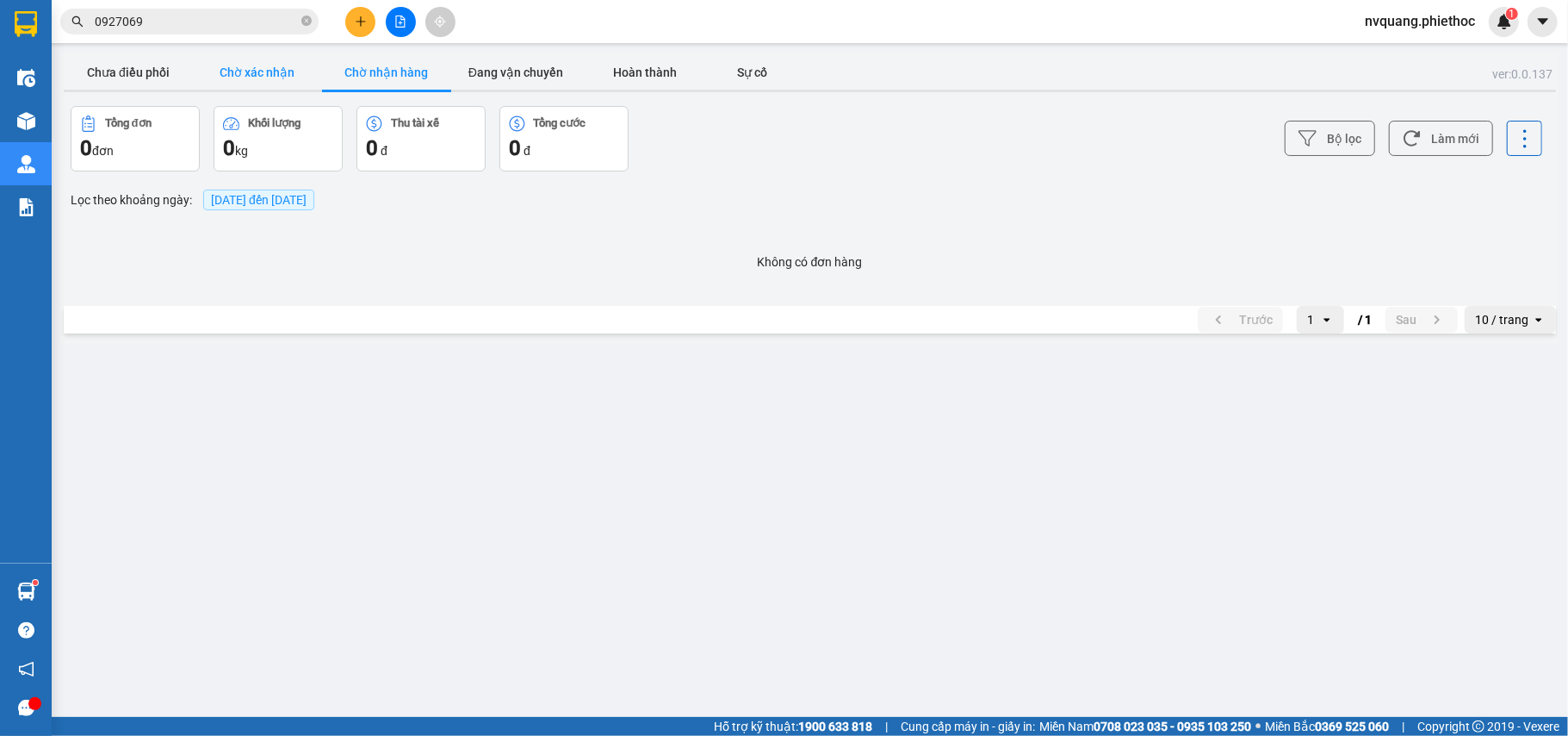
click at [273, 74] on button "Chờ xác nhận" at bounding box center [258, 71] width 129 height 34
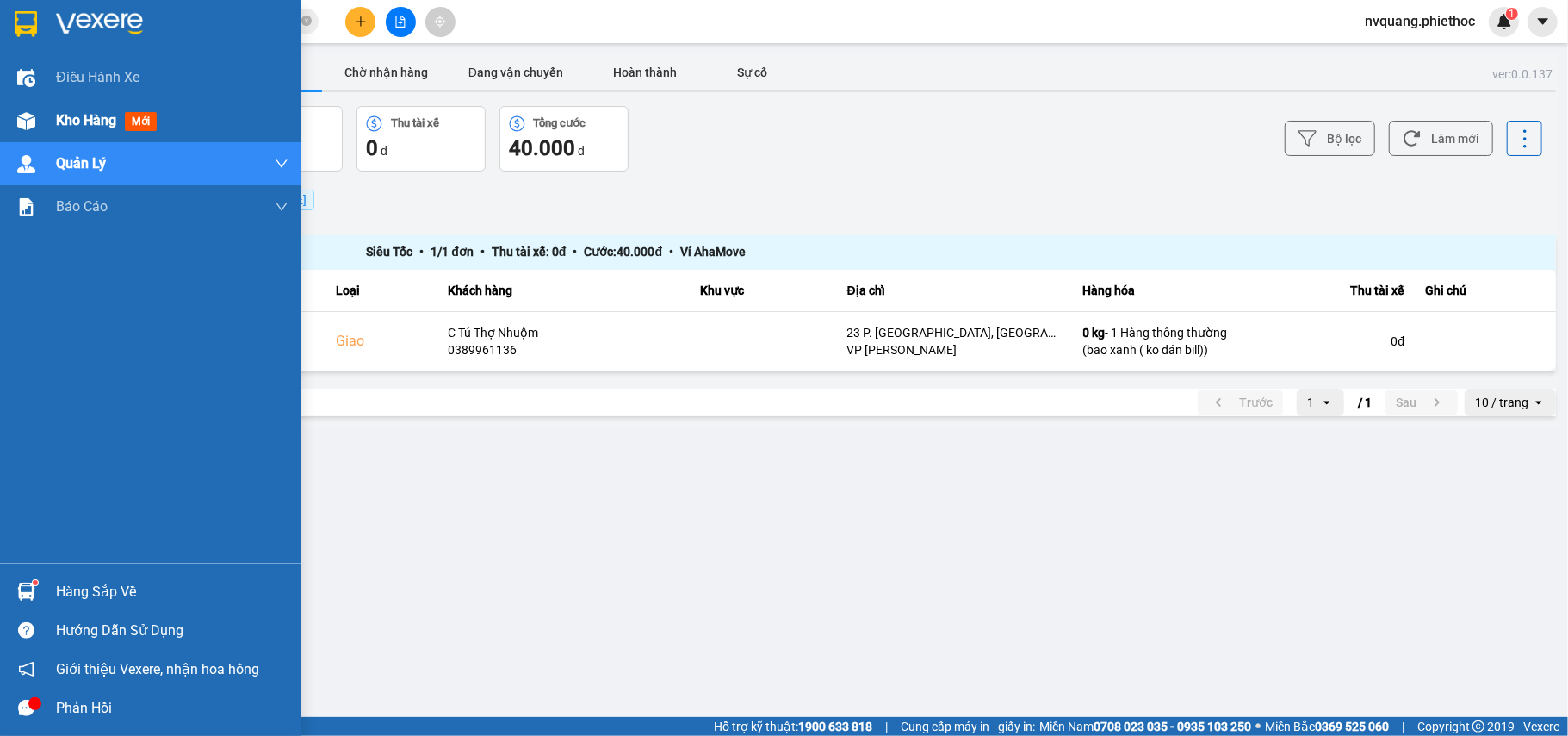
click at [66, 115] on span "Kho hàng" at bounding box center [86, 120] width 60 height 17
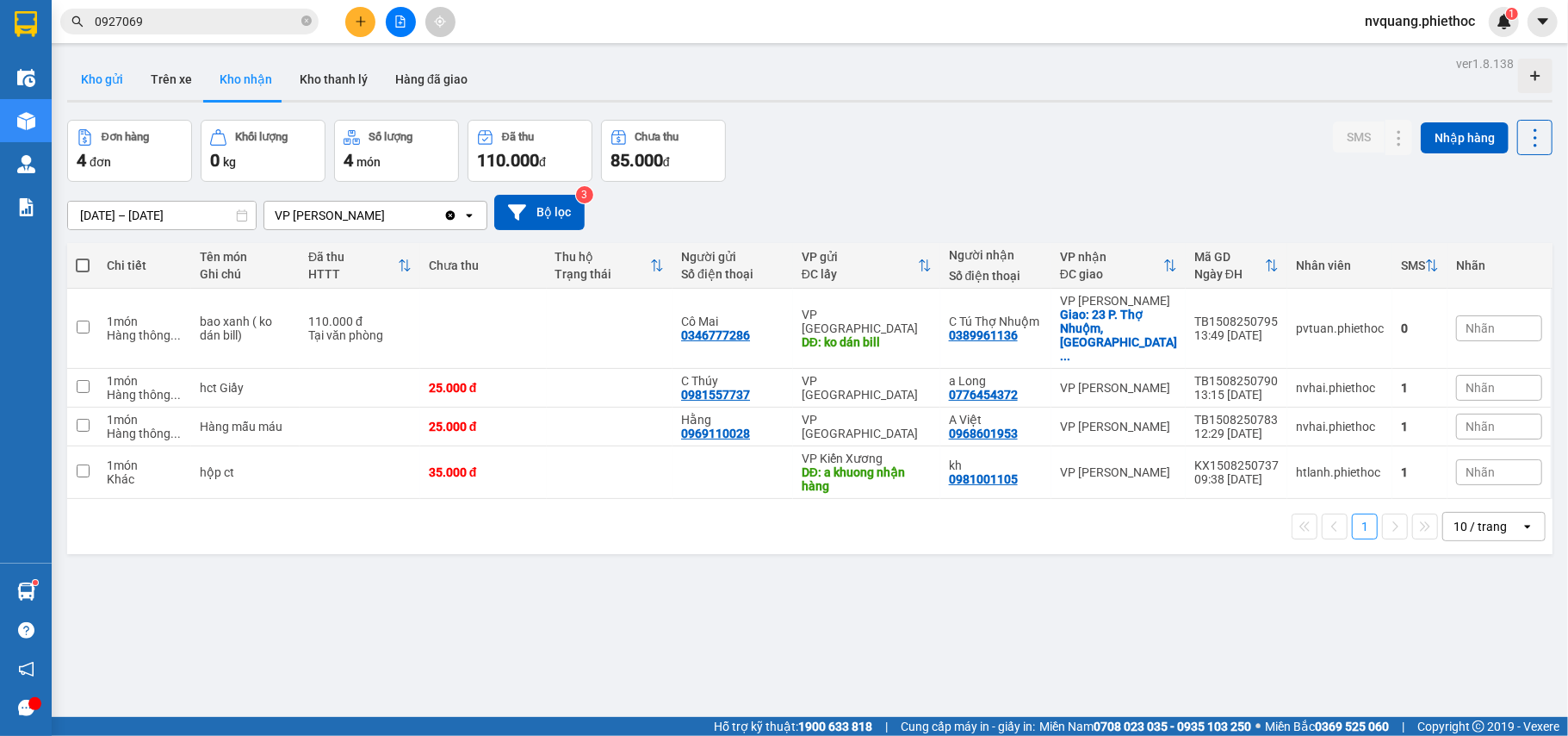
click at [88, 81] on button "Kho gửi" at bounding box center [101, 79] width 70 height 41
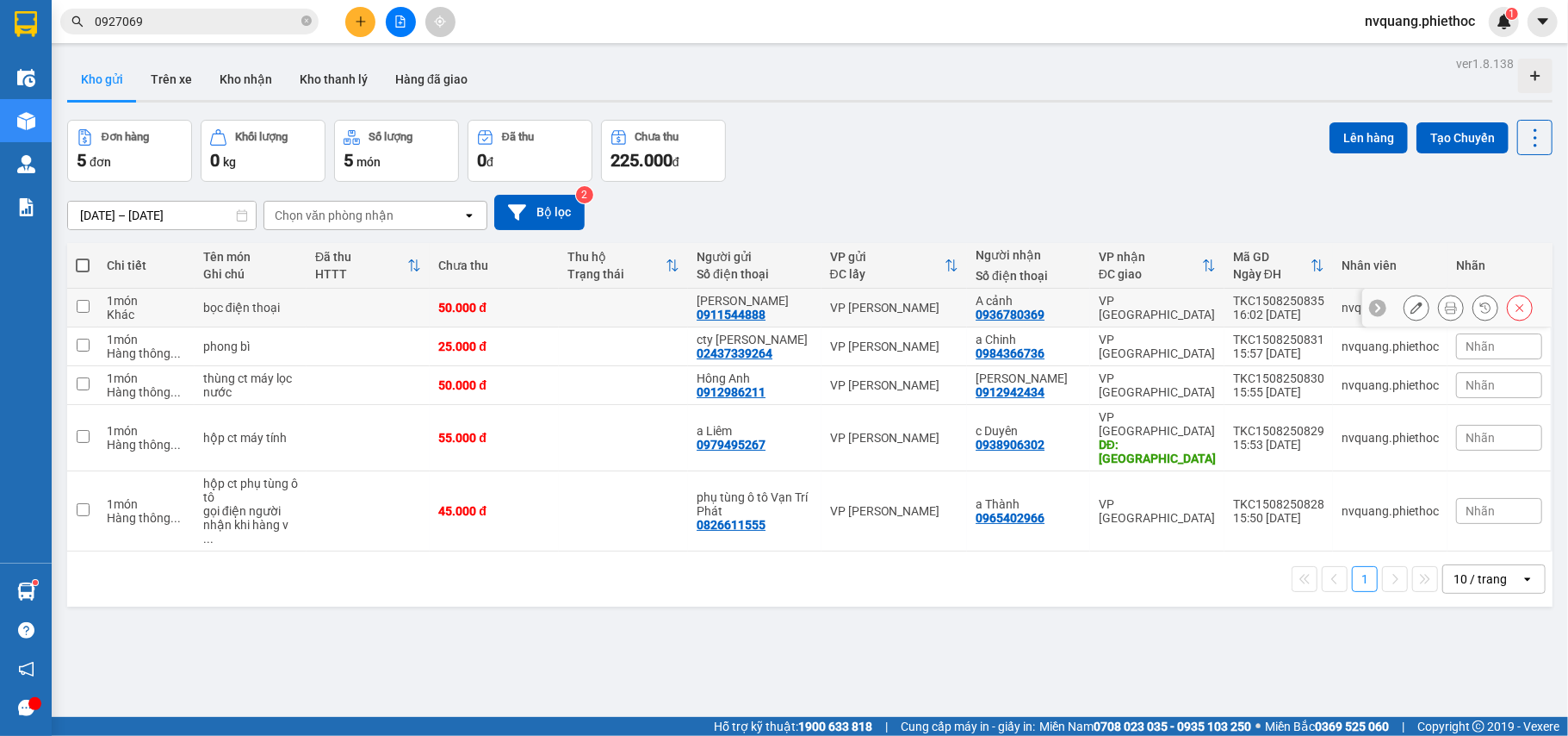
click at [356, 314] on td at bounding box center [368, 308] width 124 height 39
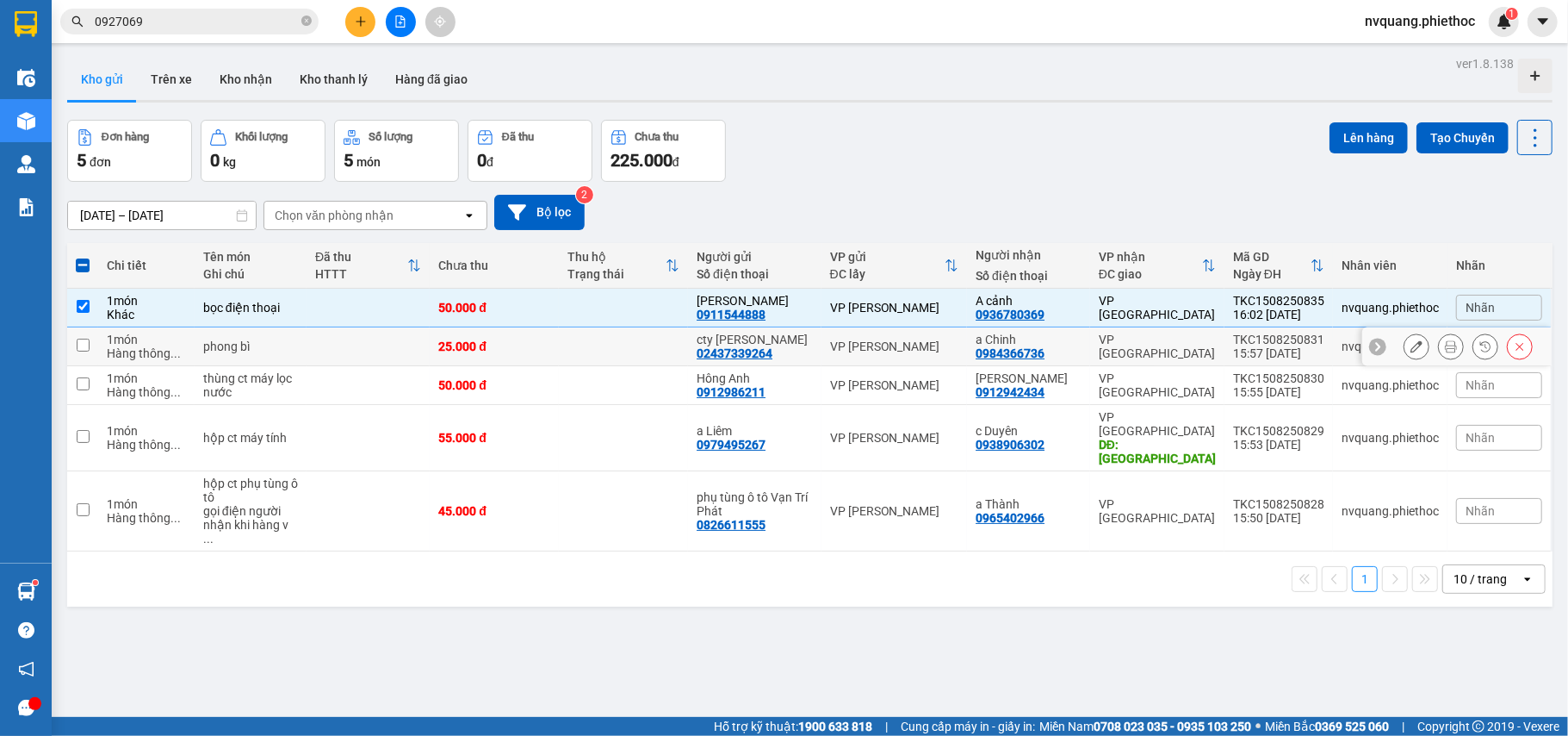
click at [348, 352] on td at bounding box center [368, 347] width 124 height 39
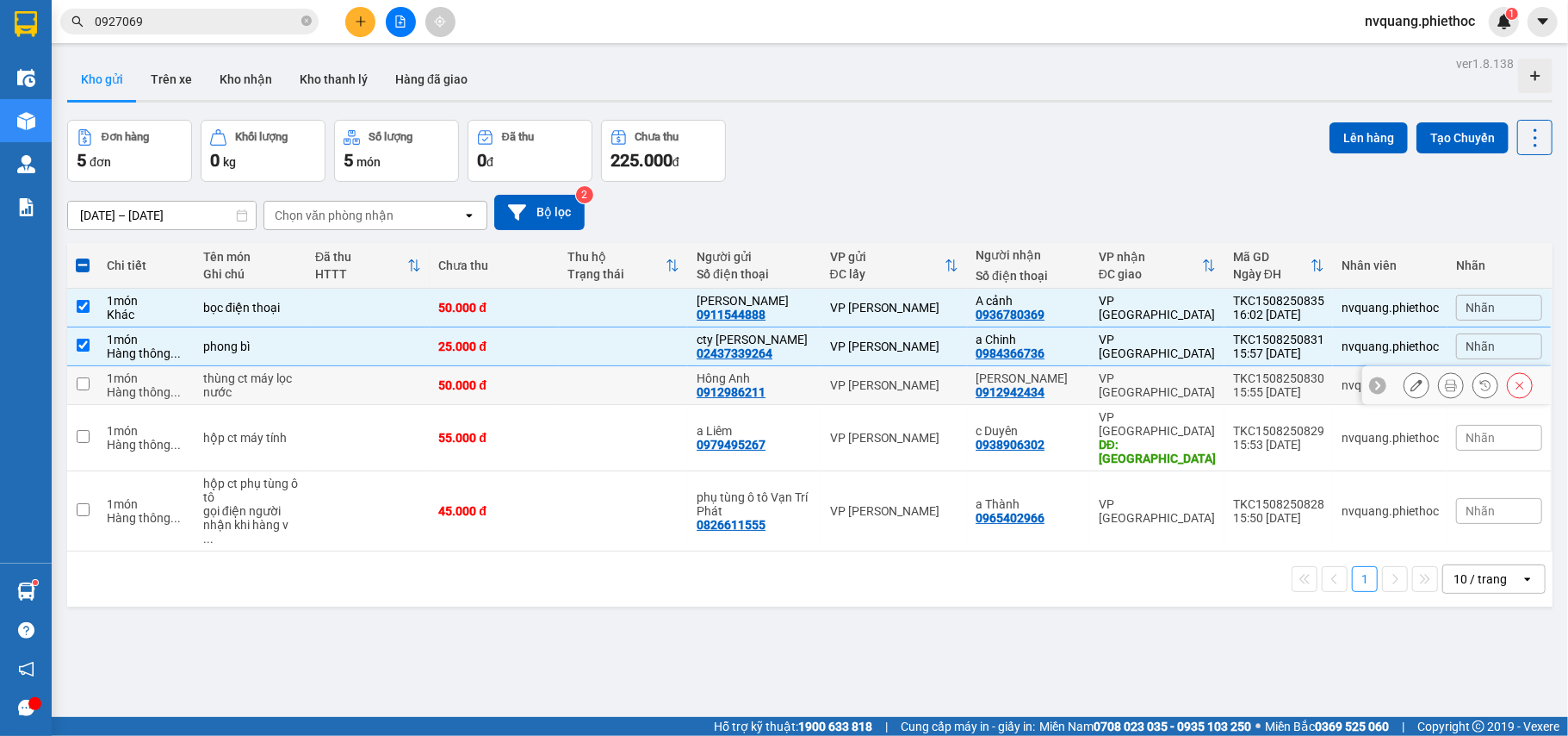
click at [333, 382] on td at bounding box center [368, 386] width 124 height 39
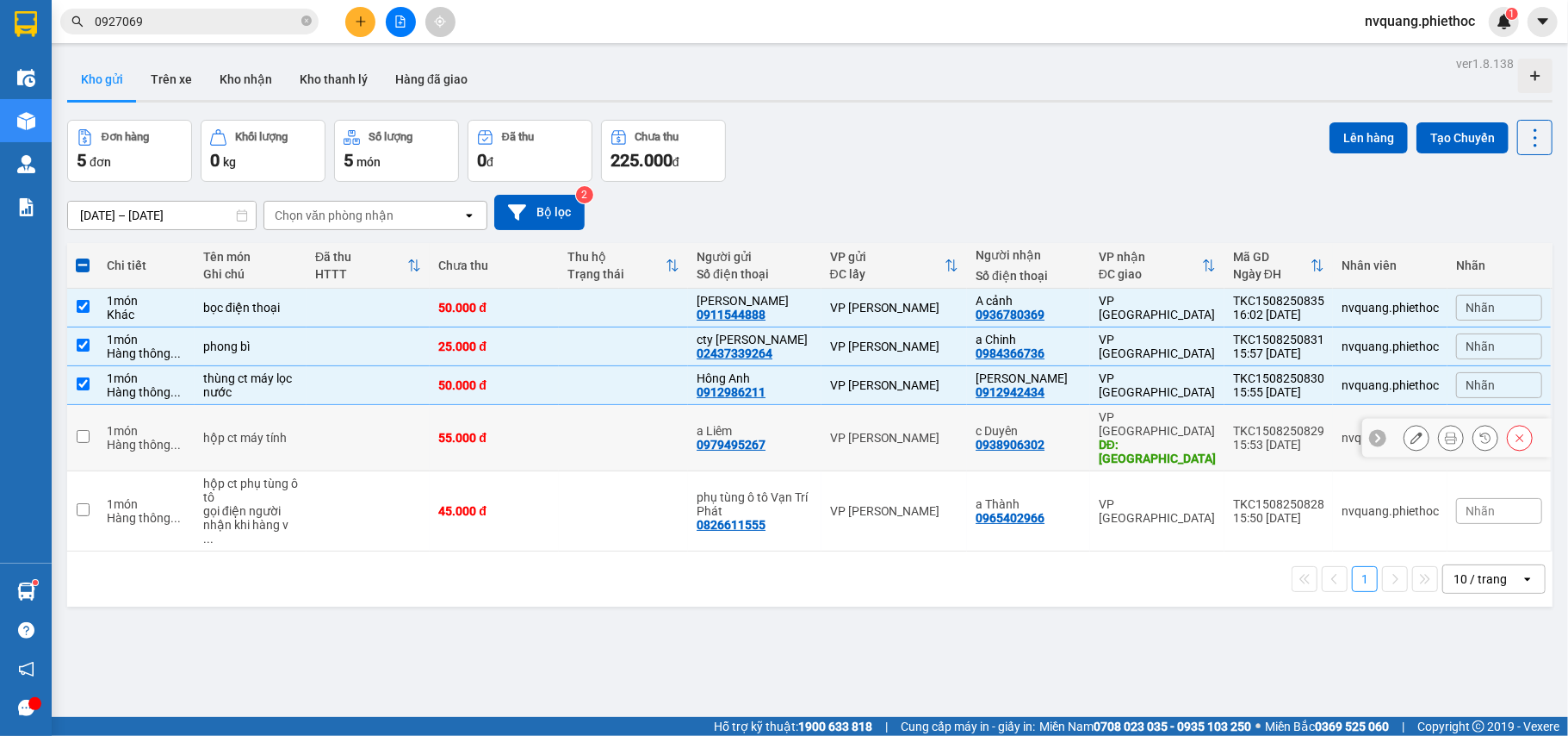
click at [321, 432] on td at bounding box center [368, 438] width 124 height 66
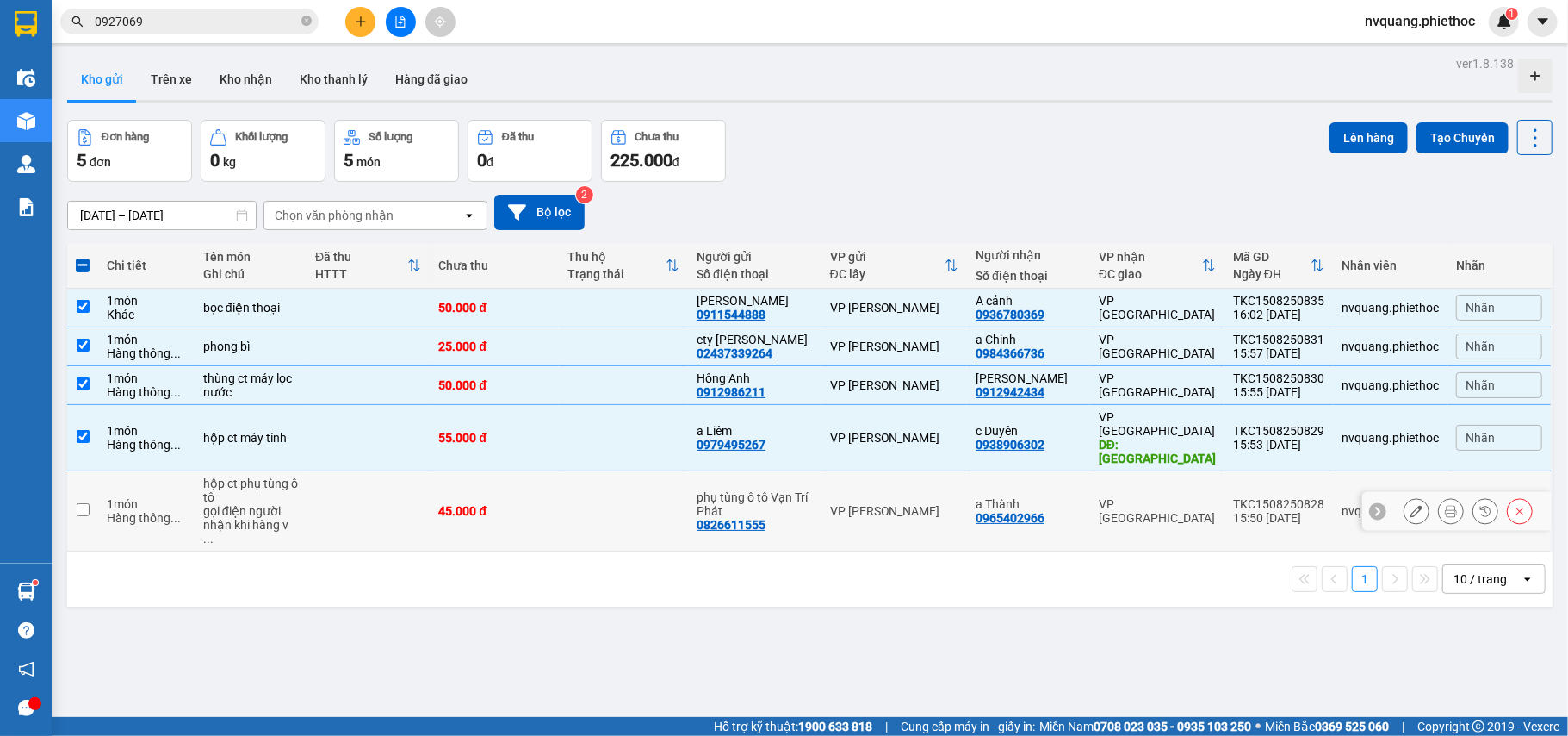
click at [315, 471] on td at bounding box center [368, 511] width 124 height 80
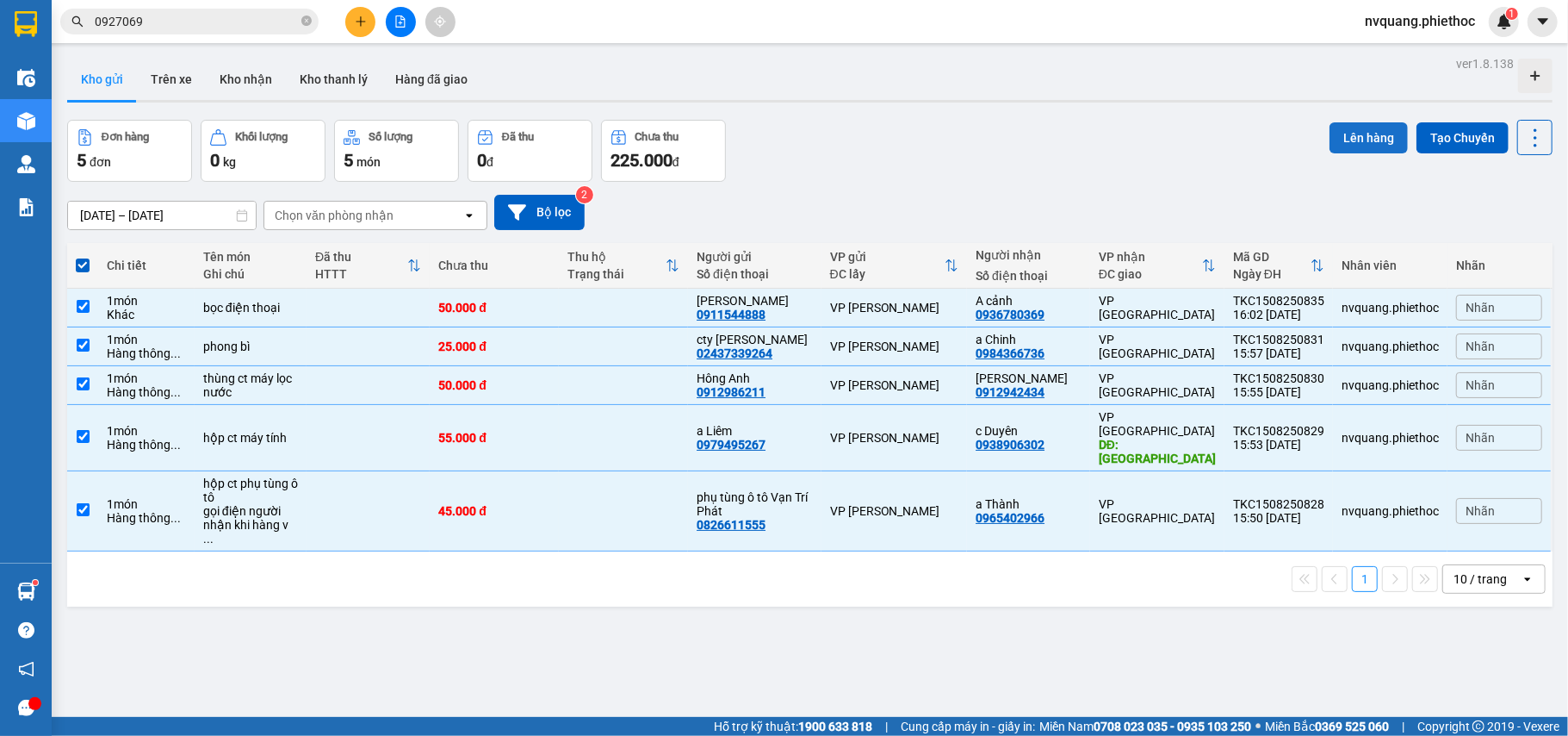
click at [1333, 141] on button "Lên hàng" at bounding box center [1369, 138] width 79 height 31
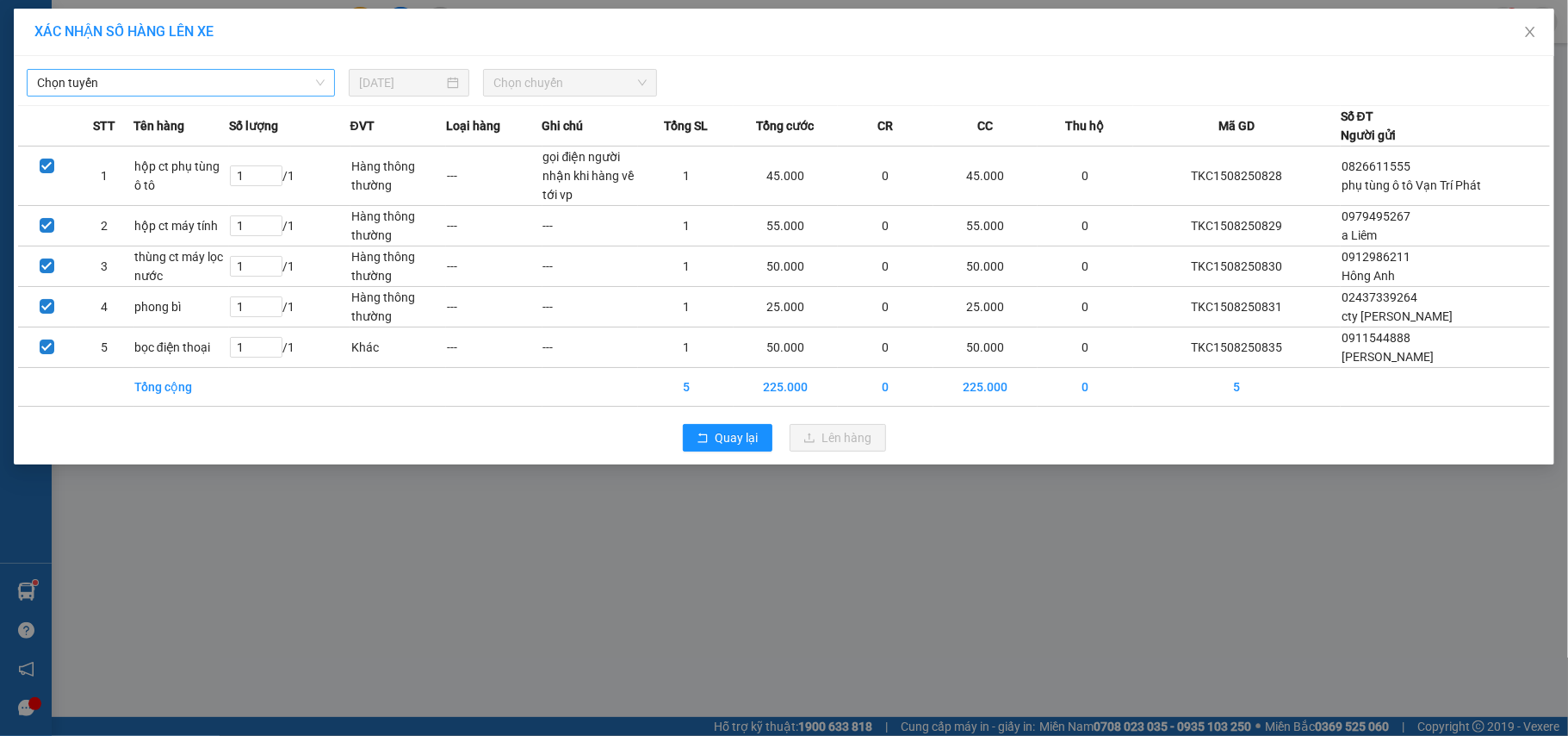
click at [205, 84] on span "Chọn tuyến" at bounding box center [181, 82] width 288 height 26
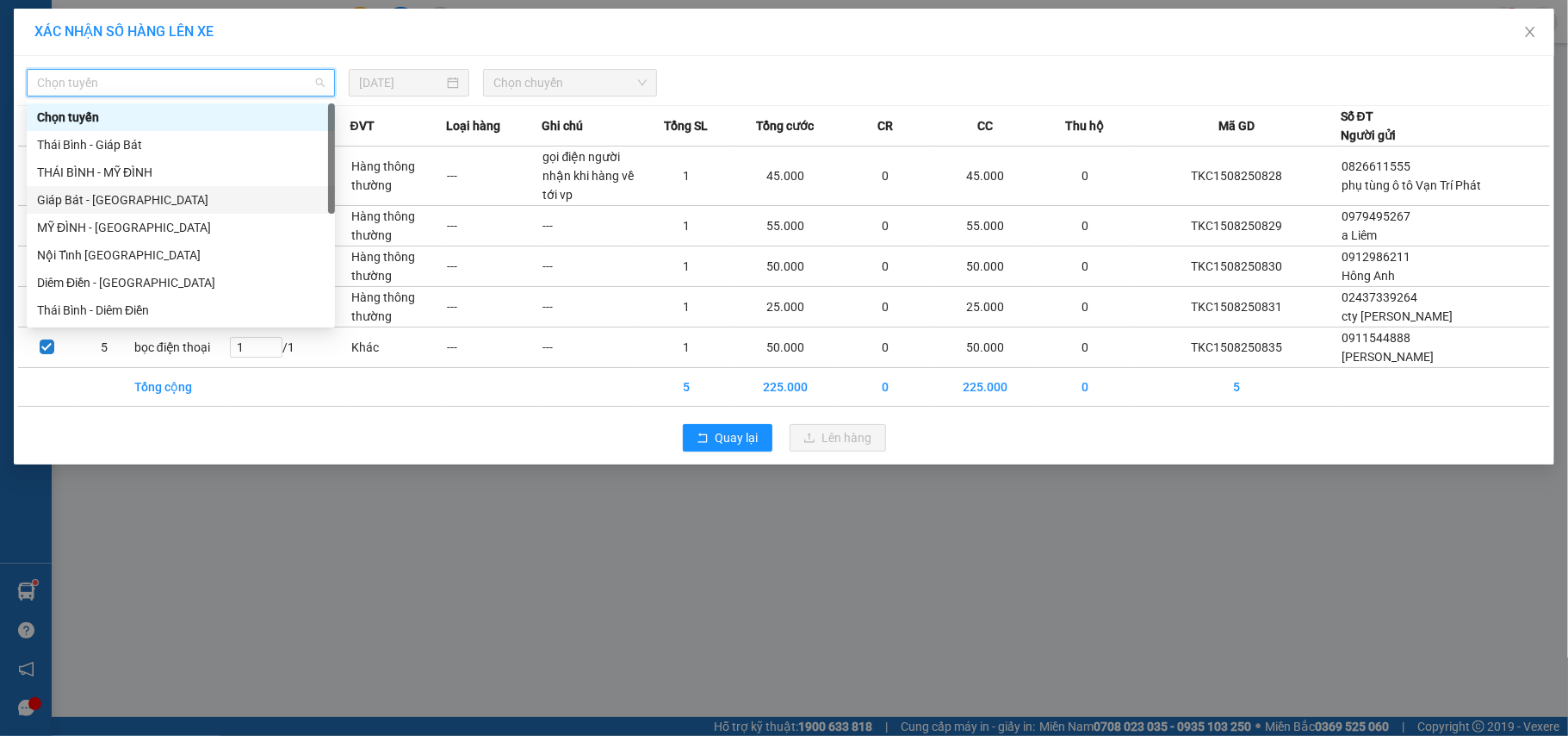
click at [85, 193] on div "Giáp Bát - [GEOGRAPHIC_DATA]" at bounding box center [181, 199] width 288 height 19
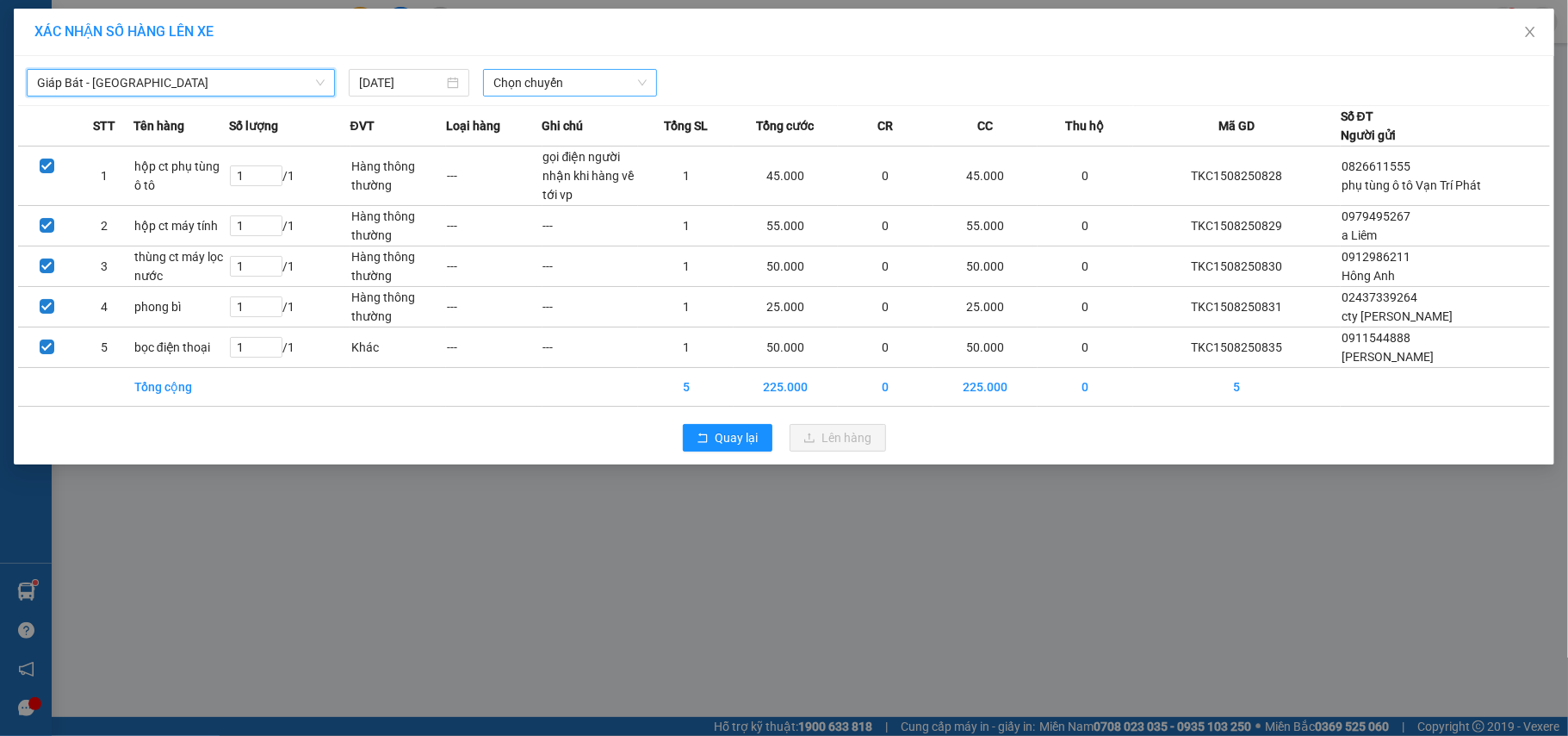
click at [559, 74] on span "Chọn chuyến" at bounding box center [570, 82] width 154 height 26
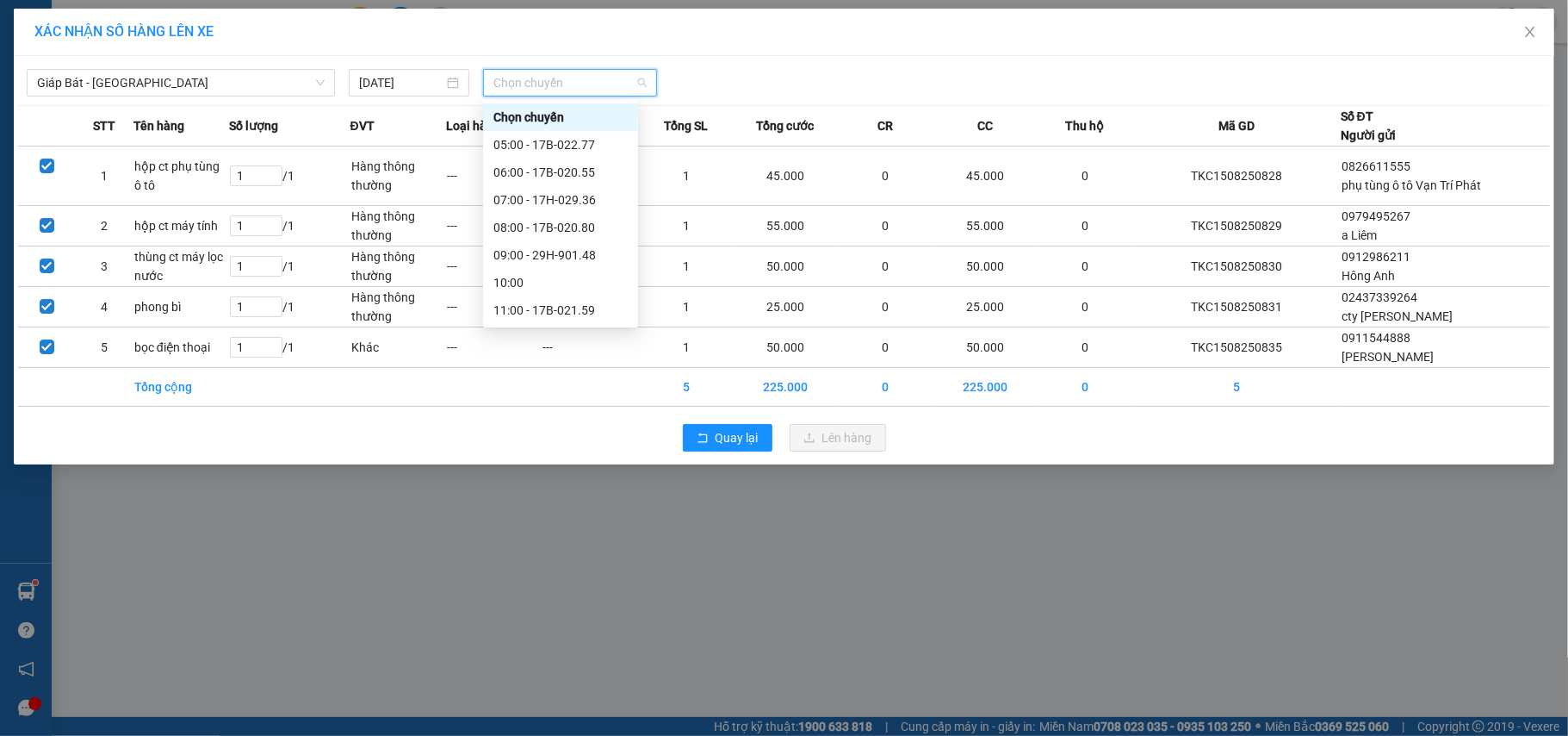
click at [557, 522] on div "17:00 - 17B-021.59" at bounding box center [560, 530] width 134 height 19
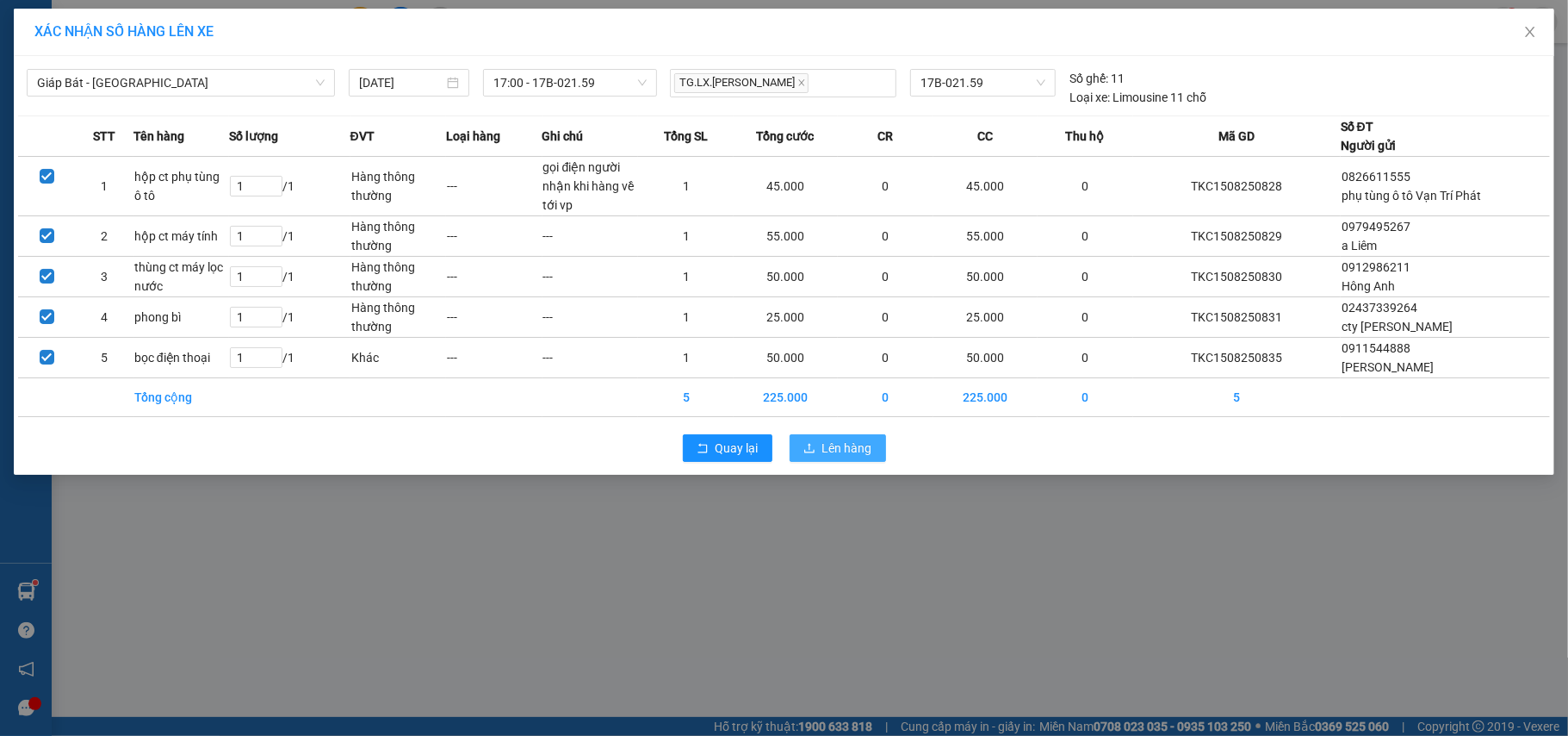
click at [824, 452] on span "Lên hàng" at bounding box center [847, 447] width 50 height 19
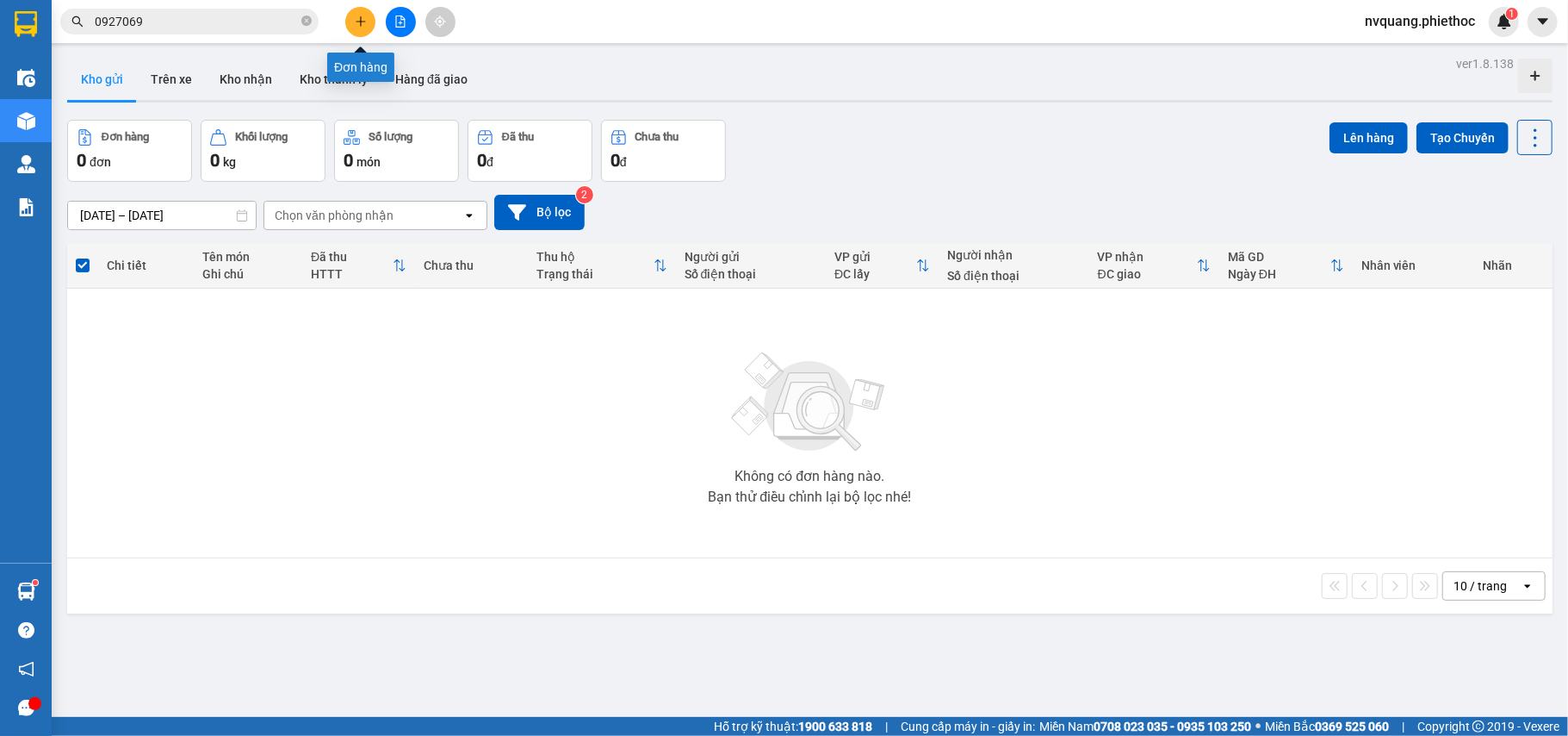
click at [366, 11] on button at bounding box center [360, 22] width 30 height 30
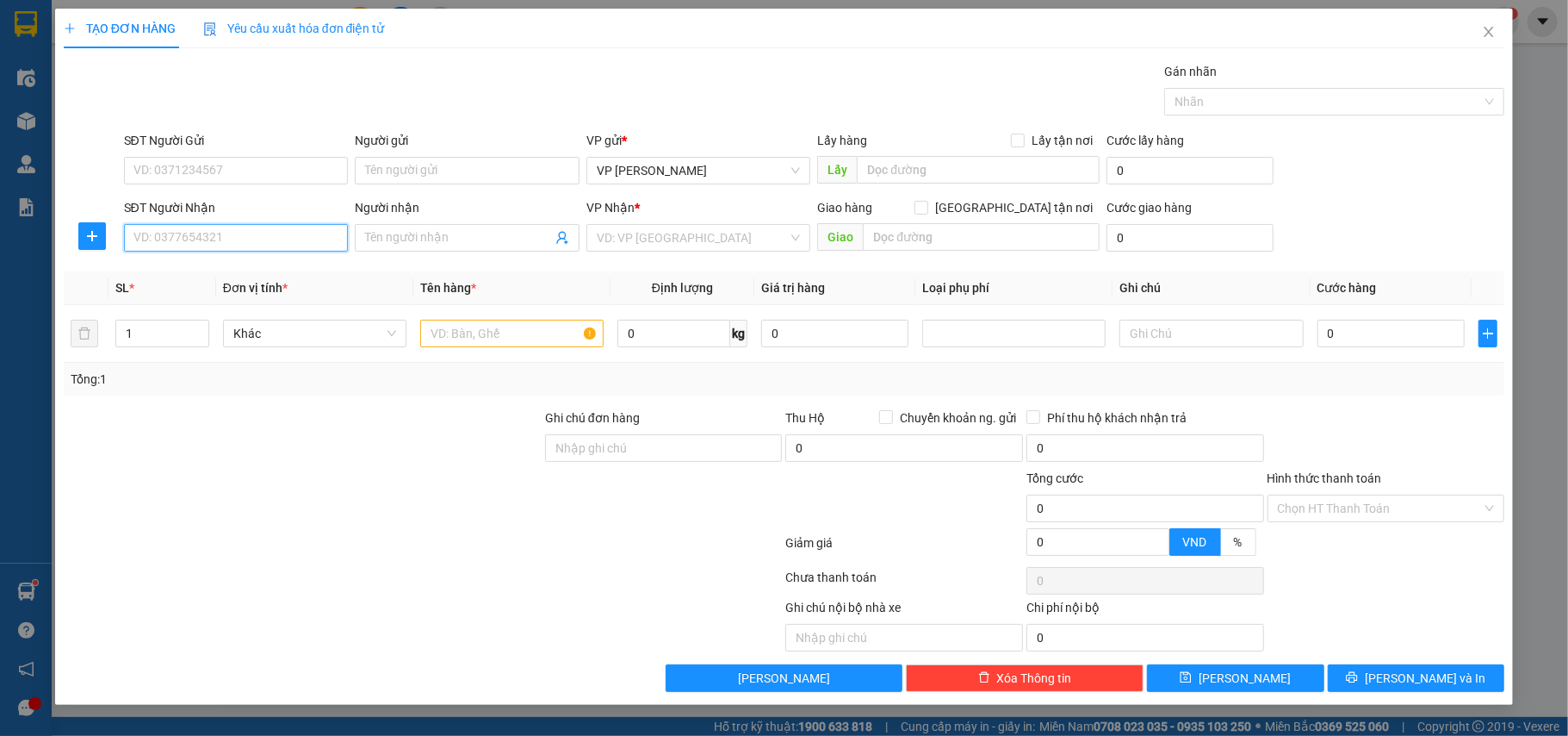
click at [150, 243] on input "SĐT Người Nhận" at bounding box center [236, 237] width 225 height 27
click at [226, 273] on div "0976833869 - [GEOGRAPHIC_DATA]" at bounding box center [236, 274] width 204 height 19
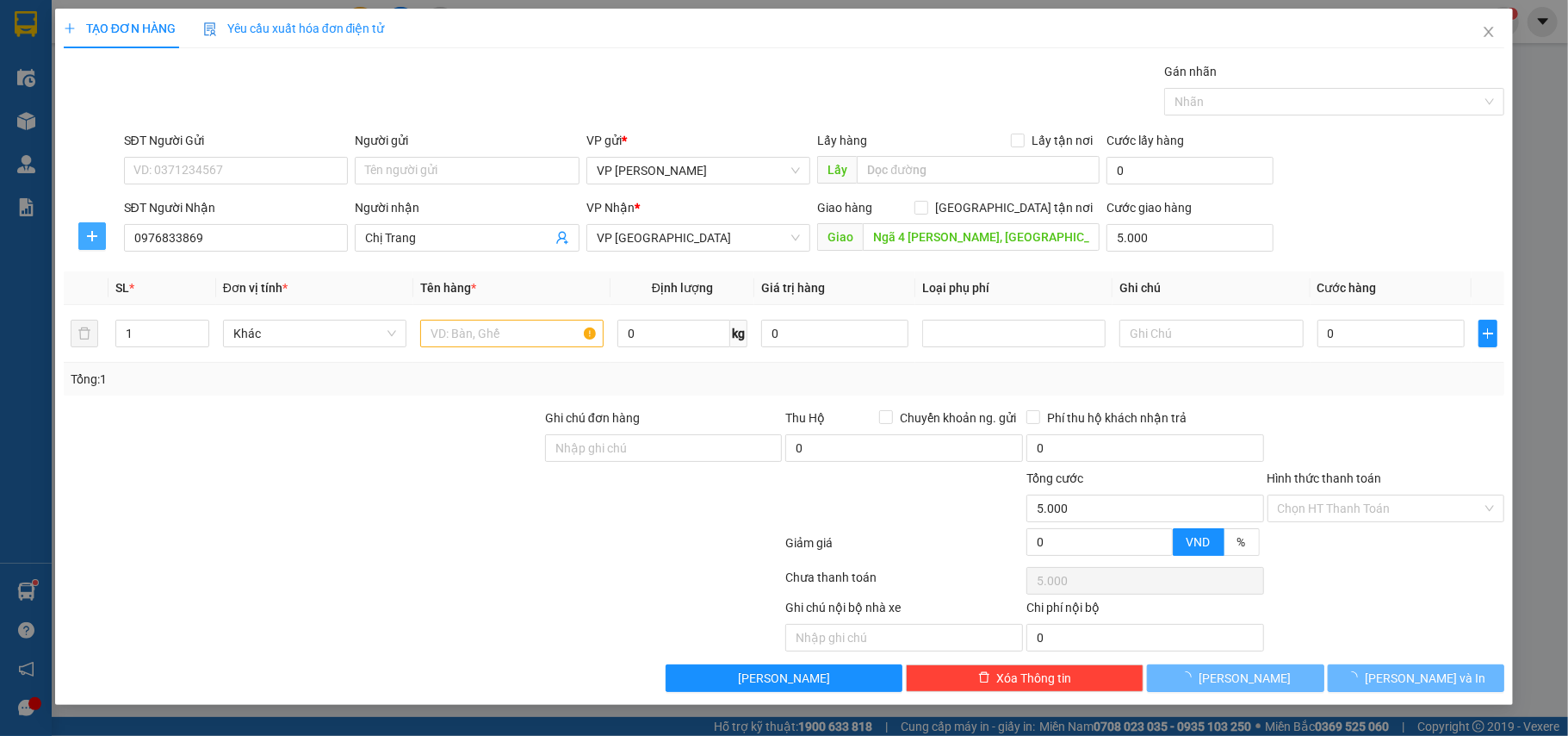
click at [101, 239] on span "plus" at bounding box center [92, 237] width 26 height 14
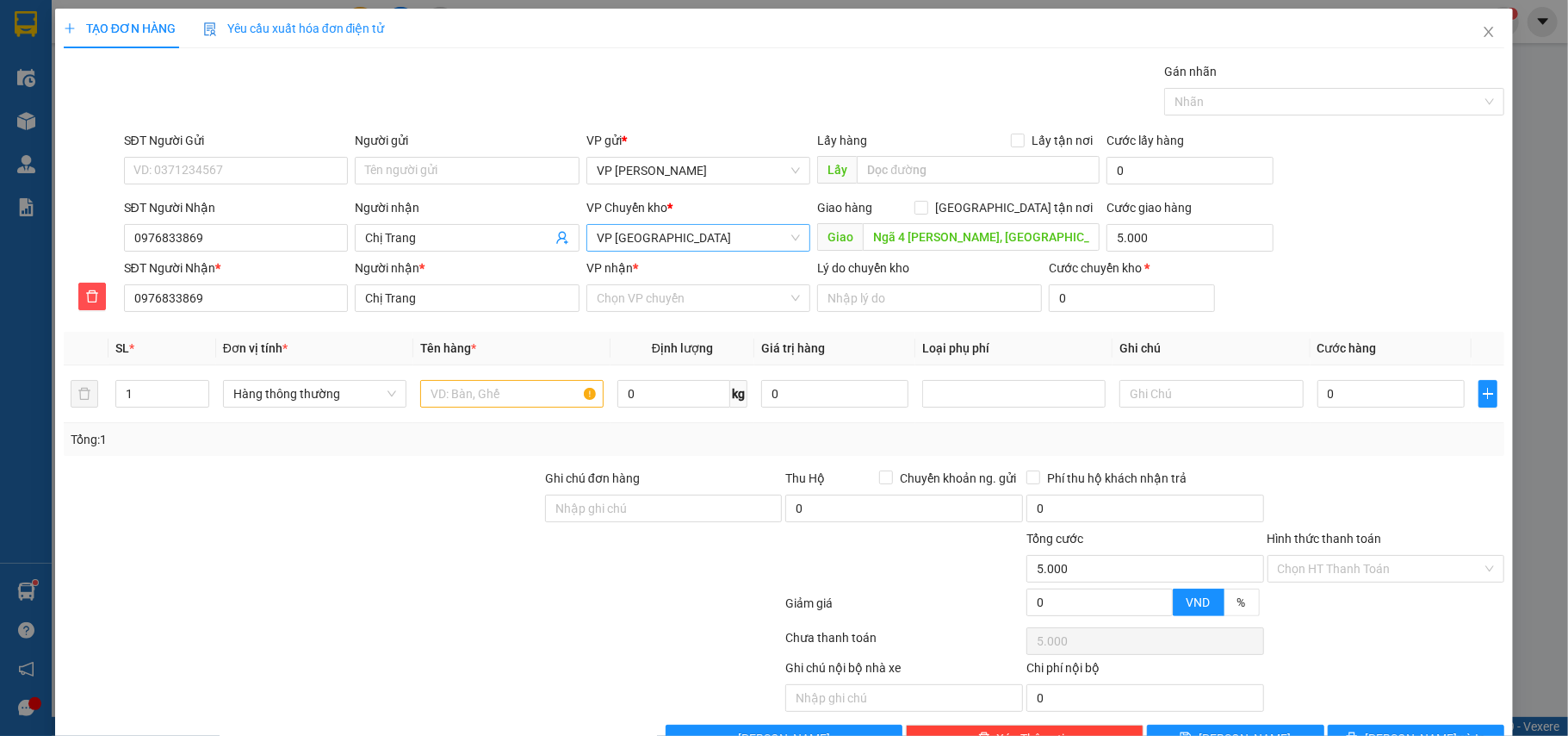
click at [683, 246] on span "VP [GEOGRAPHIC_DATA]" at bounding box center [698, 237] width 204 height 26
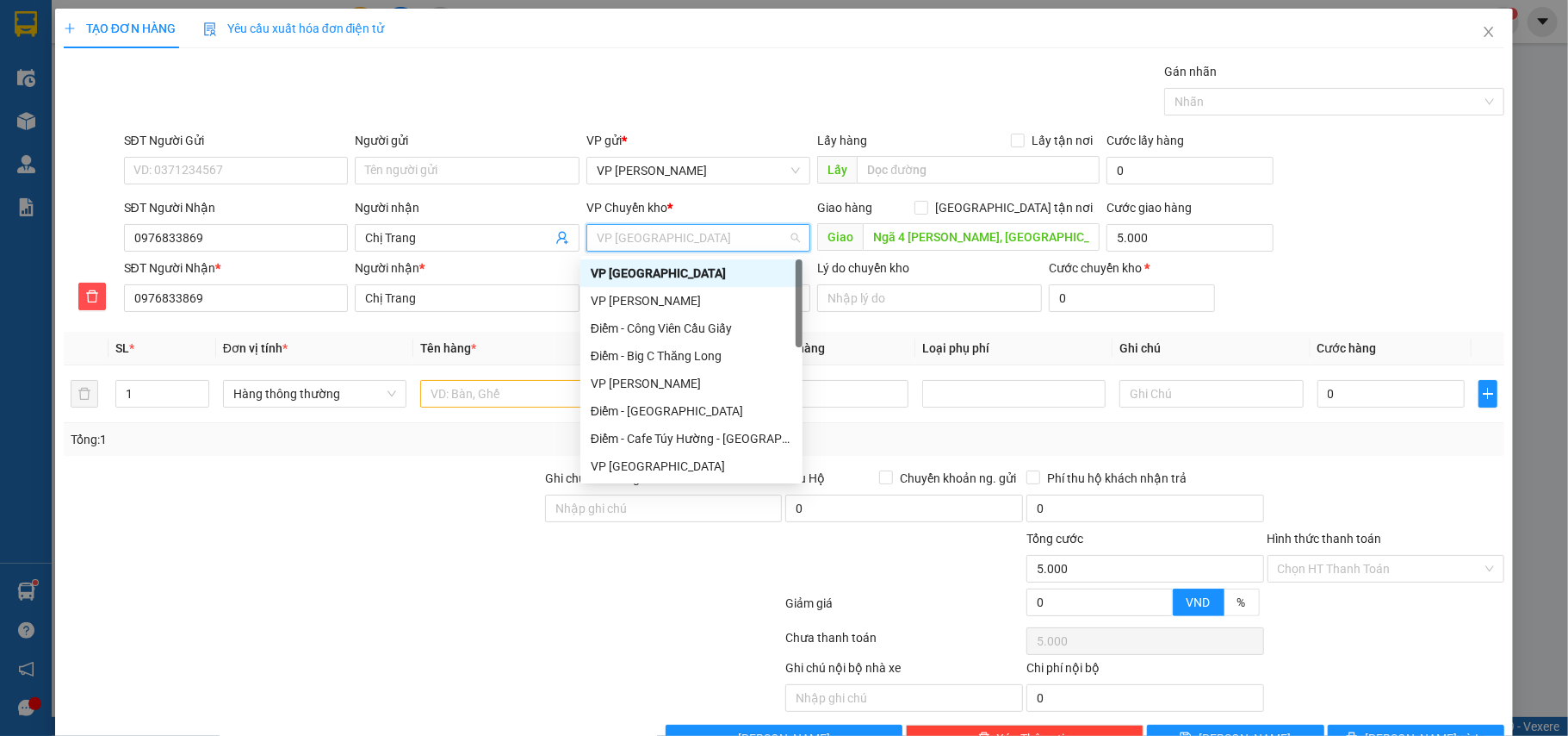
click at [684, 244] on span "VP [GEOGRAPHIC_DATA]" at bounding box center [698, 237] width 204 height 26
click at [671, 270] on div "VP [GEOGRAPHIC_DATA]" at bounding box center [692, 273] width 201 height 19
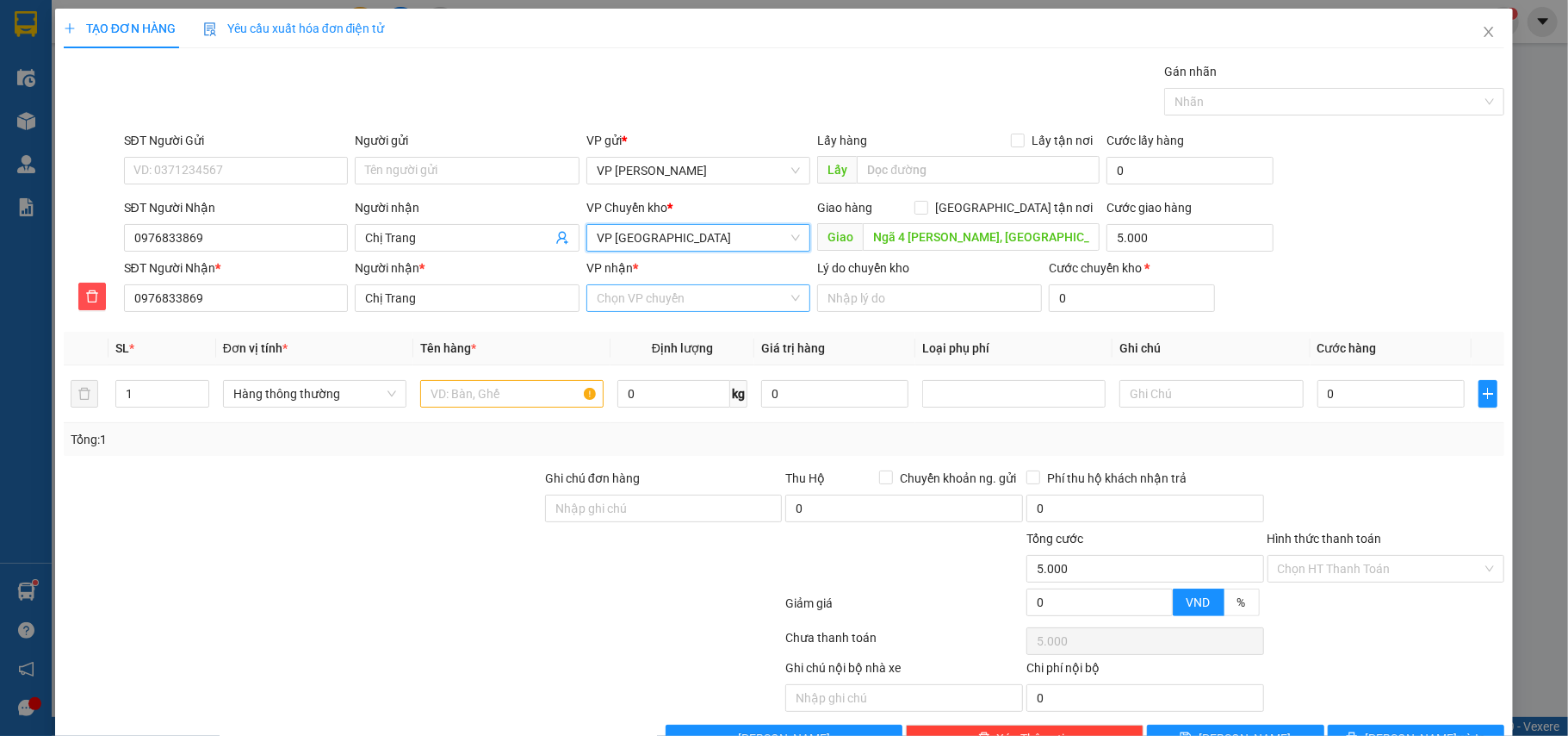
click at [665, 297] on input "VP nhận *" at bounding box center [693, 297] width 192 height 26
click at [259, 139] on div "SĐT Người Gửi" at bounding box center [236, 139] width 225 height 19
click at [259, 157] on input "SĐT Người Gửi" at bounding box center [236, 170] width 225 height 27
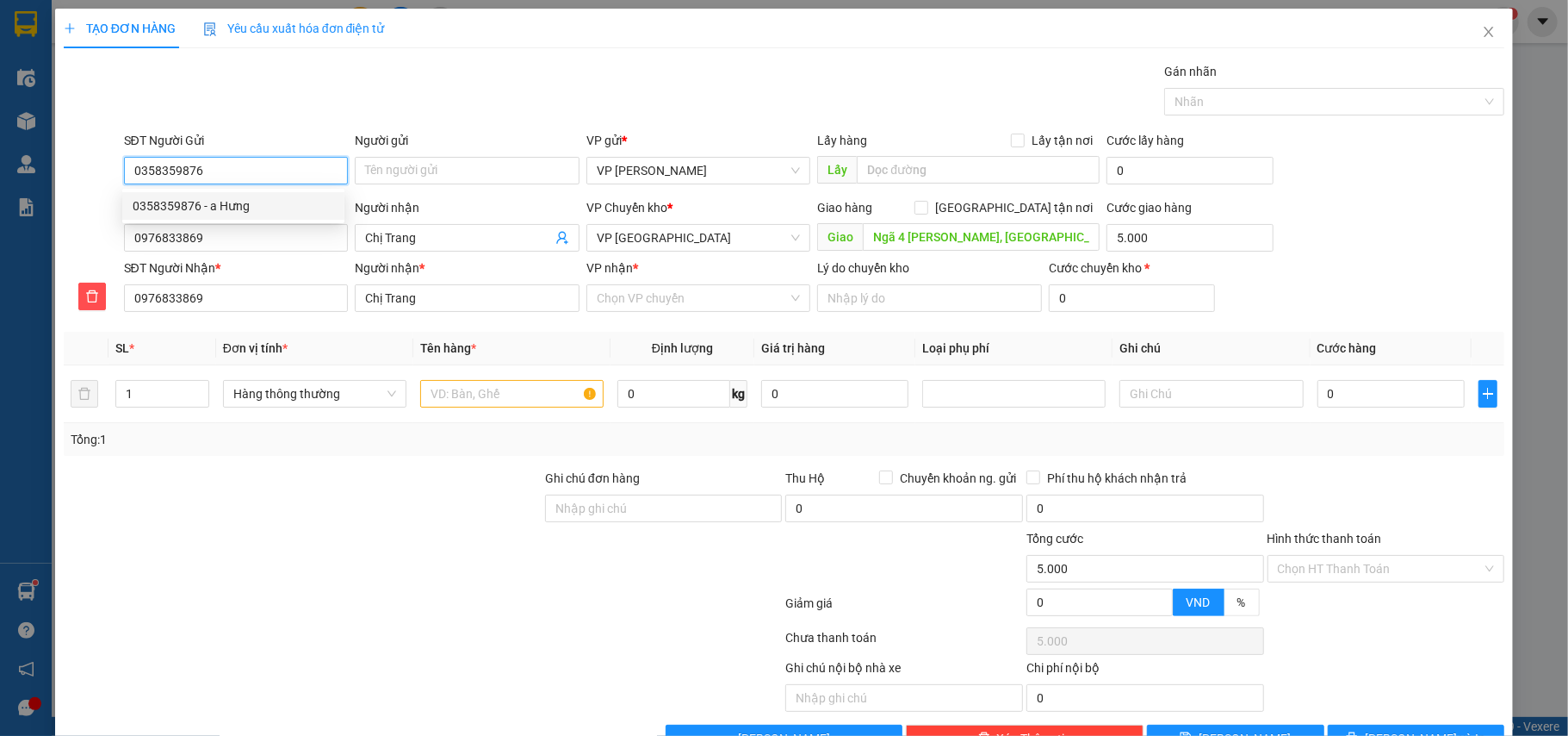
click at [236, 199] on div "0358359876 - a Hưng" at bounding box center [233, 206] width 201 height 19
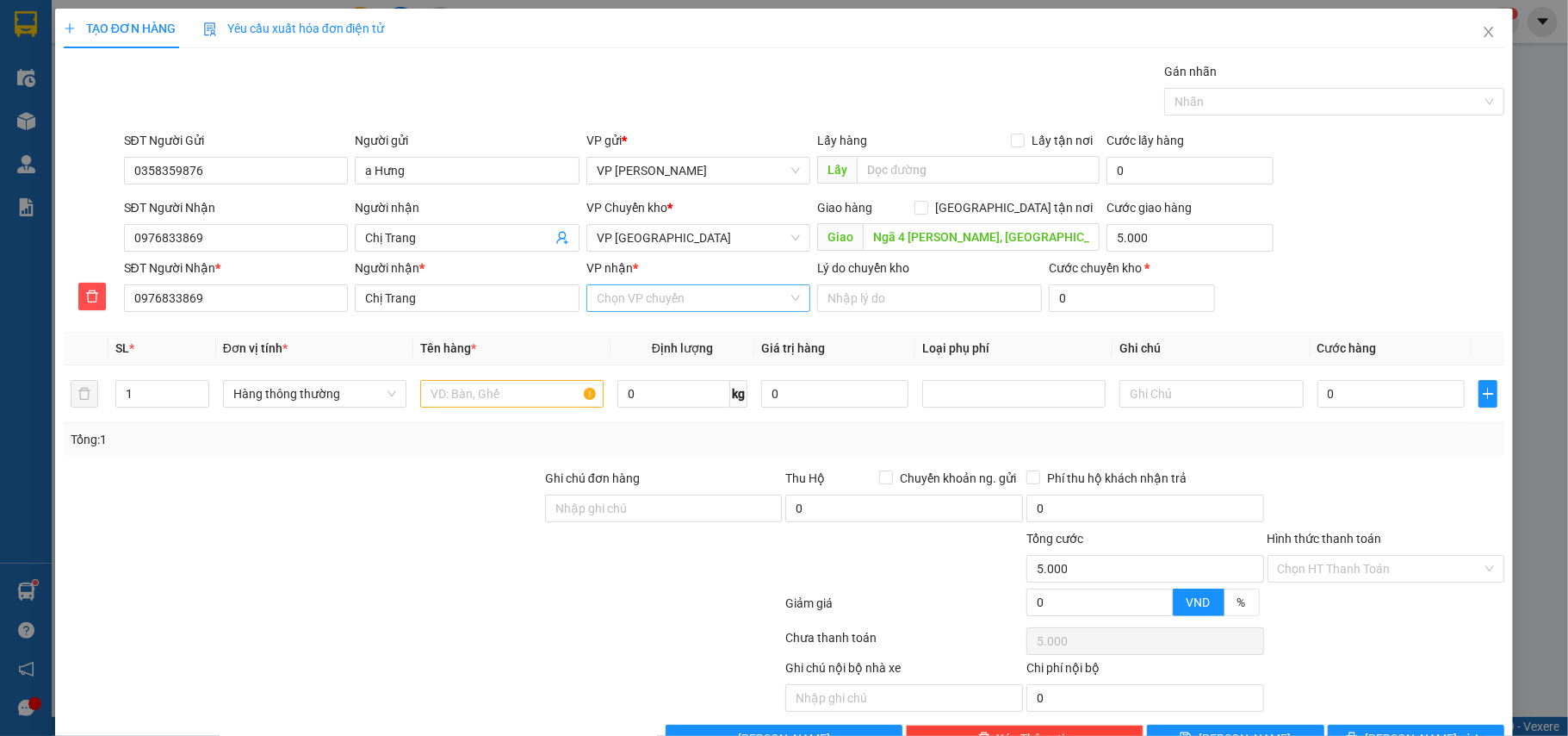
click at [632, 311] on input "VP nhận *" at bounding box center [693, 297] width 192 height 26
click at [653, 735] on div "VP Kiến Xương" at bounding box center [692, 747] width 201 height 19
click at [481, 411] on div at bounding box center [512, 394] width 184 height 34
drag, startPoint x: 472, startPoint y: 398, endPoint x: 390, endPoint y: 387, distance: 82.7
click at [469, 398] on input "text" at bounding box center [512, 393] width 184 height 27
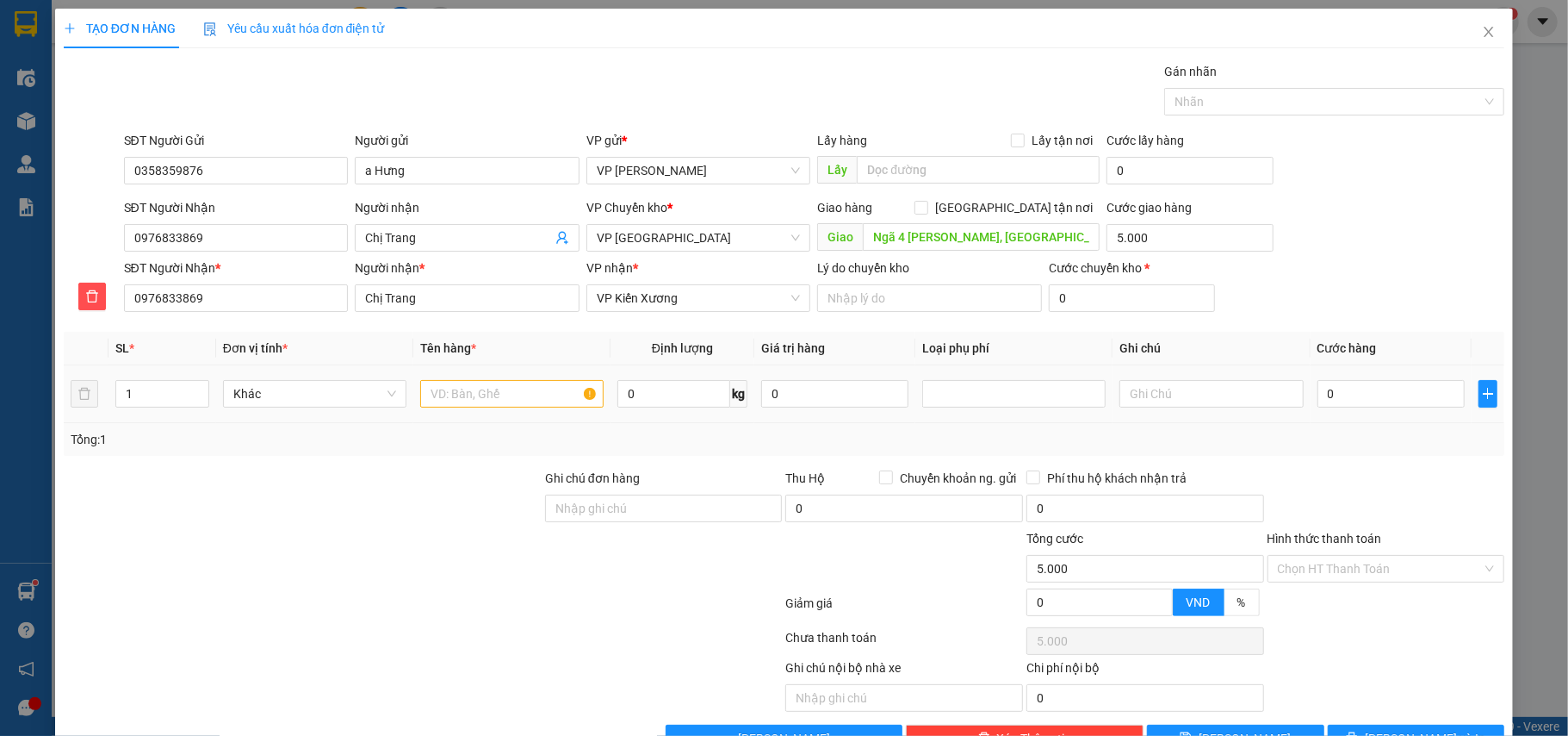
click at [76, 384] on tr "1 Khác 0 kg 0 0" at bounding box center [784, 394] width 1442 height 57
drag, startPoint x: 150, startPoint y: 386, endPoint x: 103, endPoint y: 387, distance: 47.0
click at [103, 387] on tr "1 Khác 0 kg 0 0" at bounding box center [784, 394] width 1442 height 57
click at [479, 394] on input "text" at bounding box center [512, 393] width 184 height 27
click at [1345, 397] on input "0" at bounding box center [1391, 393] width 147 height 27
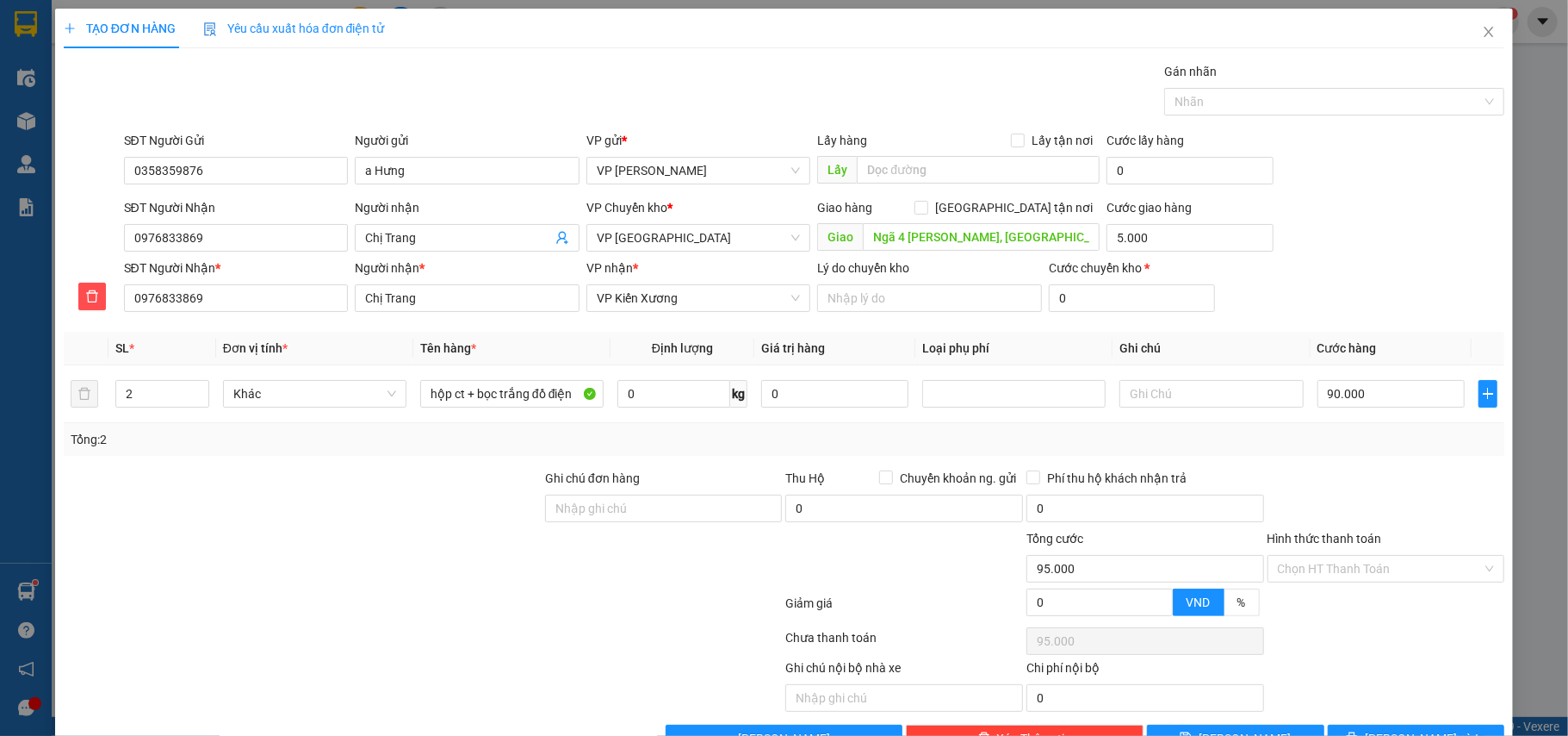
click at [1422, 455] on div "Tổng: 2" at bounding box center [784, 439] width 1442 height 33
click at [1364, 379] on input "90.000" at bounding box center [1391, 393] width 147 height 27
click at [1386, 423] on div "Tổng: 2" at bounding box center [784, 439] width 1442 height 33
click at [1402, 729] on span "[PERSON_NAME] và In" at bounding box center [1425, 738] width 121 height 19
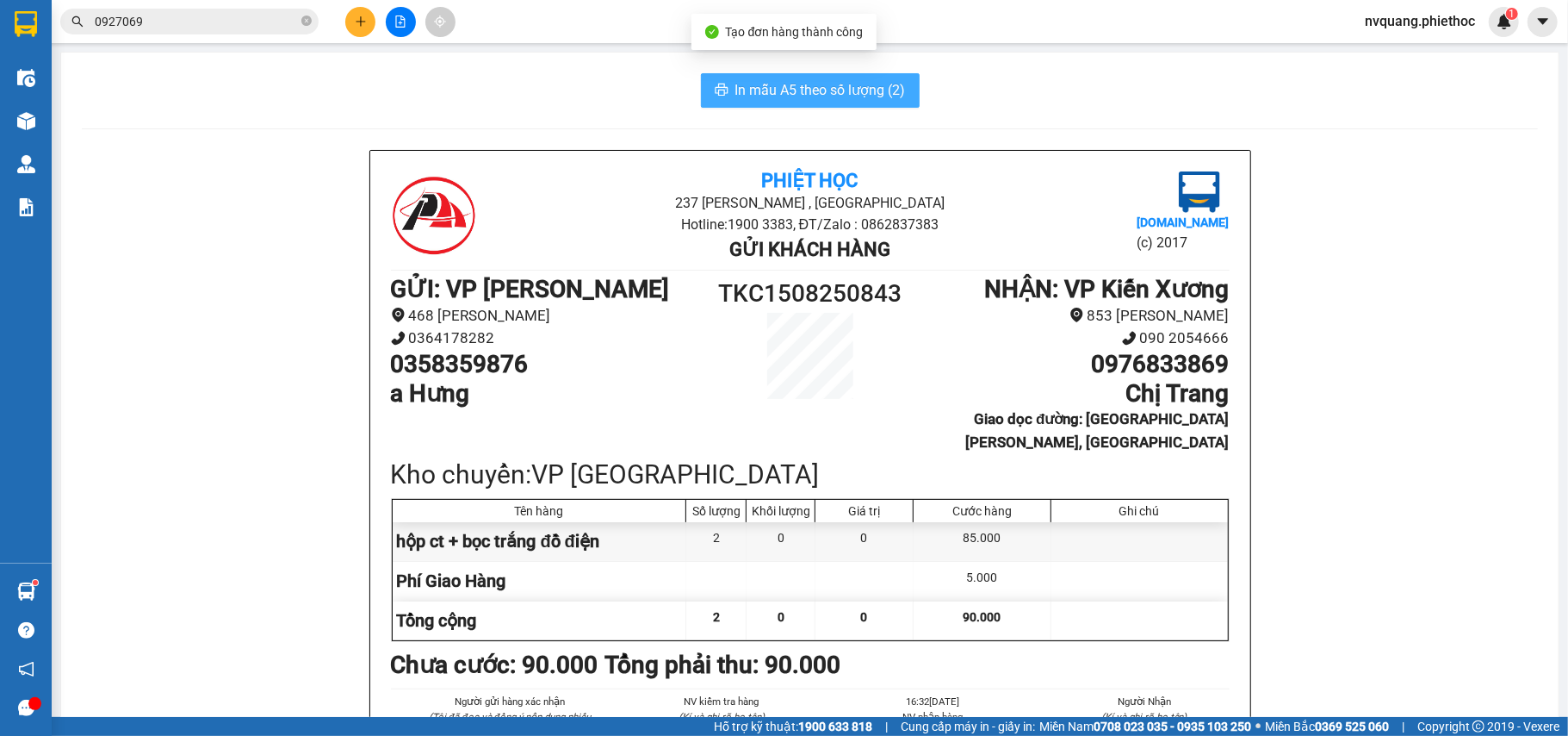
click at [836, 87] on span "In mẫu A5 theo số lượng (2)" at bounding box center [821, 90] width 170 height 21
click at [813, 87] on span "In mẫu A5 theo số lượng (2)" at bounding box center [821, 90] width 170 height 21
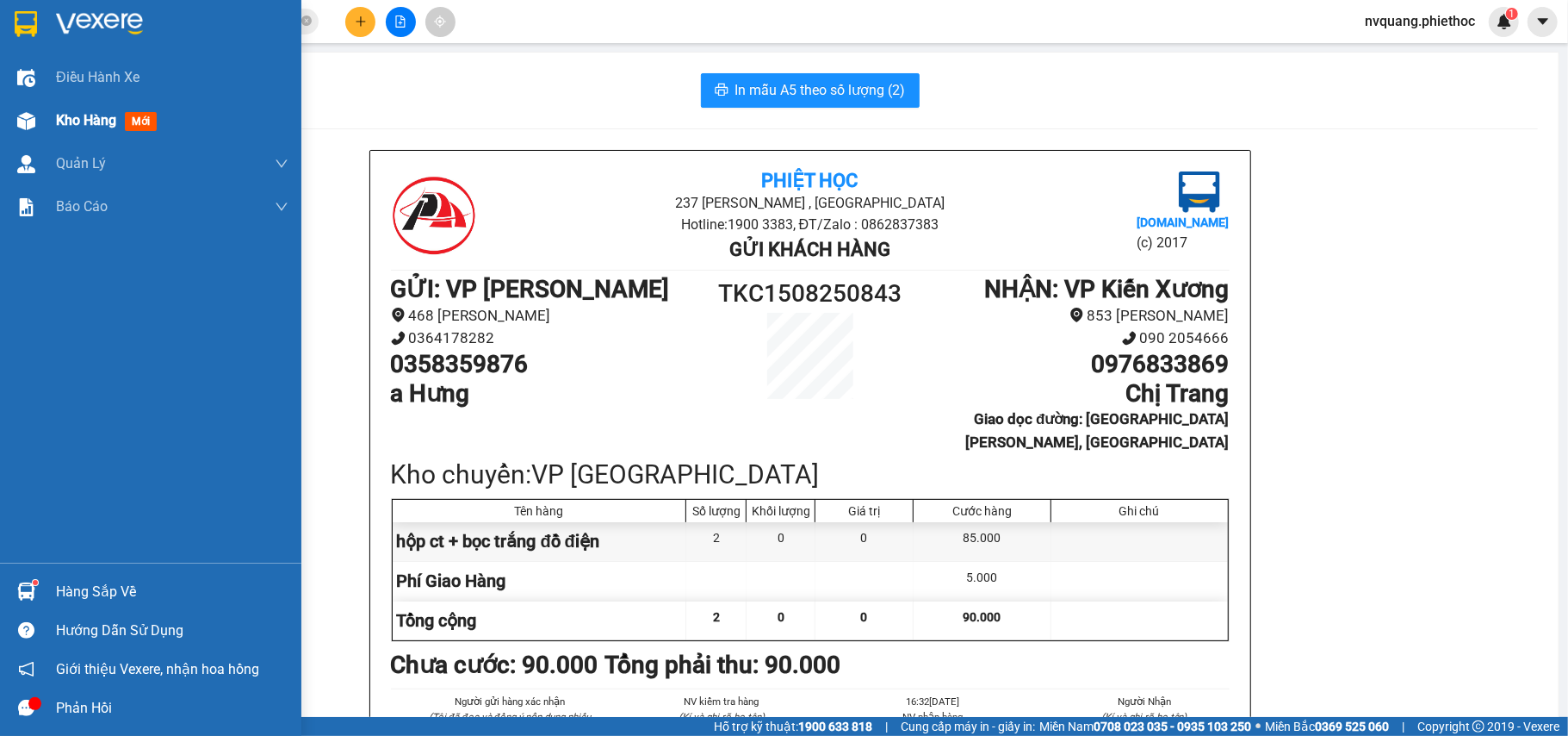
click at [94, 116] on span "Kho hàng" at bounding box center [86, 120] width 60 height 17
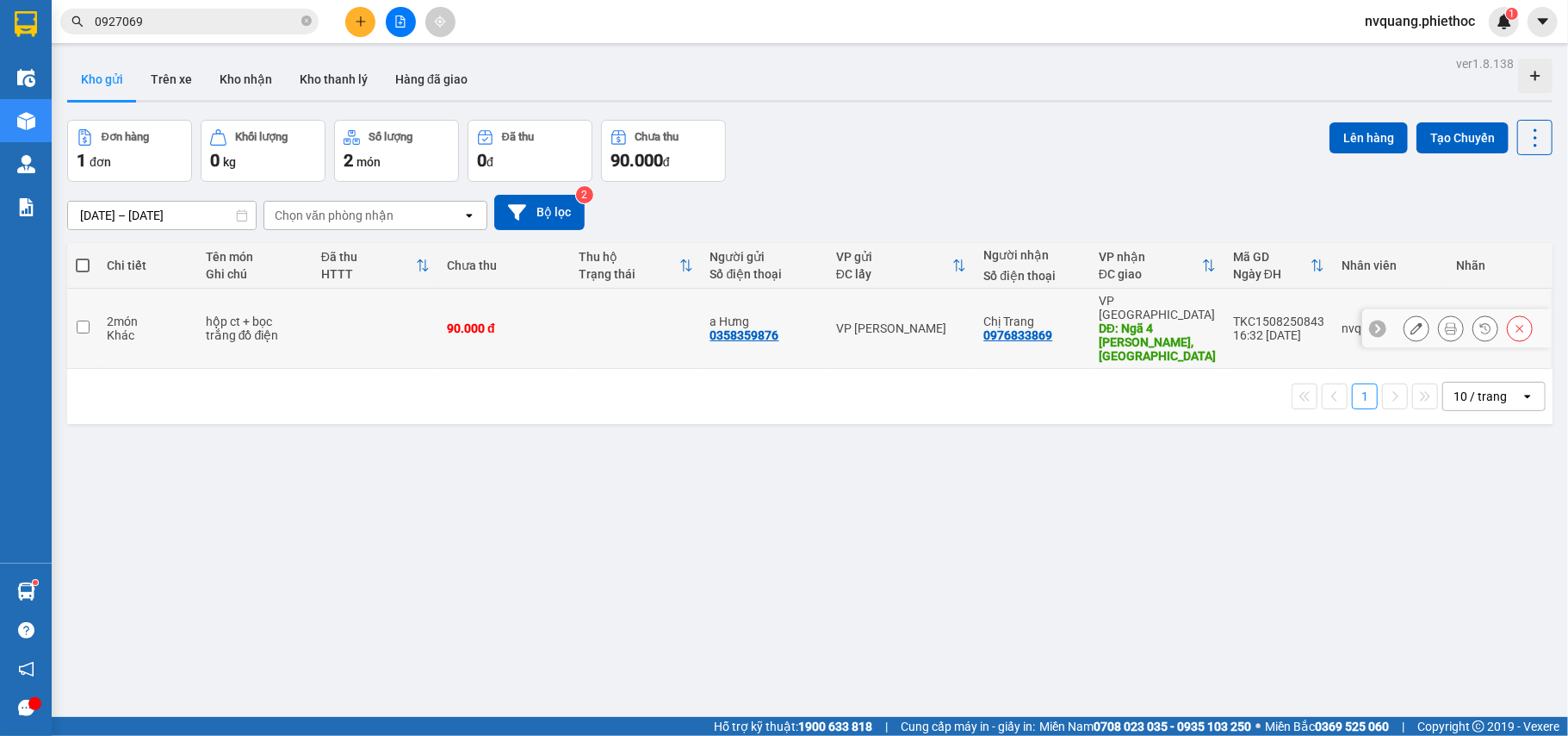
click at [549, 325] on td "90.000 đ" at bounding box center [504, 328] width 131 height 80
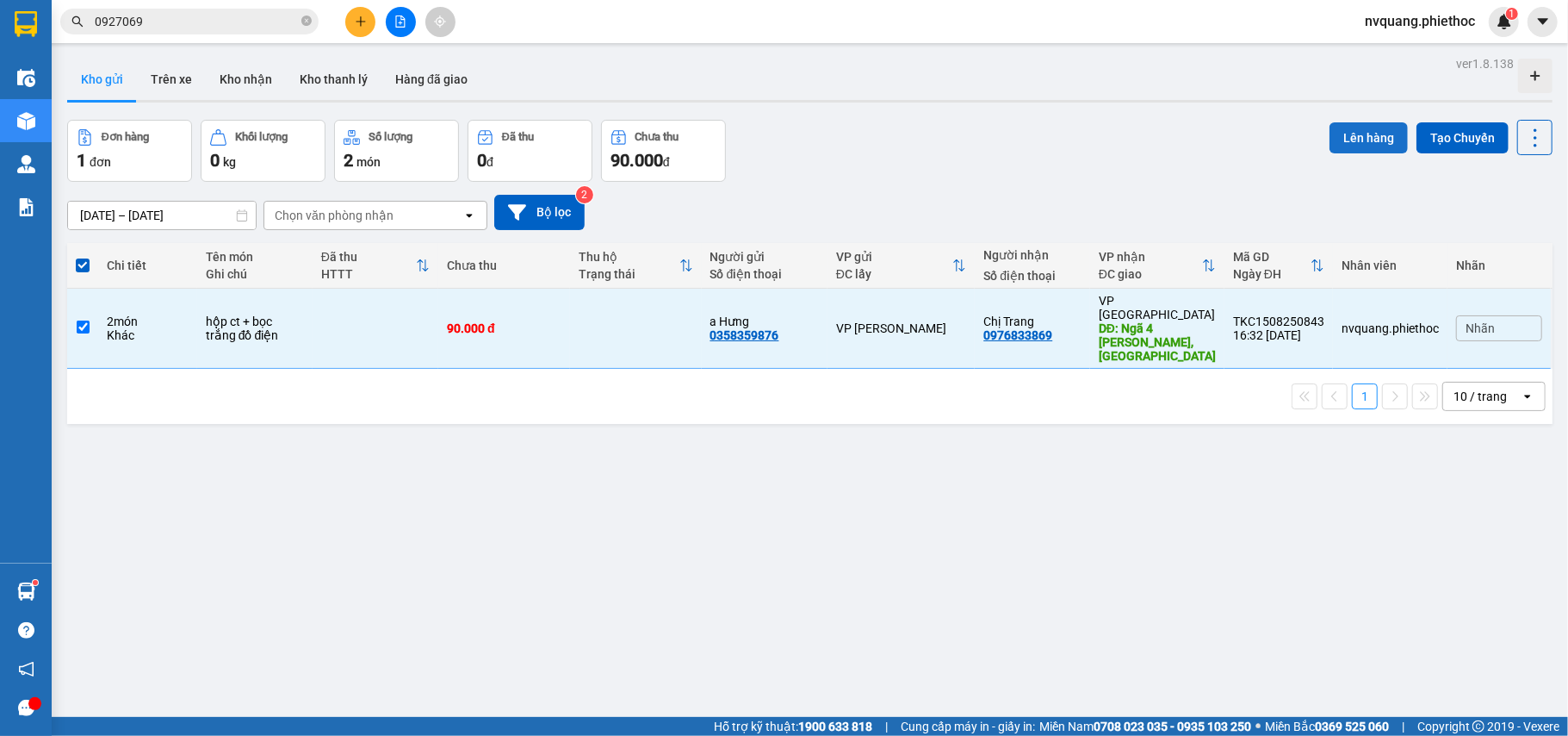
click at [1339, 136] on button "Lên hàng" at bounding box center [1369, 138] width 79 height 31
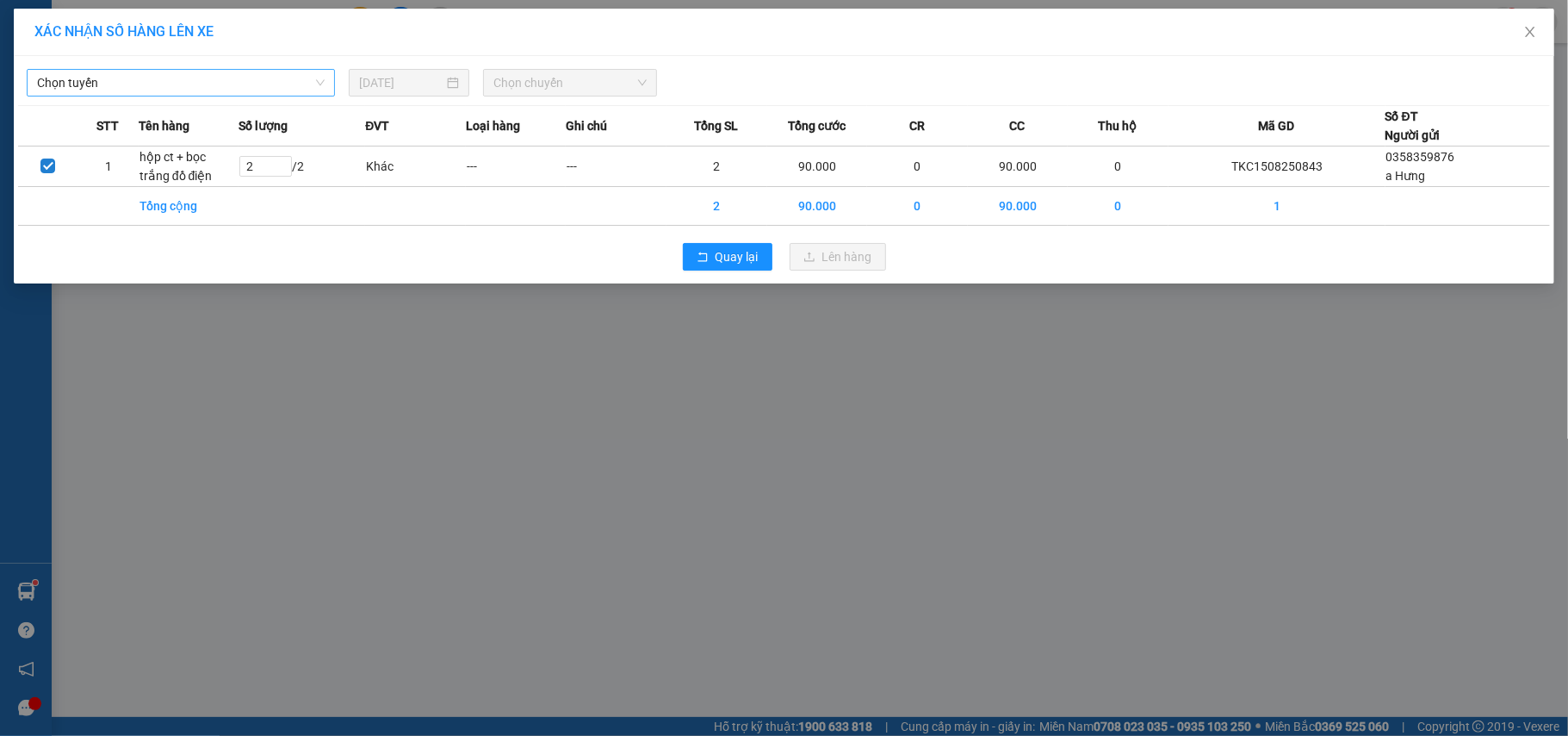
click at [134, 78] on span "Chọn tuyến" at bounding box center [181, 82] width 288 height 26
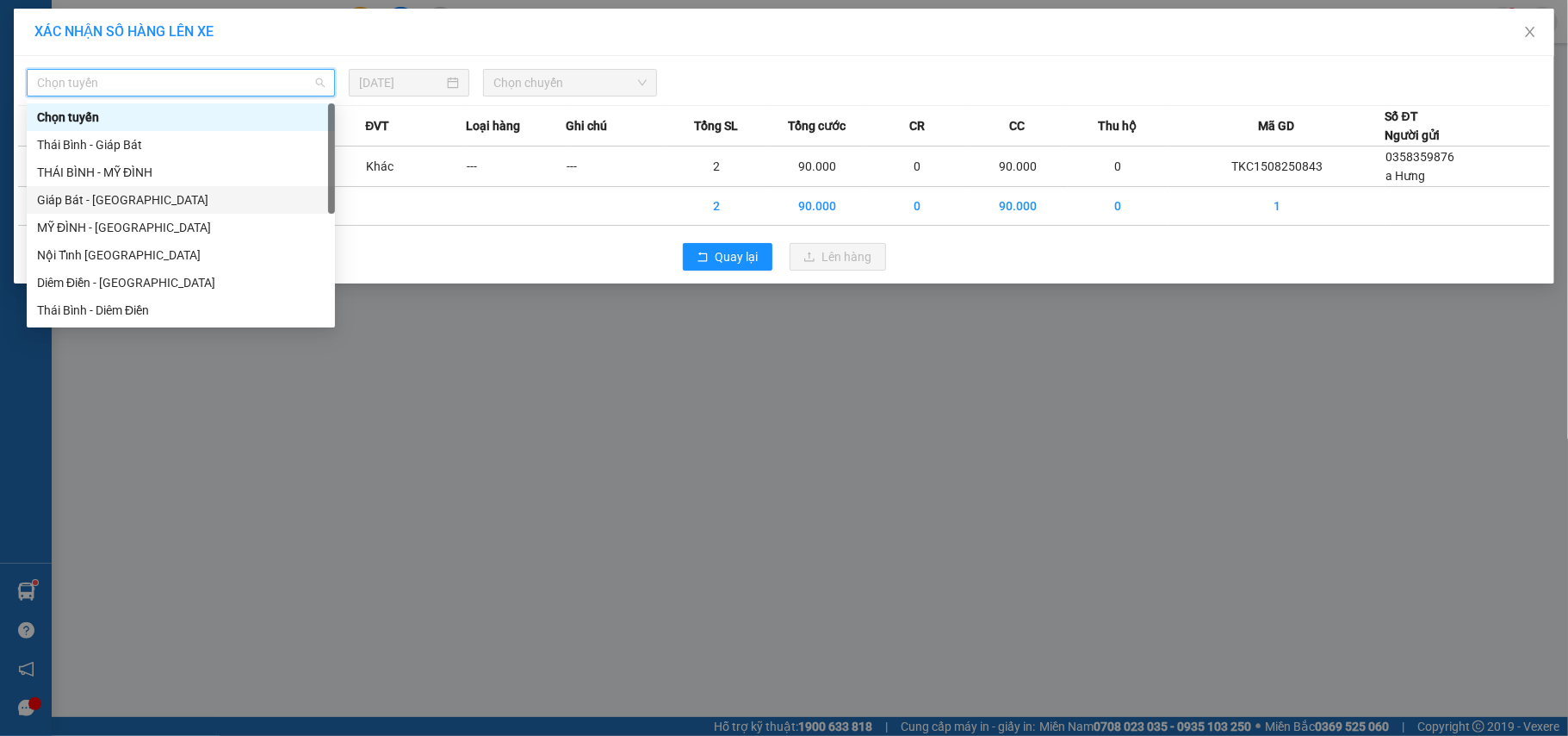
click at [69, 199] on div "Giáp Bát - [GEOGRAPHIC_DATA]" at bounding box center [181, 199] width 288 height 19
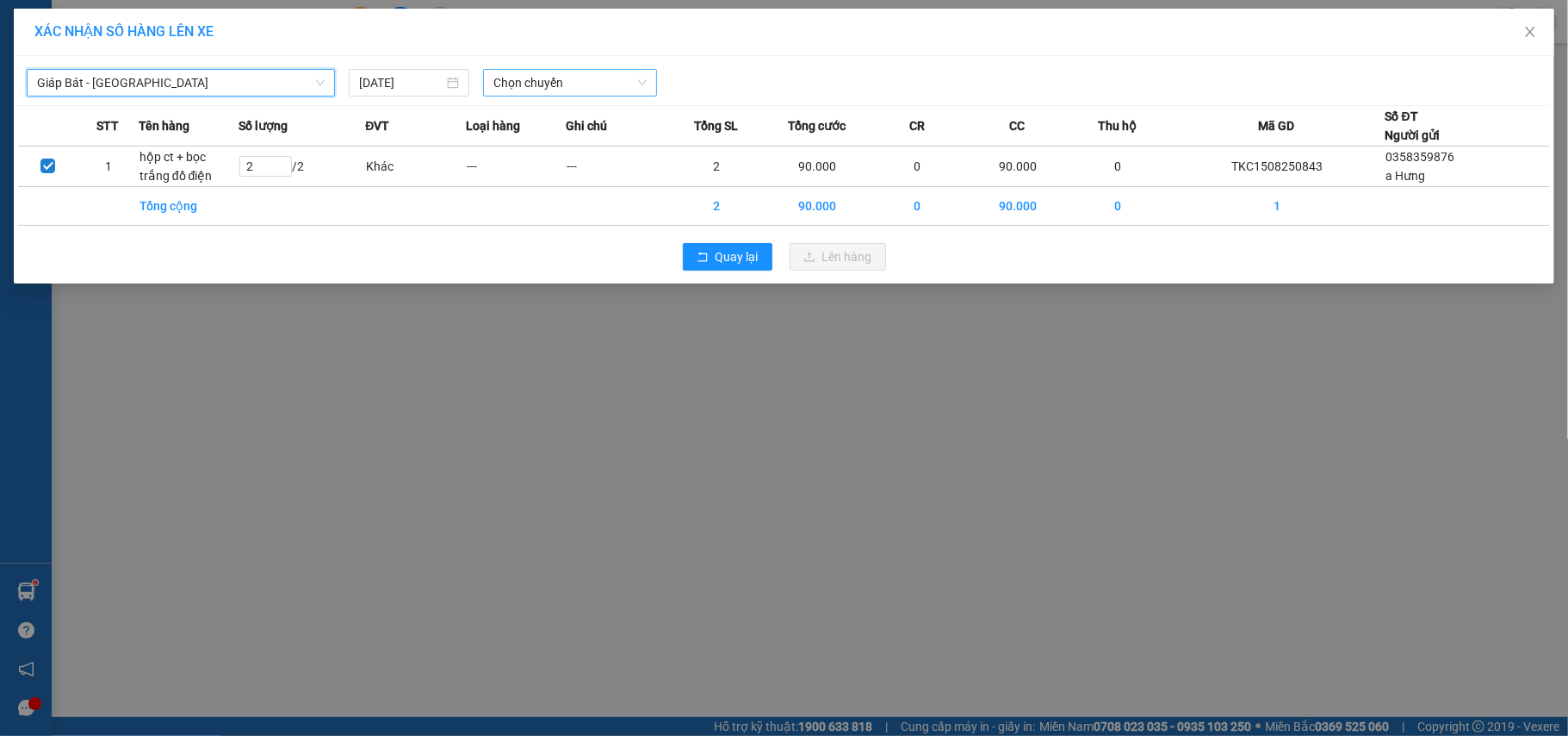
click at [559, 84] on span "Chọn chuyến" at bounding box center [570, 82] width 154 height 26
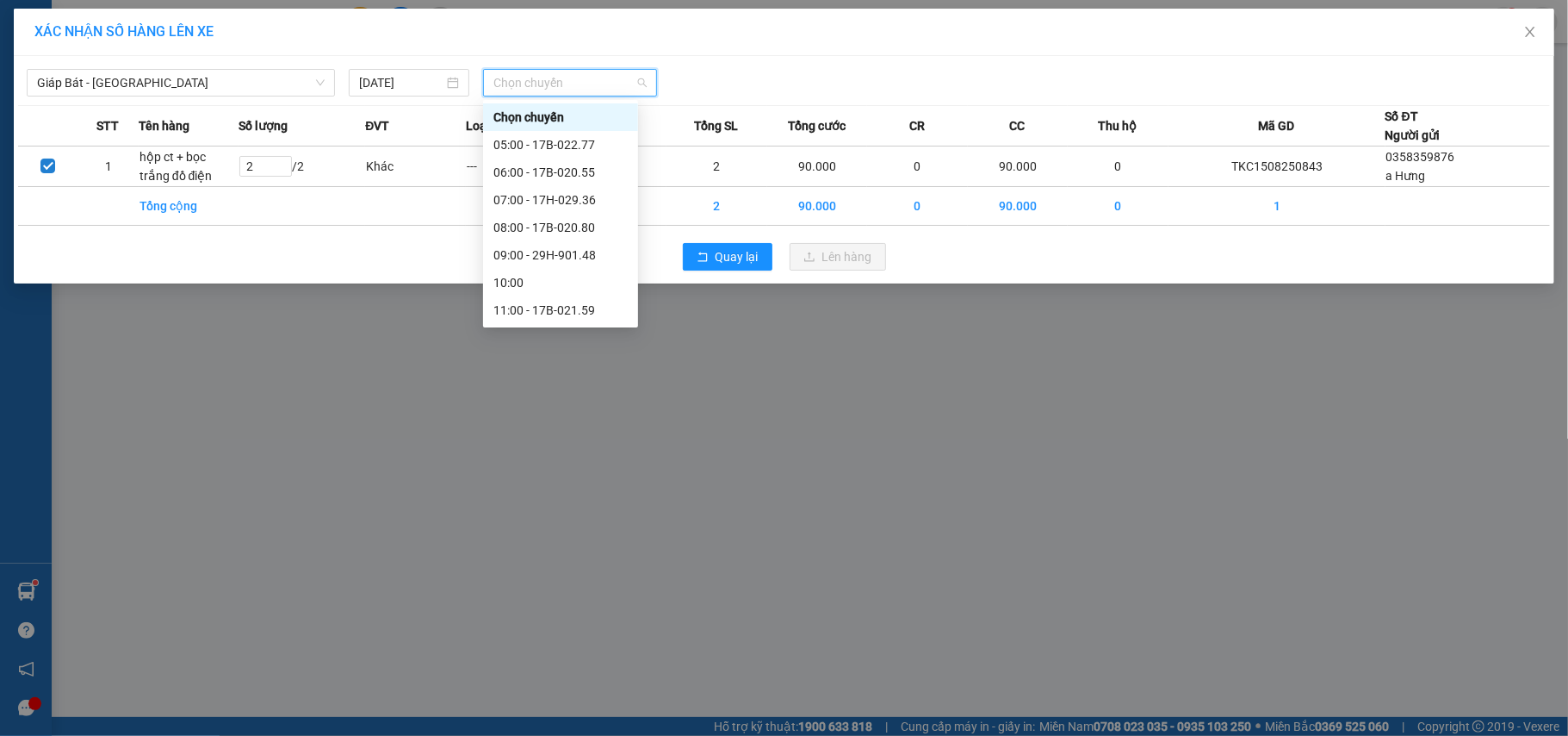
click at [568, 522] on div "17:00 - 17B-021.59" at bounding box center [560, 530] width 134 height 19
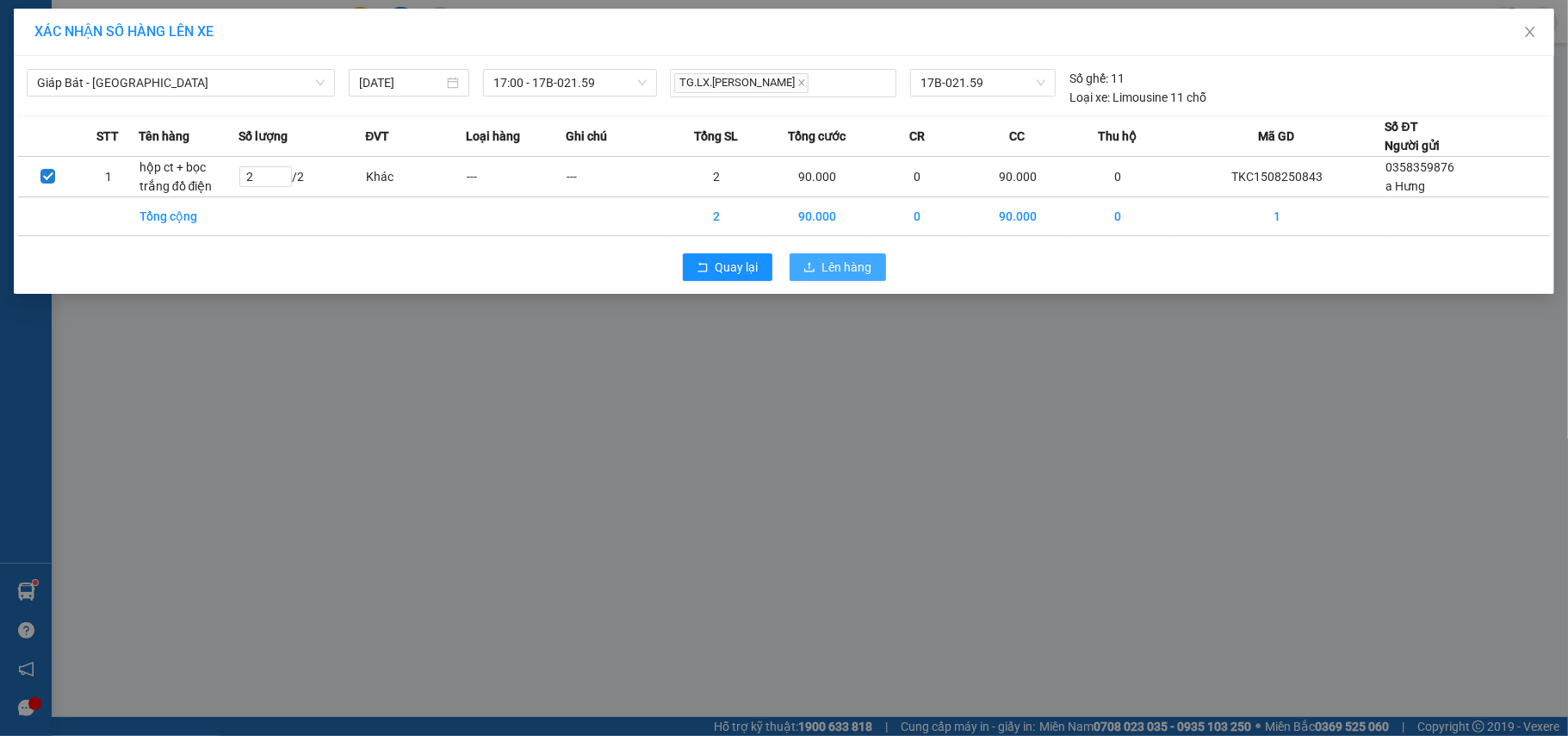
click at [808, 257] on button "Lên hàng" at bounding box center [837, 267] width 96 height 27
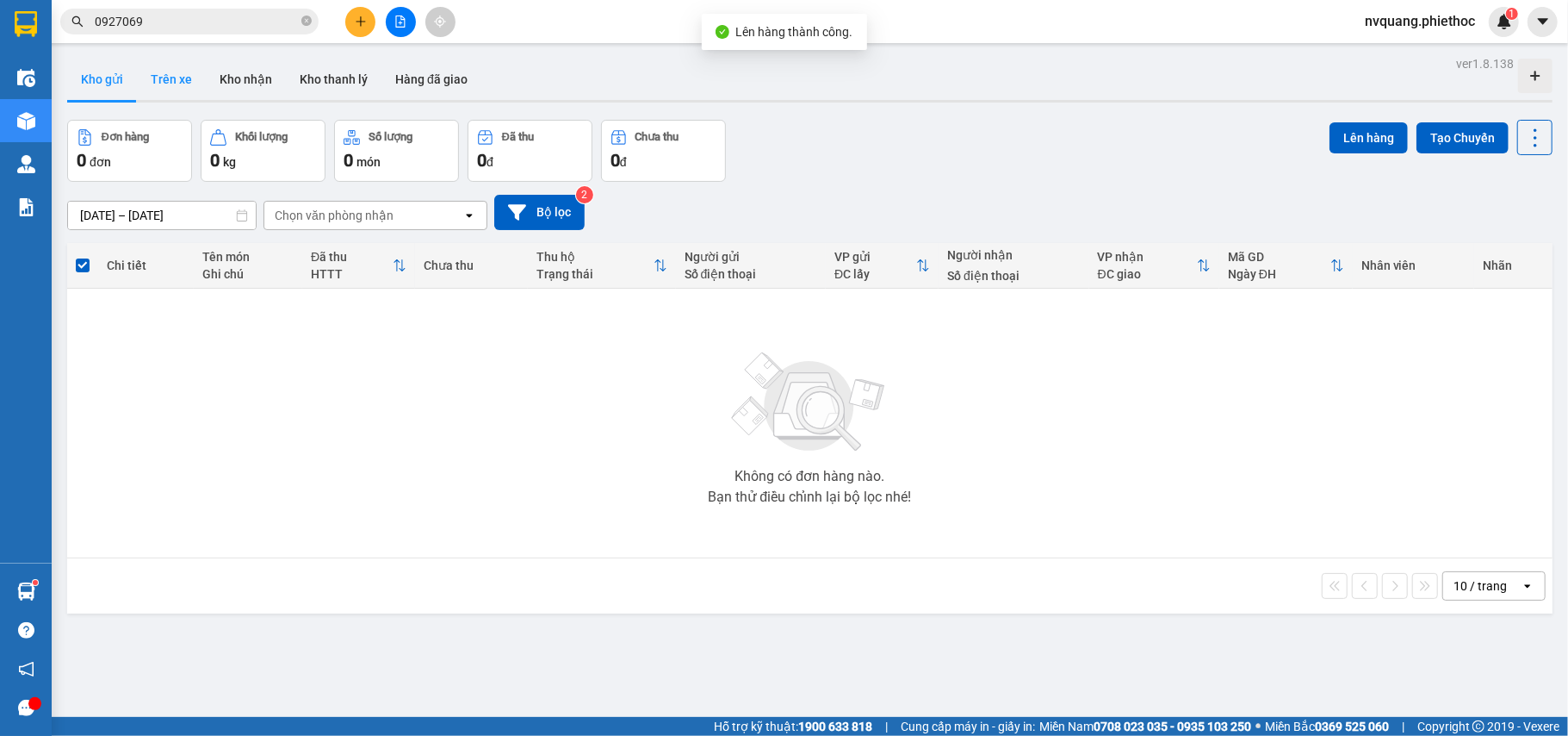
click at [169, 80] on button "Trên xe" at bounding box center [171, 79] width 69 height 41
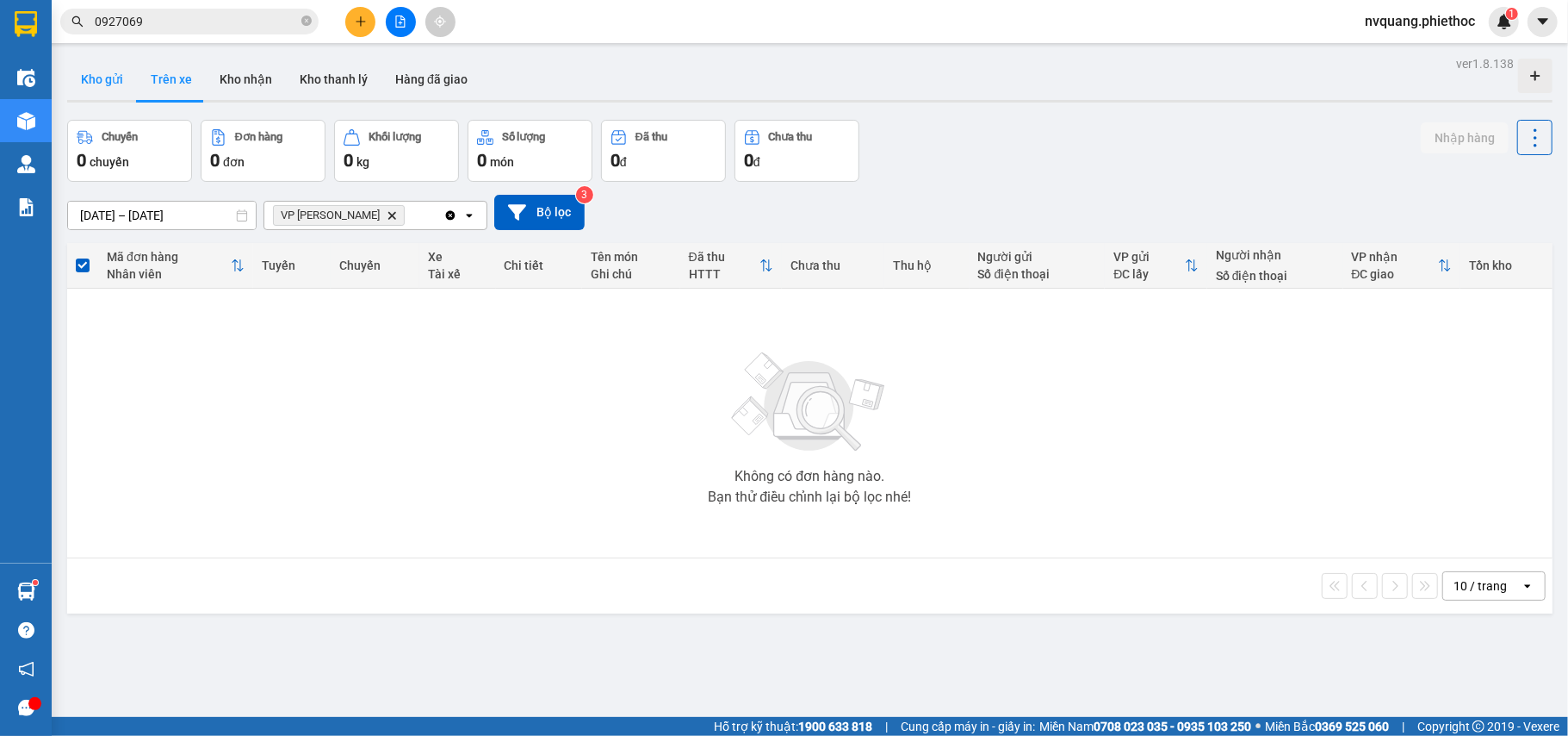
click at [78, 81] on button "Kho gửi" at bounding box center [101, 79] width 70 height 41
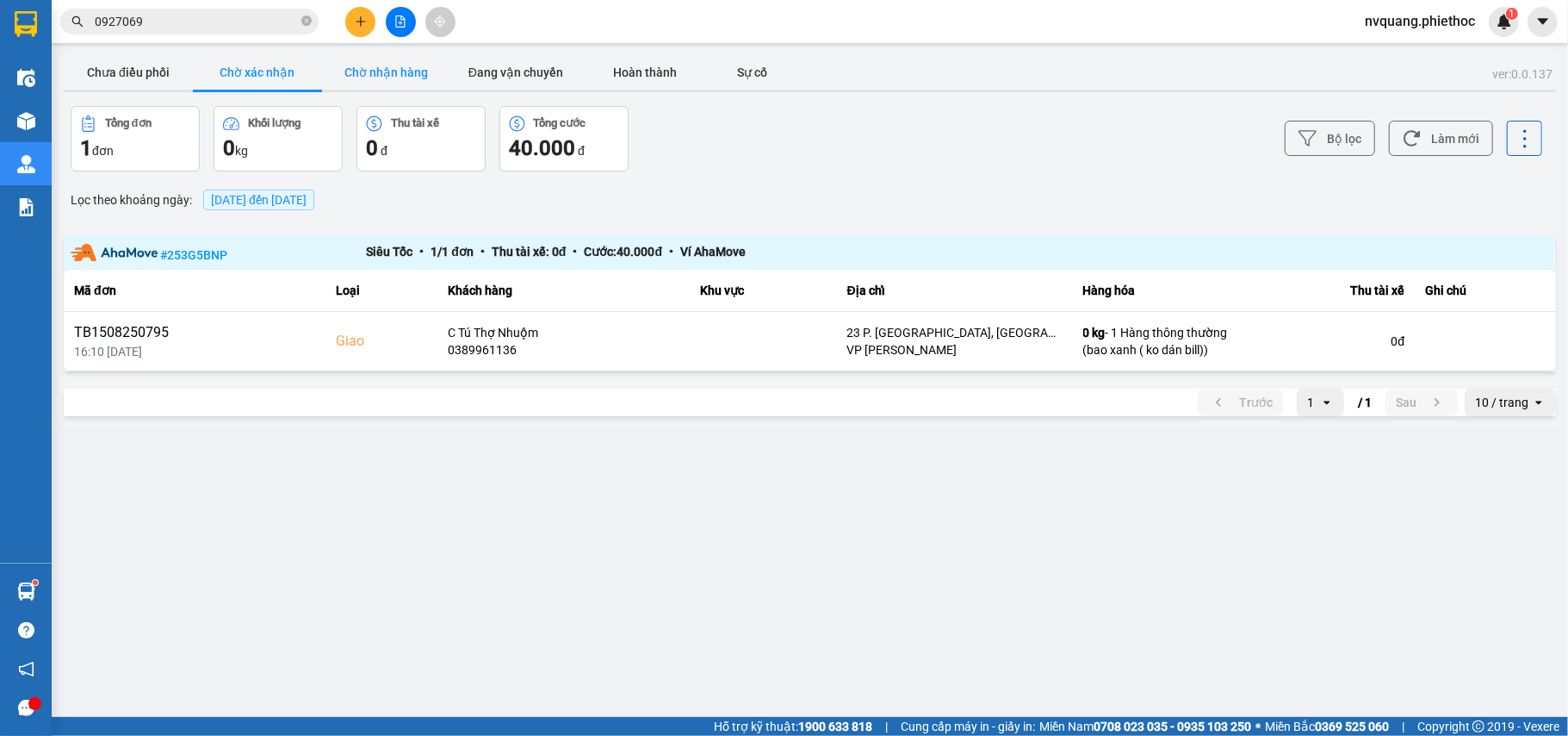
click at [363, 55] on button "Chờ nhận hàng" at bounding box center [386, 71] width 129 height 34
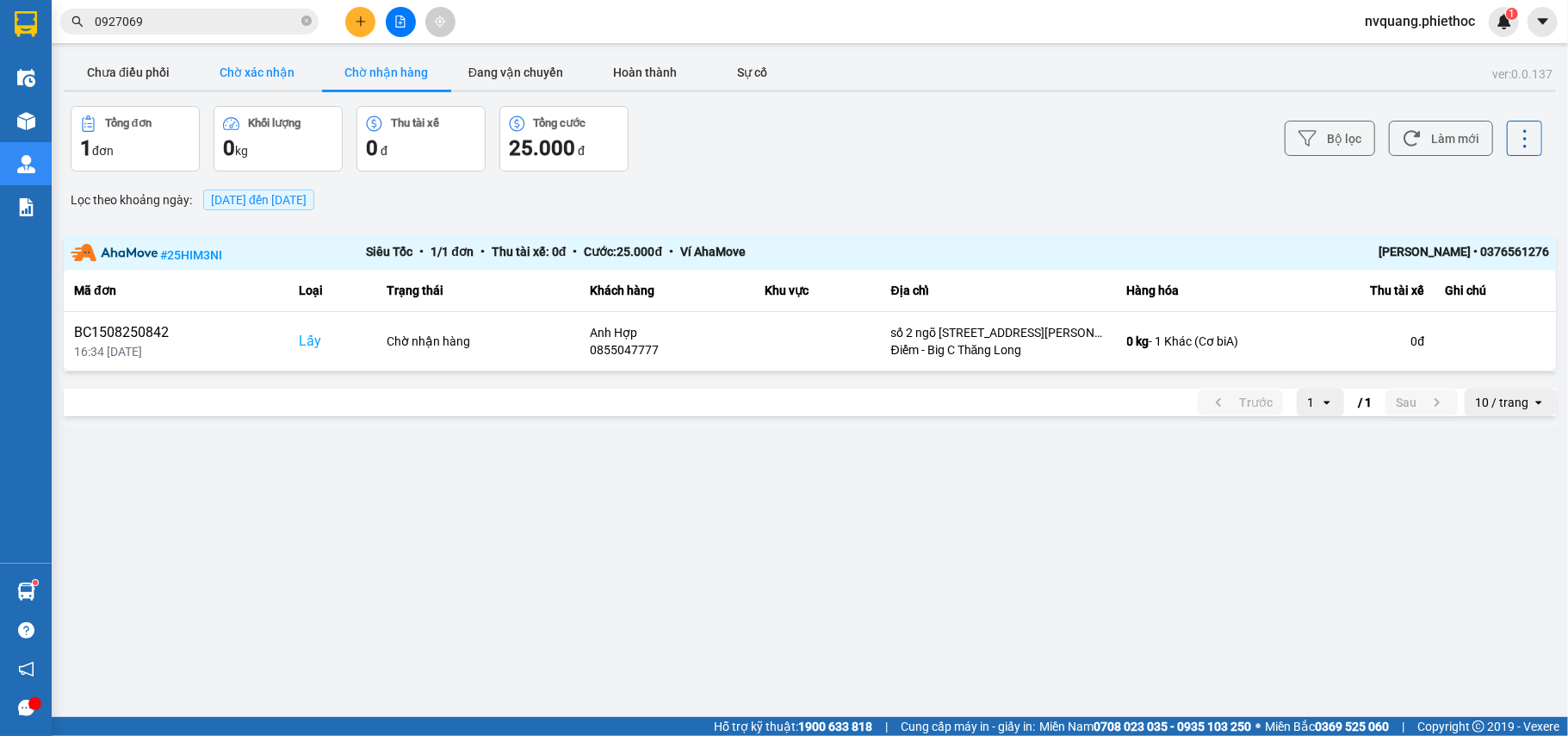
click at [248, 80] on button "Chờ xác nhận" at bounding box center [258, 71] width 129 height 34
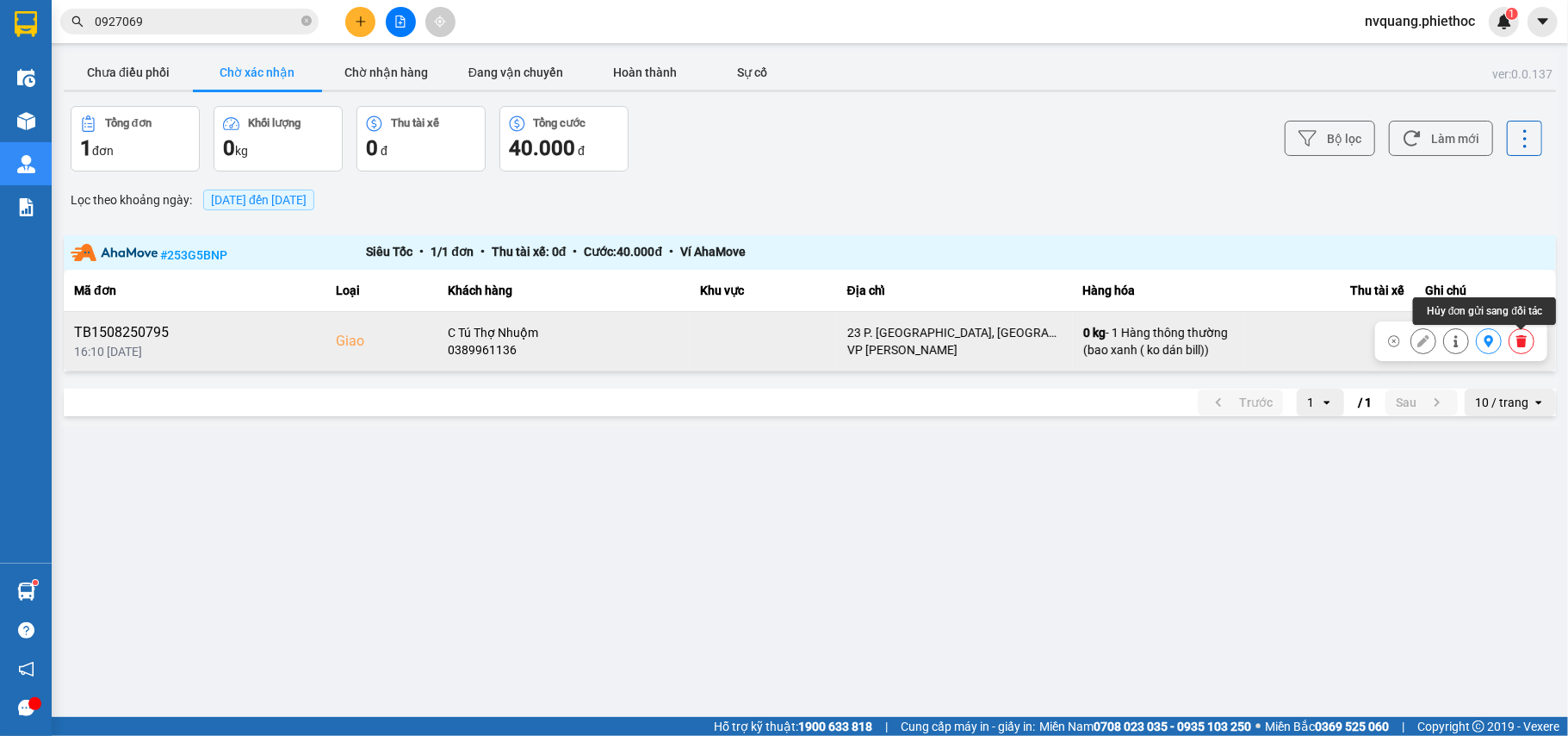
click at [1518, 346] on icon at bounding box center [1522, 342] width 11 height 12
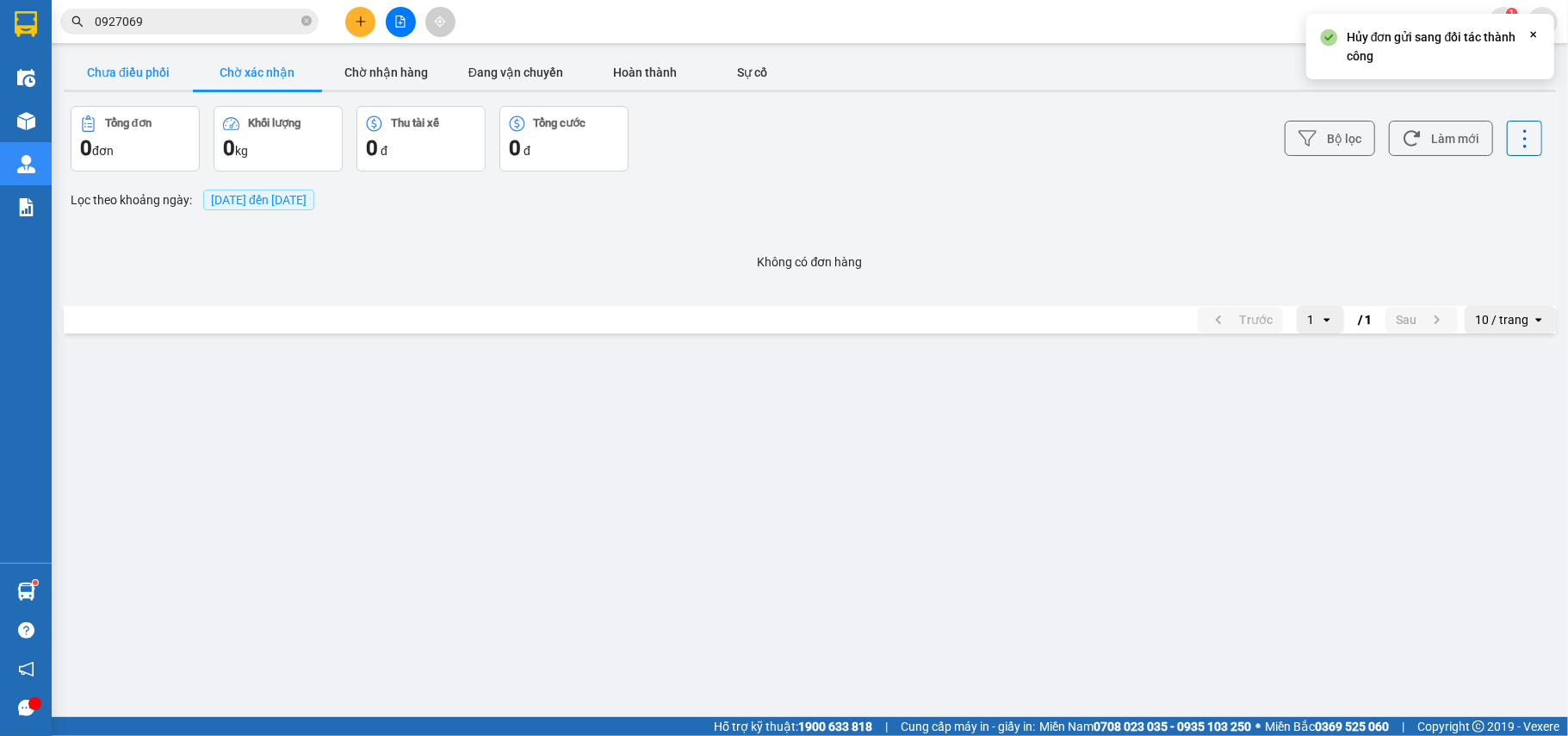
click at [131, 74] on button "Chưa điều phối" at bounding box center [128, 71] width 129 height 34
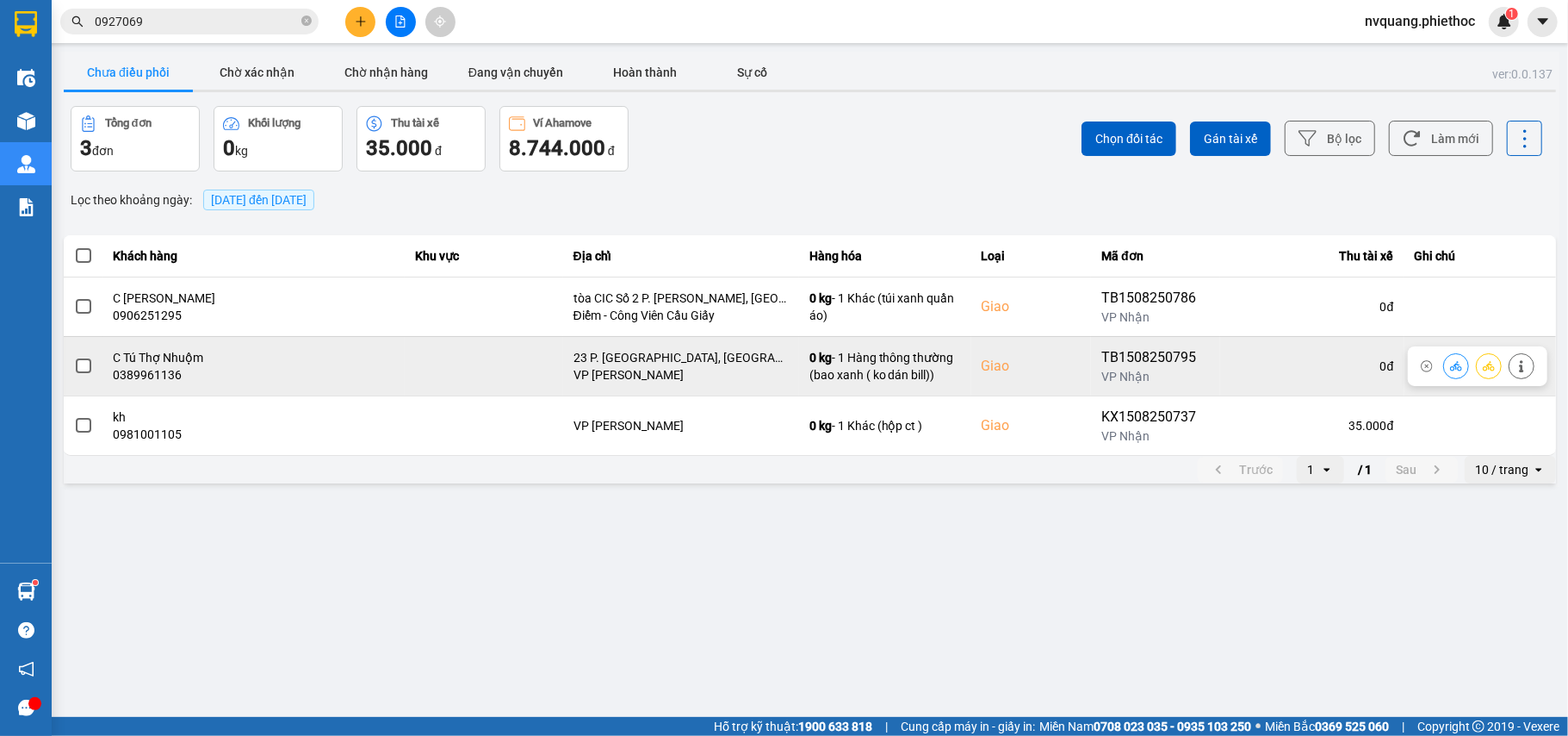
click at [80, 362] on span at bounding box center [84, 366] width 16 height 16
click at [74, 357] on input "checkbox" at bounding box center [74, 357] width 0 height 0
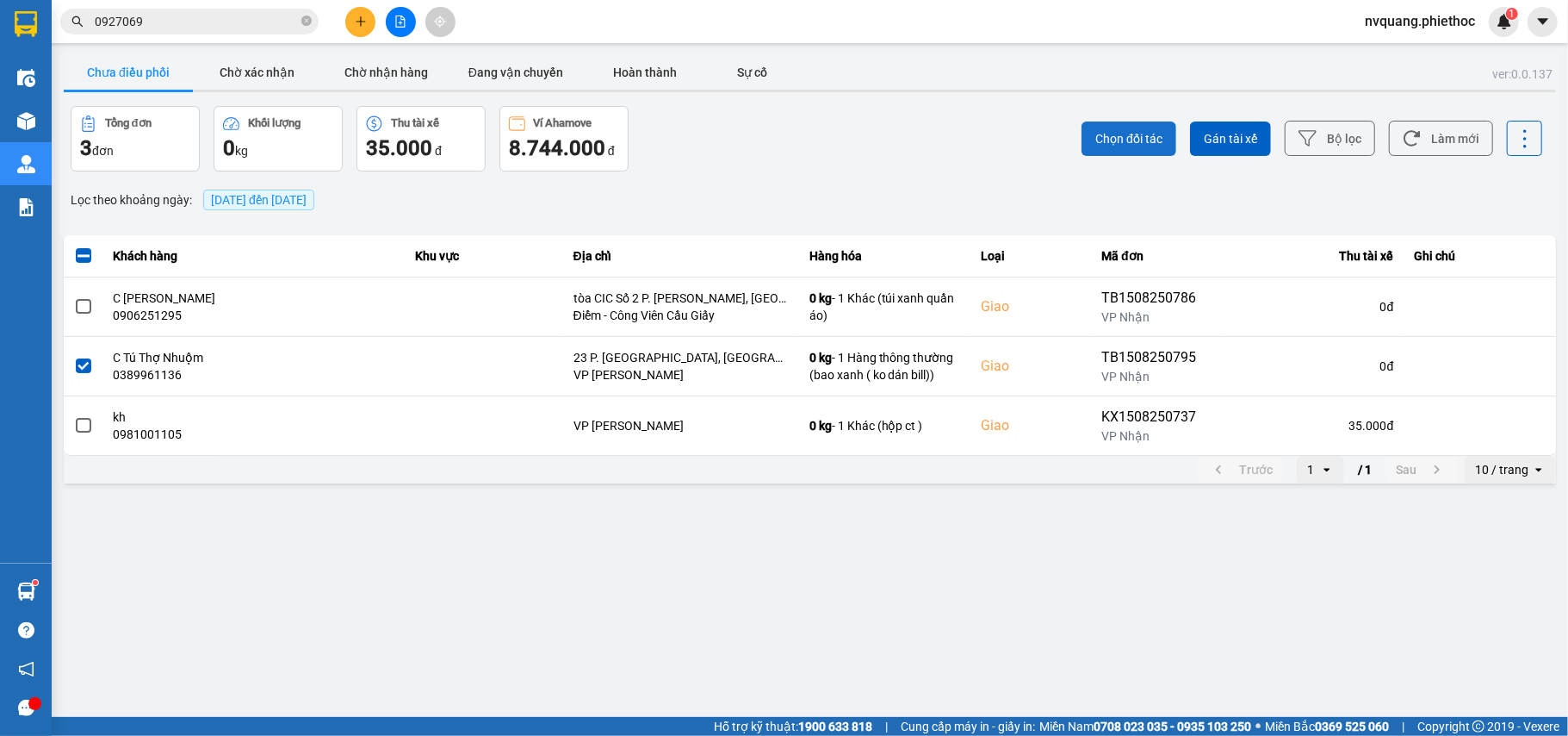
click at [1114, 126] on button "Chọn đối tác" at bounding box center [1129, 139] width 94 height 34
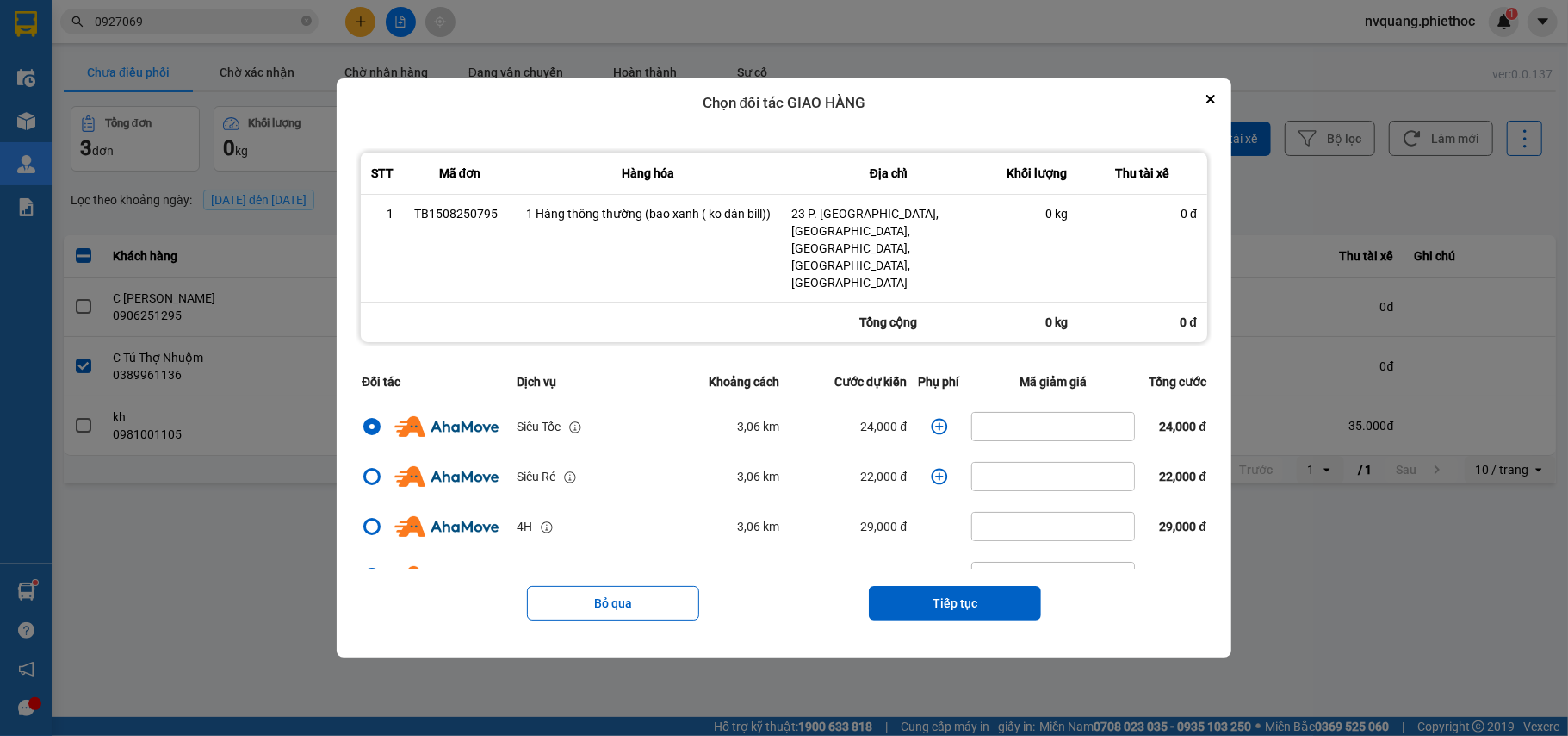
click at [931, 417] on icon "dialog" at bounding box center [940, 426] width 18 height 18
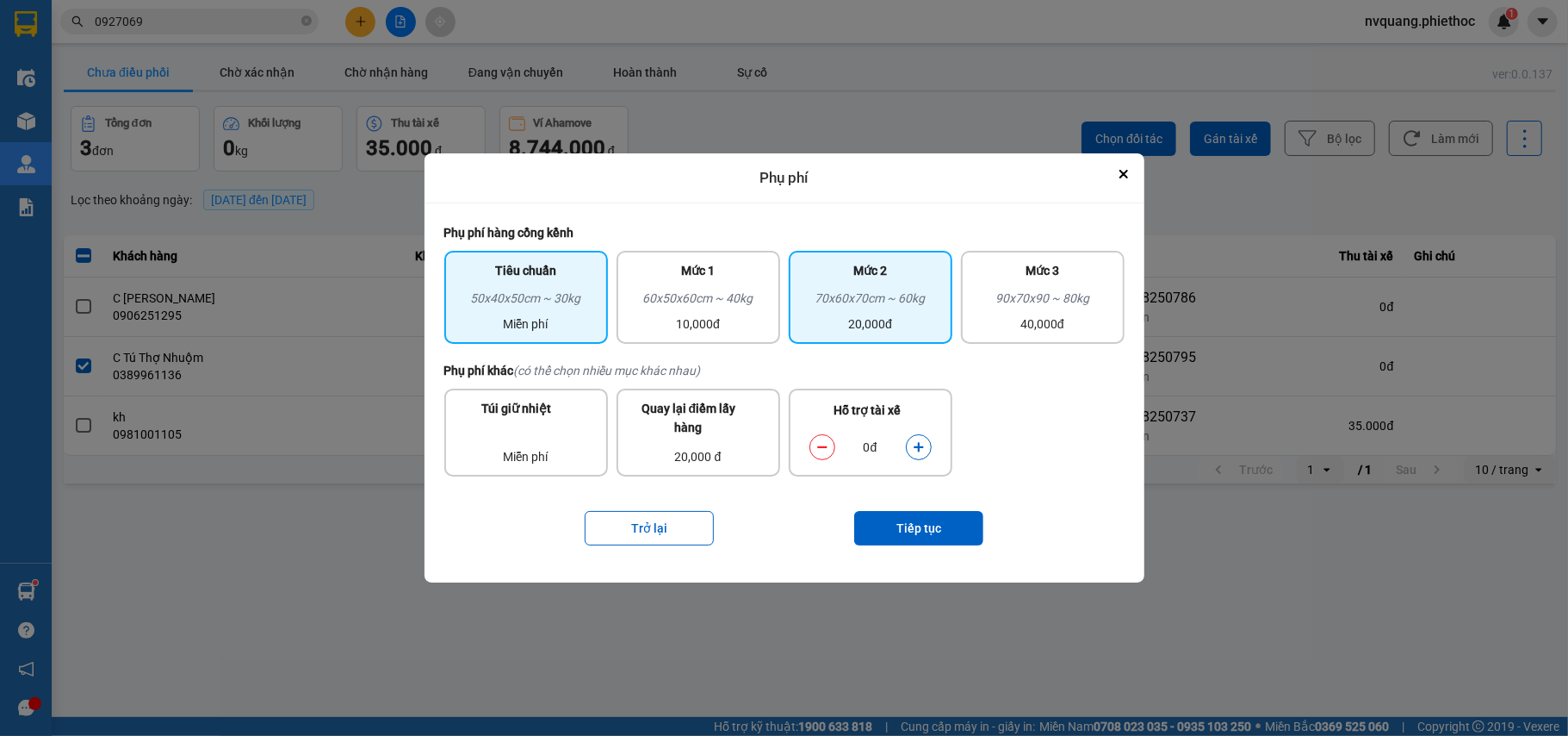
click at [894, 318] on div "20,000đ" at bounding box center [871, 323] width 143 height 19
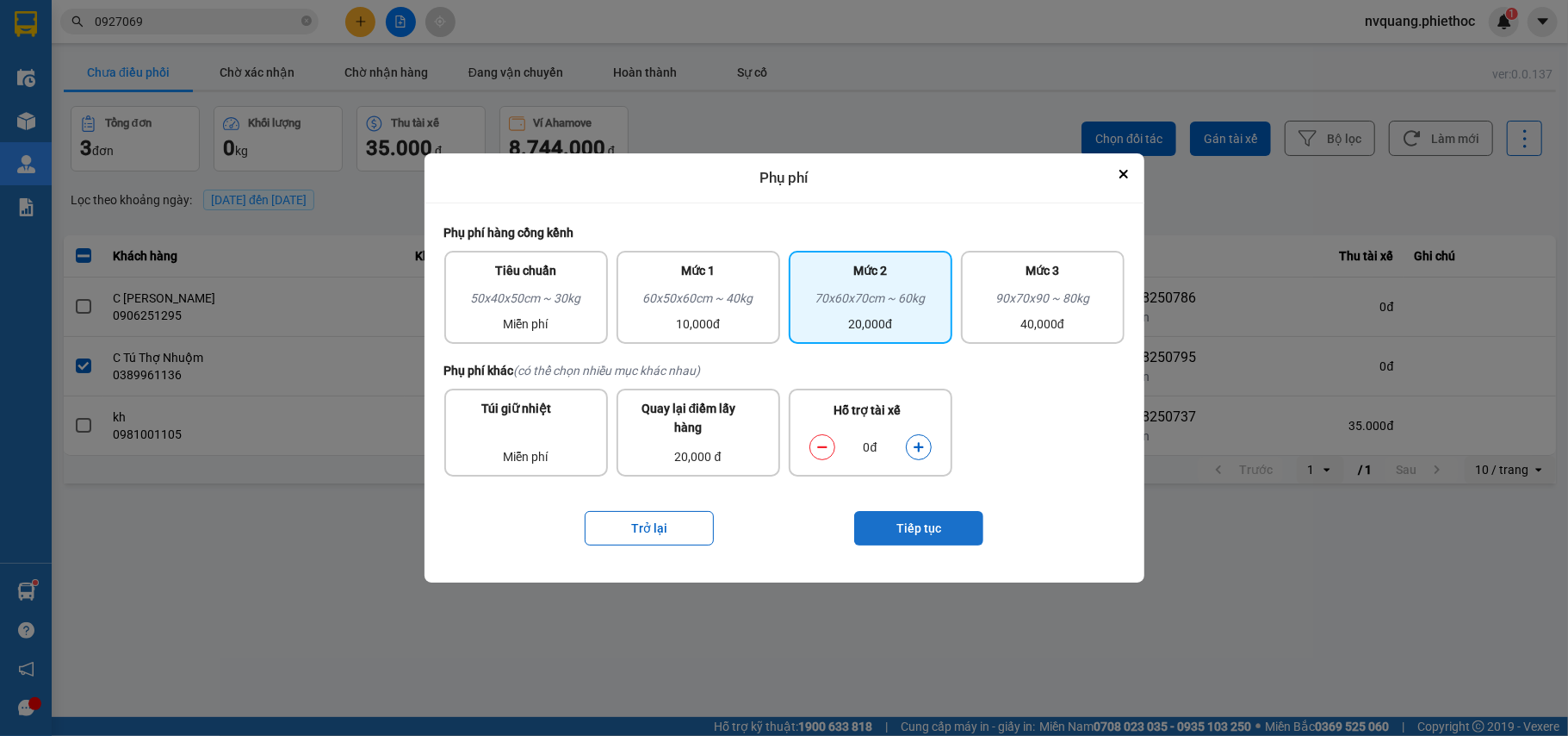
click at [930, 522] on button "Tiếp tục" at bounding box center [919, 528] width 129 height 34
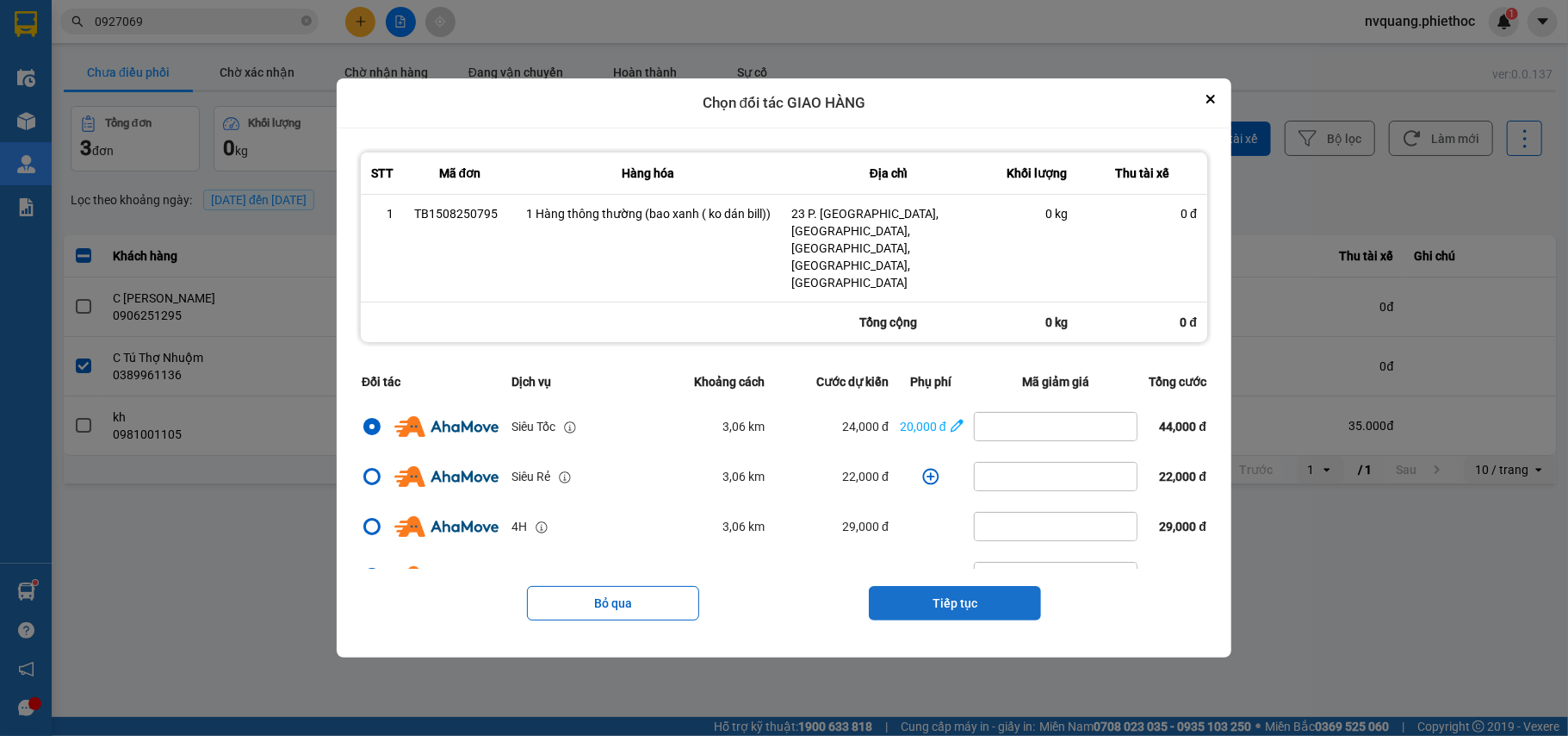
click at [934, 586] on button "Tiếp tục" at bounding box center [955, 603] width 172 height 34
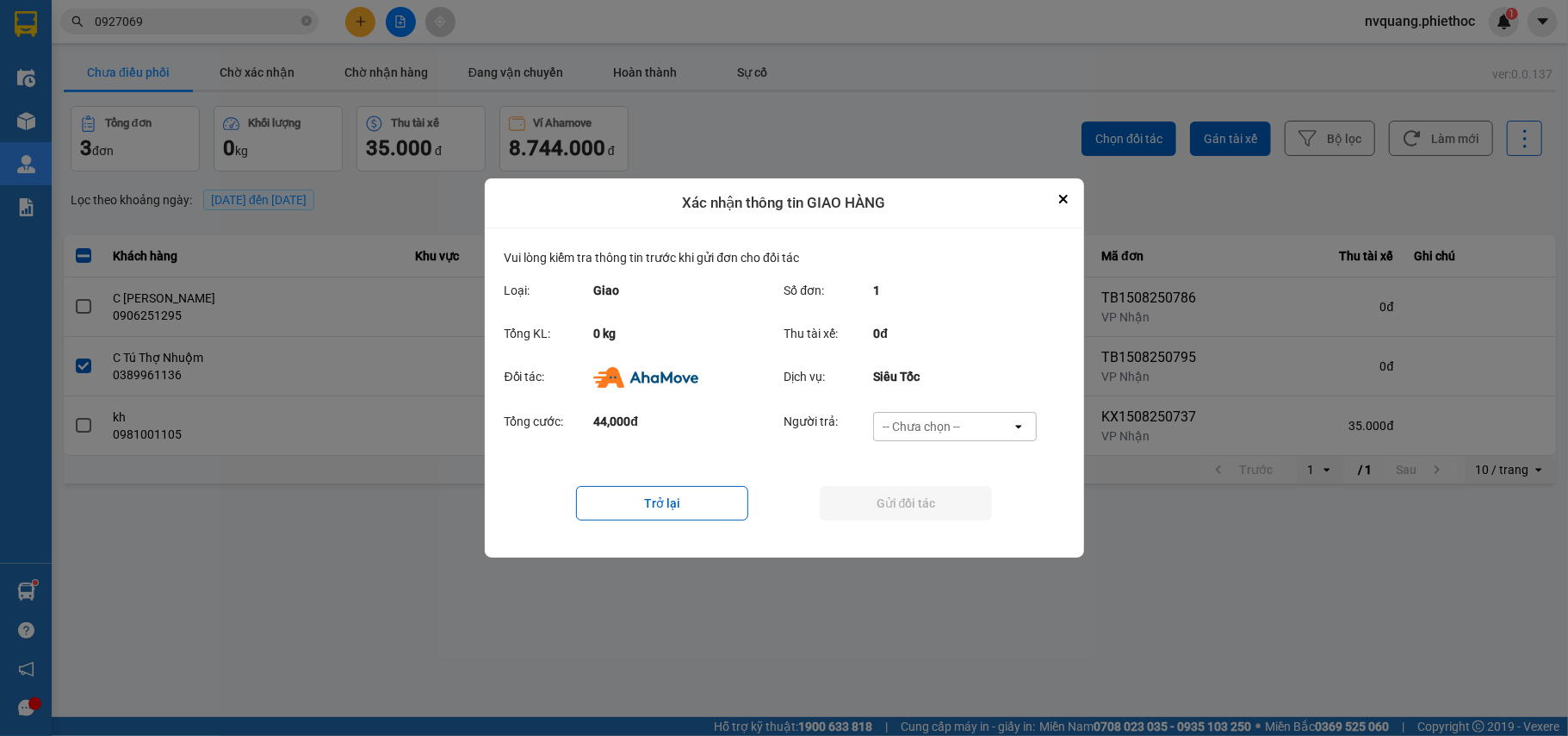
click at [957, 431] on div "-- Chưa chọn --" at bounding box center [921, 426] width 78 height 18
click at [944, 522] on span "Ví Ahamove" at bounding box center [921, 526] width 70 height 18
click at [945, 510] on button "Gửi đối tác" at bounding box center [905, 503] width 172 height 34
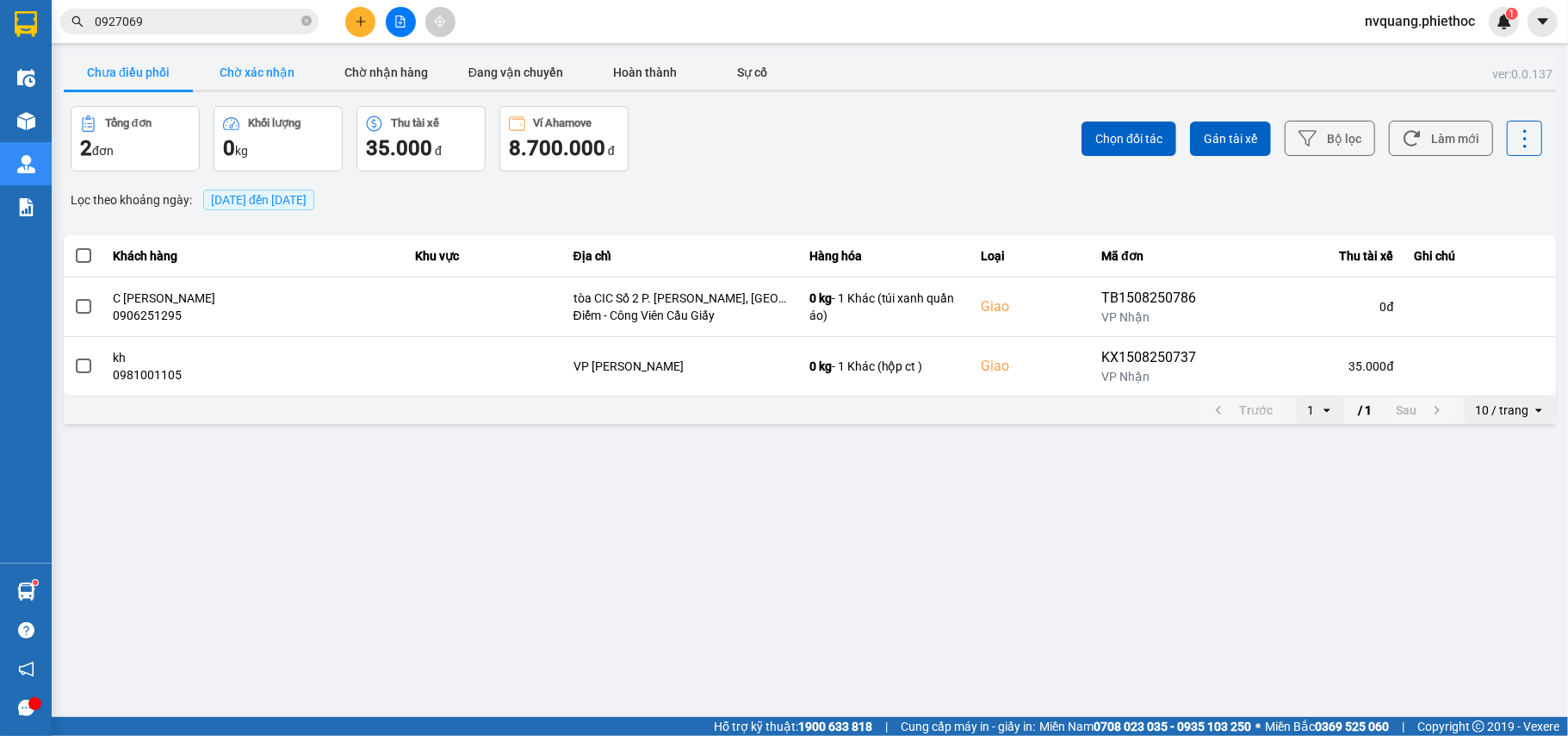
click at [287, 73] on button "Chờ xác nhận" at bounding box center [258, 71] width 129 height 34
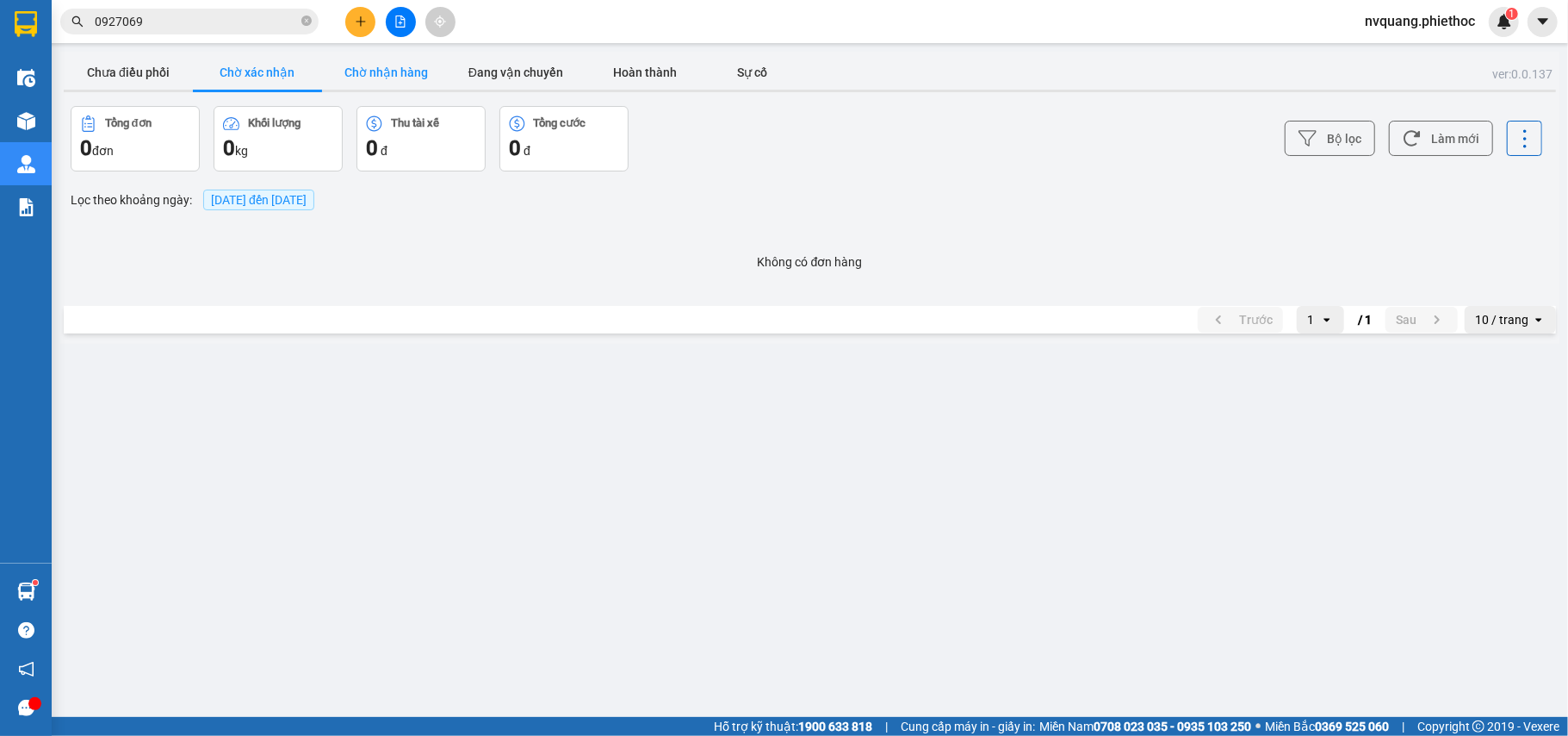
click at [356, 71] on button "Chờ nhận hàng" at bounding box center [386, 71] width 129 height 34
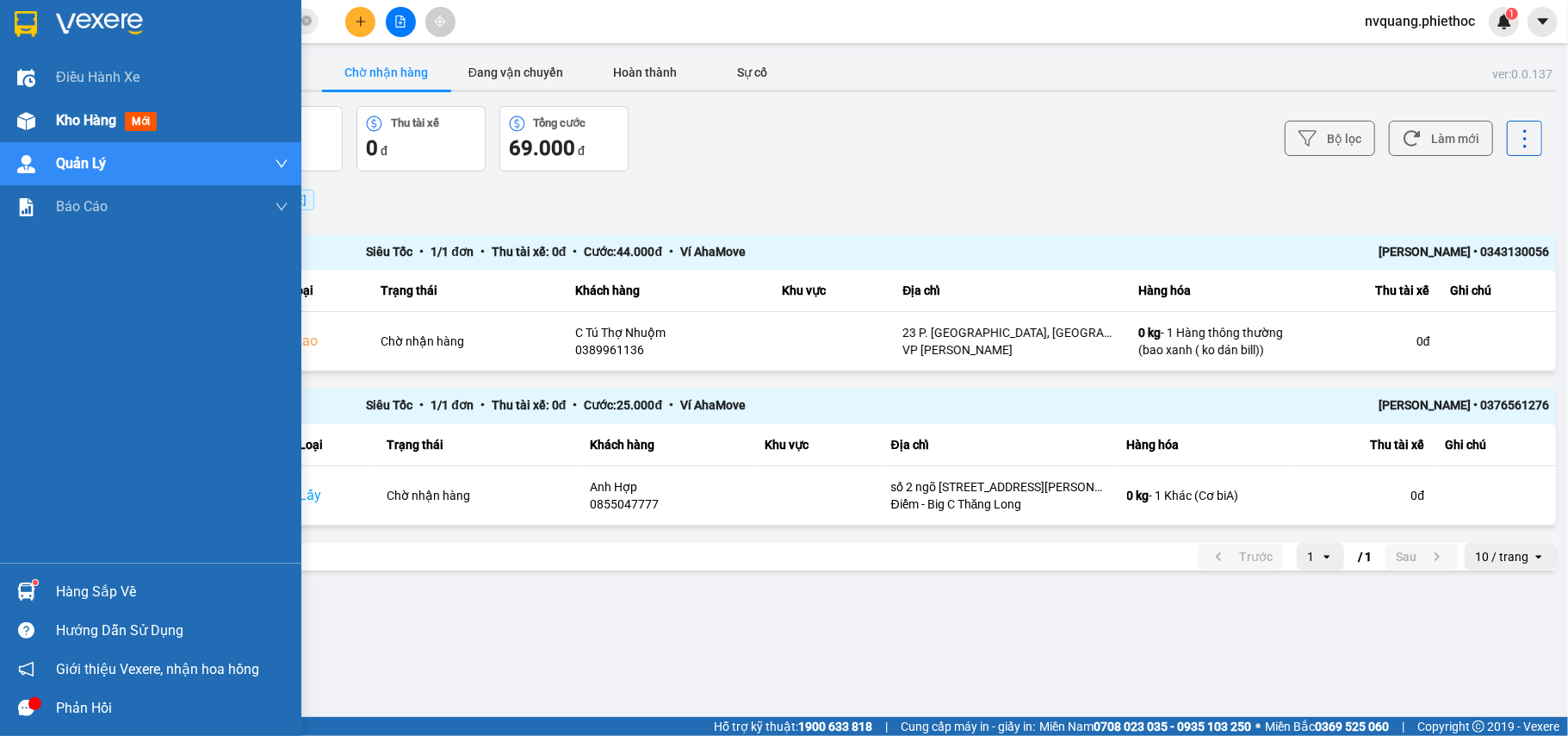
click at [109, 116] on span "Kho hàng" at bounding box center [86, 120] width 60 height 17
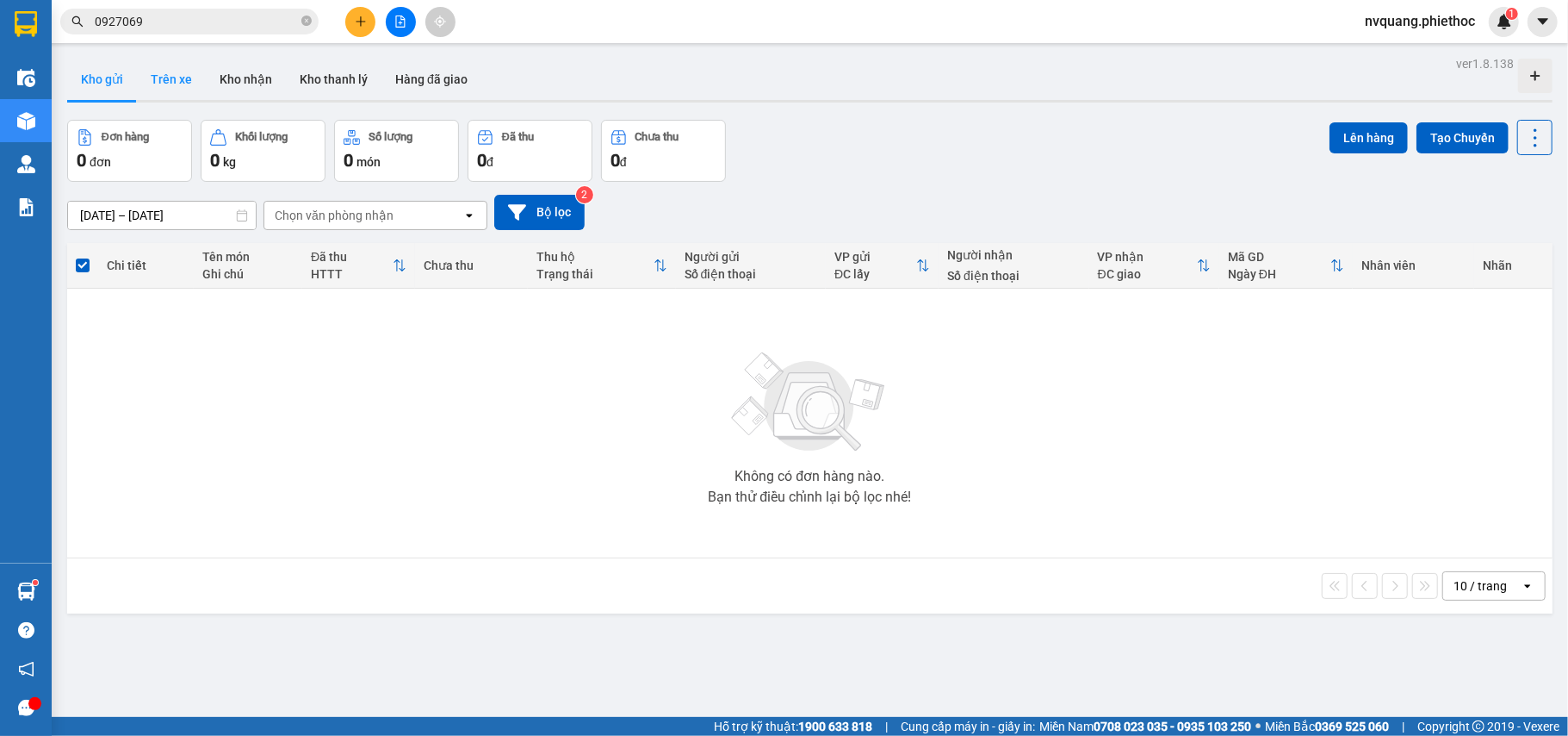
click at [156, 72] on button "Trên xe" at bounding box center [171, 79] width 69 height 41
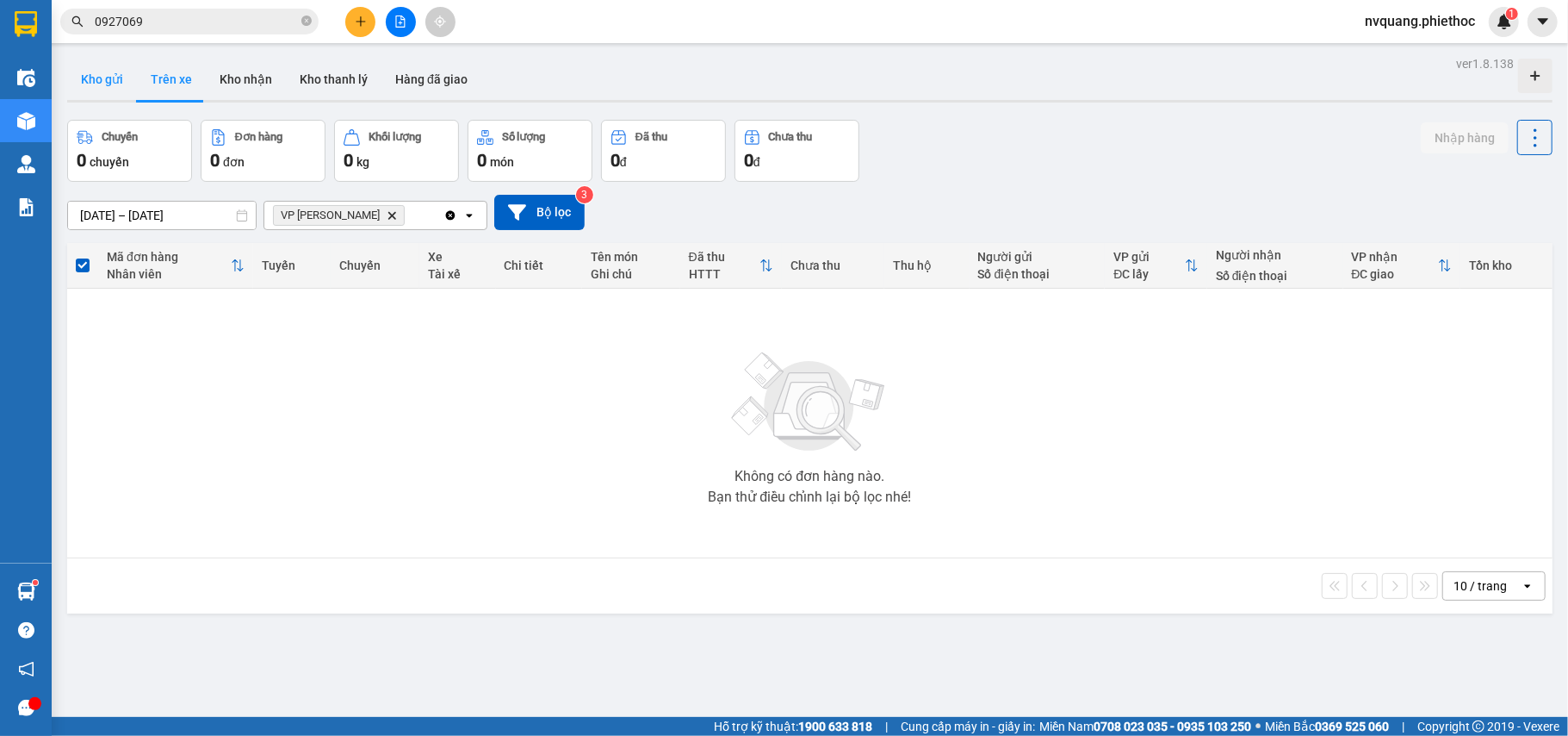
click at [116, 71] on button "Kho gửi" at bounding box center [101, 79] width 70 height 41
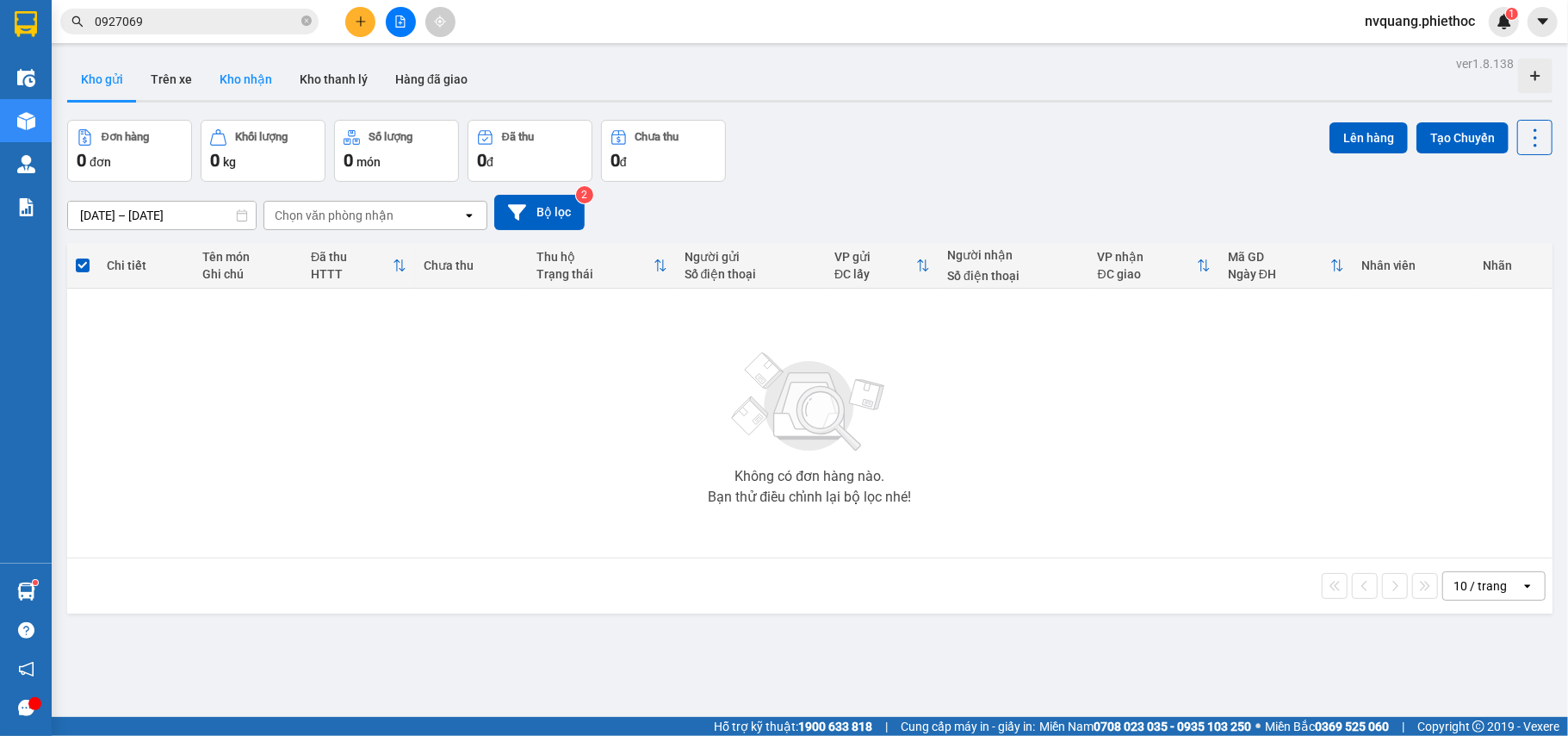
click at [245, 80] on button "Kho nhận" at bounding box center [245, 79] width 80 height 41
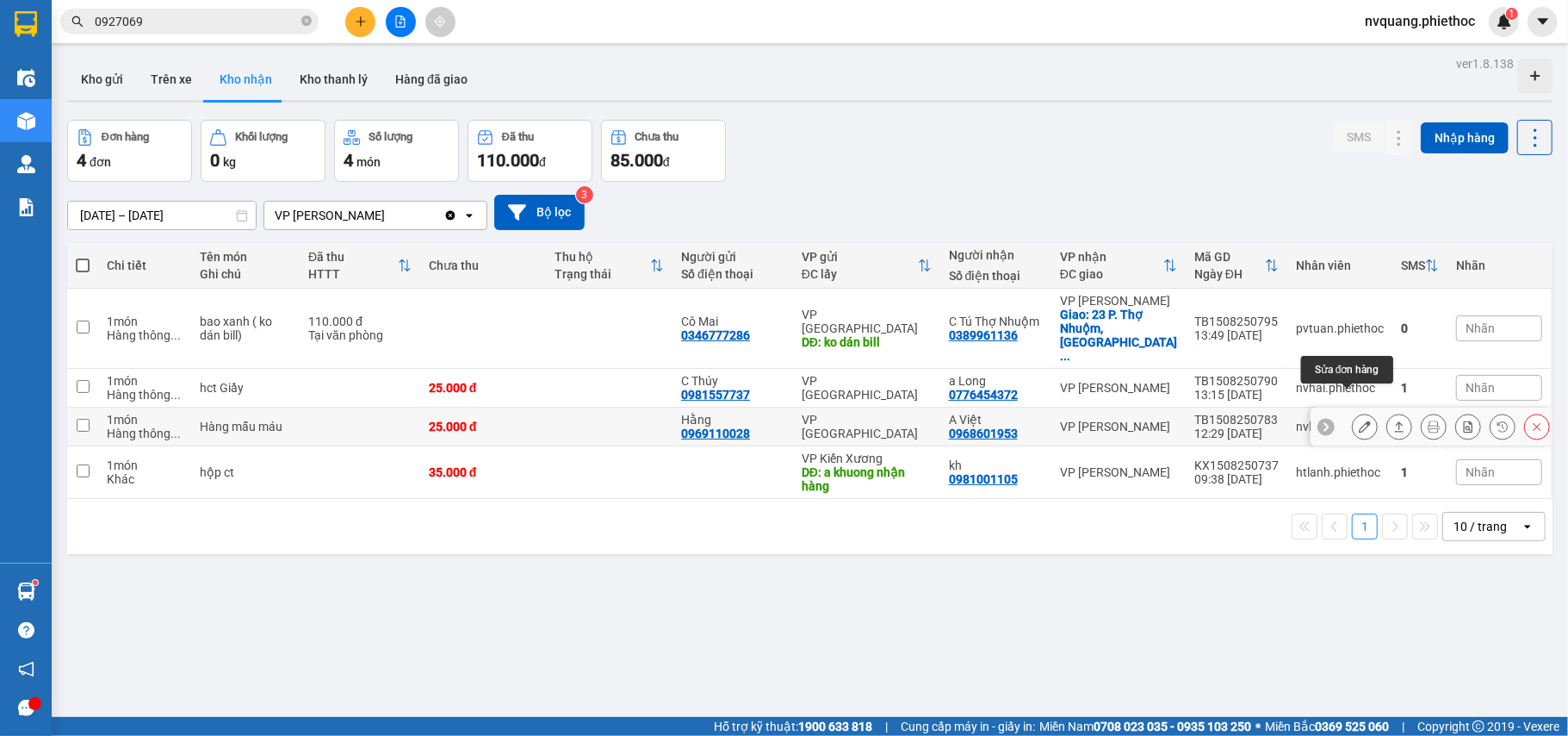
click at [1359, 420] on icon at bounding box center [1365, 426] width 12 height 12
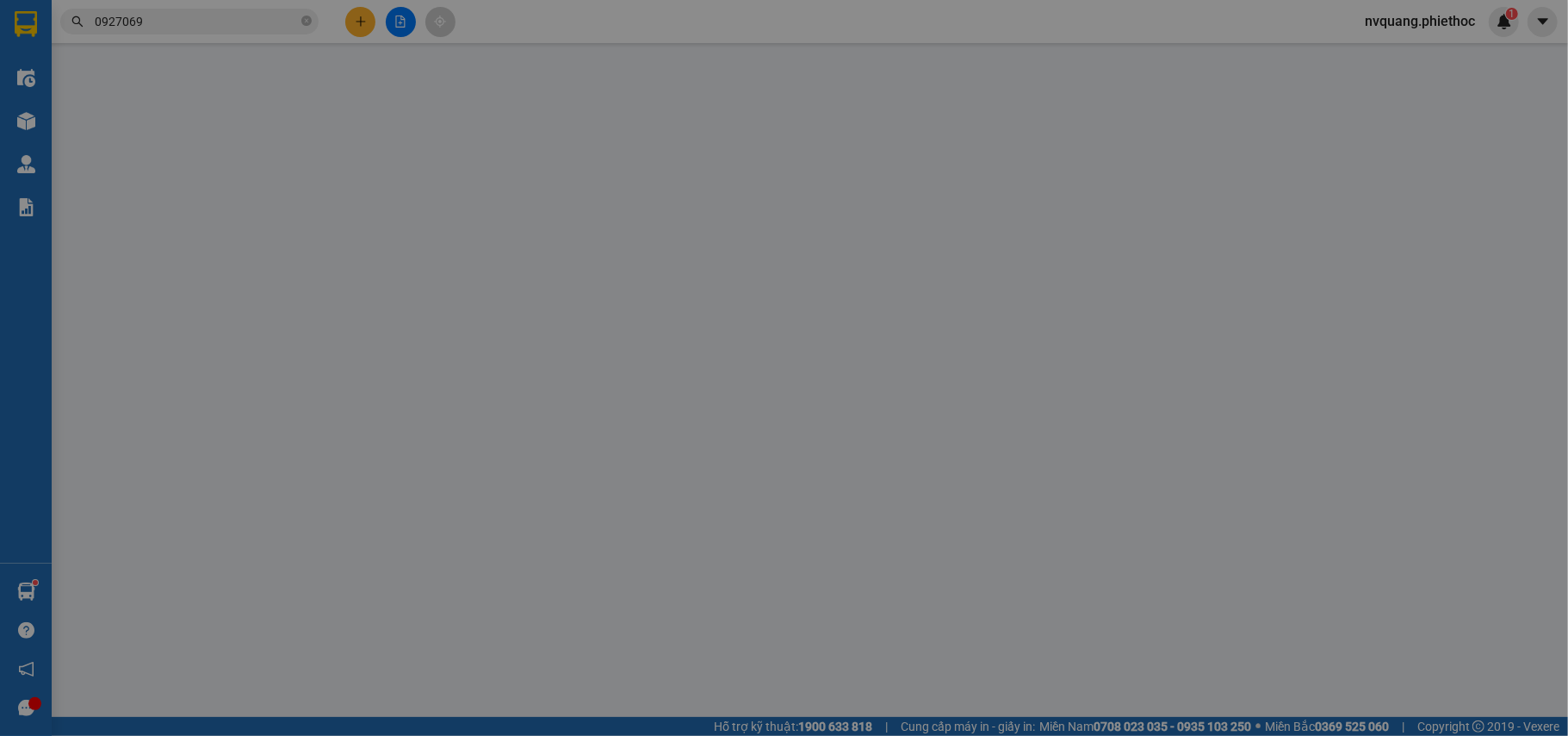
type input "0969110028"
type input "Hằng"
type input "0968601953"
type input "A Việt"
type input "25.000"
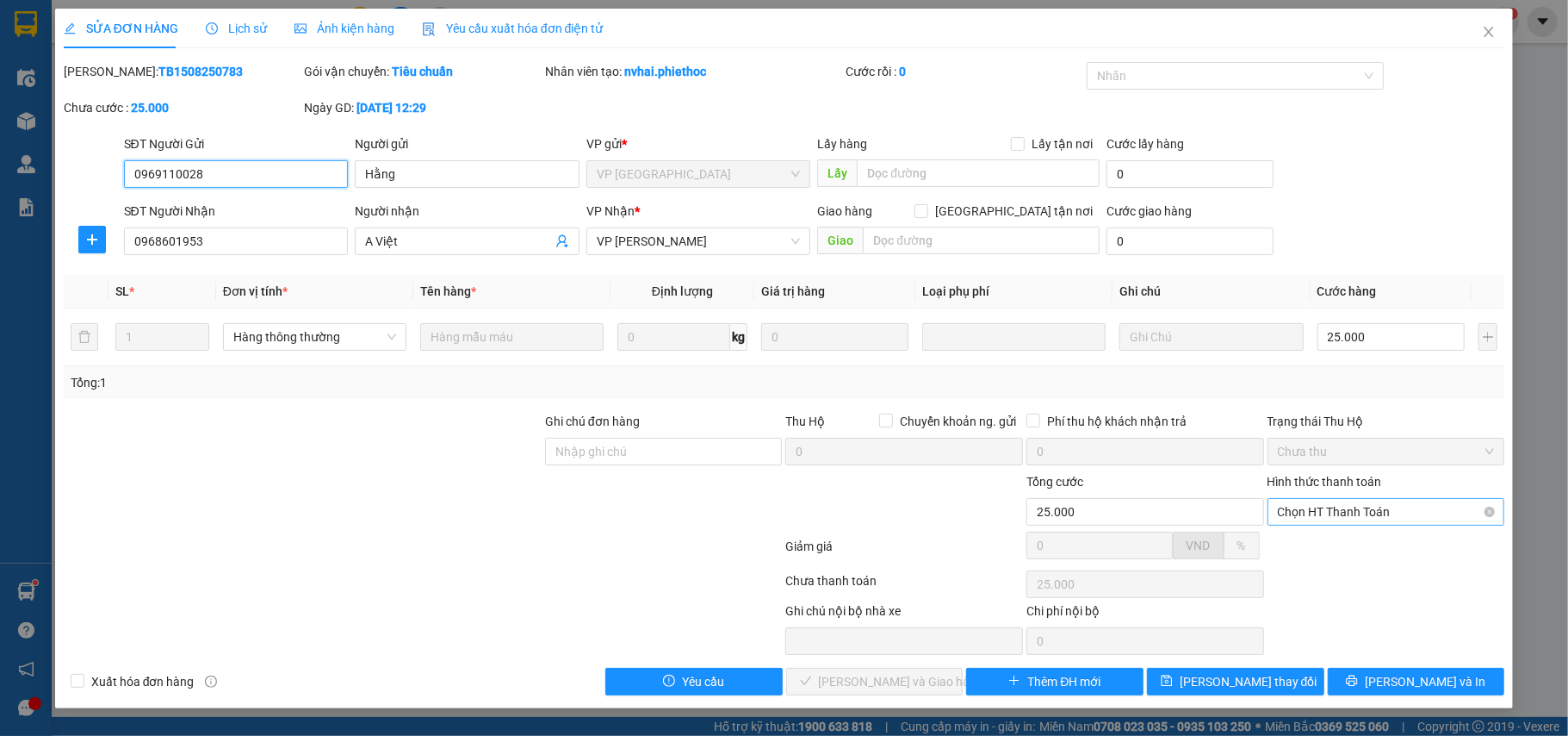
click at [1382, 514] on span "Chọn HT Thanh Toán" at bounding box center [1387, 511] width 217 height 26
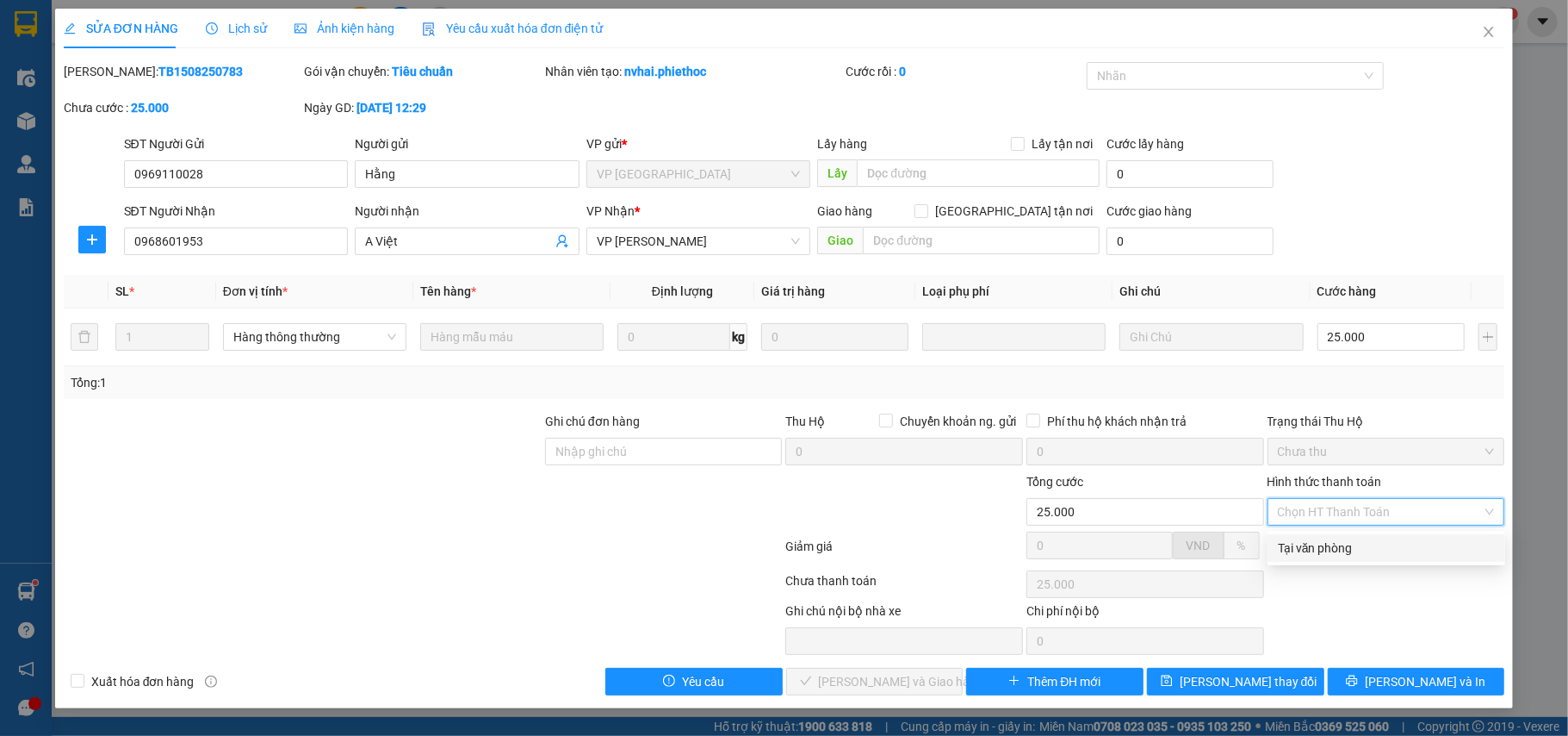
click at [1338, 549] on div "Tại văn phòng" at bounding box center [1387, 547] width 217 height 19
type input "0"
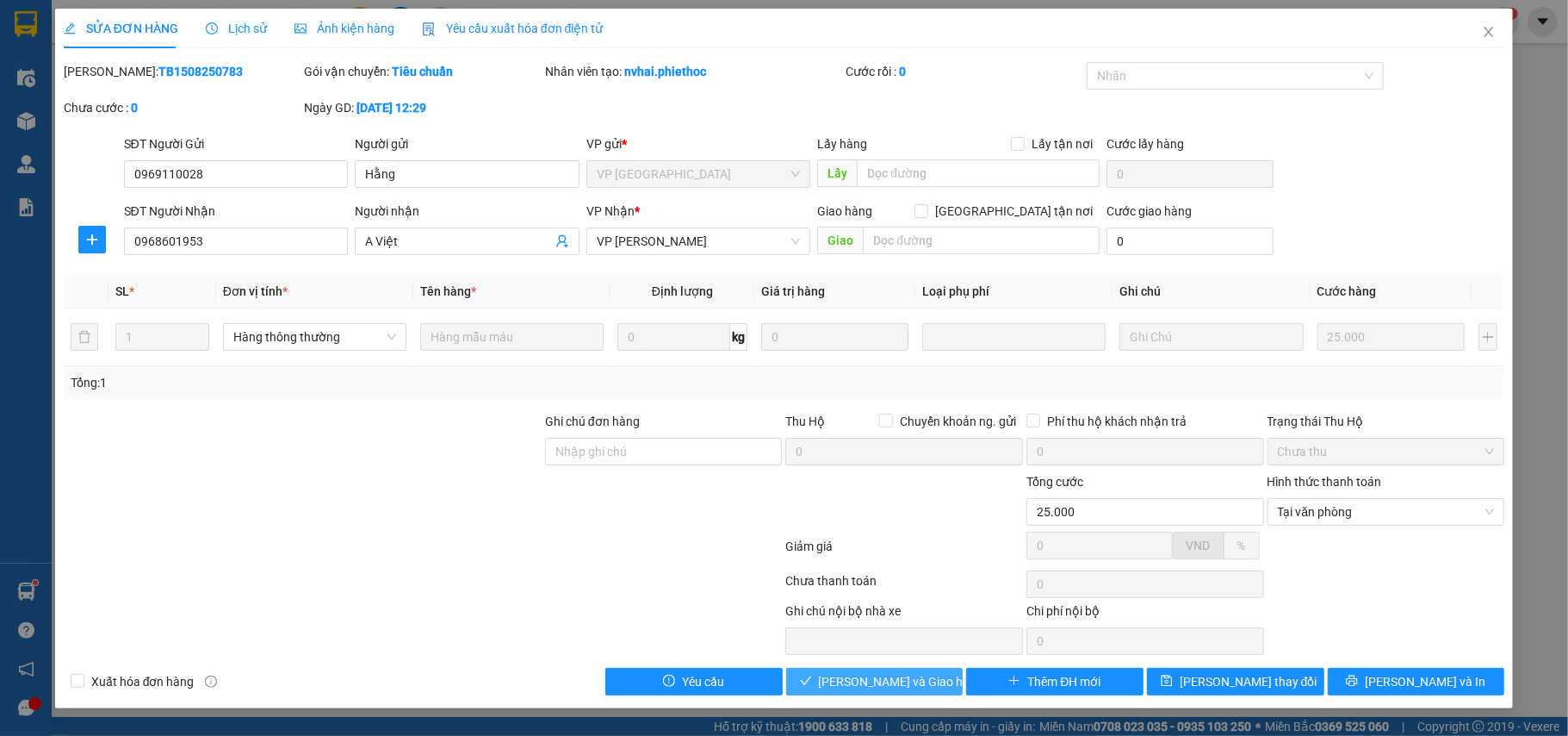
click at [907, 682] on span "[PERSON_NAME] và Giao hàng" at bounding box center [901, 680] width 165 height 19
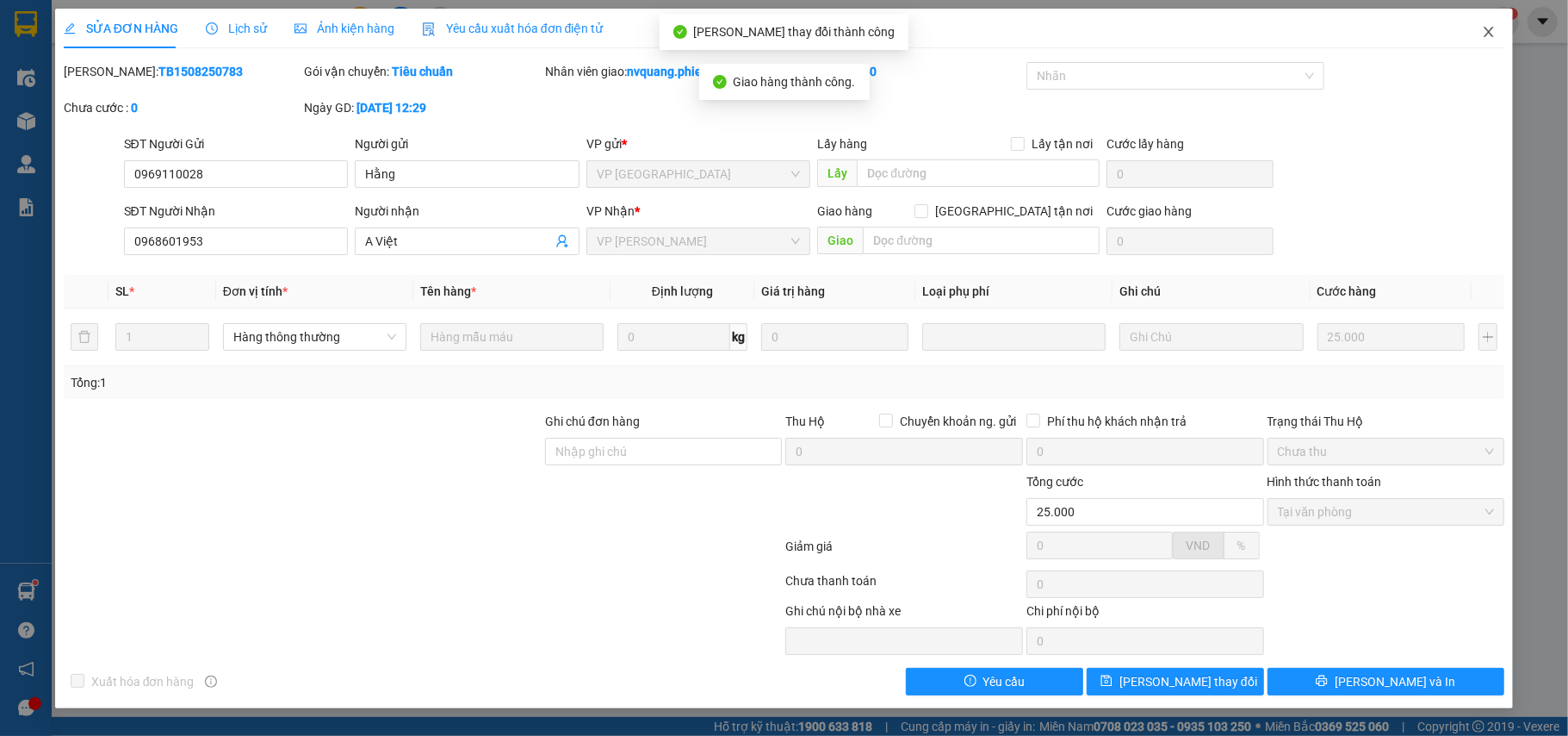
click at [1489, 28] on icon "close" at bounding box center [1489, 32] width 14 height 14
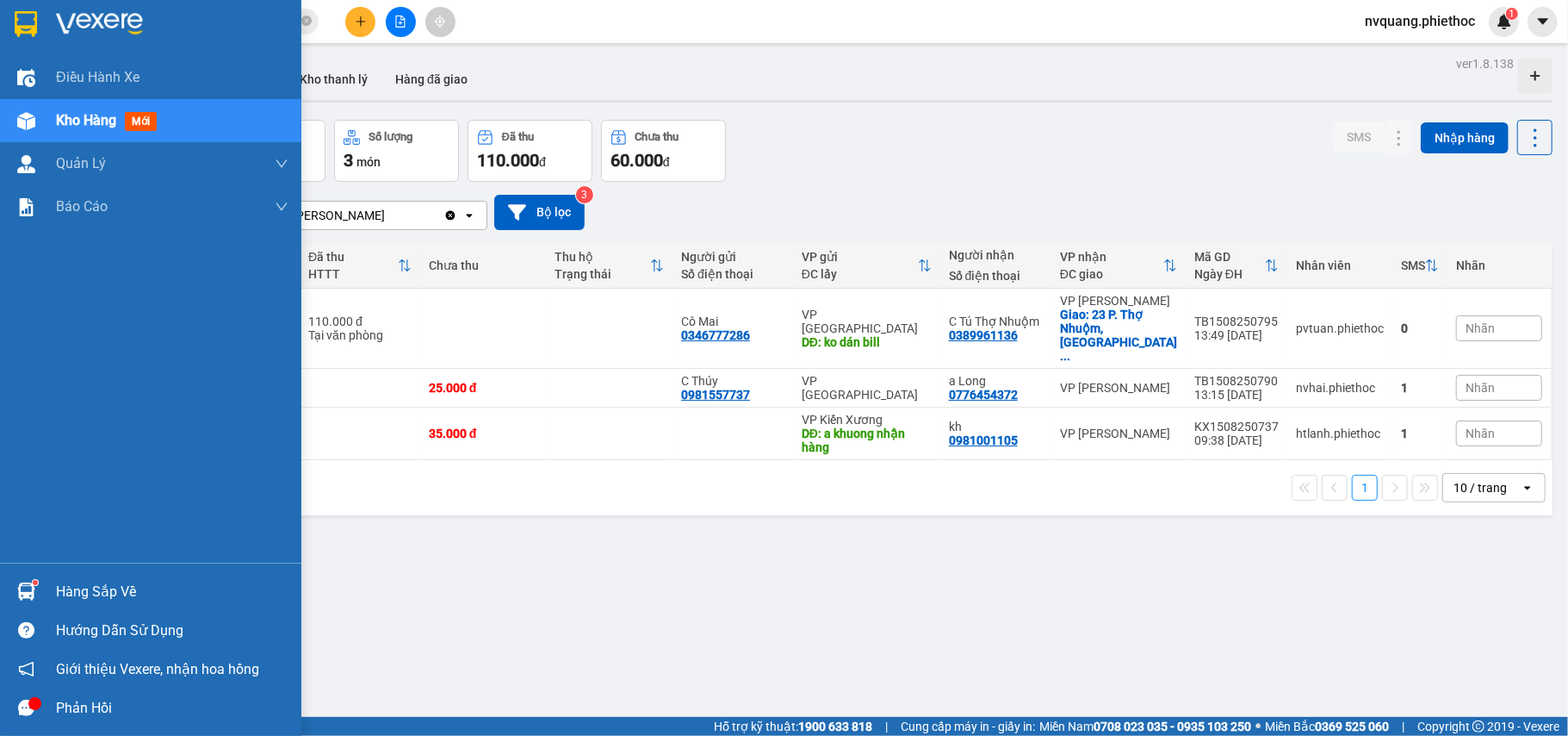
click at [72, 604] on div "Hàng sắp về" at bounding box center [172, 591] width 233 height 26
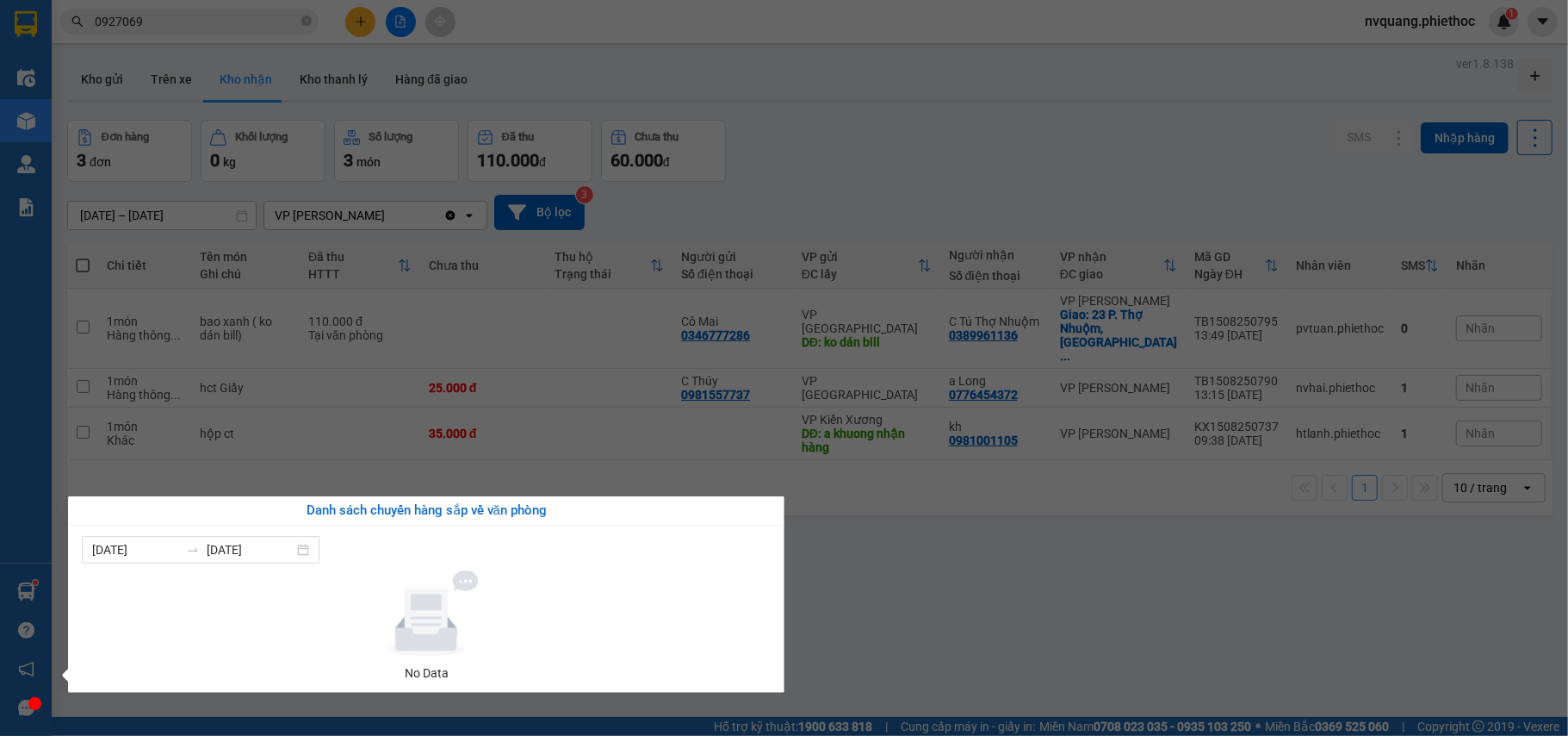
click at [892, 596] on section "Kết quả tìm kiếm ( 42 ) Bộ lọc Mã ĐH Trạng thái Món hàng Thu hộ Tổng cước Chưa …" at bounding box center [784, 368] width 1568 height 736
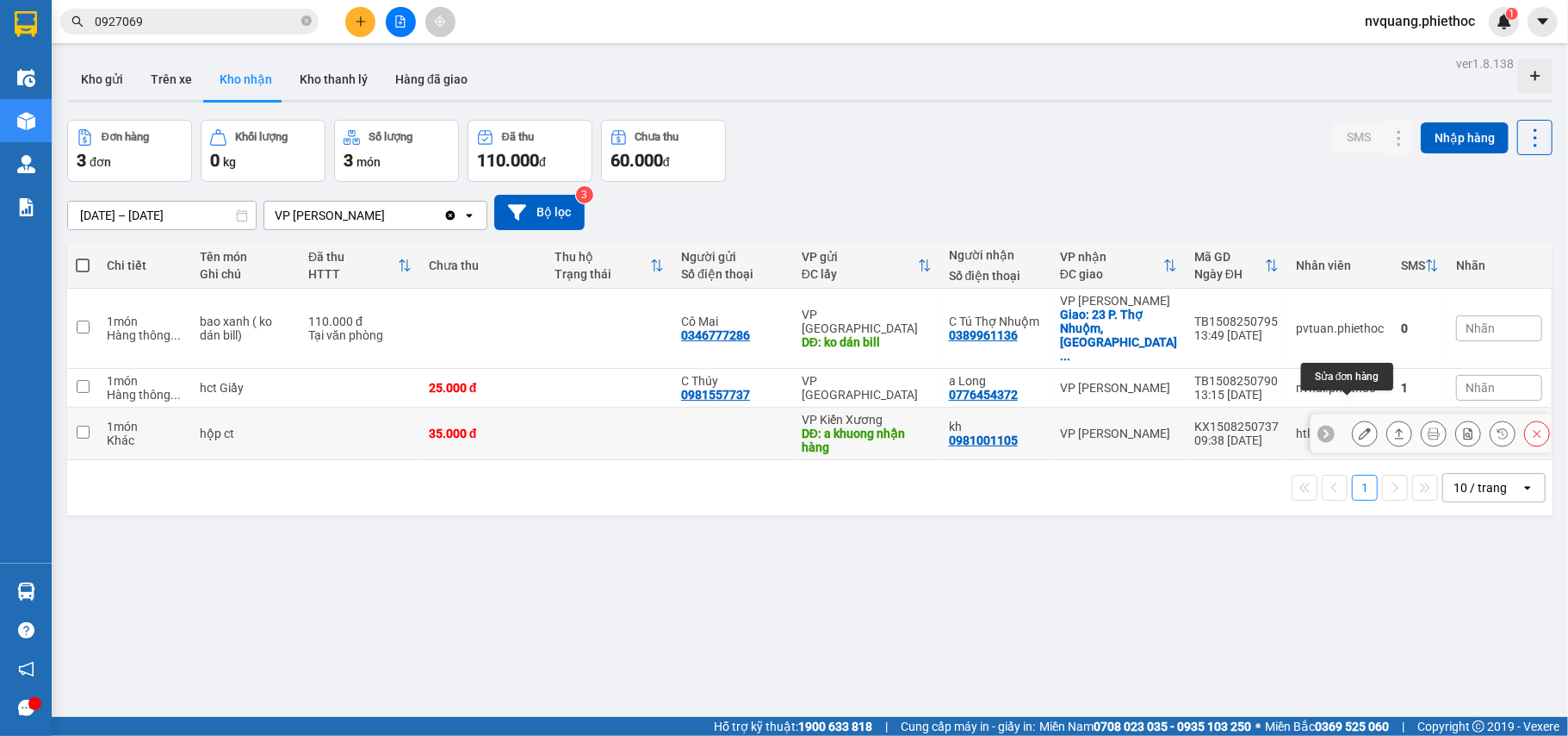
click at [1359, 427] on icon at bounding box center [1365, 433] width 12 height 12
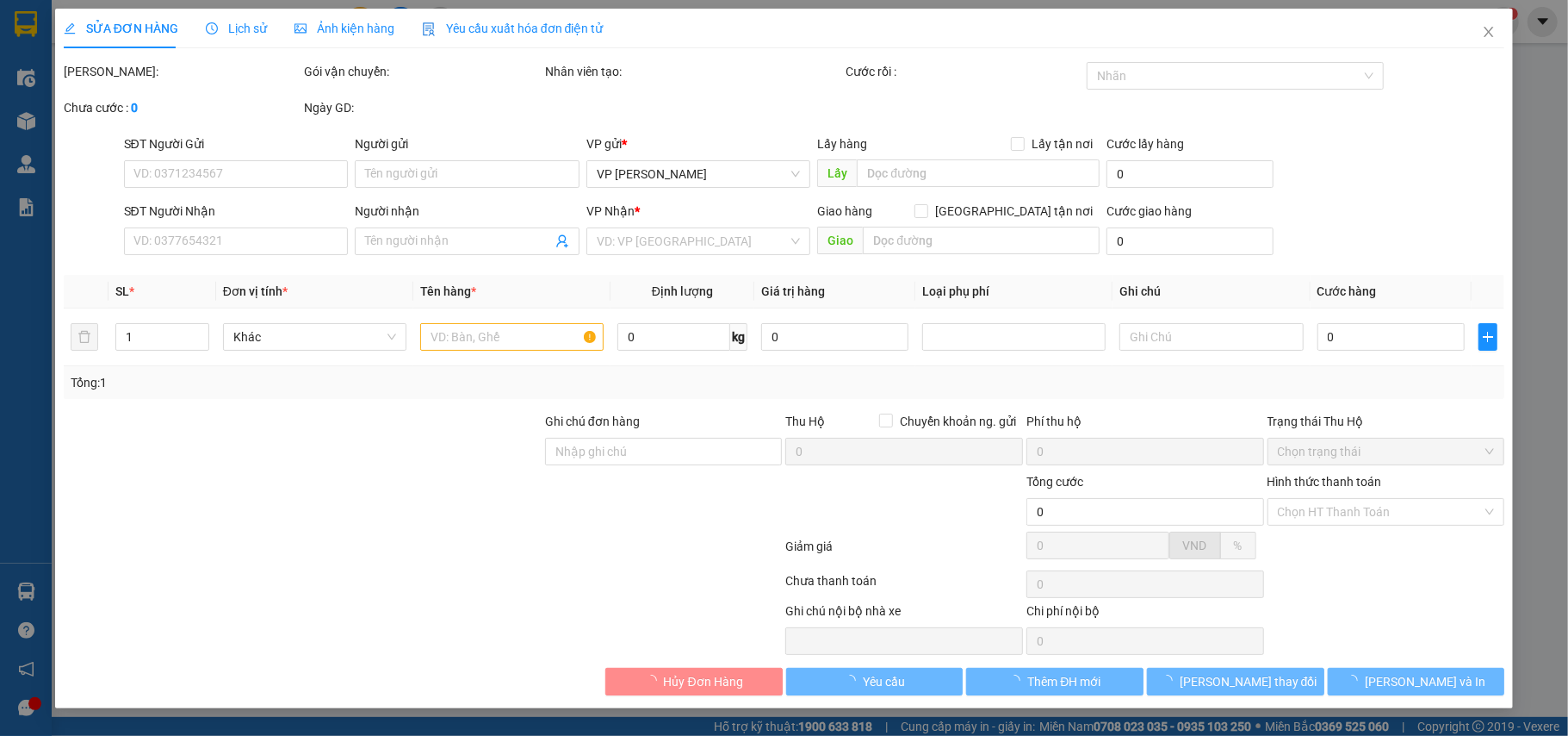
type input "a khuong nhận hàng"
type input "5.000"
type input "0981001105"
type input "kh"
type input "35.000"
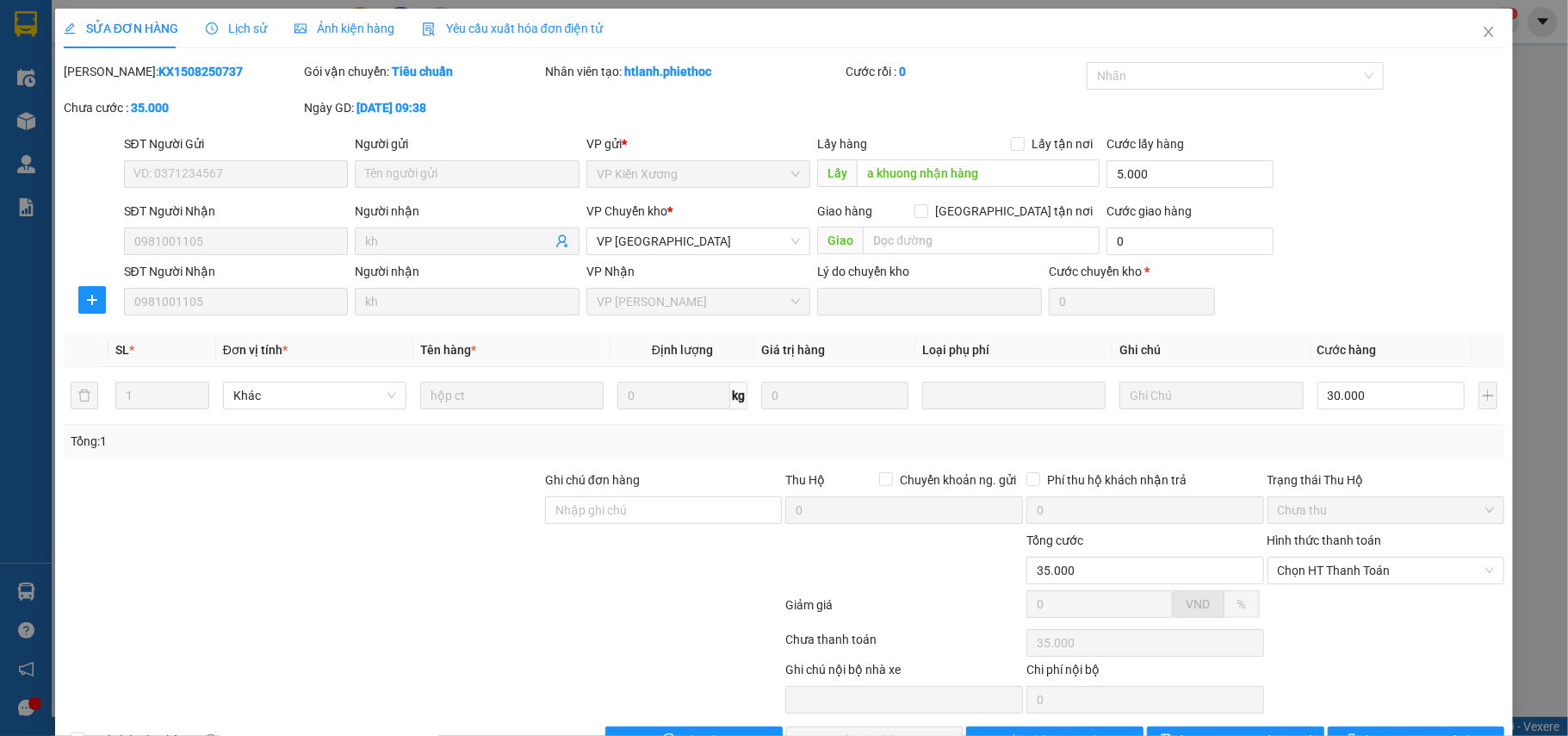
scroll to position [55, 0]
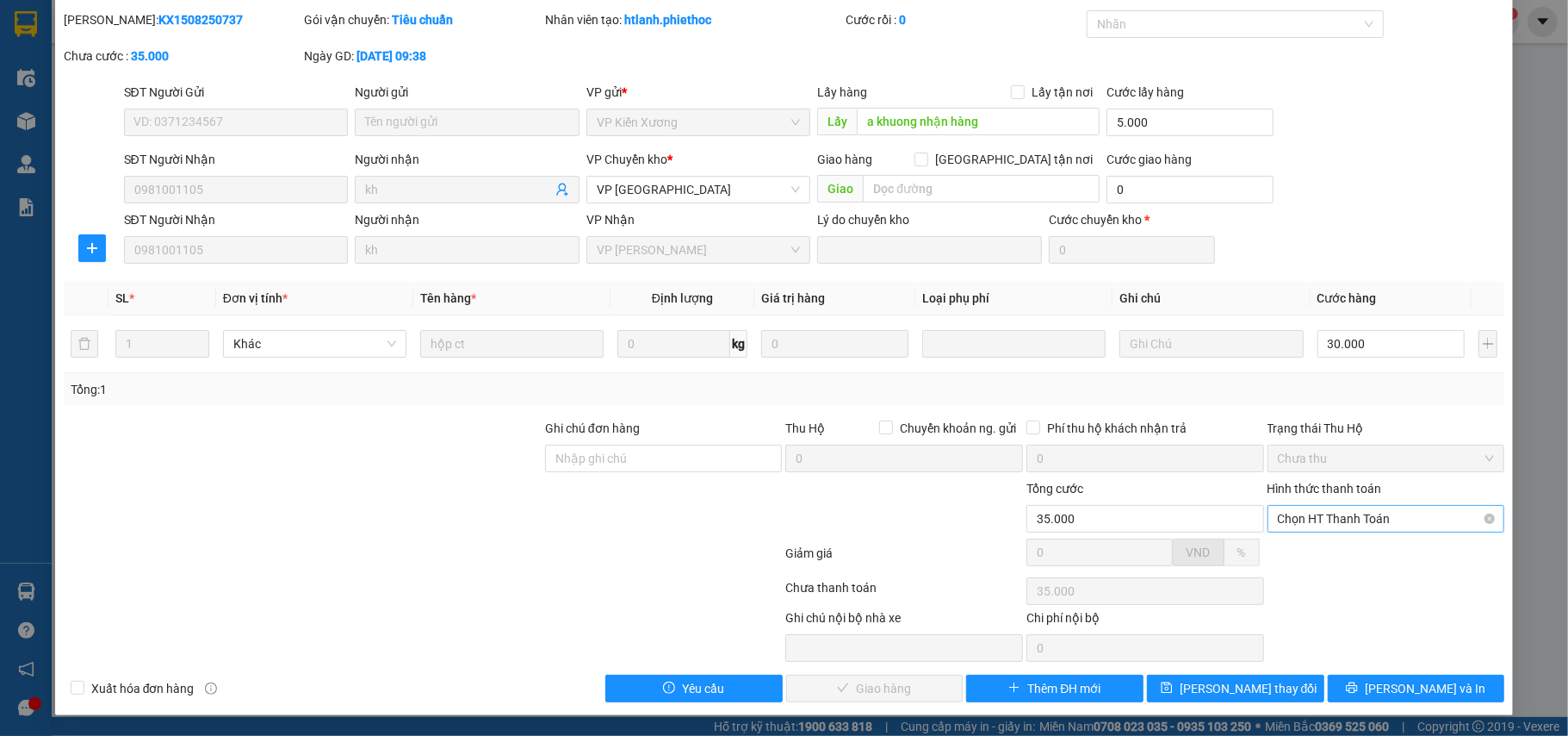
click at [1311, 514] on span "Chọn HT Thanh Toán" at bounding box center [1387, 518] width 217 height 26
click at [1292, 545] on div "Tại văn phòng" at bounding box center [1372, 554] width 214 height 19
type input "0"
click at [893, 687] on span "[PERSON_NAME] và Giao hàng" at bounding box center [901, 687] width 165 height 19
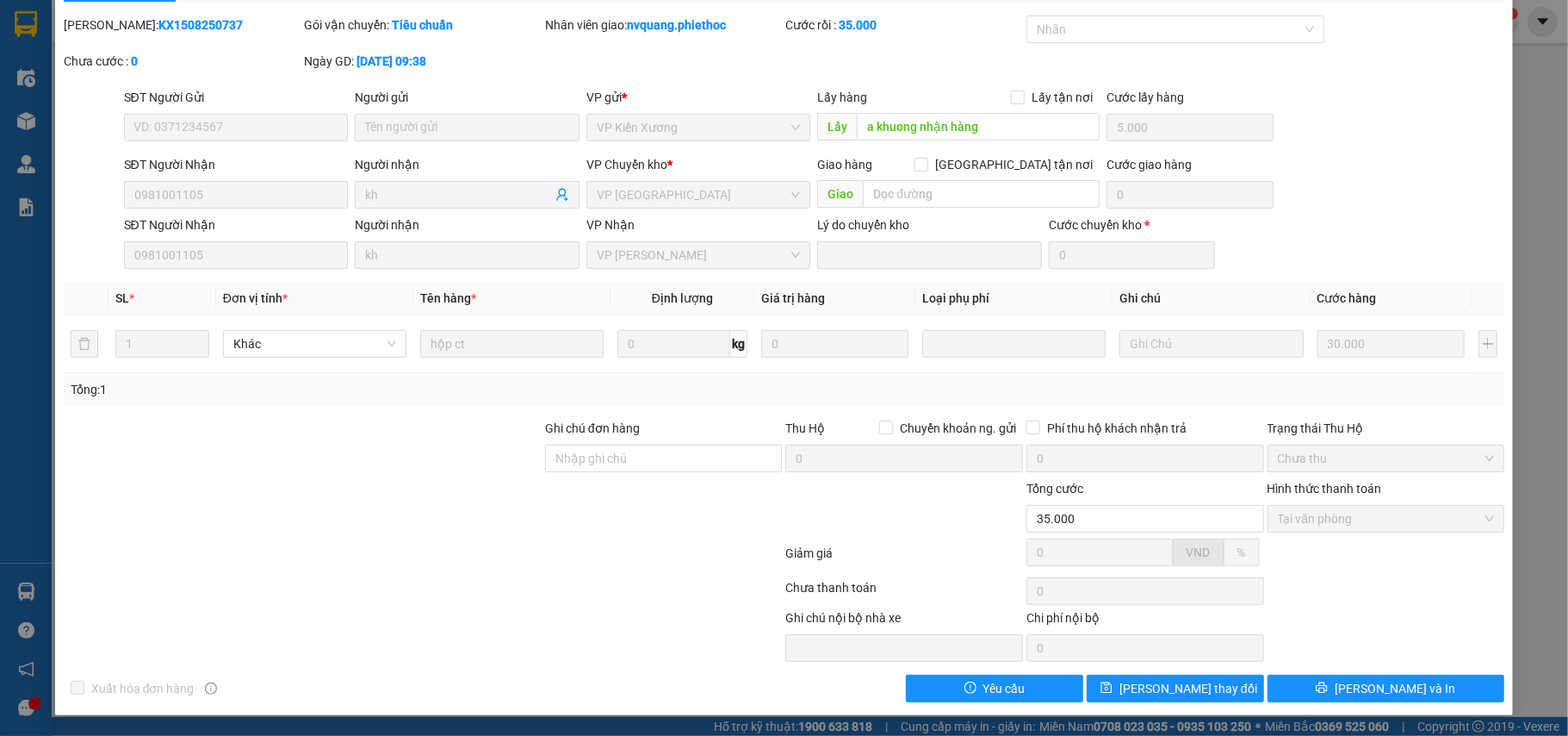
scroll to position [0, 0]
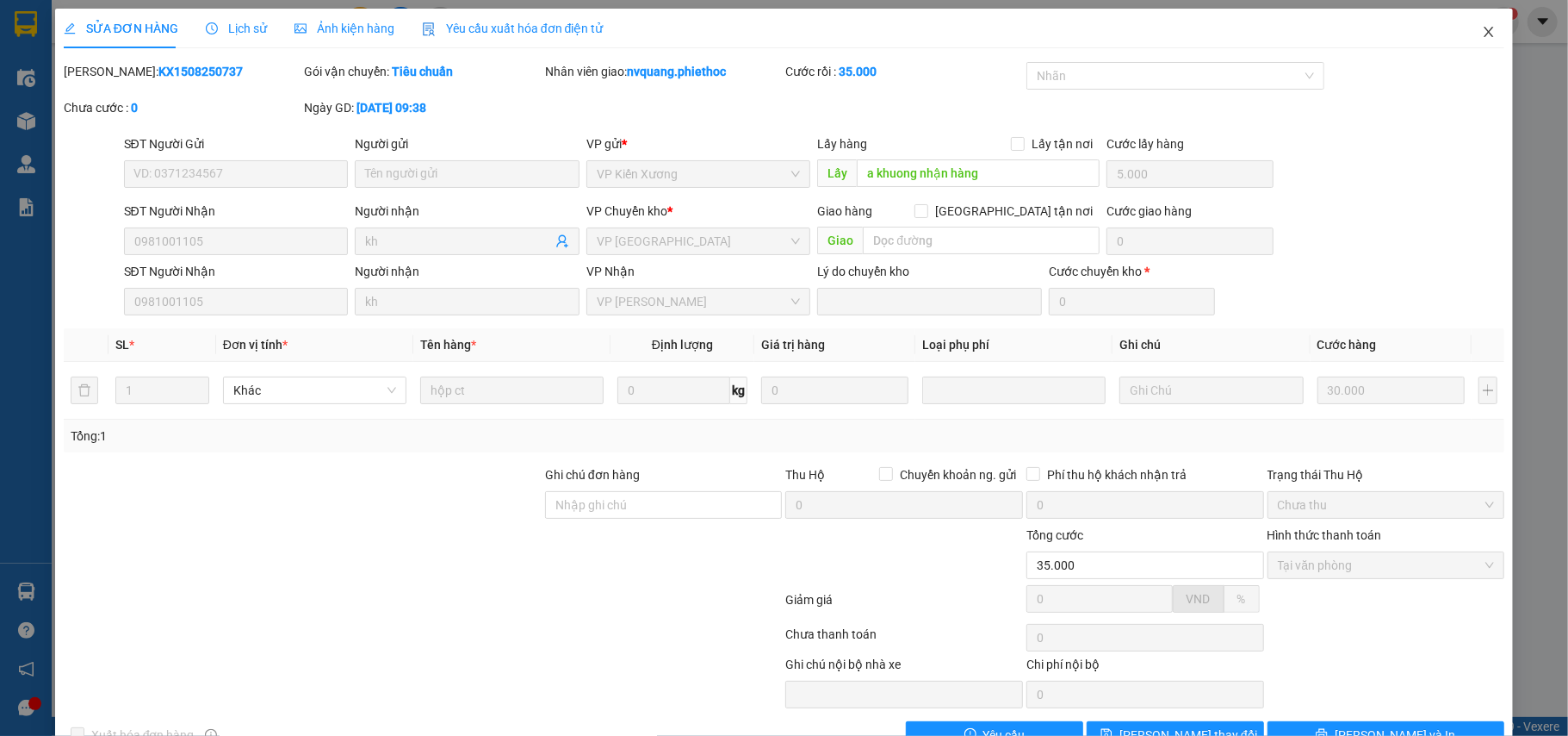
click at [1482, 29] on icon "close" at bounding box center [1489, 32] width 14 height 14
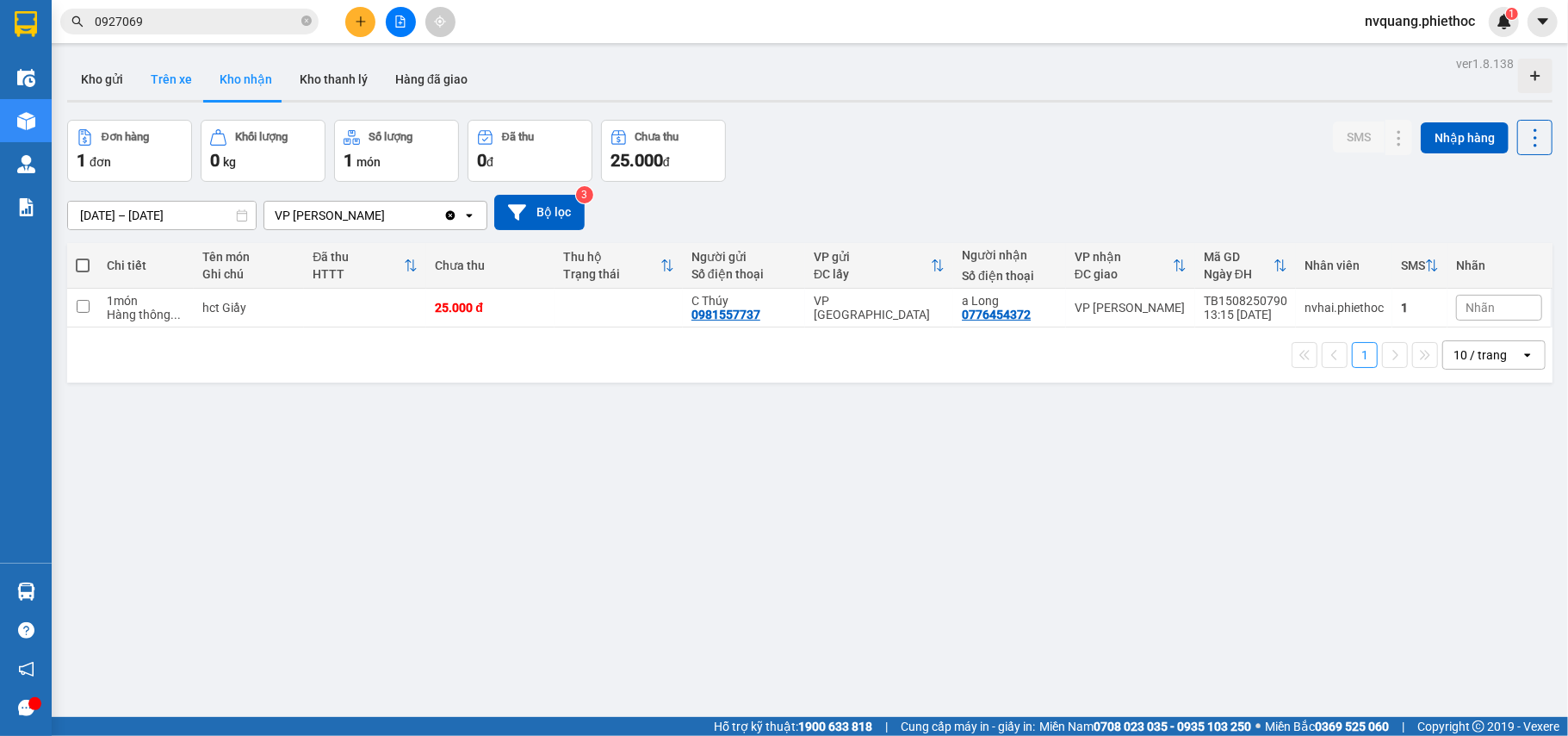
click at [173, 87] on button "Trên xe" at bounding box center [171, 79] width 69 height 41
type input "[DATE] – [DATE]"
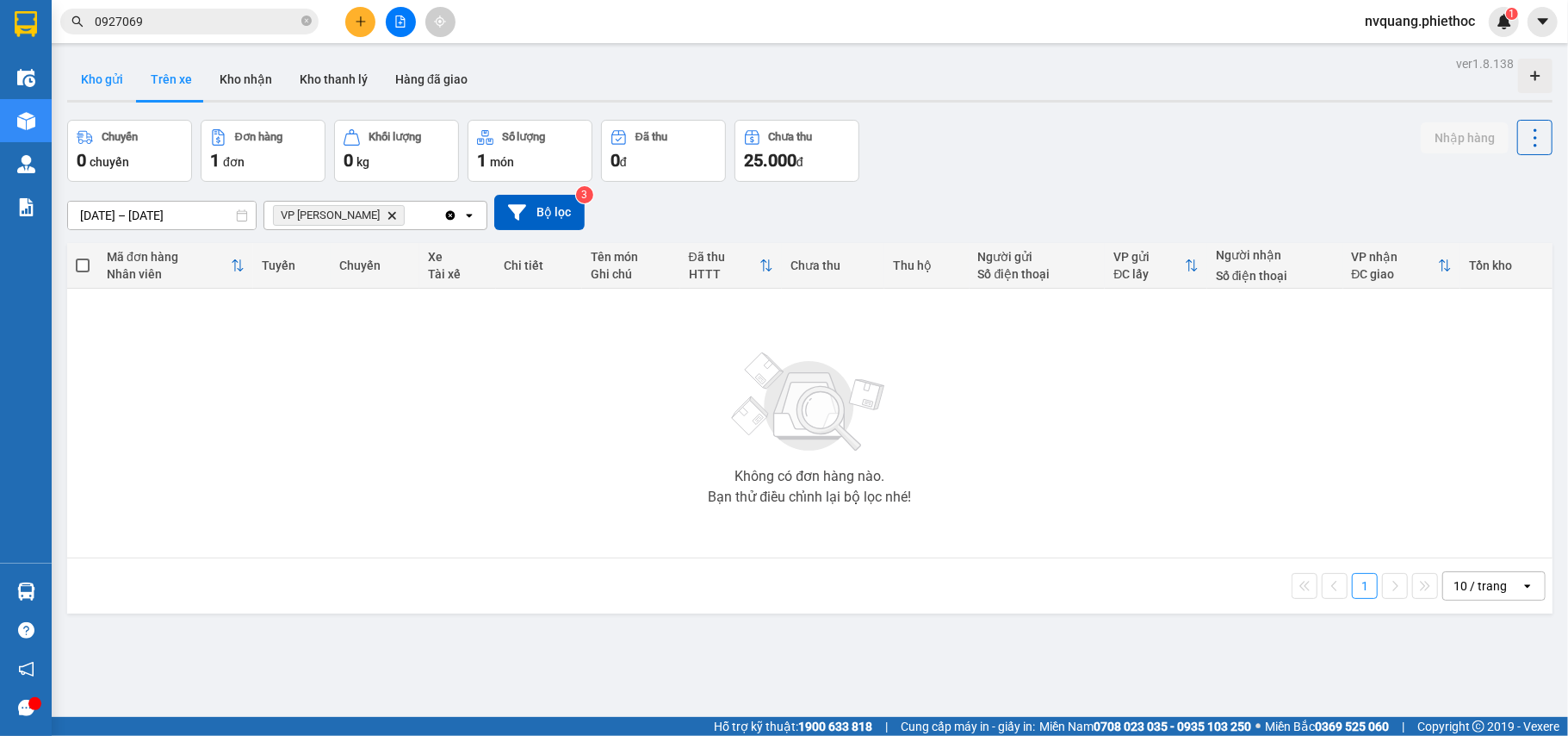
click at [121, 83] on button "Kho gửi" at bounding box center [101, 79] width 70 height 41
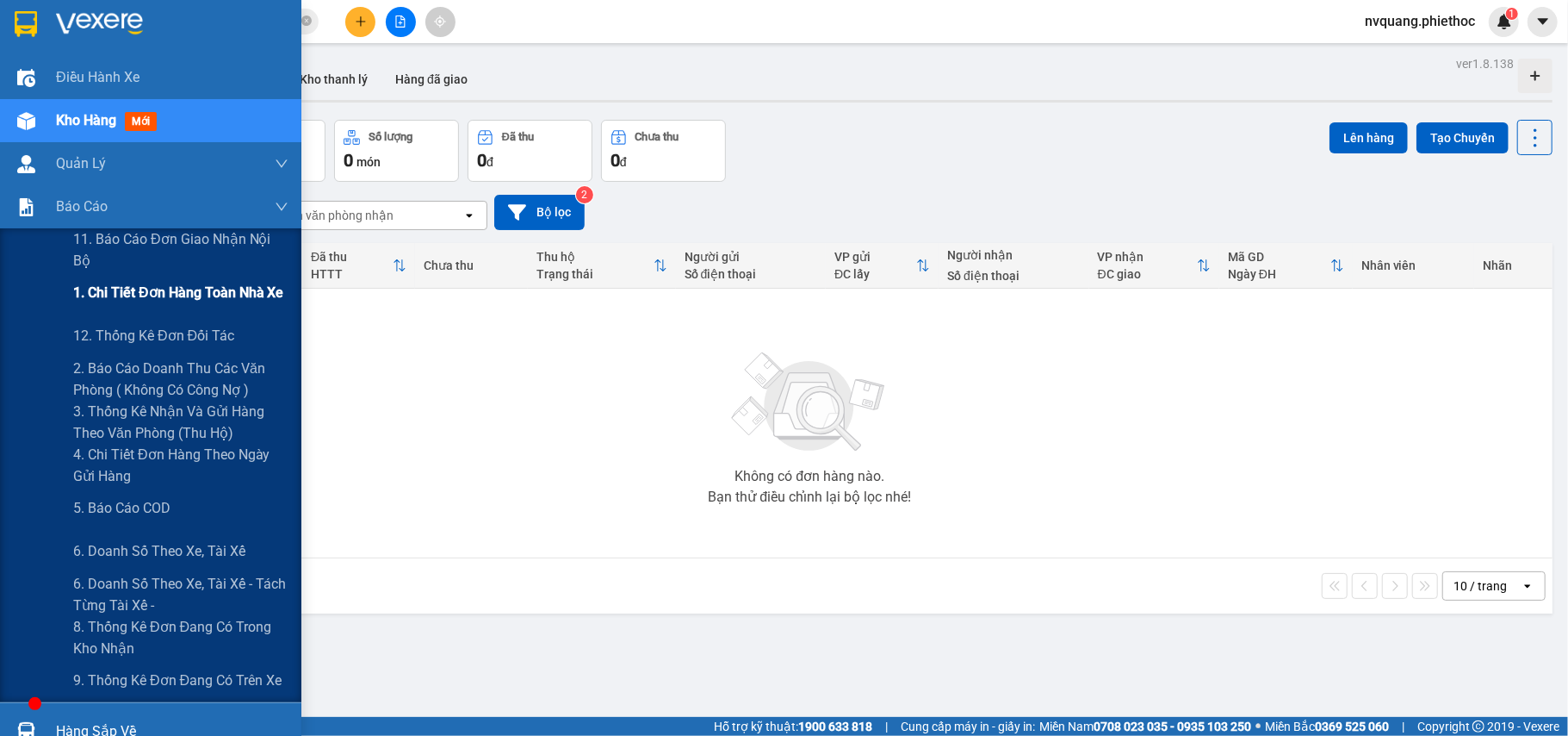
click at [180, 286] on span "1. Chi tiết đơn hàng toàn nhà xe" at bounding box center [178, 292] width 211 height 21
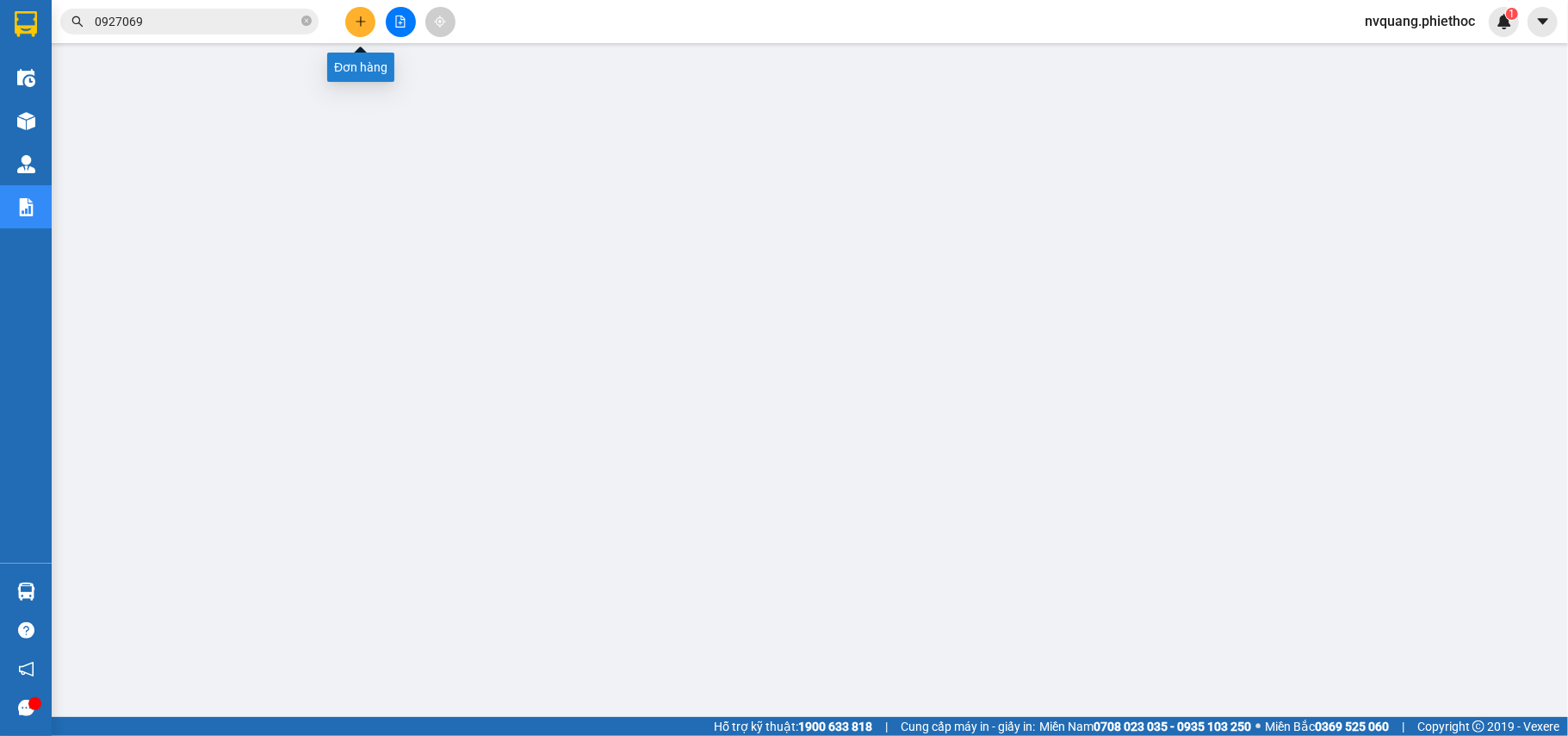
click at [363, 18] on icon "plus" at bounding box center [361, 22] width 12 height 12
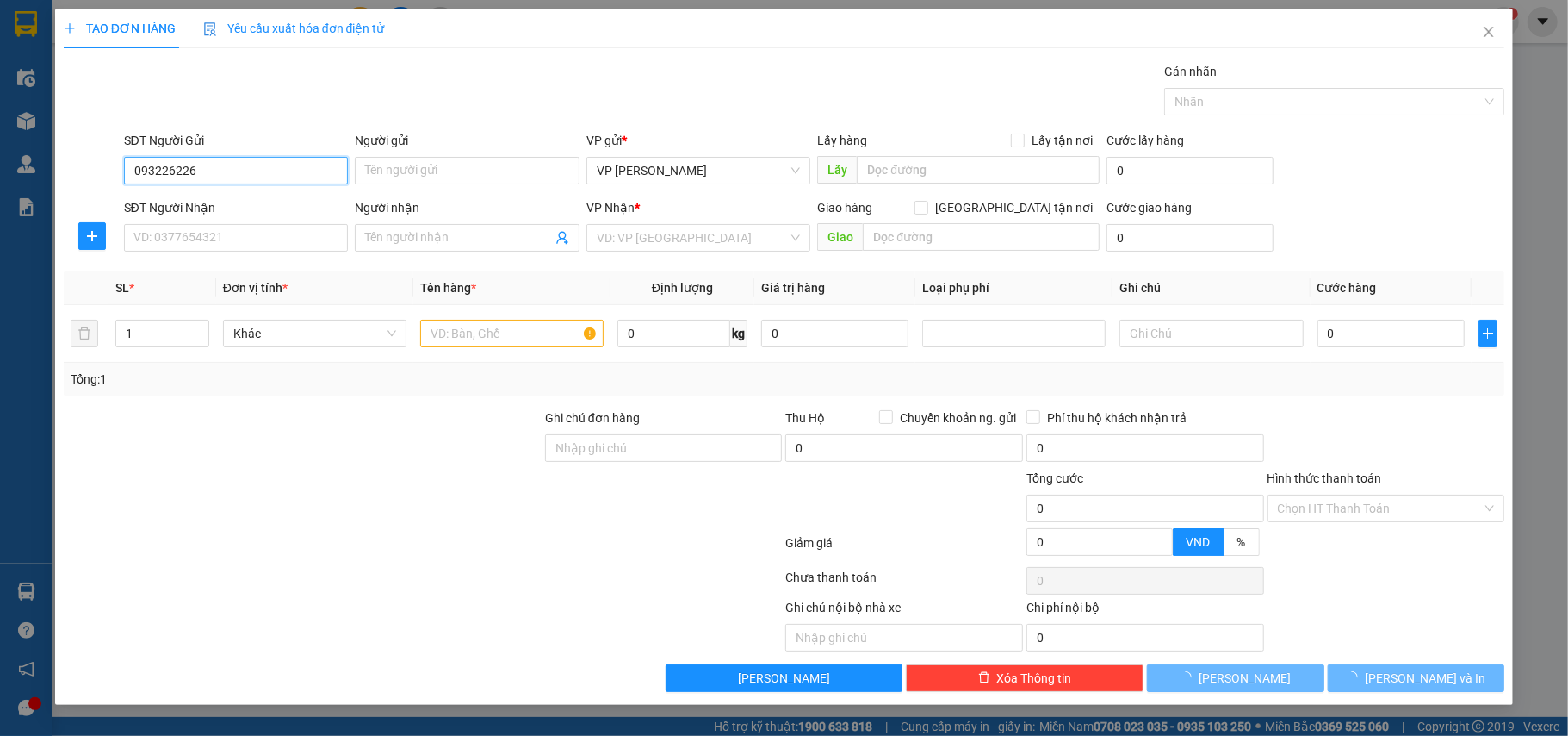
type input "0932262265"
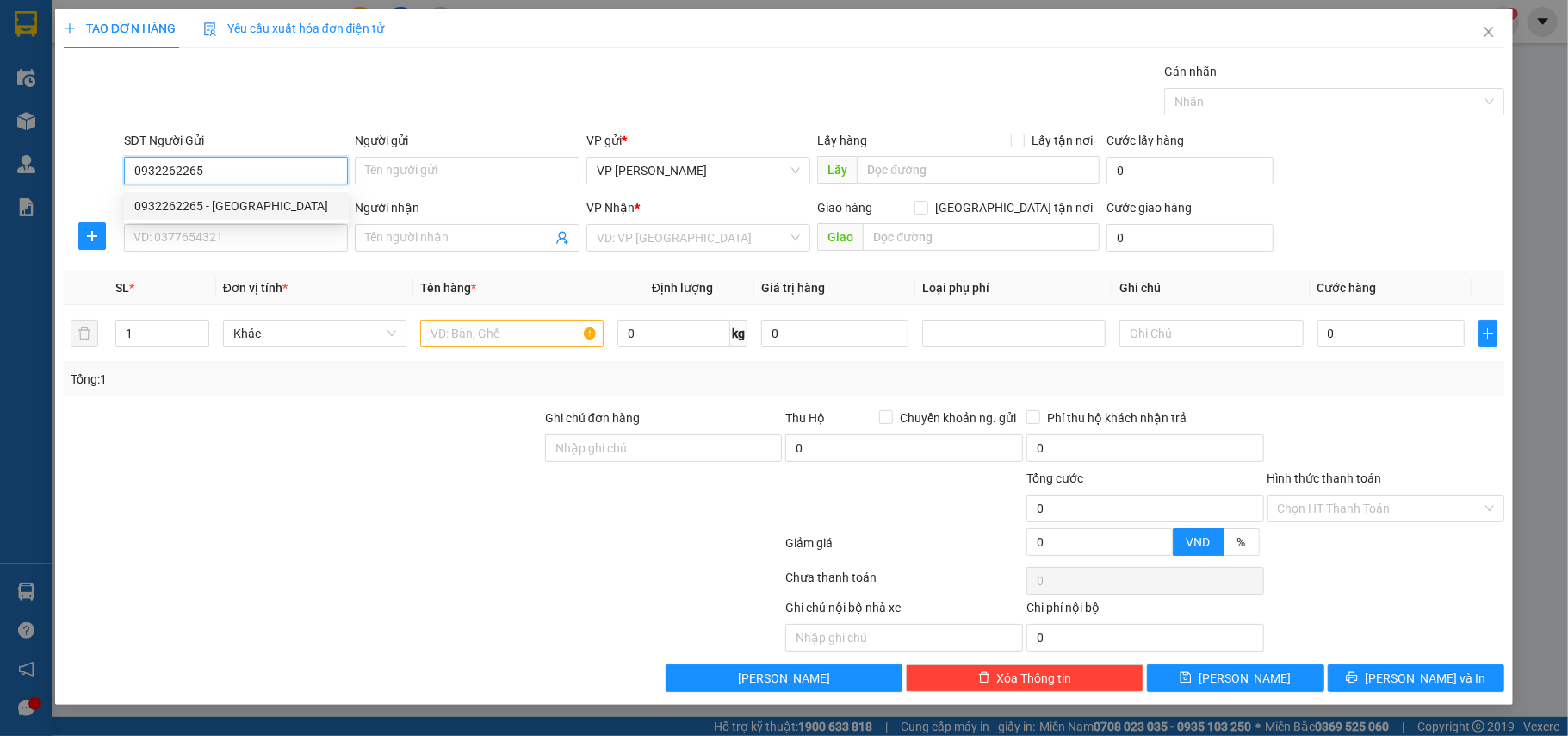
click at [217, 200] on div "0932262265 - Xuân Hiệp" at bounding box center [236, 206] width 204 height 19
type input "Xuân Hiệp"
type input "0932262265"
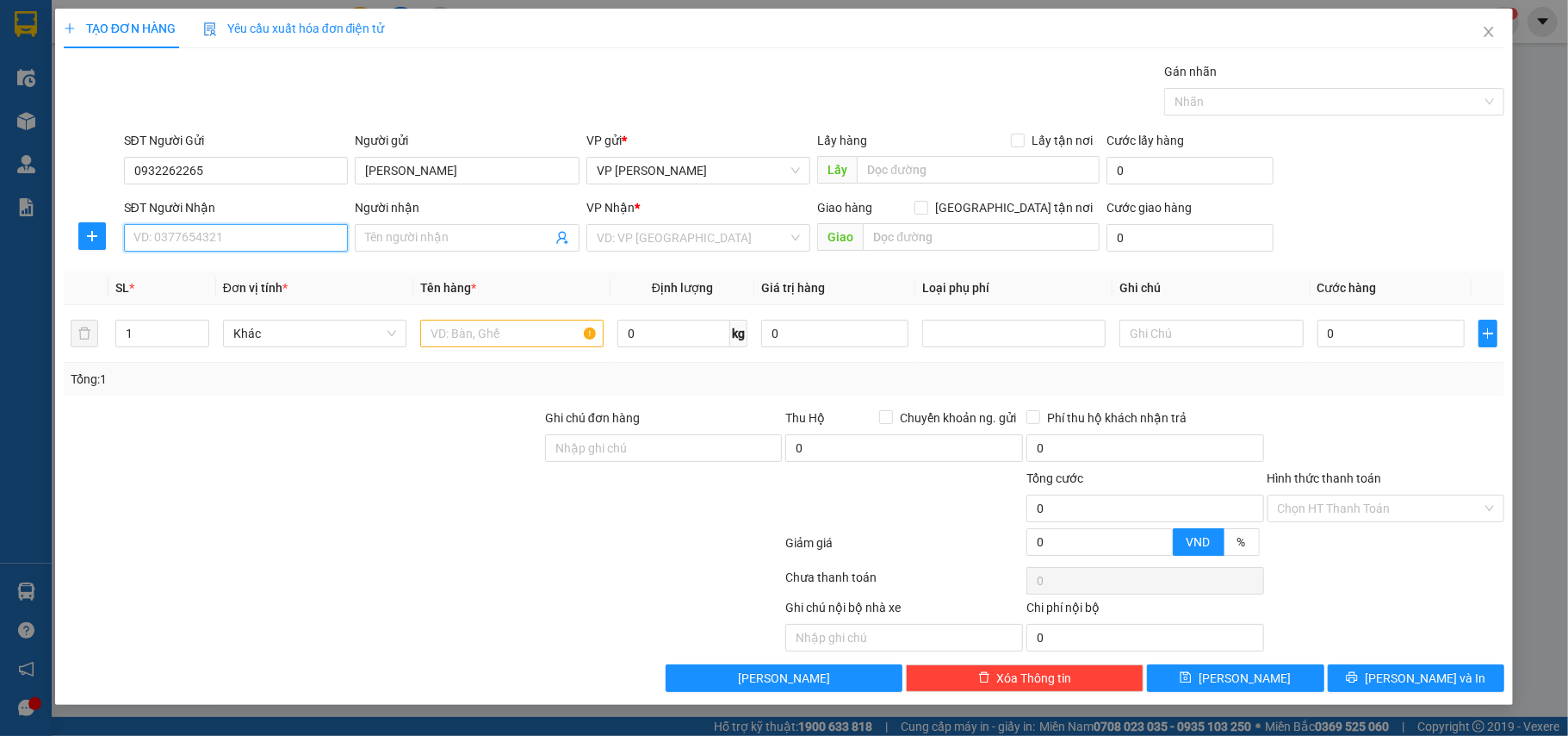
click at [246, 236] on input "SĐT Người Nhận" at bounding box center [236, 237] width 225 height 27
click at [234, 267] on div "0943599339 - Anh Uý" at bounding box center [236, 274] width 204 height 19
type input "0943599339"
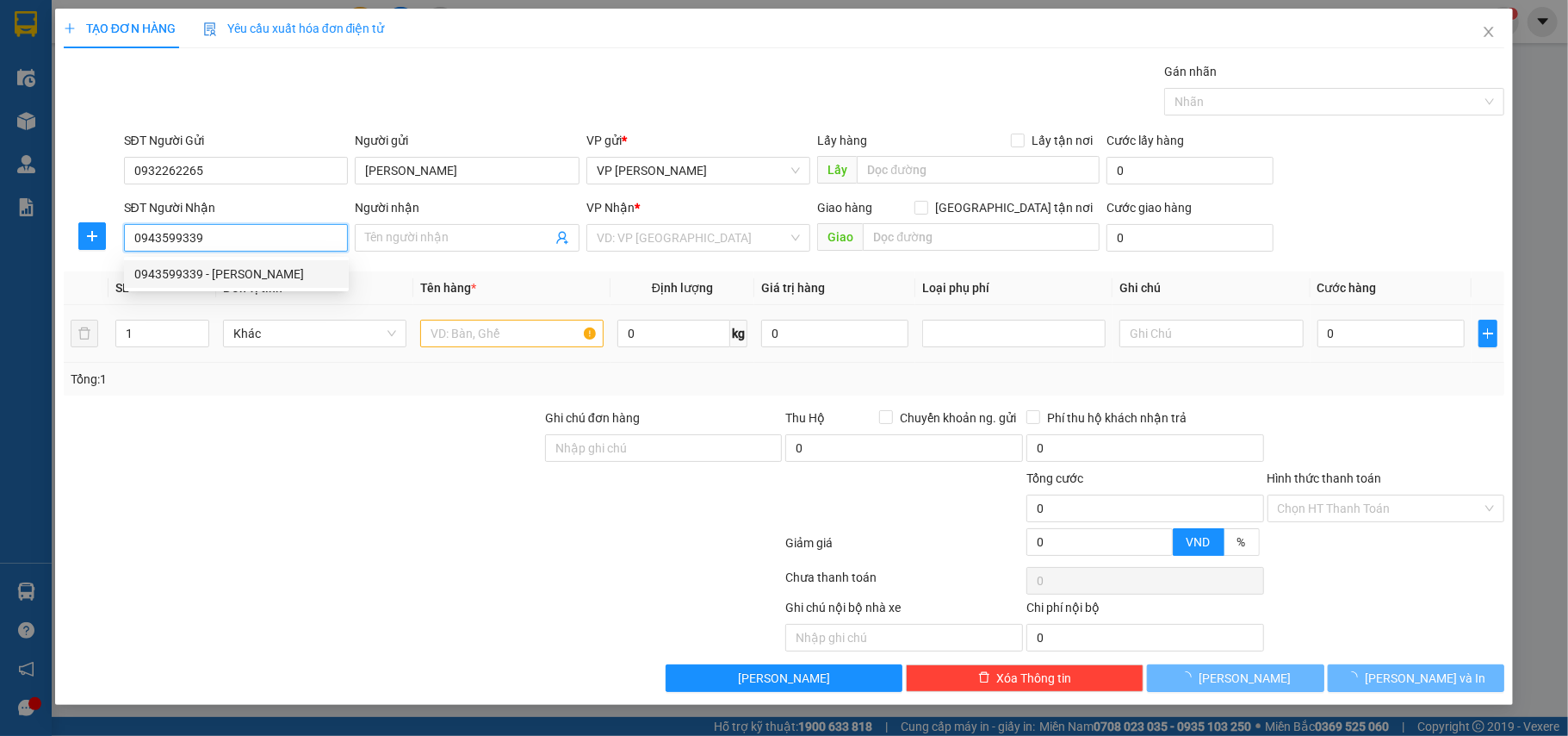
type input "Anh Uý"
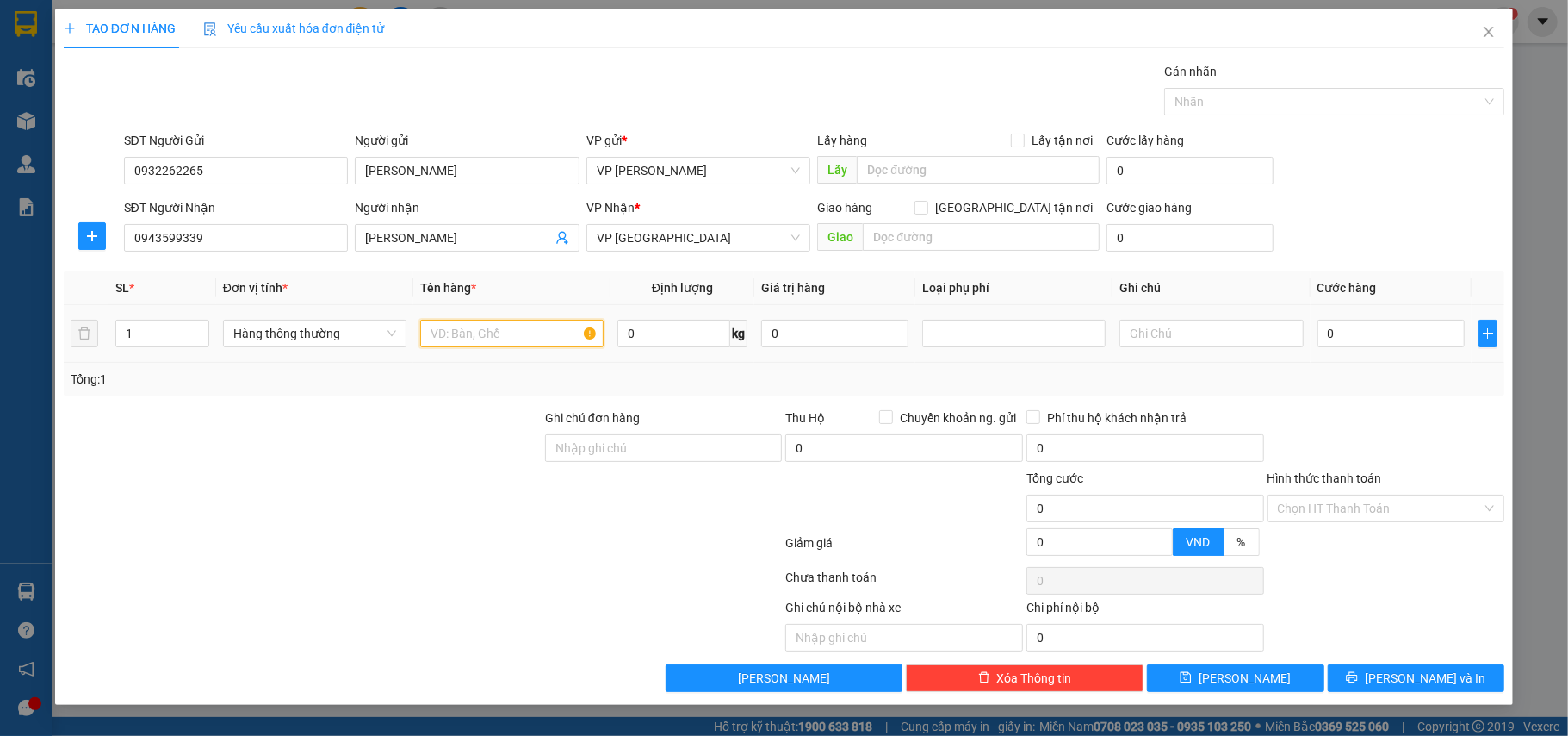
click at [477, 333] on input "text" at bounding box center [512, 333] width 184 height 27
type input "hộp ct phụ tùng ô tô"
click at [1354, 345] on input "0" at bounding box center [1391, 333] width 147 height 27
type input "2"
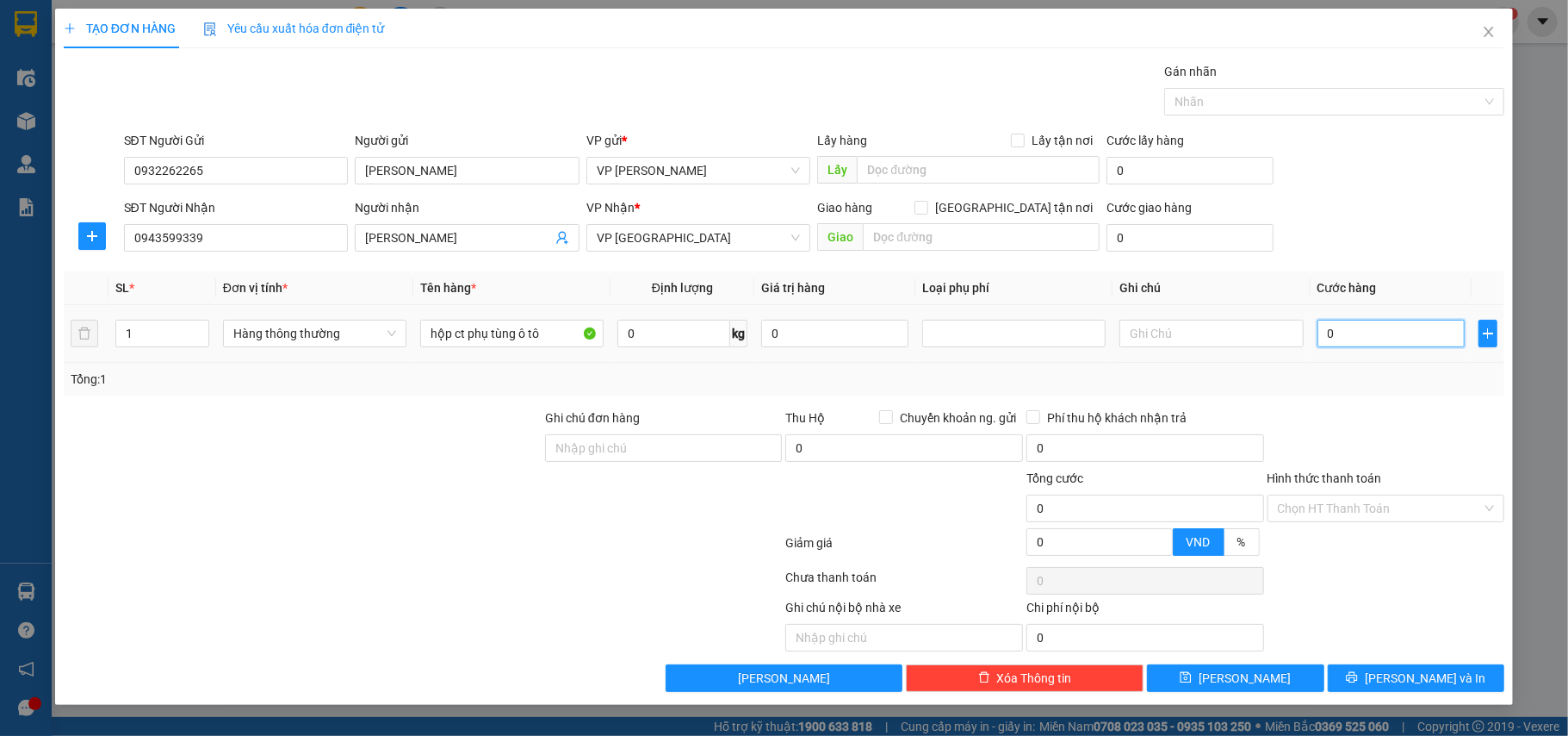
type input "2"
type input "25"
type input "25.000"
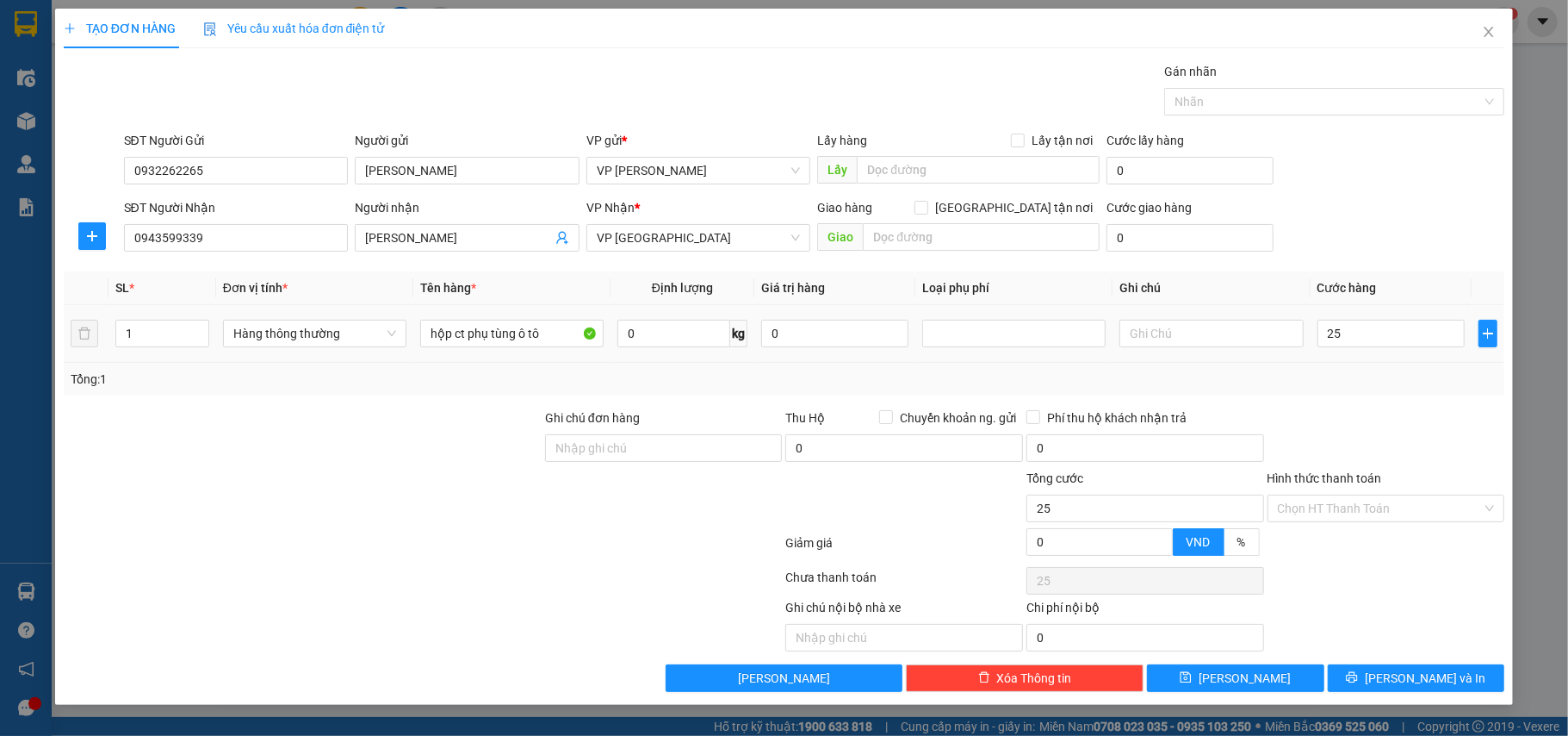
type input "25.000"
click at [1362, 403] on div "Transit Pickup Surcharge Ids Transit Deliver Surcharge Ids Transit Deliver Surc…" at bounding box center [784, 377] width 1442 height 630
click at [1422, 670] on button "[PERSON_NAME] và In" at bounding box center [1416, 678] width 177 height 27
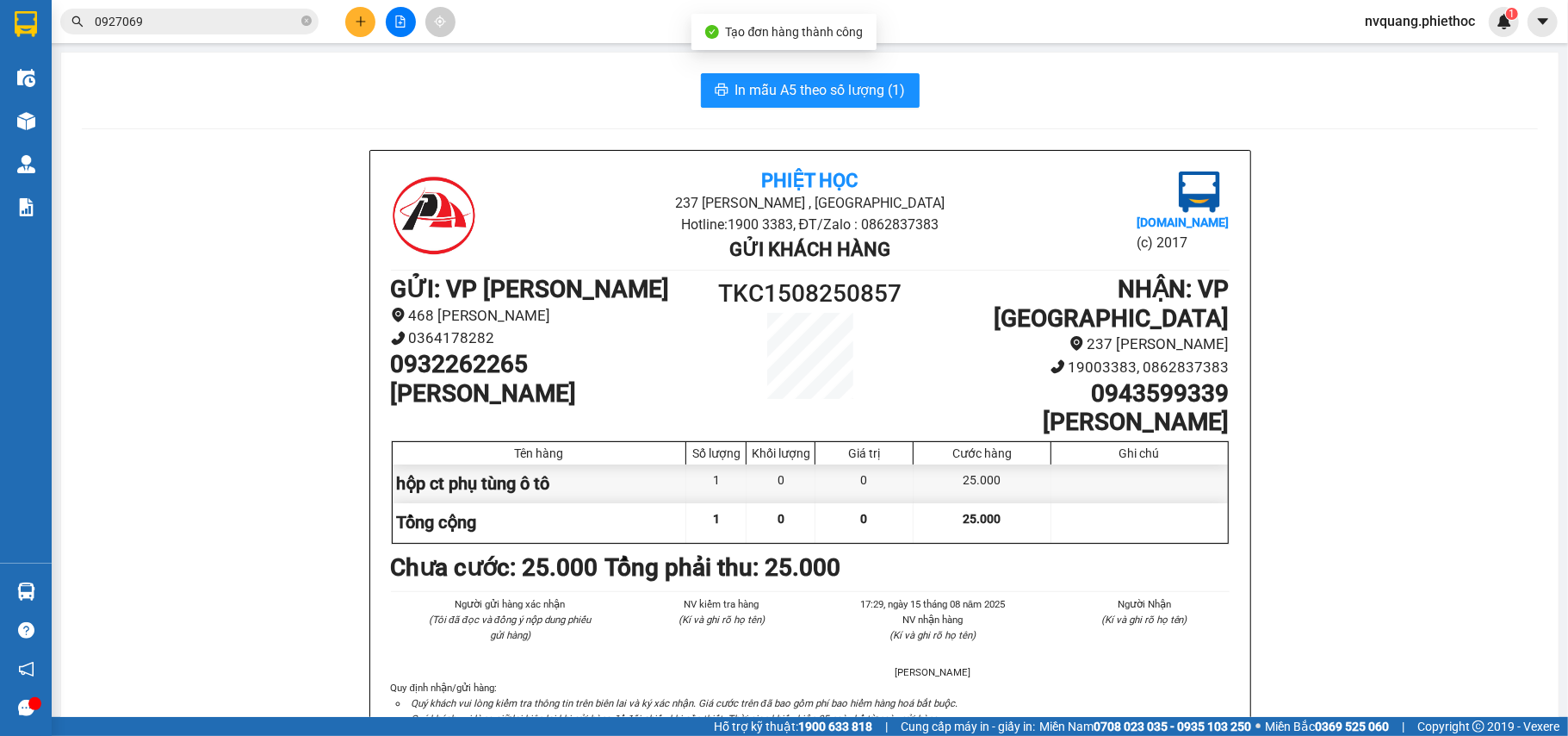
click at [791, 78] on button "In mẫu A5 theo số lượng (1)" at bounding box center [811, 90] width 219 height 34
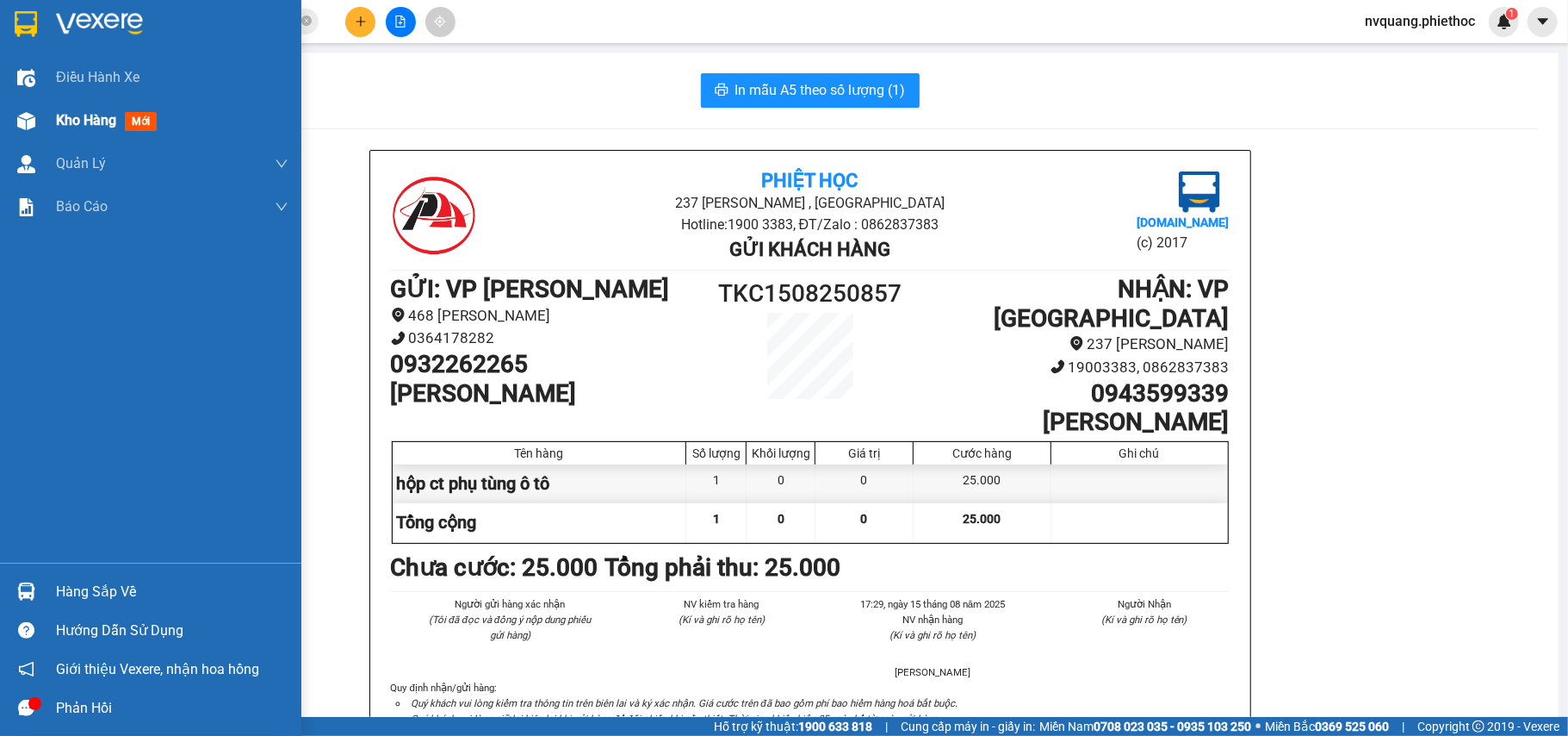
click at [71, 121] on span "Kho hàng" at bounding box center [86, 120] width 60 height 17
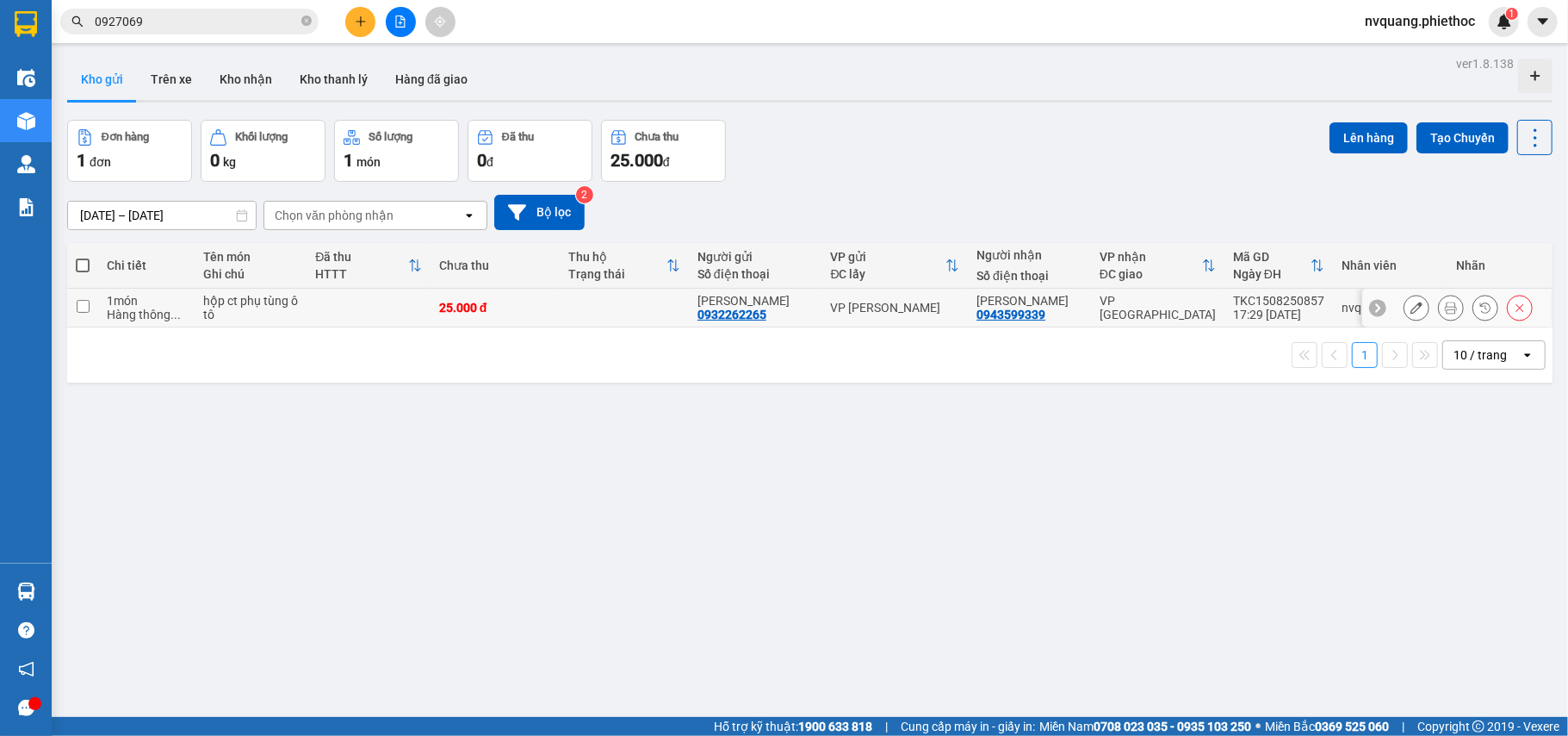
click at [372, 304] on td at bounding box center [368, 308] width 124 height 39
checkbox input "true"
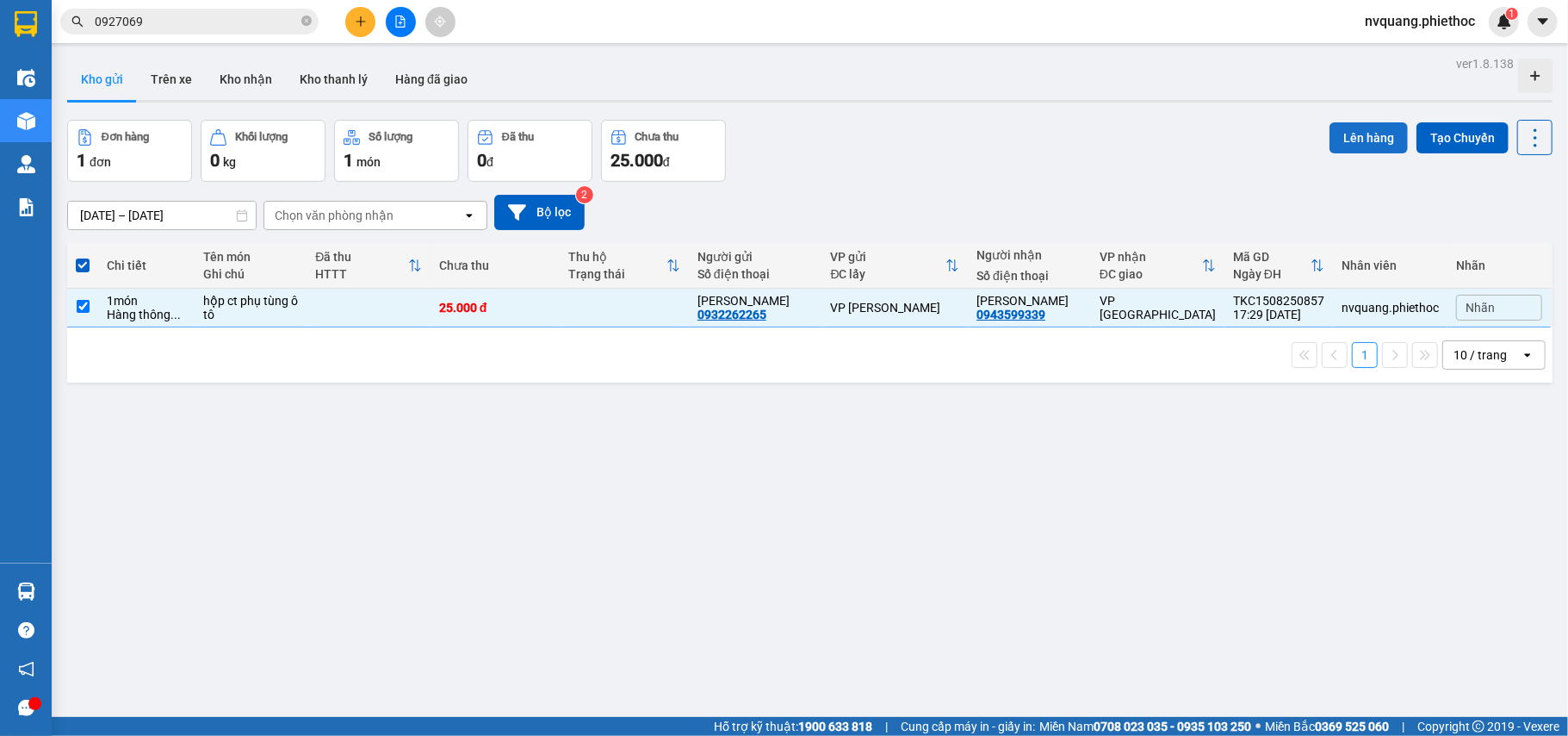
click at [1354, 132] on button "Lên hàng" at bounding box center [1369, 138] width 79 height 31
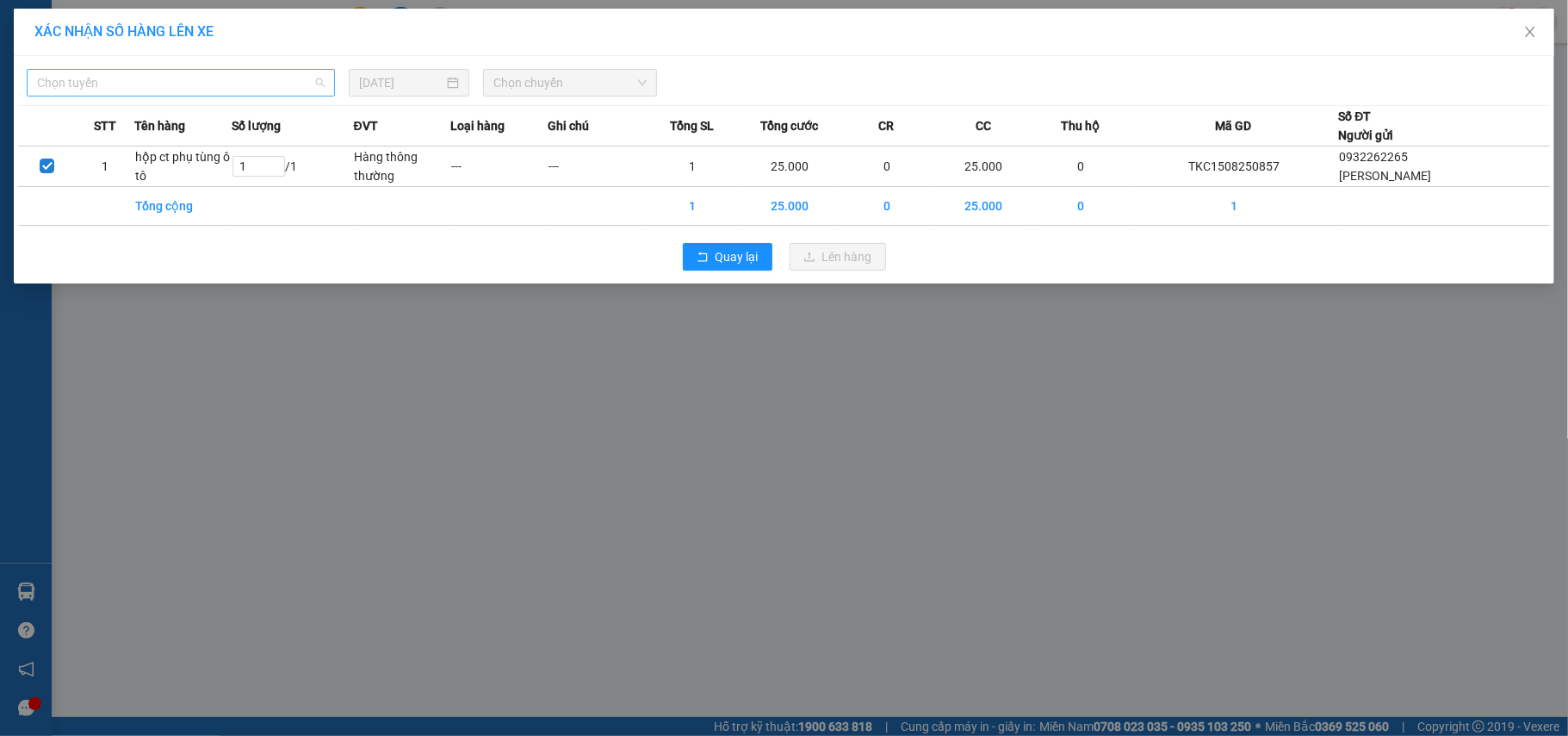
click at [161, 86] on span "Chọn tuyến" at bounding box center [181, 82] width 288 height 26
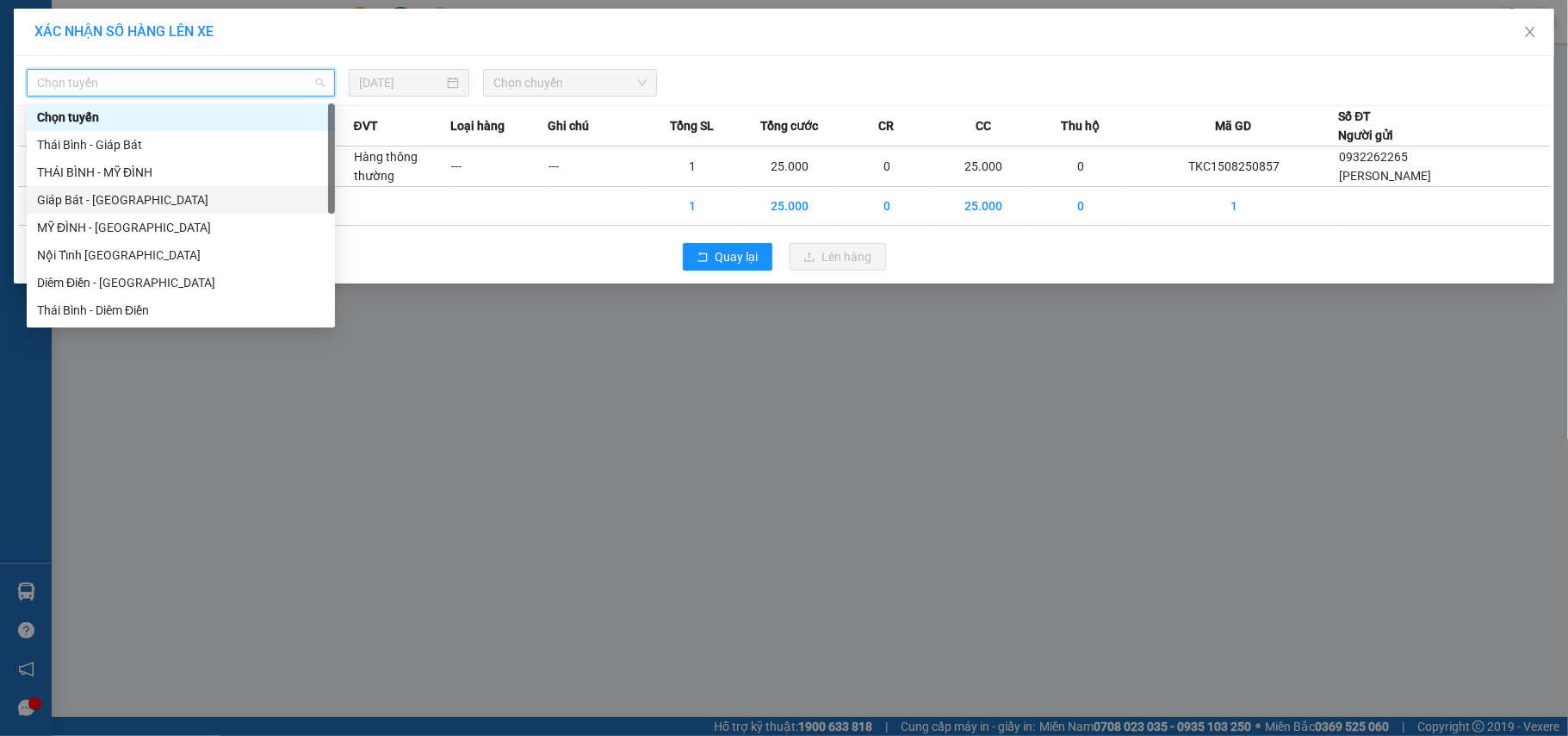
click at [81, 200] on div "Giáp Bát - [GEOGRAPHIC_DATA]" at bounding box center [181, 199] width 288 height 19
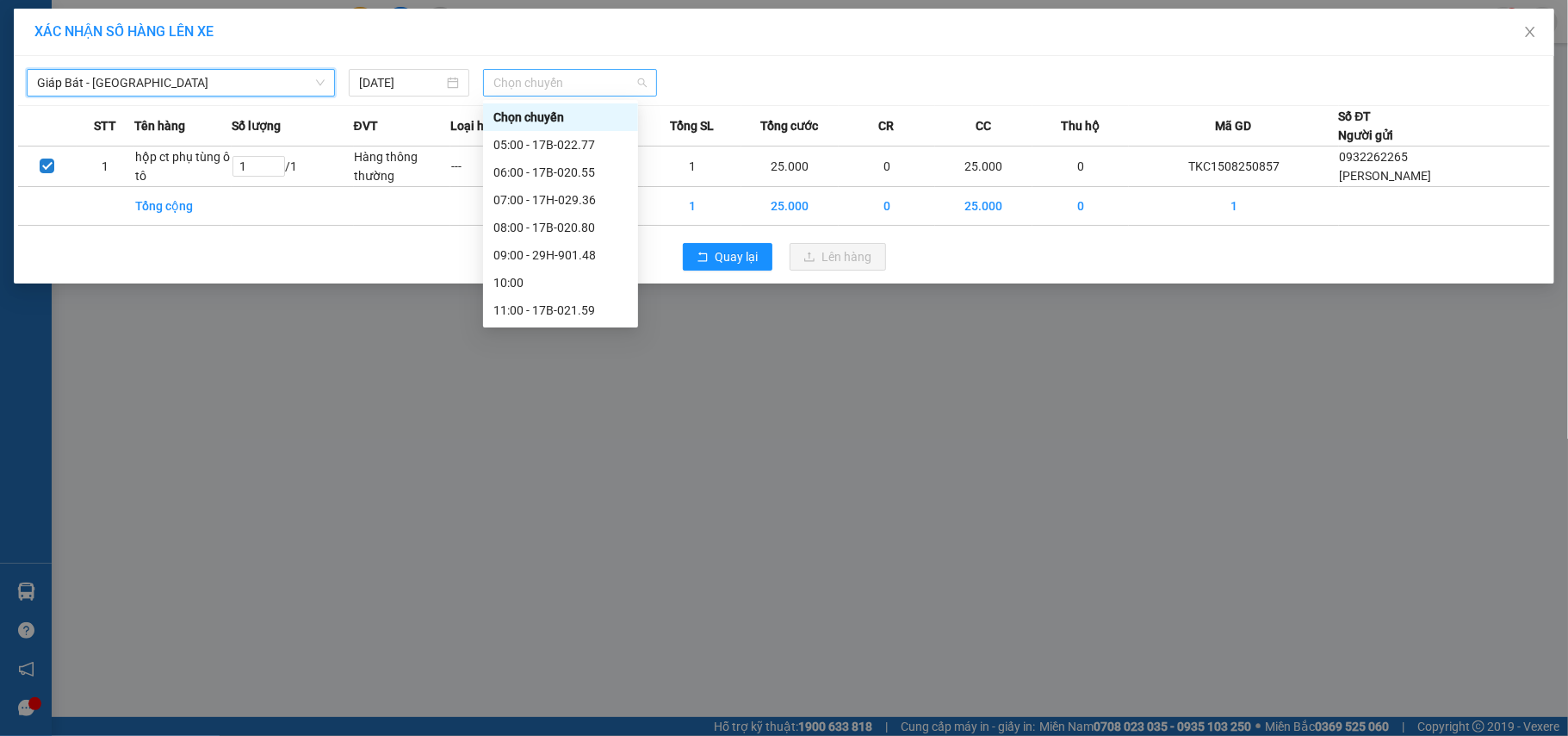
click at [551, 74] on span "Chọn chuyến" at bounding box center [570, 82] width 154 height 26
click at [576, 225] on div "18:01 (TC) - 17B-020.55" at bounding box center [560, 227] width 134 height 19
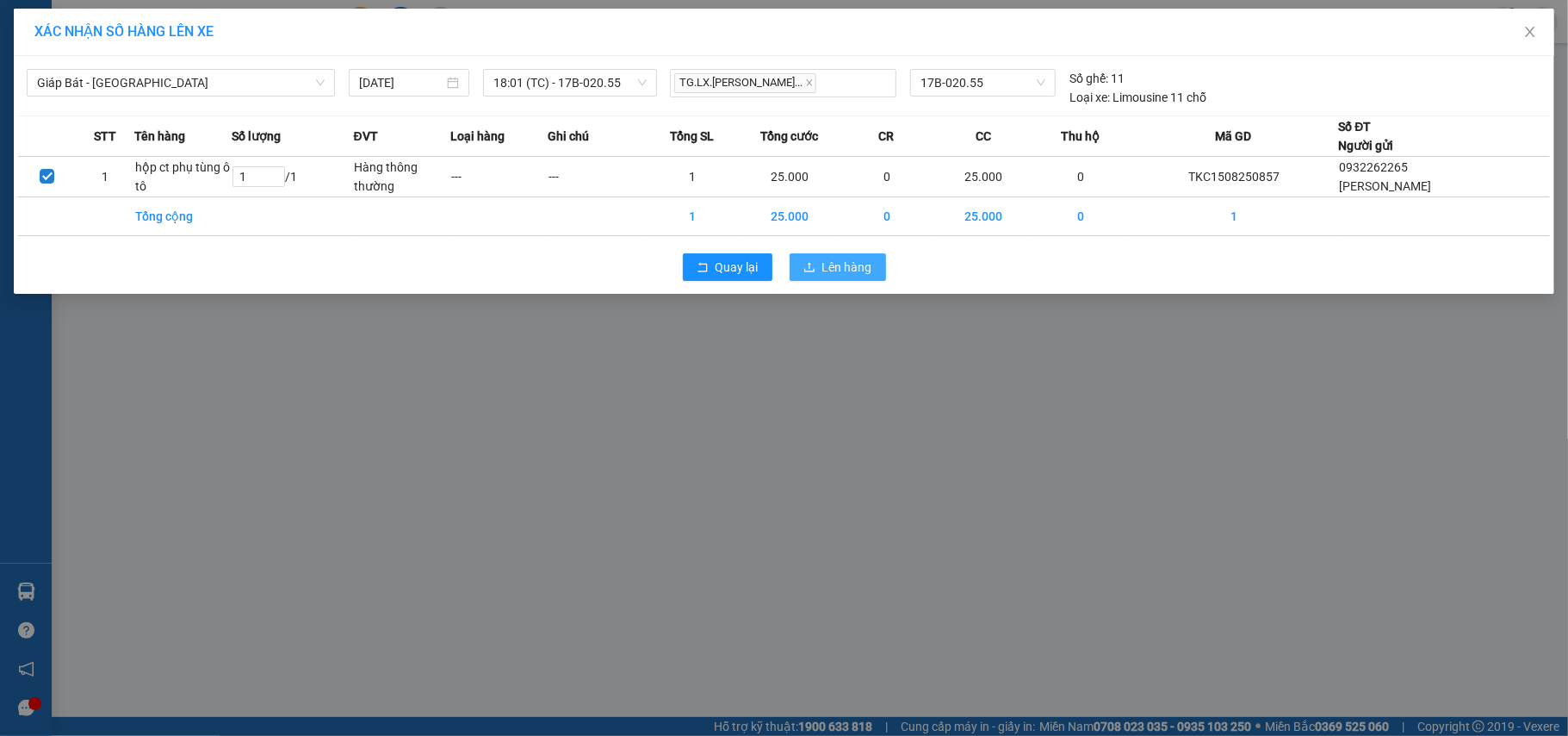
click at [814, 267] on icon "upload" at bounding box center [810, 267] width 12 height 12
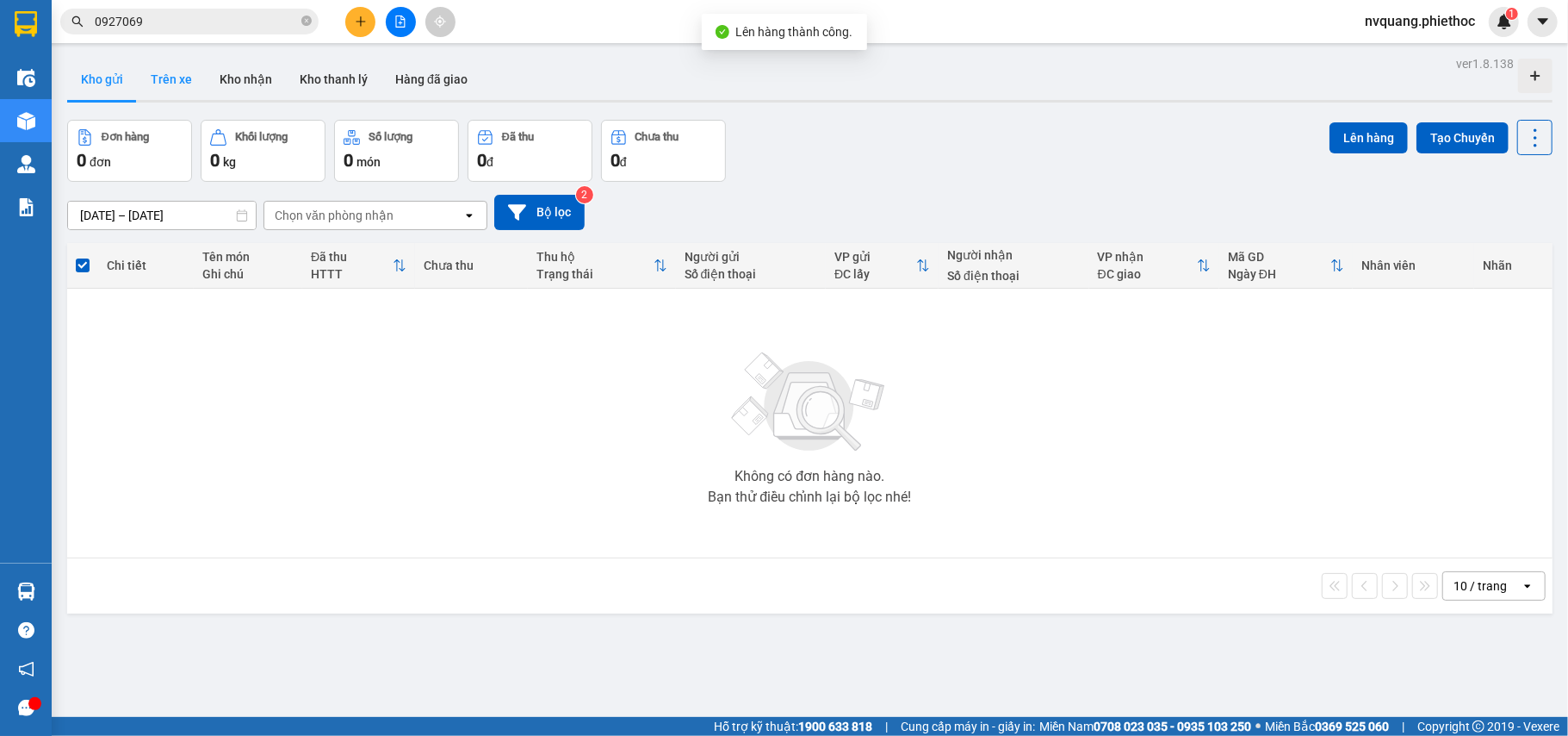
click at [176, 78] on button "Trên xe" at bounding box center [171, 79] width 69 height 41
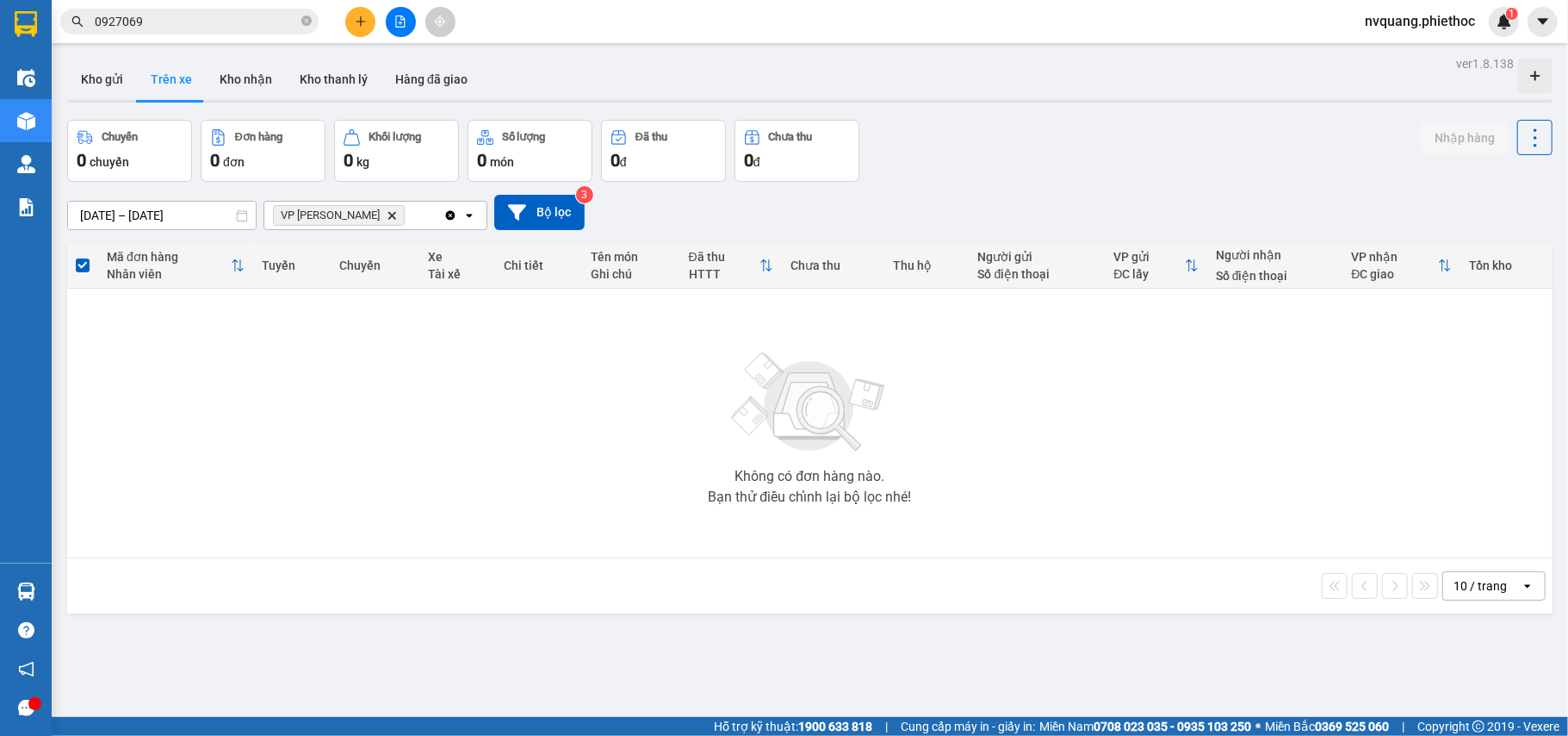
click at [386, 212] on icon "Delete" at bounding box center [392, 215] width 11 height 11
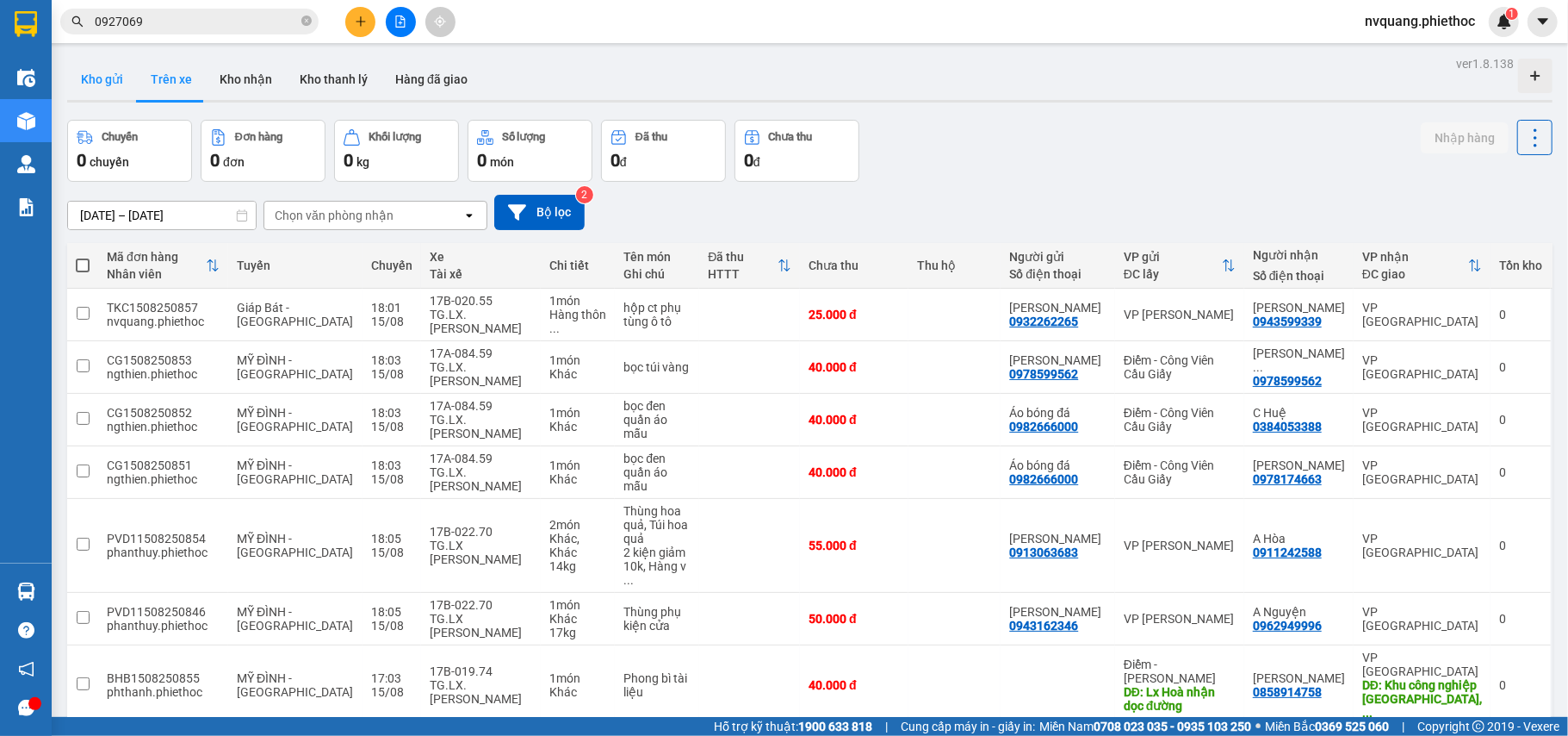
click at [84, 87] on button "Kho gửi" at bounding box center [101, 79] width 70 height 41
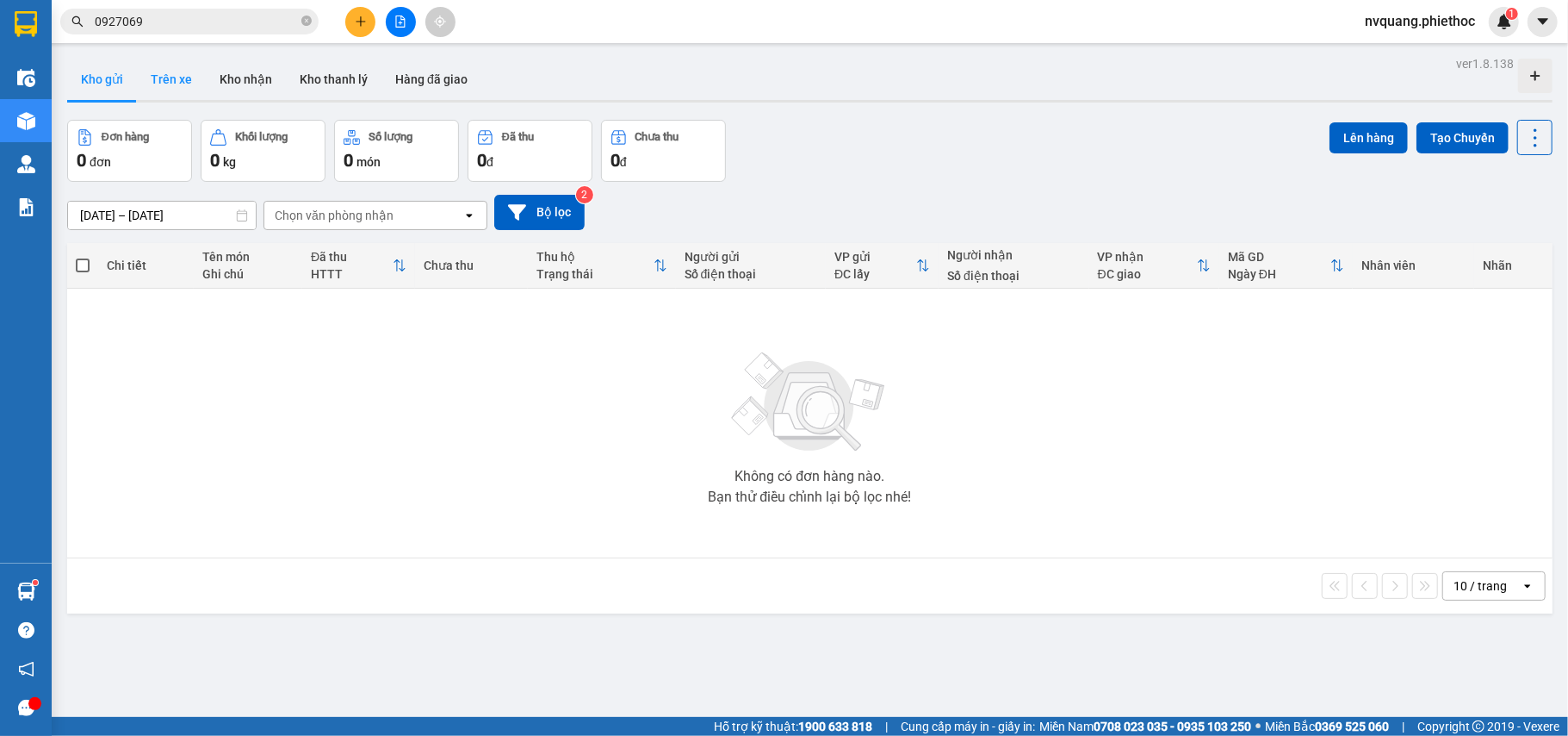
click at [183, 90] on button "Trên xe" at bounding box center [171, 79] width 69 height 41
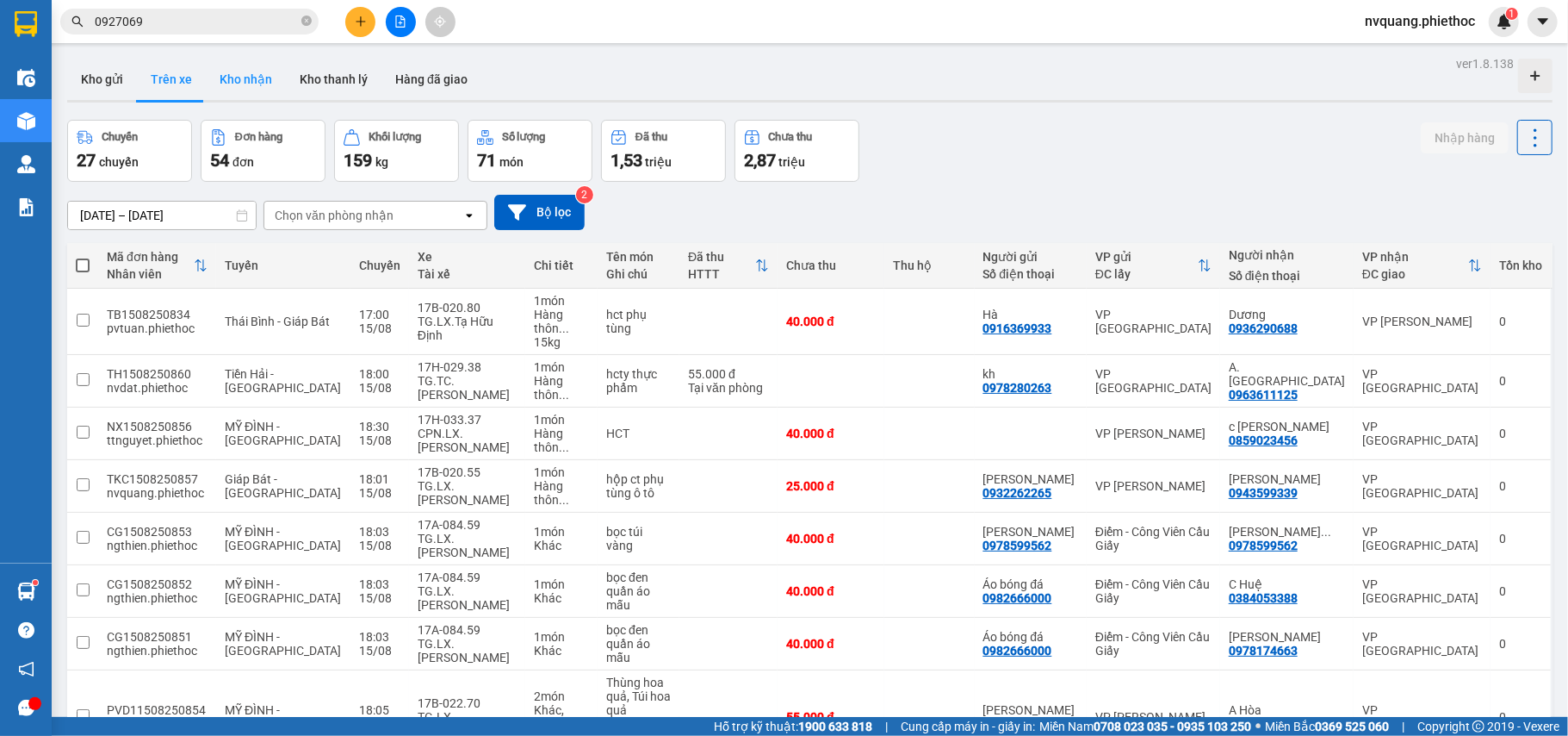
click at [229, 79] on button "Kho nhận" at bounding box center [245, 79] width 80 height 41
type input "[DATE] – [DATE]"
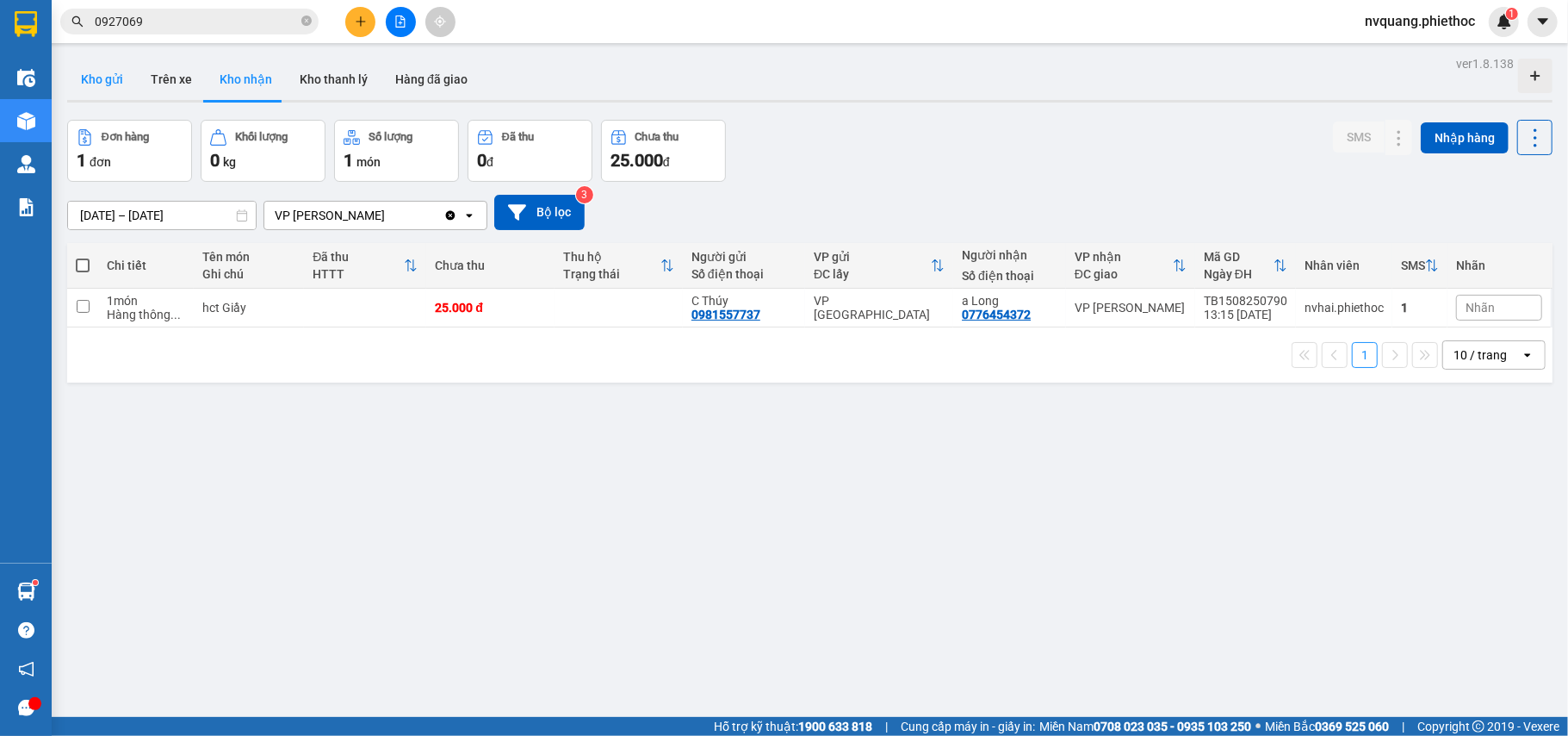
click at [86, 76] on button "Kho gửi" at bounding box center [101, 79] width 70 height 41
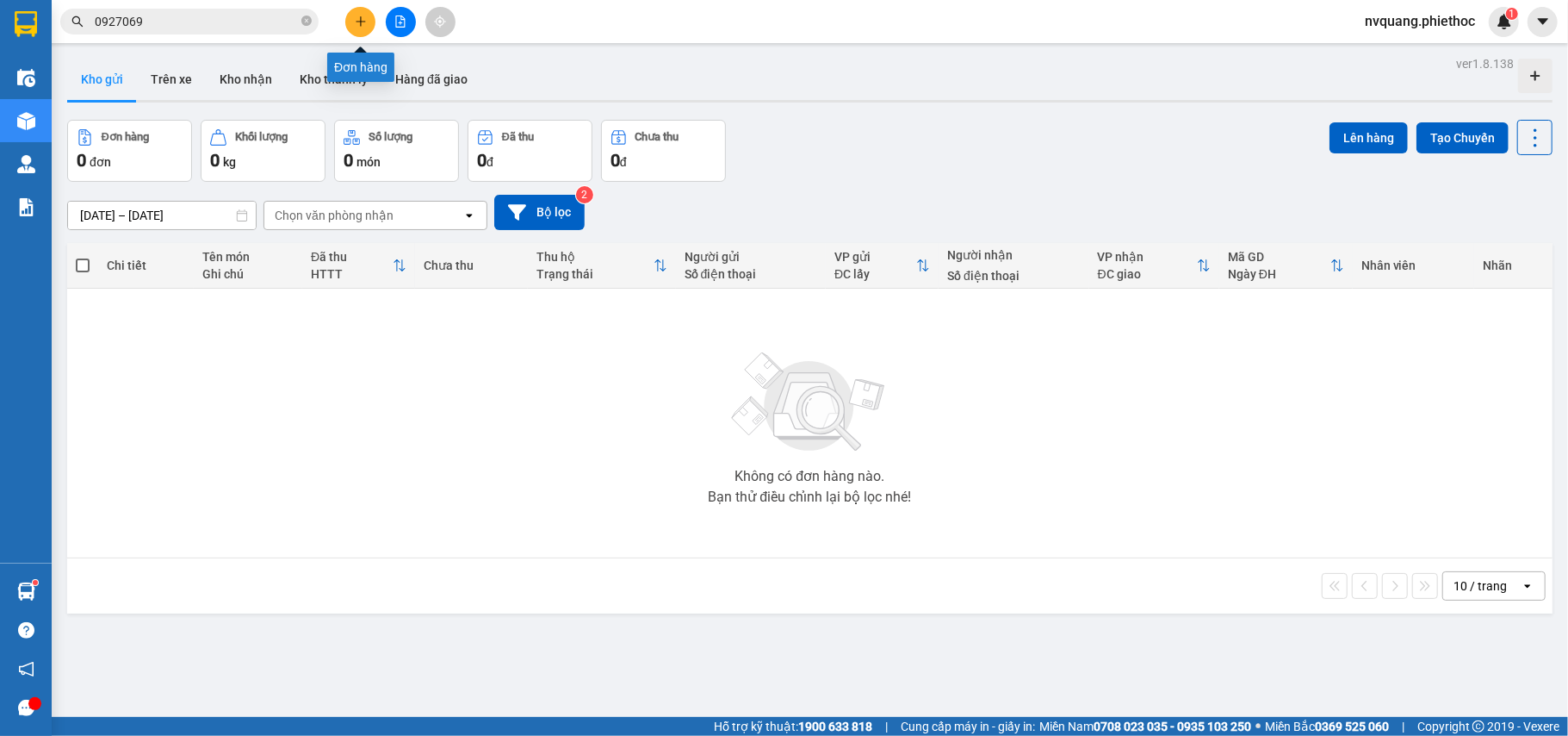
click at [355, 18] on icon "plus" at bounding box center [361, 22] width 12 height 12
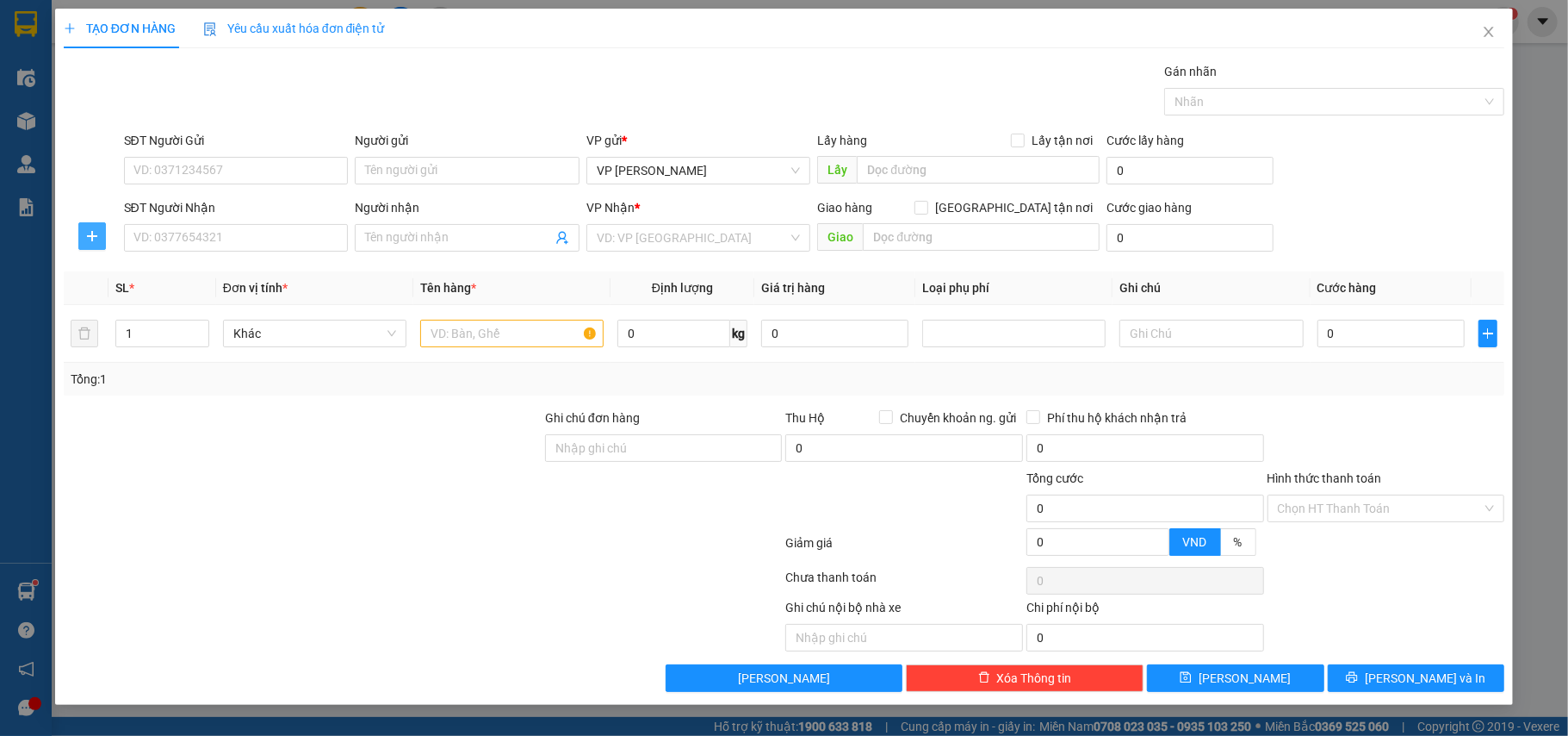
click at [96, 236] on icon "plus" at bounding box center [93, 235] width 11 height 1
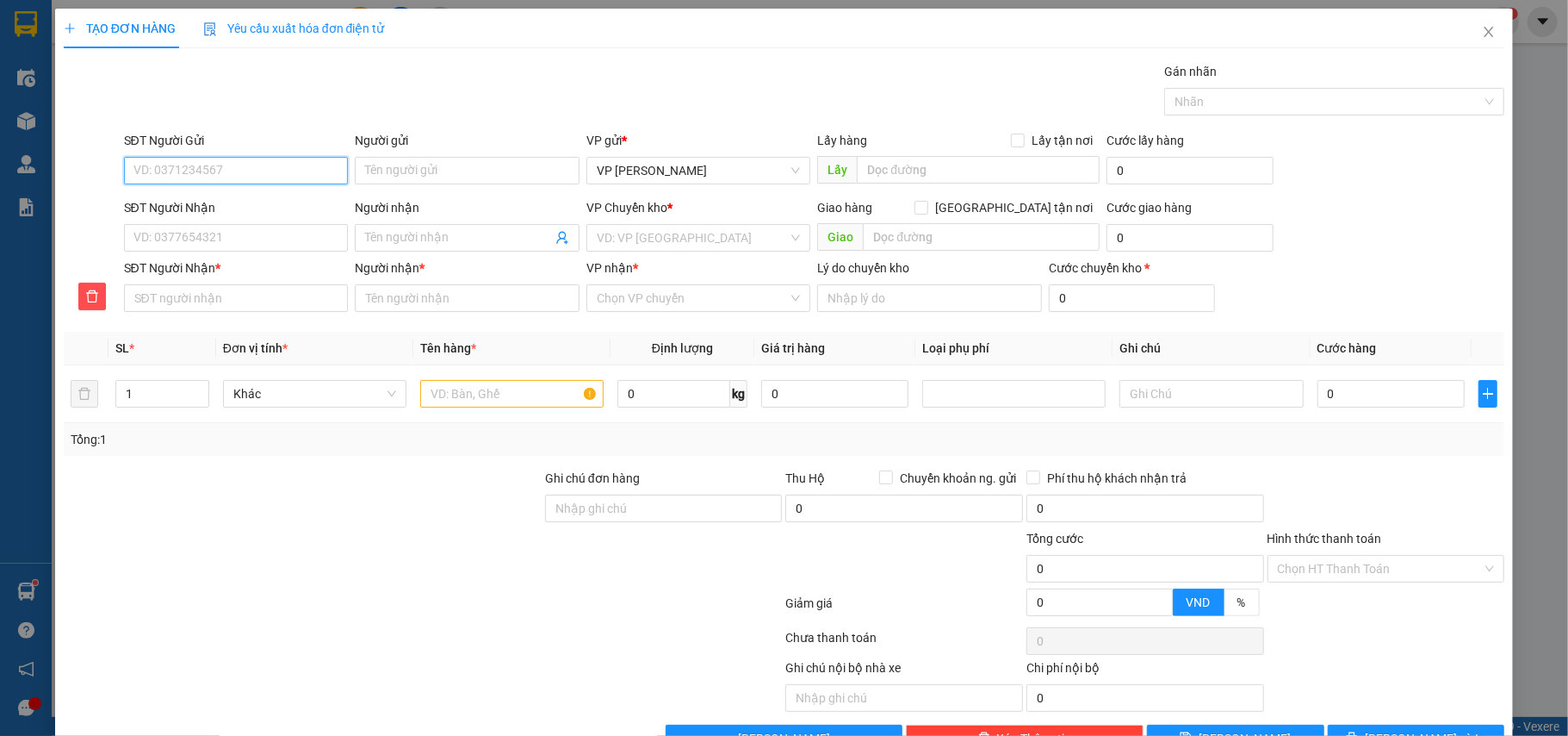
click at [172, 176] on input "SĐT Người Gửi" at bounding box center [236, 170] width 225 height 27
type input "0358359876"
click at [255, 215] on div "0358359876 - a Hưng" at bounding box center [234, 206] width 222 height 27
type input "a Hưng"
type input "0358359876"
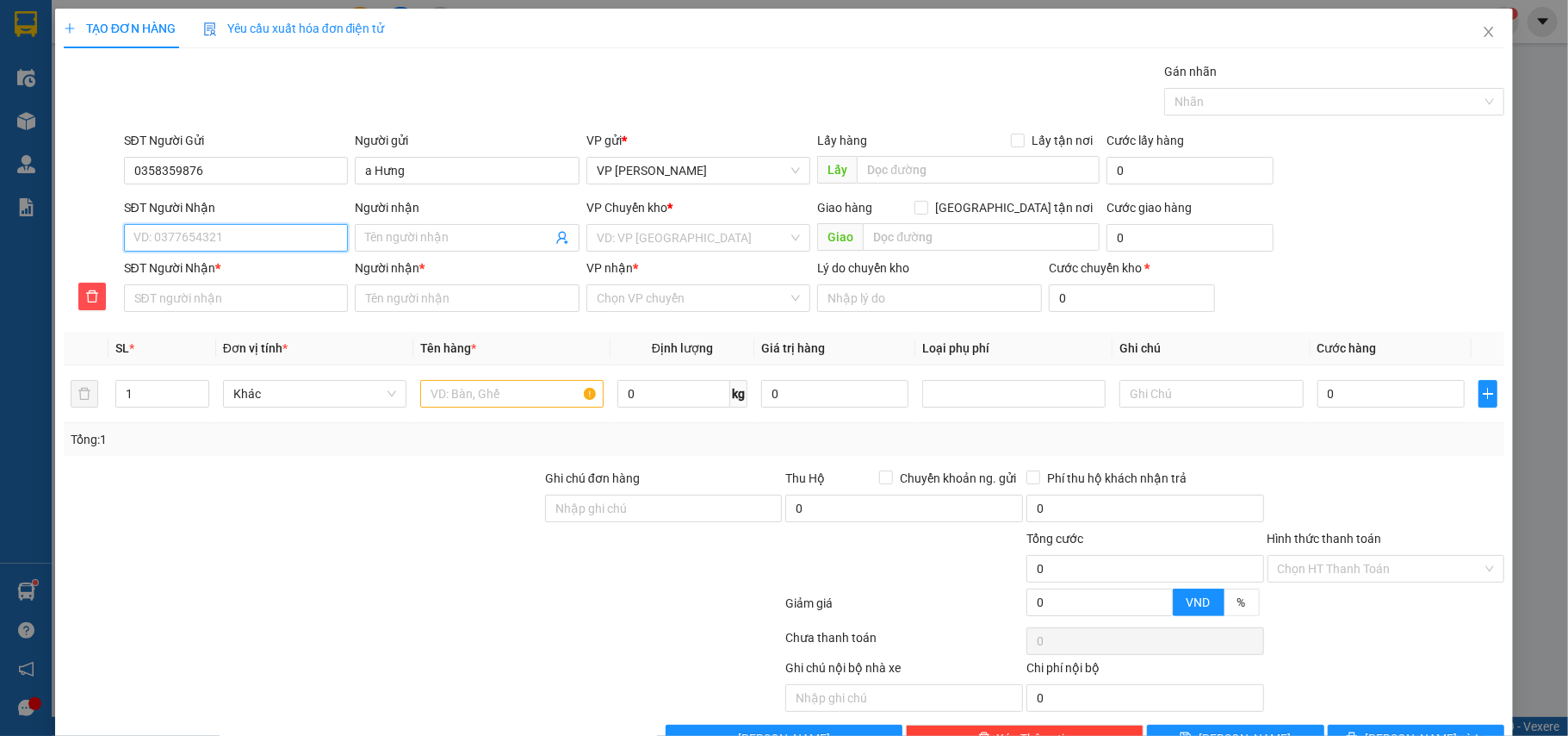
click at [245, 229] on input "SĐT Người Nhận" at bounding box center [236, 237] width 225 height 27
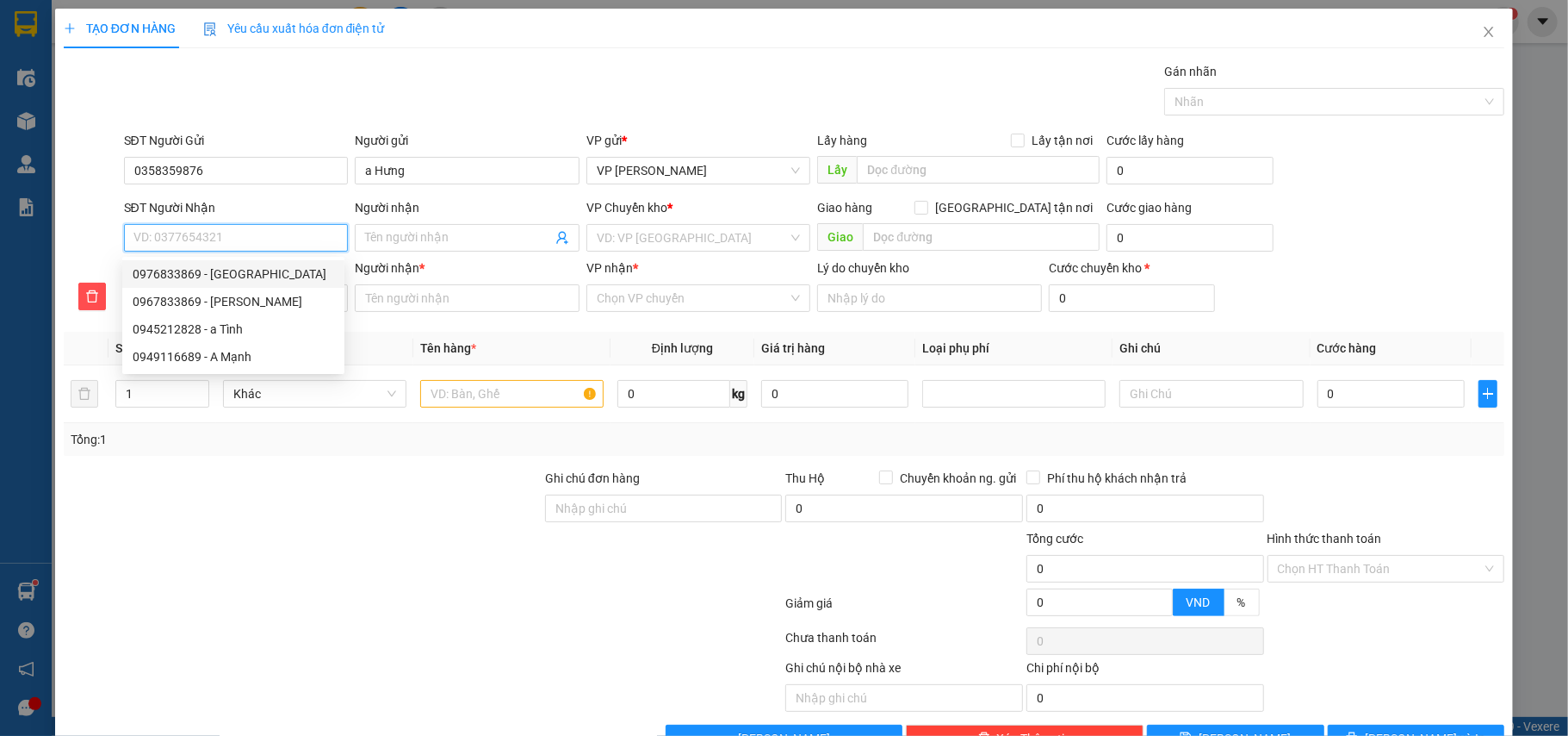
click at [256, 272] on div "0976833869 - [GEOGRAPHIC_DATA]" at bounding box center [233, 274] width 201 height 19
type input "0976833869"
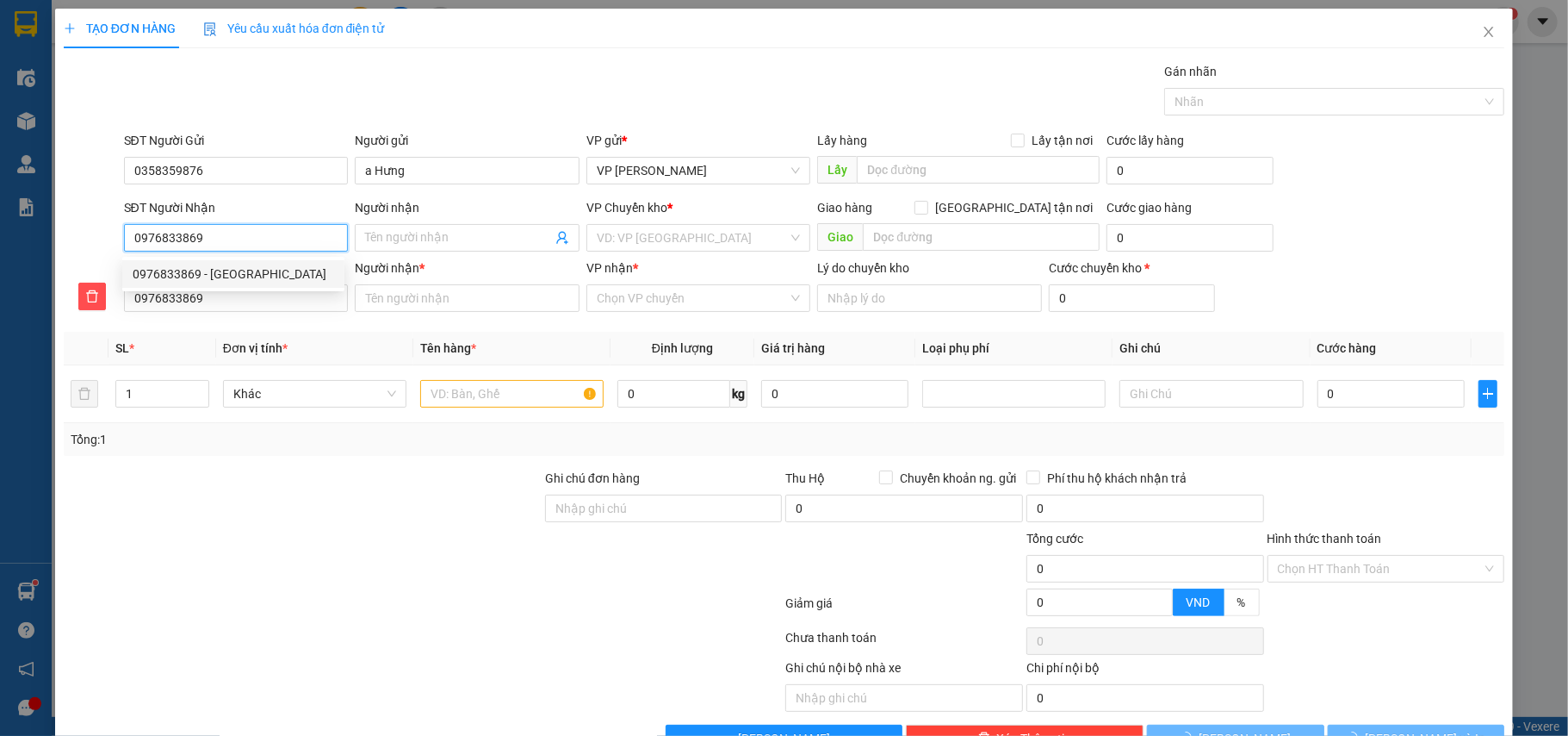
type input "Chị Trang"
type input "Ngã 4 [PERSON_NAME], [GEOGRAPHIC_DATA]"
type input "5.000"
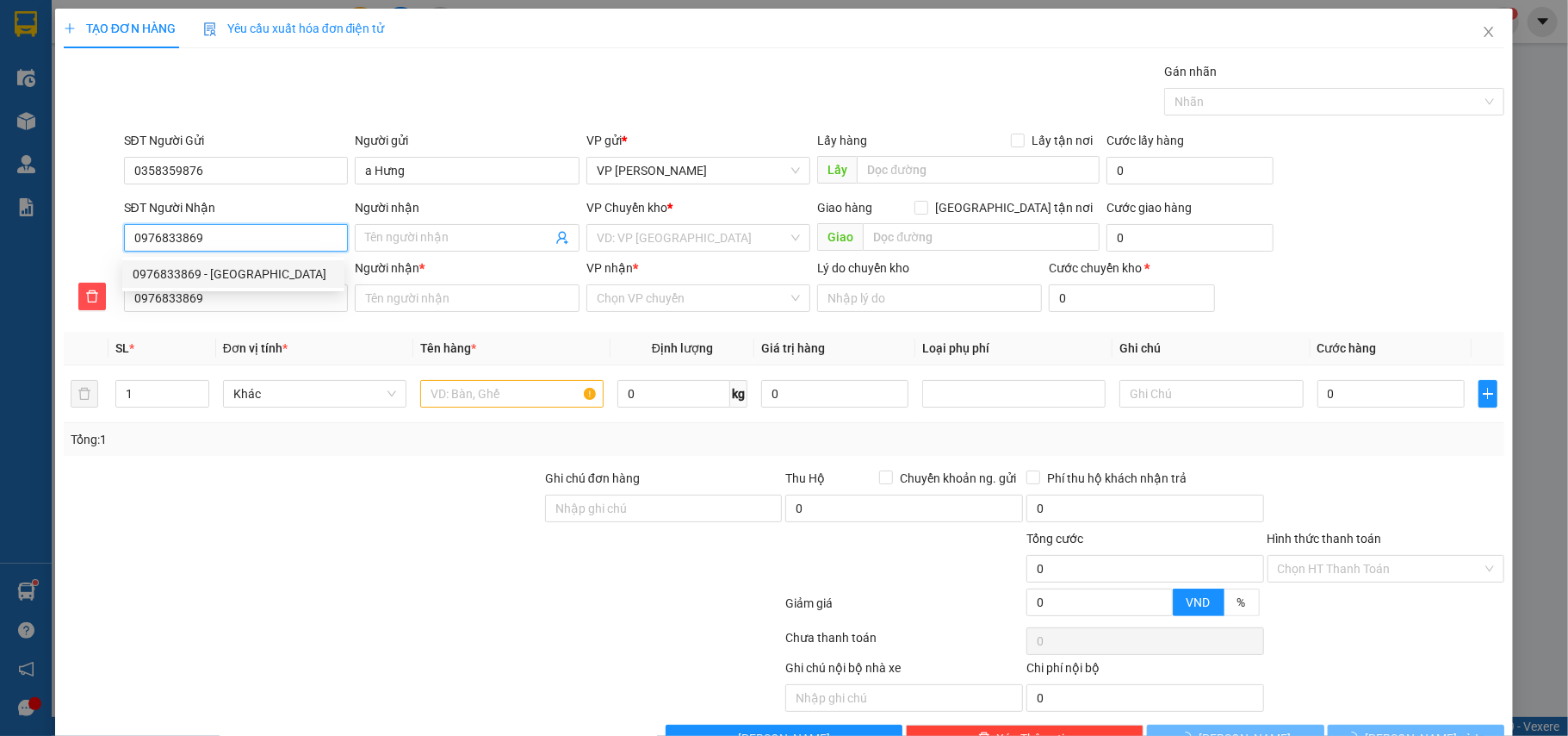
type input "Chị Trang"
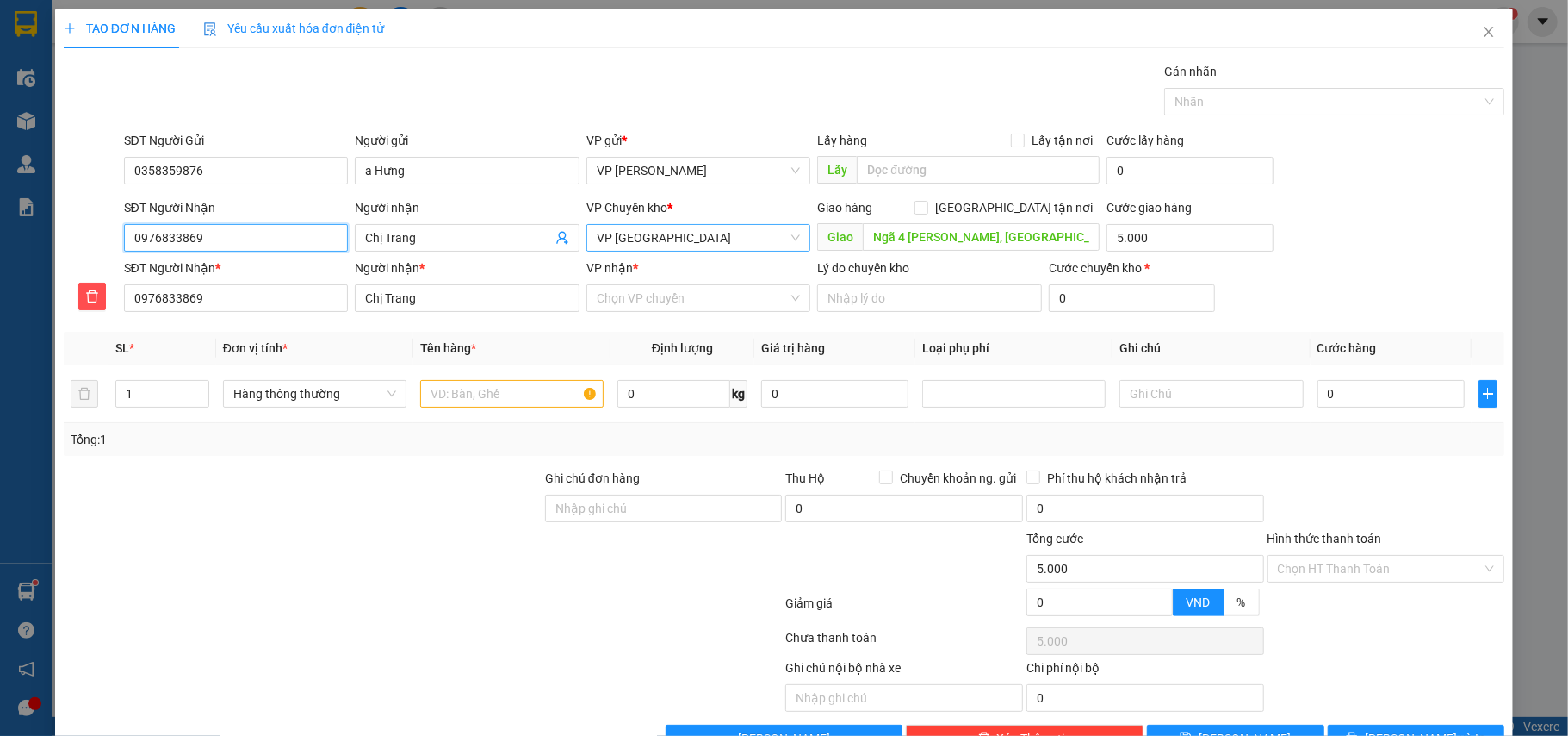
click at [706, 233] on span "VP [GEOGRAPHIC_DATA]" at bounding box center [698, 237] width 204 height 26
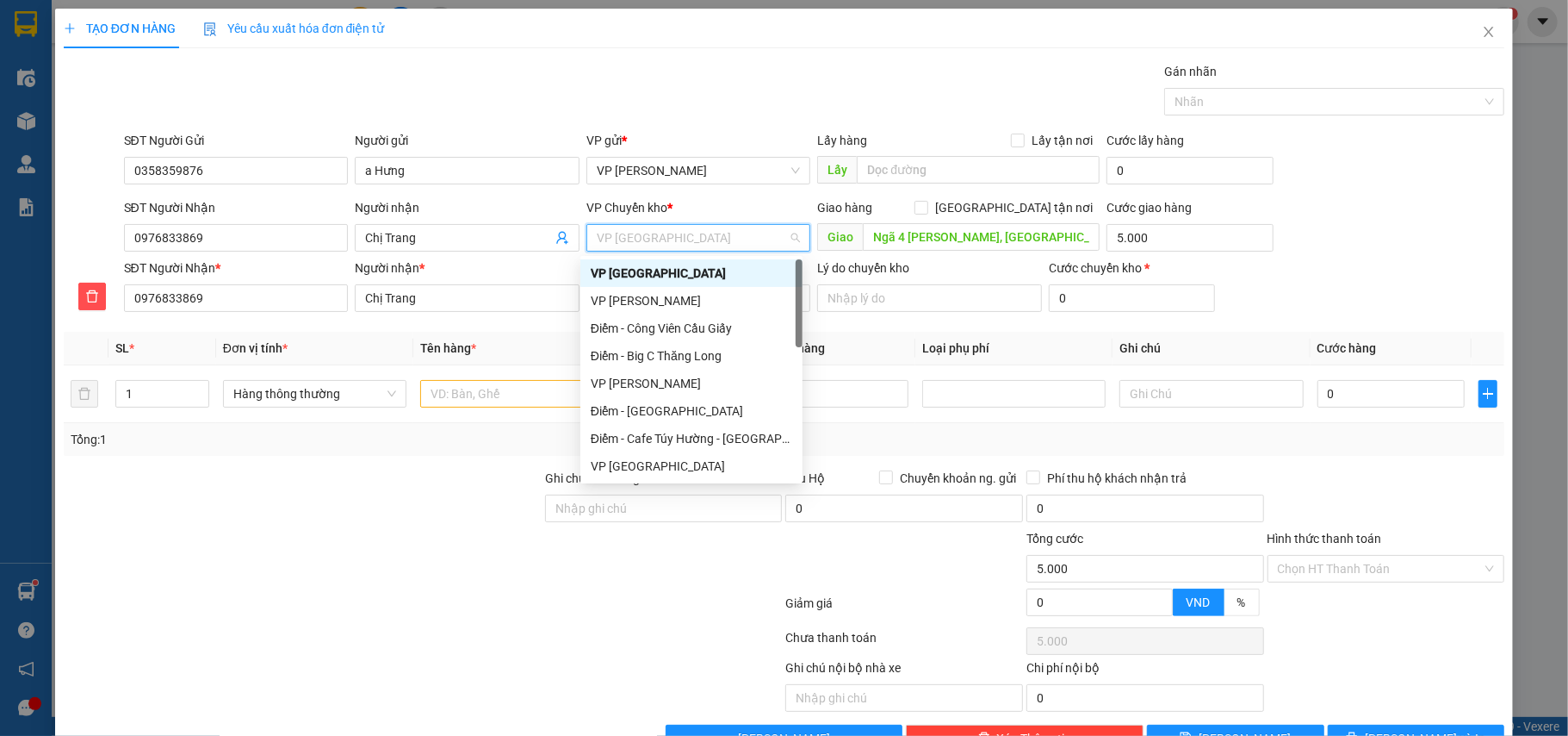
click at [686, 270] on div "VP [GEOGRAPHIC_DATA]" at bounding box center [692, 273] width 201 height 19
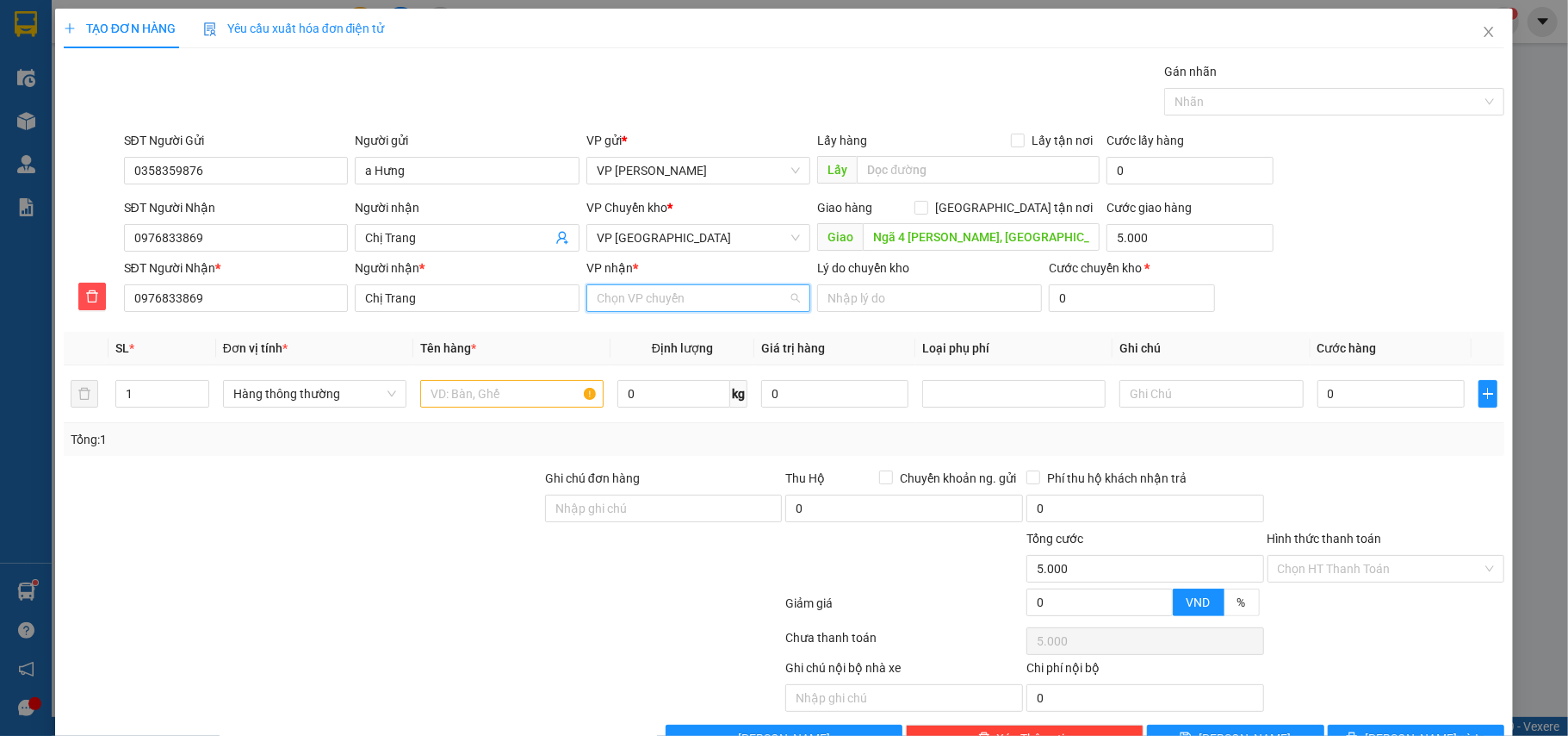
click at [679, 304] on input "VP nhận *" at bounding box center [693, 297] width 192 height 26
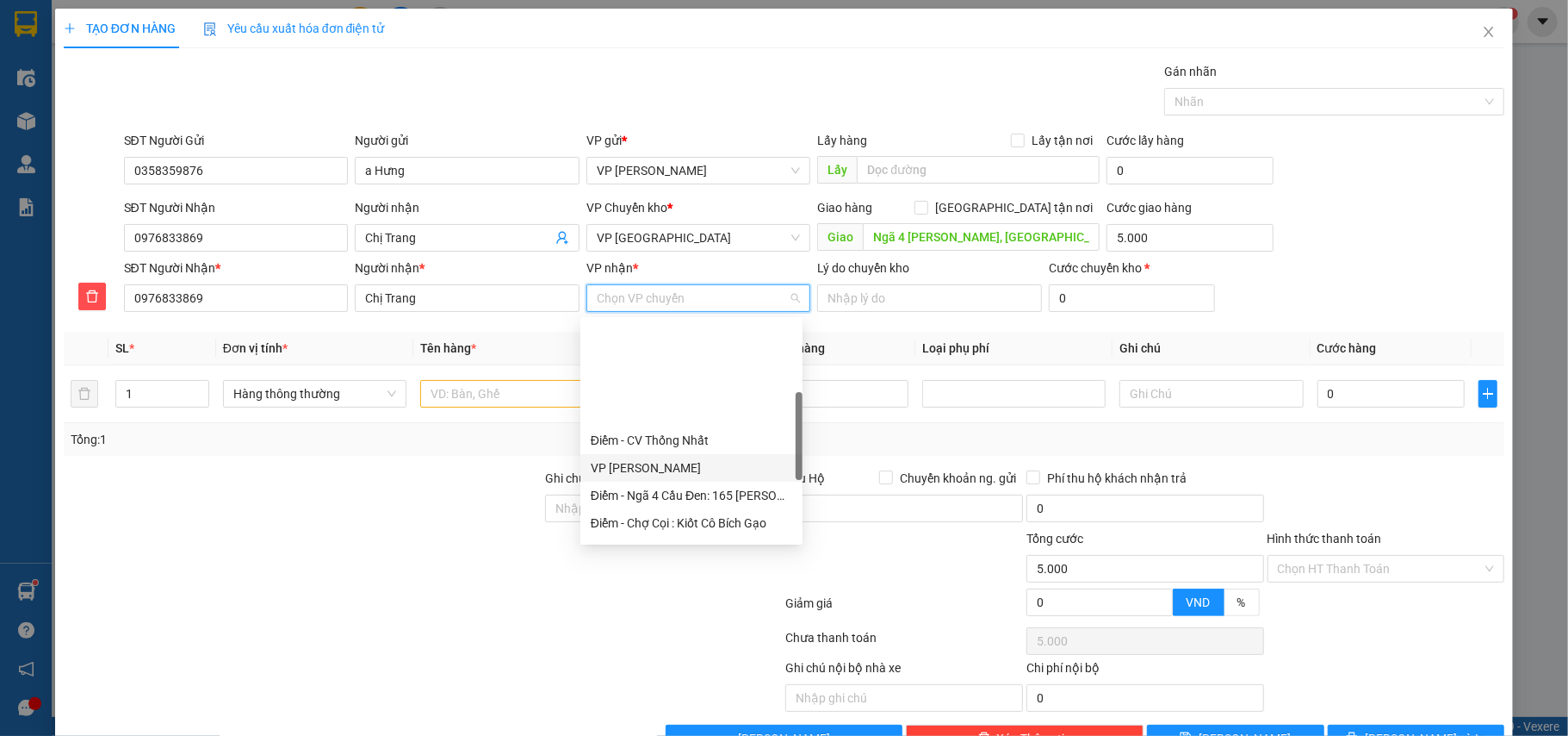
scroll to position [229, 0]
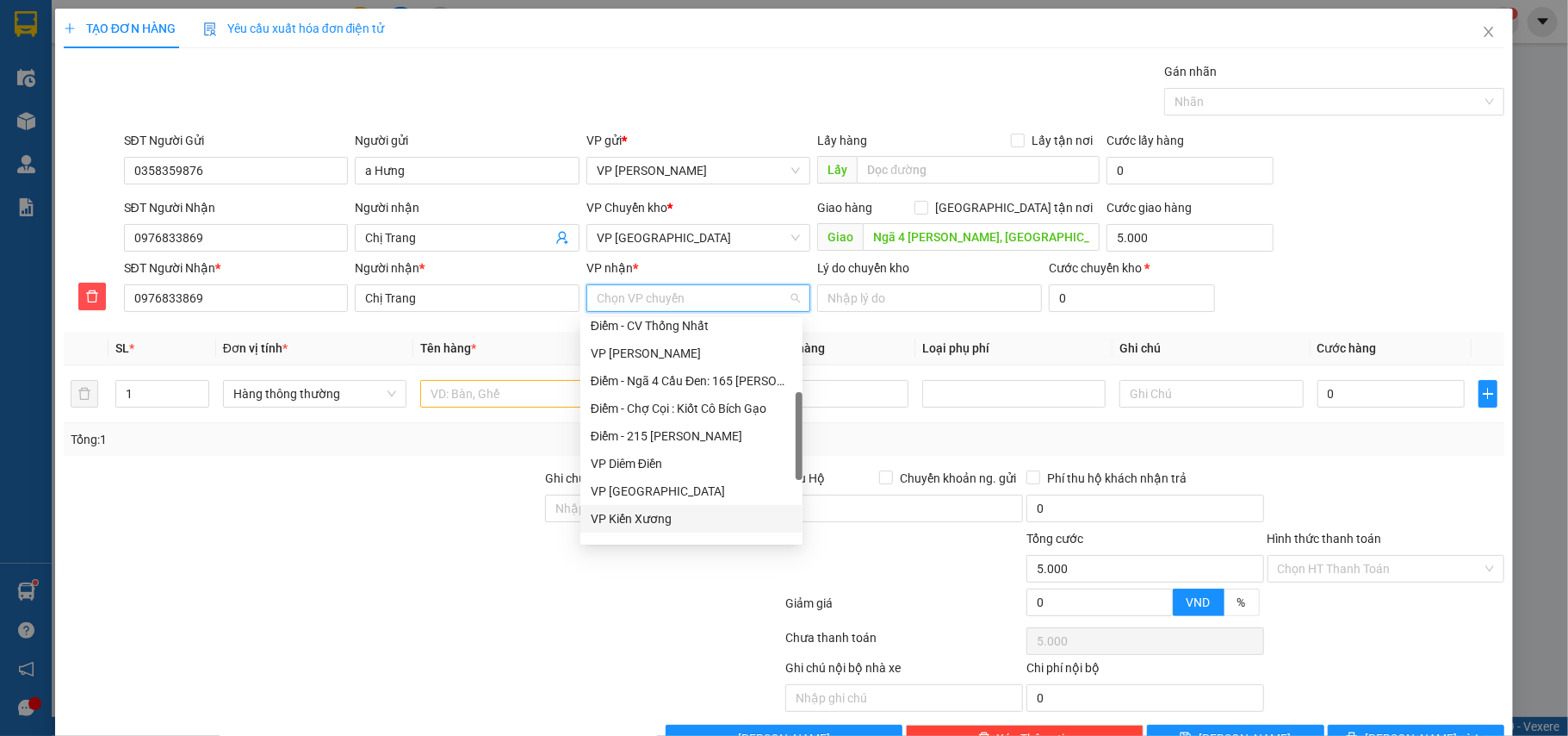
drag, startPoint x: 644, startPoint y: 517, endPoint x: 577, endPoint y: 479, distance: 77.0
click at [644, 518] on div "VP Kiến Xương" at bounding box center [692, 518] width 201 height 19
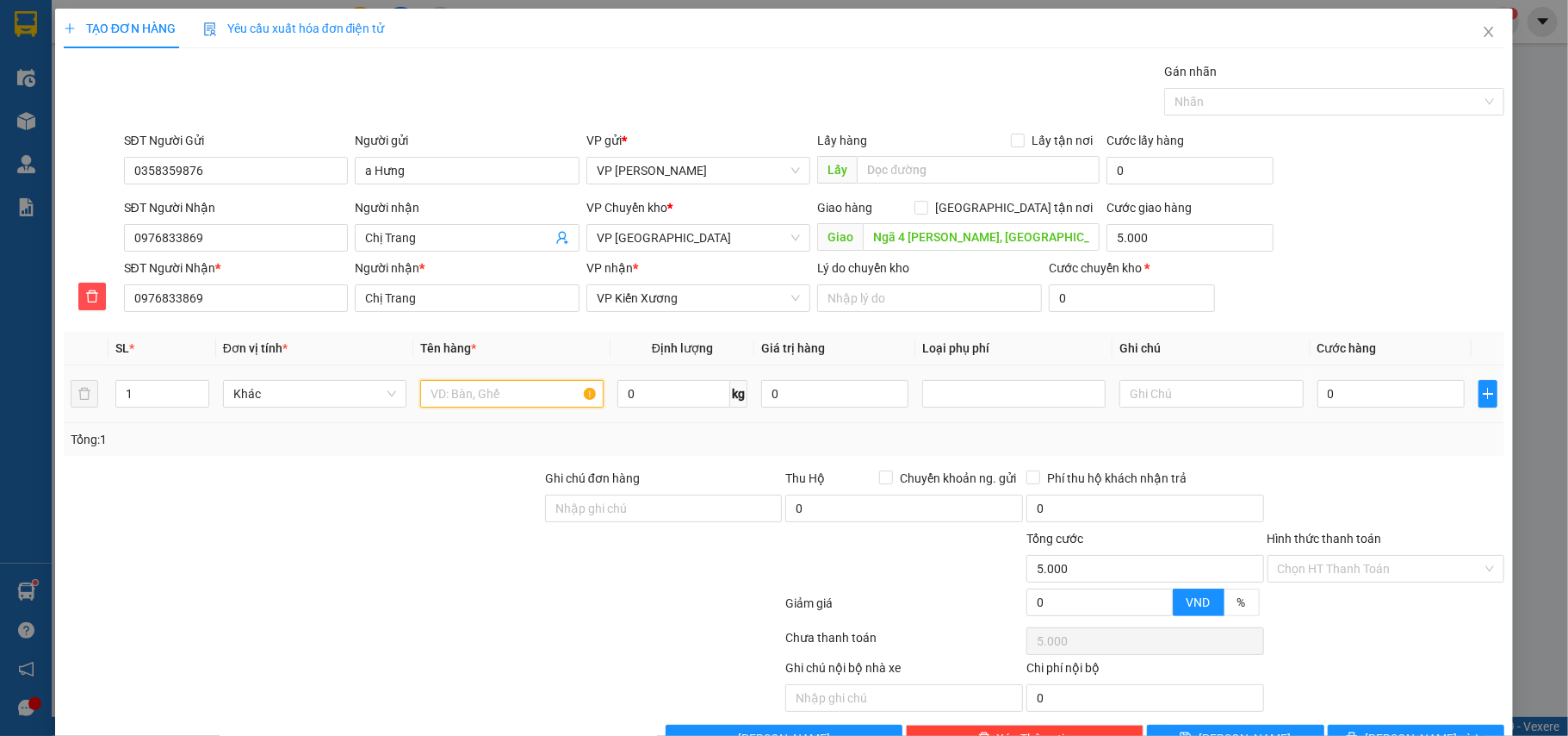
click at [461, 394] on input "text" at bounding box center [512, 393] width 184 height 27
drag, startPoint x: 154, startPoint y: 398, endPoint x: 39, endPoint y: 396, distance: 115.0
click at [35, 396] on div "TẠO ĐƠN HÀNG Yêu cầu xuất hóa đơn điện tử Transit Pickup Surcharge Ids Transit …" at bounding box center [784, 368] width 1568 height 736
type input "2"
click at [434, 403] on input "text" at bounding box center [512, 393] width 184 height 27
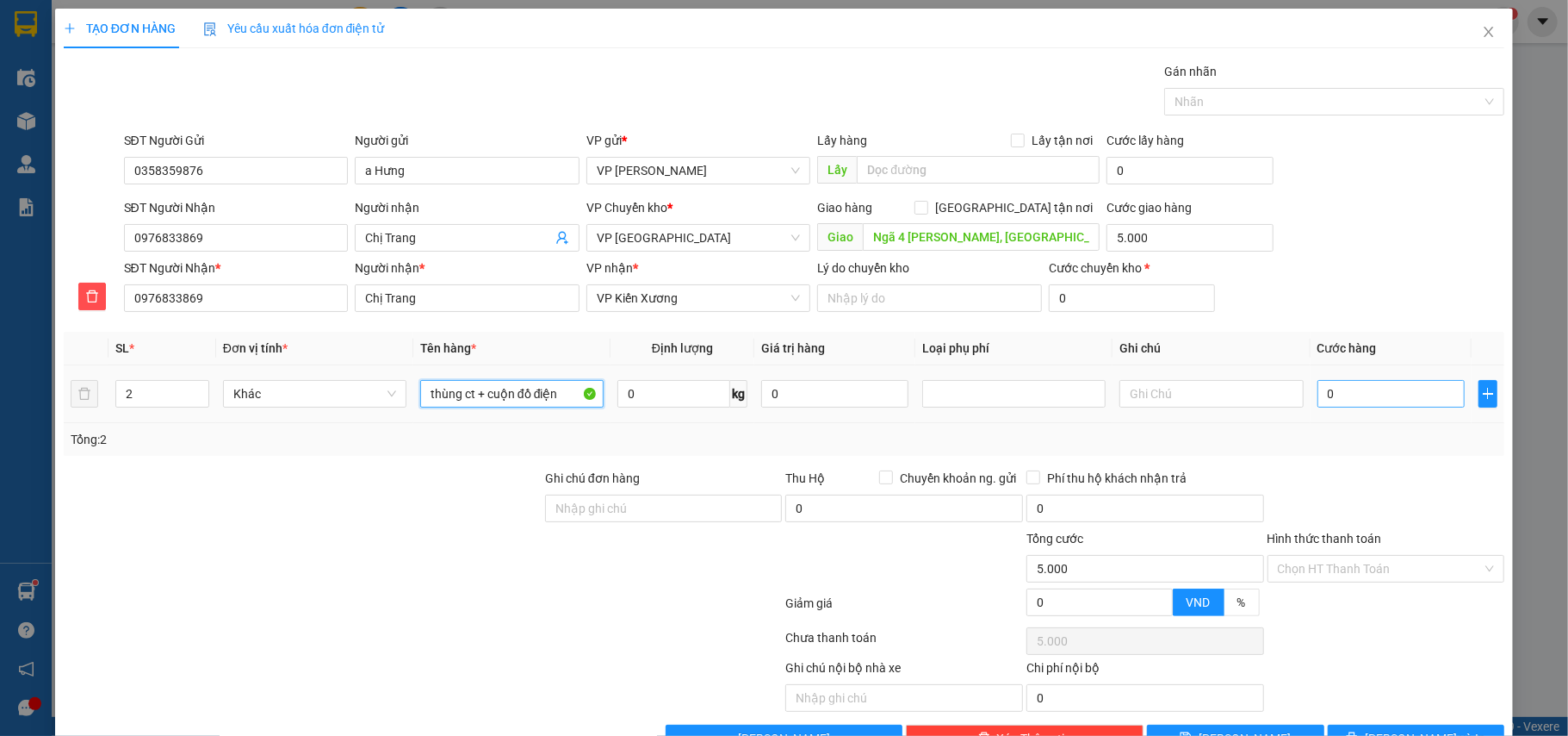
type input "thùng ct + cuộn đồ điện"
click at [1347, 407] on input "0" at bounding box center [1391, 393] width 147 height 27
type input "8"
type input "5.008"
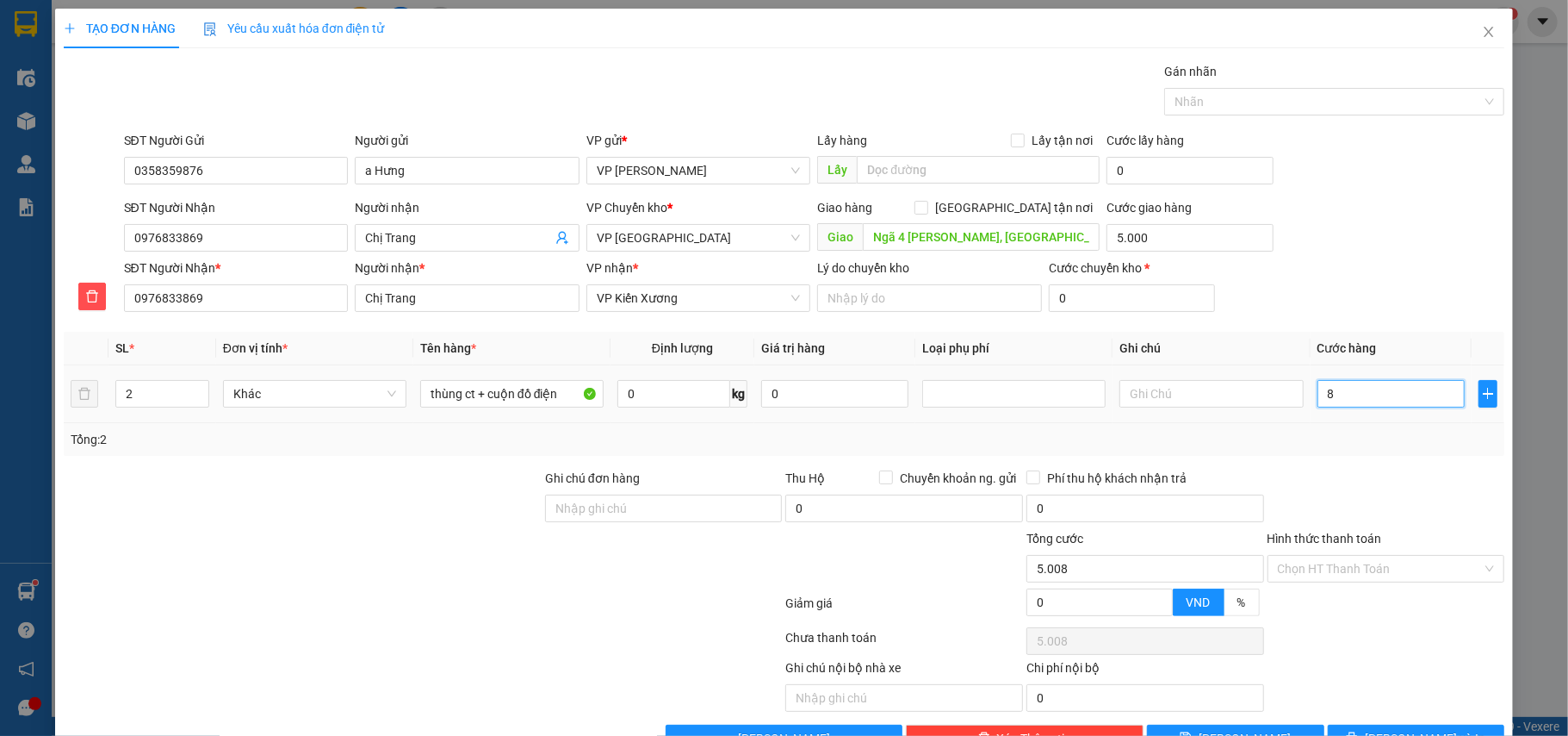
type input "85"
type input "5.085"
type input "85.000"
type input "90.000"
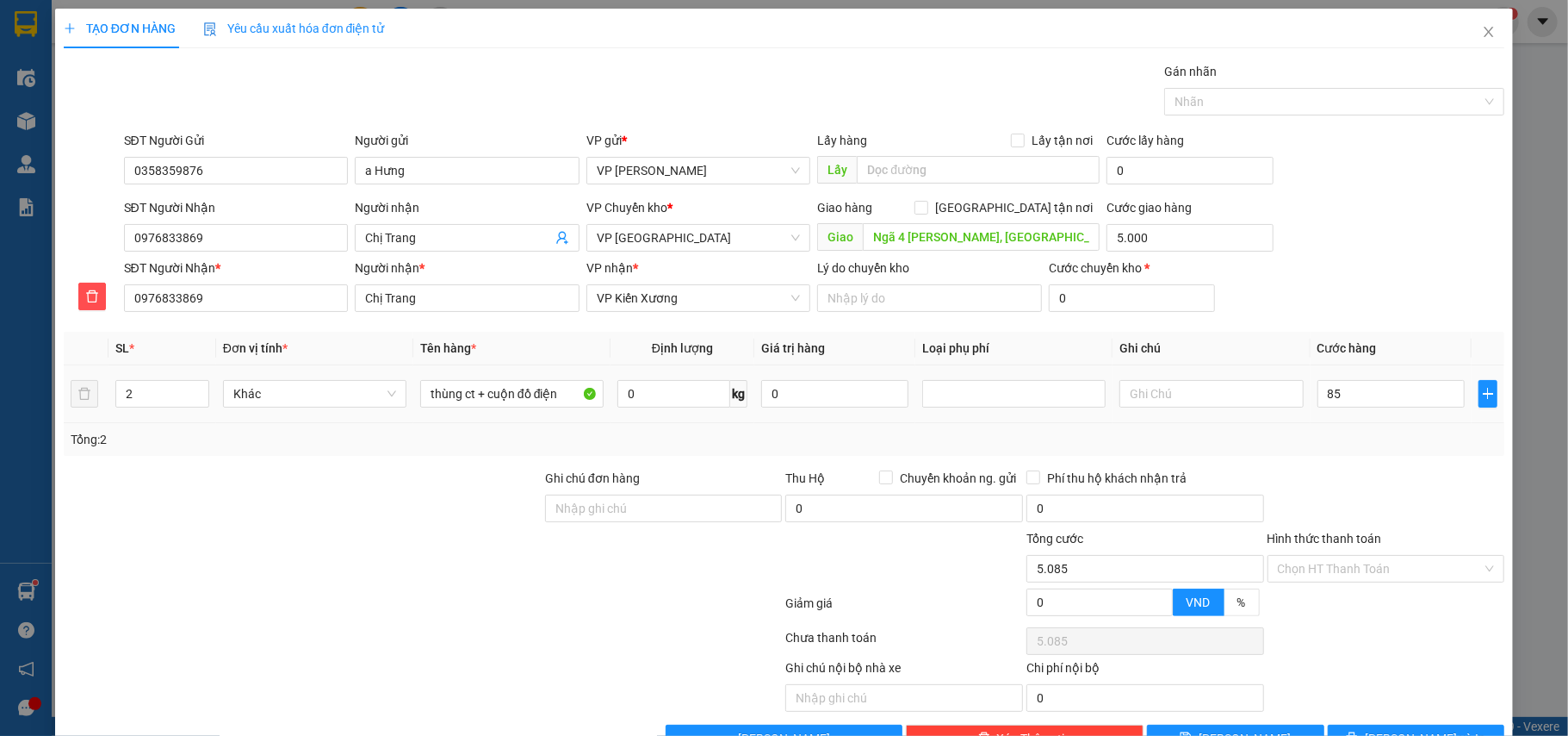
type input "90.000"
click at [1355, 438] on div "Tổng: 2" at bounding box center [784, 439] width 1428 height 19
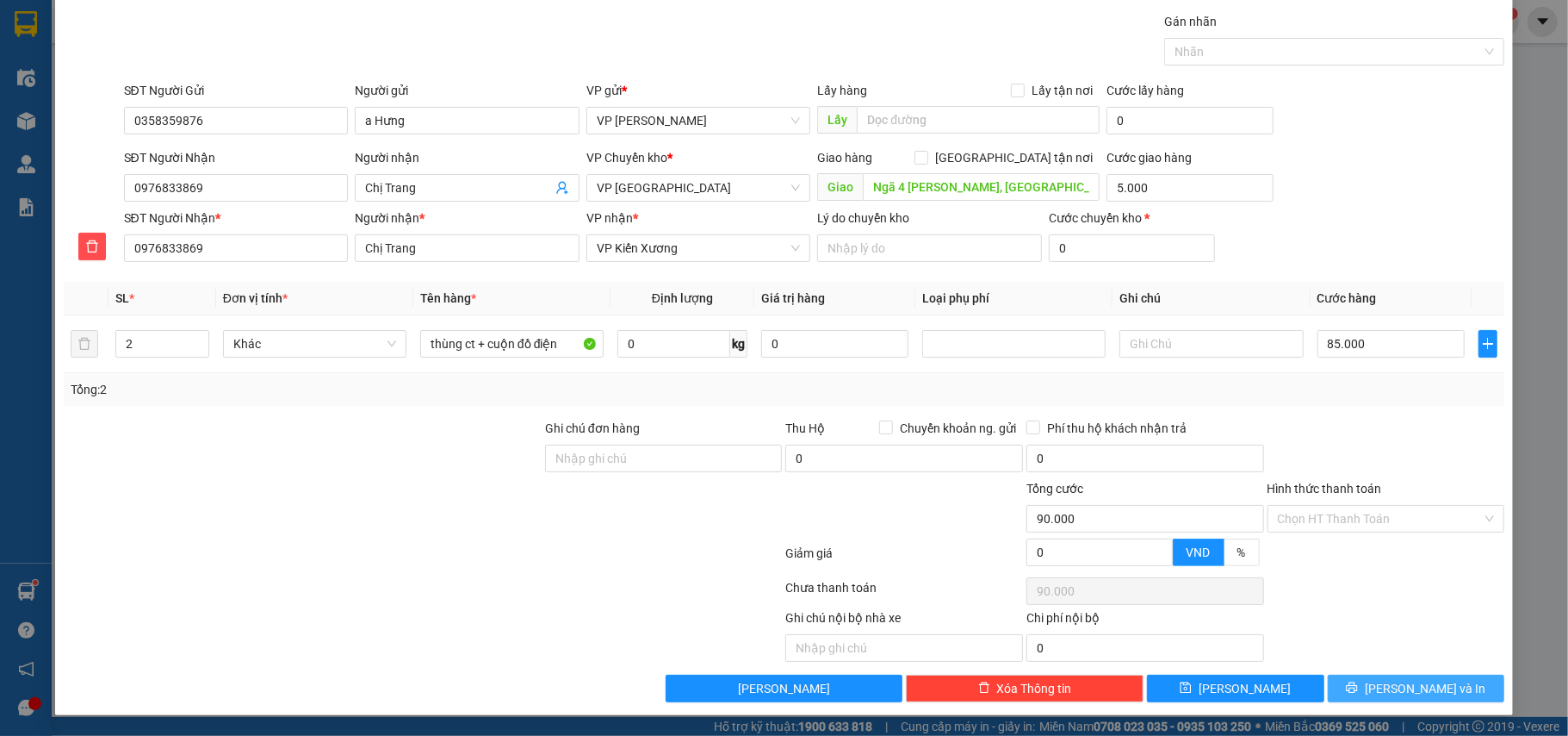
click at [1377, 675] on button "[PERSON_NAME] và In" at bounding box center [1416, 687] width 177 height 27
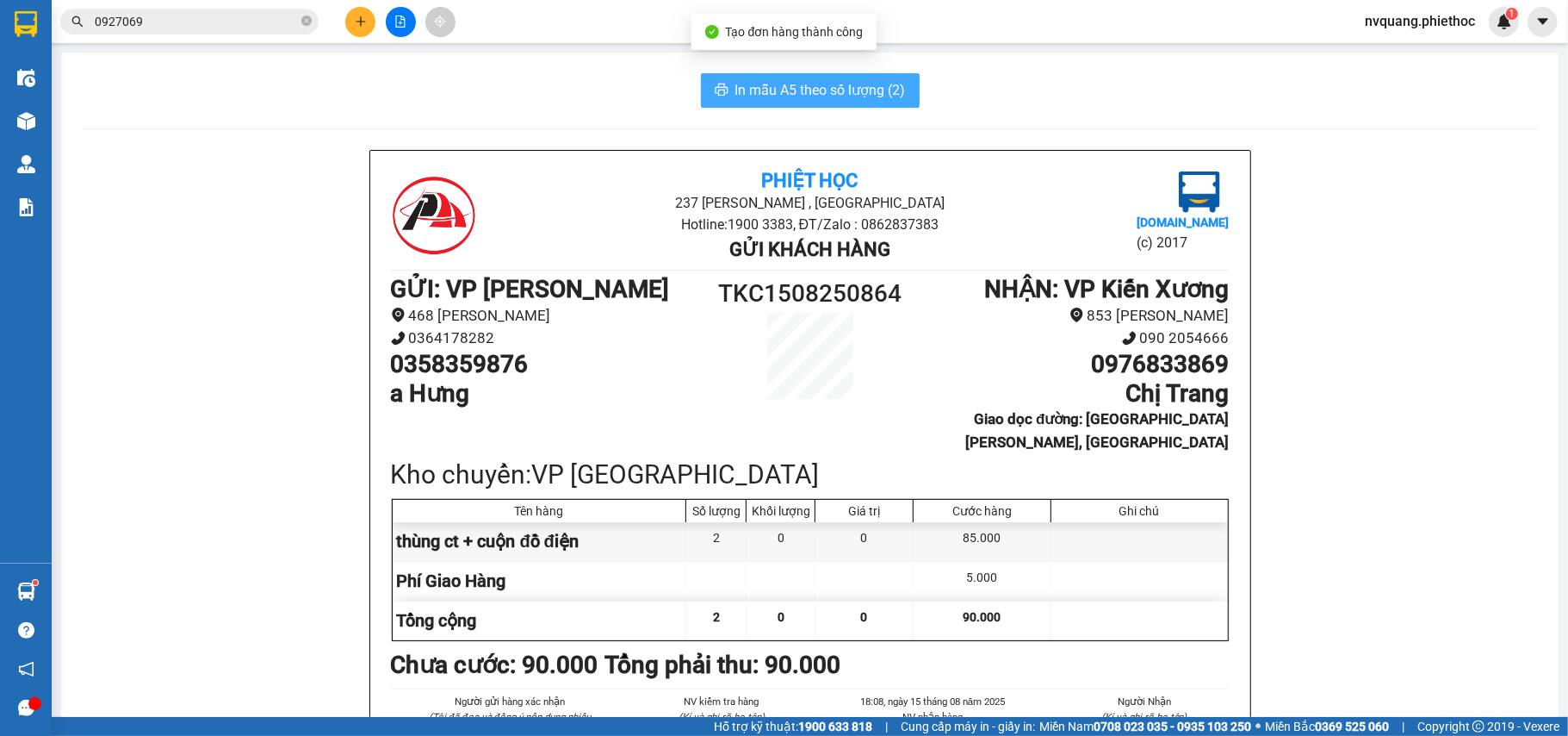
click at [835, 81] on span "In mẫu A5 theo số lượng (2)" at bounding box center [821, 90] width 170 height 21
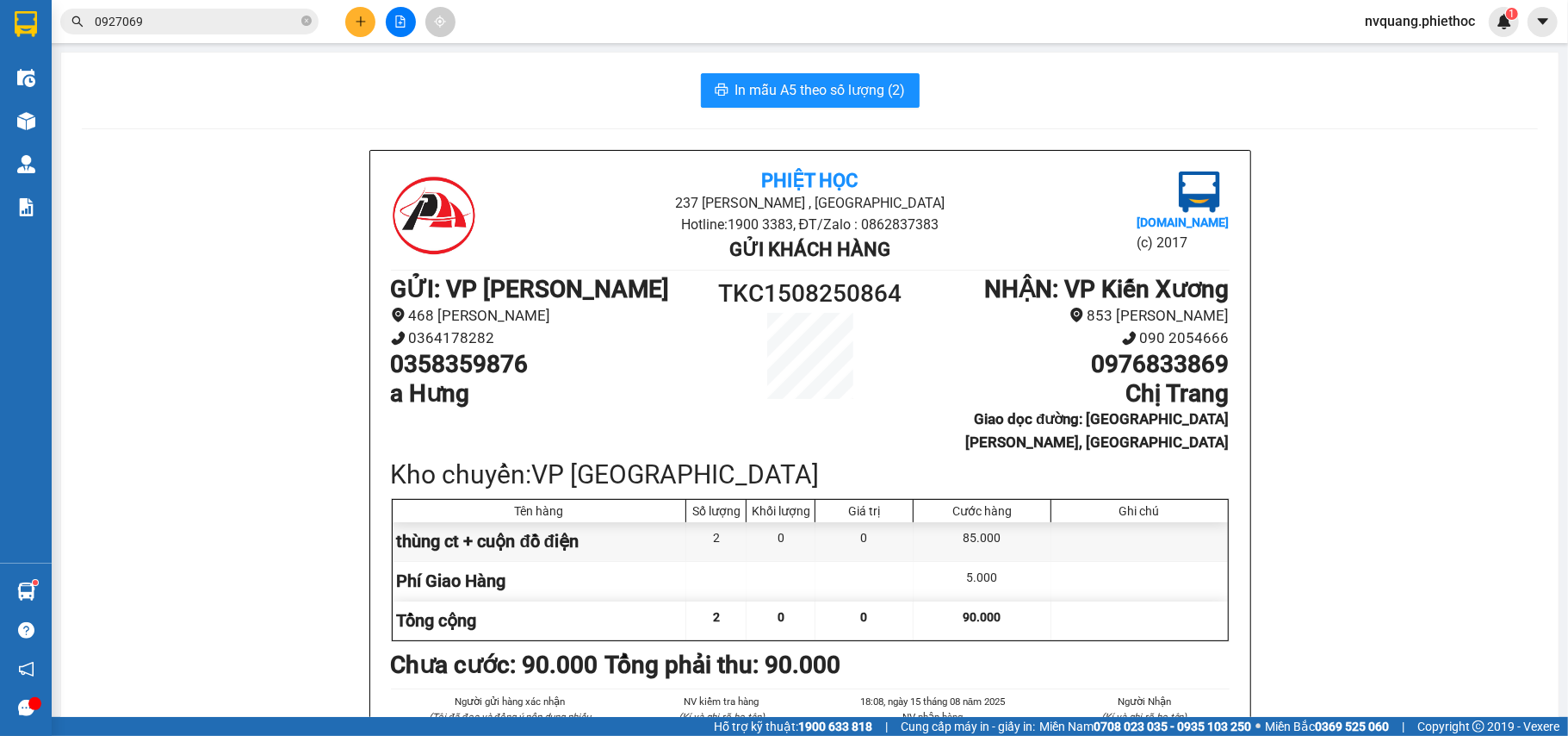
click at [356, 16] on icon "plus" at bounding box center [361, 22] width 12 height 12
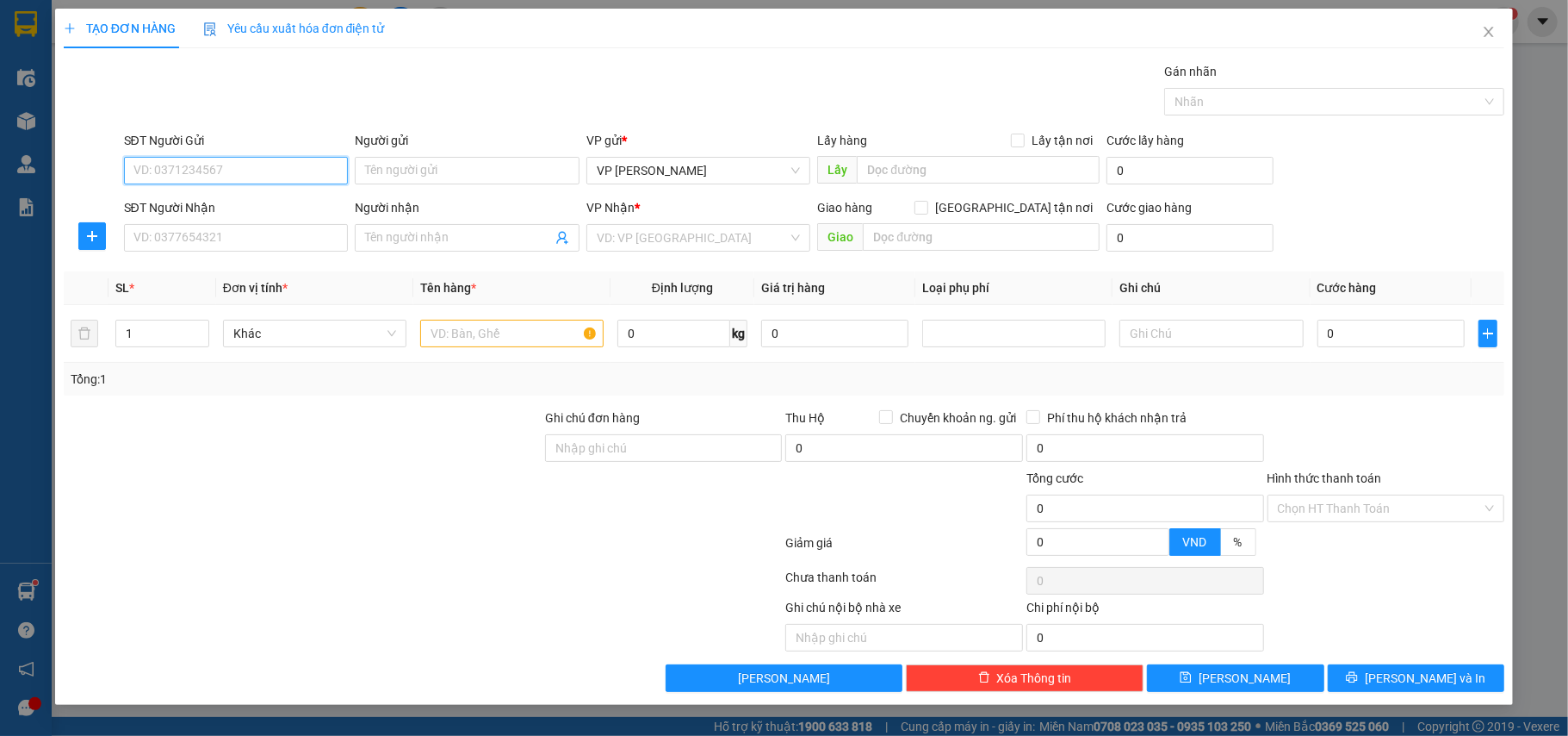
click at [169, 176] on input "SĐT Người Gửi" at bounding box center [236, 170] width 225 height 27
type input "0813857286"
click at [208, 194] on div "0813857286 - a Lộc" at bounding box center [236, 206] width 225 height 27
type input "a Lộc"
type input "0813857286"
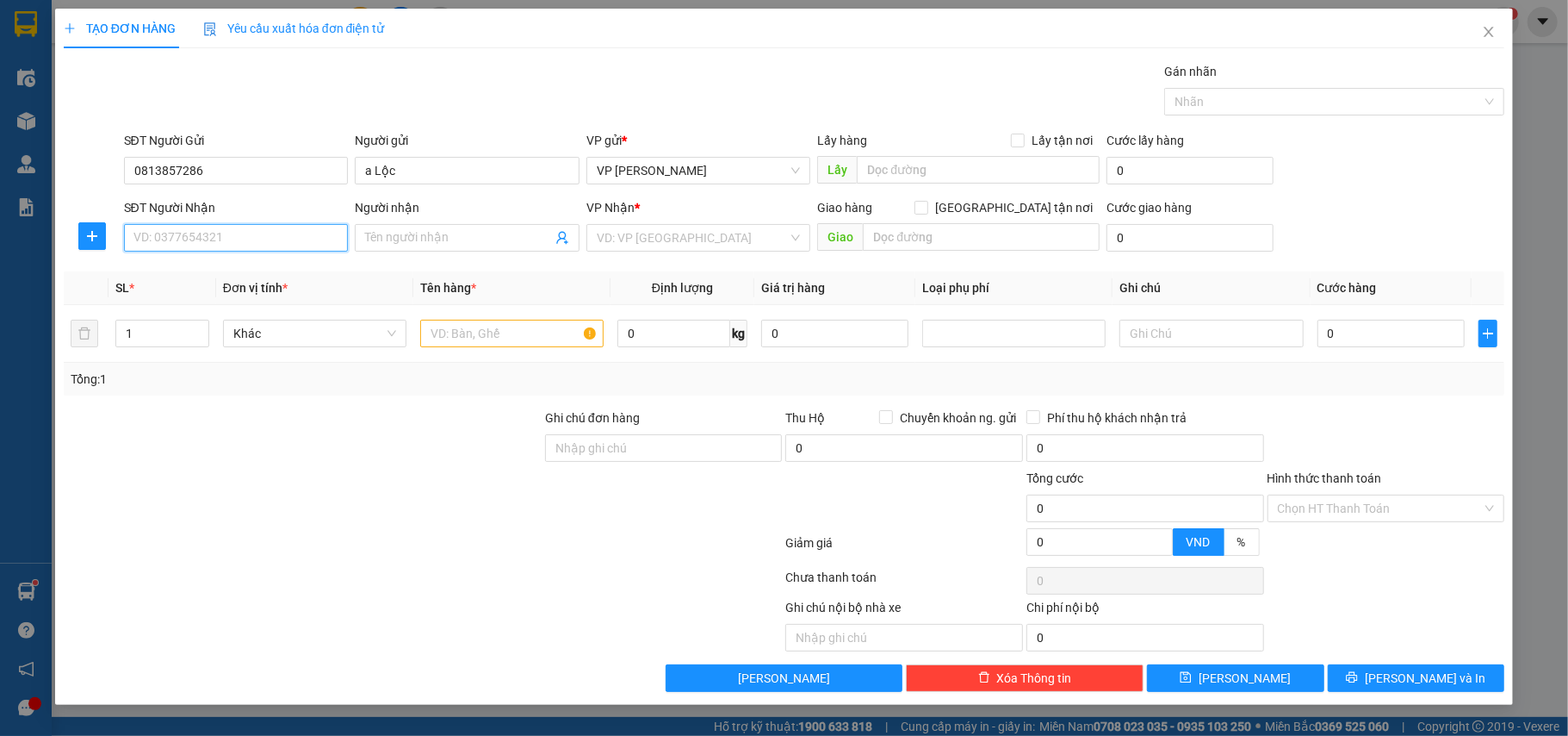
click at [214, 231] on input "SĐT Người Nhận" at bounding box center [236, 237] width 225 height 27
click at [207, 269] on div "0855658588 - Chị Huyền" at bounding box center [236, 274] width 204 height 19
type input "0855658588"
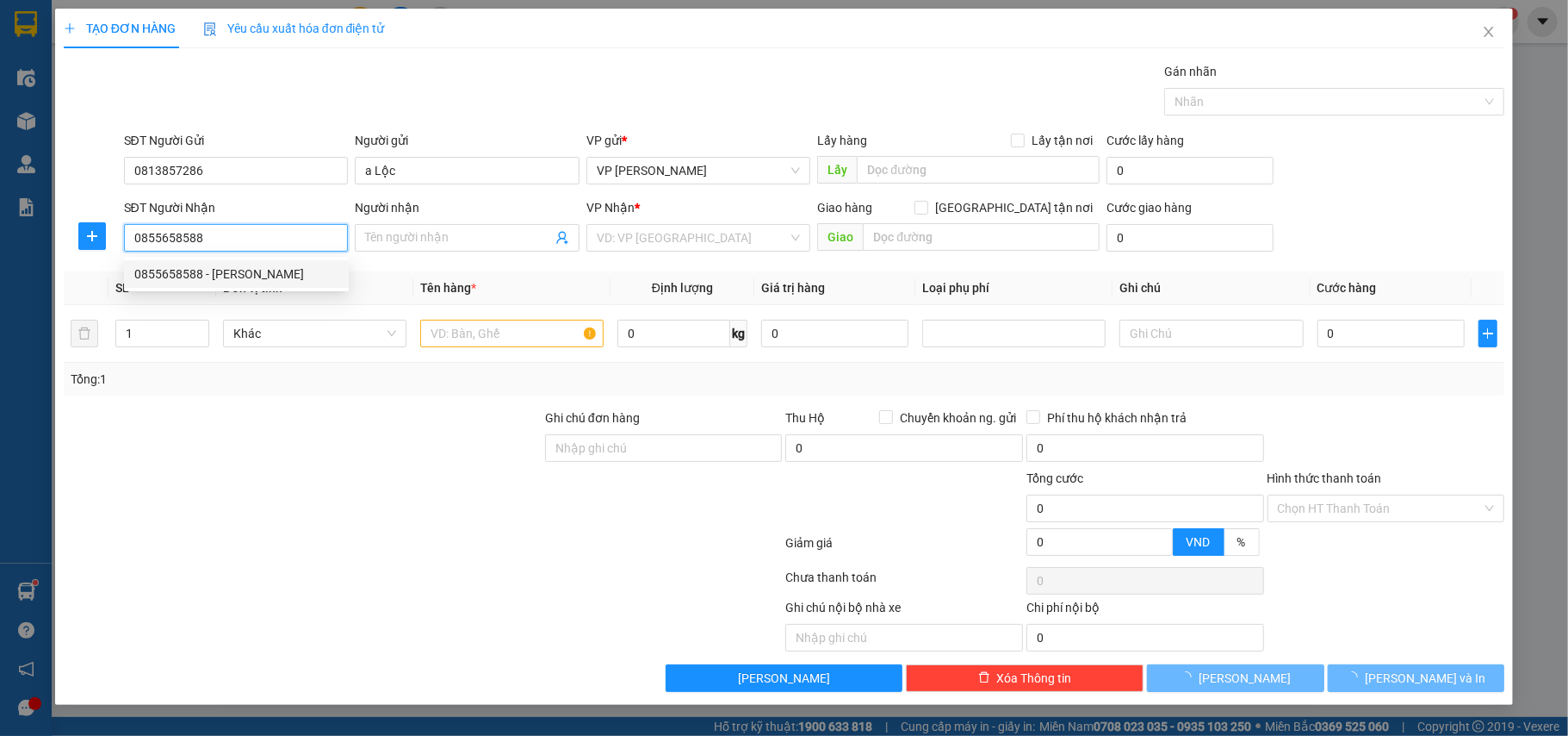
type input "Chị Huyền"
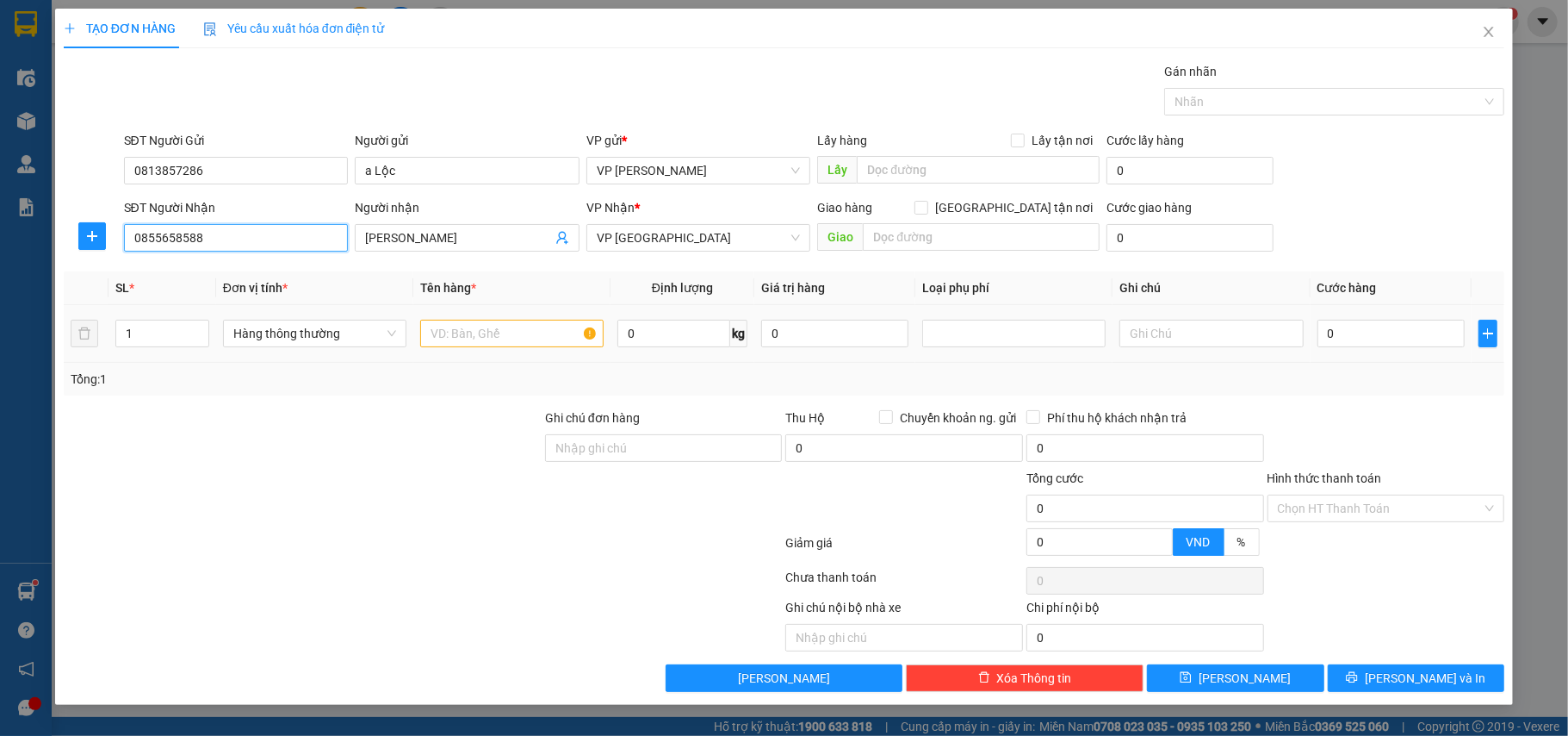
type input "0855658588"
click at [514, 338] on input "text" at bounding box center [512, 333] width 184 height 27
type input "bọc đen biển số xe"
click at [1399, 342] on input "0" at bounding box center [1391, 333] width 147 height 27
type input "2"
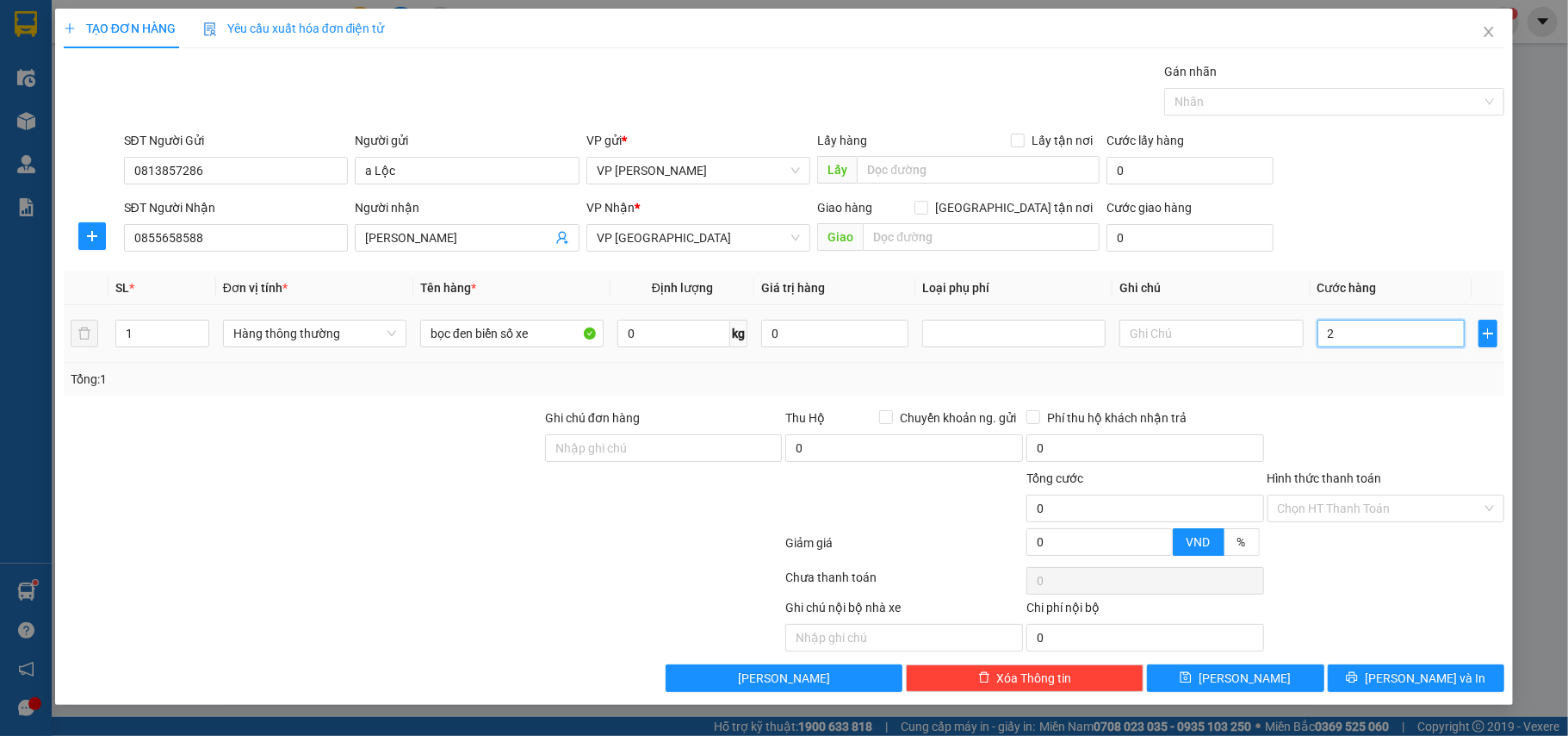
type input "2"
type input "25"
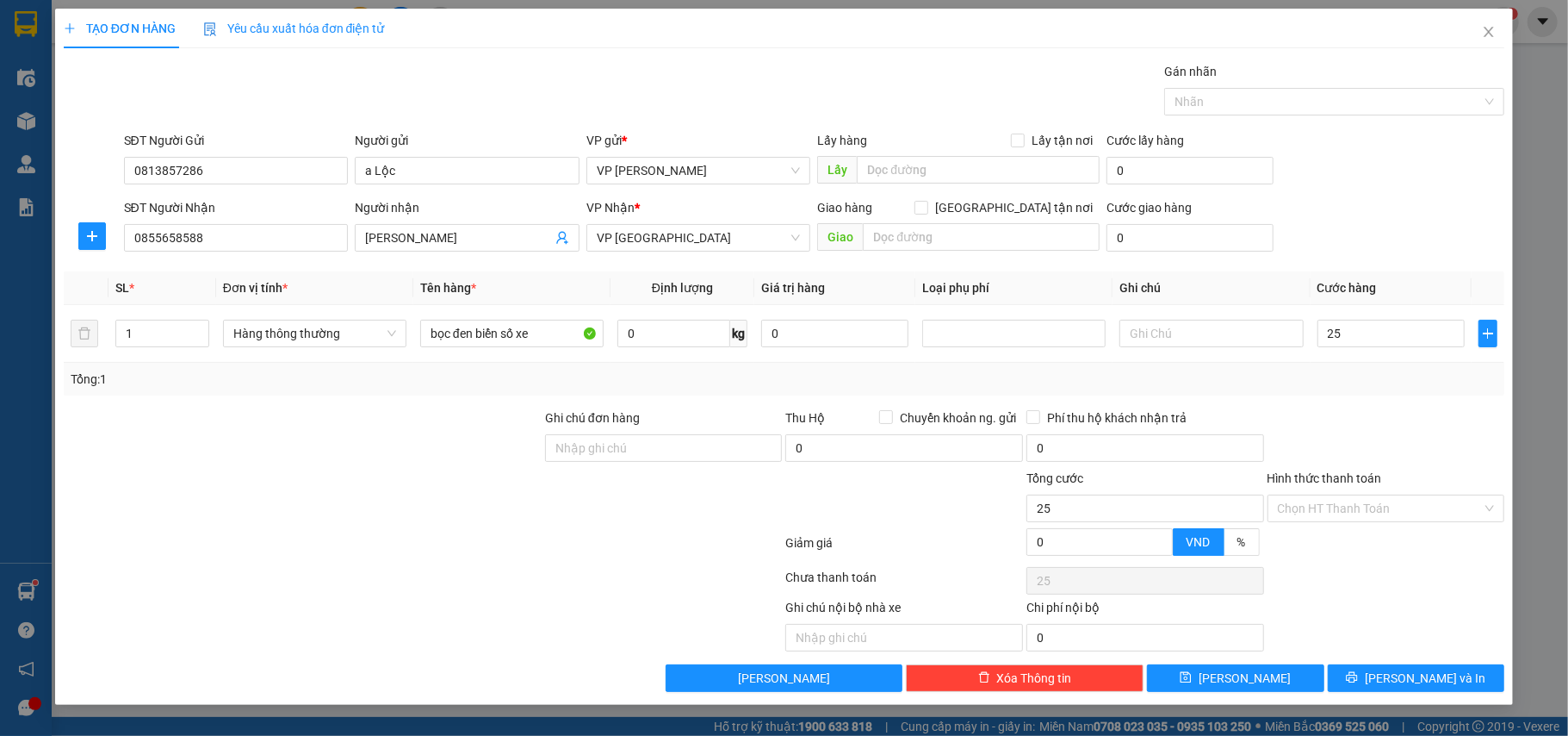
type input "25.000"
click at [1395, 369] on div "Tổng: 1" at bounding box center [784, 379] width 1442 height 33
click at [1358, 683] on icon "printer" at bounding box center [1353, 677] width 11 height 11
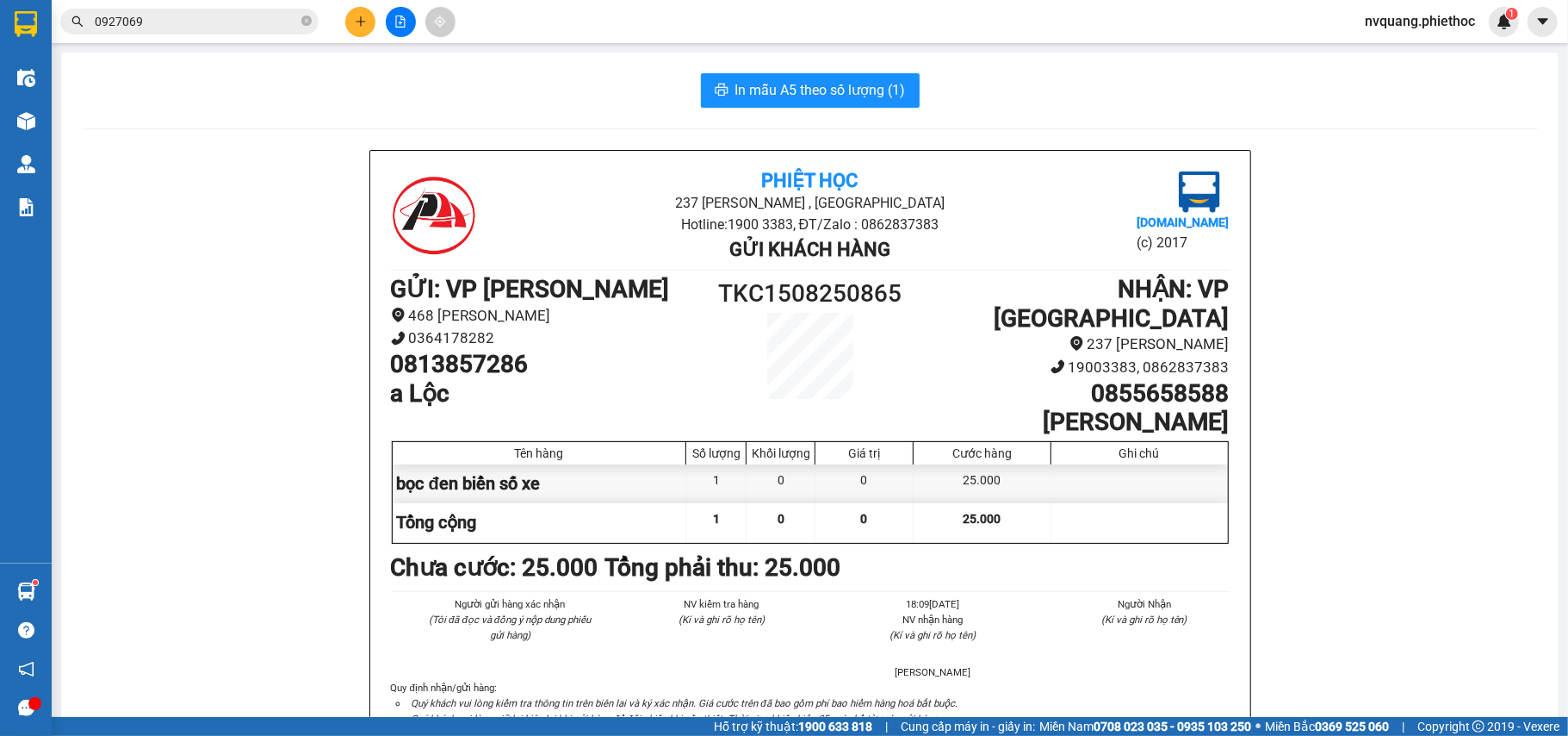
click at [782, 97] on span "In mẫu A5 theo số lượng (1)" at bounding box center [821, 90] width 170 height 21
click at [782, 96] on span "In mẫu A5 theo số lượng (1)" at bounding box center [821, 90] width 170 height 21
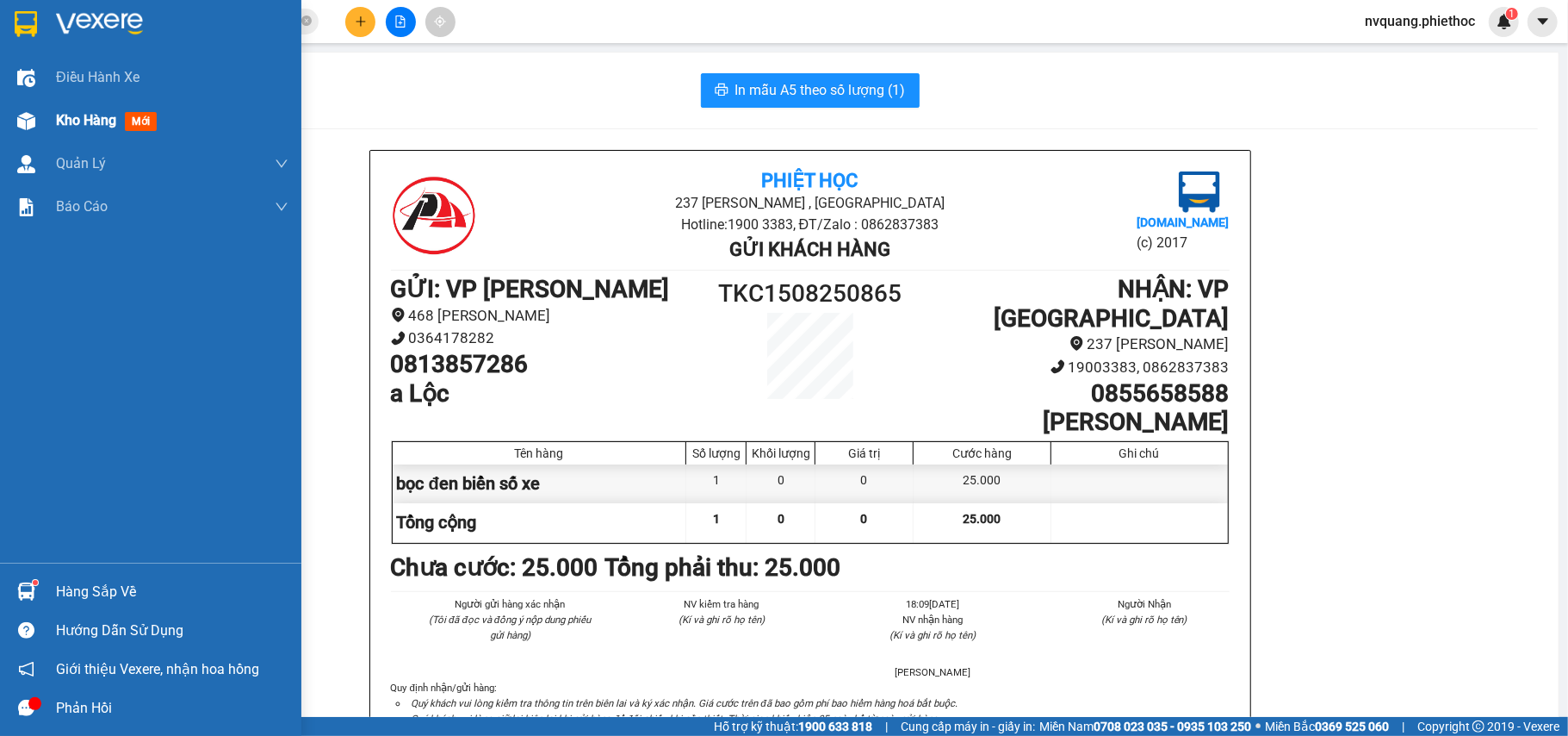
click at [43, 112] on div "Kho hàng mới" at bounding box center [151, 120] width 302 height 43
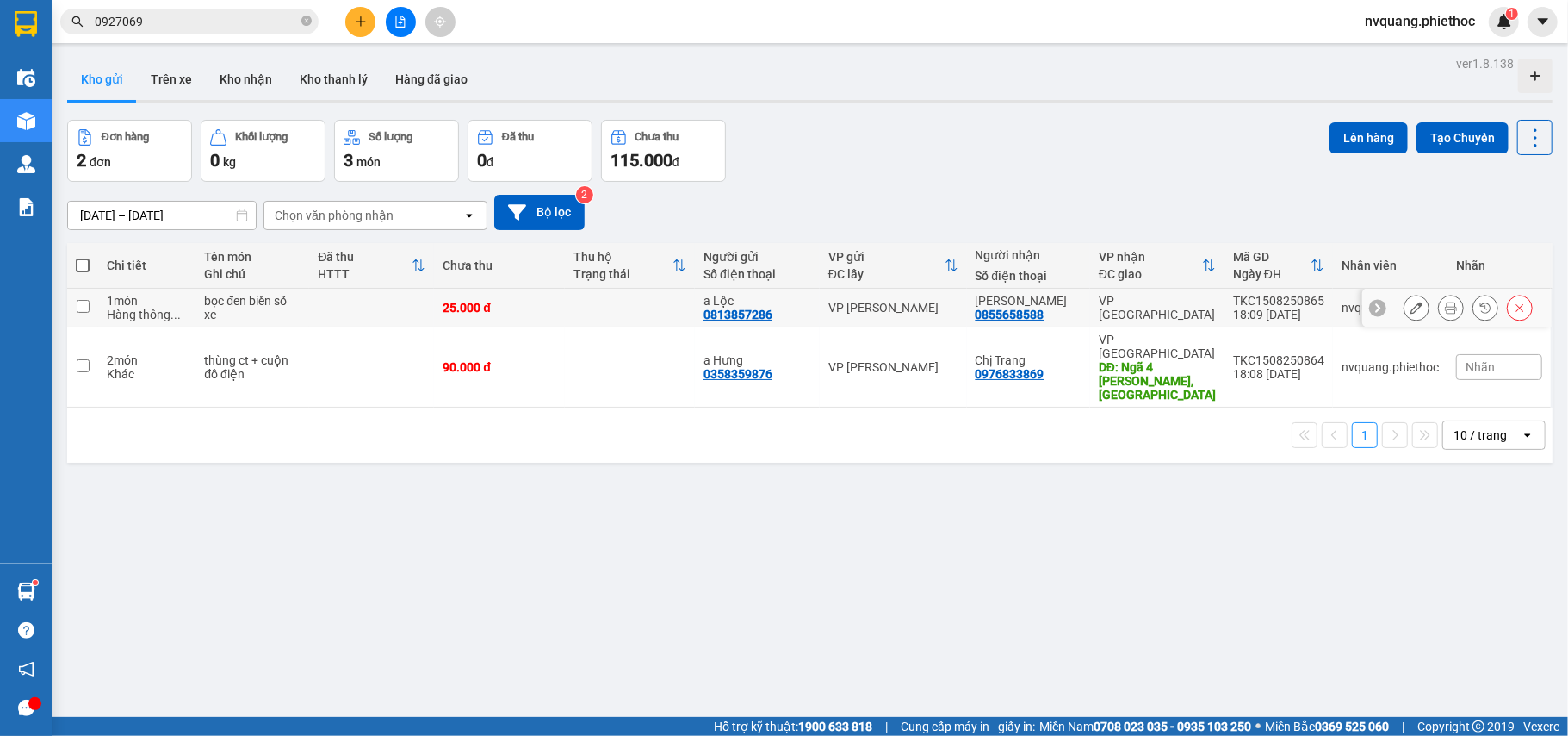
click at [363, 312] on td at bounding box center [371, 308] width 125 height 39
checkbox input "true"
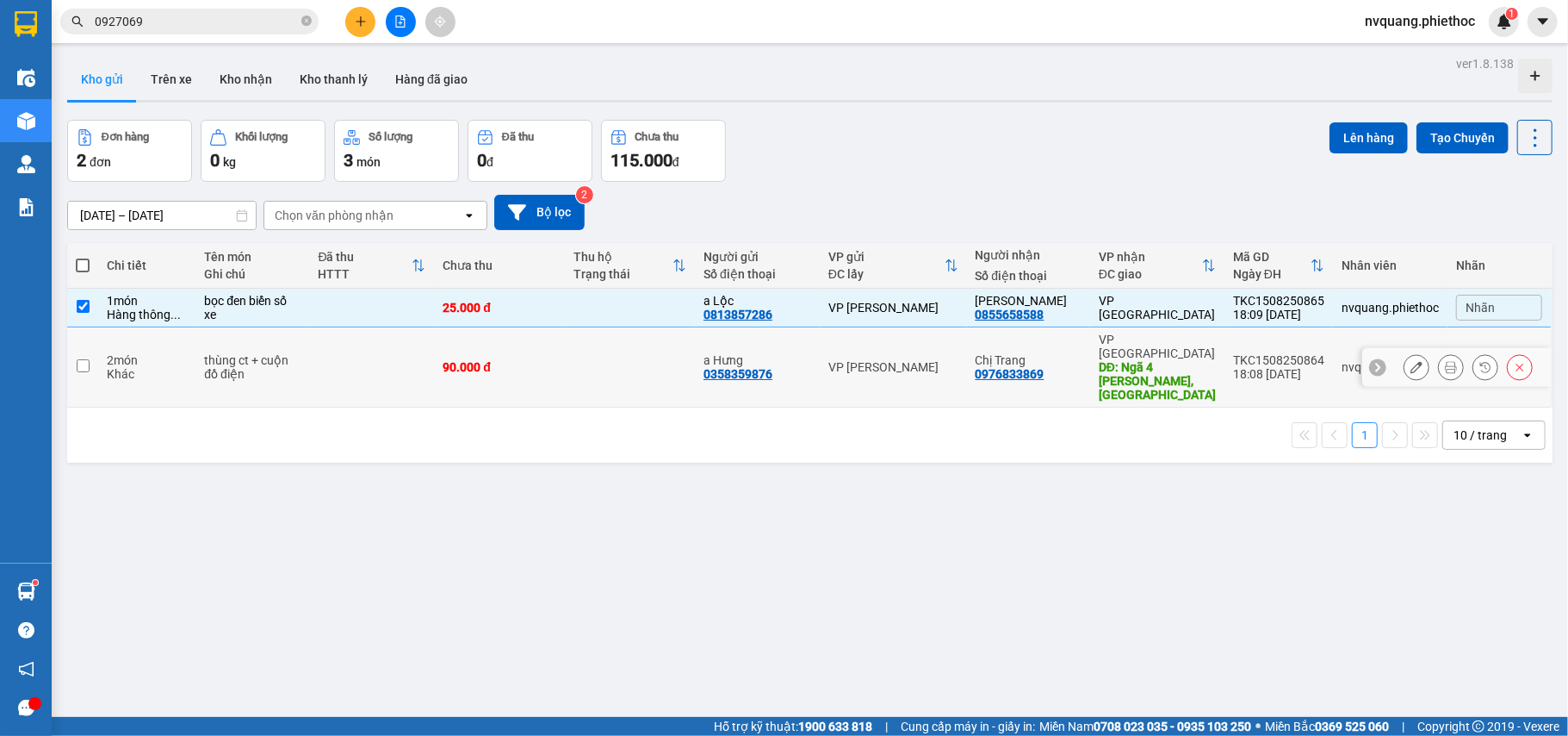
click at [366, 342] on td at bounding box center [371, 367] width 125 height 80
checkbox input "true"
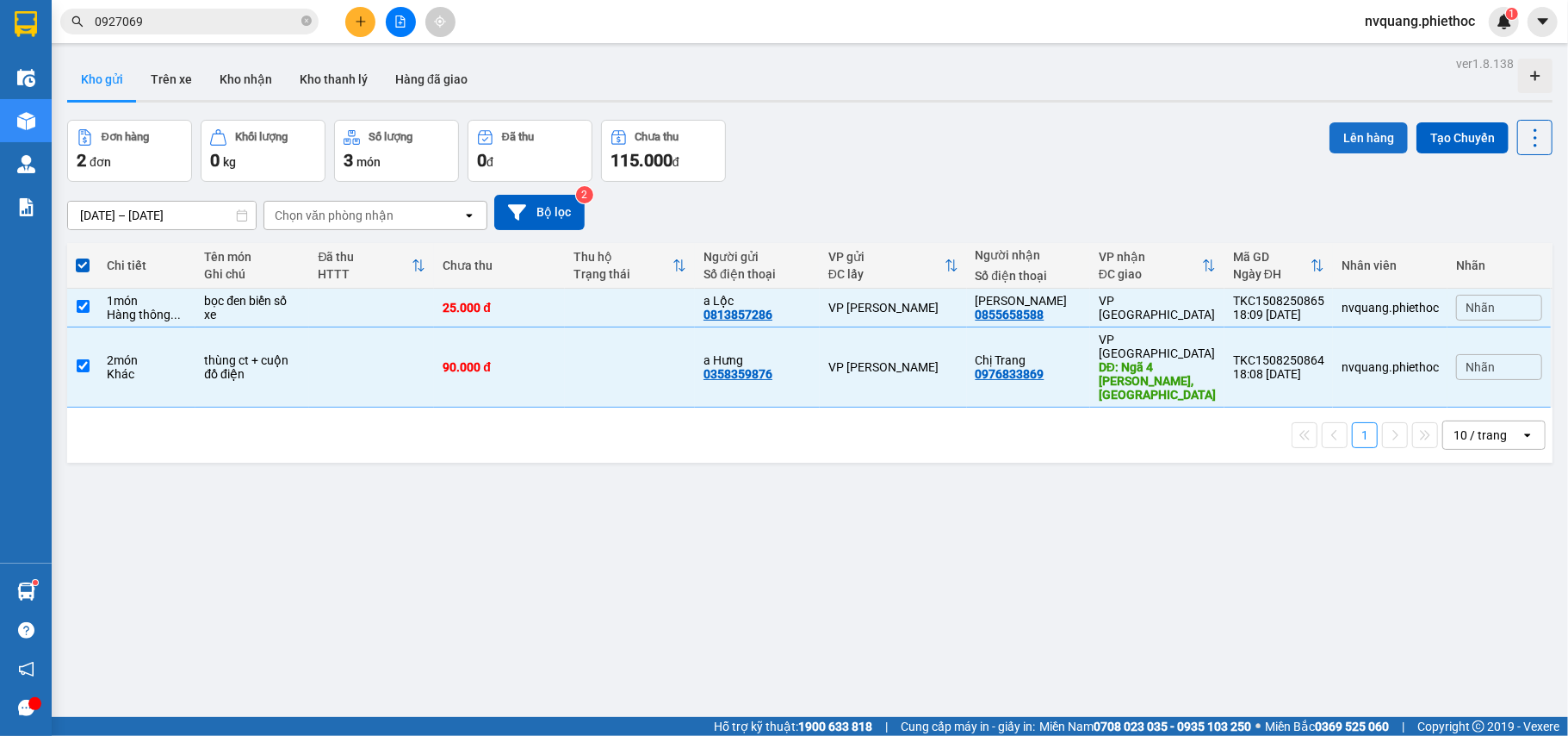
click at [1331, 146] on button "Lên hàng" at bounding box center [1369, 138] width 79 height 31
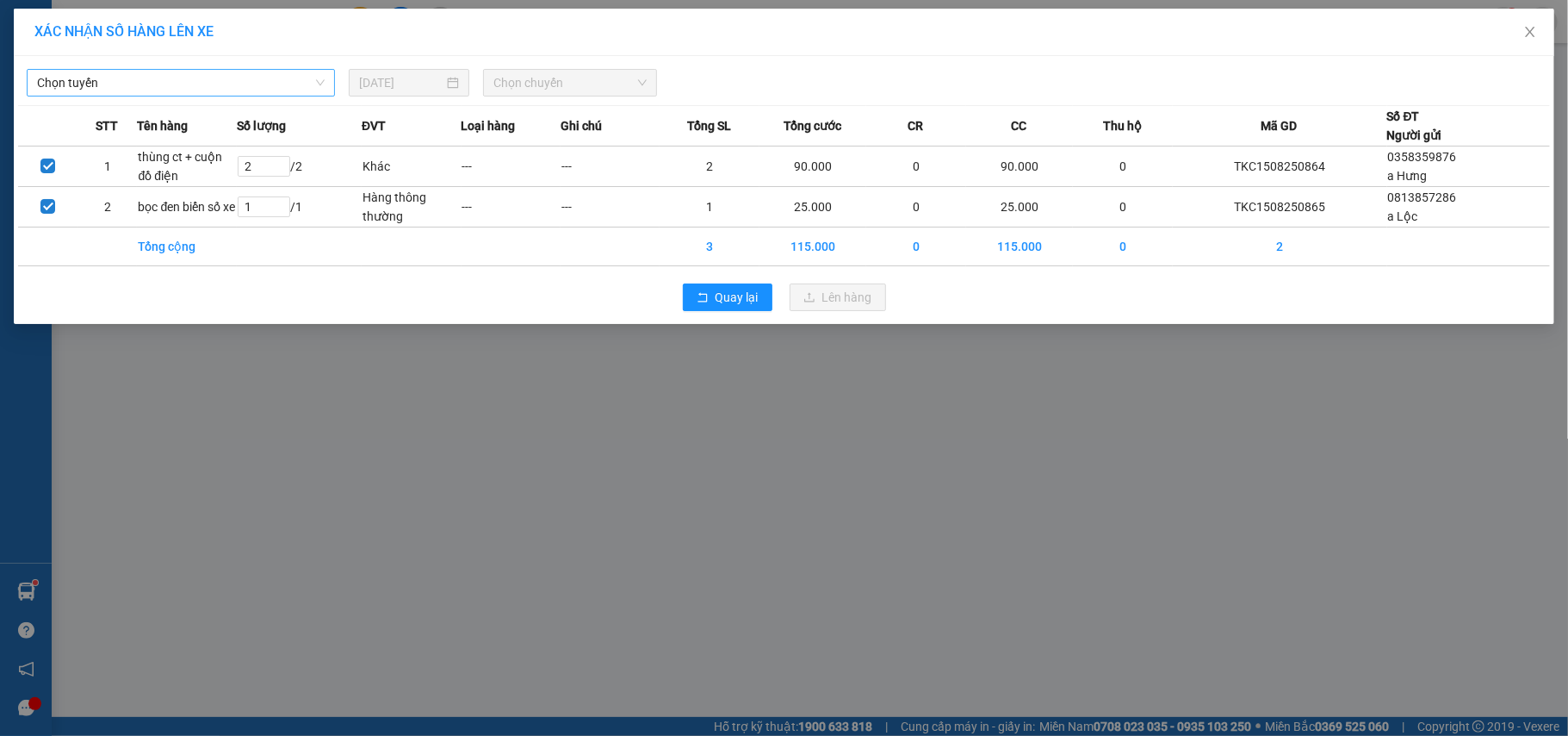
click at [167, 85] on span "Chọn tuyến" at bounding box center [181, 82] width 288 height 26
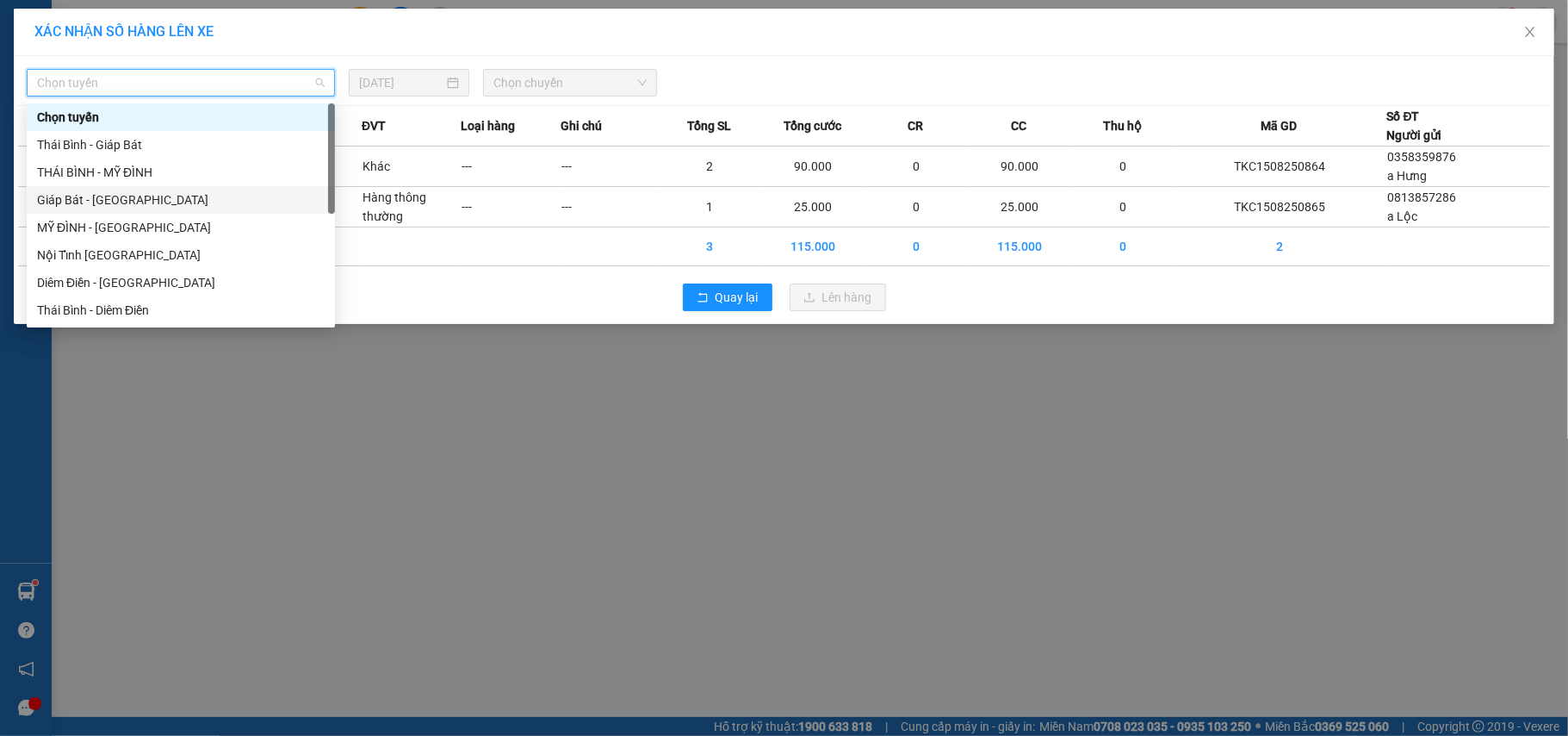
click at [90, 193] on div "Giáp Bát - [GEOGRAPHIC_DATA]" at bounding box center [181, 199] width 288 height 19
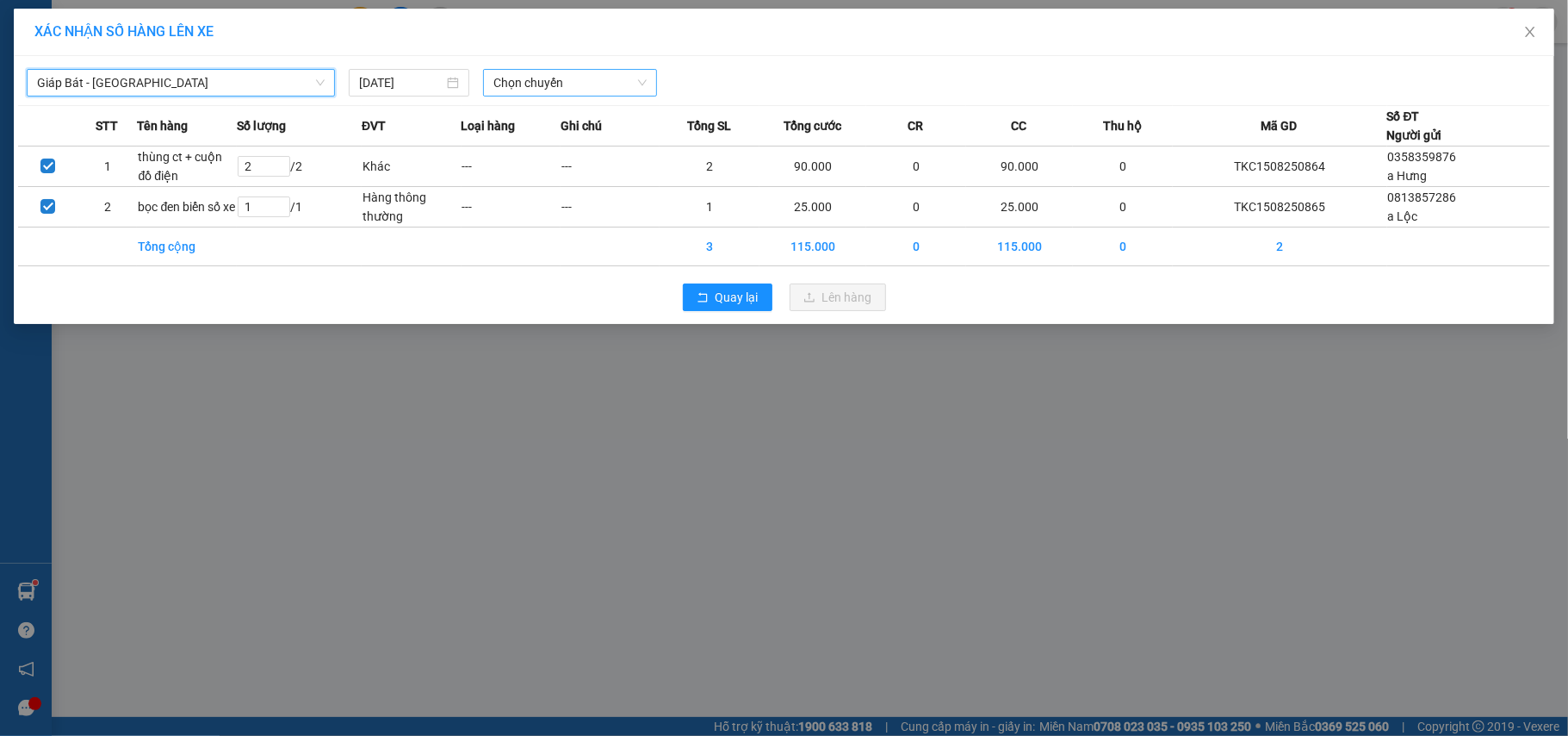
click at [565, 70] on span "Chọn chuyến" at bounding box center [570, 82] width 154 height 26
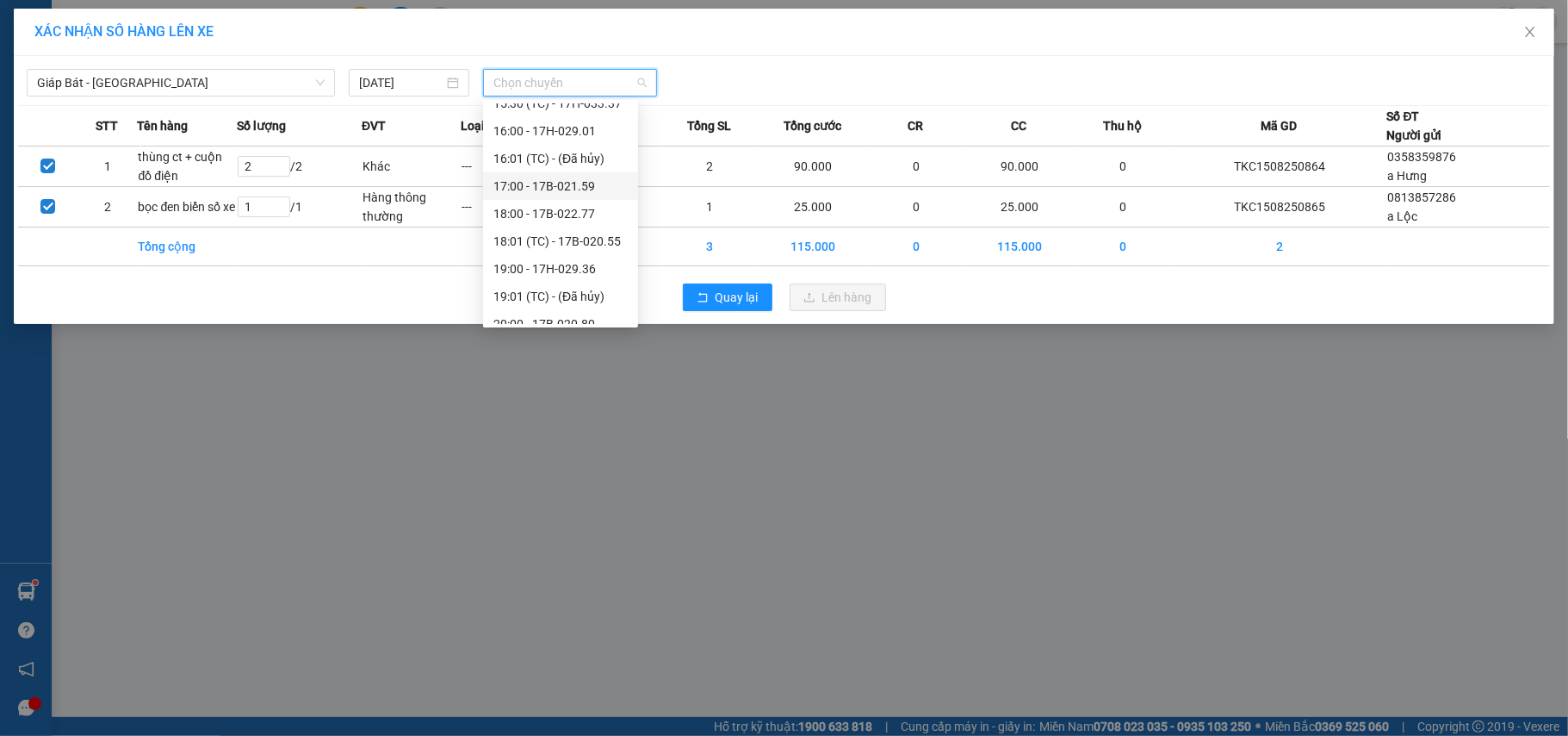
scroll to position [358, 0]
click at [574, 256] on div "19:00 - 17H-029.36" at bounding box center [560, 254] width 134 height 19
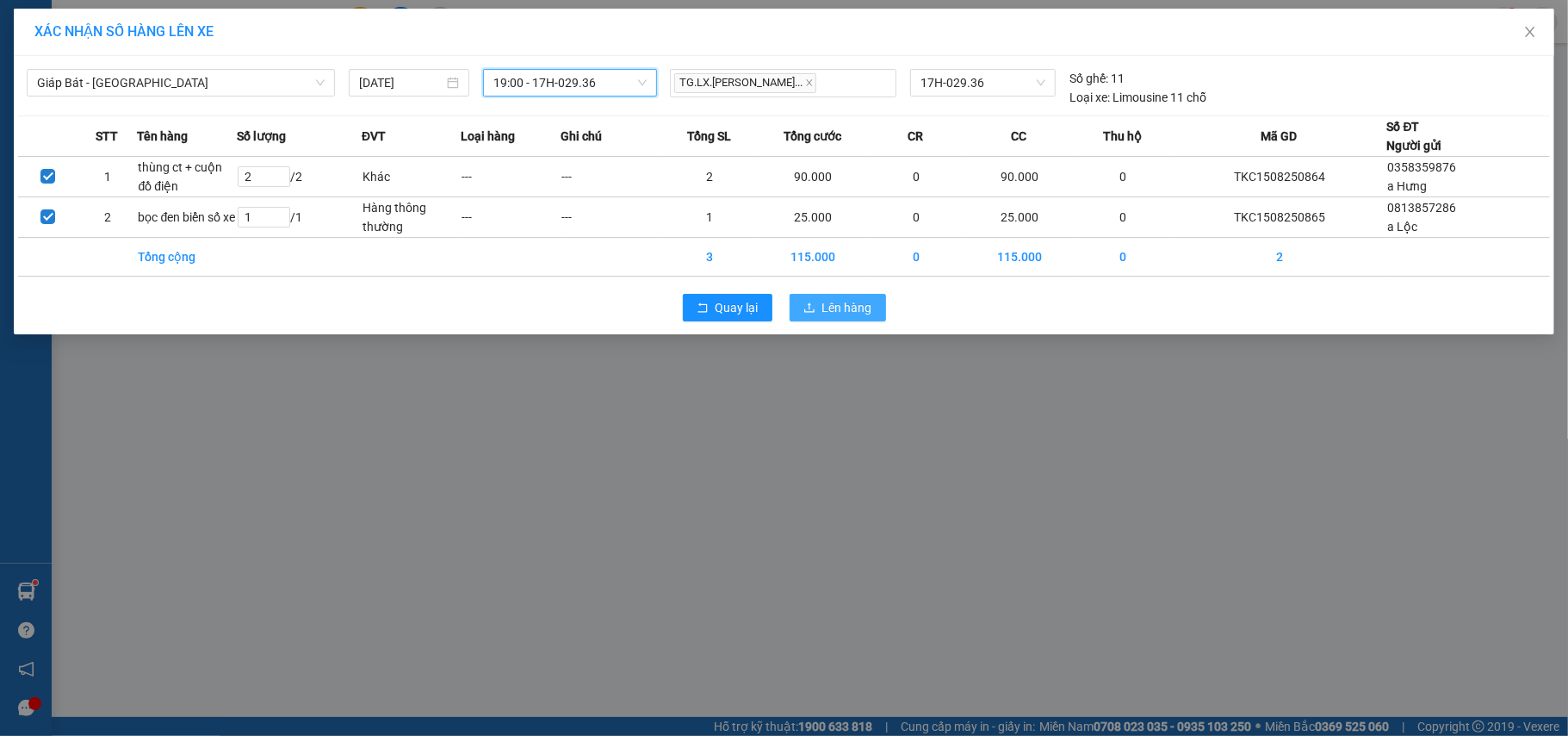
click at [799, 307] on button "Lên hàng" at bounding box center [837, 307] width 96 height 27
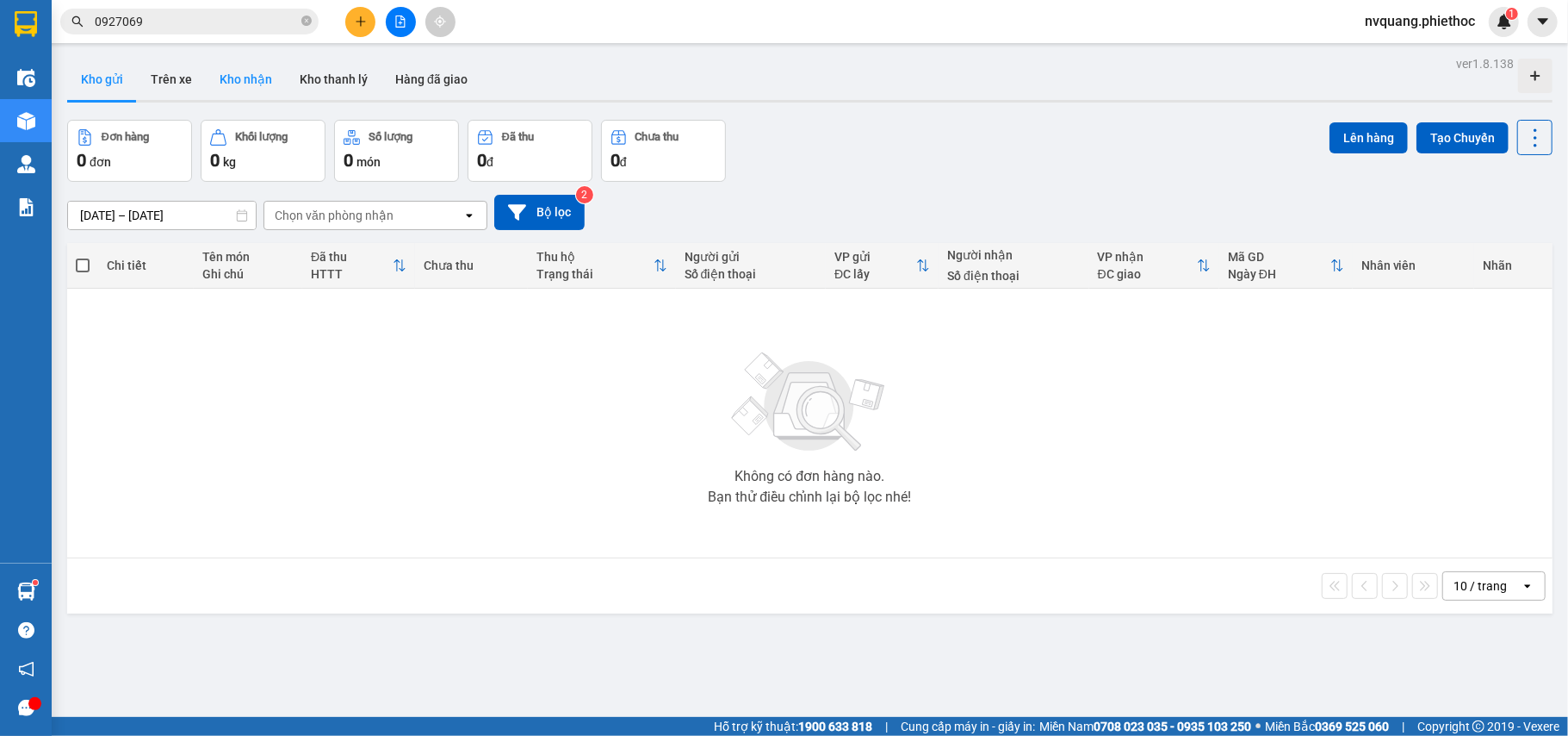
click at [243, 84] on button "Kho nhận" at bounding box center [245, 79] width 80 height 41
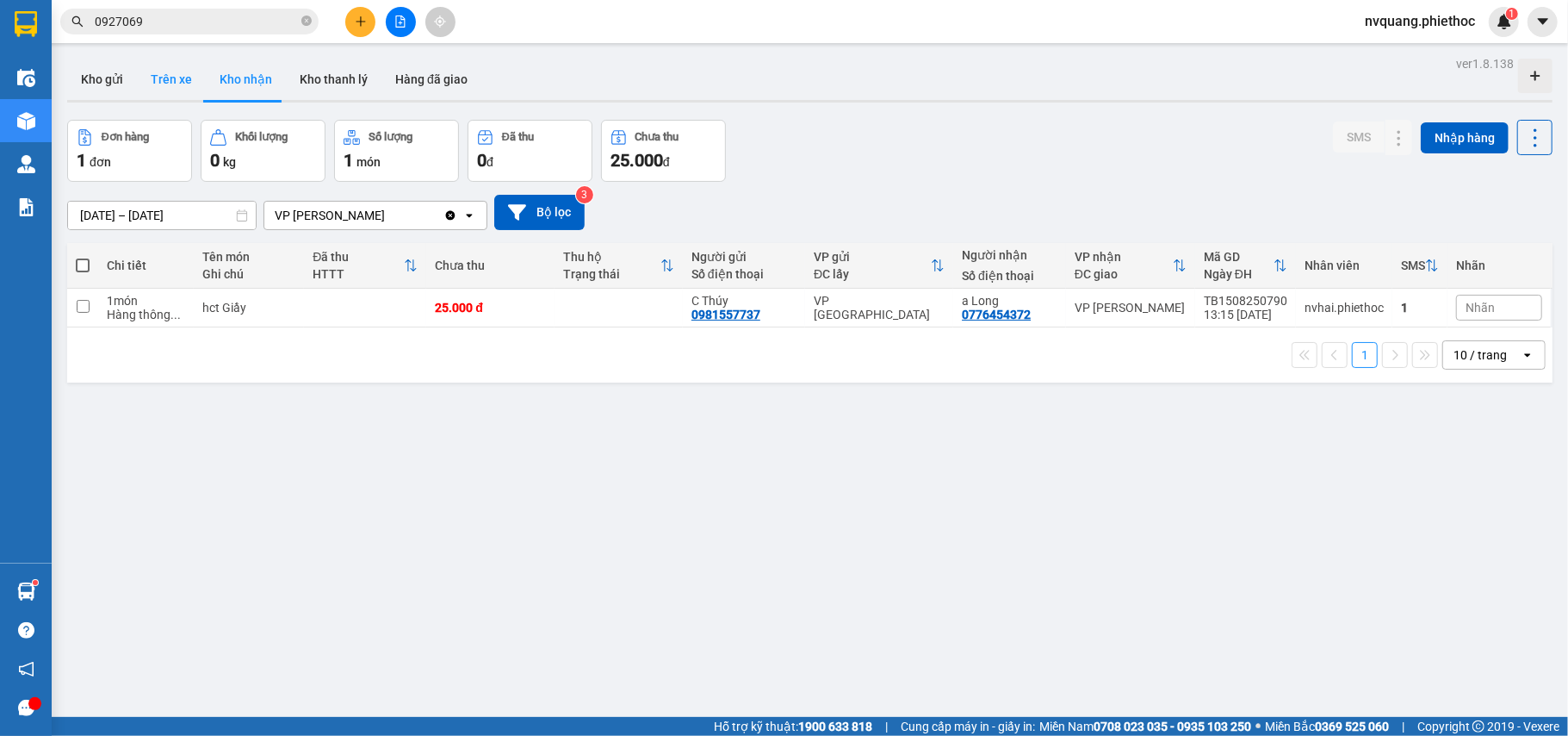
click at [160, 84] on button "Trên xe" at bounding box center [171, 79] width 69 height 41
type input "[DATE] – [DATE]"
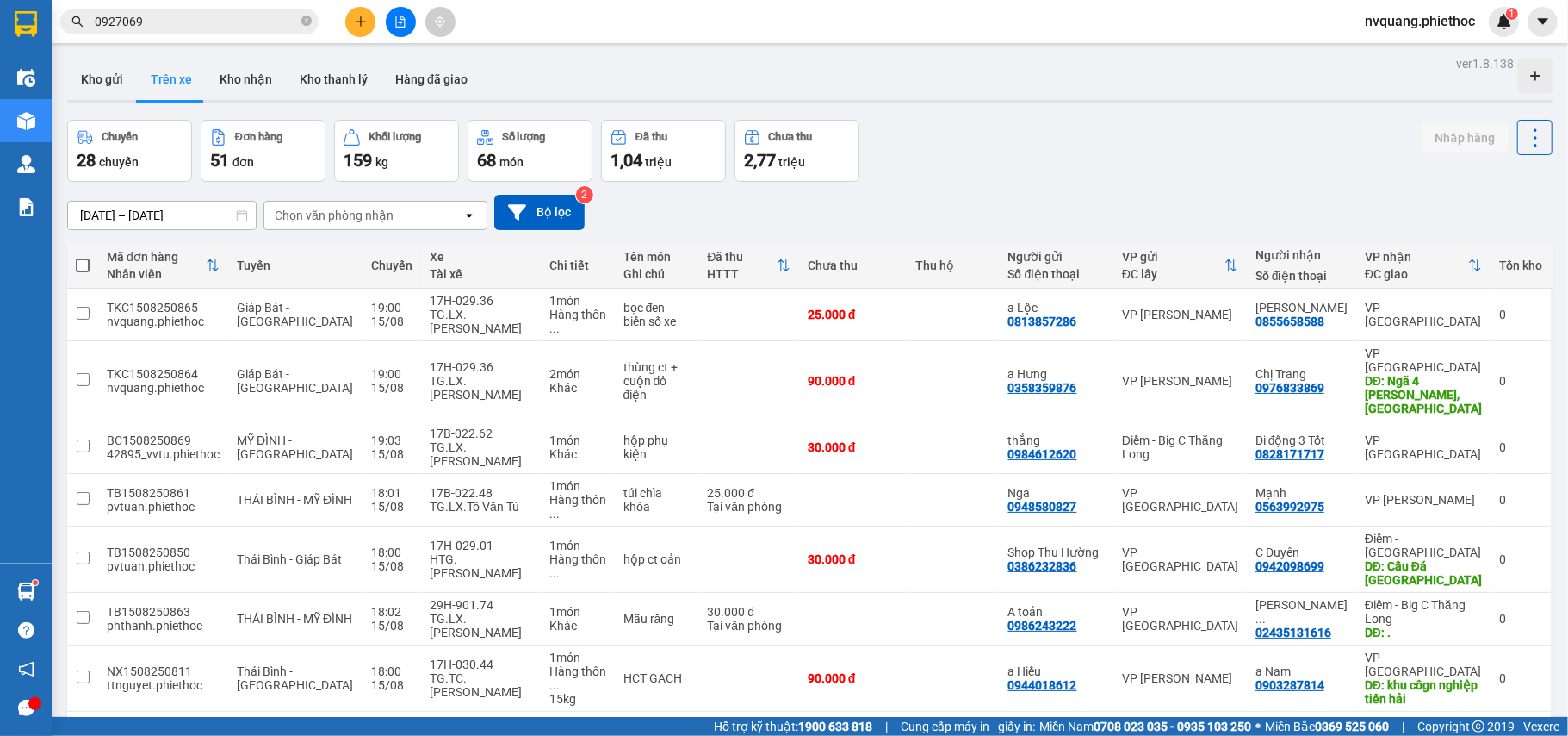
click at [318, 203] on div "Chọn văn phòng nhận" at bounding box center [364, 214] width 199 height 27
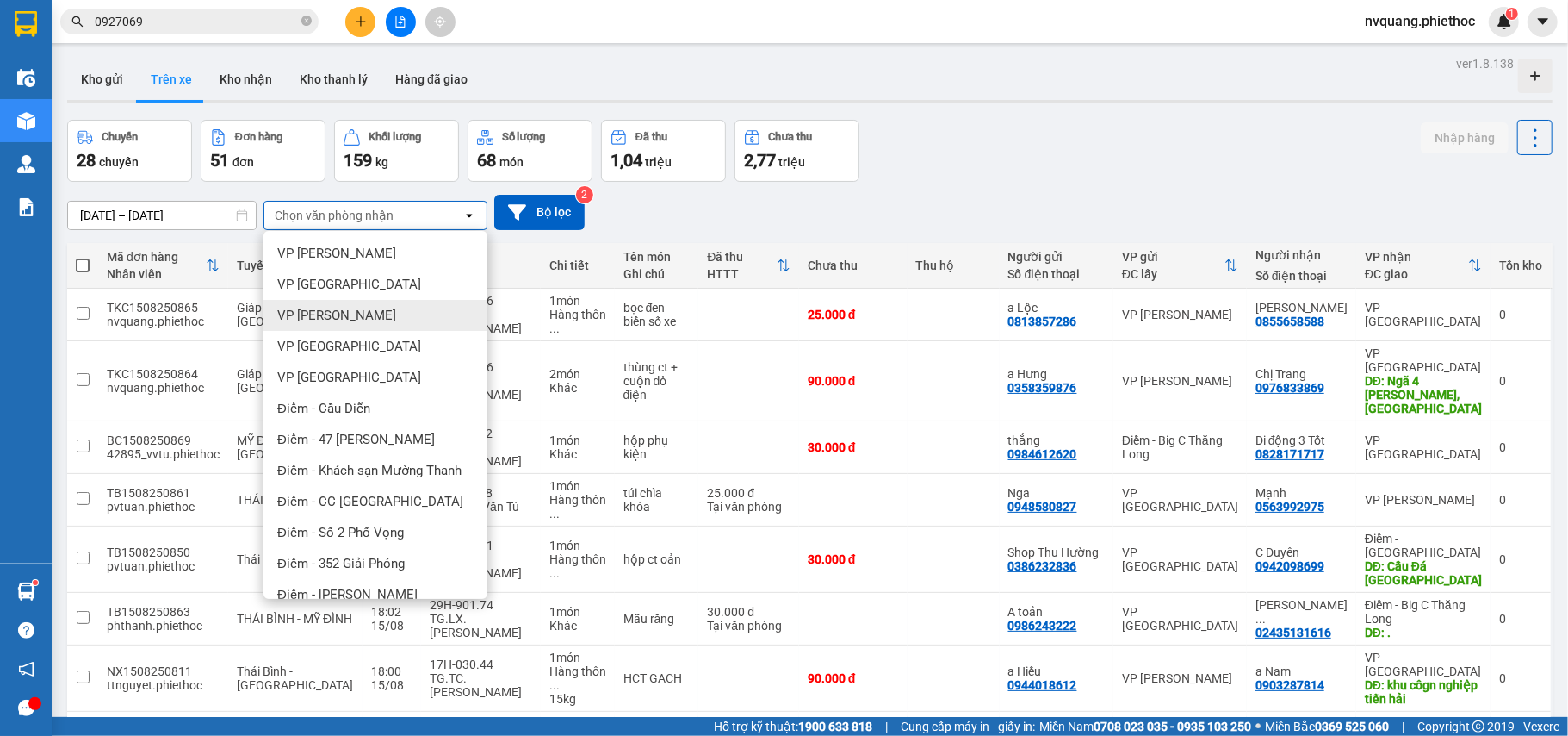
click at [339, 301] on div "VP [PERSON_NAME]" at bounding box center [376, 315] width 224 height 31
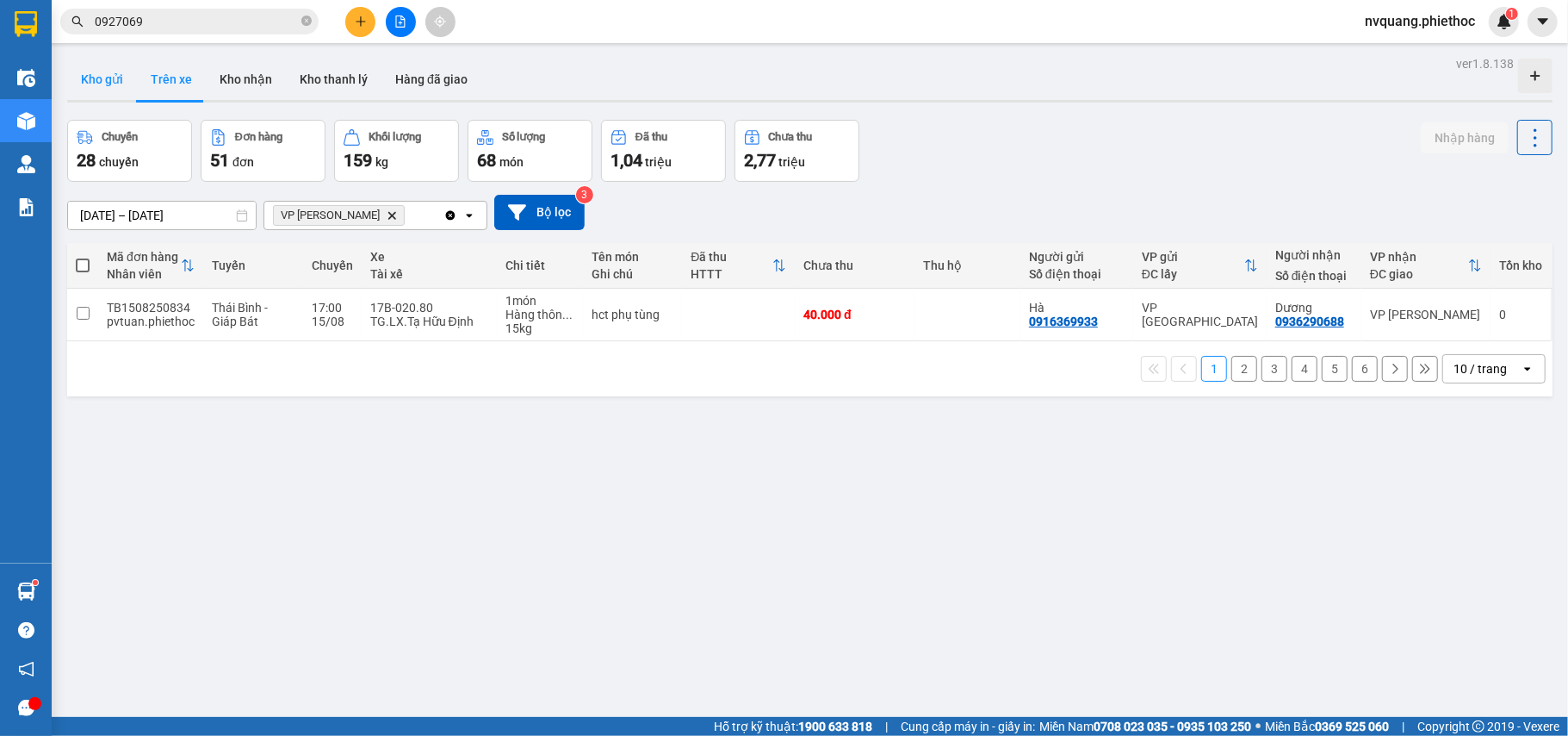
click at [97, 79] on button "Kho gửi" at bounding box center [101, 79] width 70 height 41
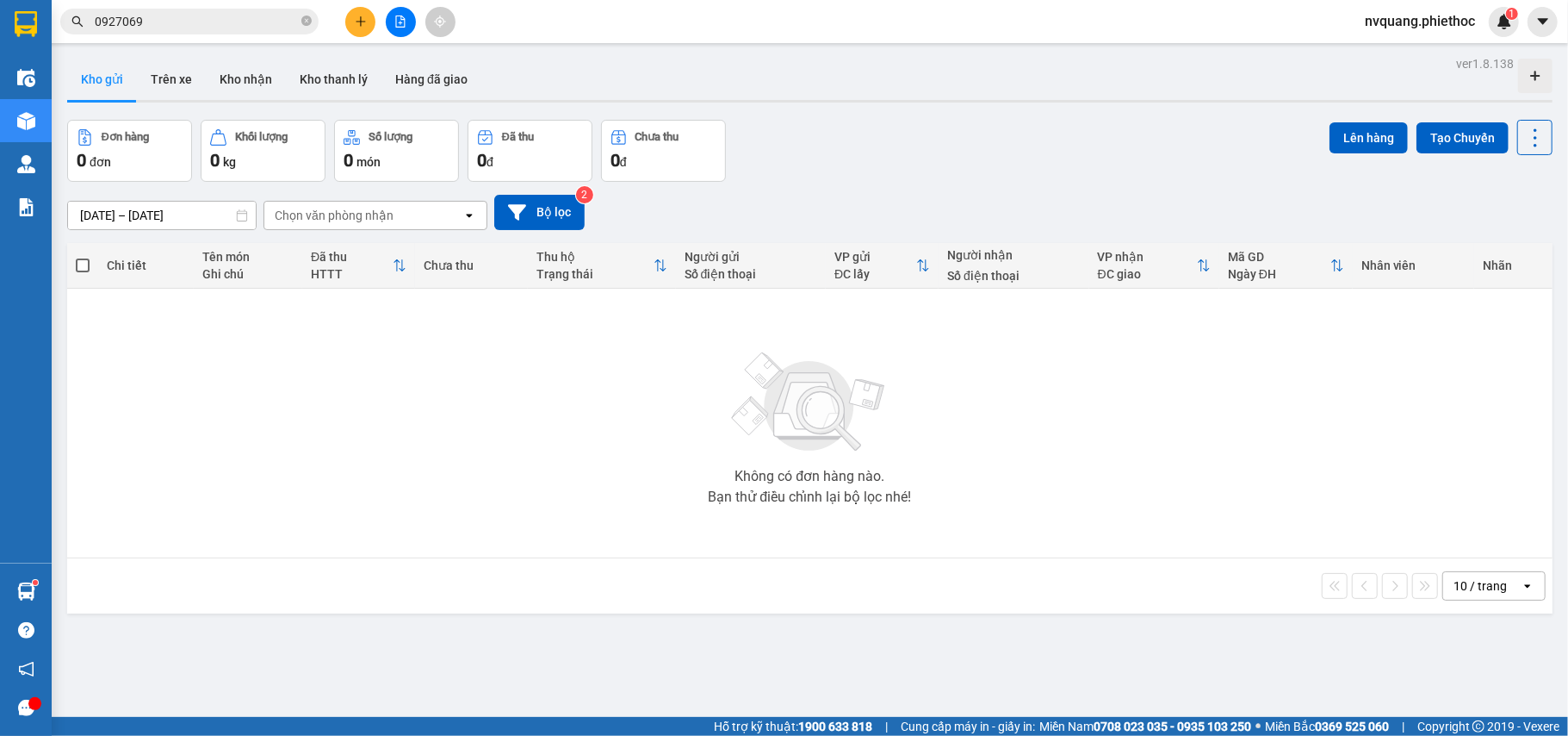
drag, startPoint x: 174, startPoint y: 83, endPoint x: 217, endPoint y: 111, distance: 51.3
click at [176, 83] on button "Trên xe" at bounding box center [171, 79] width 69 height 41
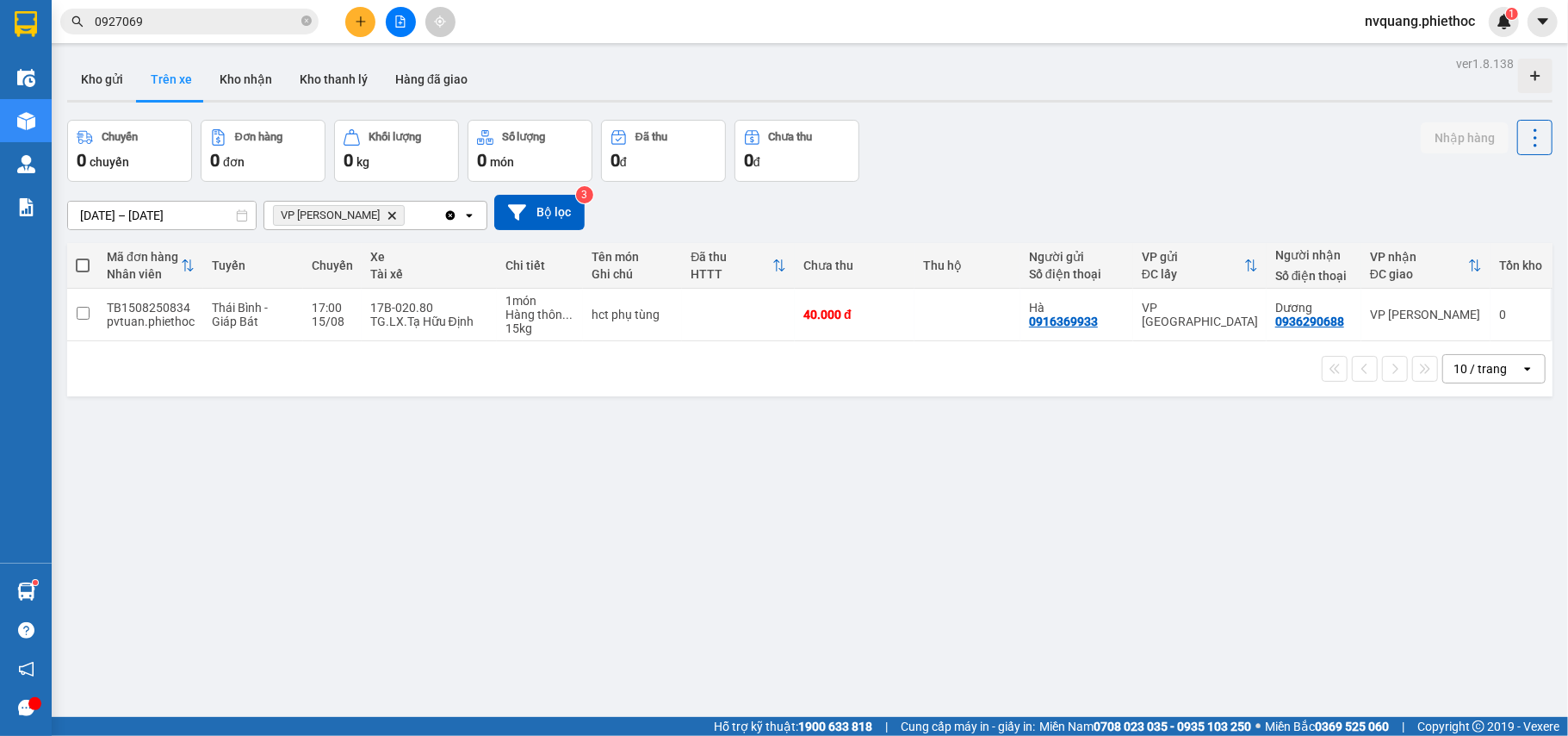
click at [386, 211] on icon "Delete" at bounding box center [392, 215] width 11 height 11
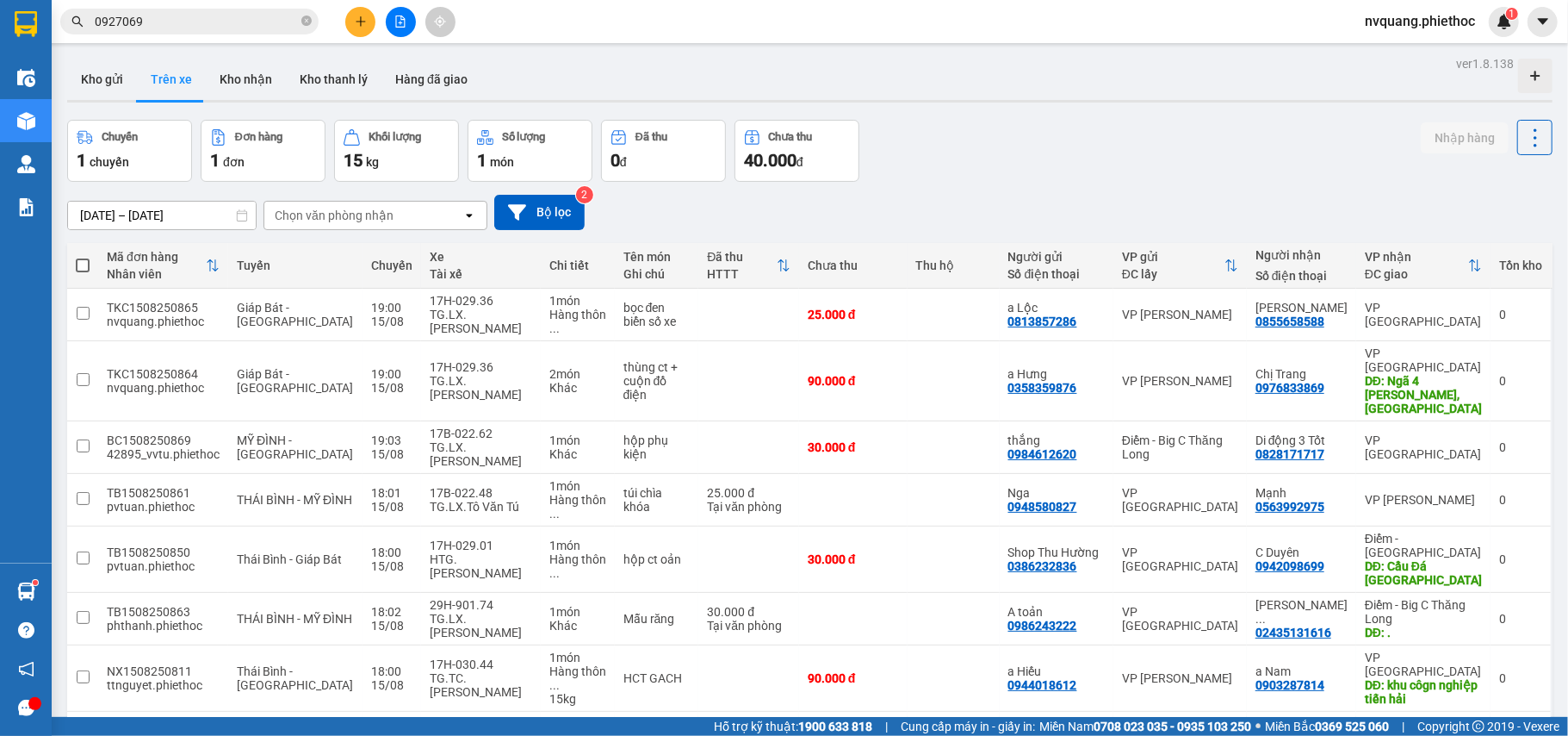
click at [311, 210] on div "Chọn văn phòng nhận" at bounding box center [334, 215] width 119 height 18
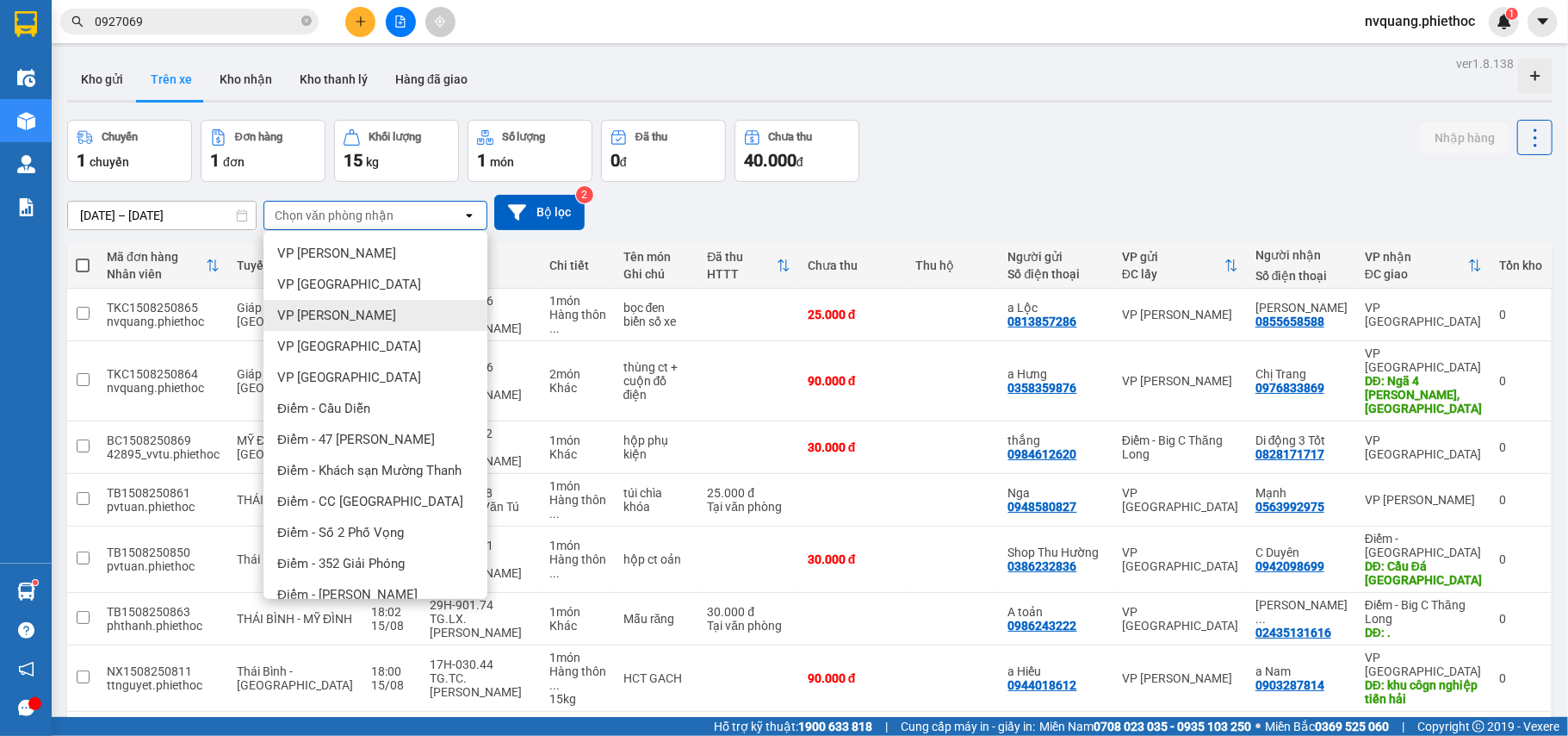
click at [372, 302] on div "VP [PERSON_NAME]" at bounding box center [376, 315] width 224 height 31
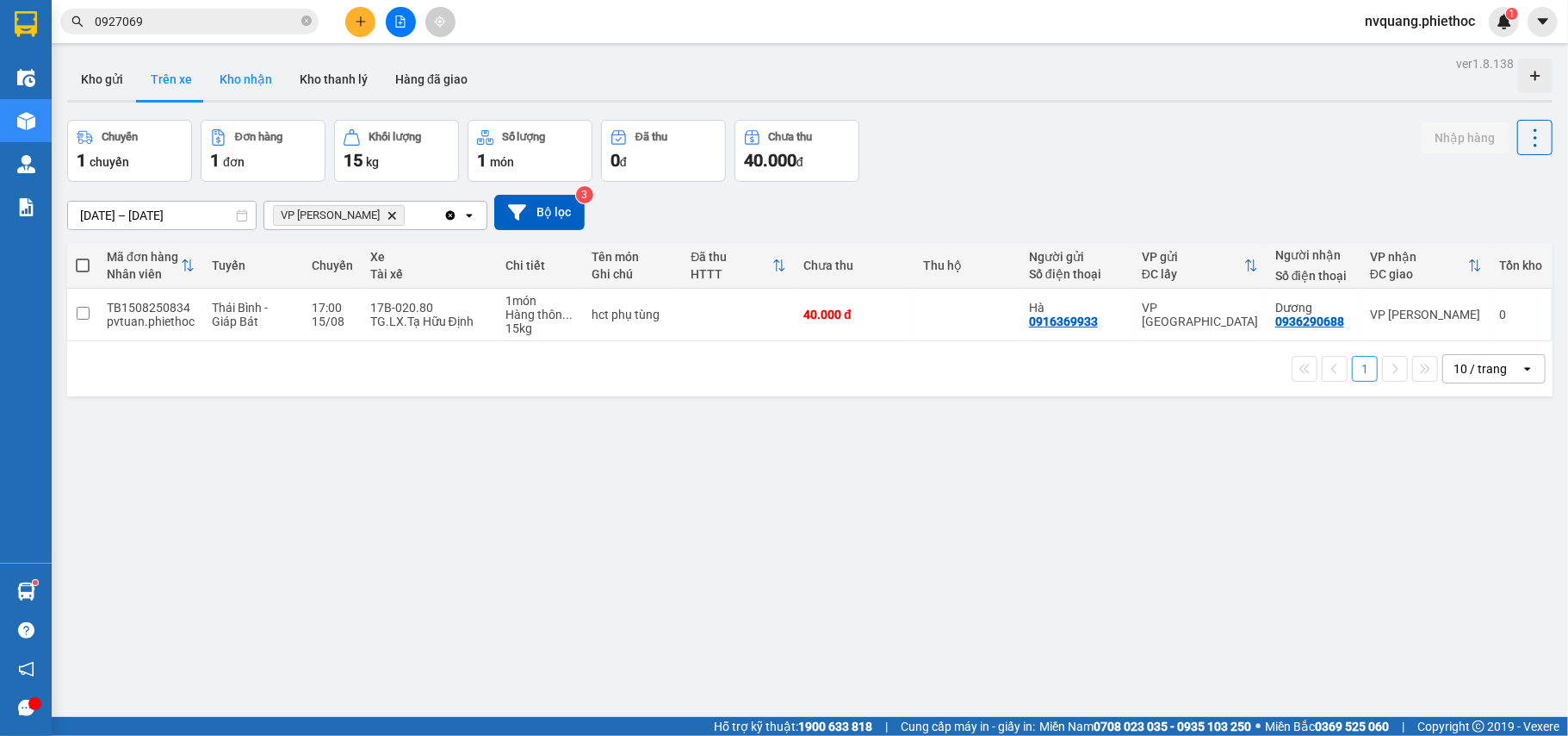
click at [266, 80] on button "Kho nhận" at bounding box center [245, 79] width 80 height 41
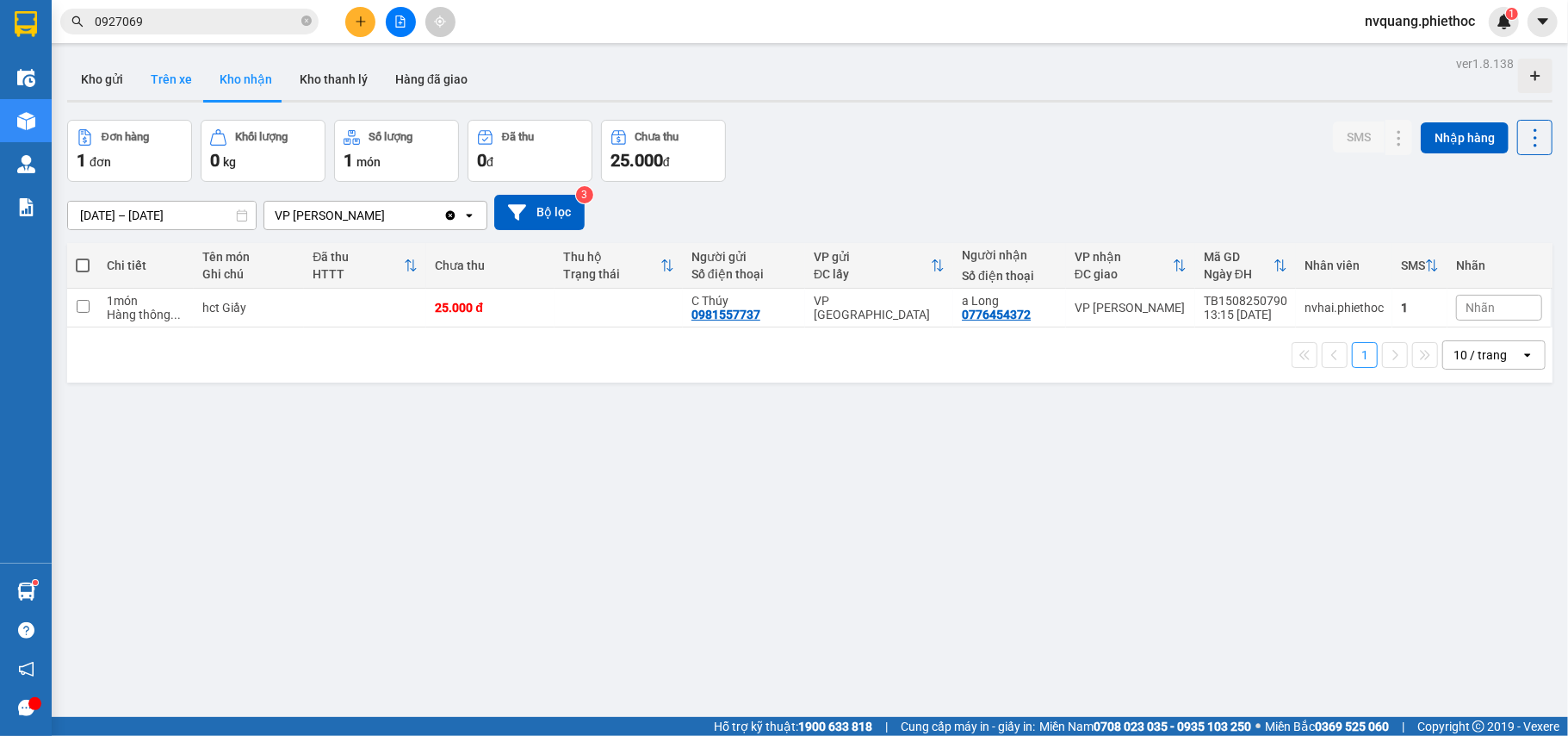
click at [176, 88] on button "Trên xe" at bounding box center [171, 79] width 69 height 41
type input "[DATE] – [DATE]"
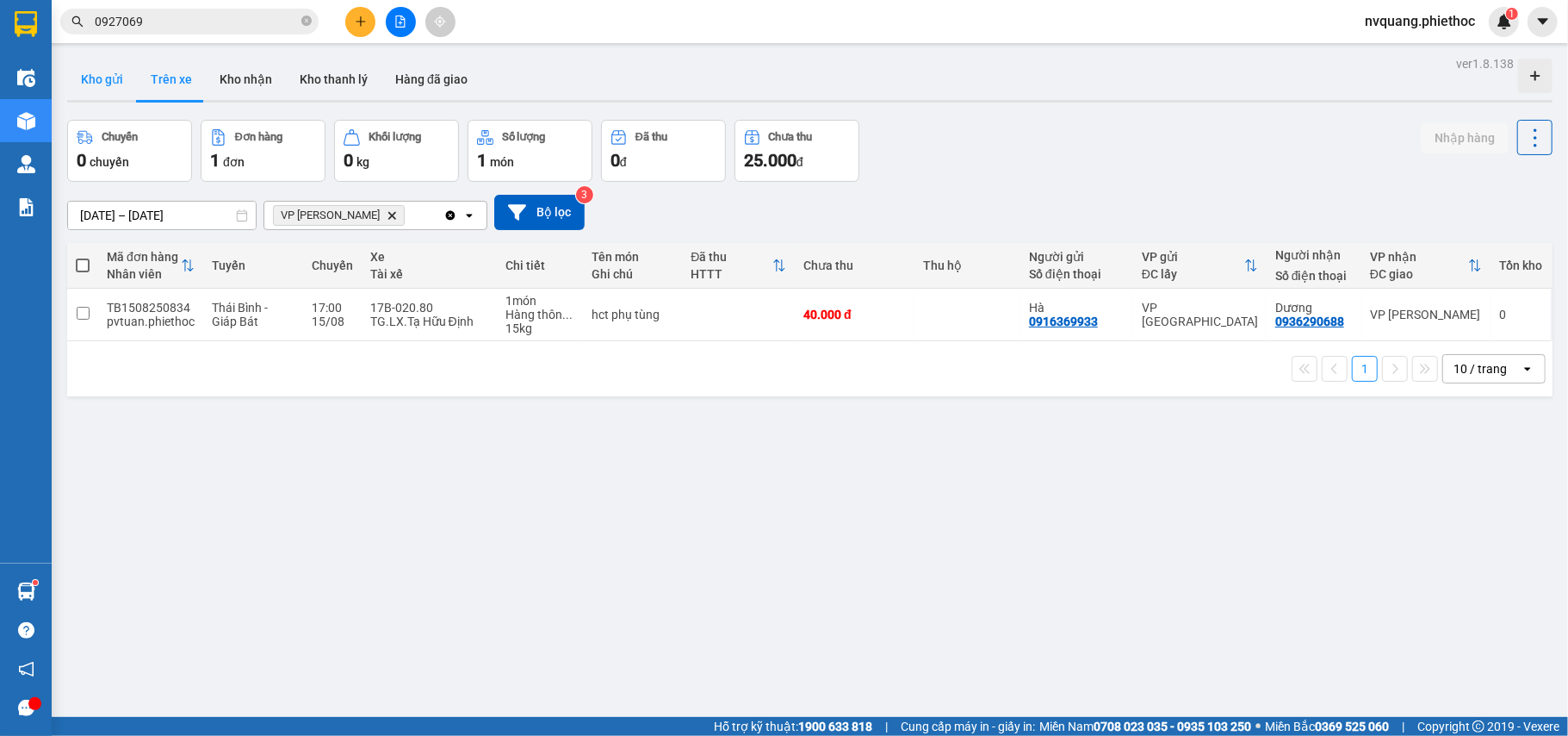
click at [91, 80] on button "Kho gửi" at bounding box center [101, 79] width 70 height 41
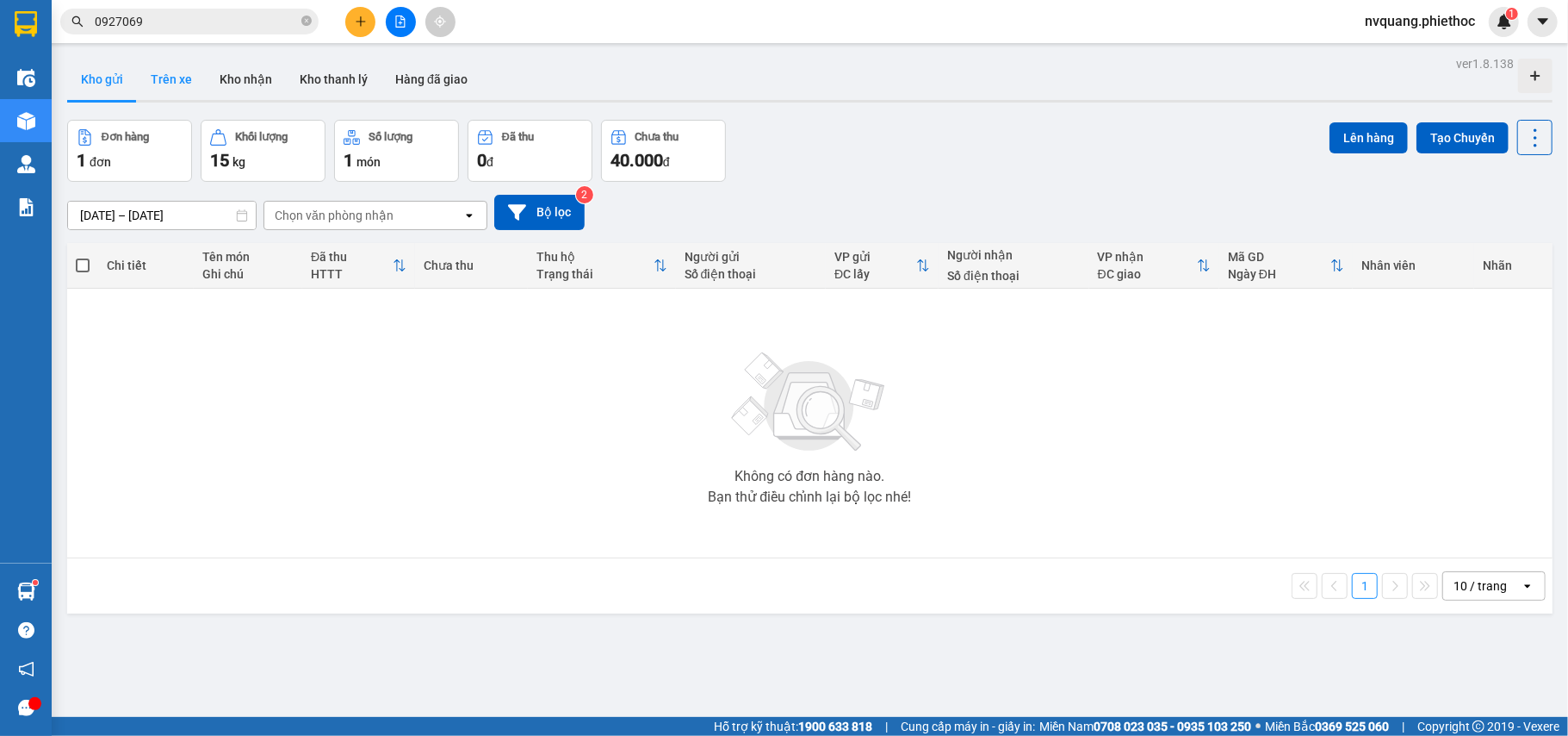
click at [153, 83] on button "Trên xe" at bounding box center [171, 79] width 69 height 41
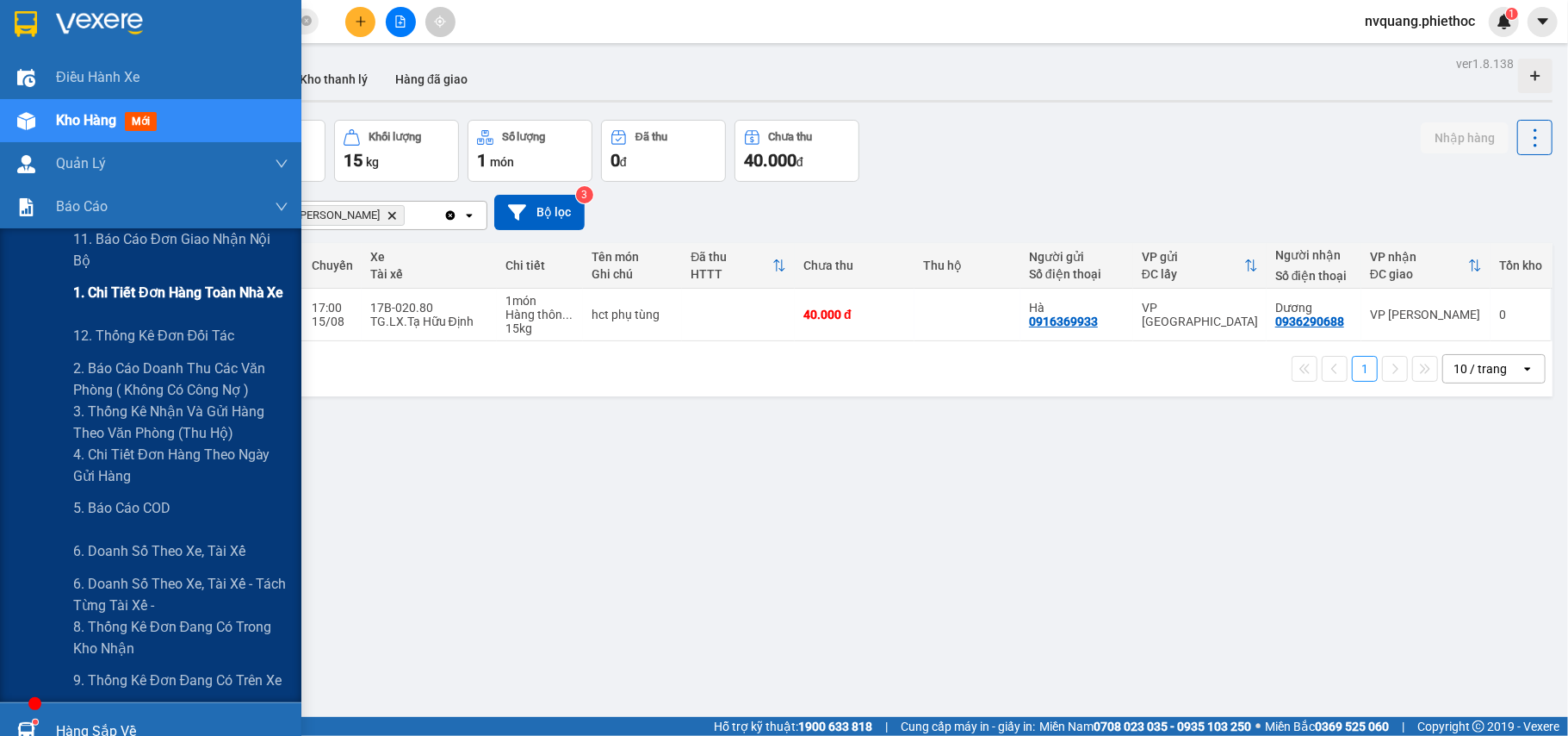
click at [170, 298] on span "1. Chi tiết đơn hàng toàn nhà xe" at bounding box center [178, 292] width 211 height 21
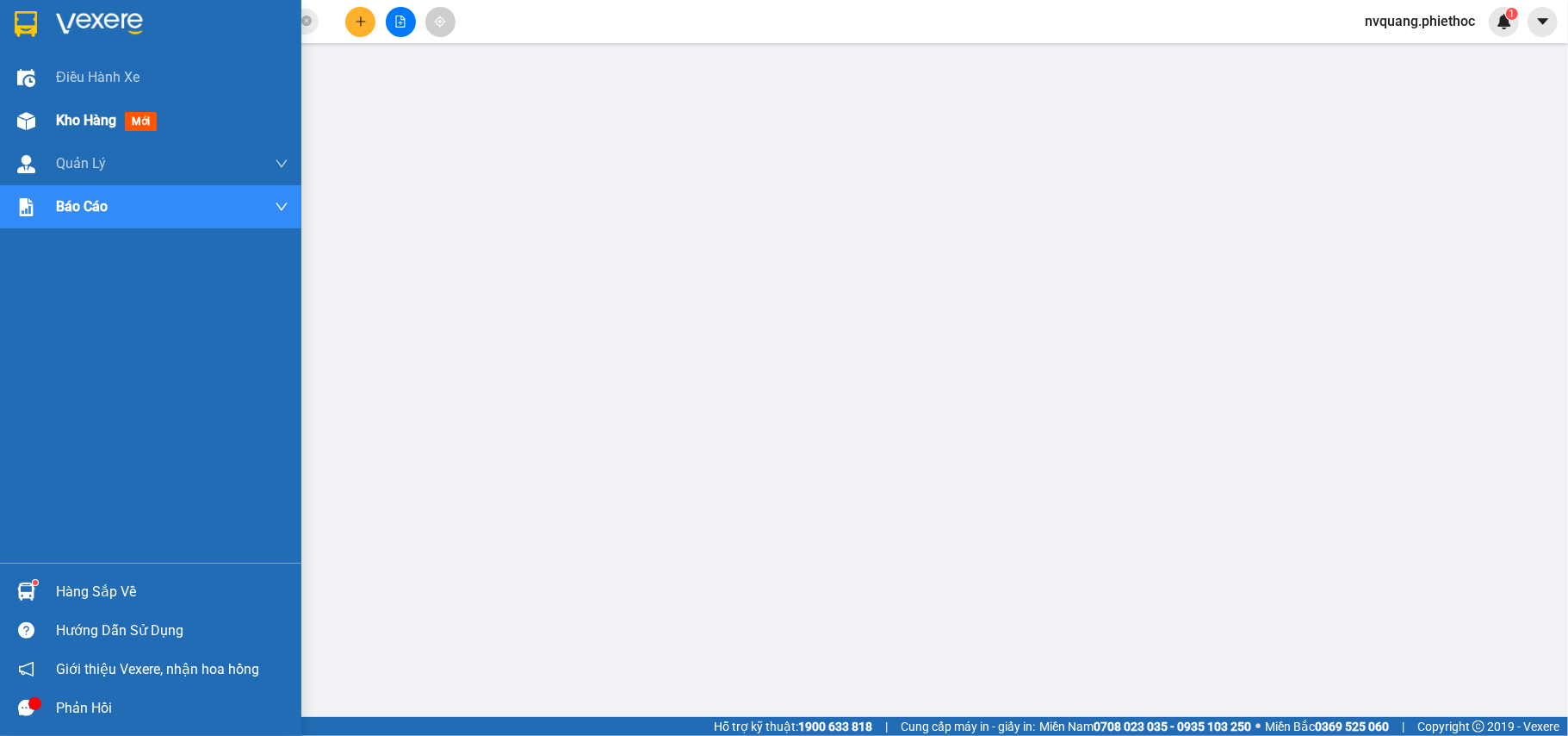
click at [45, 125] on div "Kho hàng mới" at bounding box center [151, 120] width 302 height 43
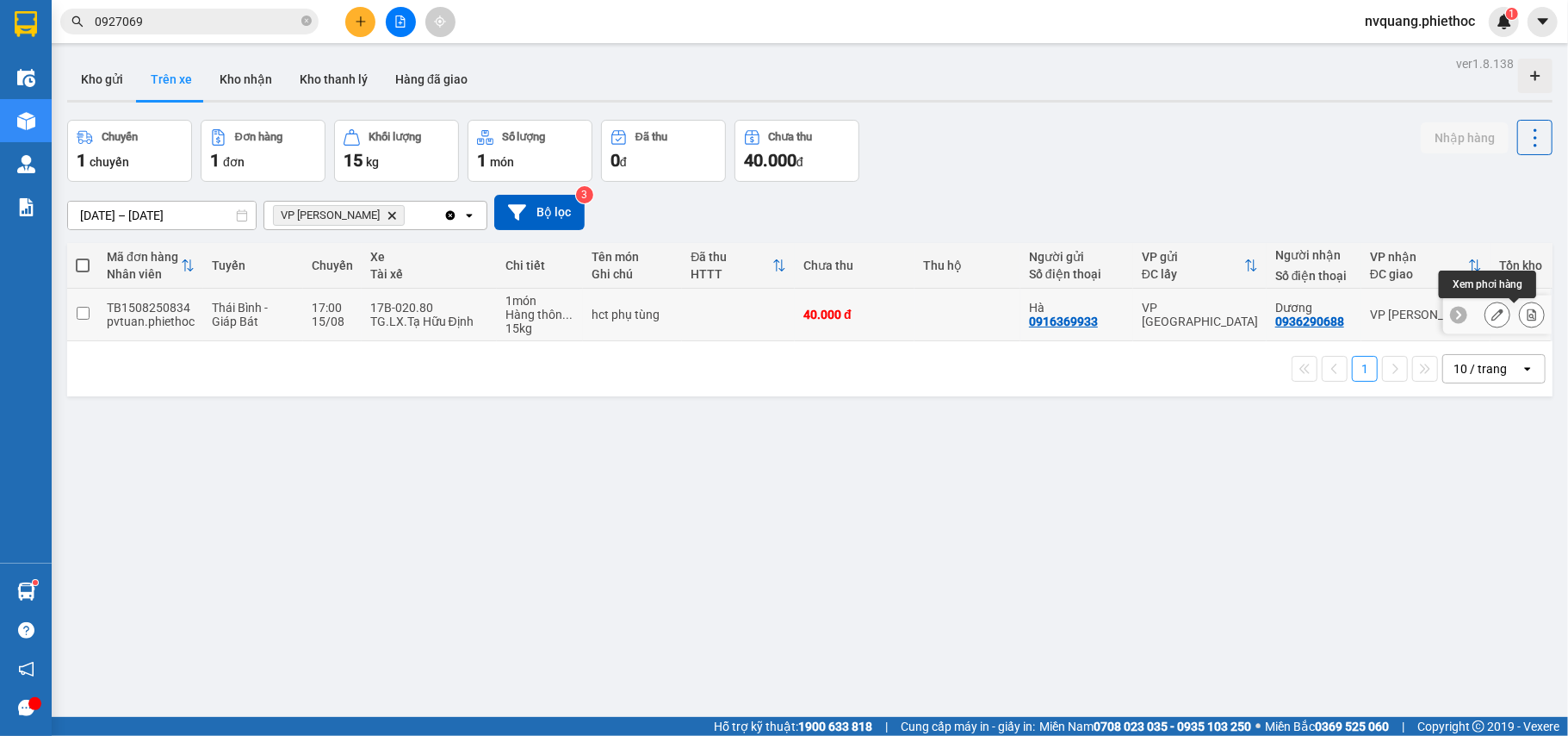
click at [1527, 319] on icon at bounding box center [1533, 314] width 12 height 12
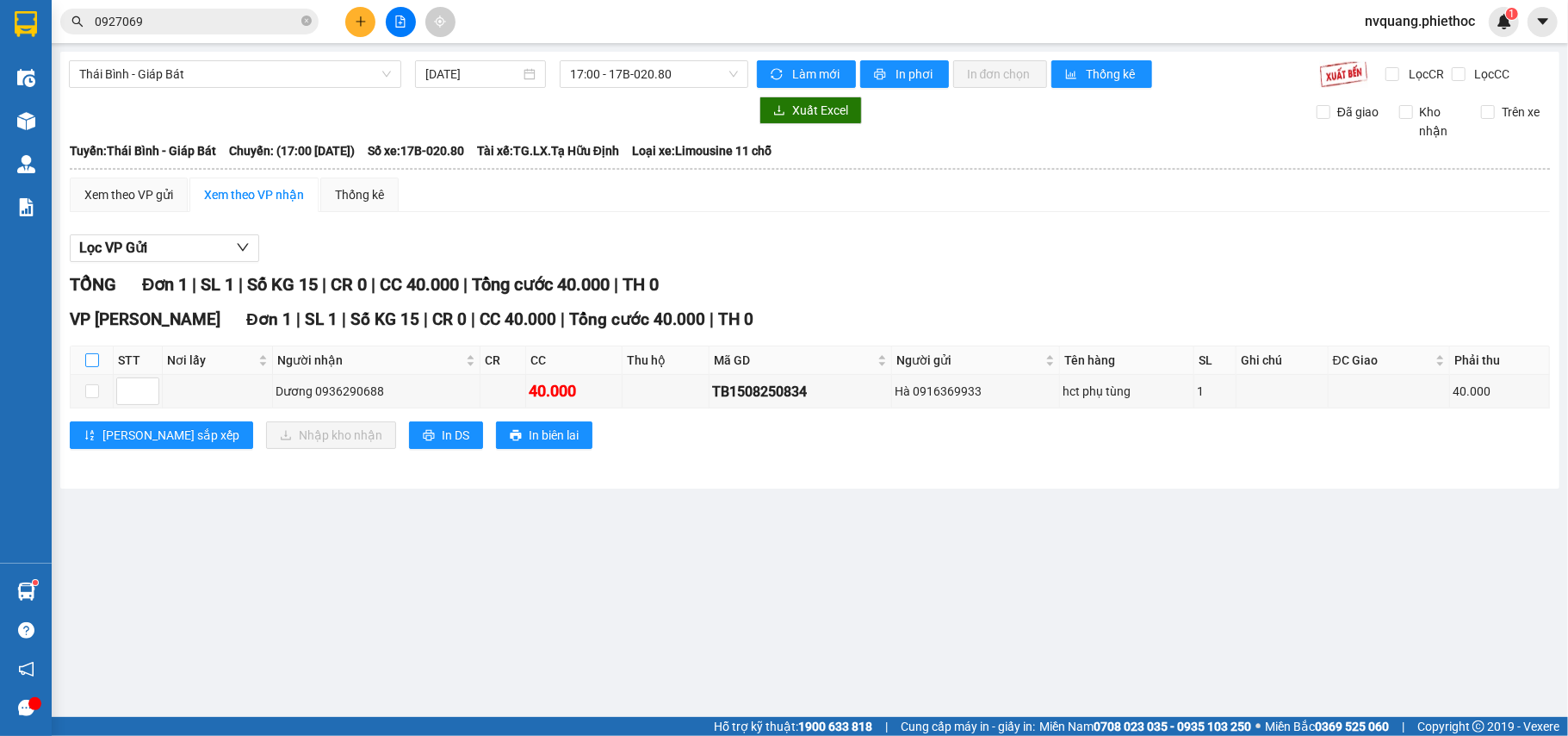
click at [87, 356] on input "checkbox" at bounding box center [93, 360] width 14 height 14
checkbox input "true"
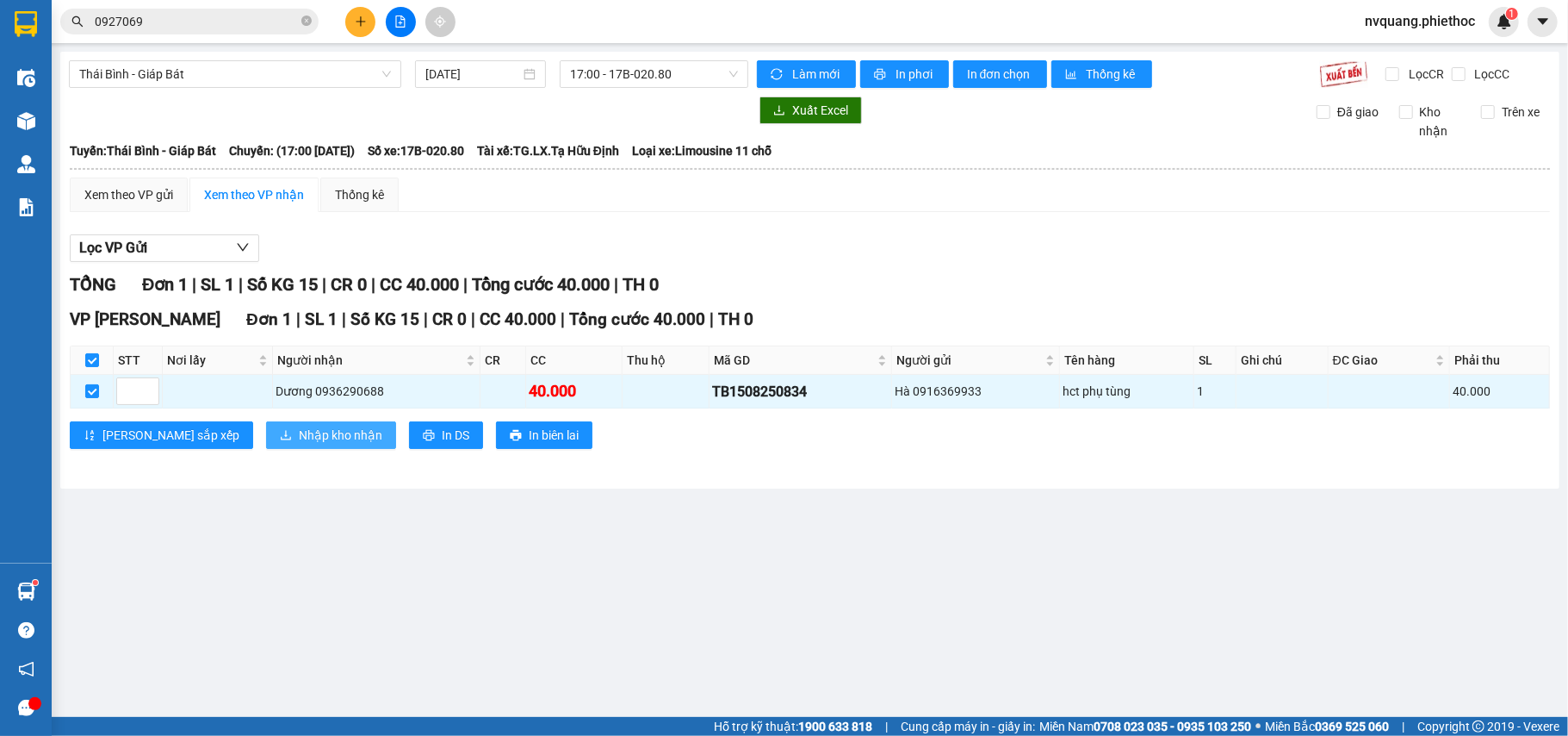
click at [299, 439] on span "Nhập kho nhận" at bounding box center [341, 434] width 84 height 19
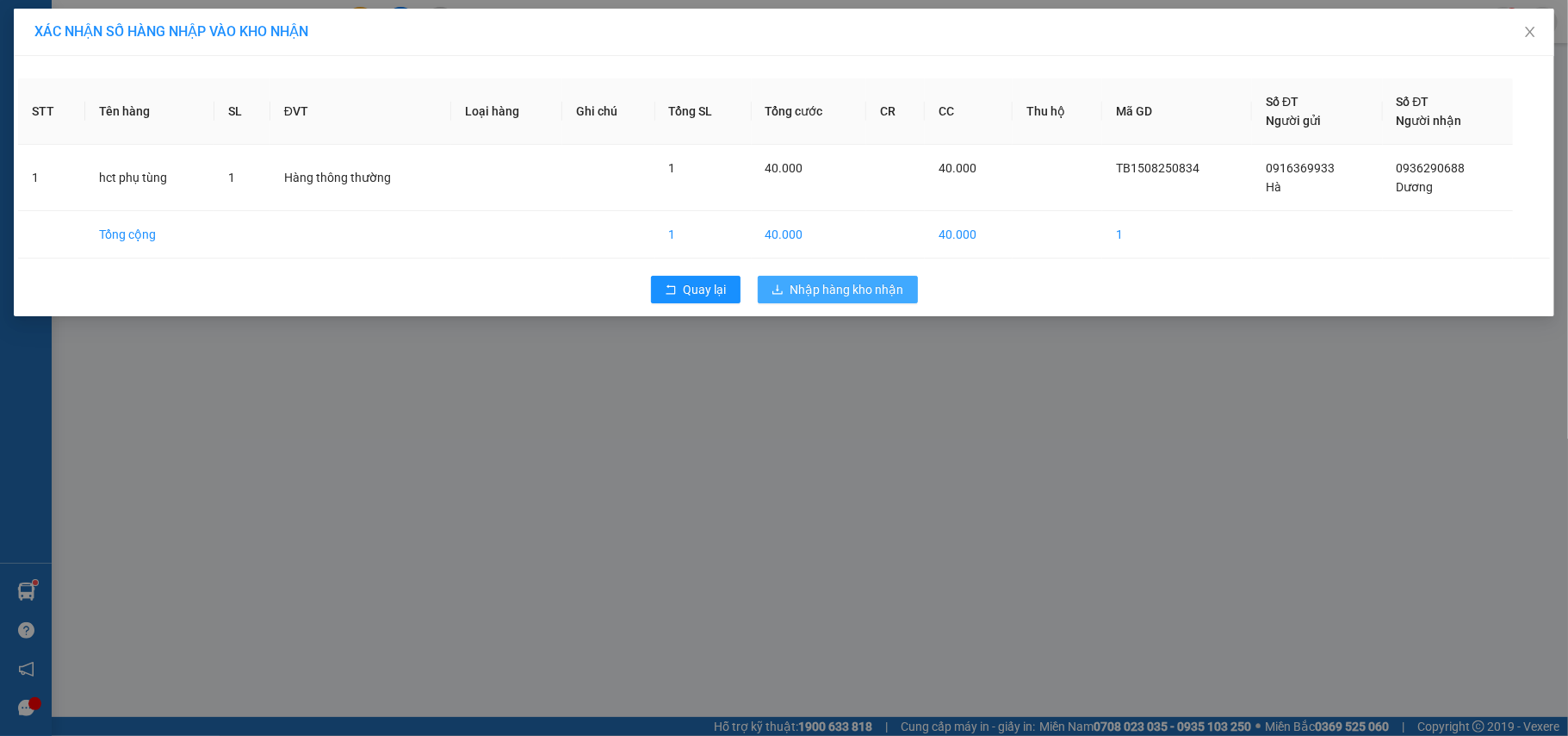
click at [791, 299] on span "Nhập hàng kho nhận" at bounding box center [847, 289] width 114 height 19
